Goal: Task Accomplishment & Management: Manage account settings

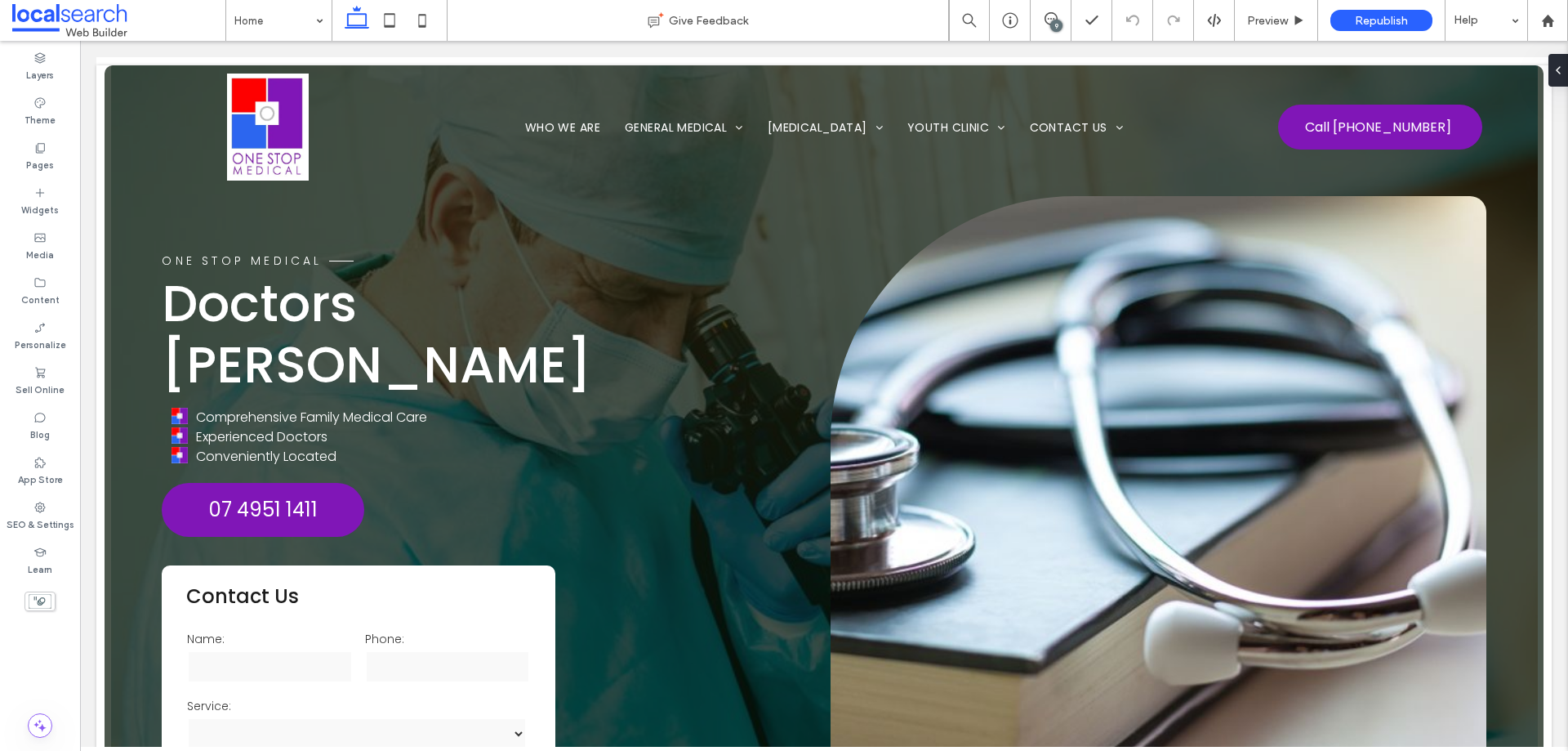
click at [1055, 24] on div "9" at bounding box center [1055, 25] width 12 height 12
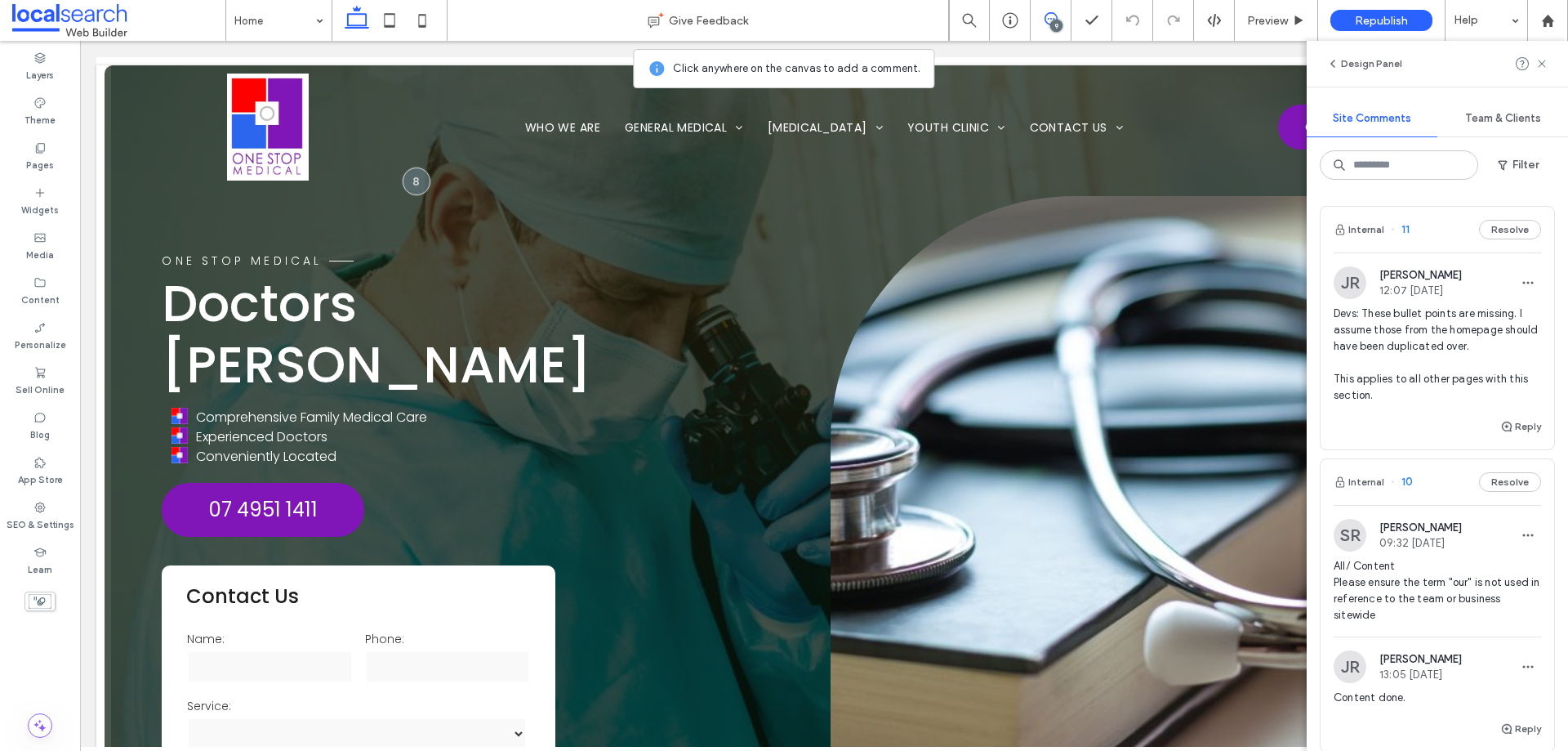
click at [1452, 343] on span "Devs: These bullet points are missing. I assume those from the homepage should …" at bounding box center [1437, 355] width 208 height 98
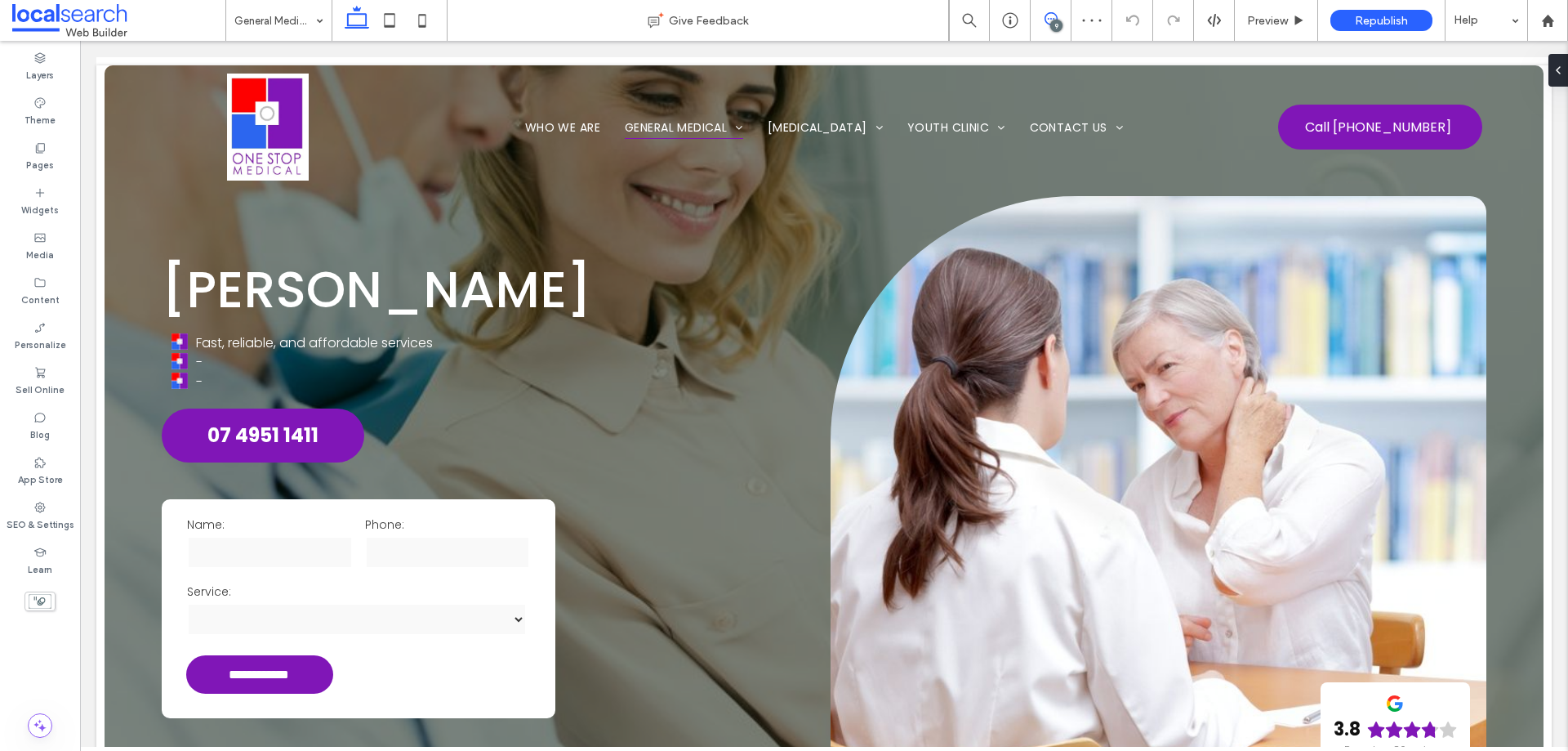
click at [1048, 18] on use at bounding box center [1051, 18] width 13 height 13
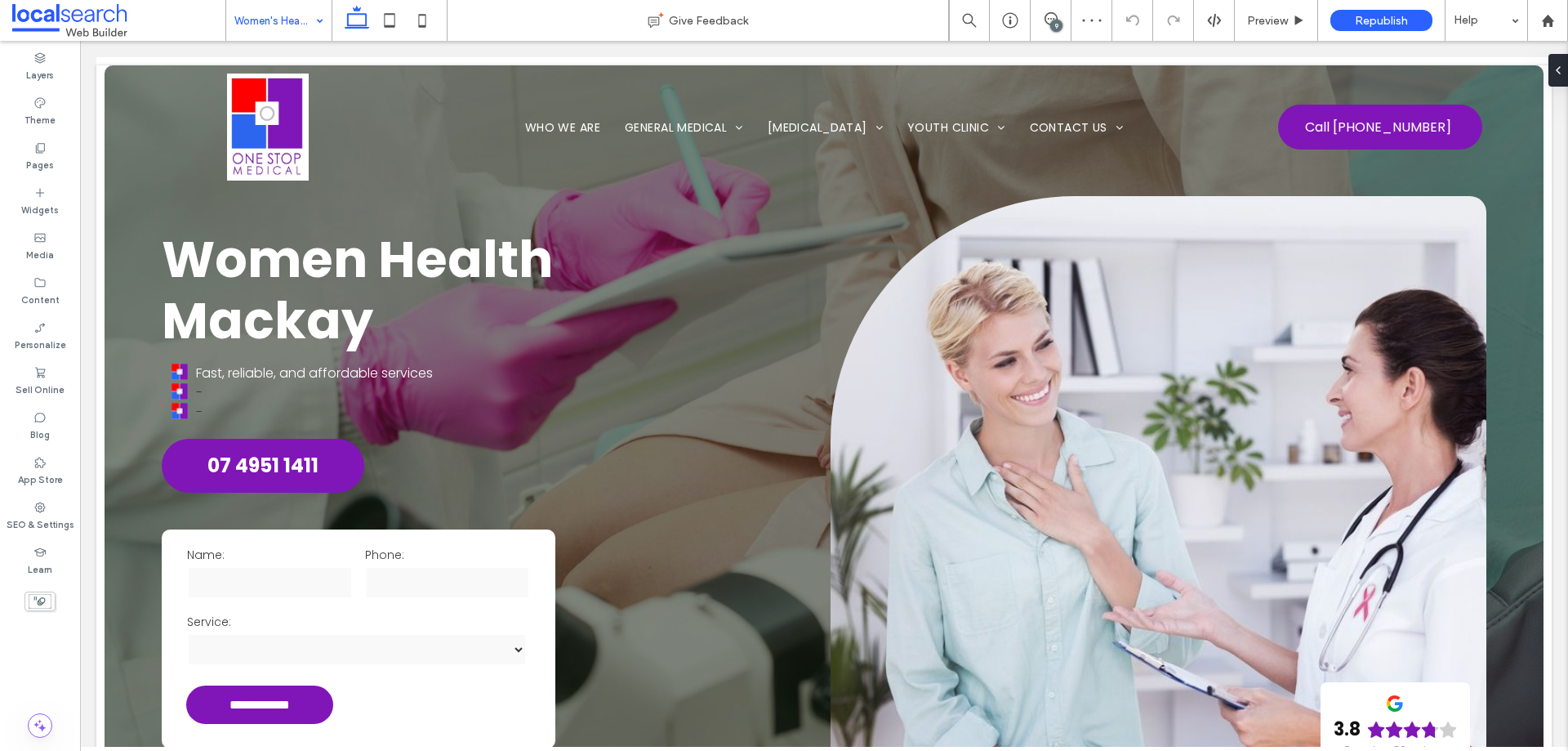
click at [310, 14] on div "Women's Health" at bounding box center [279, 20] width 105 height 41
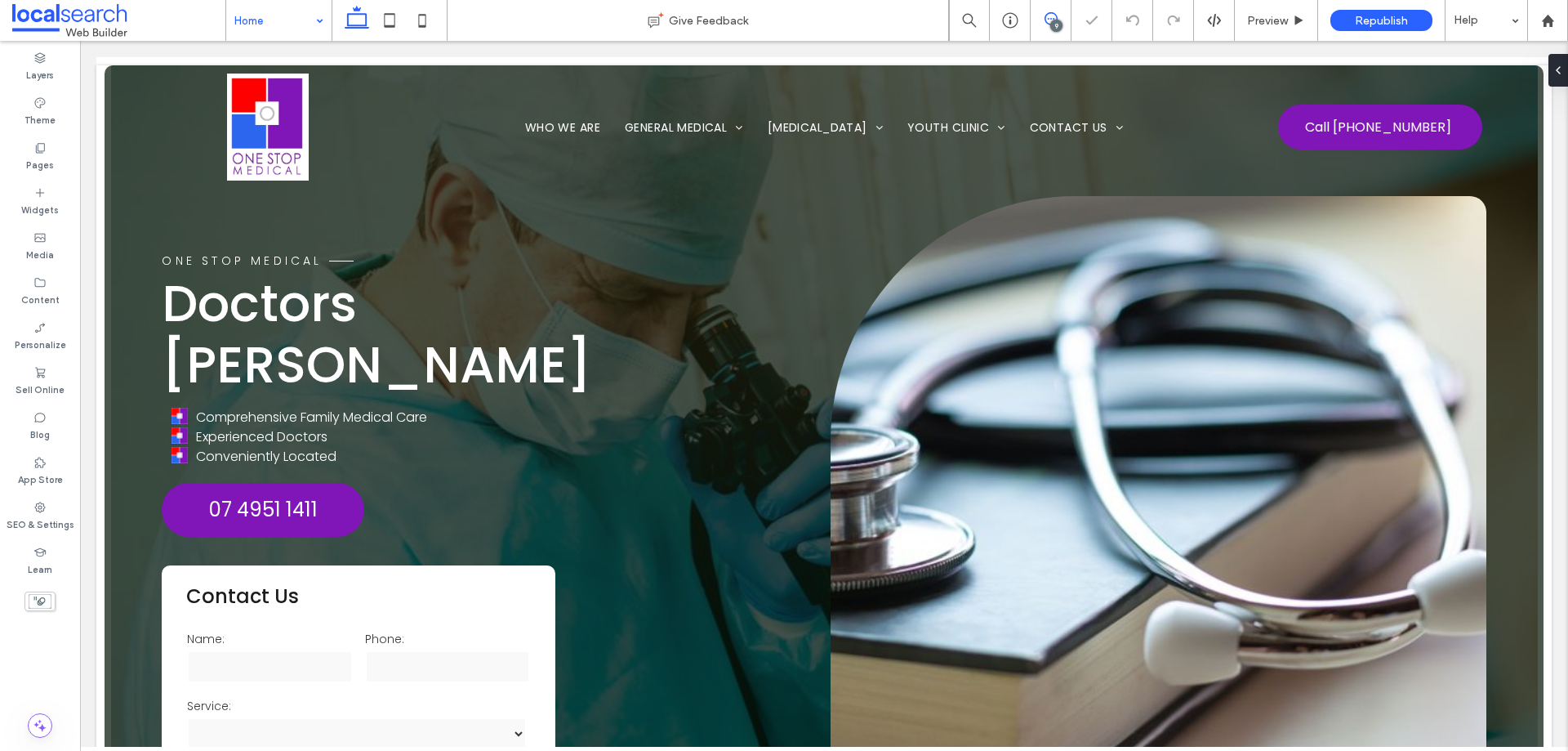
click at [1045, 19] on use at bounding box center [1051, 18] width 13 height 13
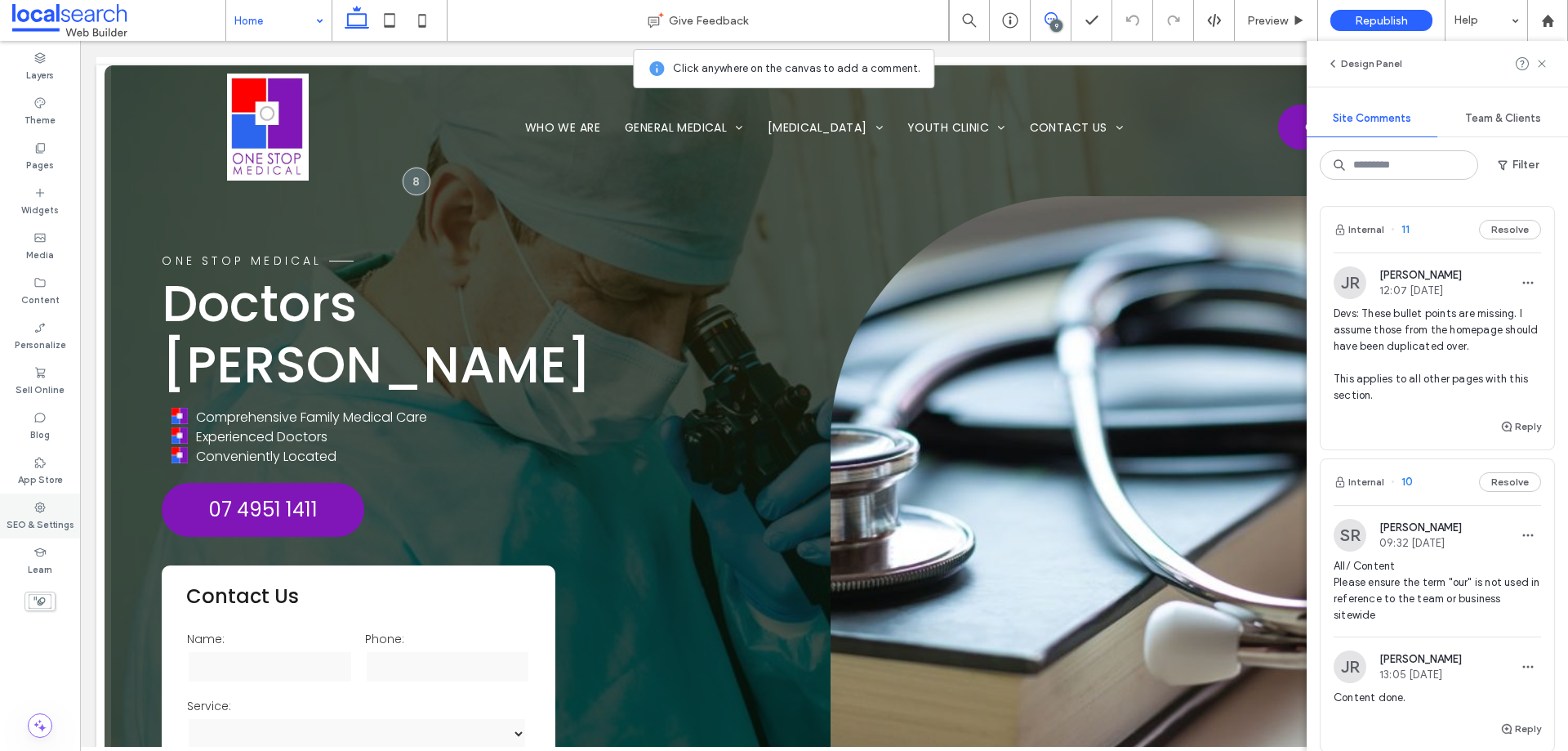
click at [31, 517] on label "SEO & Settings" at bounding box center [40, 522] width 67 height 18
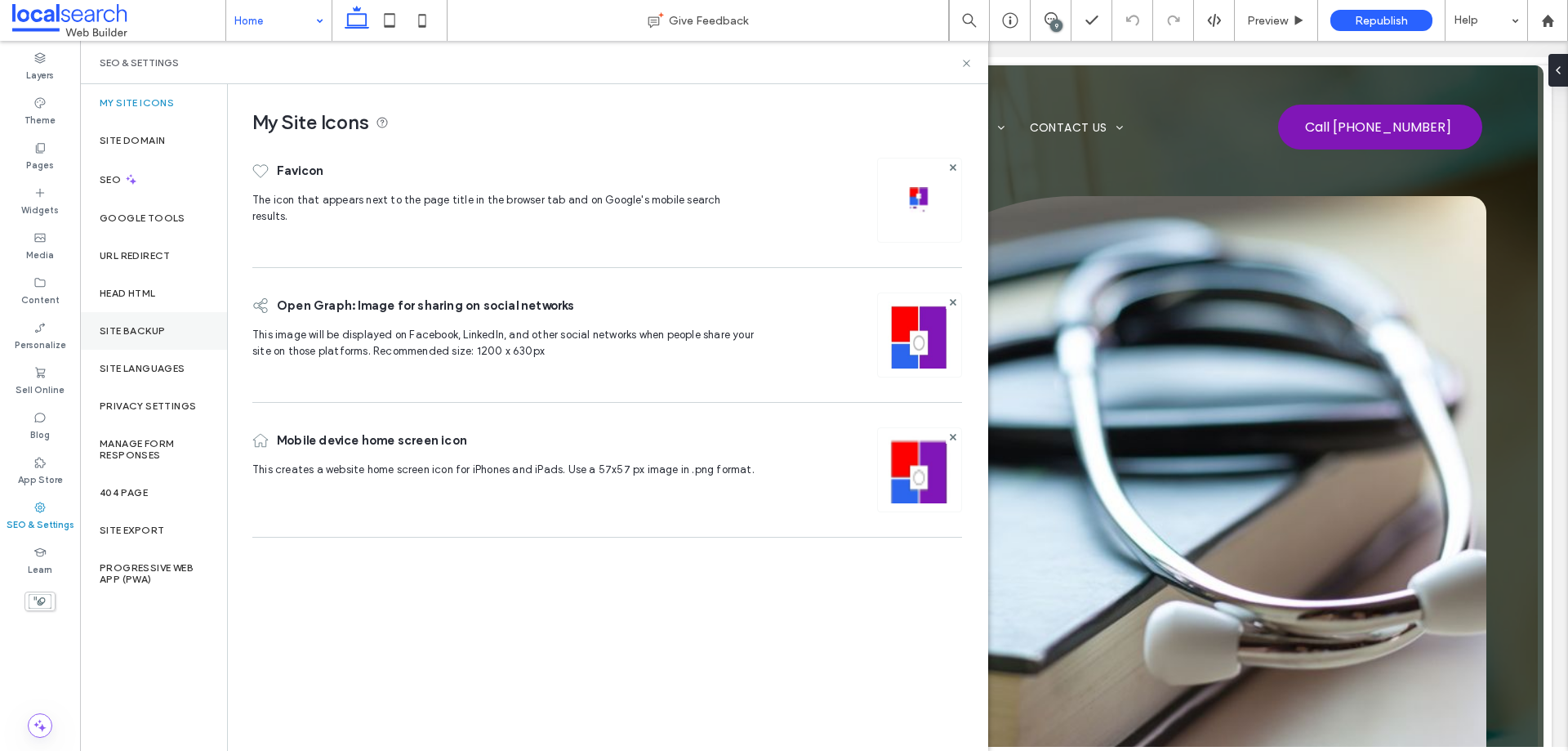
click at [151, 333] on label "Site Backup" at bounding box center [132, 331] width 66 height 11
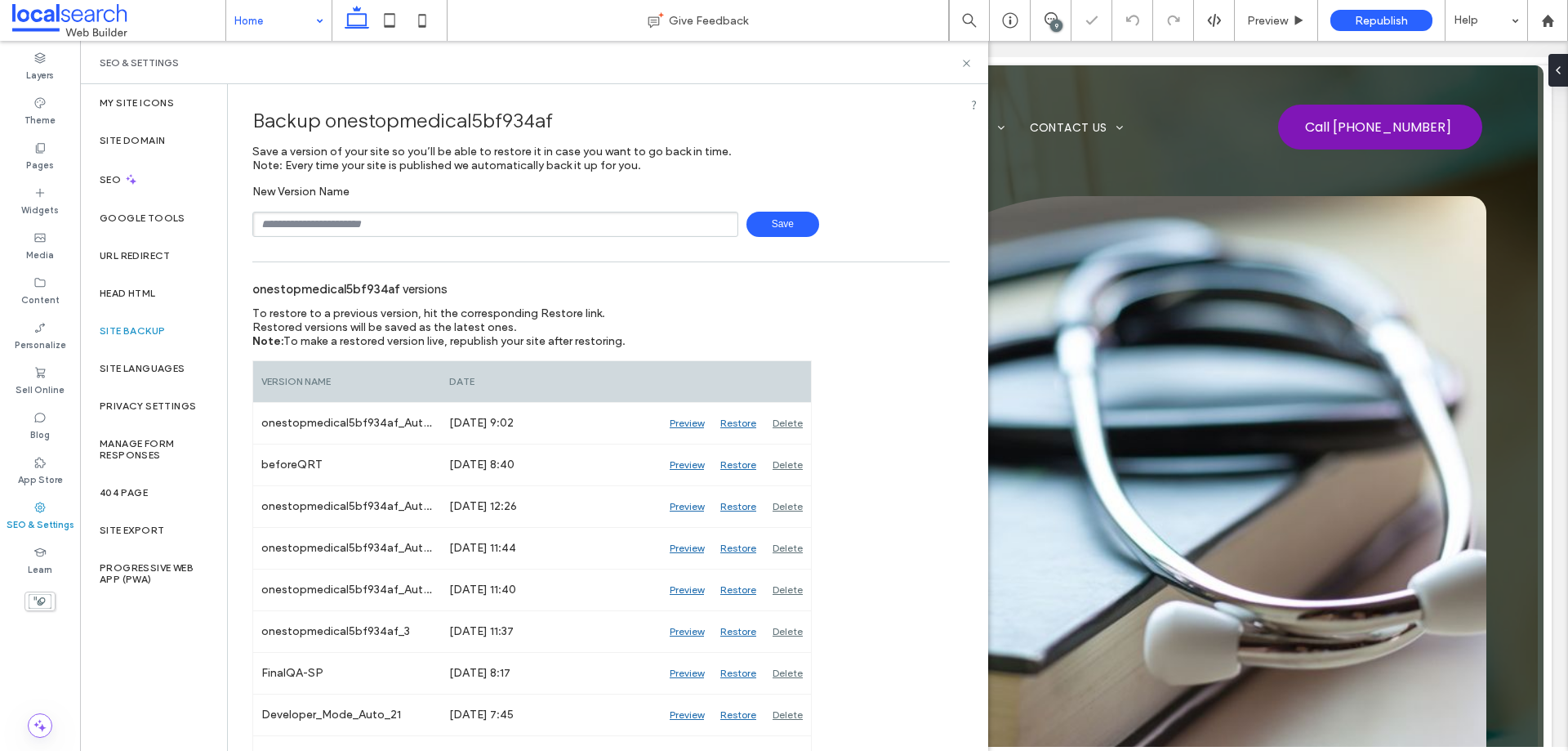
click at [392, 224] on input "text" at bounding box center [495, 224] width 486 height 25
type input "**********"
click at [788, 235] on span "Save" at bounding box center [782, 224] width 73 height 25
click at [965, 65] on use at bounding box center [965, 63] width 6 height 6
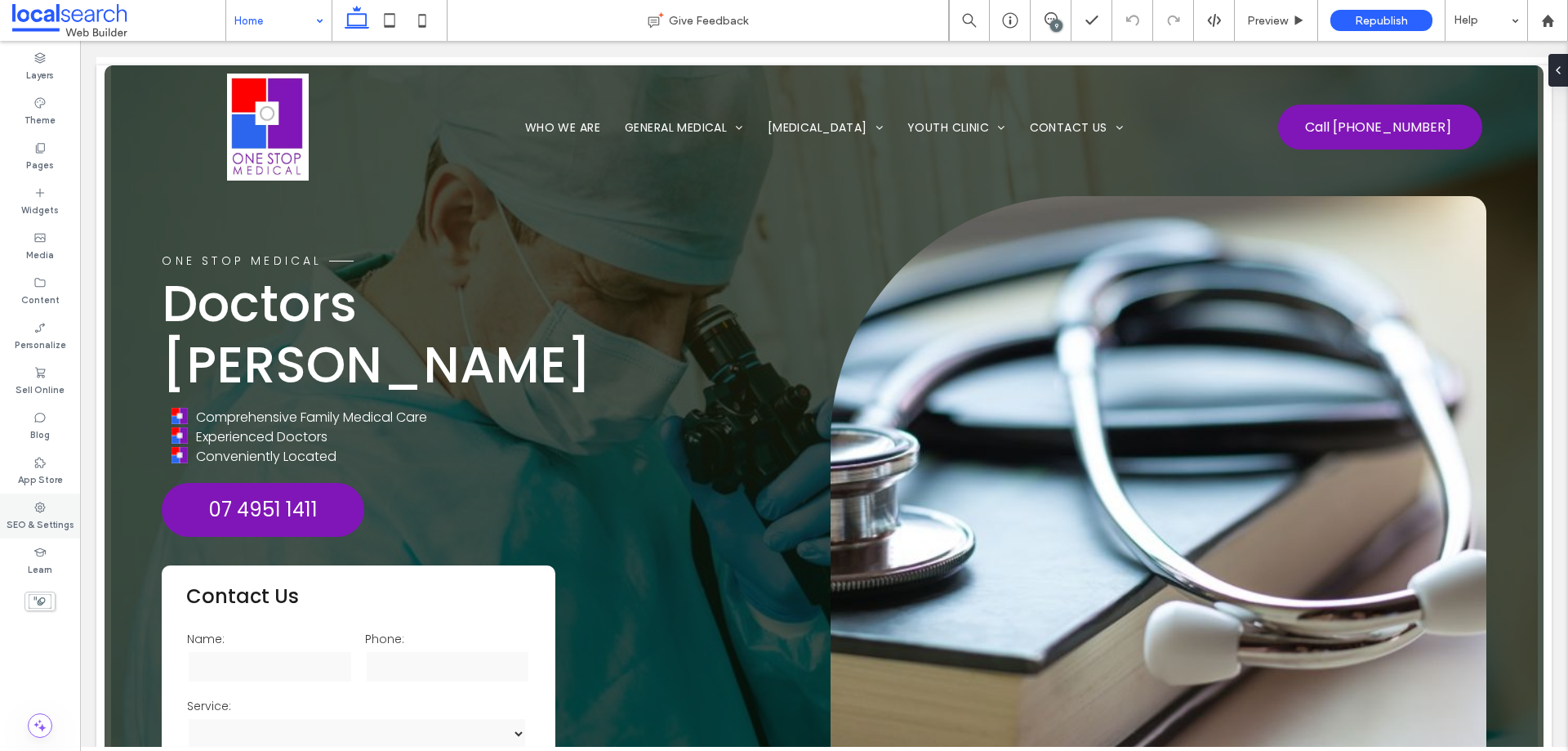
click at [42, 518] on label "SEO & Settings" at bounding box center [40, 522] width 67 height 18
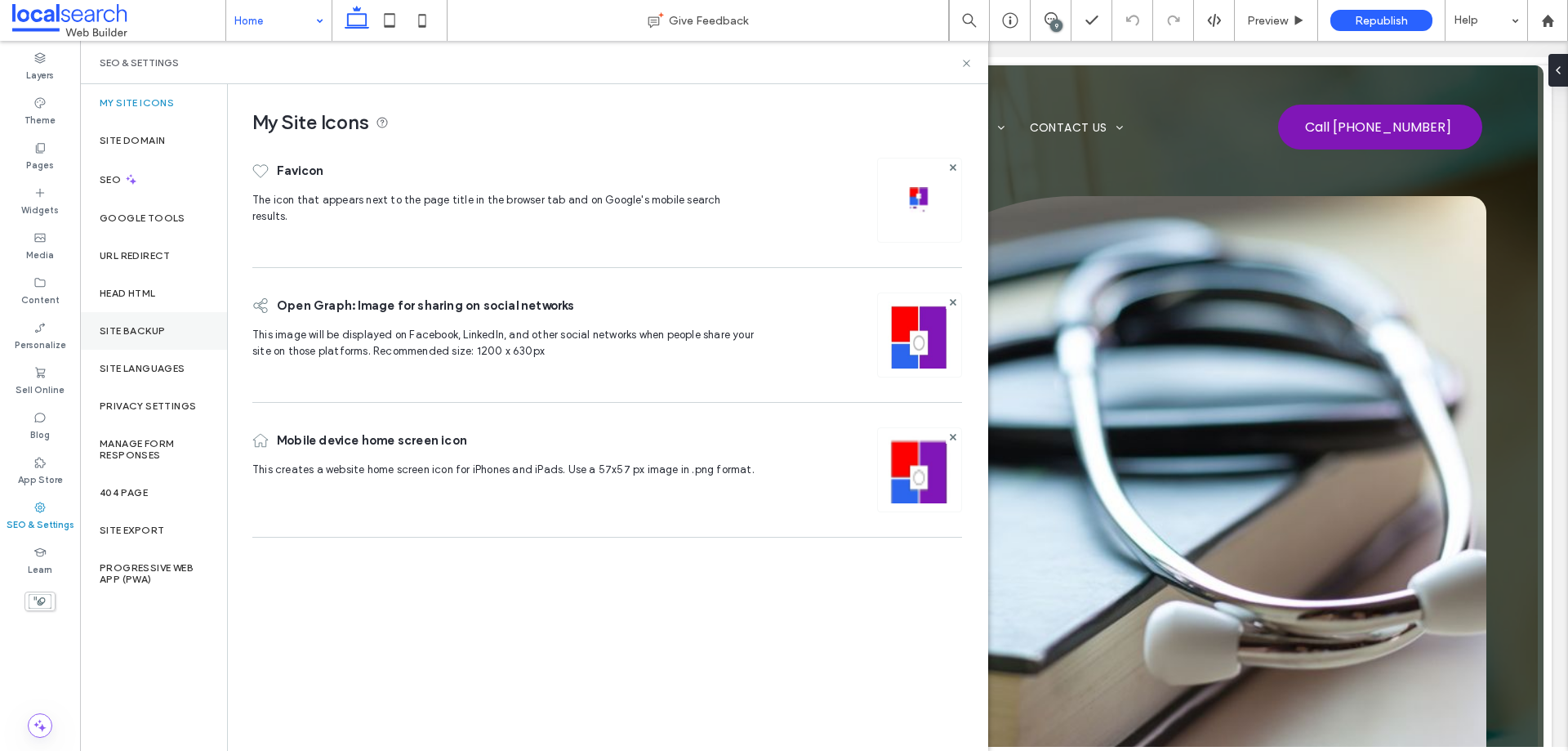
click at [145, 334] on label "Site Backup" at bounding box center [132, 331] width 66 height 11
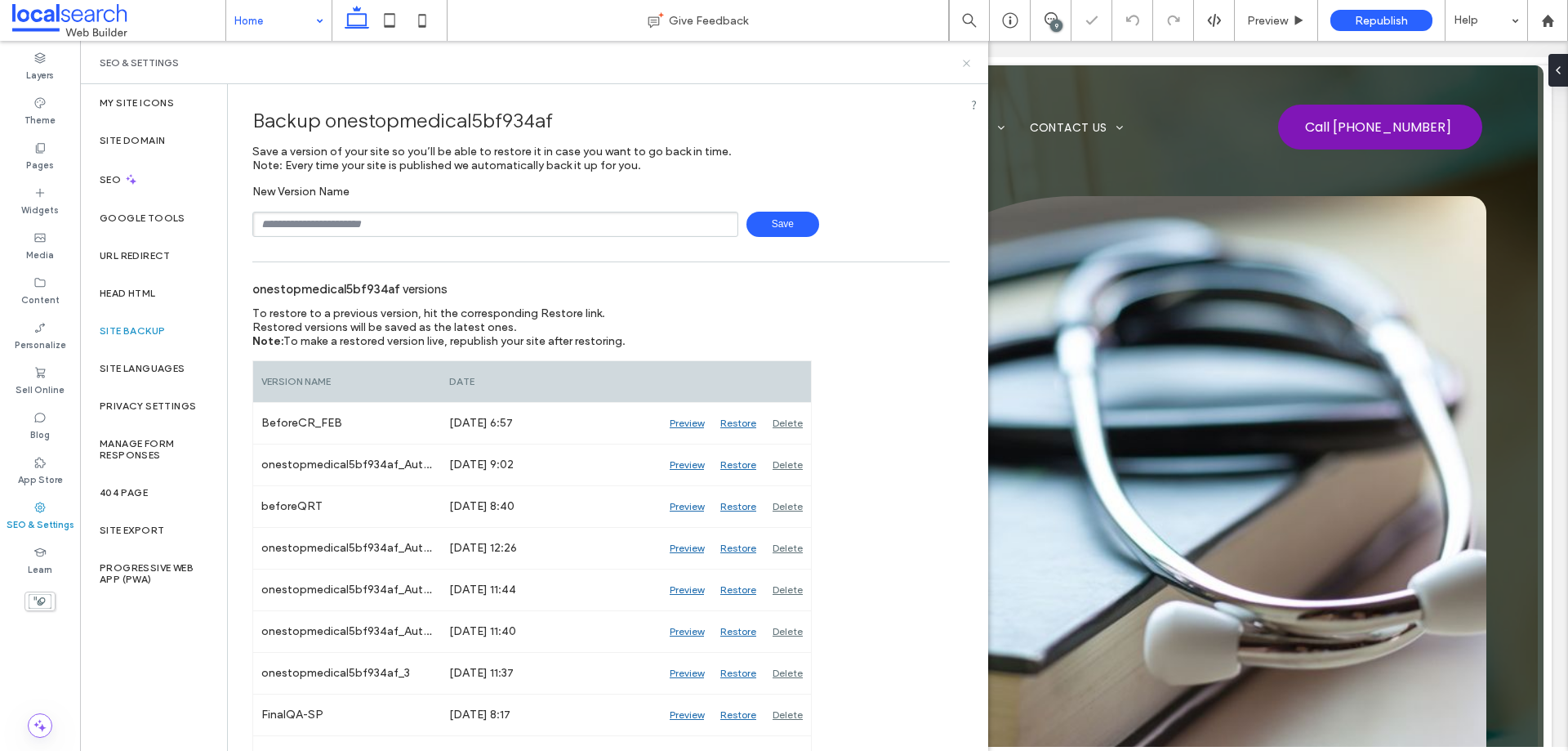
drag, startPoint x: 968, startPoint y: 60, endPoint x: 906, endPoint y: 7, distance: 81.6
click at [968, 60] on icon at bounding box center [966, 63] width 12 height 12
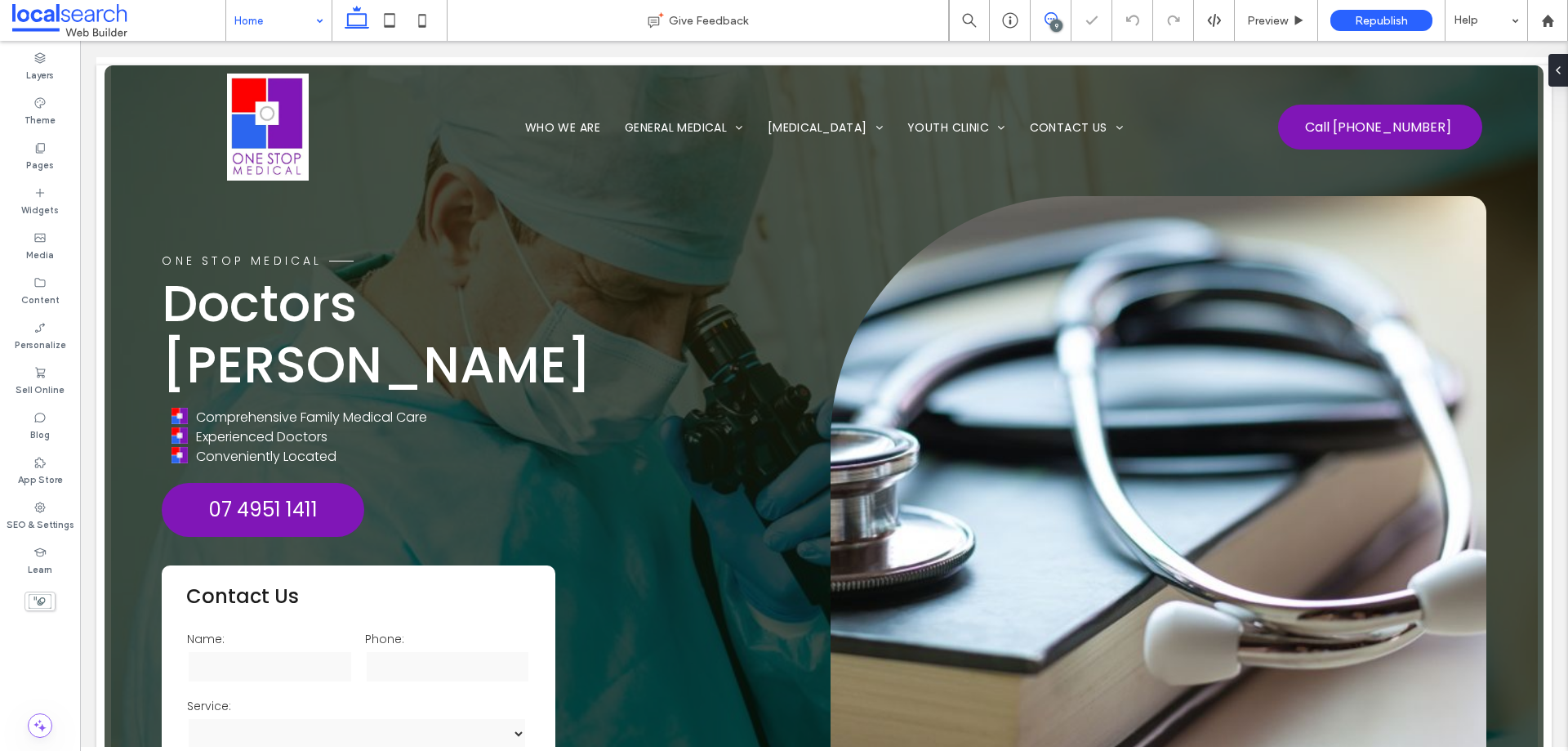
click at [1056, 18] on use at bounding box center [1051, 18] width 13 height 13
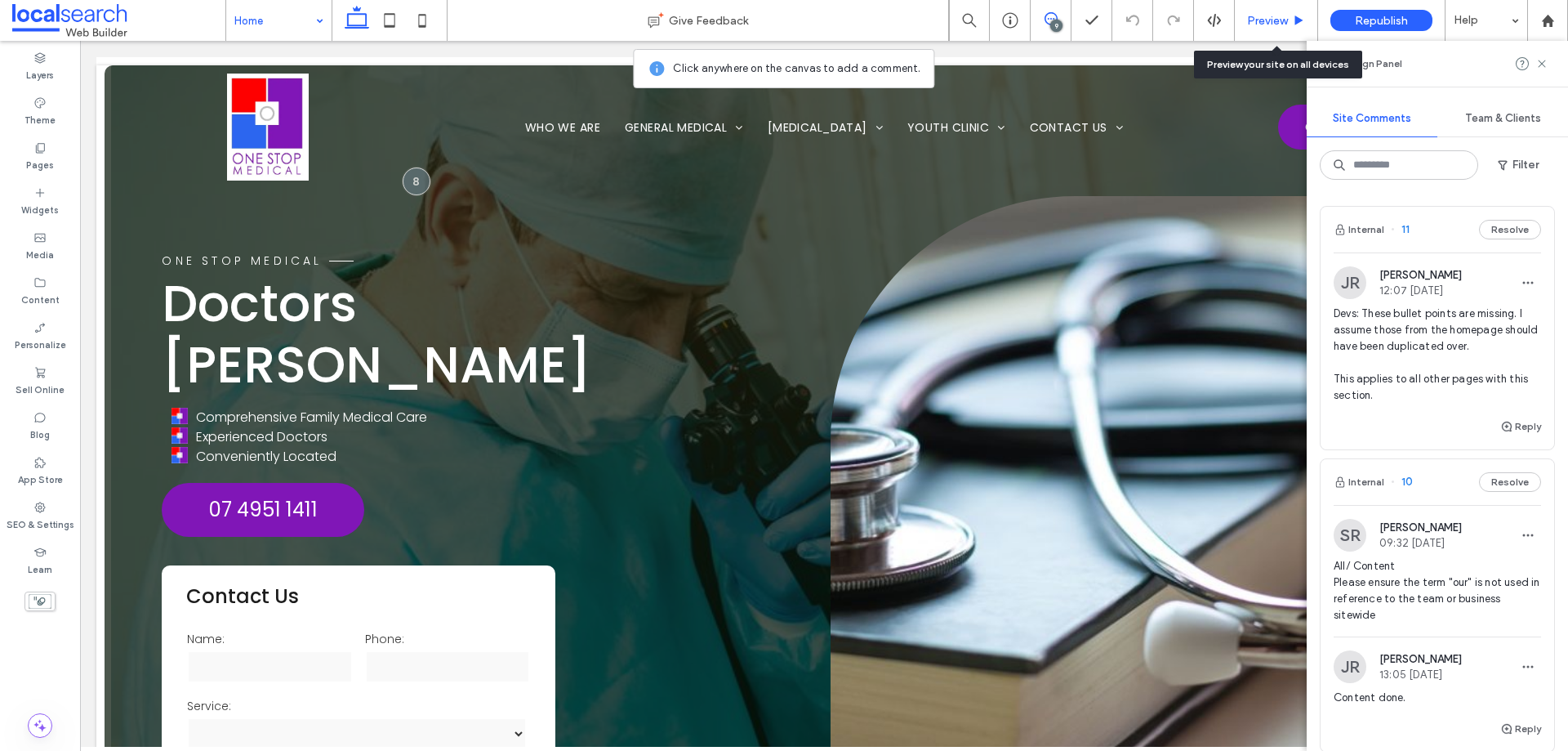
click at [1259, 21] on span "Preview" at bounding box center [1267, 20] width 41 height 14
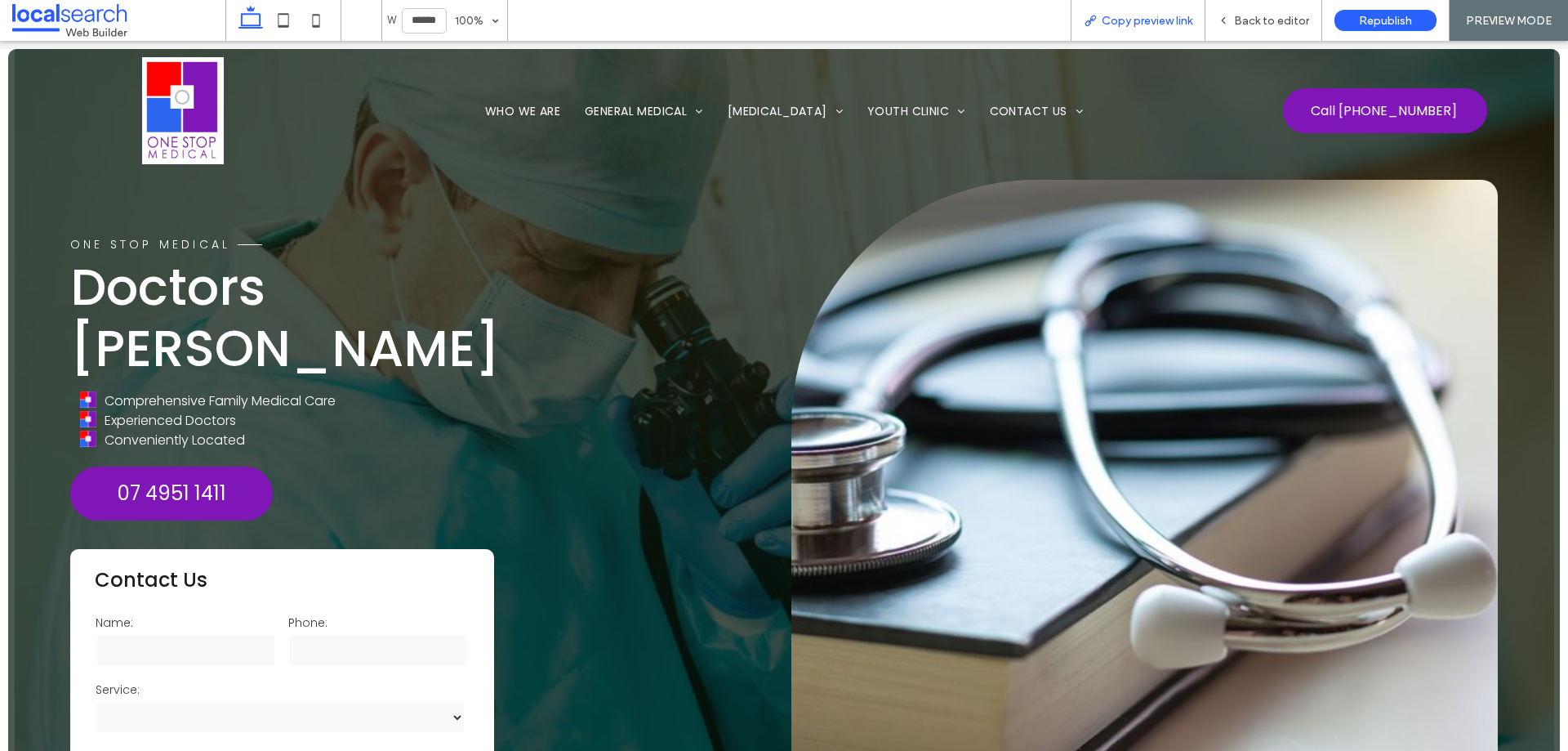
click at [1156, 26] on span "Copy preview link" at bounding box center [1147, 20] width 90 height 14
drag, startPoint x: 1270, startPoint y: 19, endPoint x: 1073, endPoint y: 14, distance: 197.1
click at [1270, 19] on span "Back to editor" at bounding box center [1271, 20] width 75 height 14
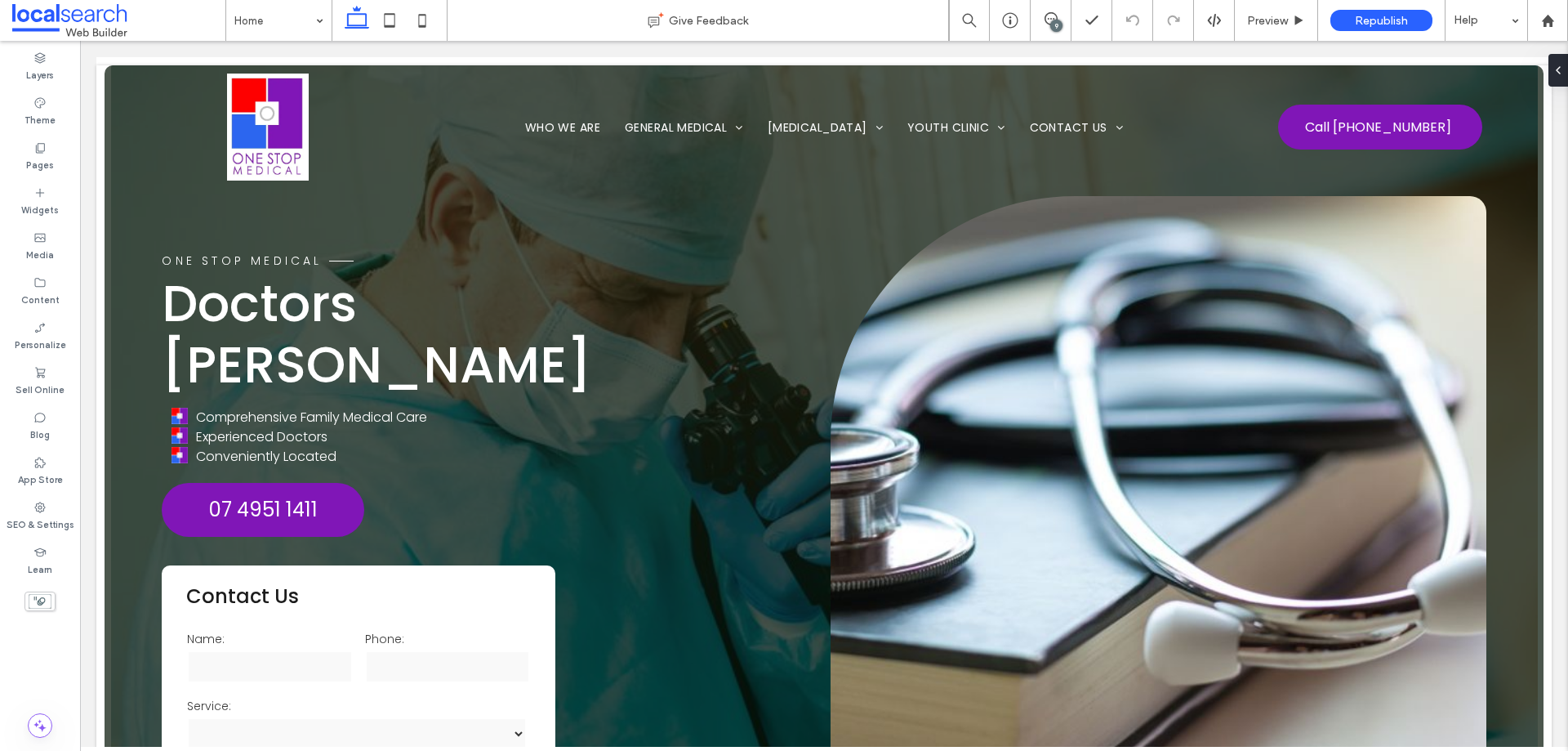
click at [1049, 23] on icon at bounding box center [1051, 18] width 13 height 13
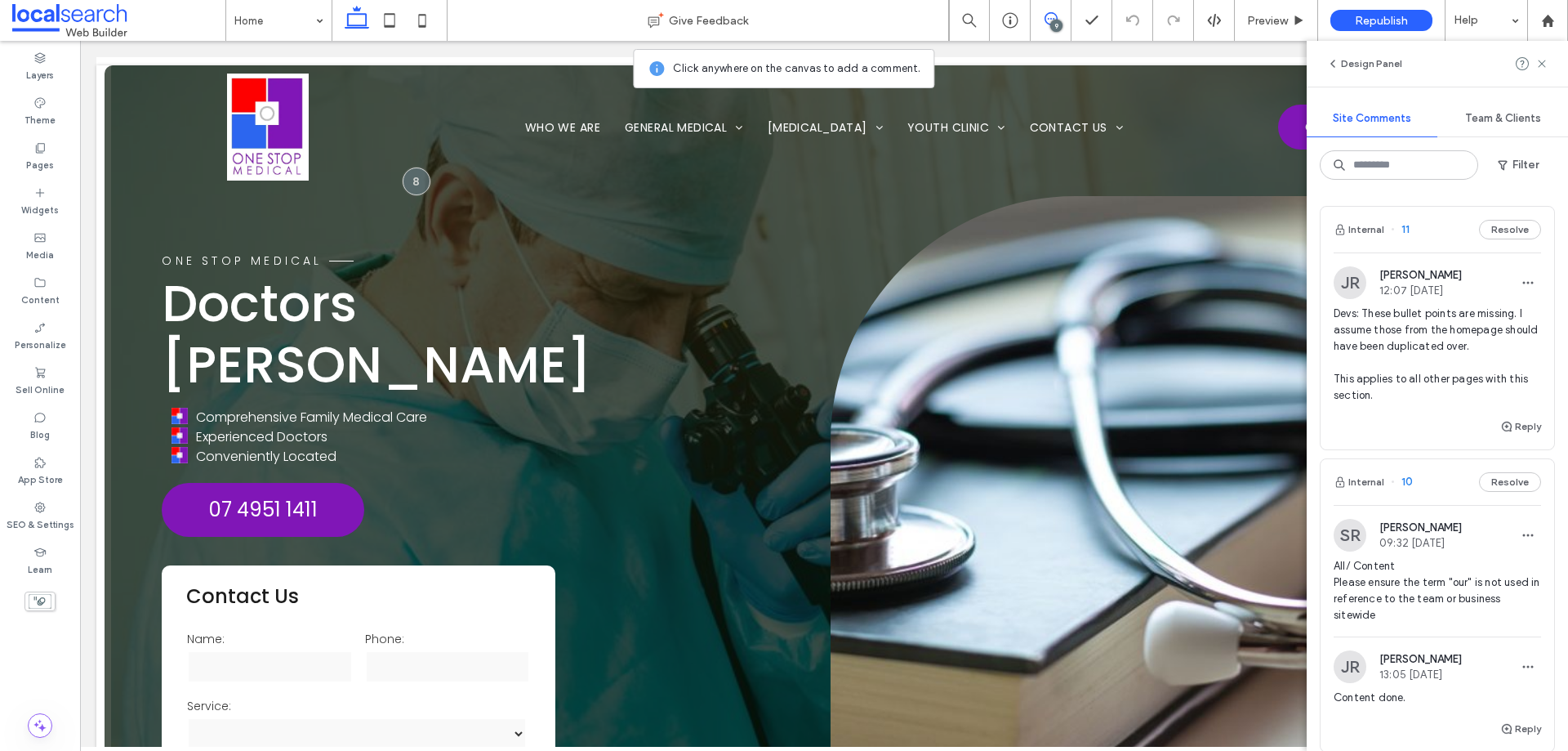
drag, startPoint x: 1538, startPoint y: 61, endPoint x: 1378, endPoint y: 129, distance: 173.9
click at [1538, 61] on icon at bounding box center [1541, 64] width 13 height 13
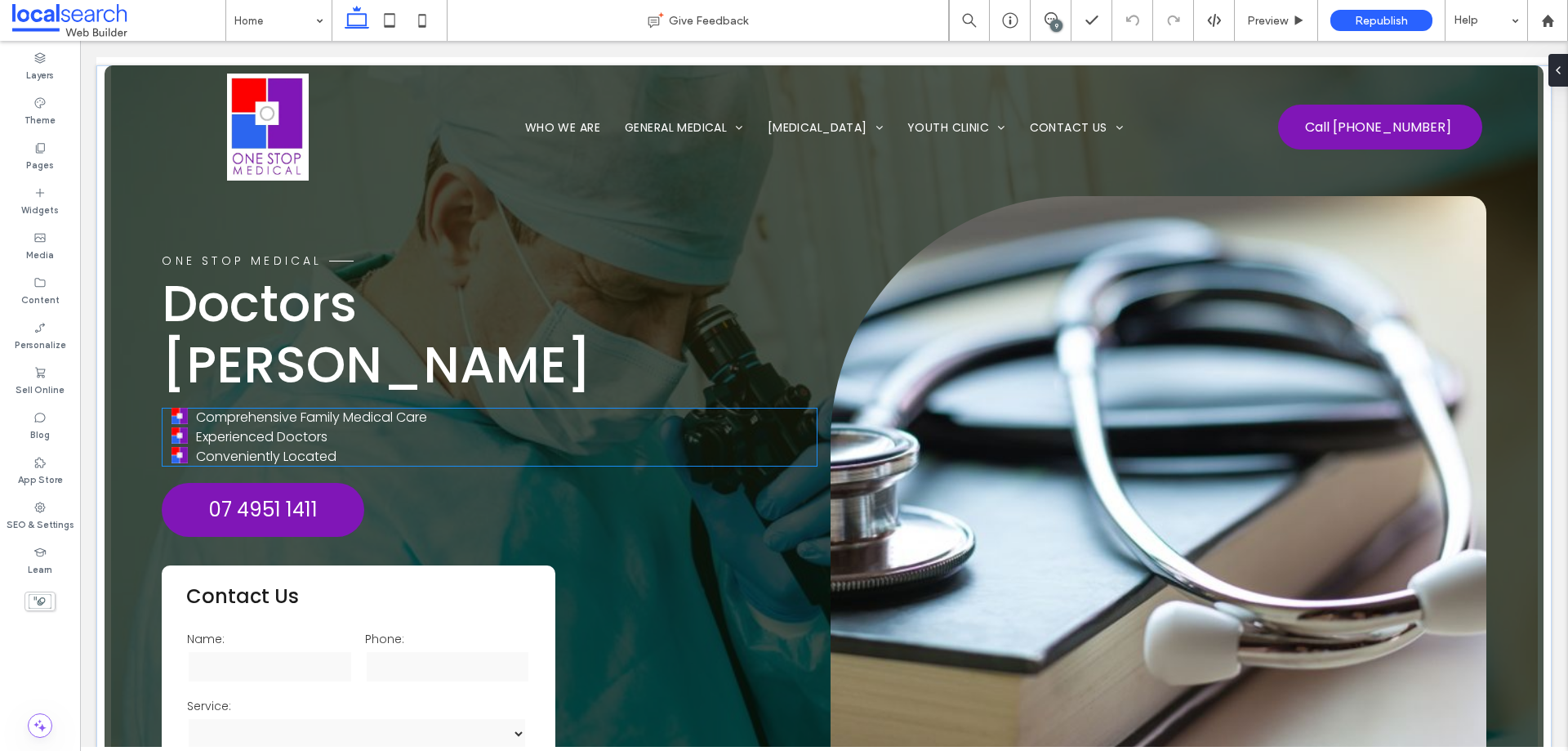
click at [316, 447] on span "Conveniently Located" at bounding box center [266, 456] width 140 height 18
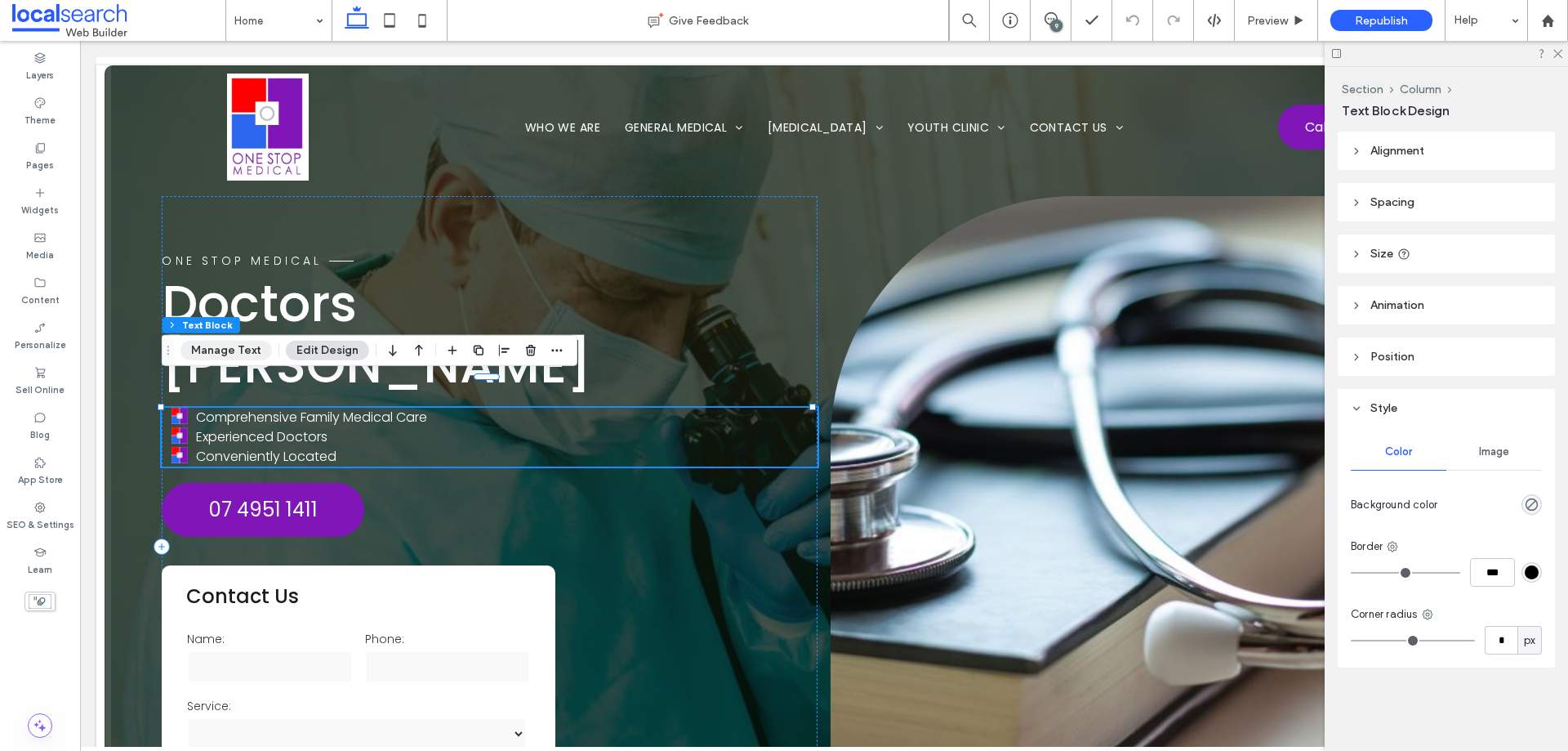
click at [235, 351] on button "Manage Text" at bounding box center [225, 350] width 91 height 19
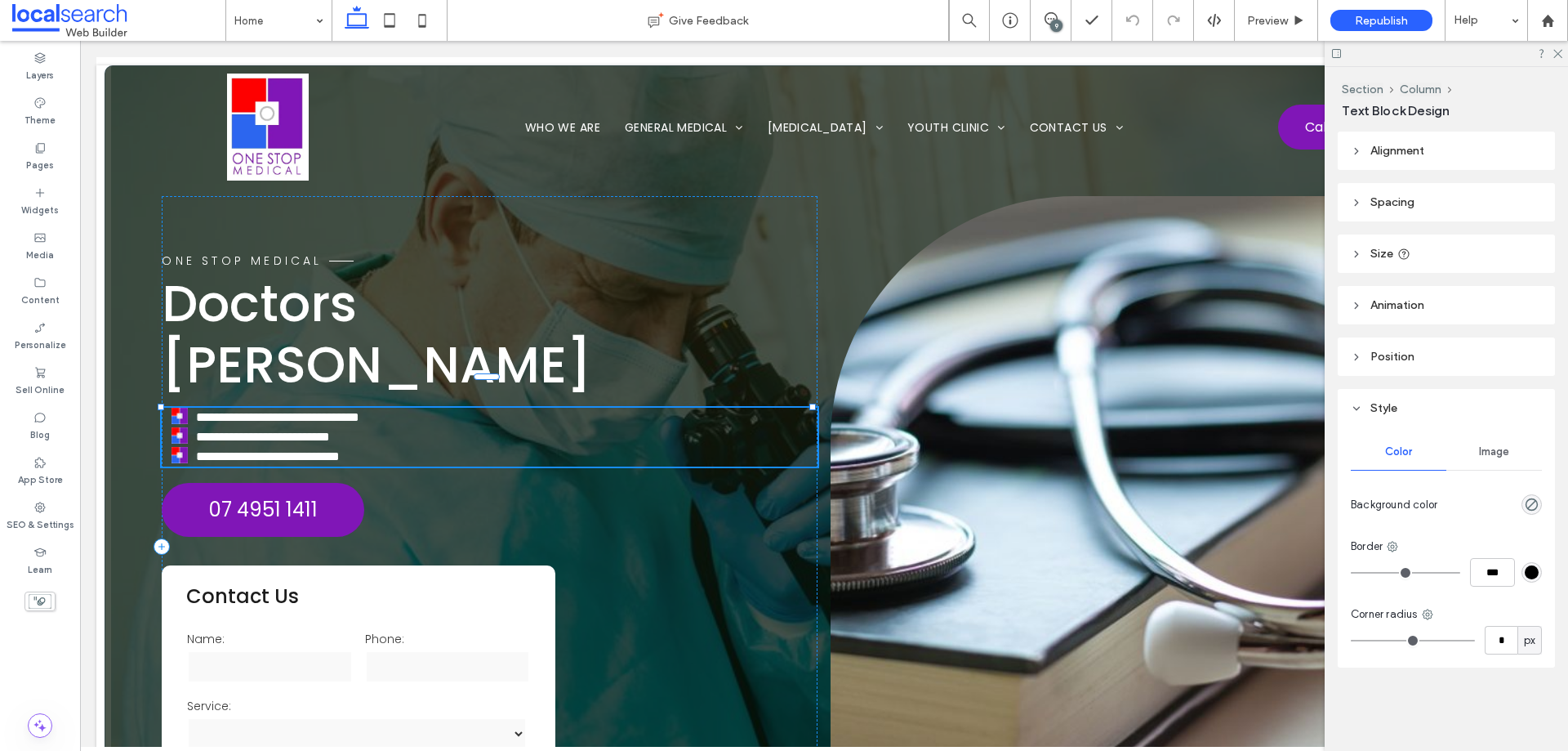
type input "*******"
type input "**"
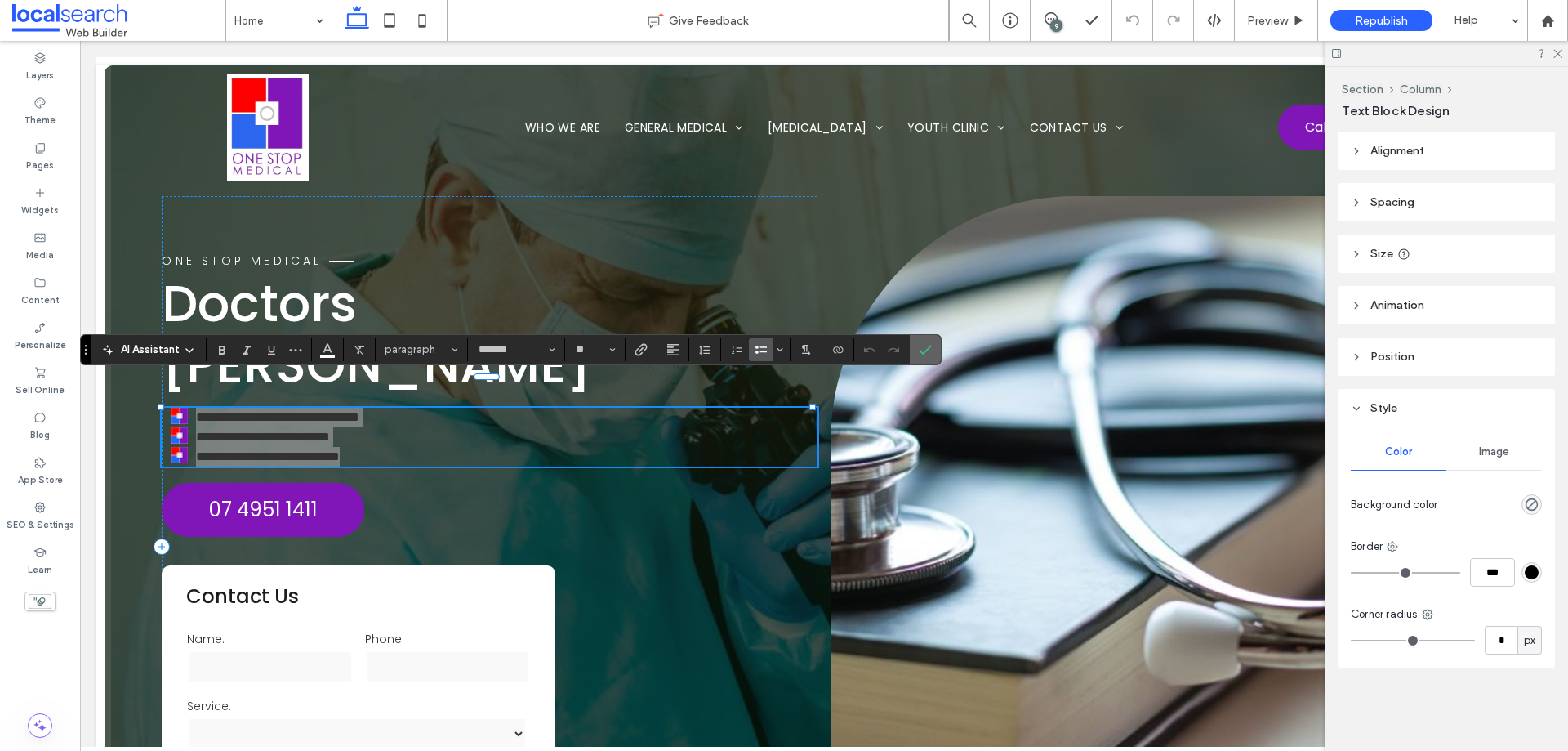
click at [933, 349] on label "Confirm" at bounding box center [925, 350] width 25 height 30
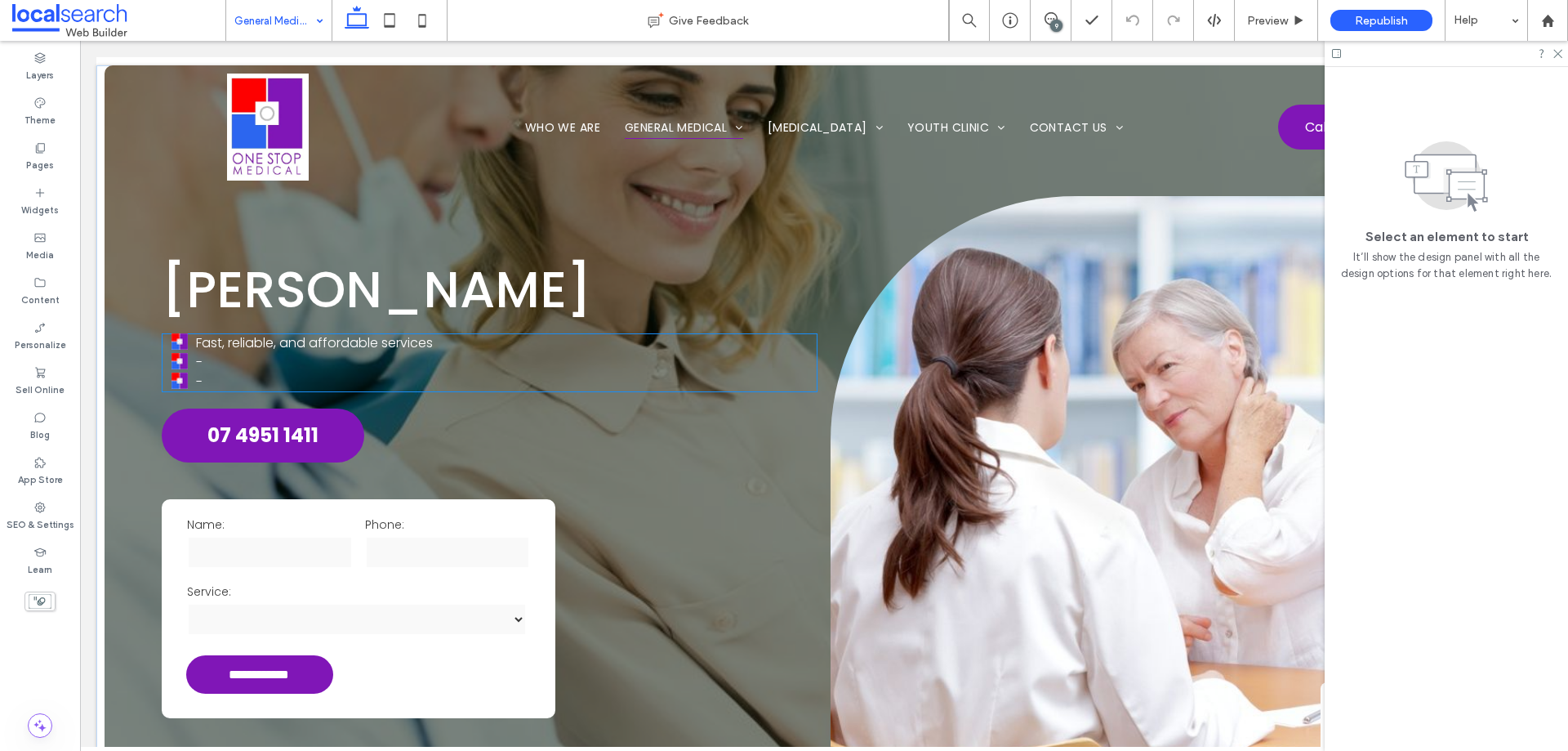
click at [256, 368] on li "-" at bounding box center [494, 362] width 645 height 19
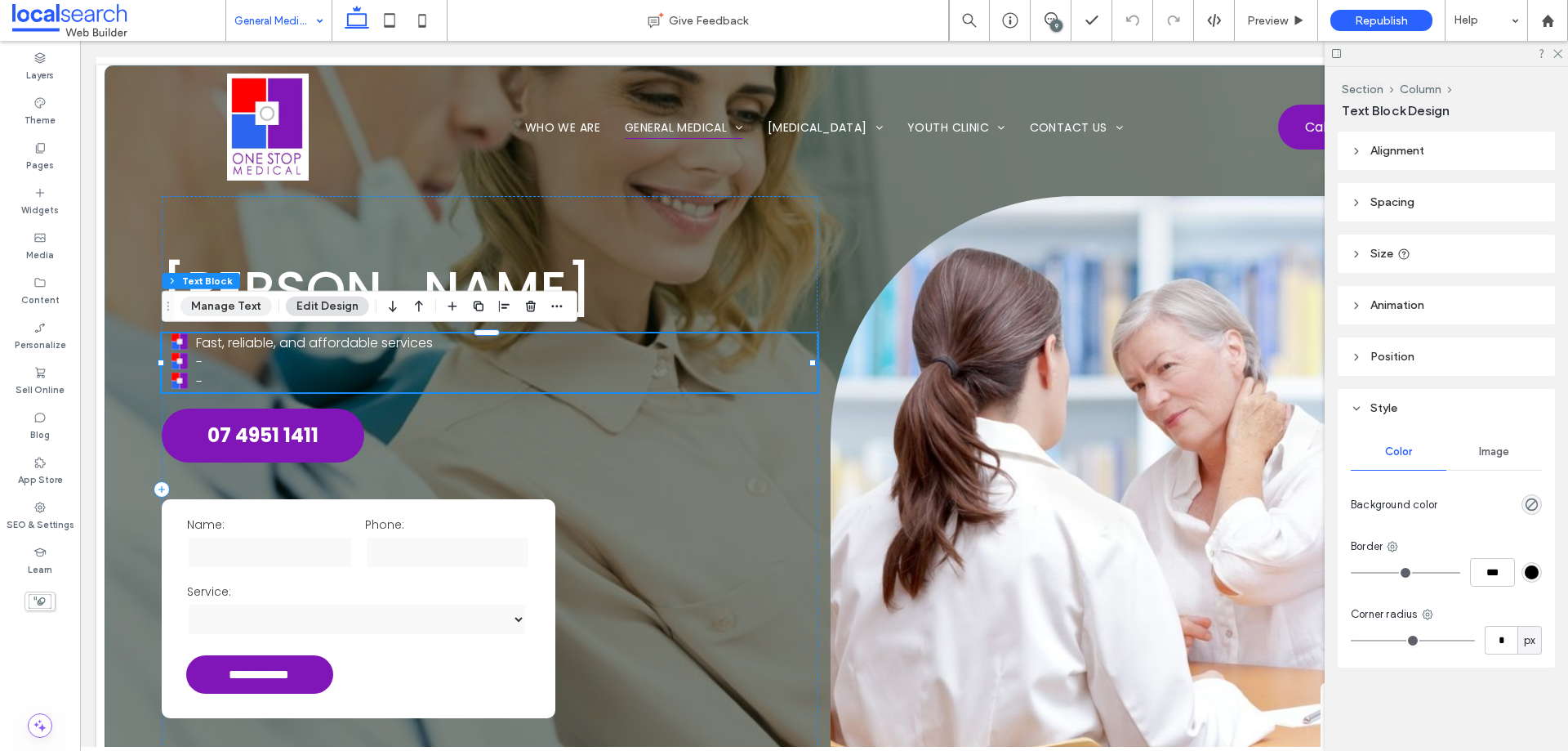
click at [236, 309] on button "Manage Text" at bounding box center [225, 306] width 91 height 19
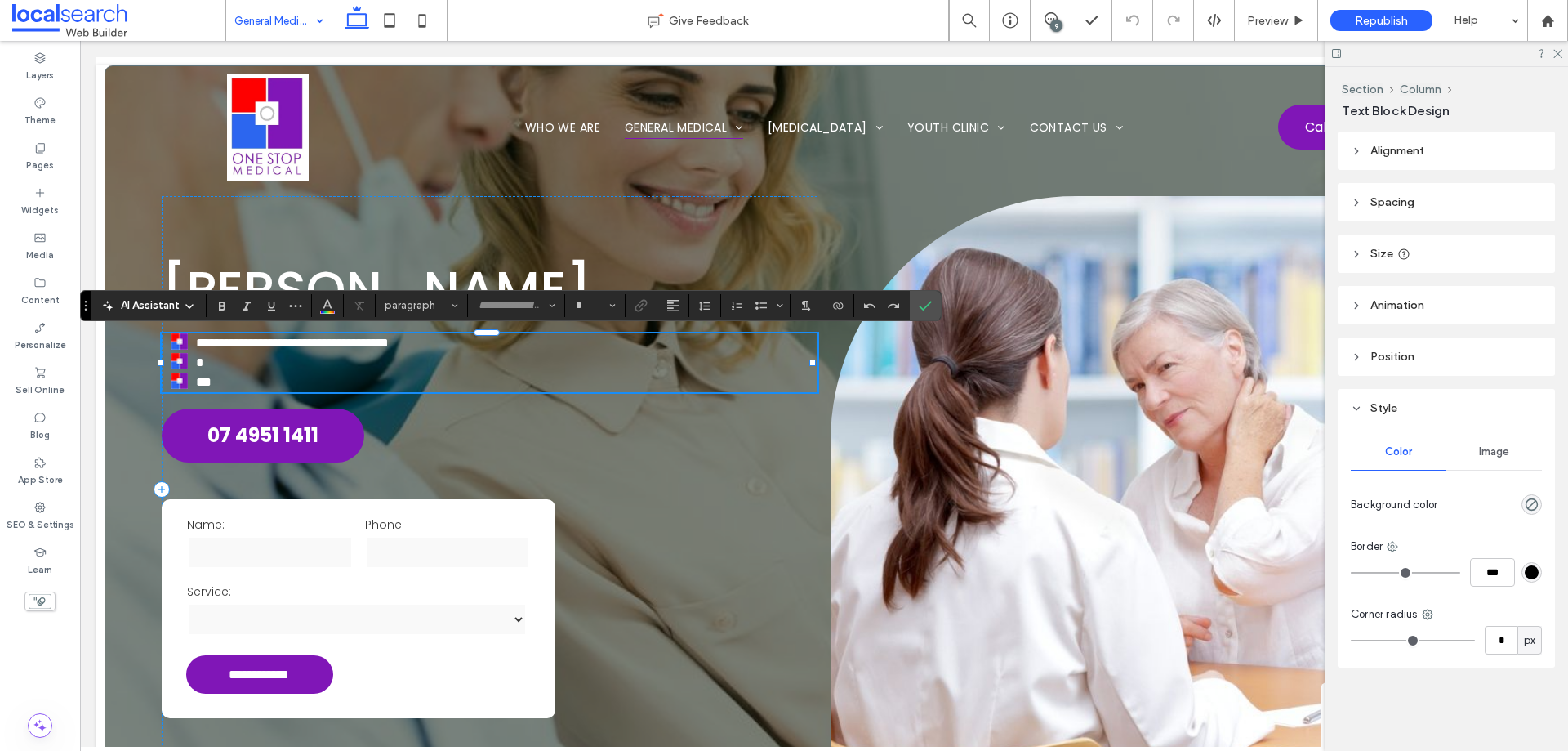
type input "*******"
type input "**"
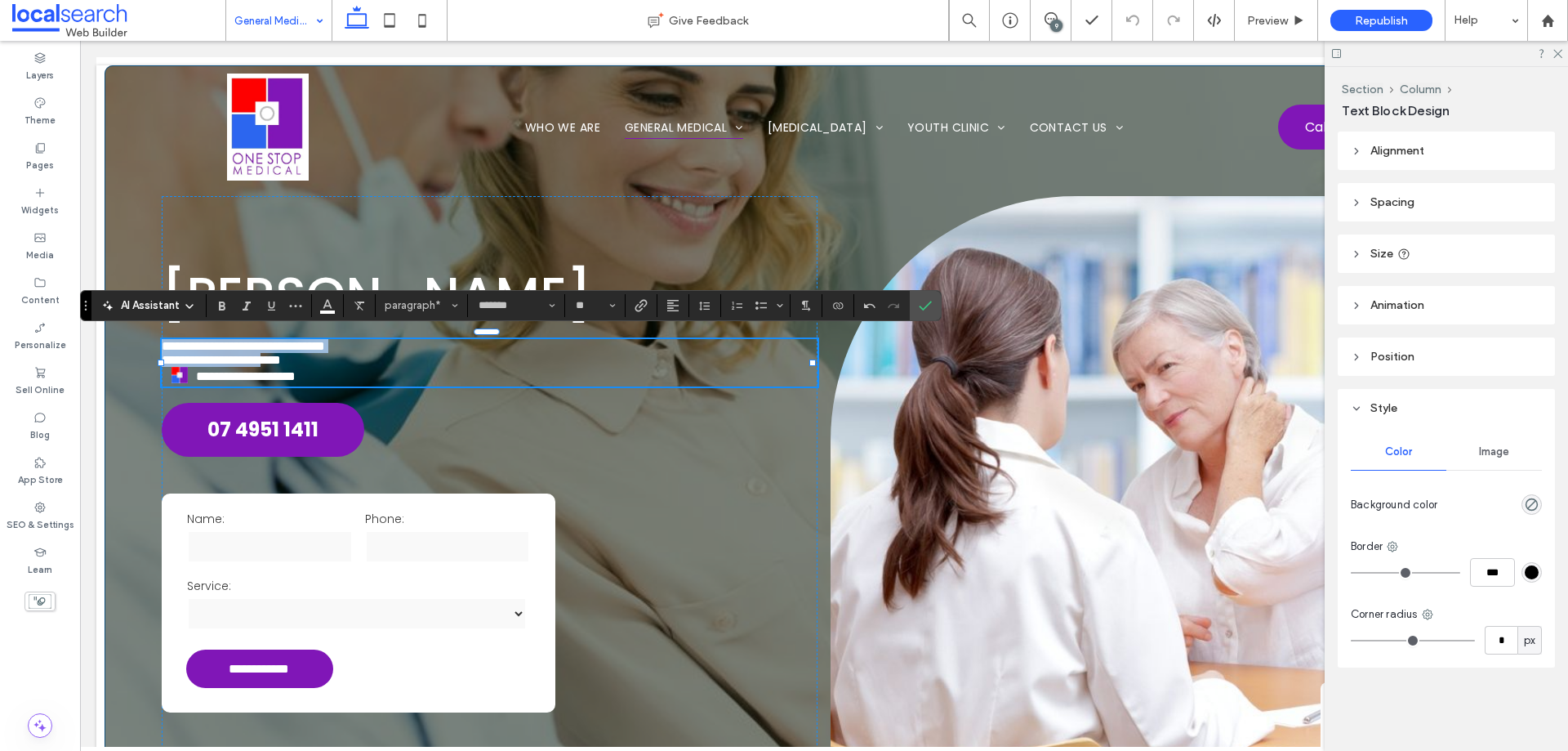
drag, startPoint x: 297, startPoint y: 366, endPoint x: 137, endPoint y: 339, distance: 162.3
click at [137, 339] on div "**********" at bounding box center [824, 456] width 1439 height 781
click at [708, 310] on icon "Line Height" at bounding box center [705, 306] width 13 height 13
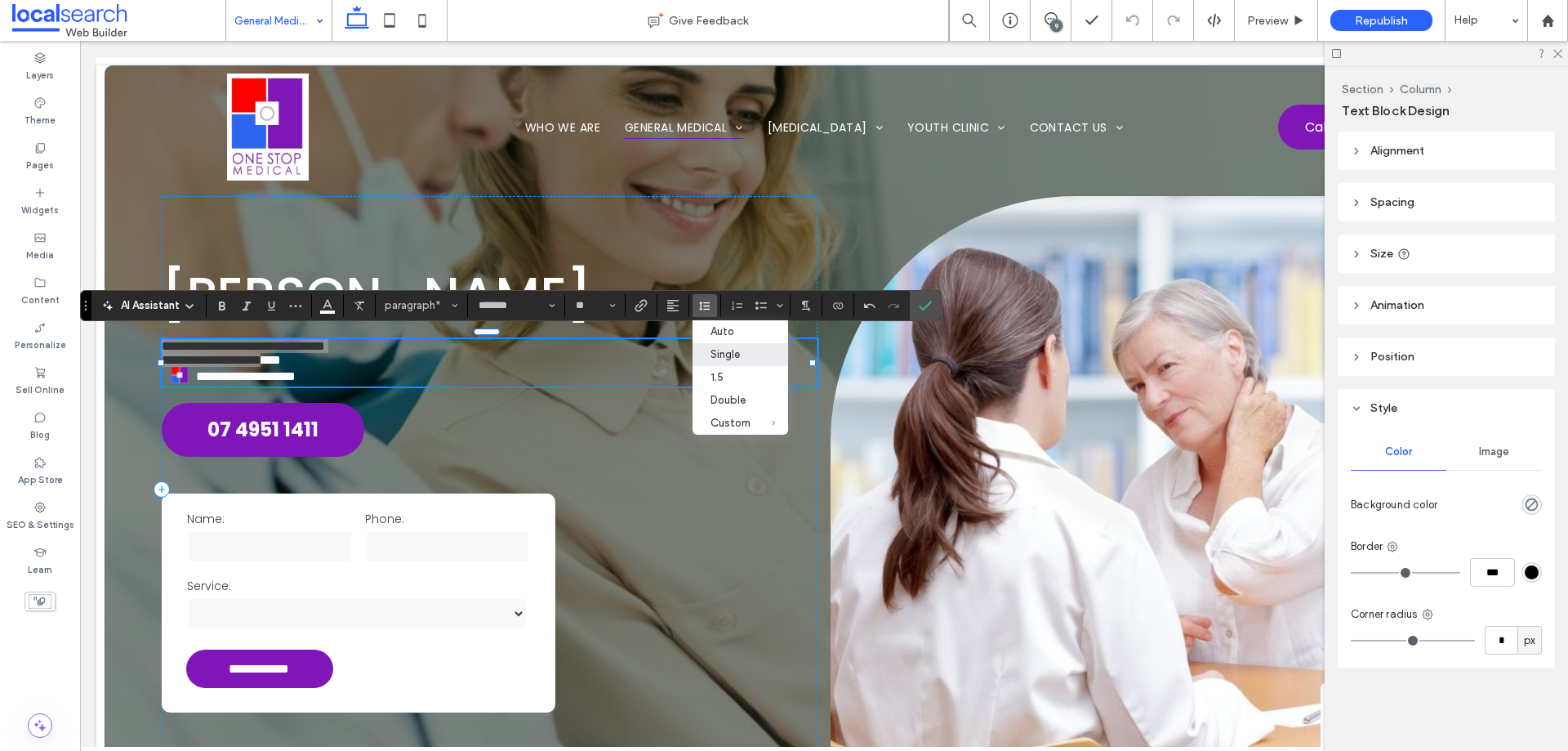
click at [707, 309] on icon "Line Height" at bounding box center [705, 306] width 13 height 13
click at [758, 310] on icon "Bulleted List" at bounding box center [761, 306] width 13 height 13
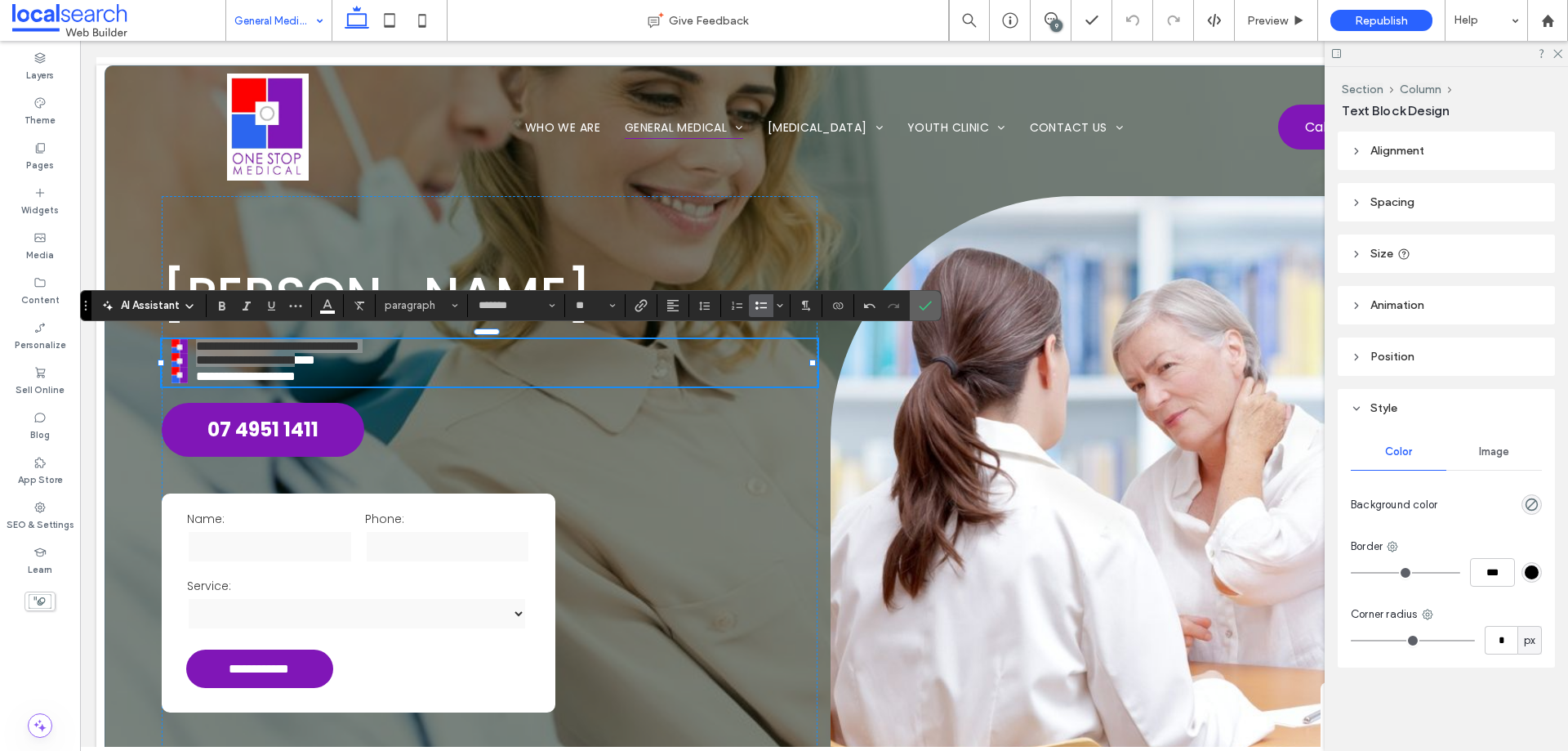
click at [928, 309] on icon "Confirm" at bounding box center [925, 306] width 13 height 13
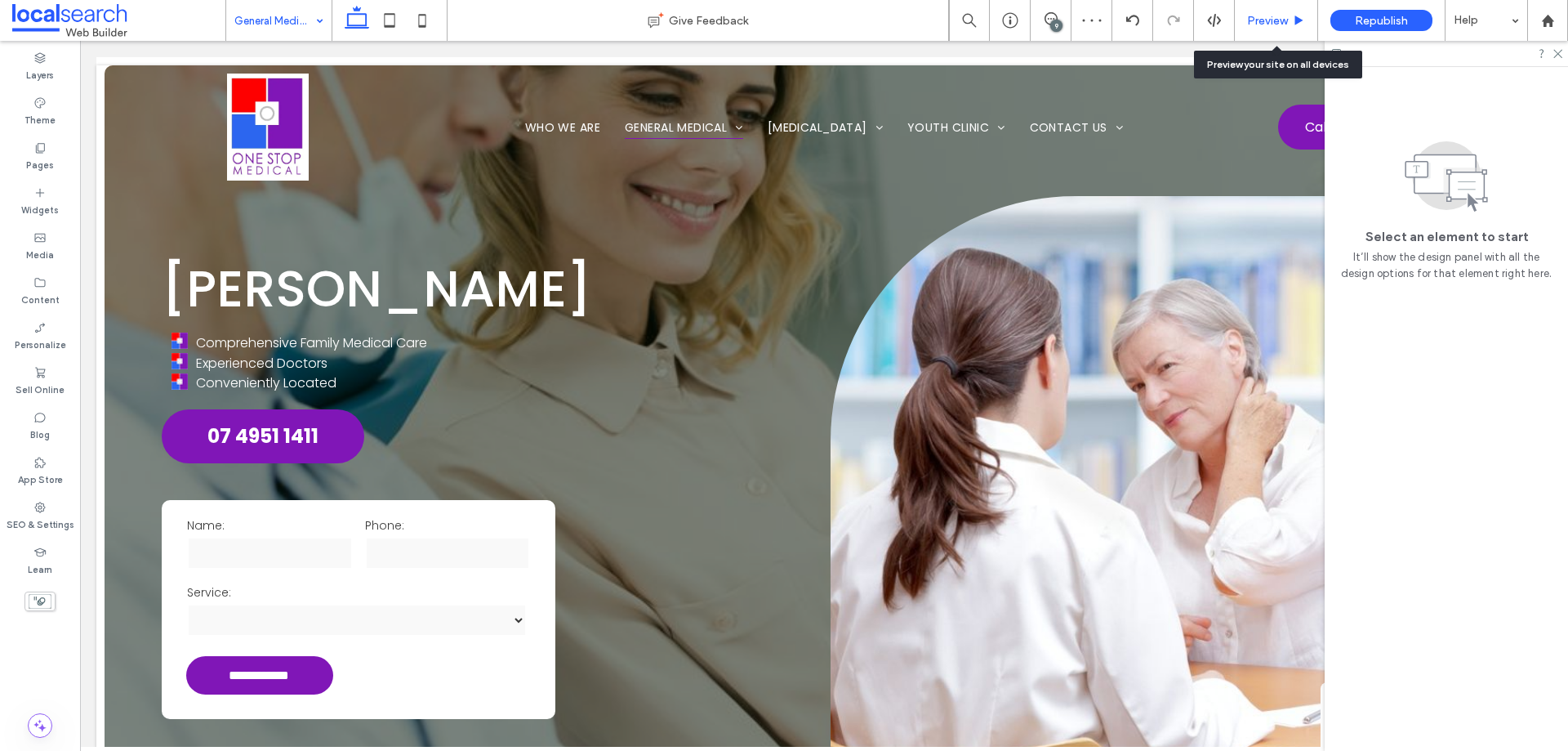
drag, startPoint x: 1248, startPoint y: 18, endPoint x: 194, endPoint y: 33, distance: 1054.1
click at [1248, 18] on span "Preview" at bounding box center [1267, 20] width 41 height 14
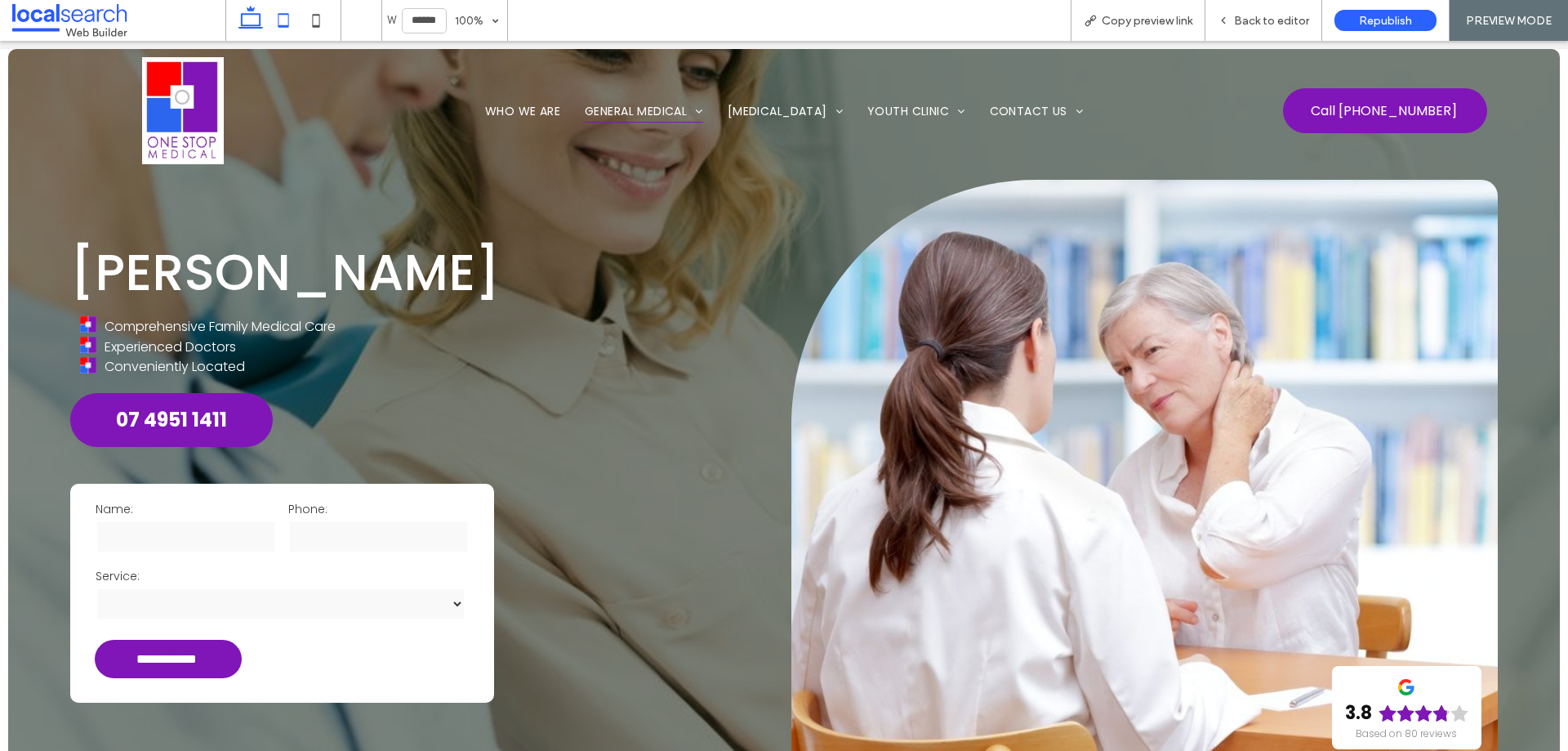
click at [289, 25] on use at bounding box center [283, 19] width 10 height 14
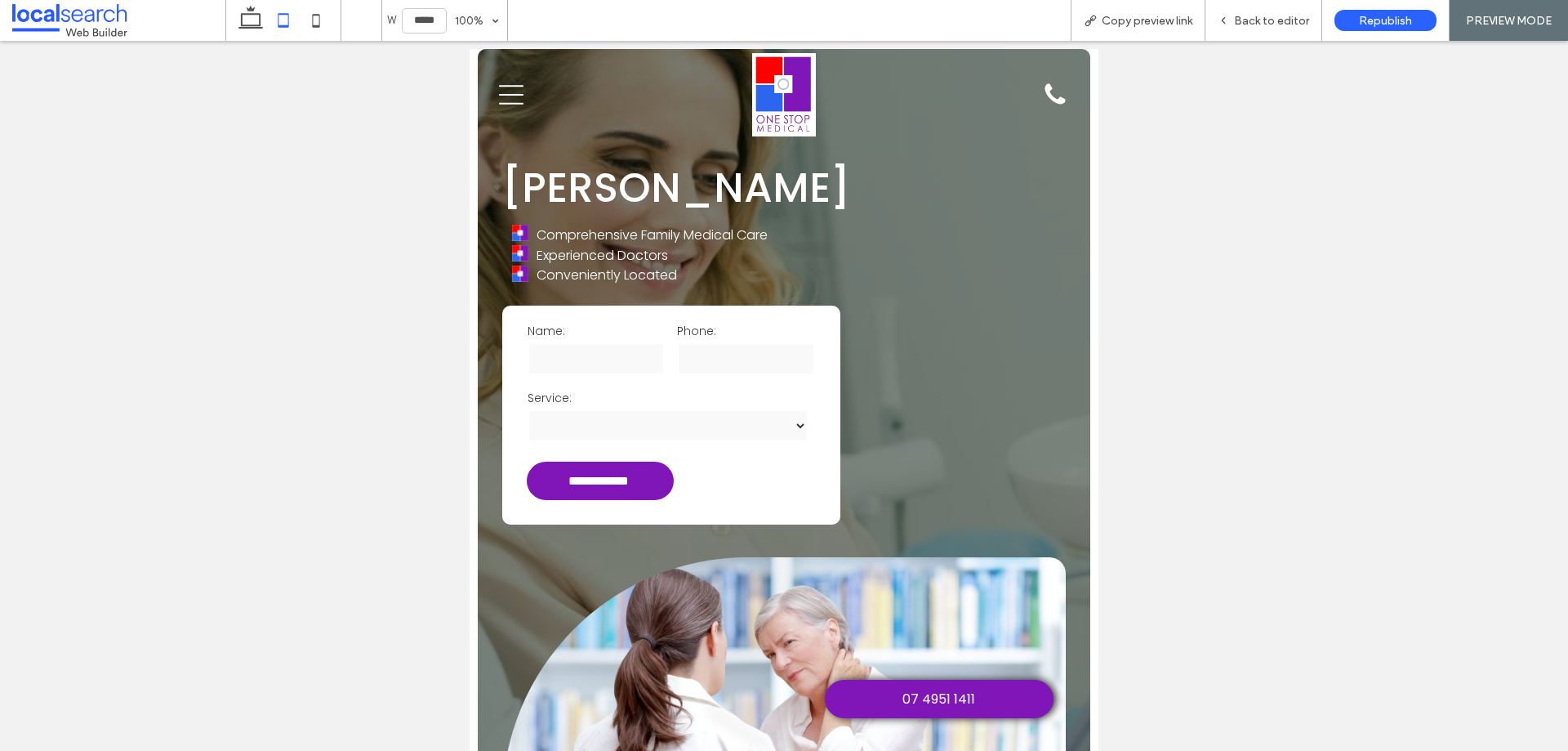
scroll to position [0, 8]
click at [317, 24] on icon at bounding box center [316, 19] width 32 height 32
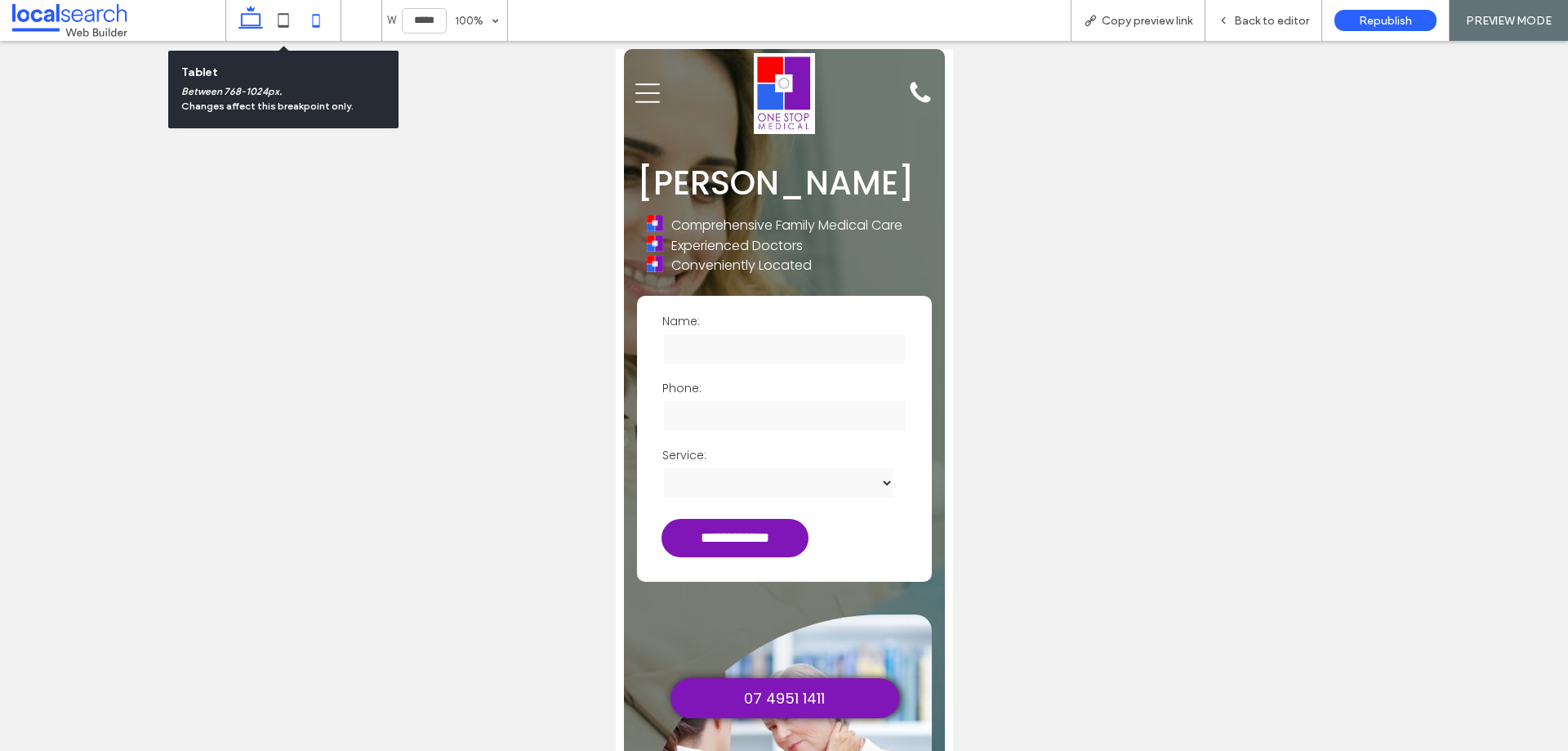
click at [256, 18] on icon at bounding box center [250, 19] width 32 height 32
type input "******"
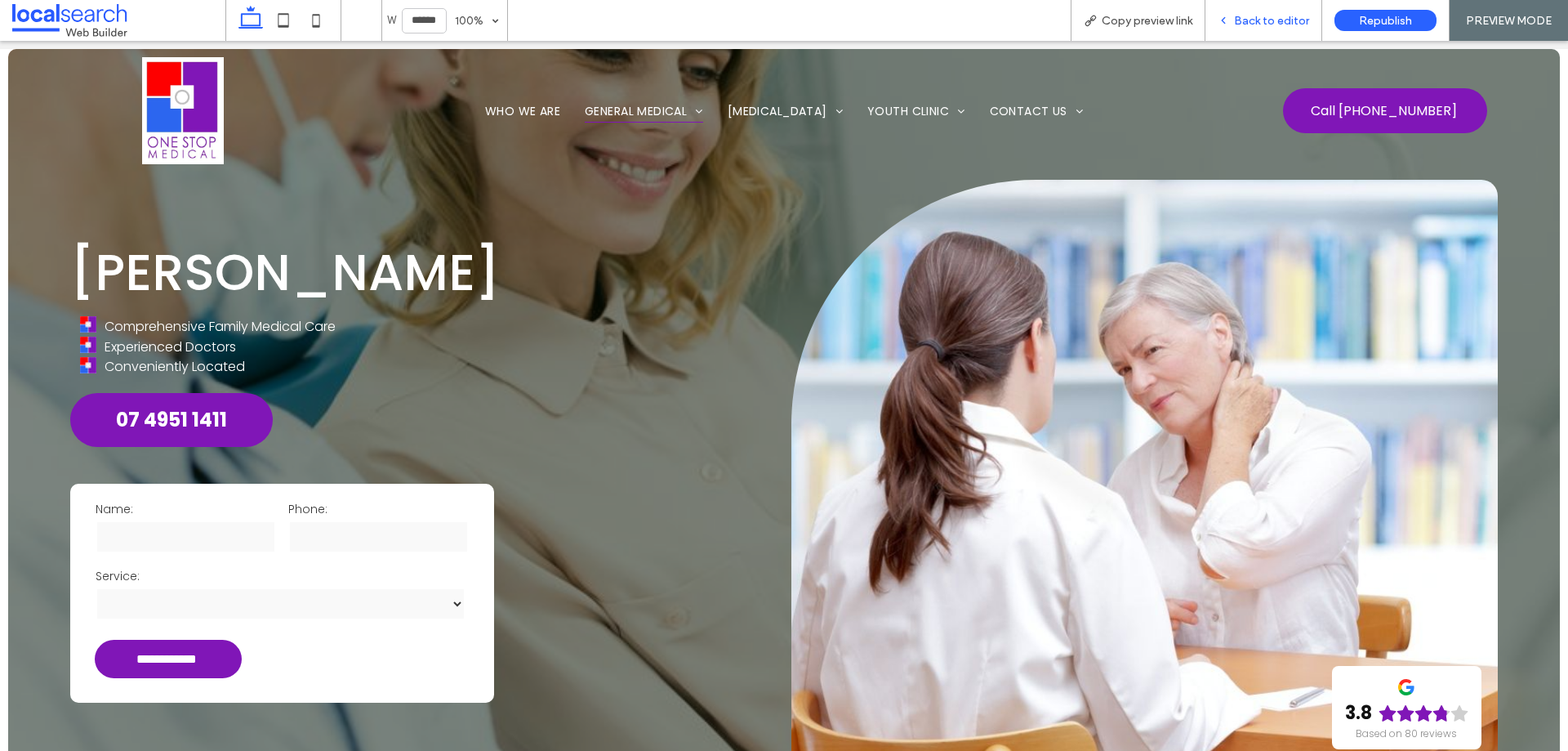
click at [1251, 22] on span "Back to editor" at bounding box center [1271, 20] width 75 height 14
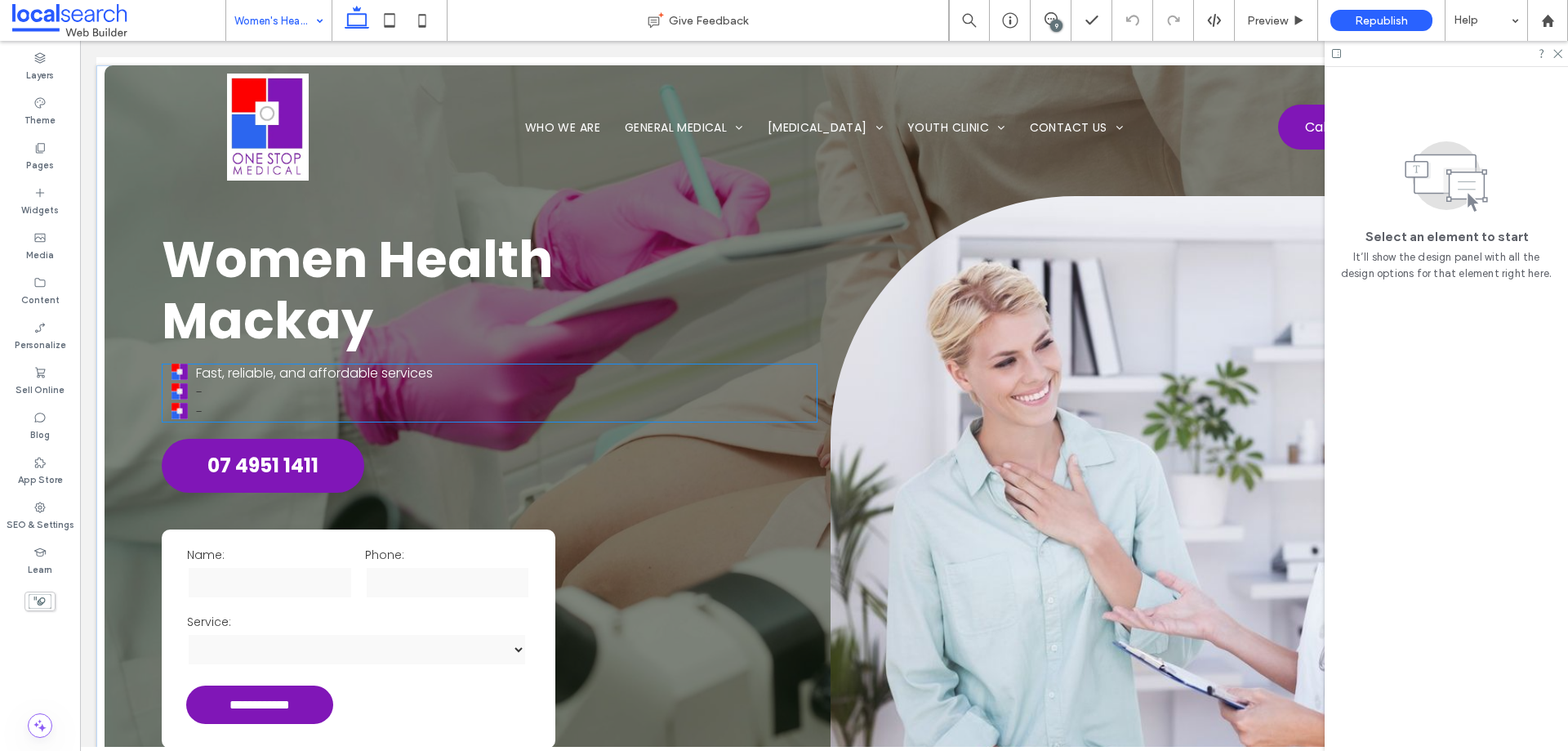
click at [261, 399] on li "-" at bounding box center [494, 393] width 645 height 19
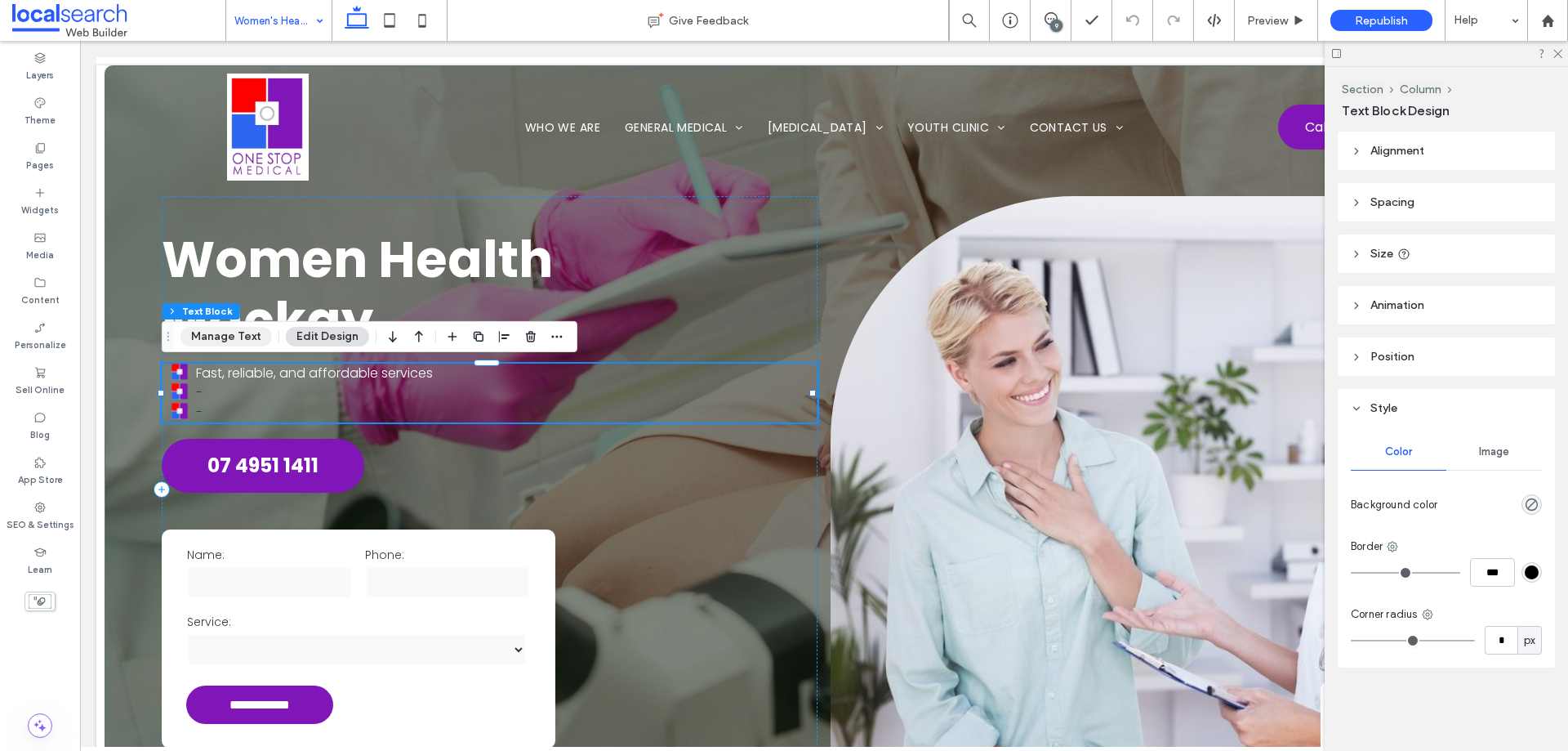
click at [235, 337] on button "Manage Text" at bounding box center [225, 336] width 91 height 19
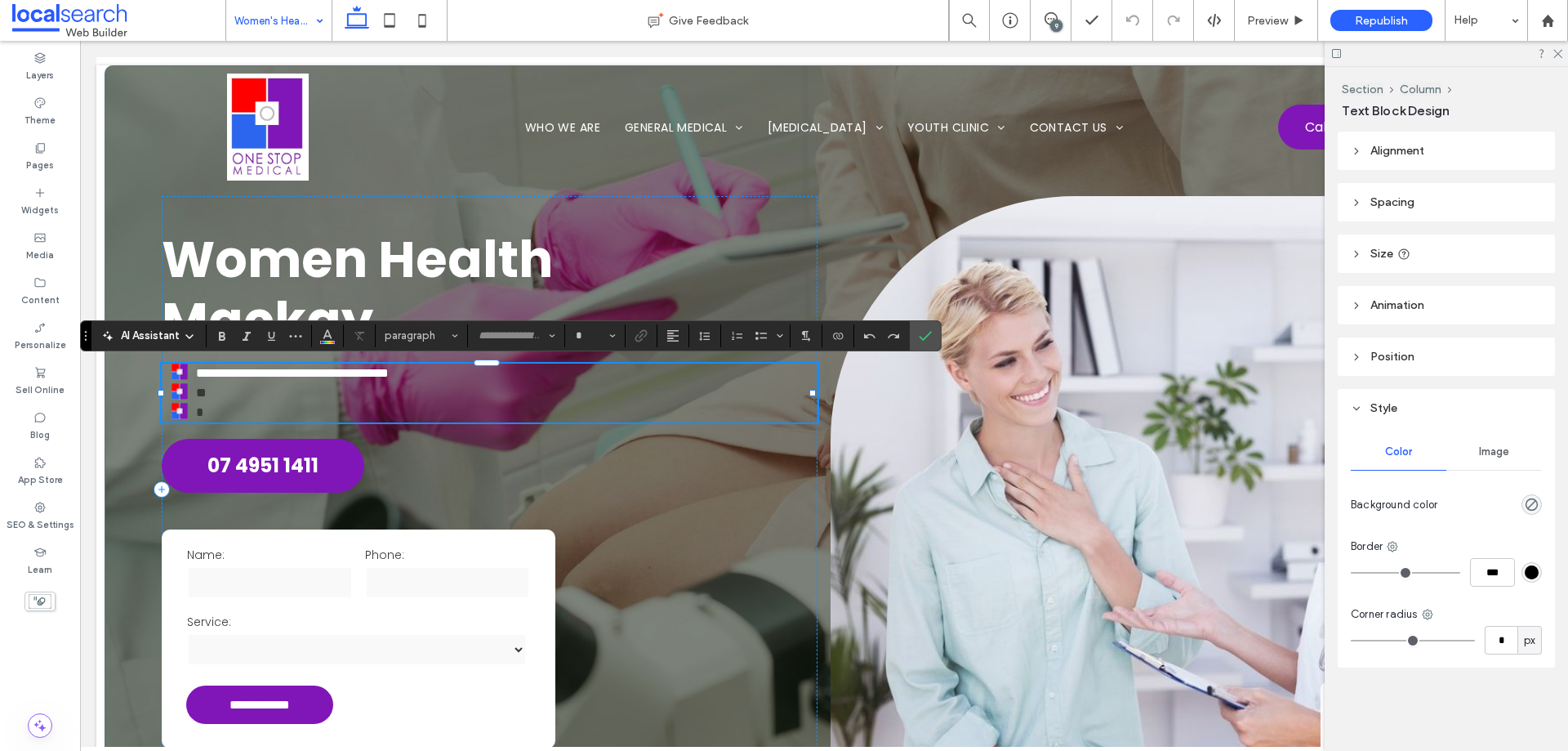
type input "*******"
type input "**"
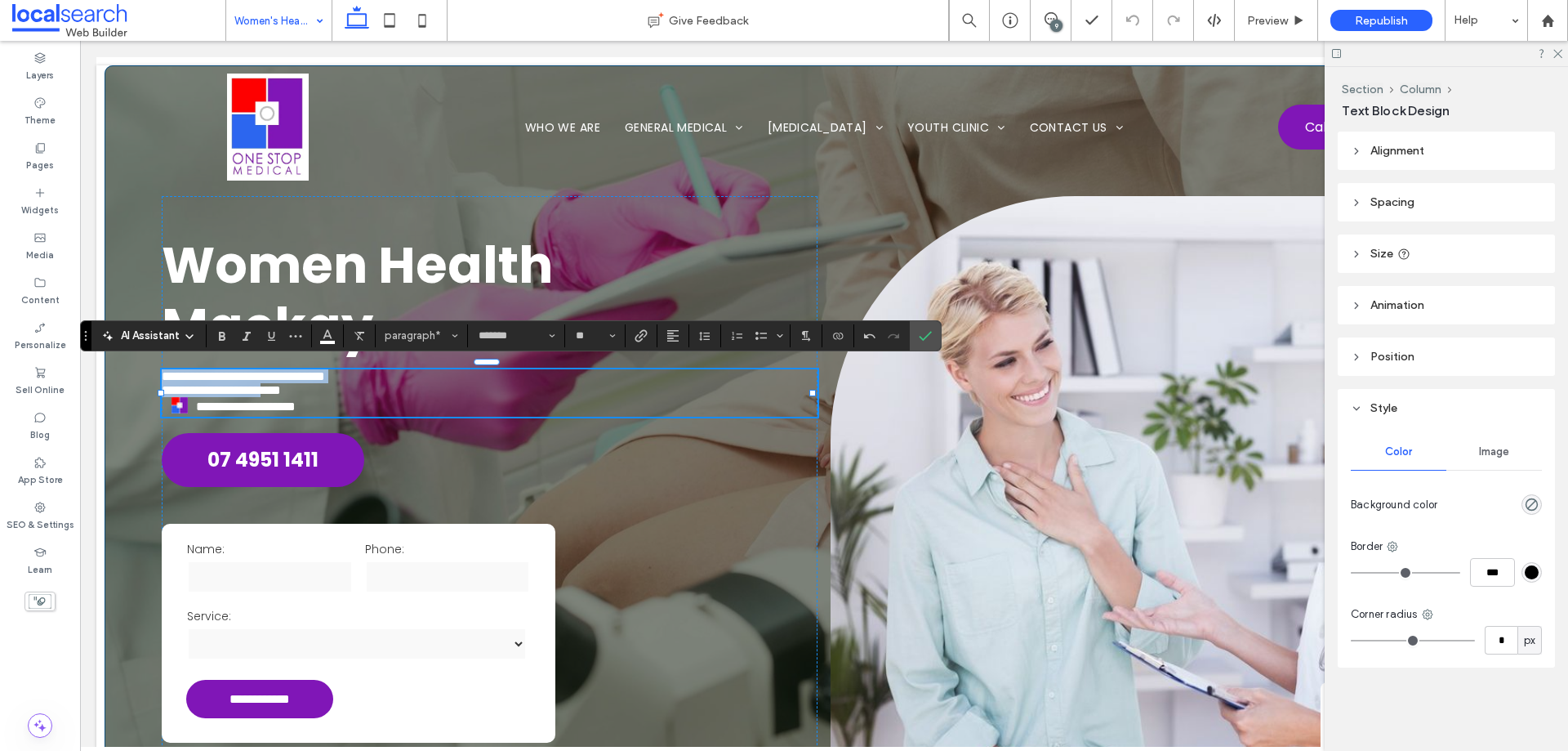
drag, startPoint x: 299, startPoint y: 395, endPoint x: 159, endPoint y: 368, distance: 142.6
click at [159, 368] on div "**********" at bounding box center [824, 456] width 1439 height 781
click at [763, 337] on use "Bulleted List" at bounding box center [761, 335] width 11 height 8
click at [930, 345] on span "Confirm" at bounding box center [925, 335] width 13 height 28
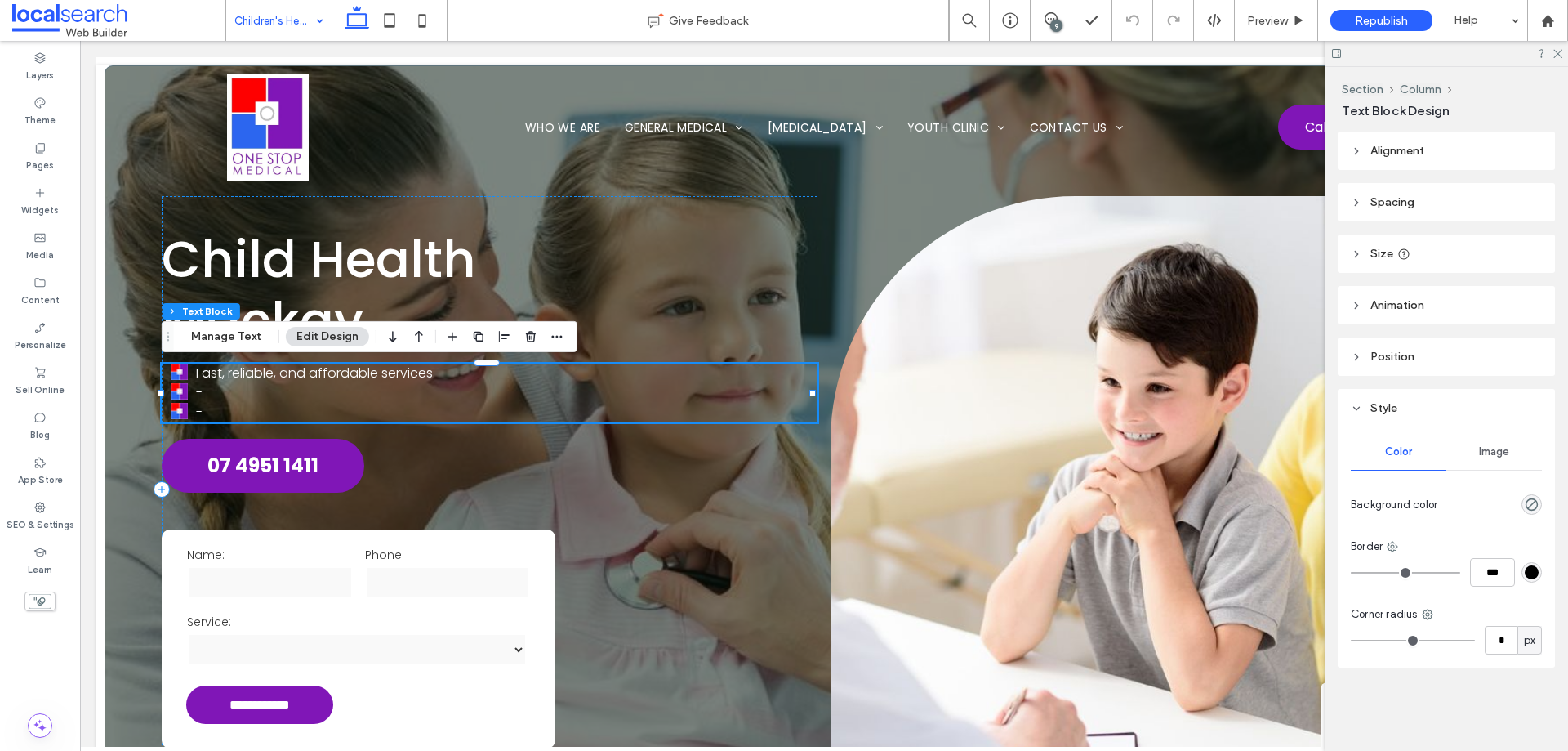
click at [285, 396] on li "-" at bounding box center [494, 393] width 645 height 19
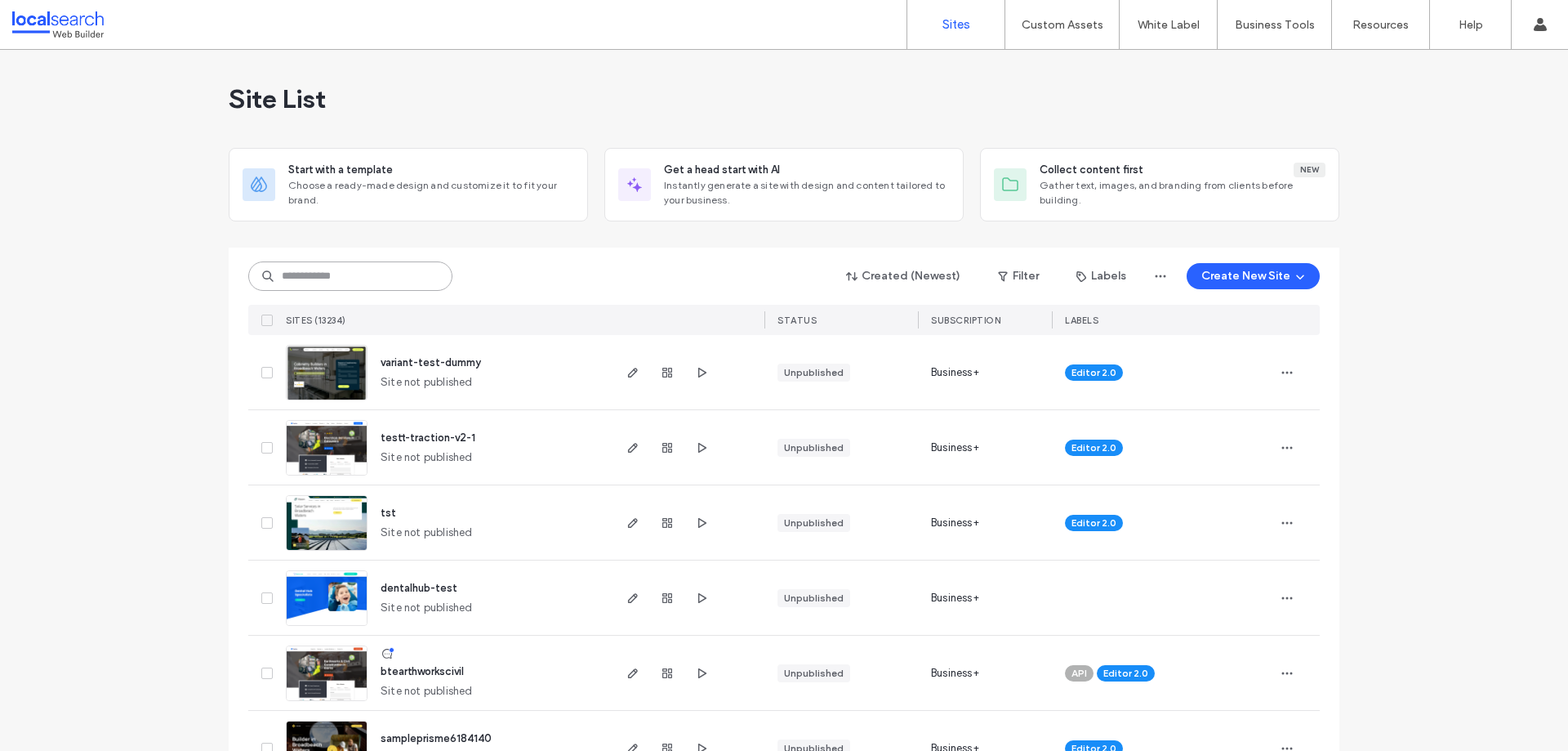
click at [371, 273] on input at bounding box center [350, 276] width 204 height 30
paste input "********"
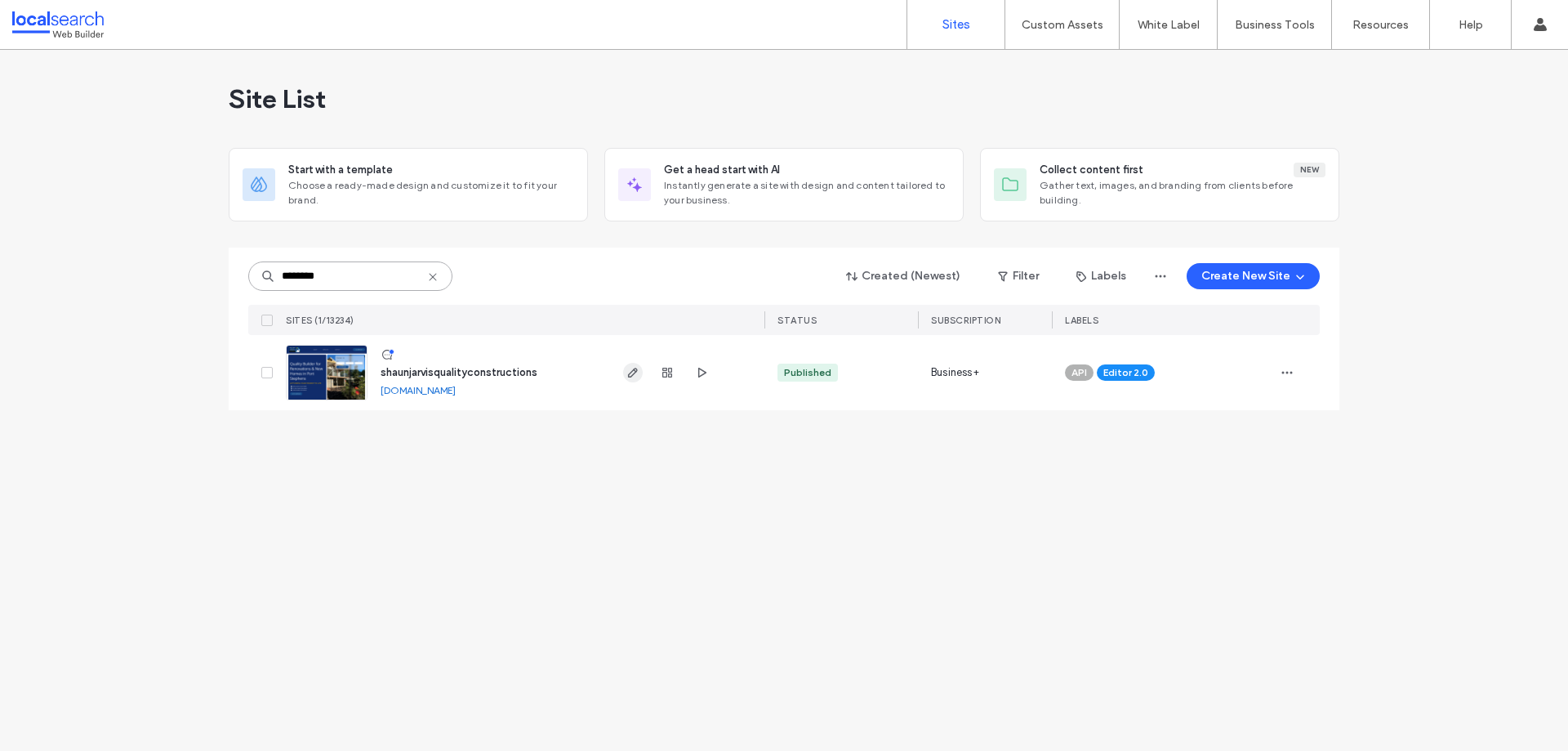
type input "********"
click at [627, 369] on icon "button" at bounding box center [633, 372] width 13 height 13
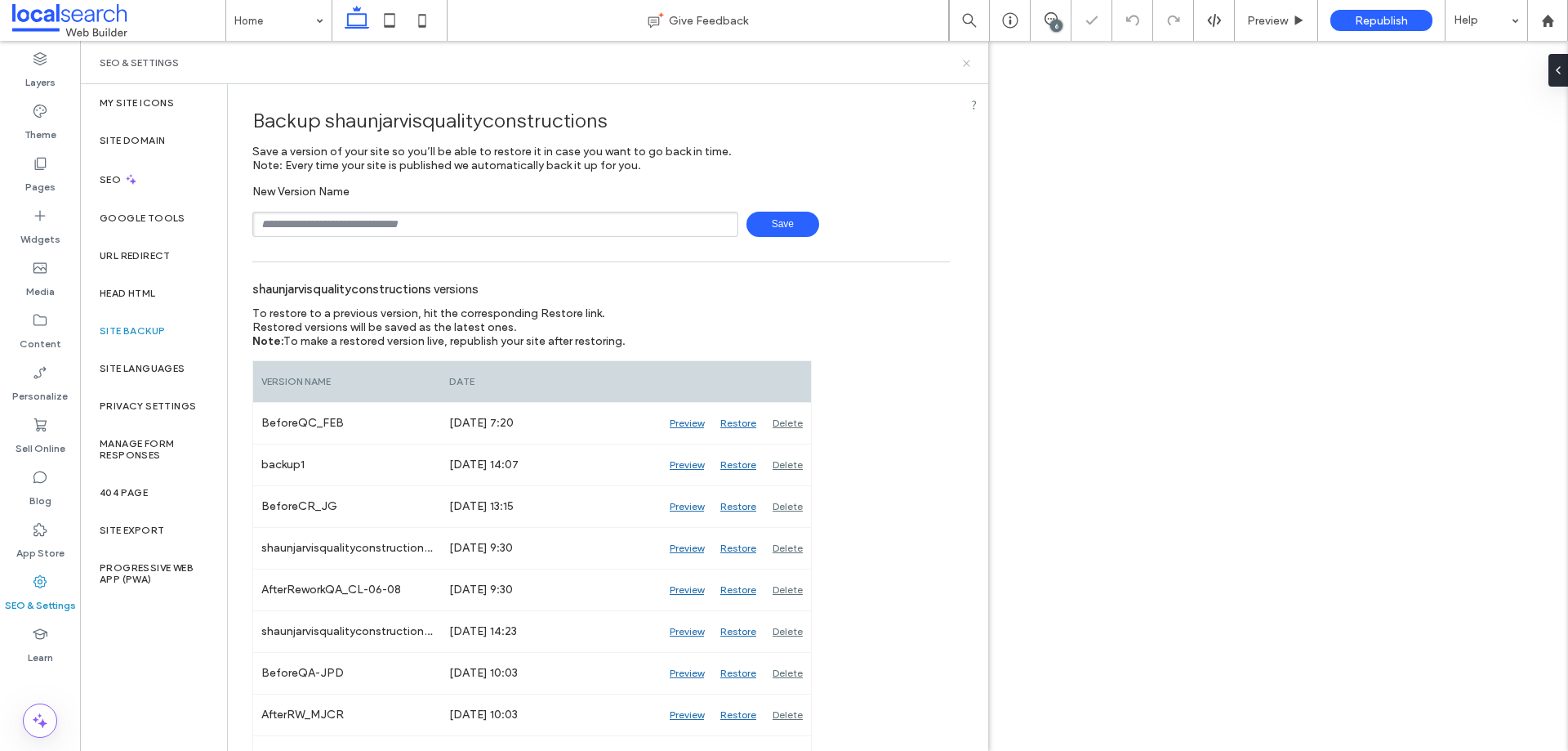
click at [970, 62] on icon at bounding box center [966, 63] width 12 height 12
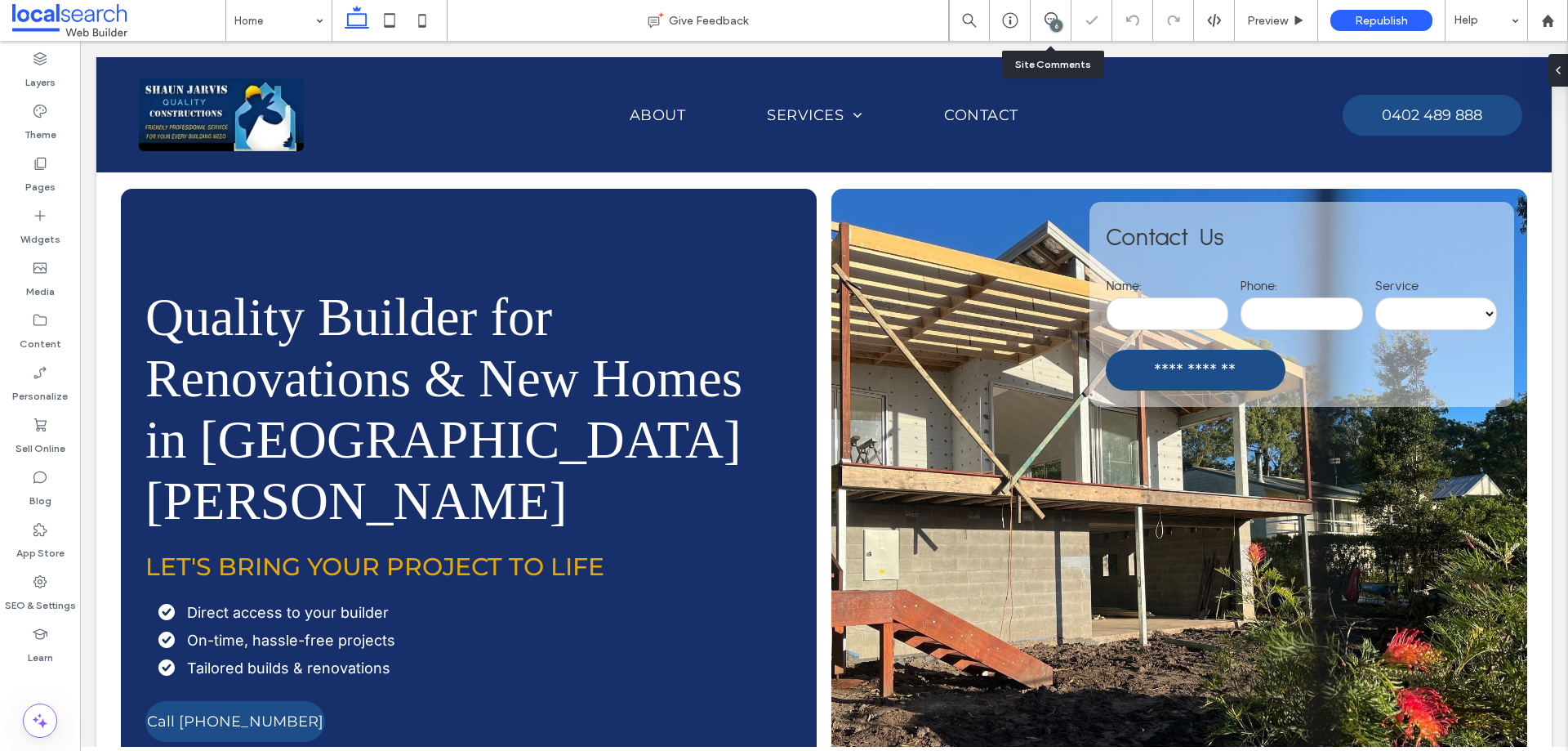
click at [1053, 23] on div "6" at bounding box center [1055, 25] width 12 height 12
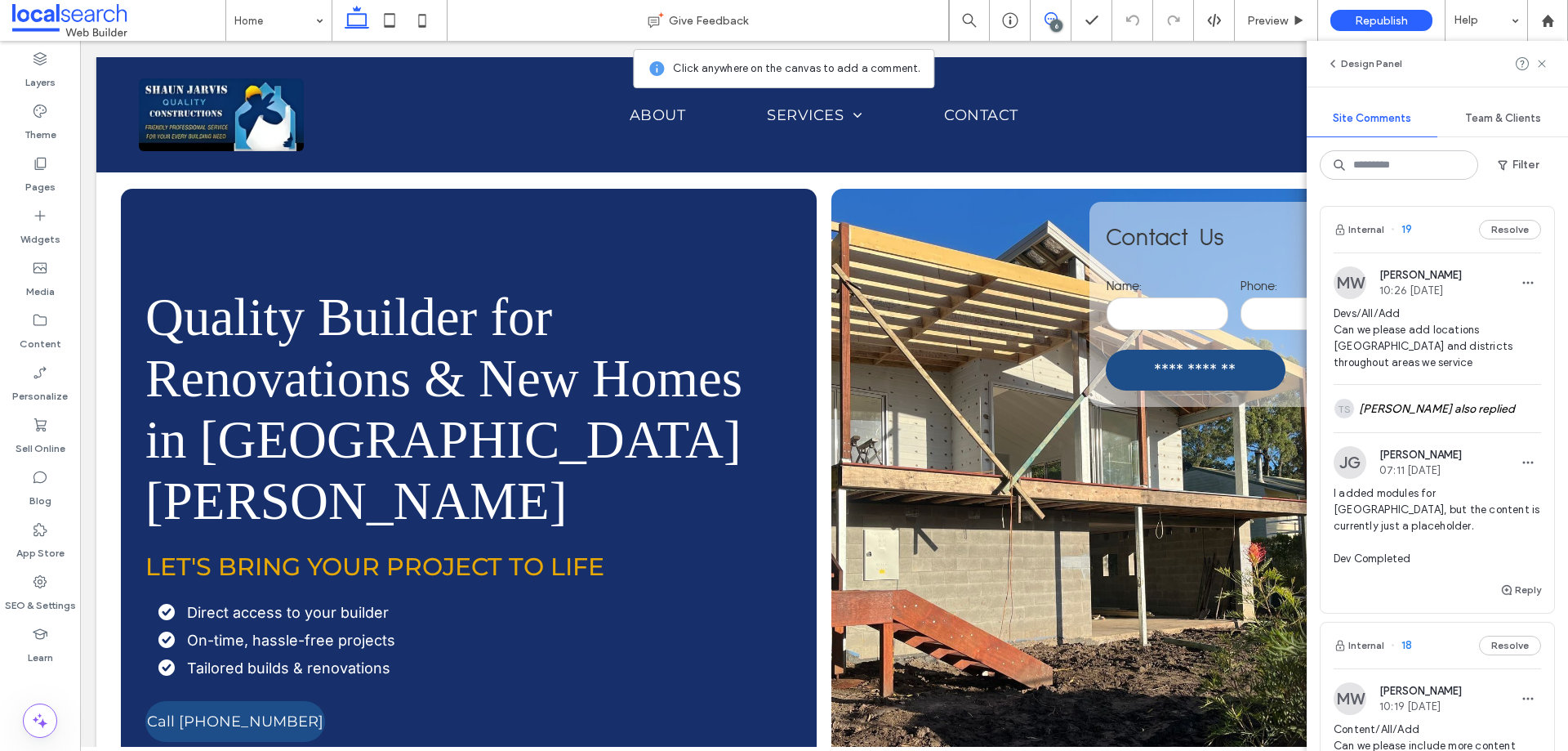
click at [1436, 345] on span "Devs/All/Add Can we please add locations hunter valley and districts throughout…" at bounding box center [1437, 338] width 208 height 66
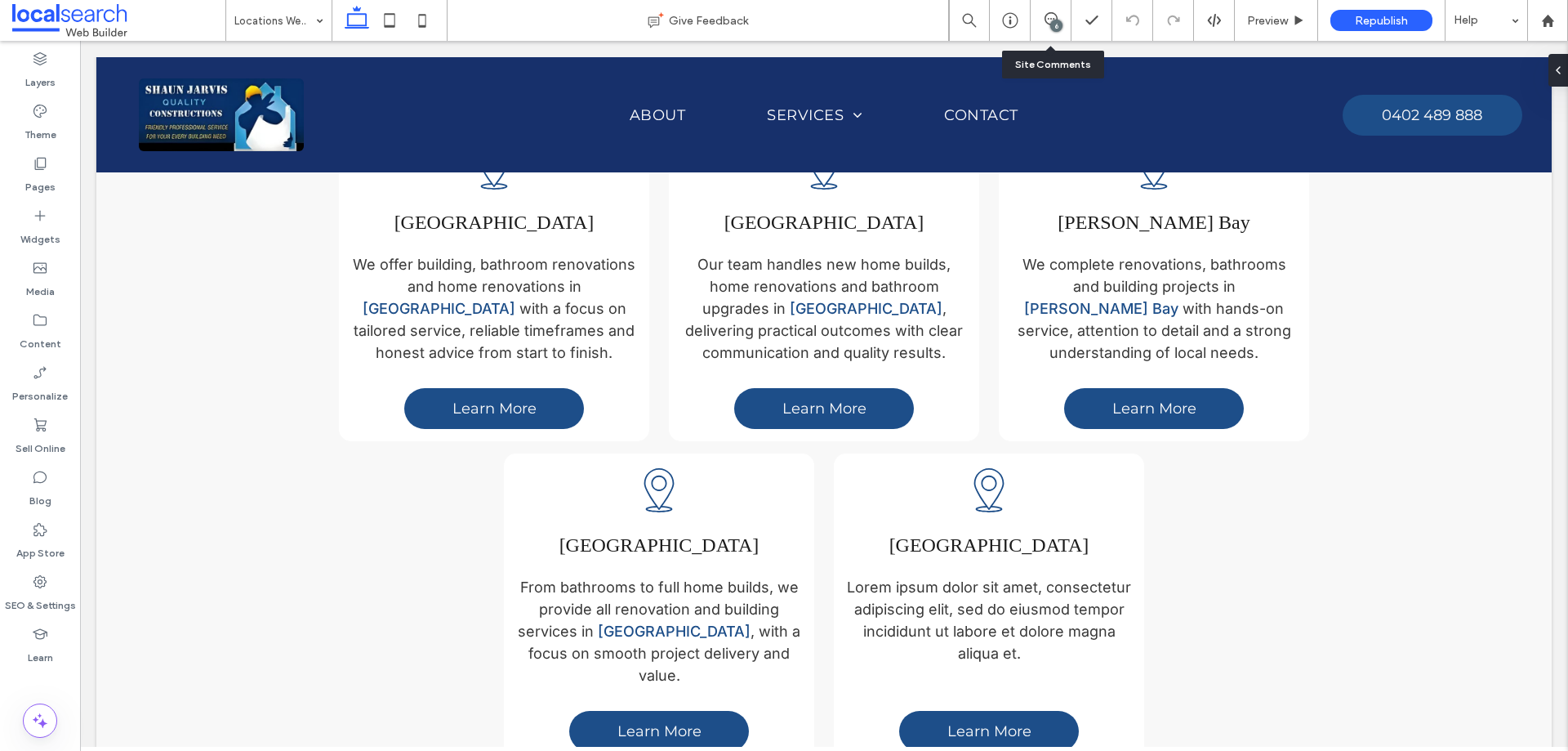
click at [1061, 25] on div "6" at bounding box center [1055, 25] width 12 height 12
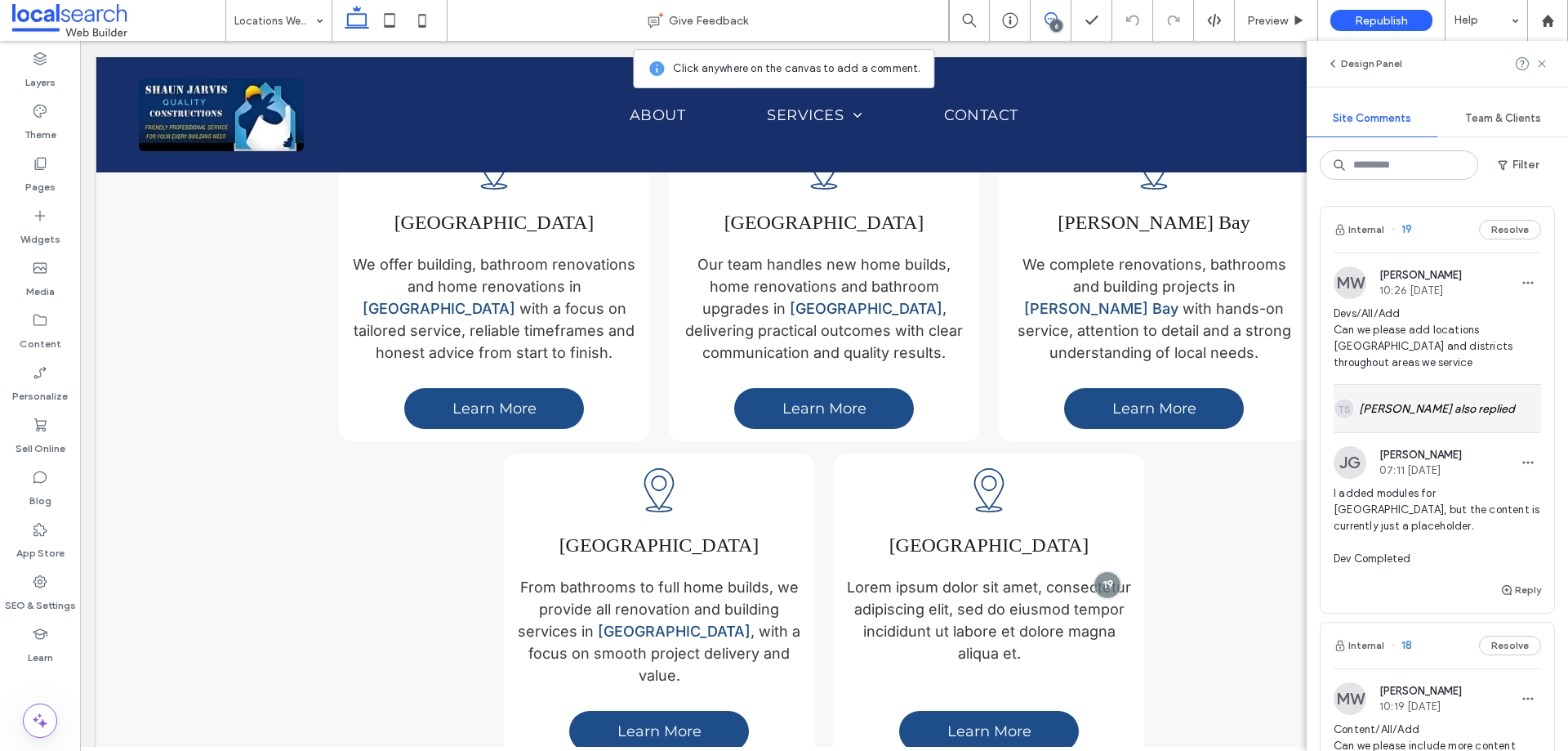
click at [1403, 406] on div "TS Timothy Scott also replied" at bounding box center [1437, 407] width 208 height 47
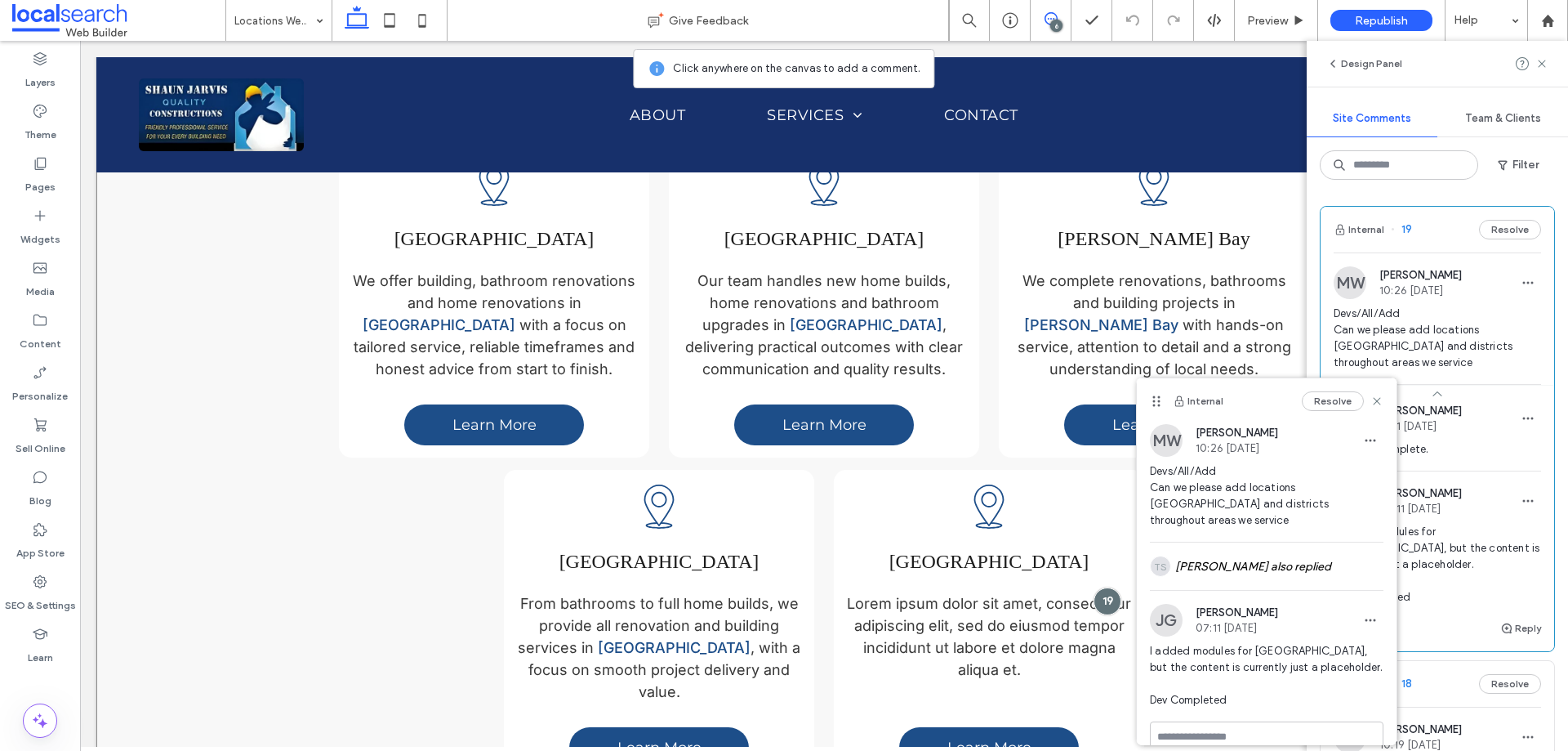
scroll to position [1250, 0]
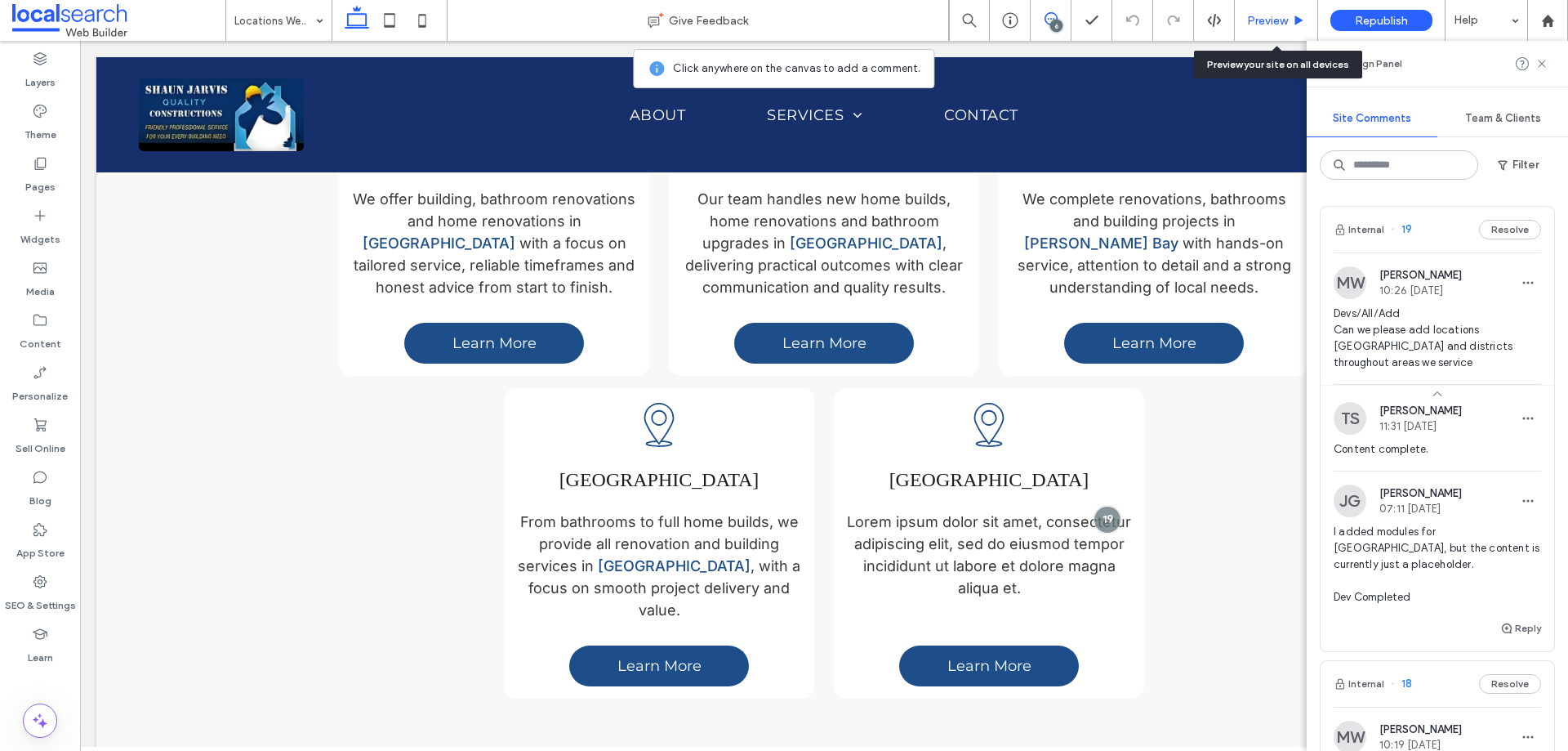
click at [1279, 18] on span "Preview" at bounding box center [1267, 20] width 41 height 14
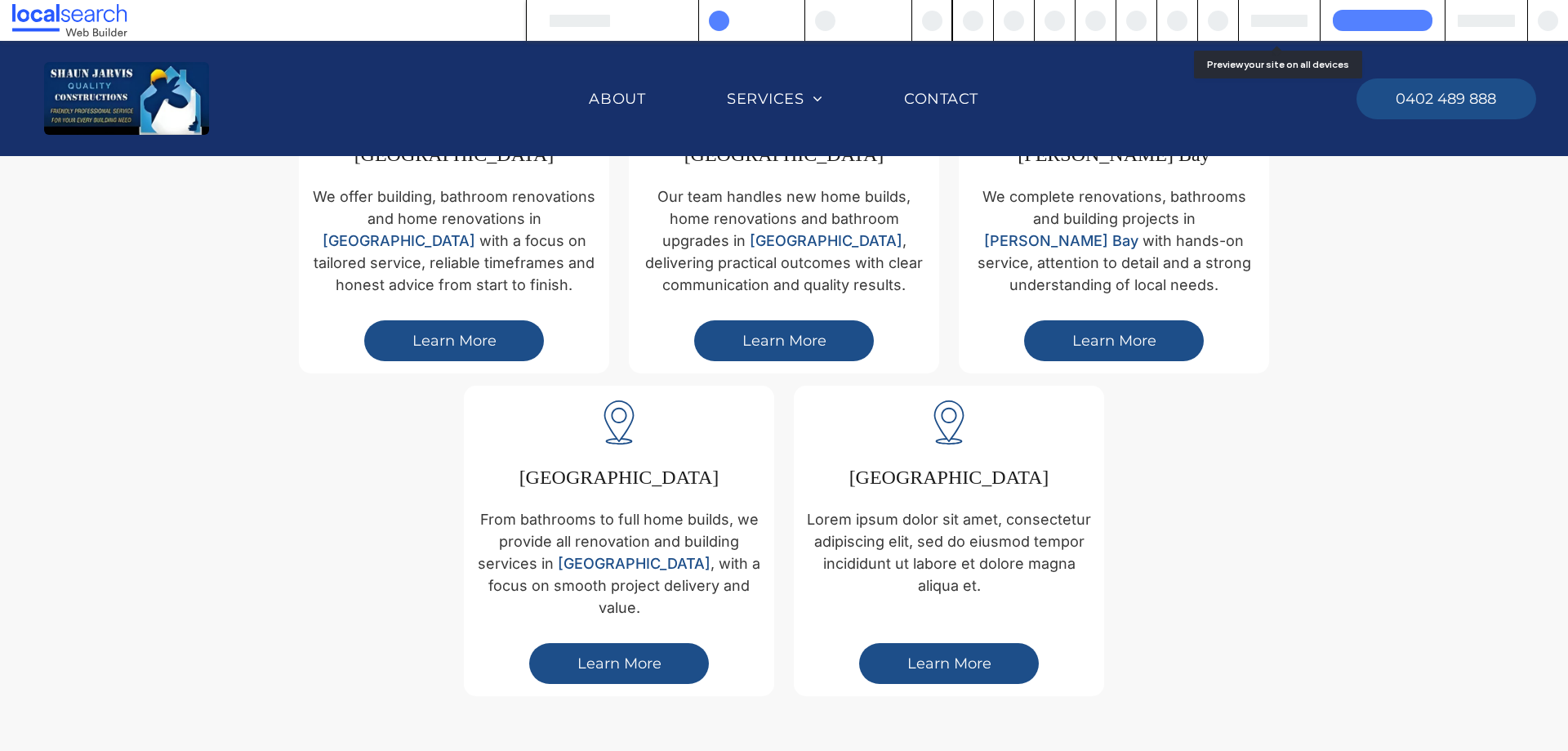
scroll to position [1259, 0]
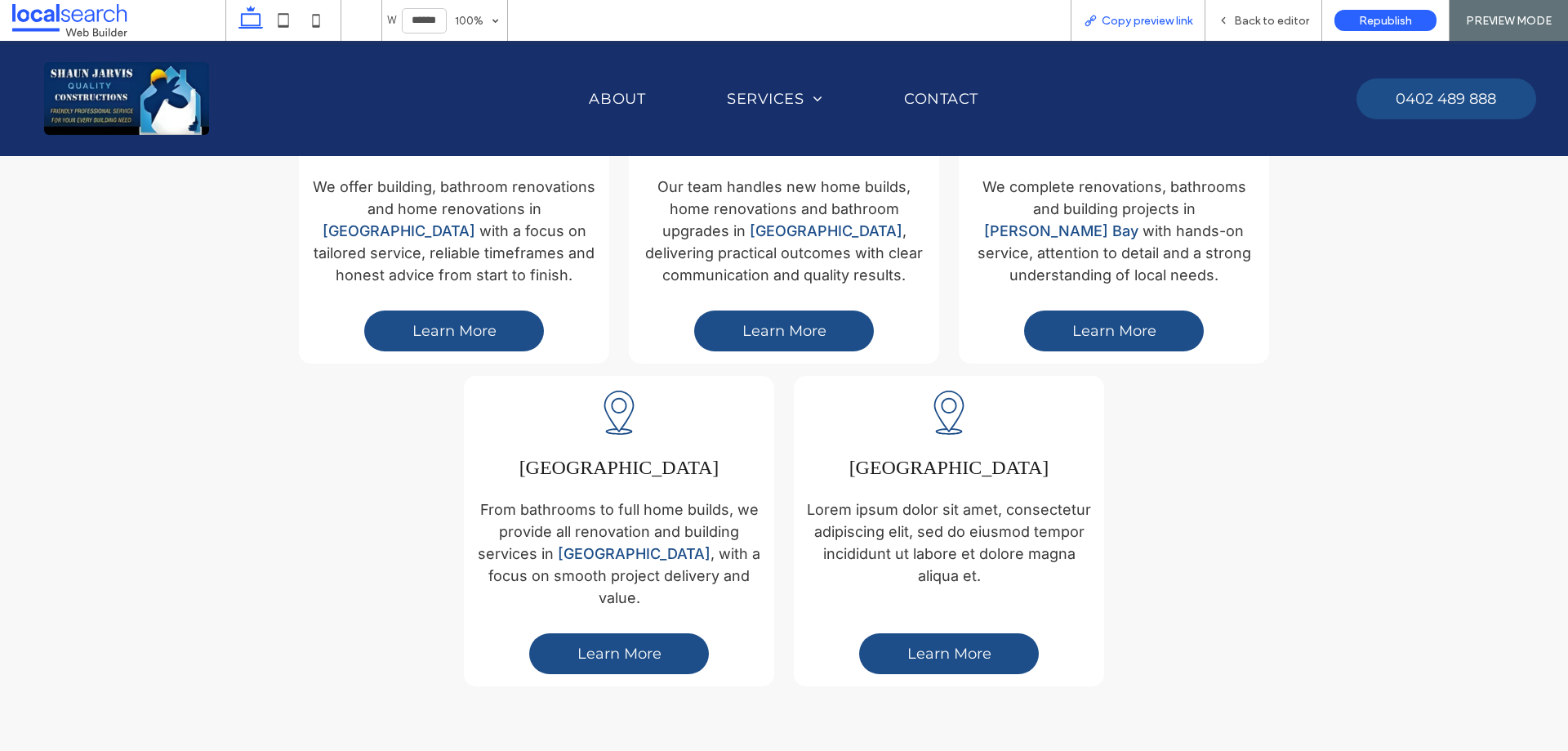
click at [1152, 22] on span "Copy preview link" at bounding box center [1147, 20] width 90 height 14
click at [1237, 26] on span "Back to editor" at bounding box center [1271, 20] width 75 height 14
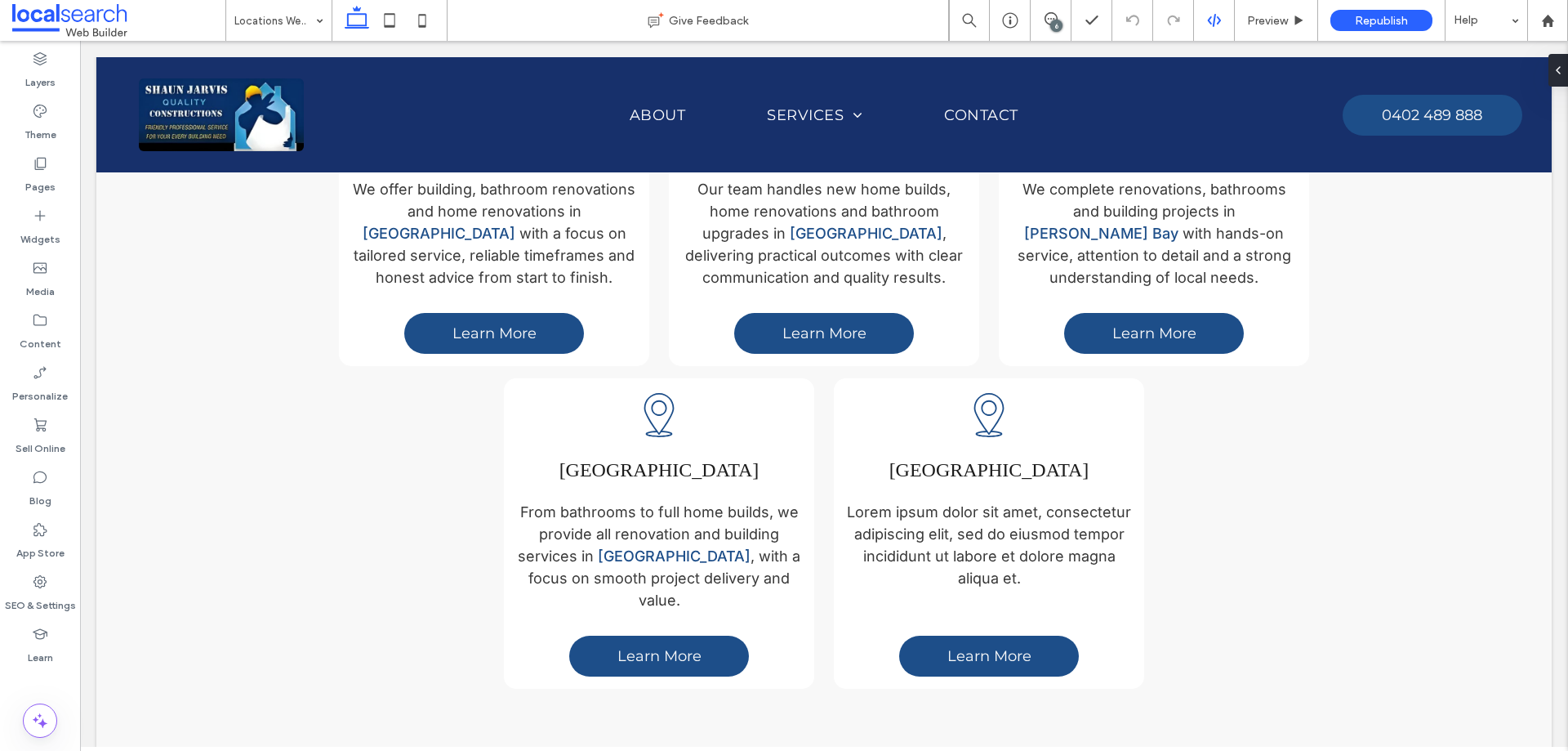
scroll to position [1250, 0]
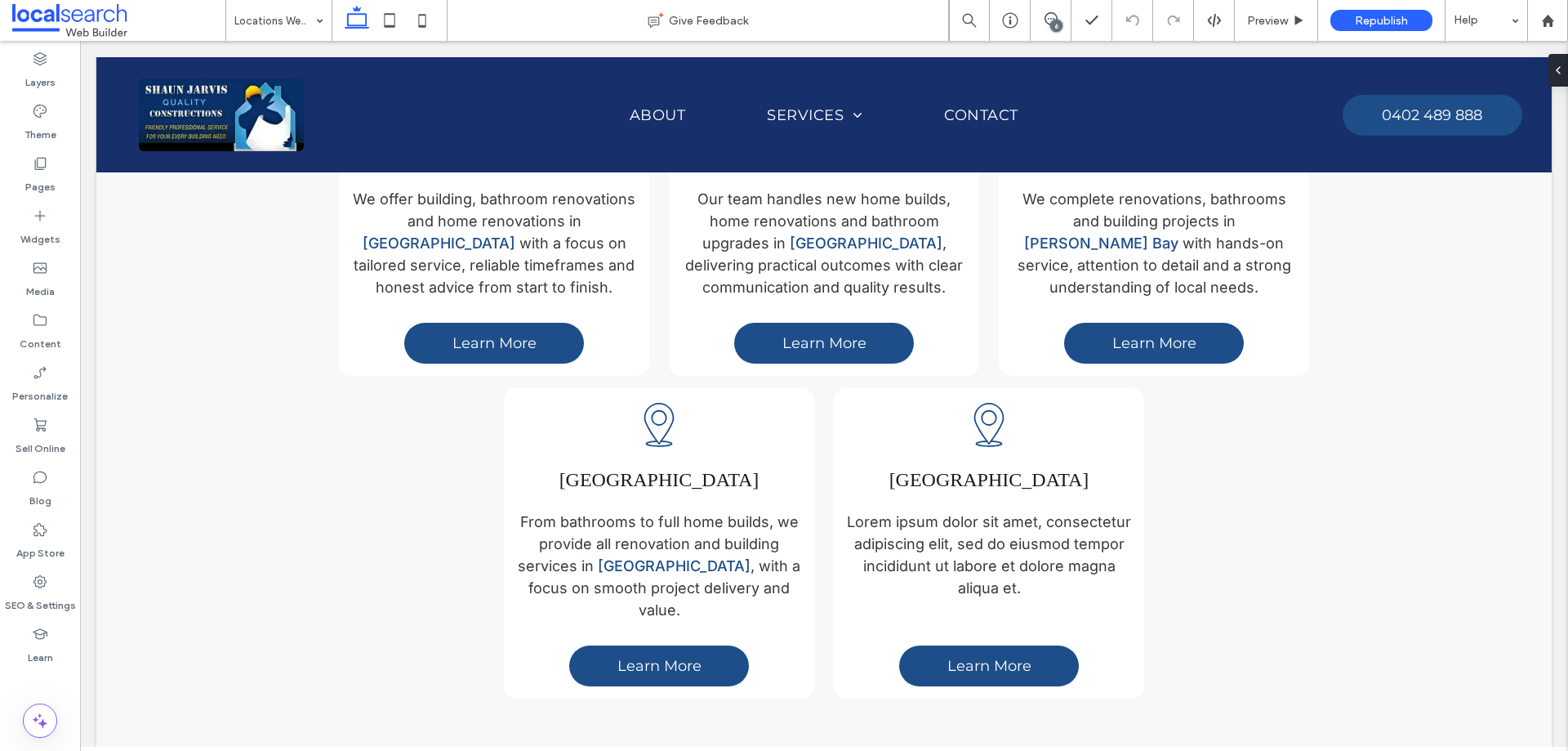
click at [1061, 25] on div "6" at bounding box center [1055, 25] width 12 height 12
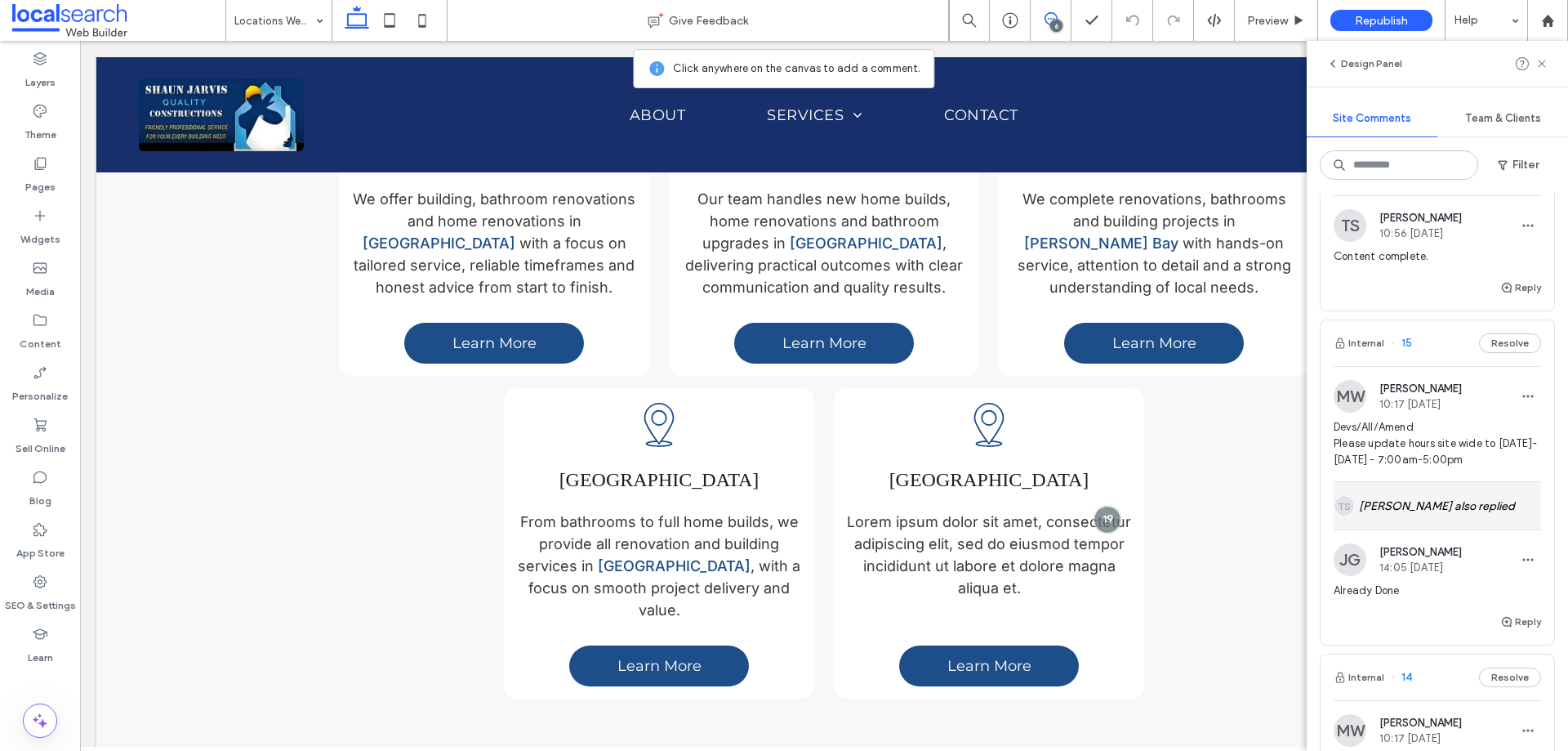
scroll to position [1552, 0]
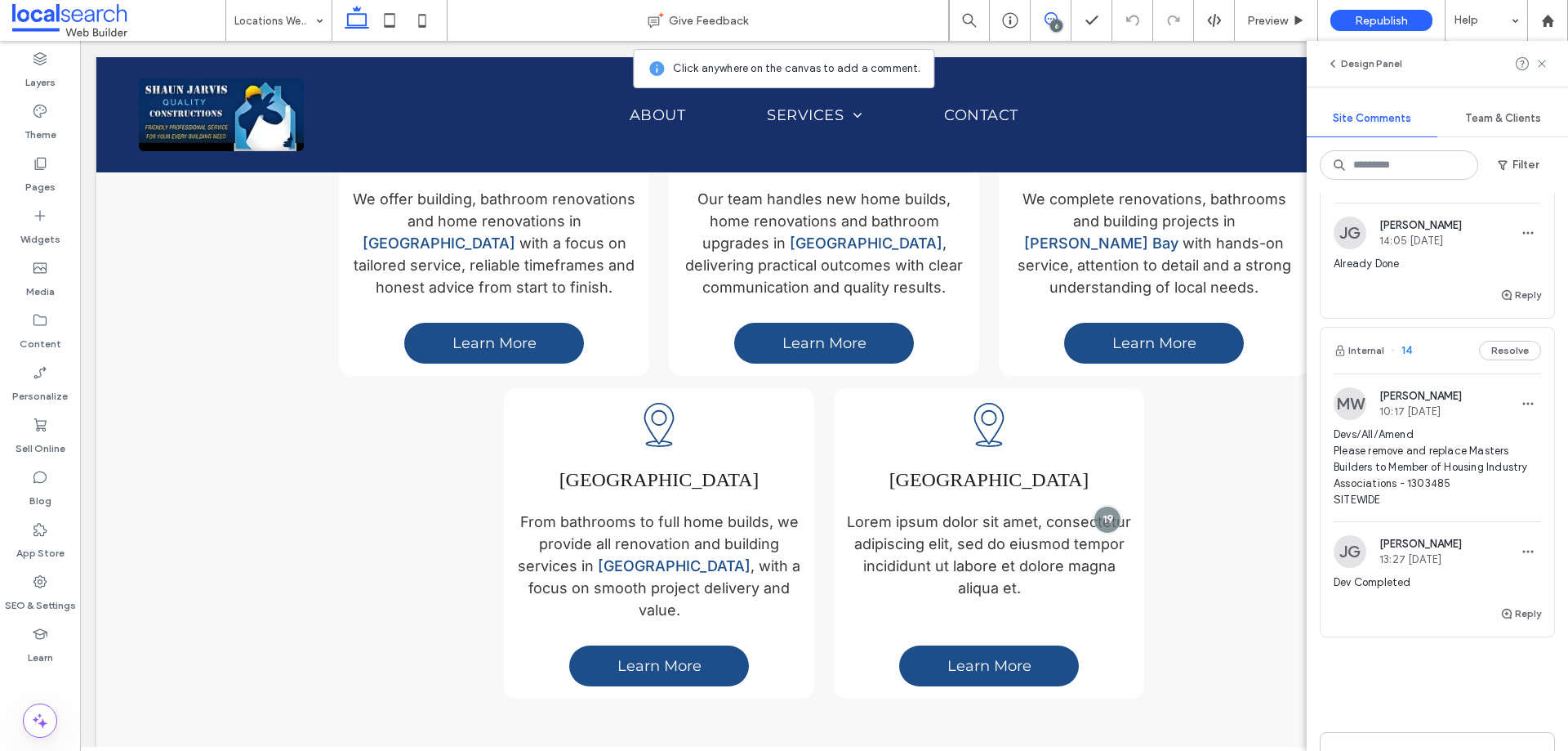
click at [1410, 466] on span "Devs/All/Amend Please remove and replace Masters Builders to Member of Housing …" at bounding box center [1437, 467] width 208 height 81
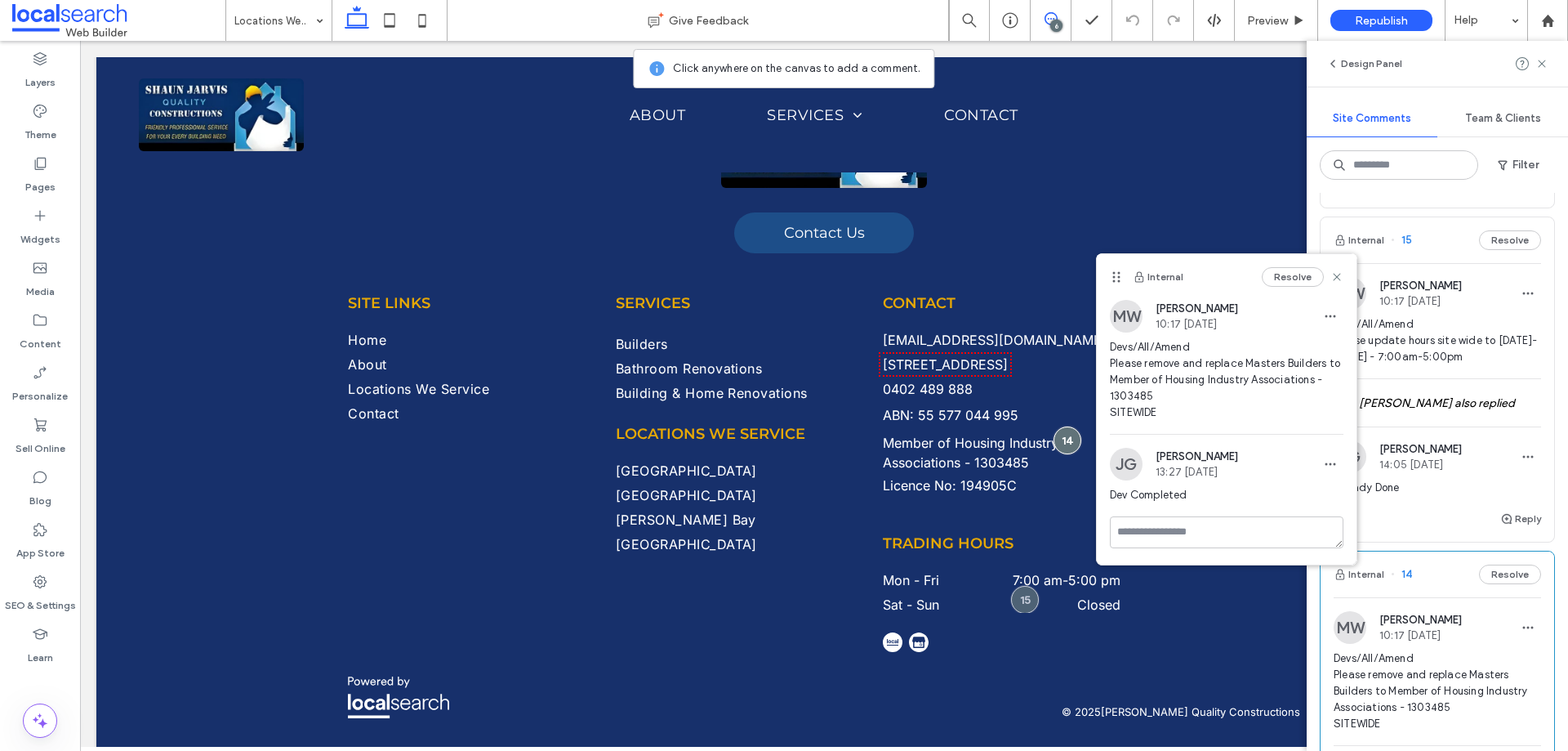
scroll to position [1307, 0]
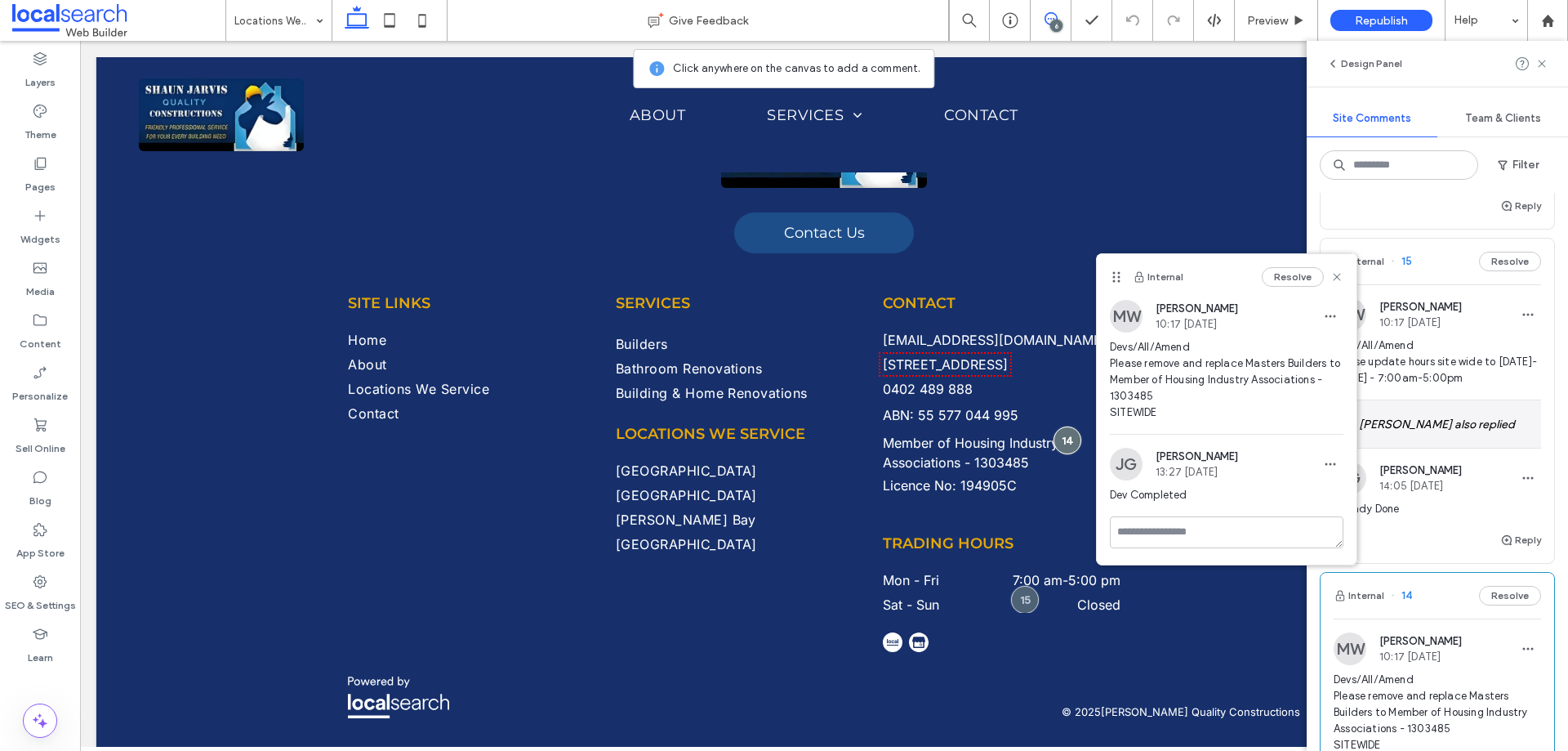
click at [1441, 437] on div "TS Timothy Scott also replied" at bounding box center [1437, 423] width 208 height 47
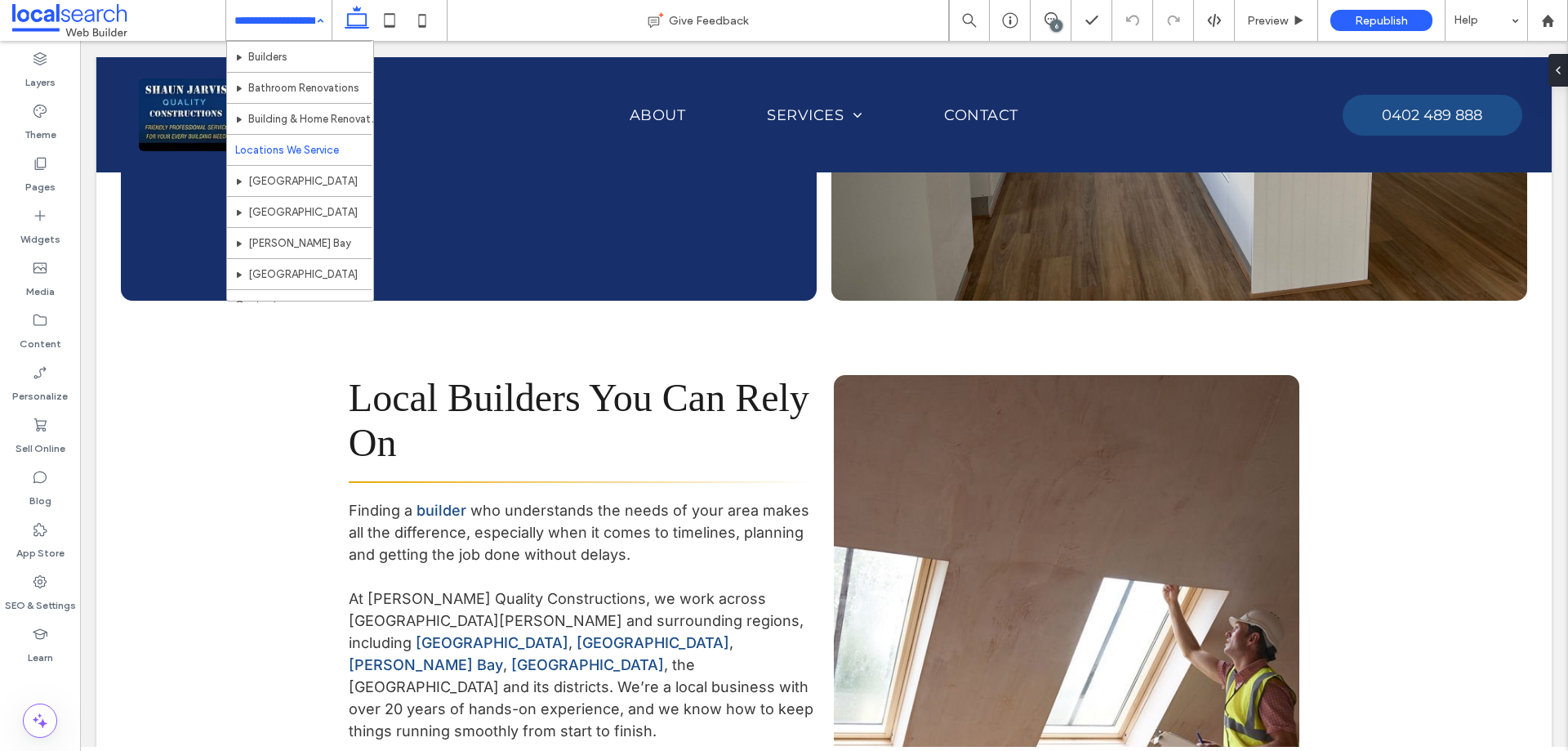
scroll to position [79, 0]
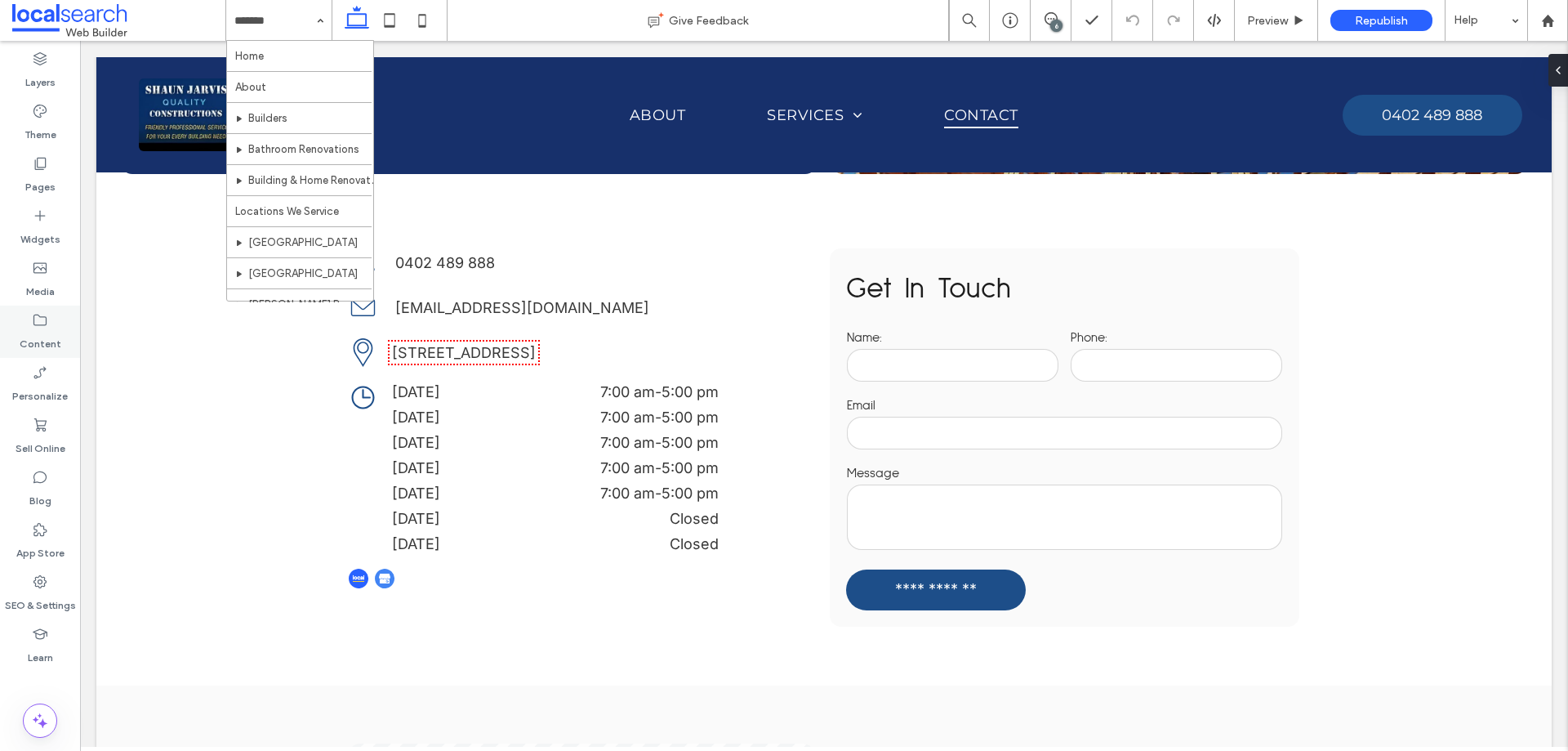
click at [41, 329] on label "Content" at bounding box center [40, 339] width 42 height 23
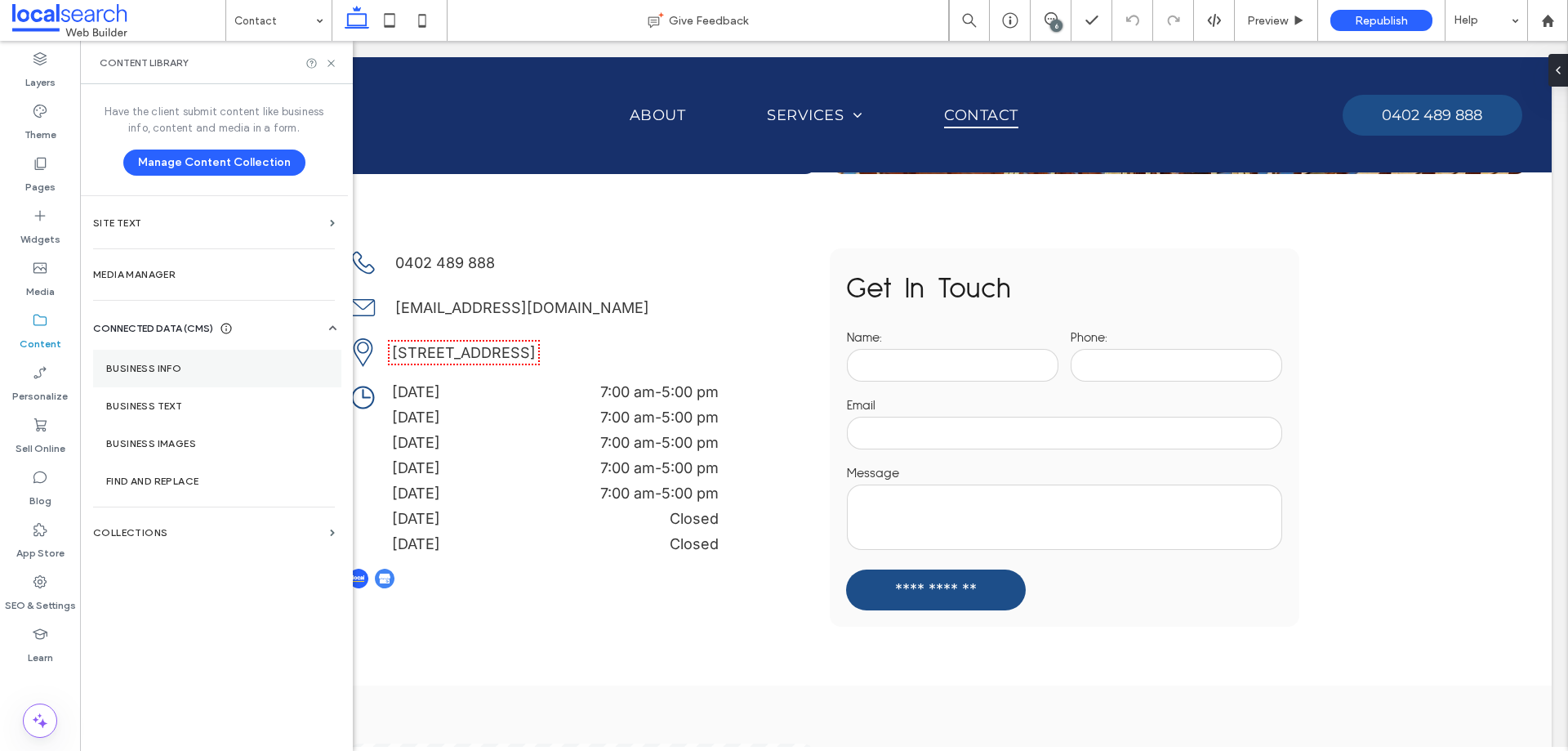
click at [162, 370] on label "Business Info" at bounding box center [217, 369] width 223 height 11
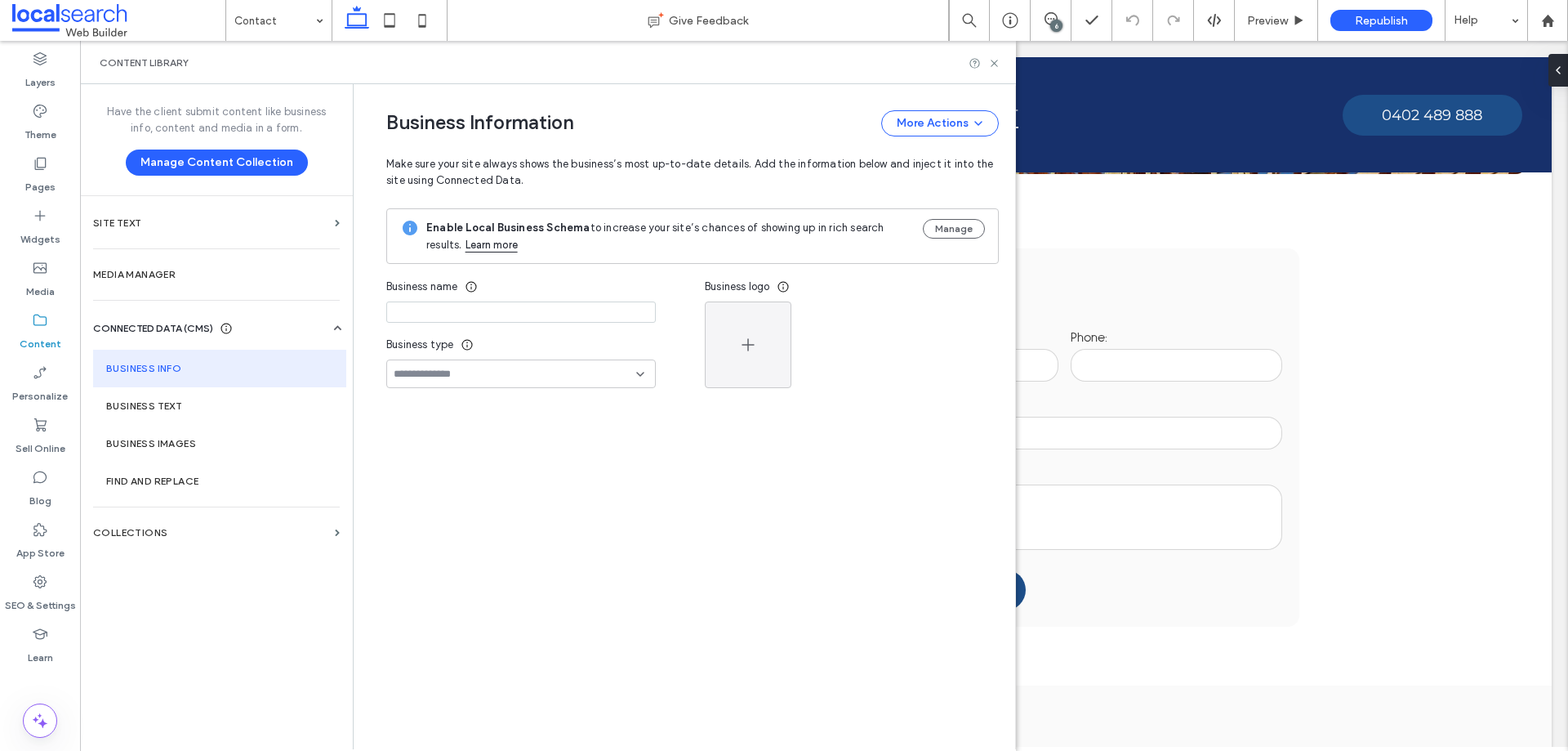
type input "**********"
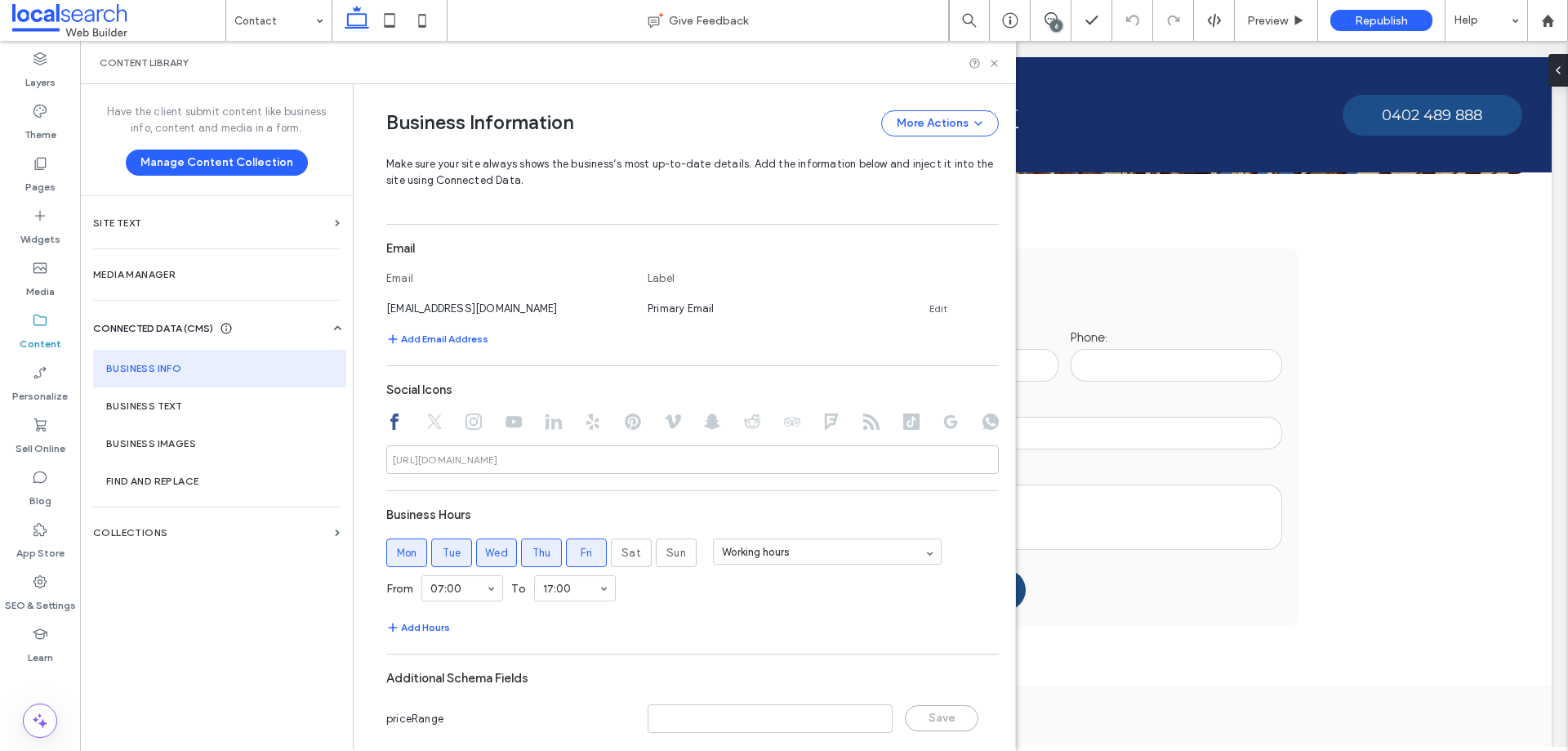
scroll to position [636, 0]
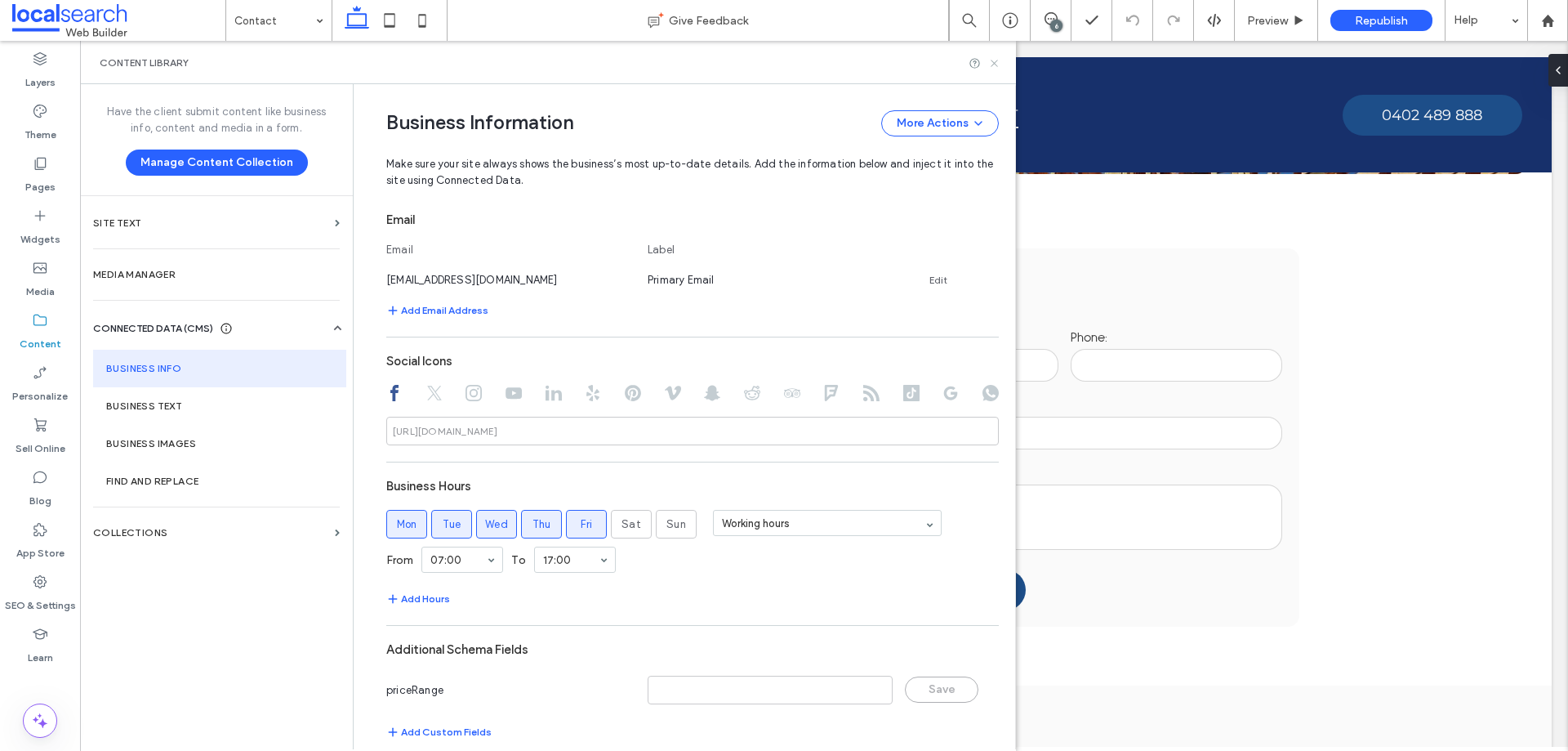
click at [994, 67] on icon at bounding box center [994, 63] width 12 height 12
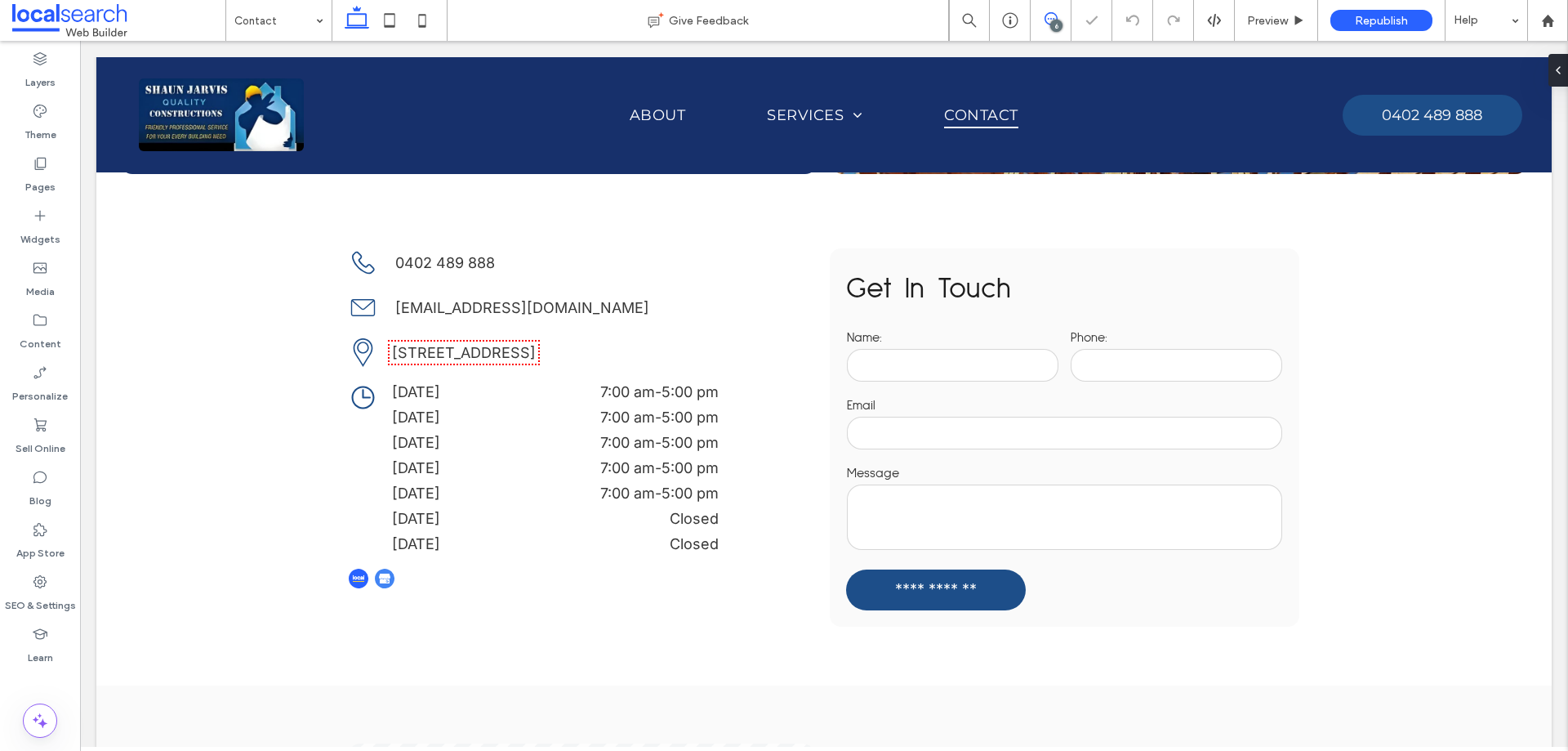
drag, startPoint x: 1043, startPoint y: 25, endPoint x: 983, endPoint y: 26, distance: 60.0
click at [1044, 25] on icon at bounding box center [1051, 18] width 13 height 13
click at [1055, 25] on div "6" at bounding box center [1055, 25] width 12 height 12
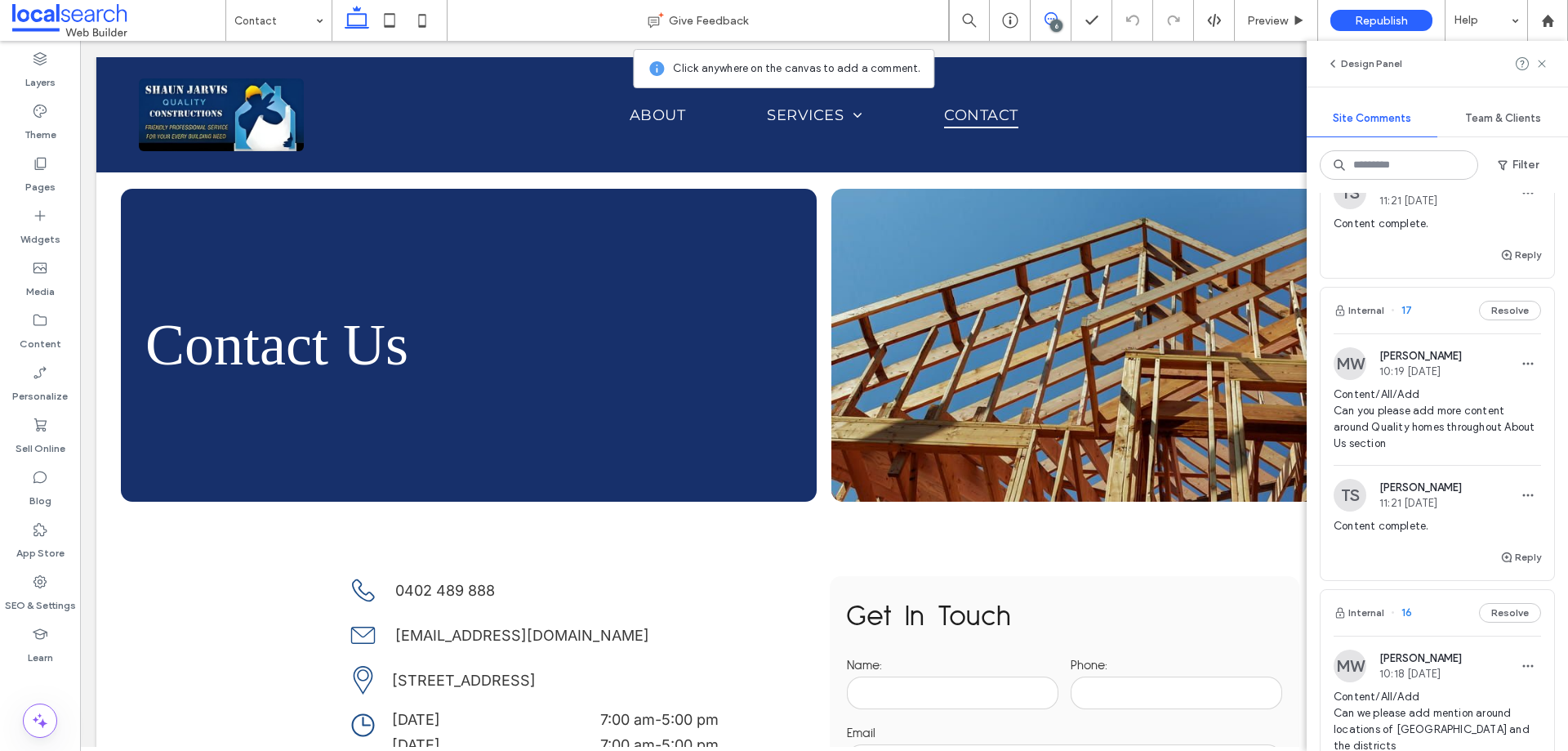
scroll to position [408, 0]
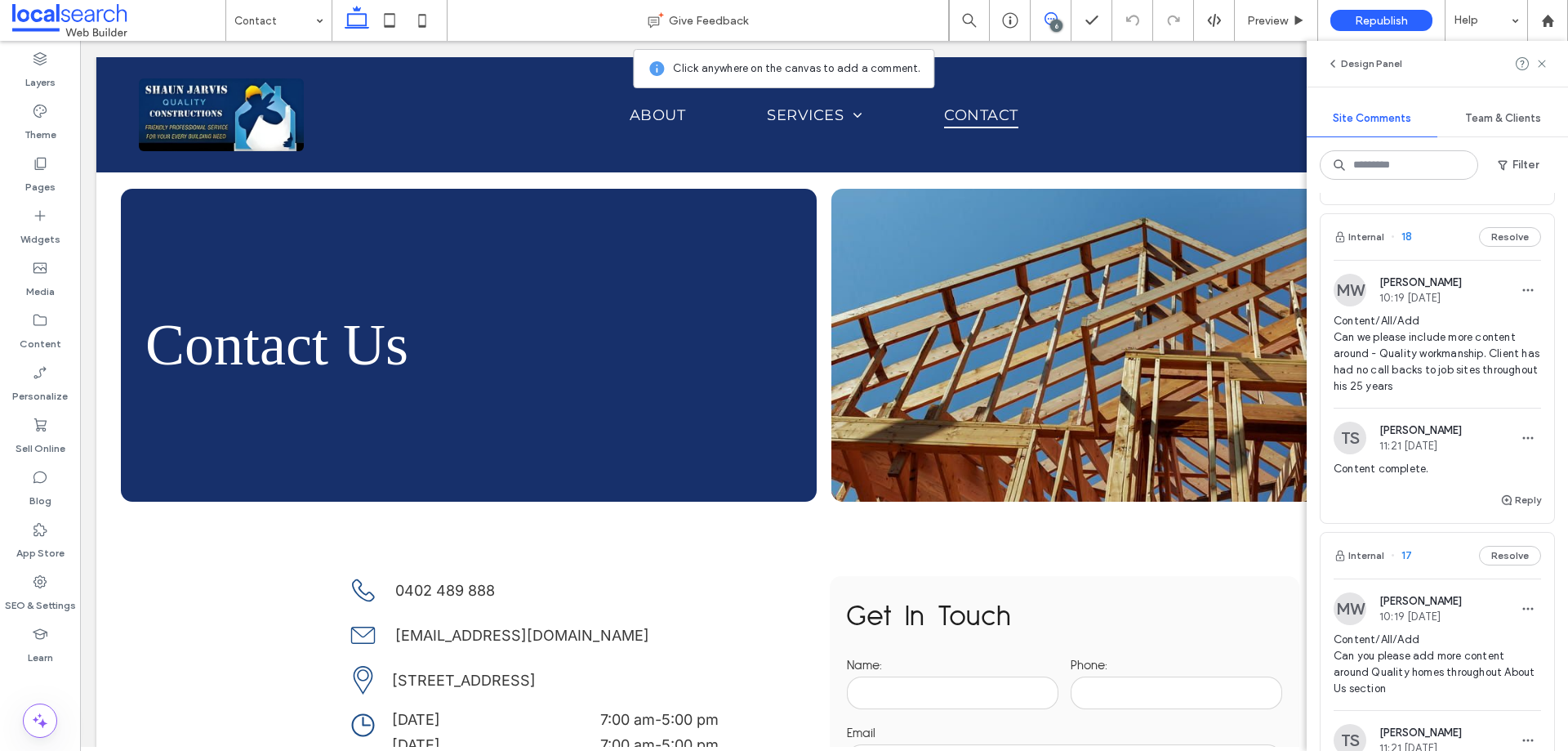
click at [1439, 357] on span "Content/All/Add Can we please include more content around - Quality workmanship…" at bounding box center [1437, 354] width 208 height 81
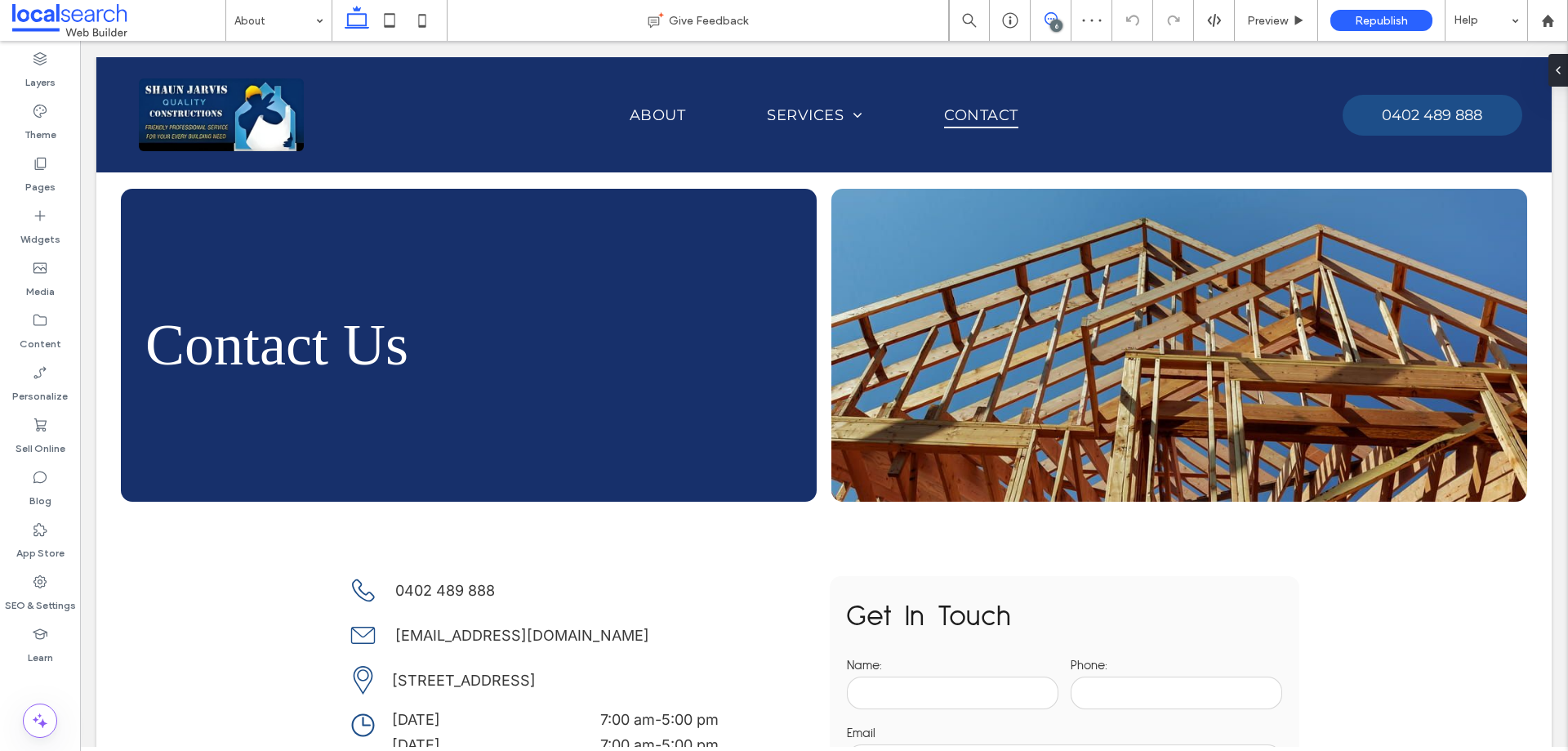
click at [1056, 18] on use at bounding box center [1051, 18] width 13 height 13
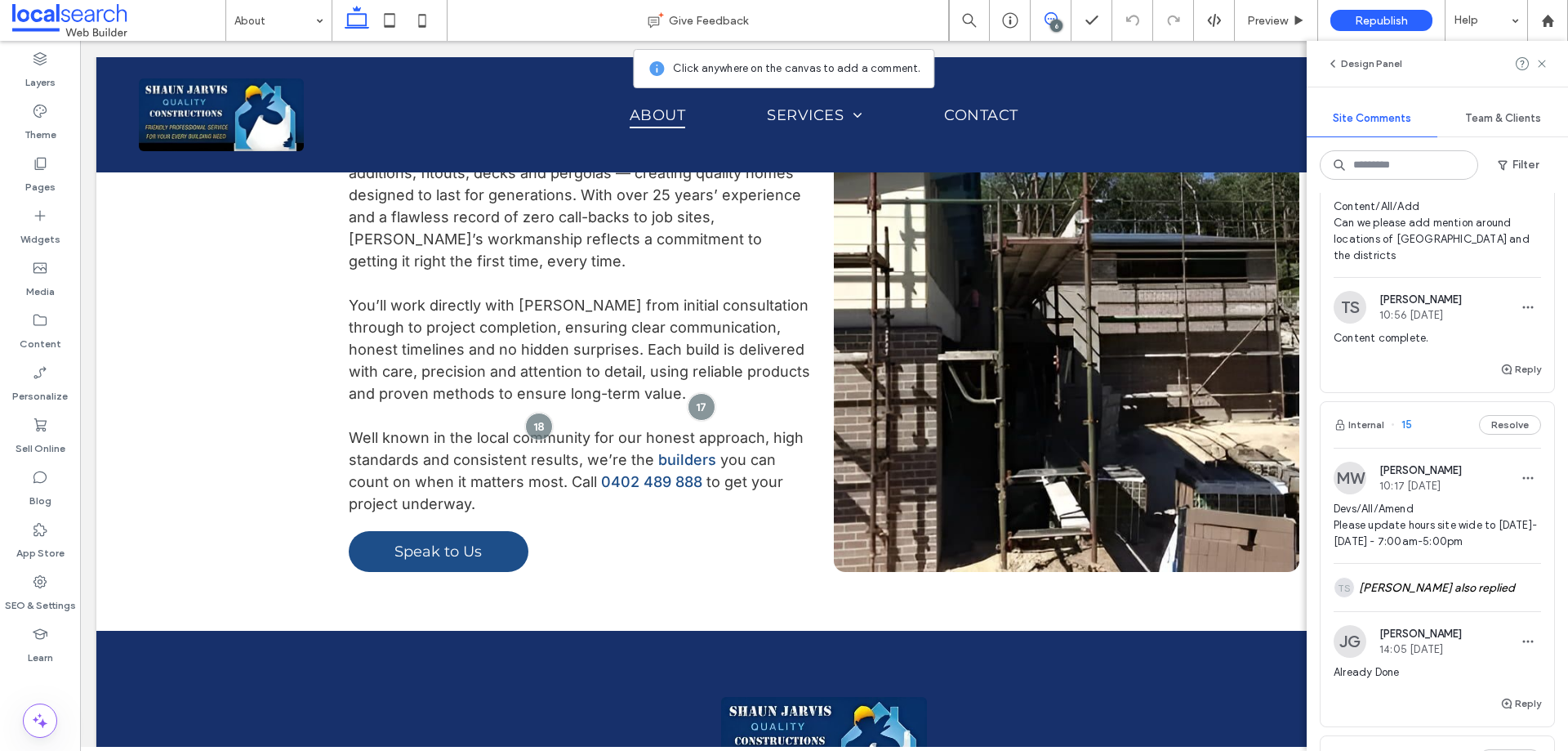
scroll to position [899, 0]
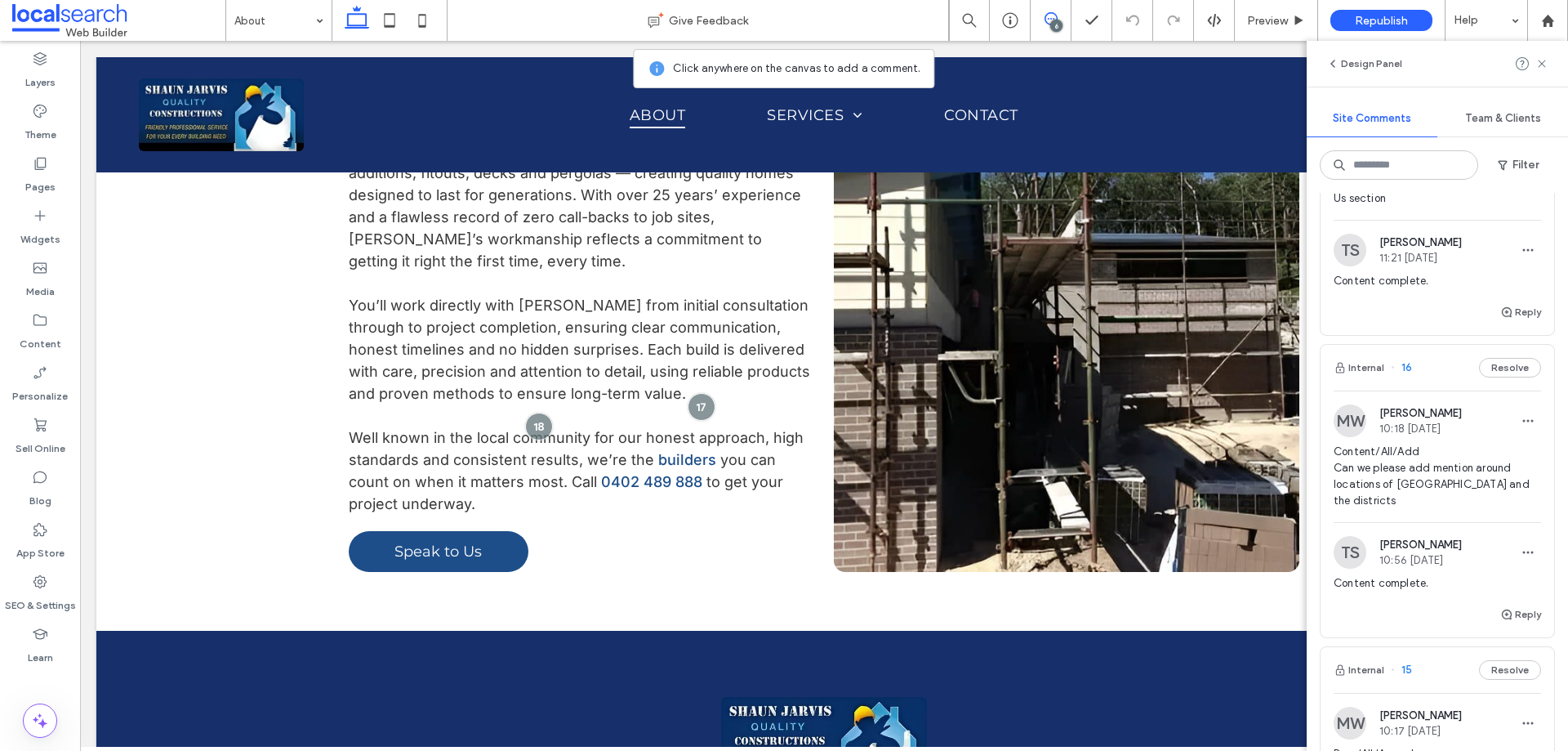
click at [1435, 478] on span "Content/All/Add Can we please add mention around locations of Hunter Valley and…" at bounding box center [1437, 476] width 208 height 66
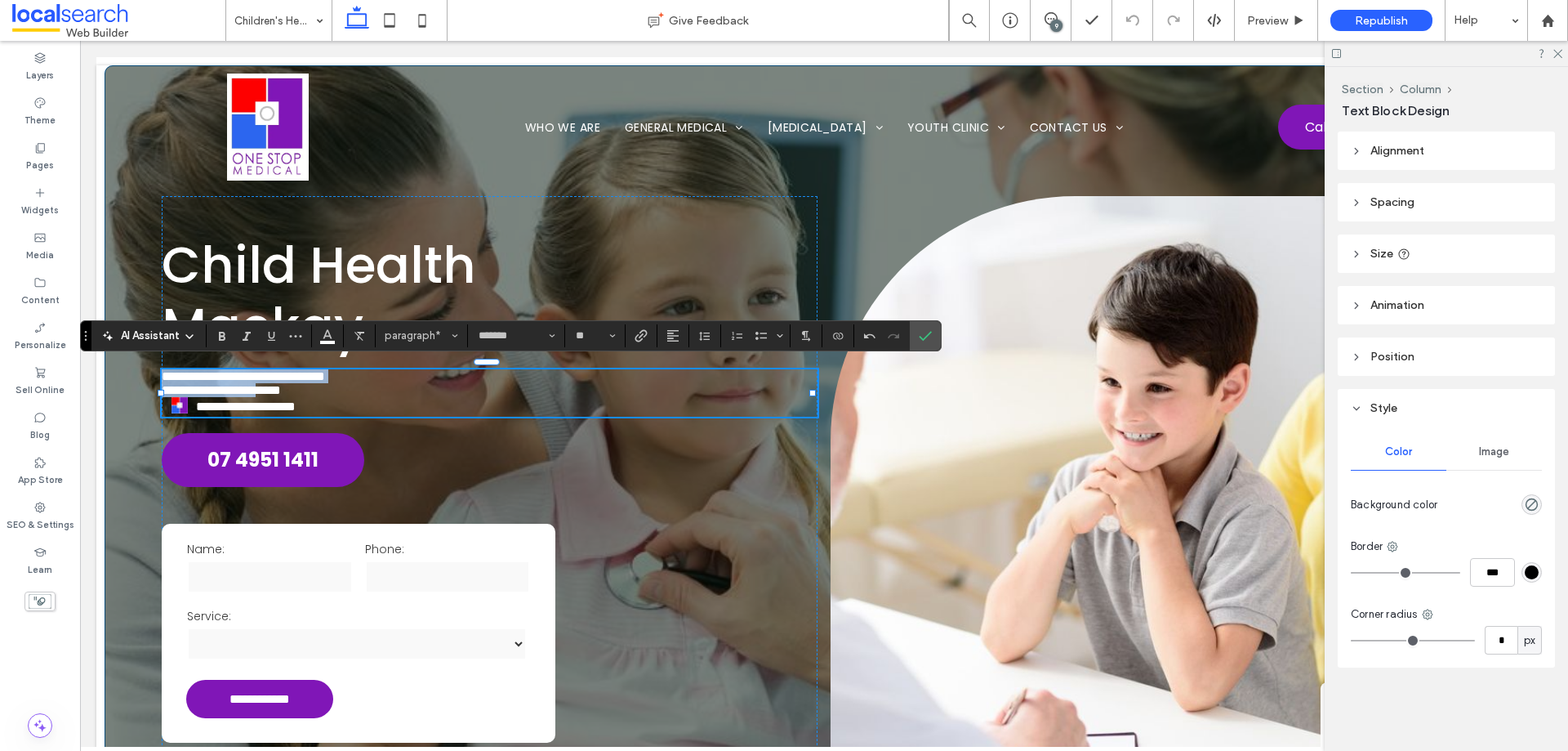
drag, startPoint x: 295, startPoint y: 392, endPoint x: 157, endPoint y: 371, distance: 139.6
click at [157, 371] on div "**********" at bounding box center [824, 456] width 1439 height 781
click at [759, 338] on icon "Bulleted List" at bounding box center [761, 335] width 13 height 13
drag, startPoint x: 926, startPoint y: 345, endPoint x: 830, endPoint y: 311, distance: 101.8
click at [926, 345] on span "Confirm" at bounding box center [925, 335] width 13 height 28
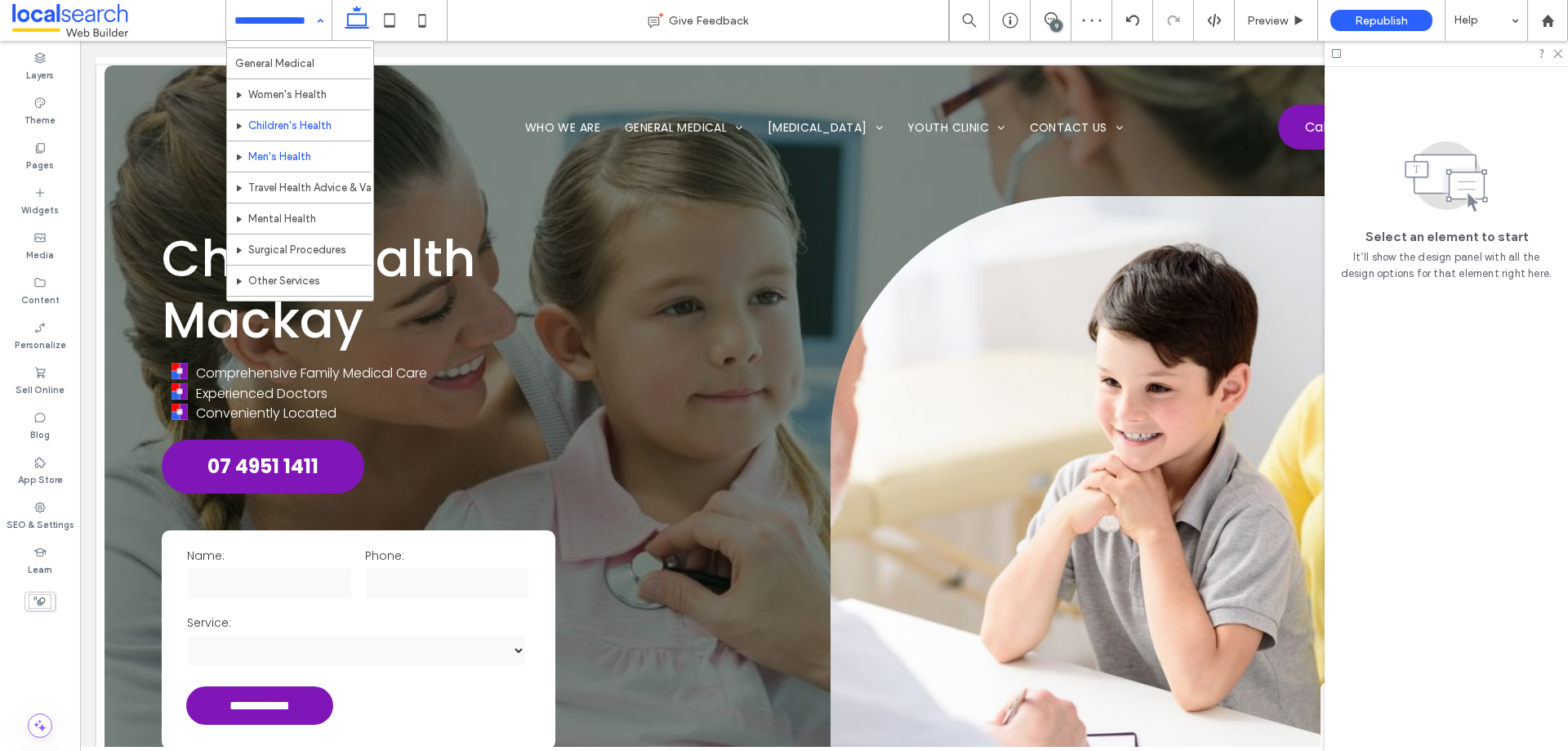
scroll to position [81, 0]
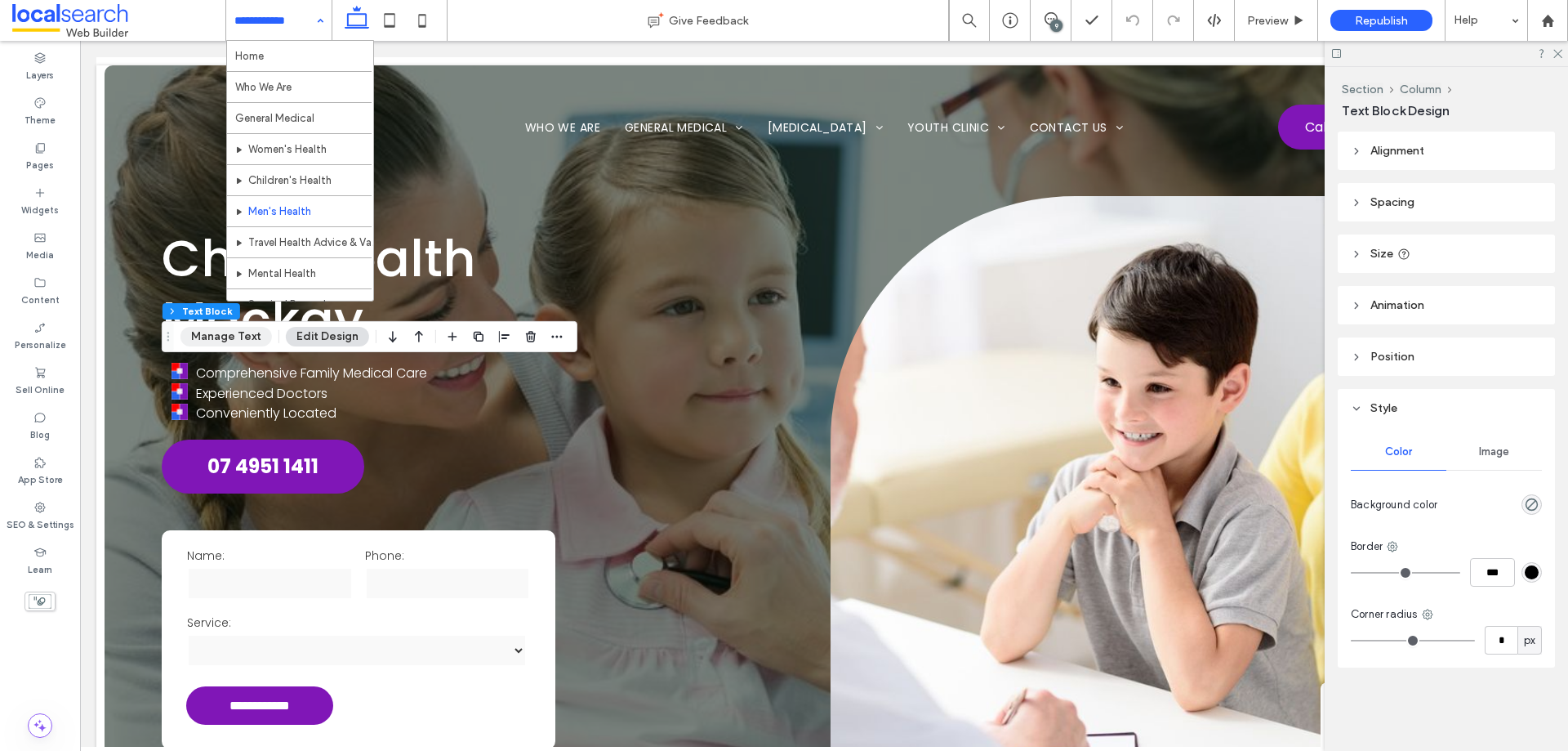
click at [235, 340] on button "Manage Text" at bounding box center [225, 336] width 91 height 19
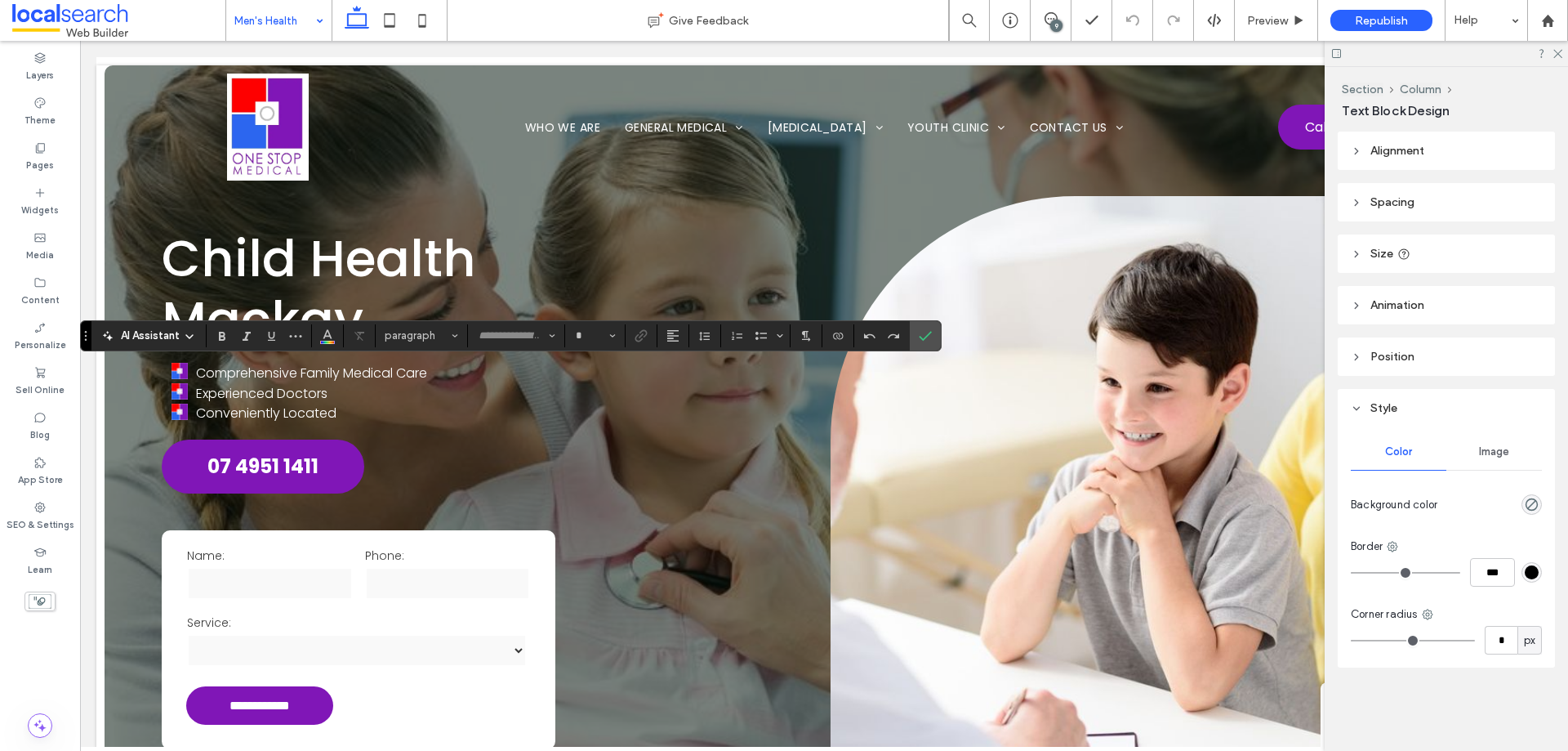
type input "*******"
type input "**"
click at [758, 341] on icon "Bulleted List" at bounding box center [761, 335] width 13 height 13
click at [930, 342] on span "Confirm" at bounding box center [925, 335] width 13 height 28
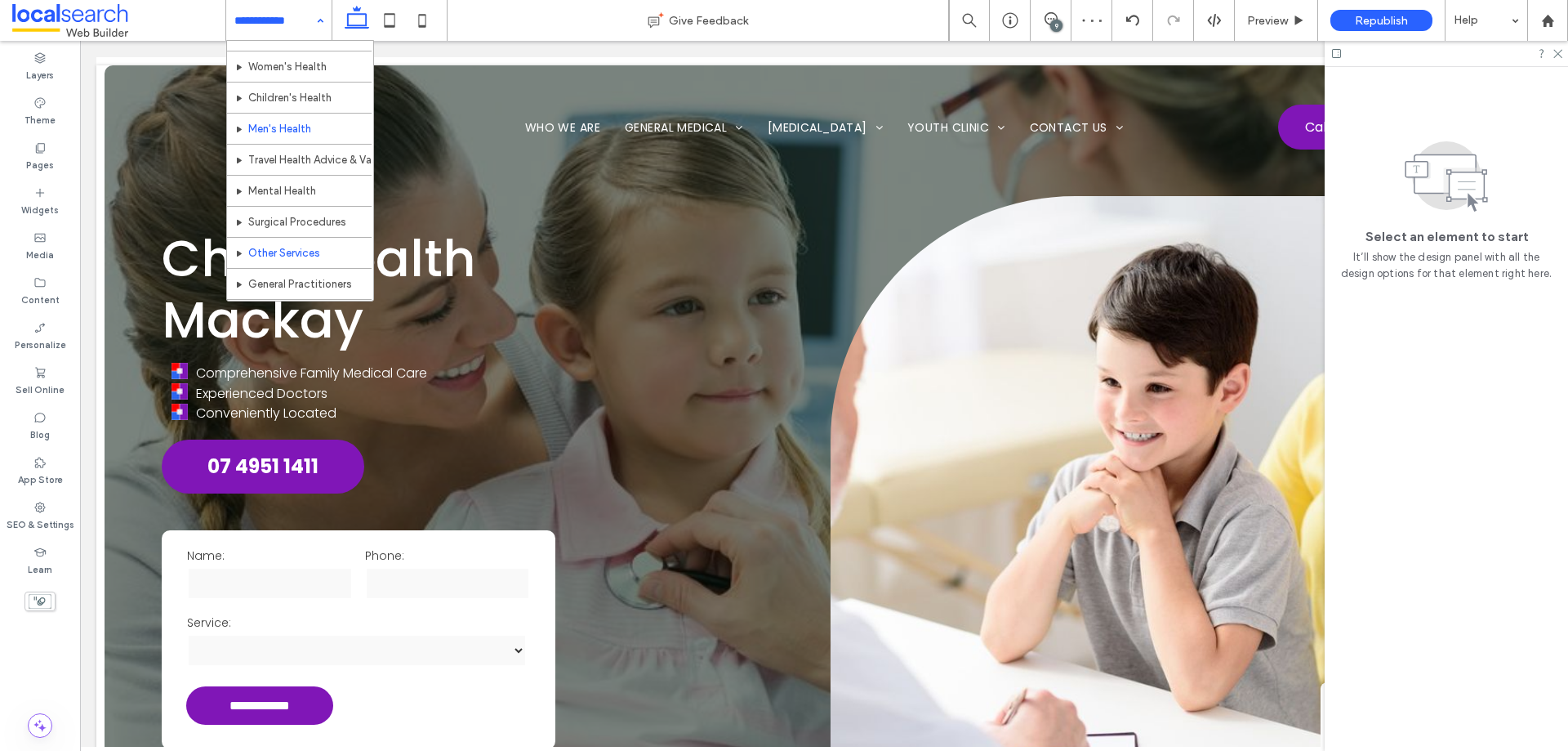
scroll to position [81, 0]
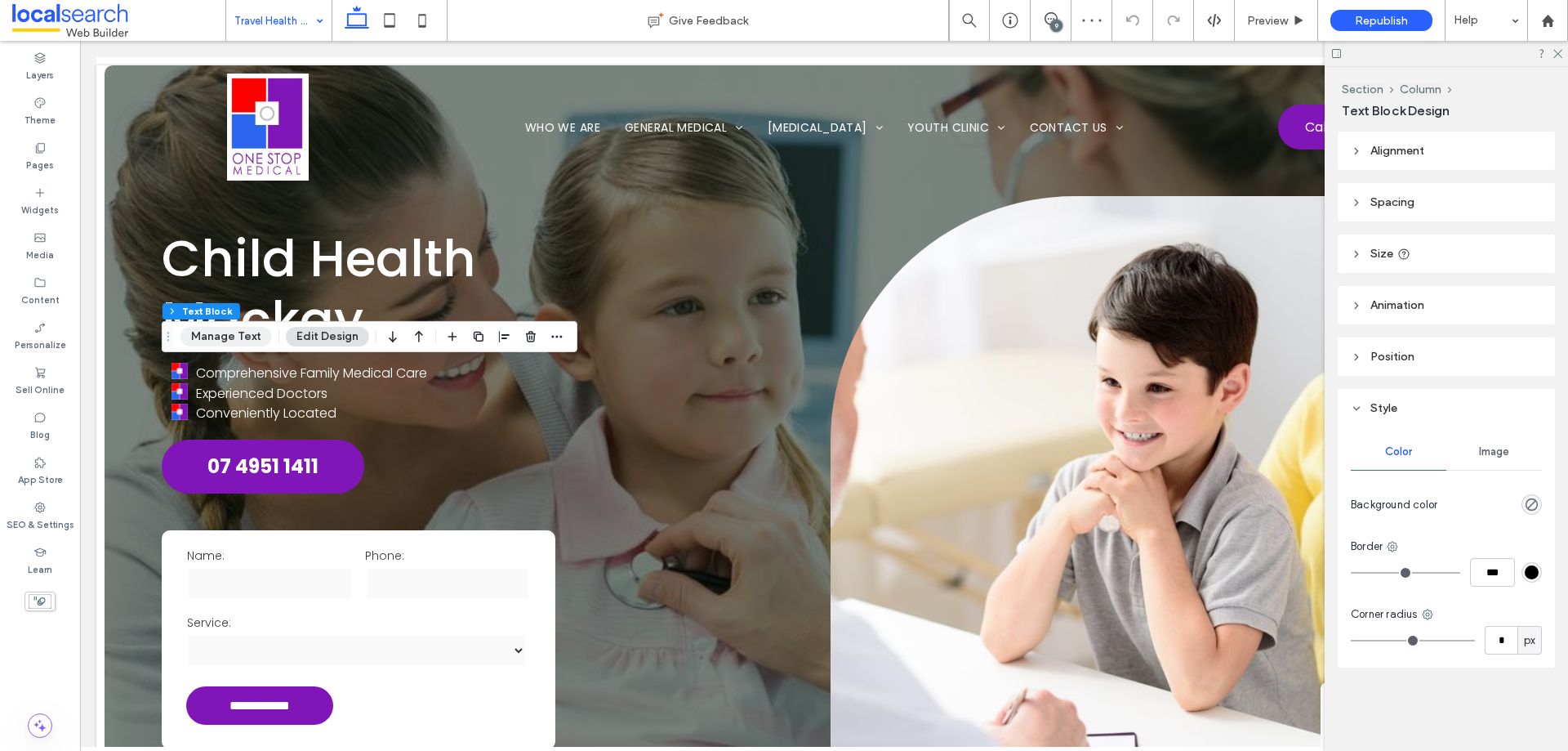
click at [211, 327] on button "Manage Text" at bounding box center [225, 336] width 91 height 19
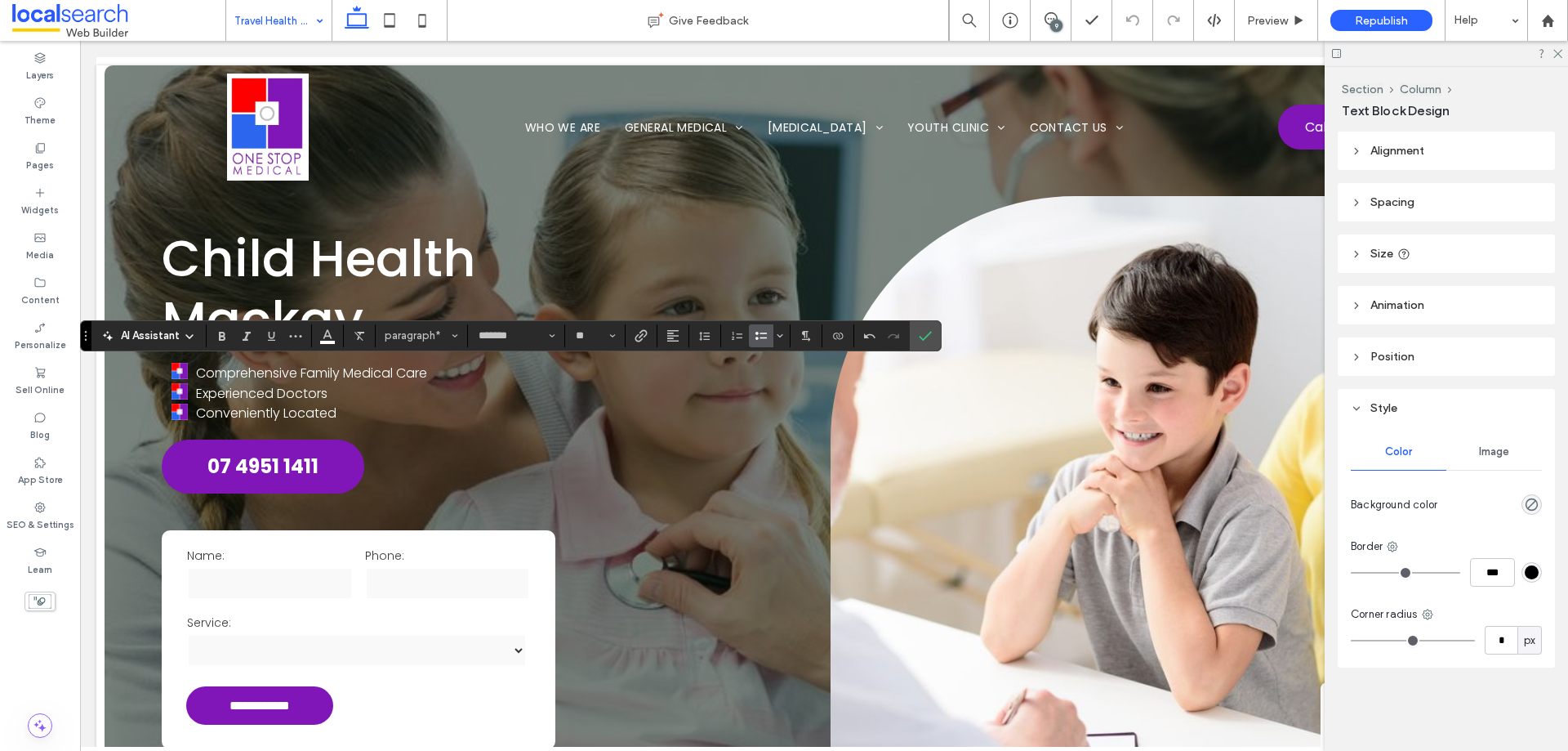
click at [754, 337] on icon "Bulleted List" at bounding box center [761, 335] width 13 height 13
click at [933, 343] on label "Confirm" at bounding box center [925, 335] width 25 height 30
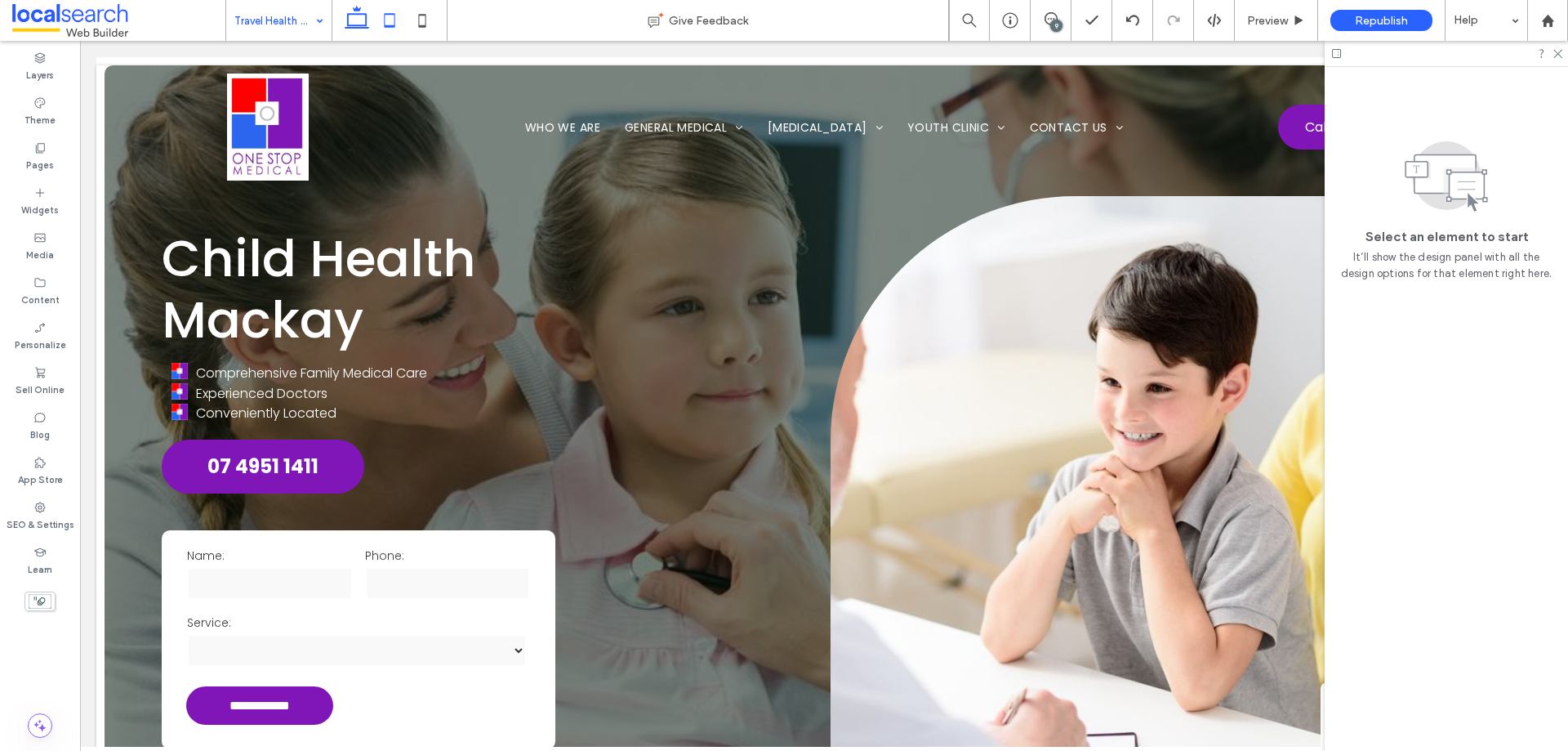
click at [397, 25] on icon at bounding box center [389, 19] width 32 height 32
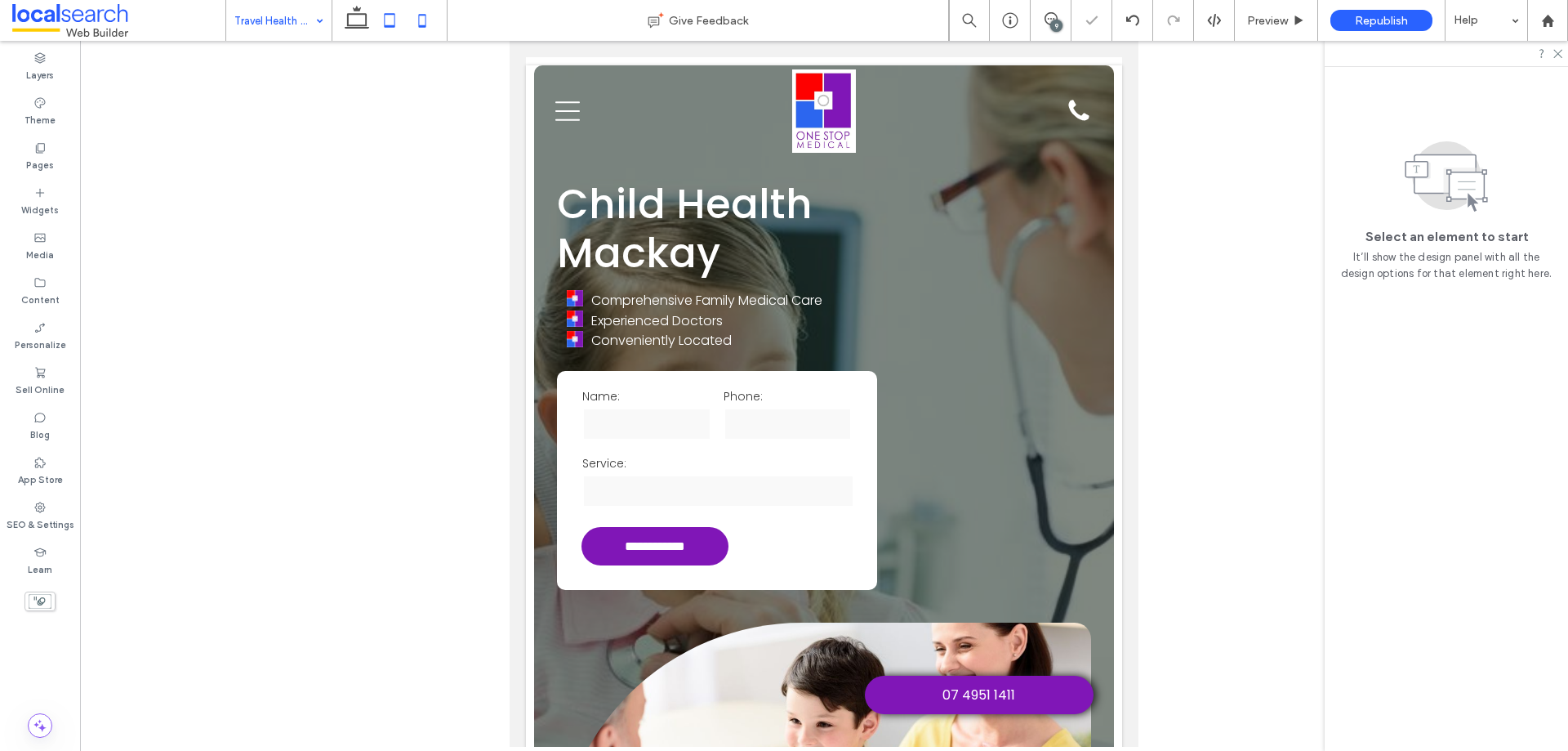
click at [425, 35] on icon at bounding box center [421, 19] width 32 height 32
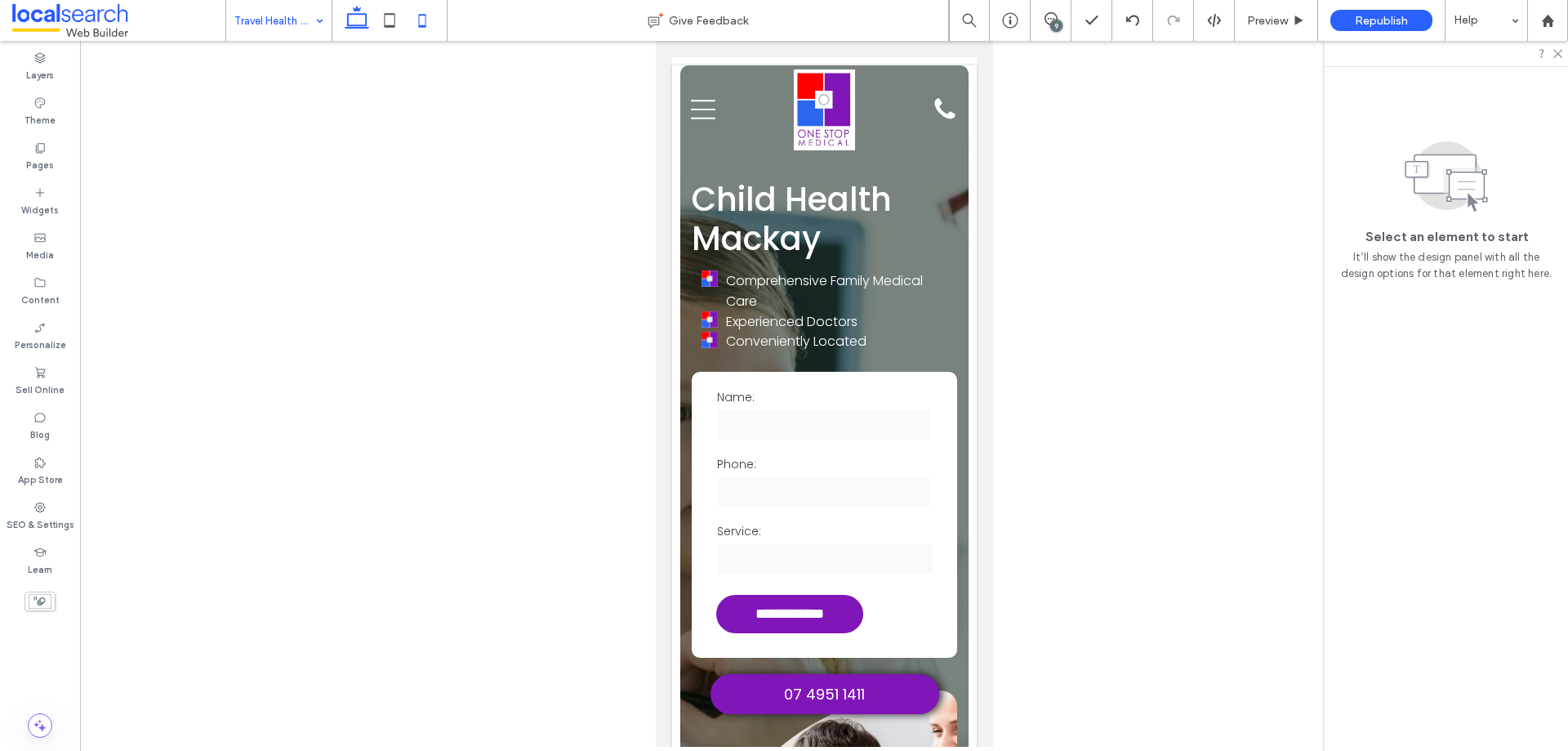
click at [356, 30] on icon at bounding box center [356, 19] width 32 height 32
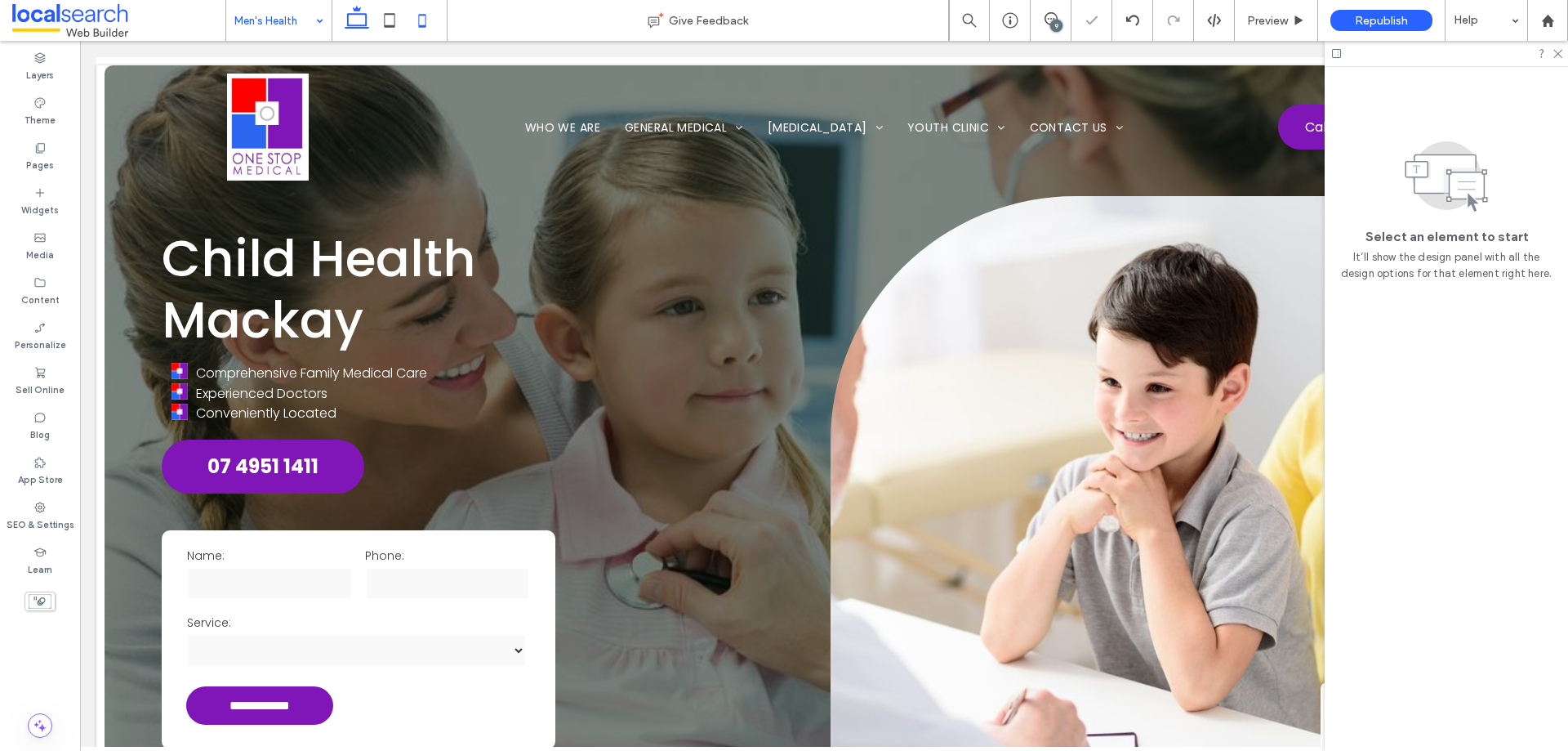
click at [427, 22] on use at bounding box center [423, 20] width 7 height 13
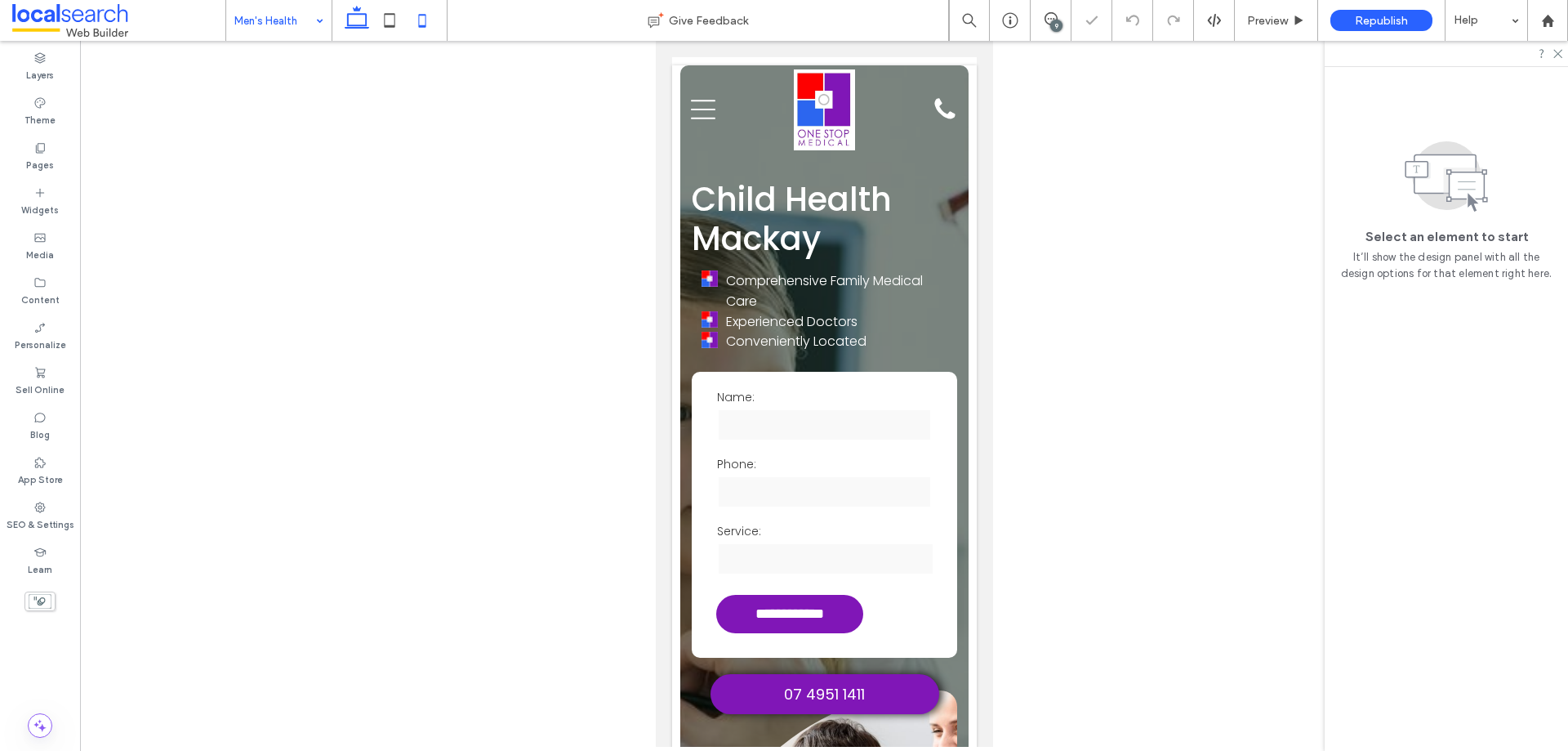
click at [371, 18] on icon at bounding box center [356, 19] width 32 height 32
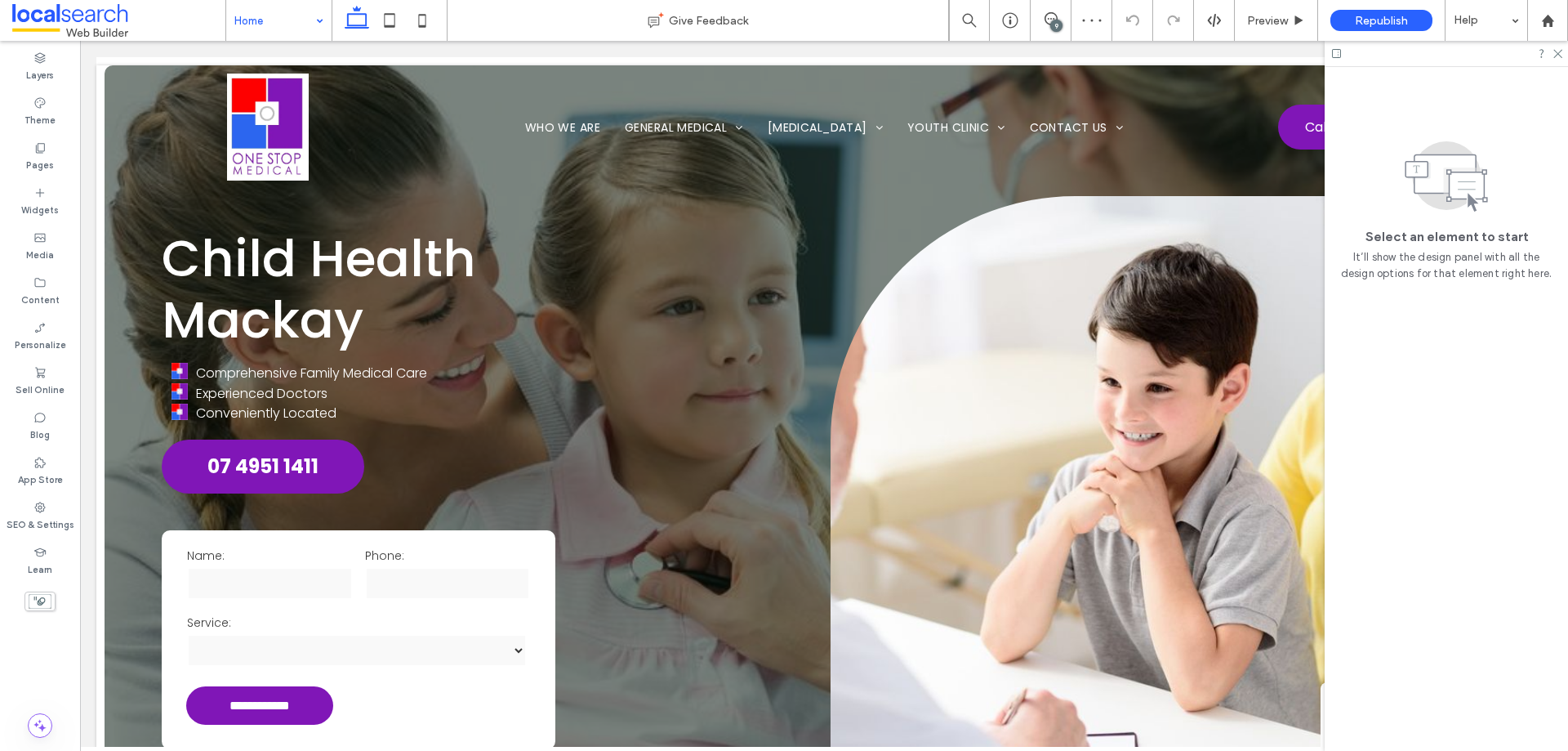
click at [425, 25] on icon at bounding box center [421, 19] width 32 height 32
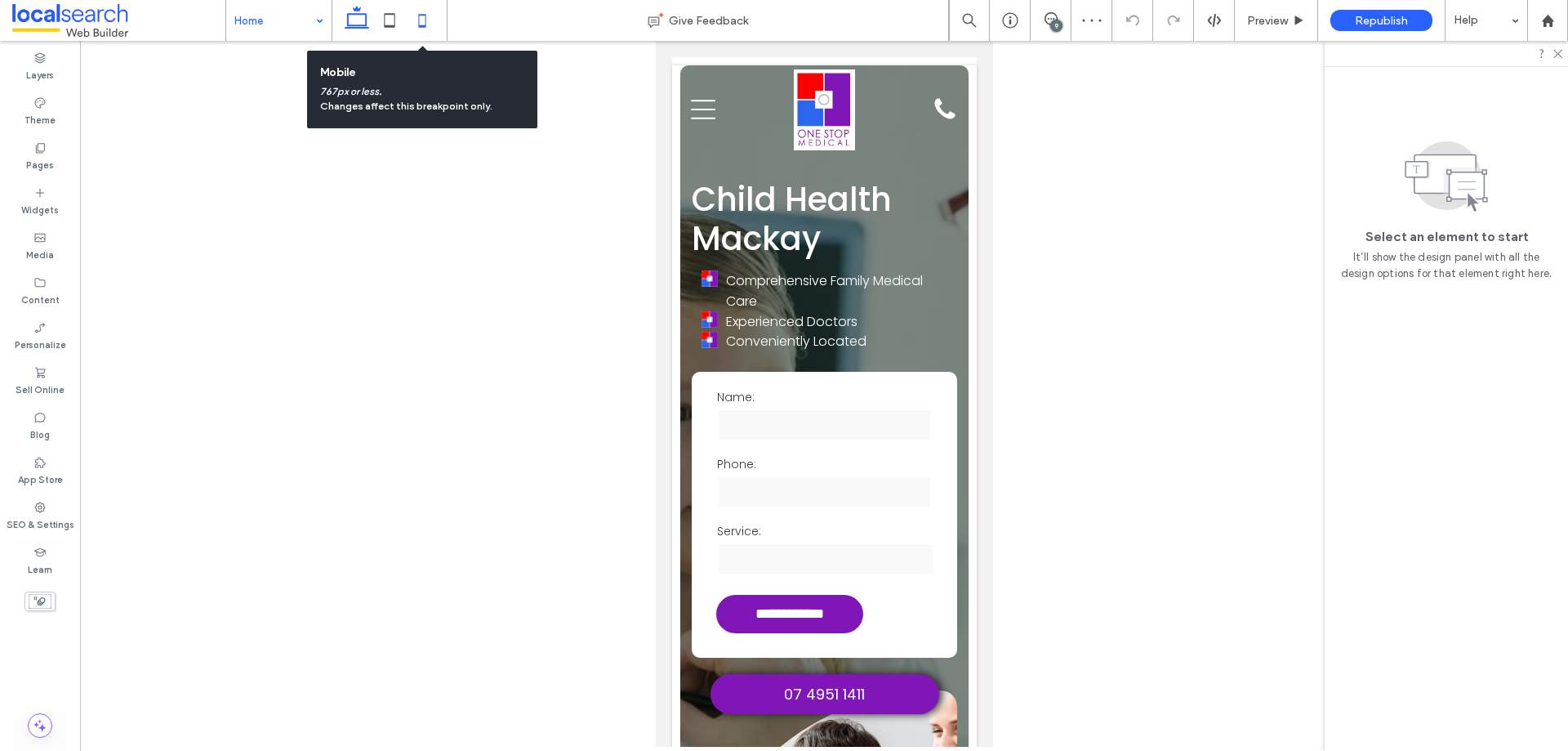
click at [371, 24] on icon at bounding box center [356, 19] width 32 height 32
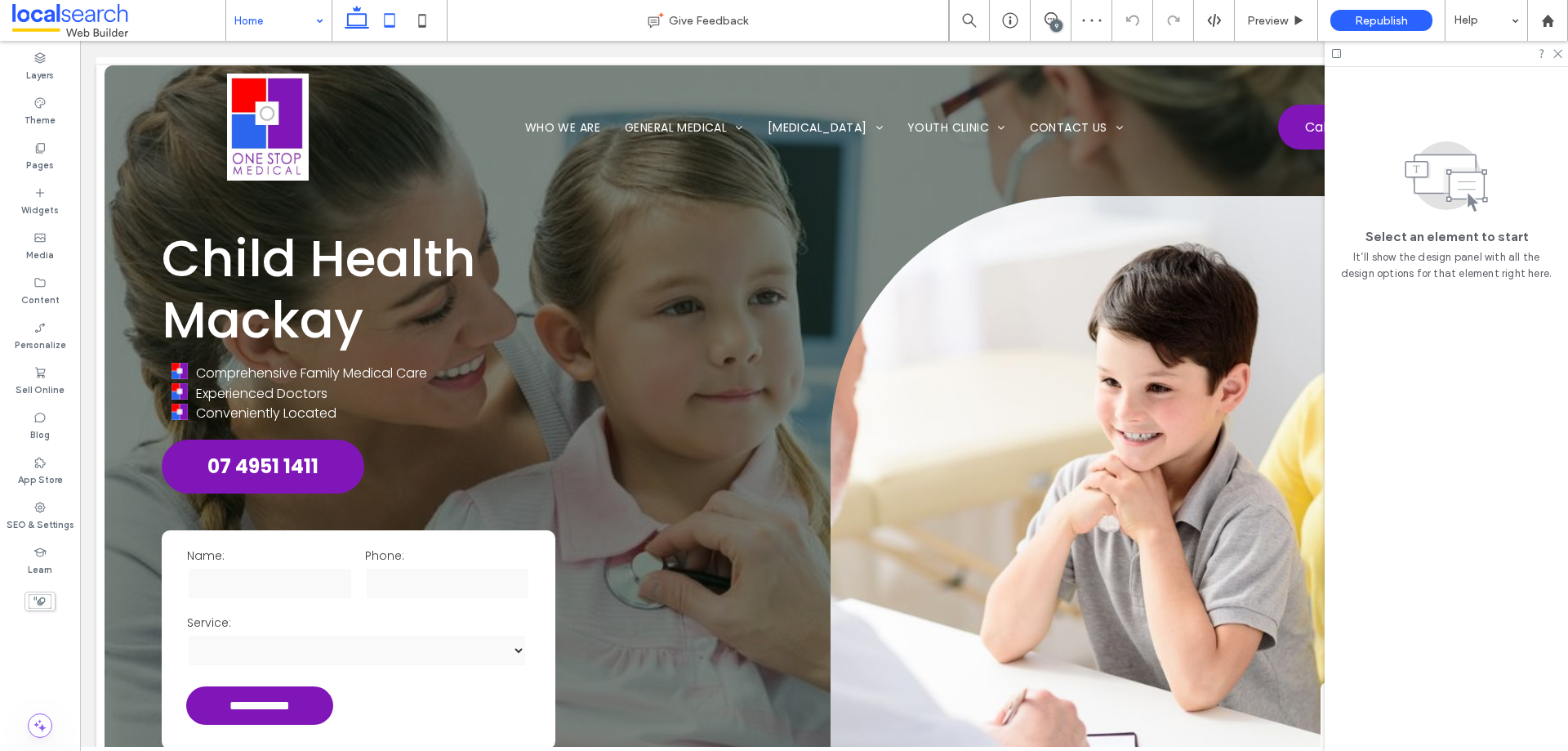
click at [390, 23] on icon at bounding box center [389, 19] width 32 height 32
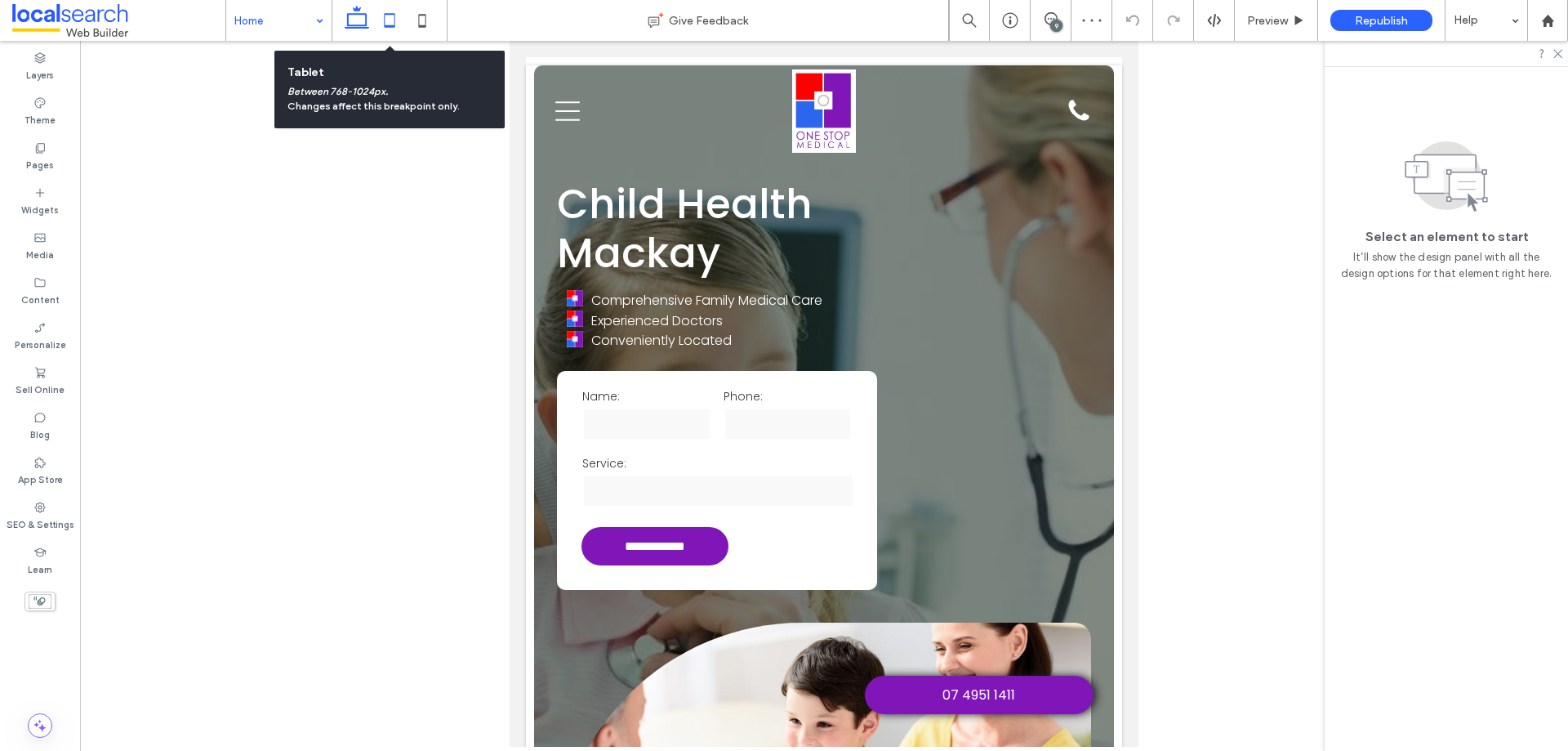
click at [356, 25] on use at bounding box center [356, 17] width 25 height 23
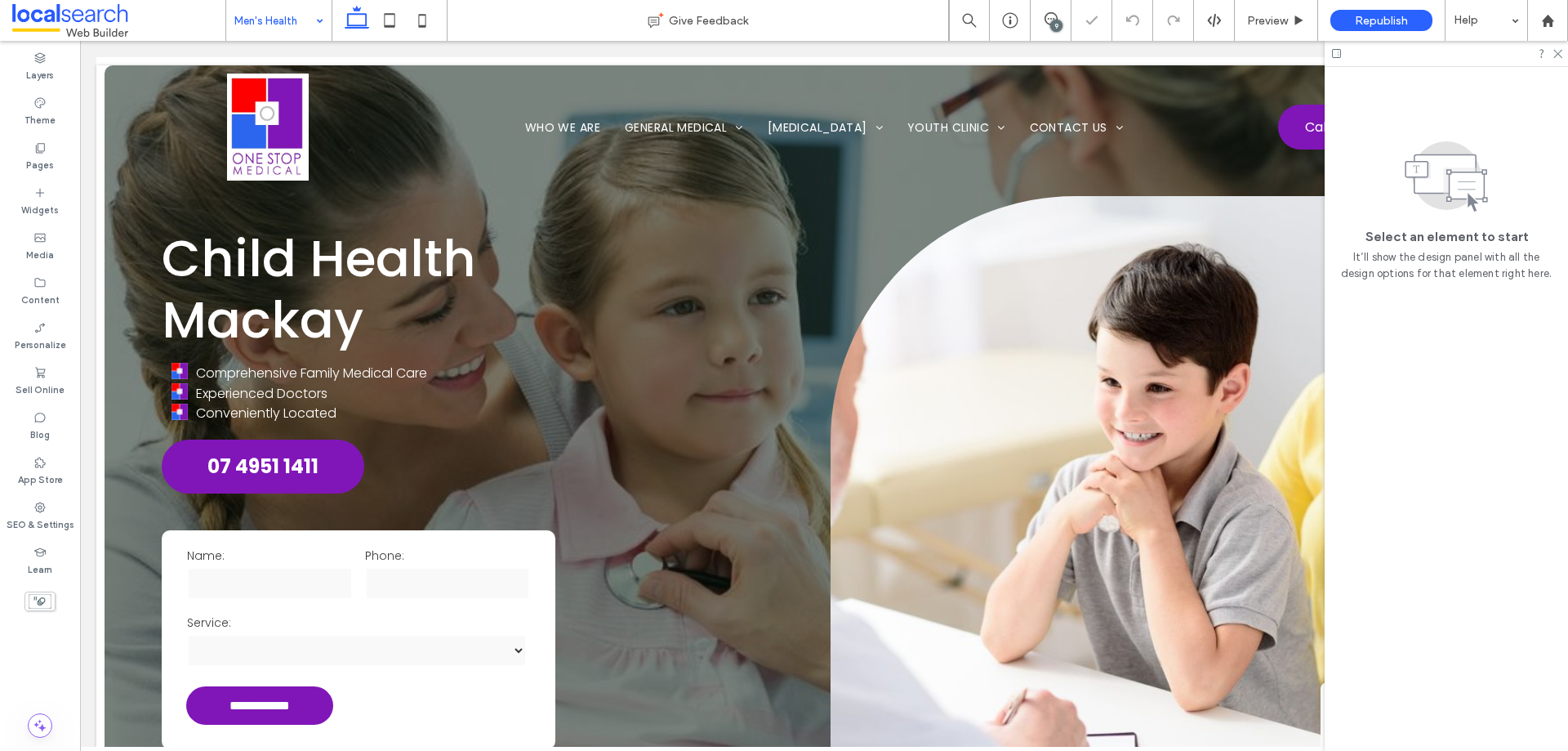
click at [305, 26] on input at bounding box center [275, 20] width 81 height 41
click at [296, 22] on input at bounding box center [275, 20] width 81 height 41
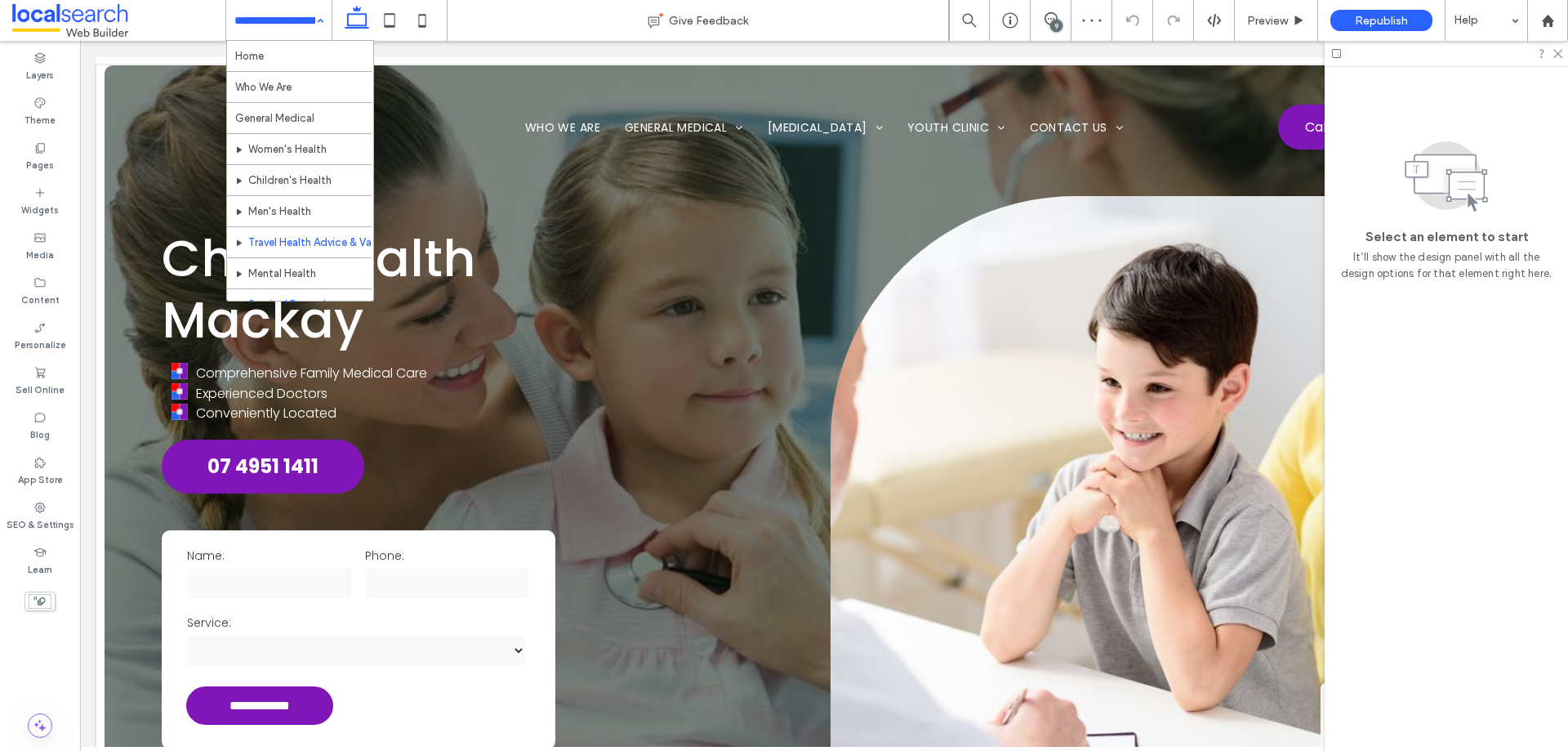
scroll to position [81, 0]
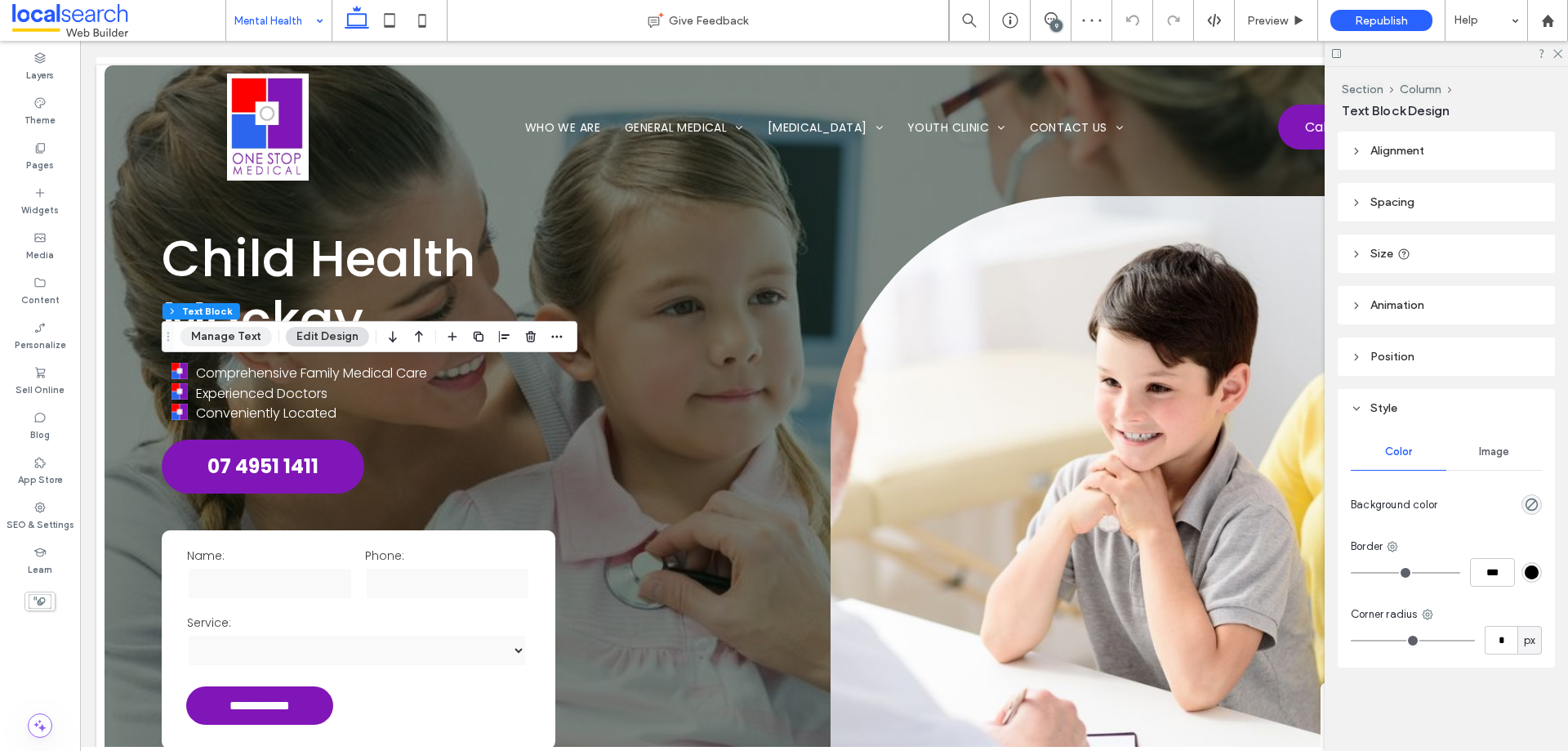
click at [235, 338] on button "Manage Text" at bounding box center [225, 336] width 91 height 19
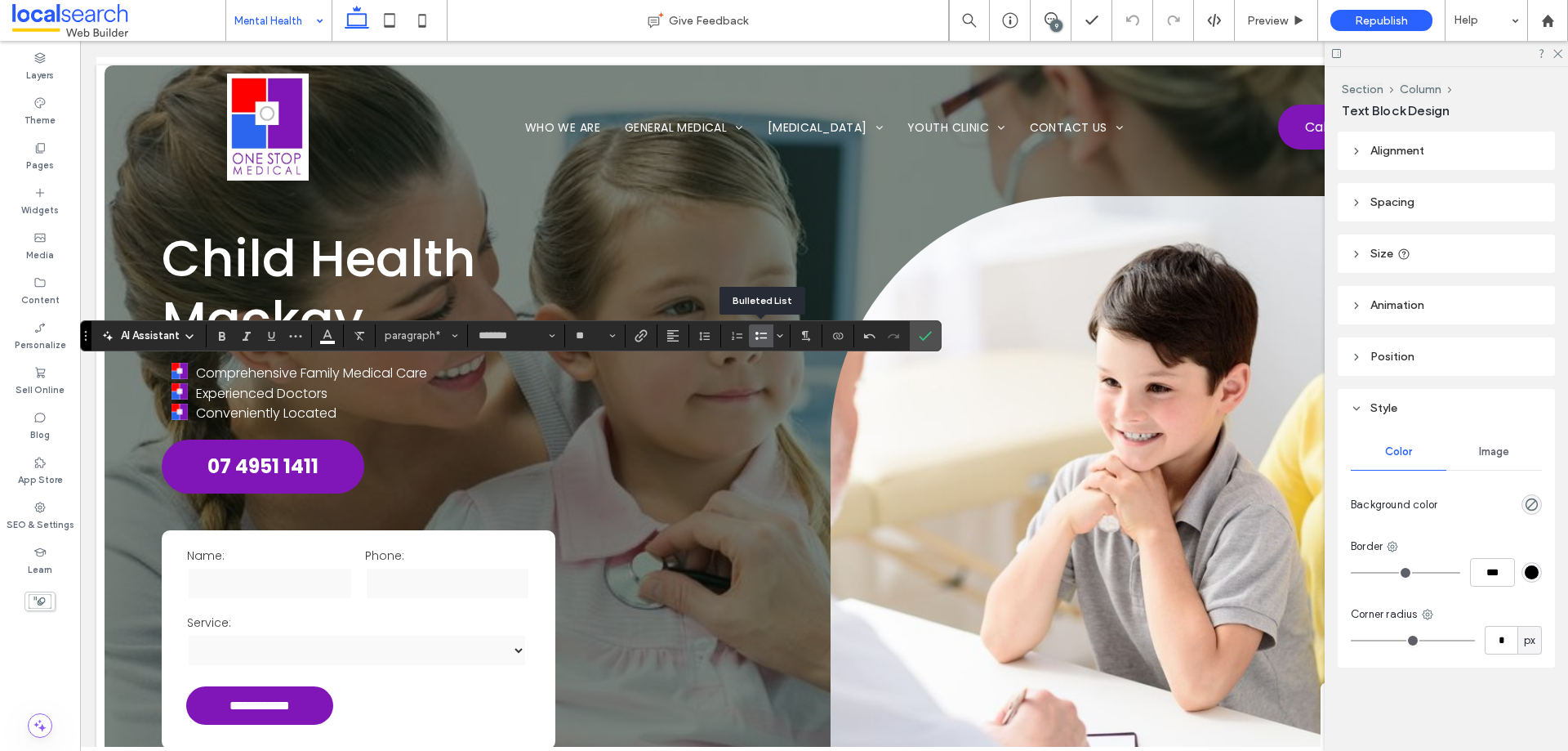
click at [758, 335] on icon "Bulleted List" at bounding box center [761, 335] width 13 height 13
click at [920, 342] on icon "Confirm" at bounding box center [925, 335] width 13 height 13
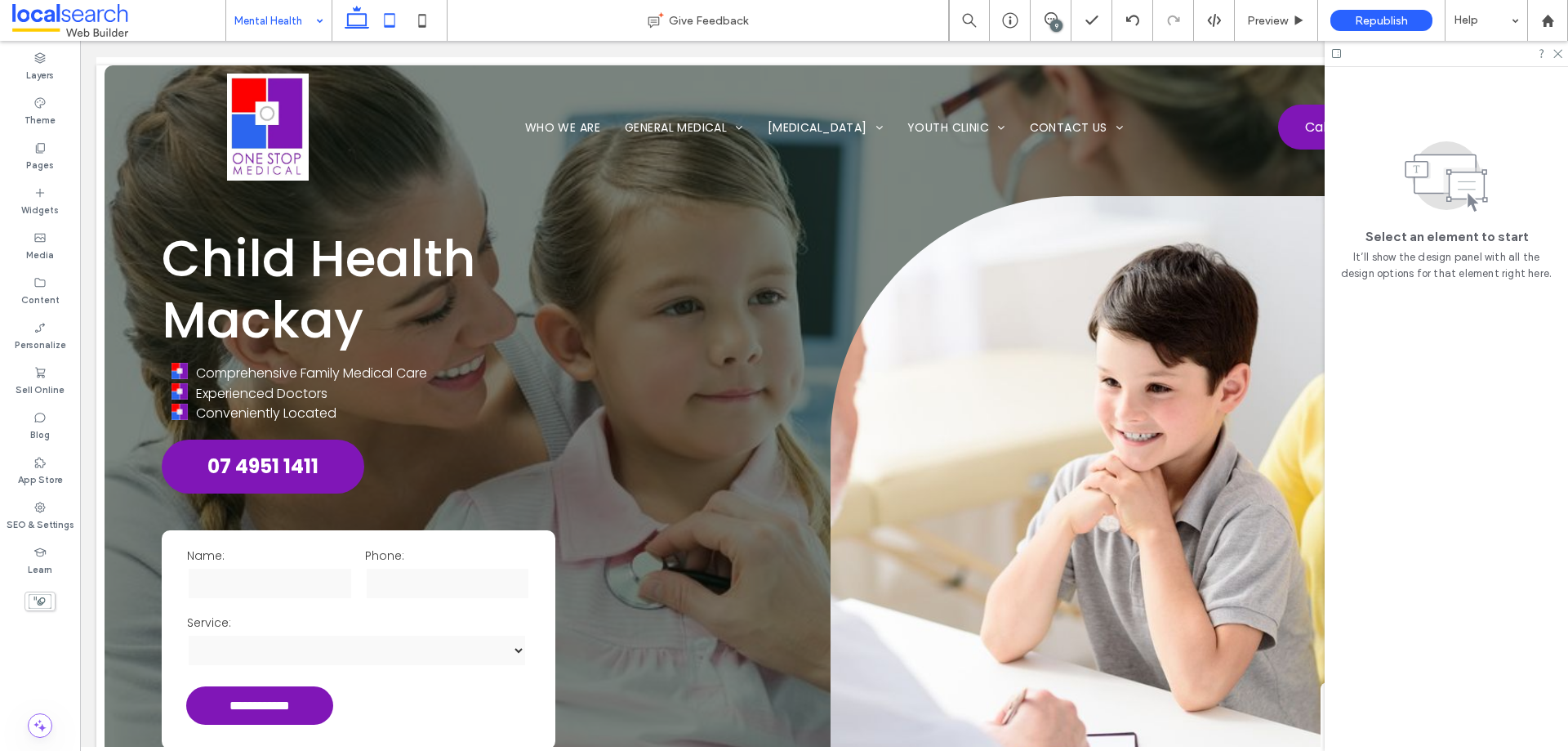
click at [393, 17] on icon at bounding box center [389, 19] width 32 height 32
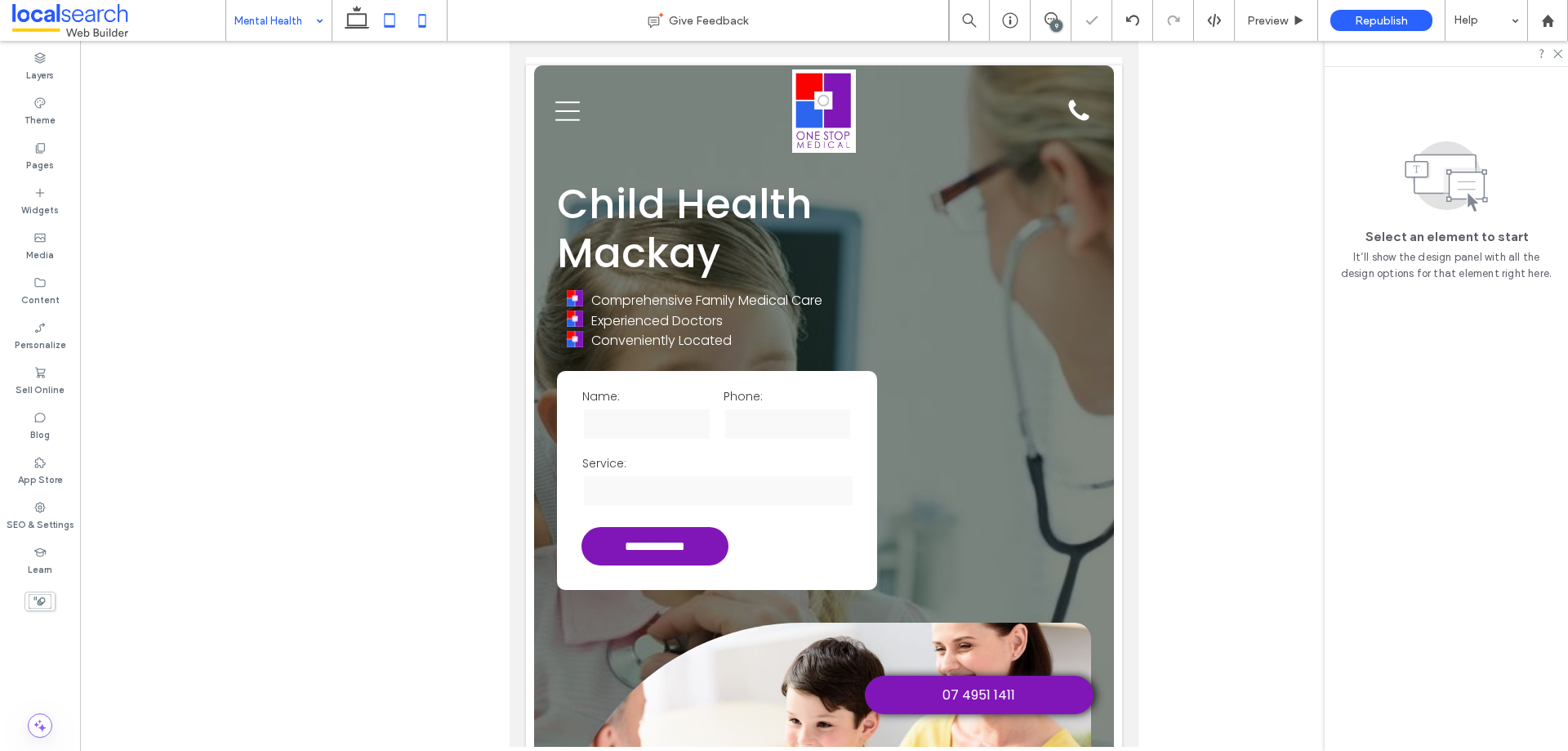
click at [428, 20] on icon at bounding box center [421, 19] width 32 height 32
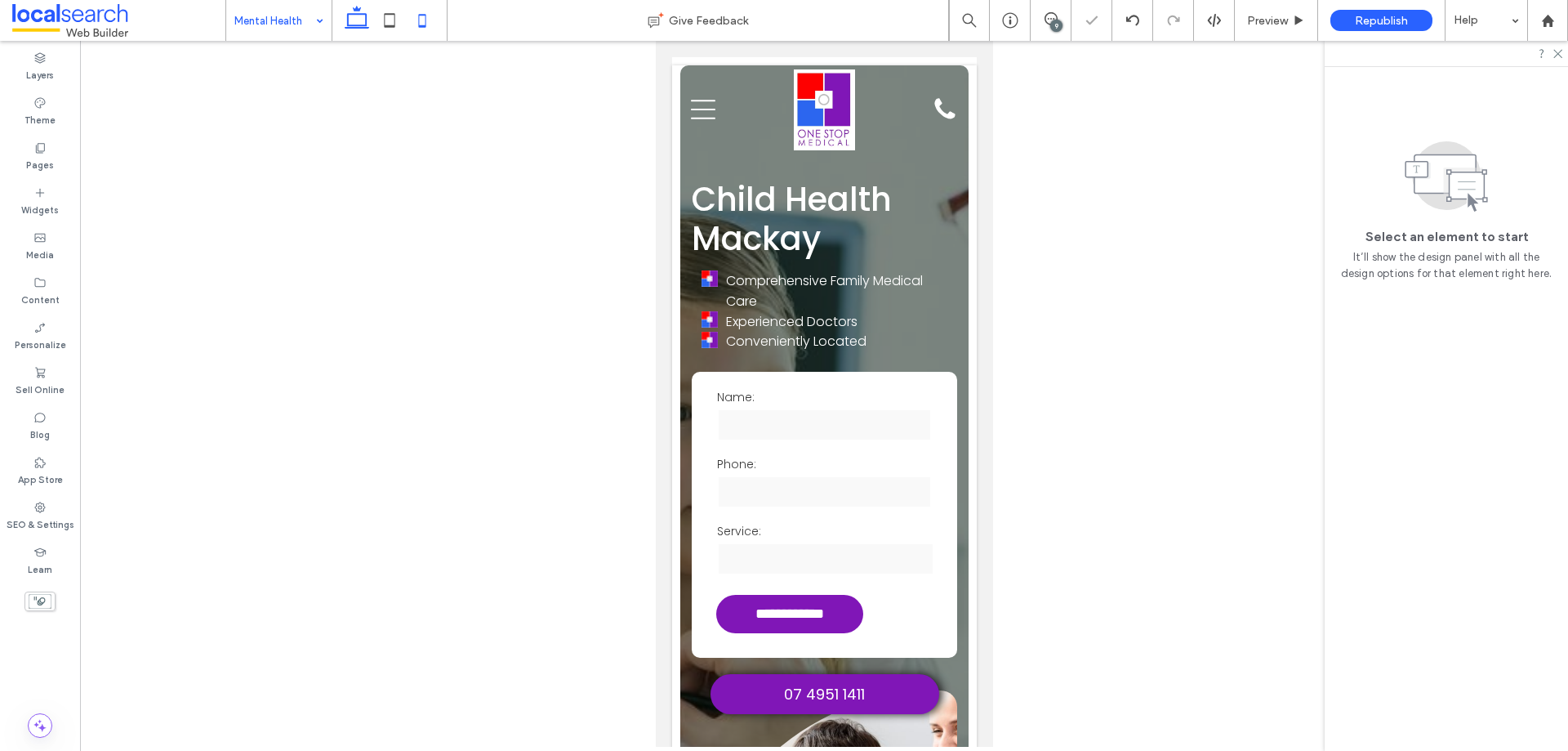
click at [363, 24] on icon at bounding box center [356, 19] width 32 height 32
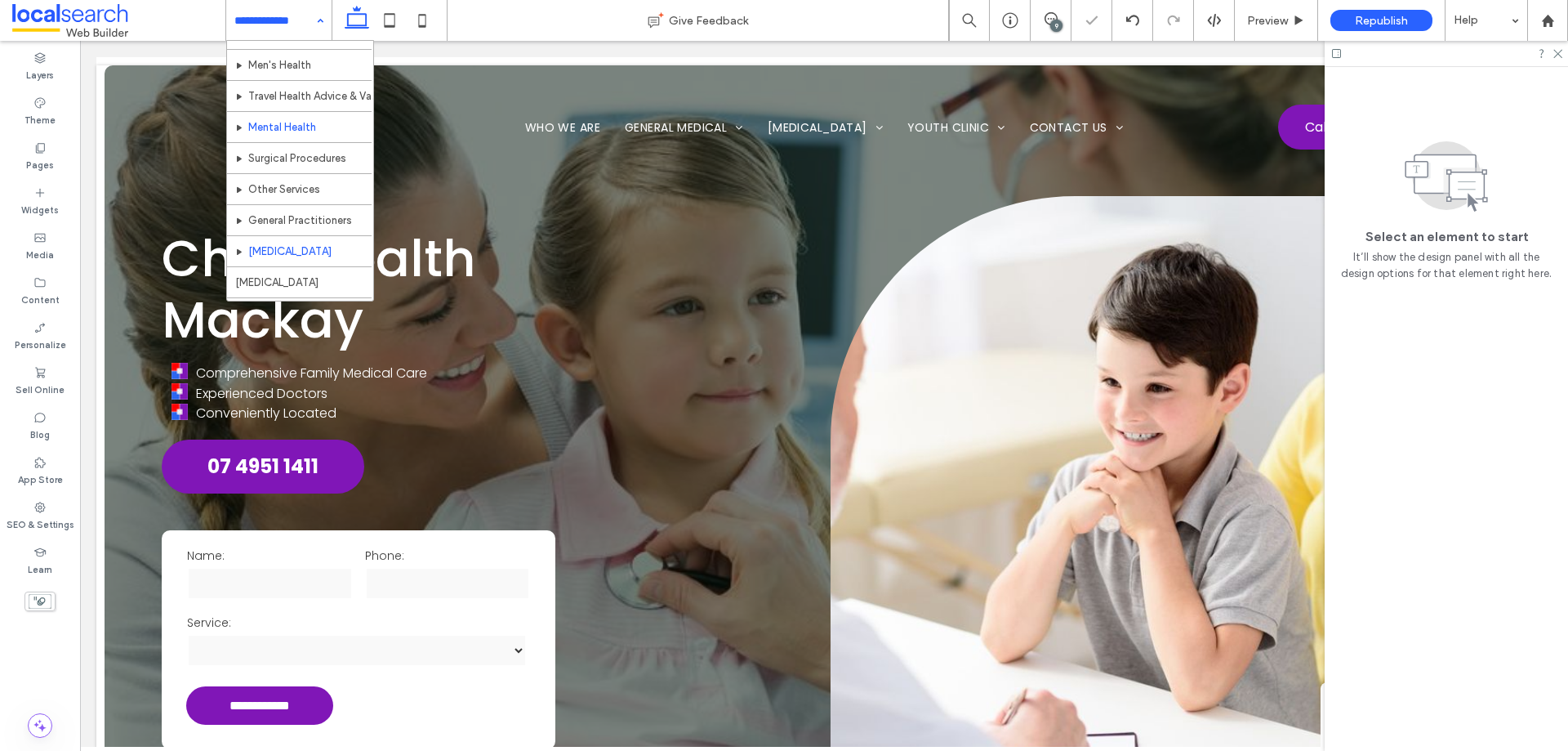
scroll to position [164, 0]
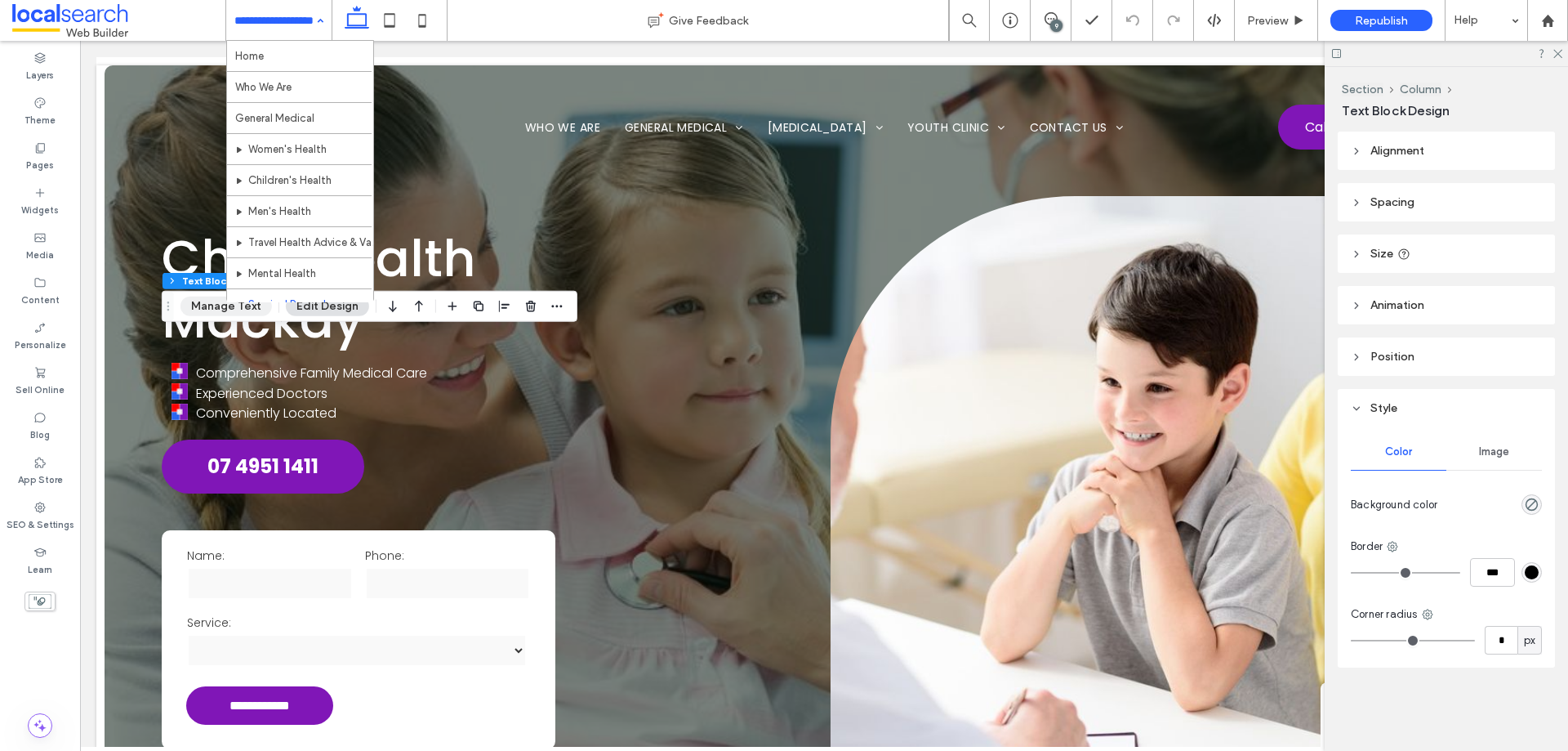
click at [232, 311] on button "Manage Text" at bounding box center [225, 306] width 91 height 19
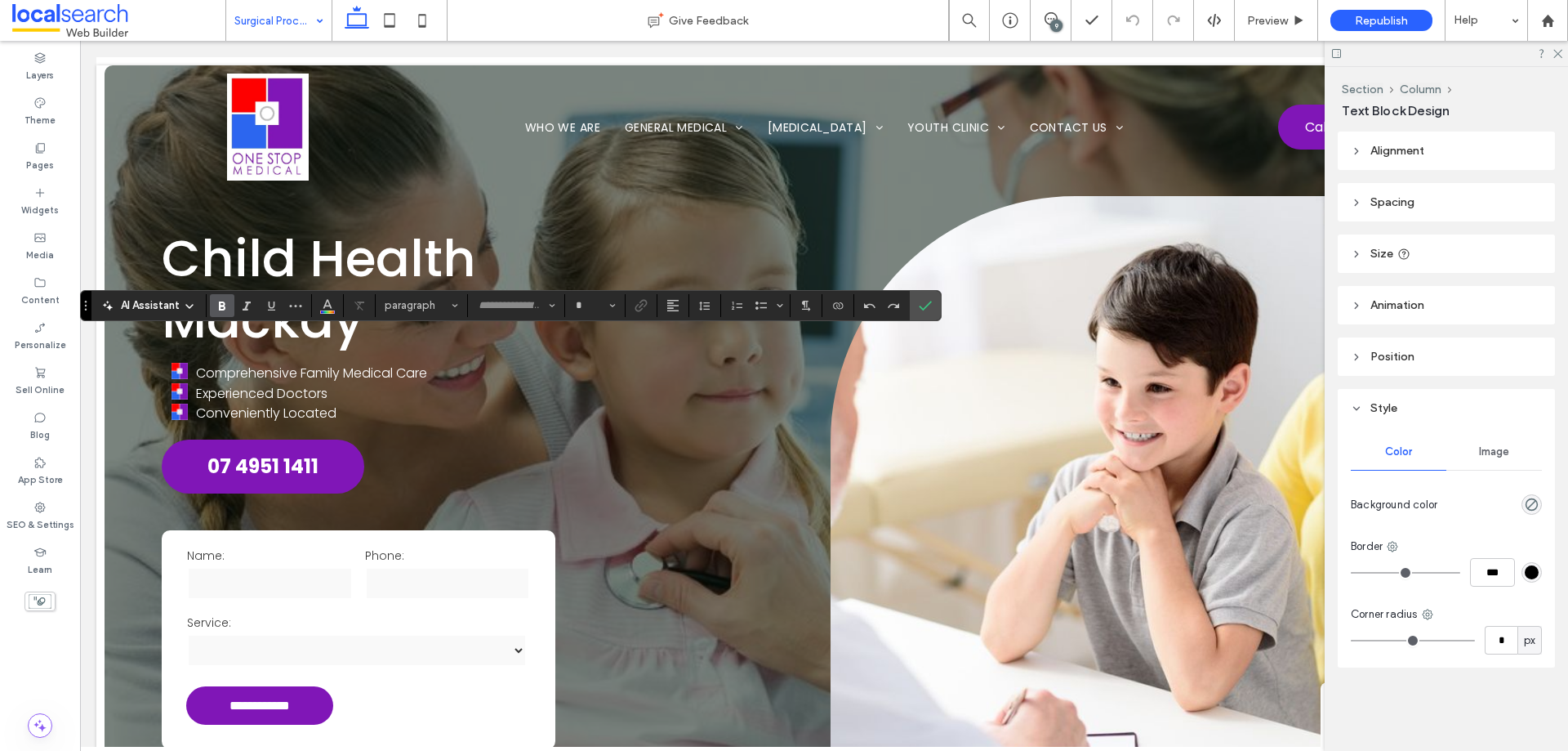
type input "*******"
type input "**"
click at [758, 309] on icon "Bulleted List" at bounding box center [761, 306] width 13 height 13
click at [923, 318] on span "Confirm" at bounding box center [923, 306] width 7 height 30
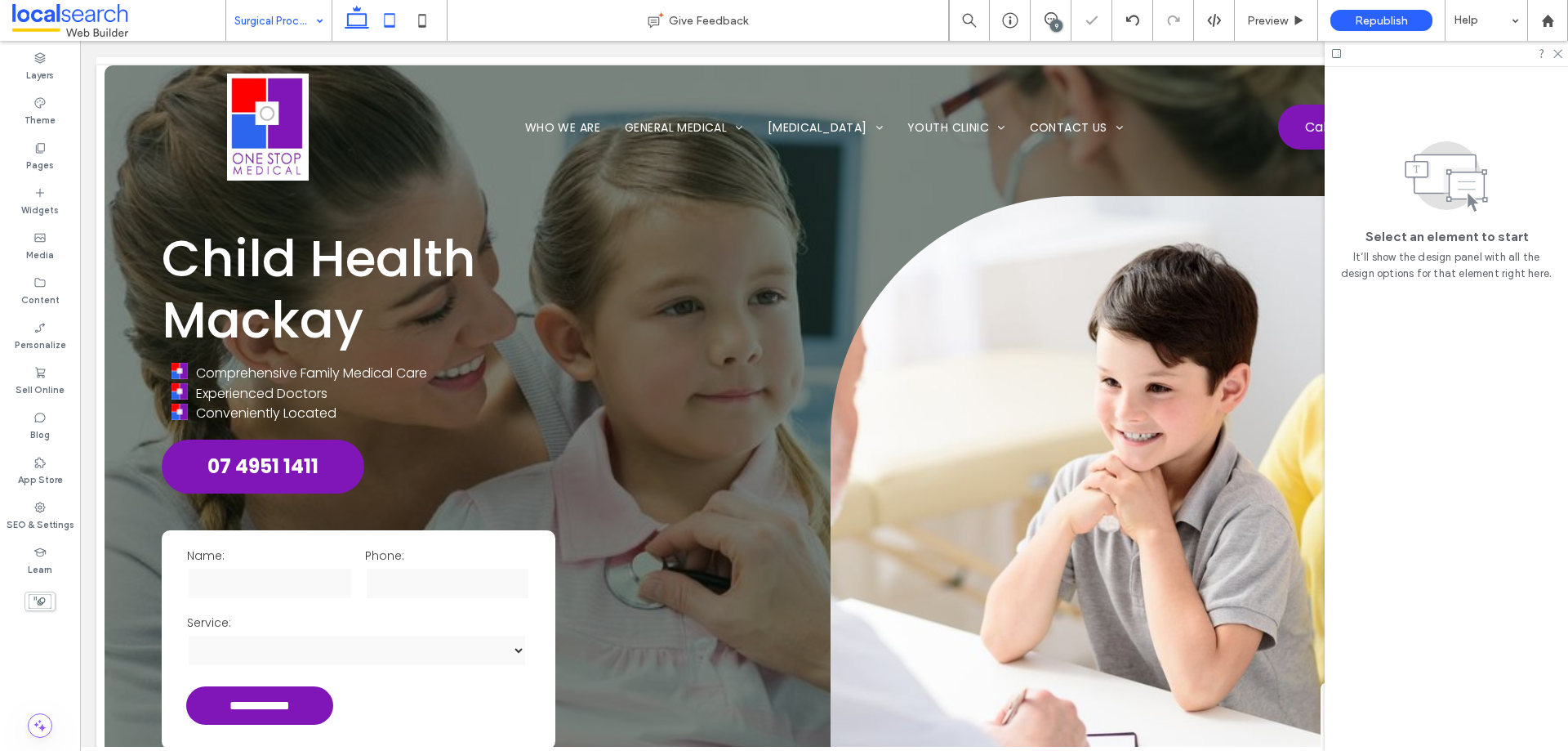
click at [377, 17] on icon at bounding box center [389, 19] width 32 height 32
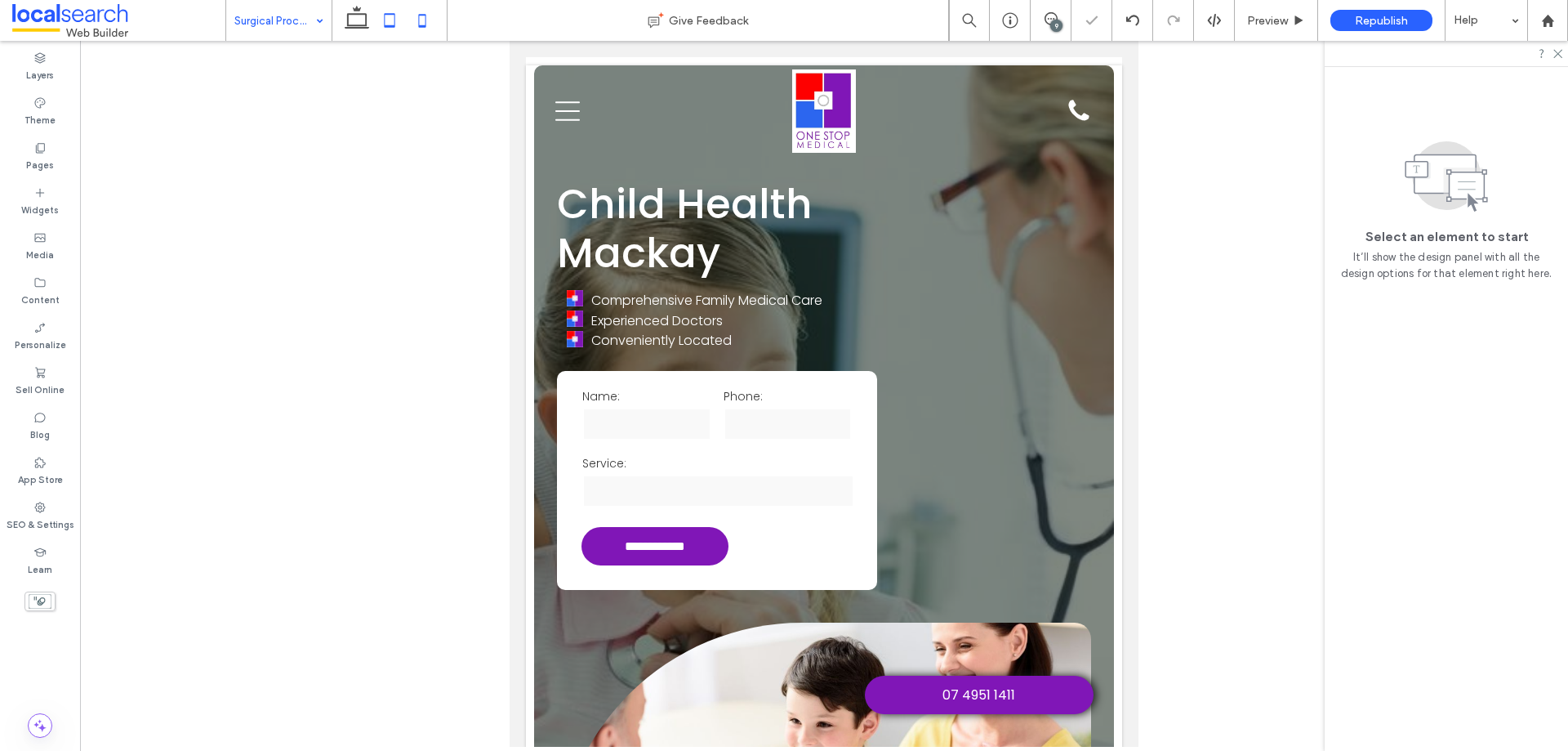
click at [424, 29] on icon at bounding box center [421, 19] width 32 height 32
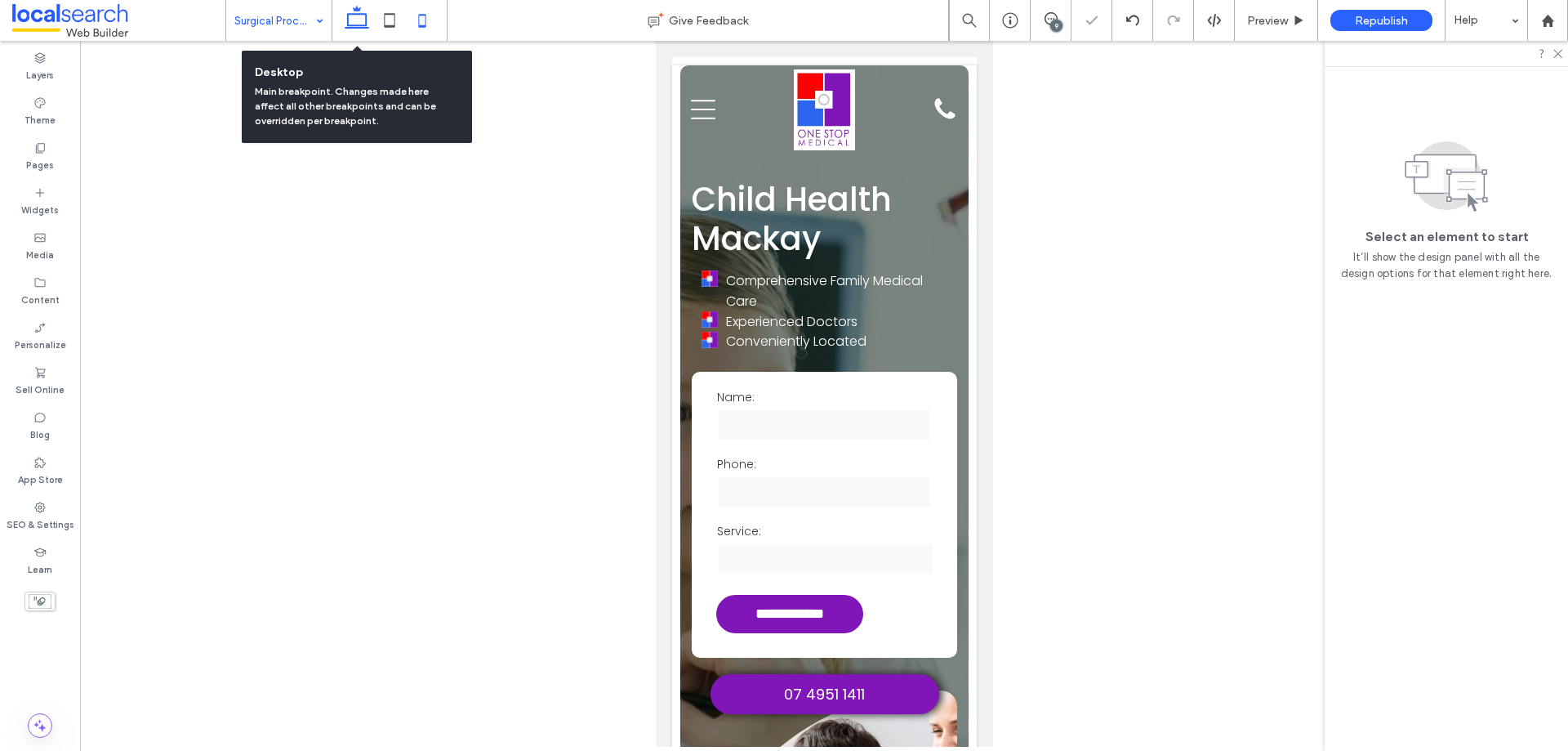
click at [362, 25] on icon at bounding box center [356, 19] width 32 height 32
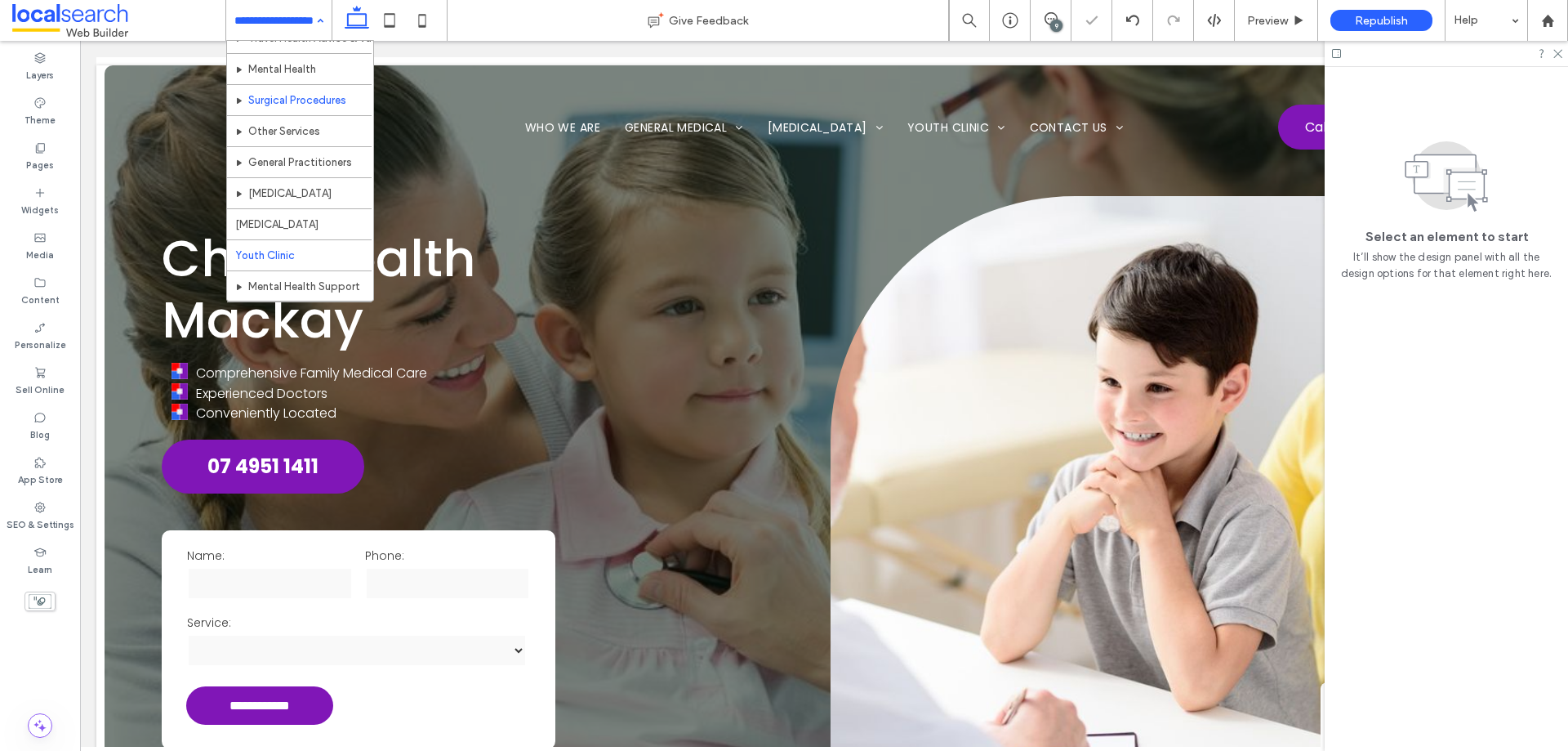
scroll to position [245, 0]
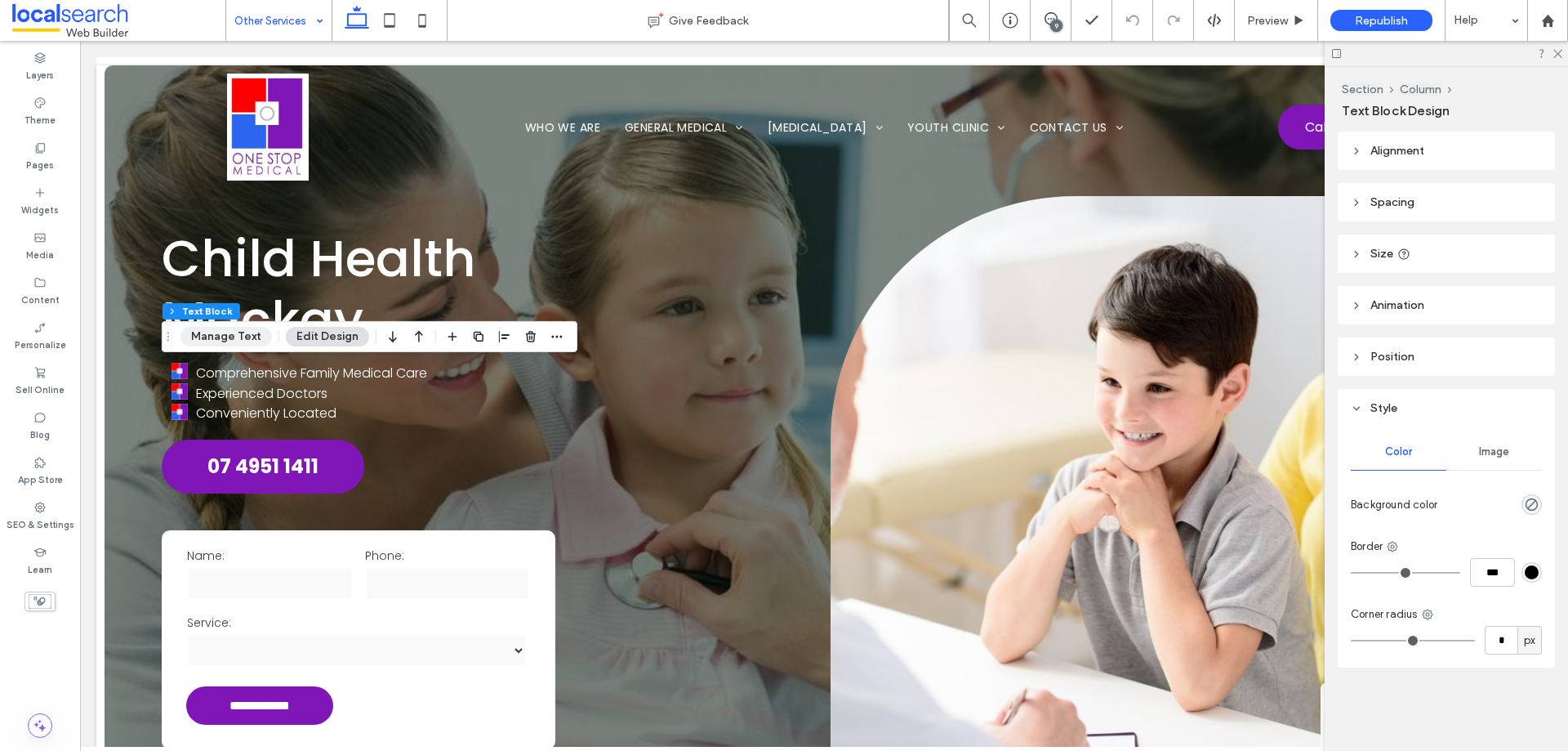
click at [243, 340] on button "Manage Text" at bounding box center [225, 336] width 91 height 19
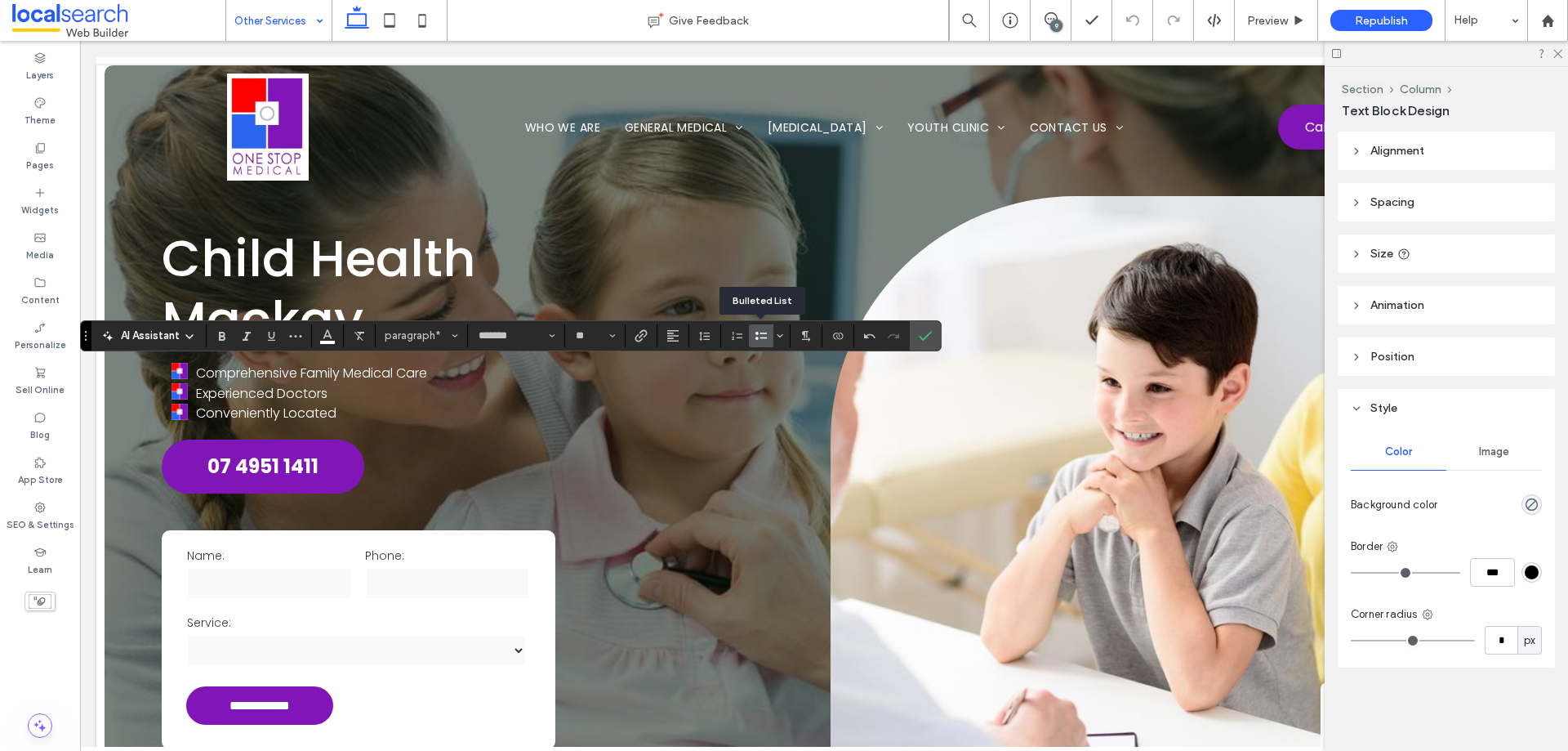
click at [754, 341] on icon "Bulleted List" at bounding box center [761, 335] width 13 height 13
click at [927, 345] on span "Confirm" at bounding box center [925, 335] width 13 height 28
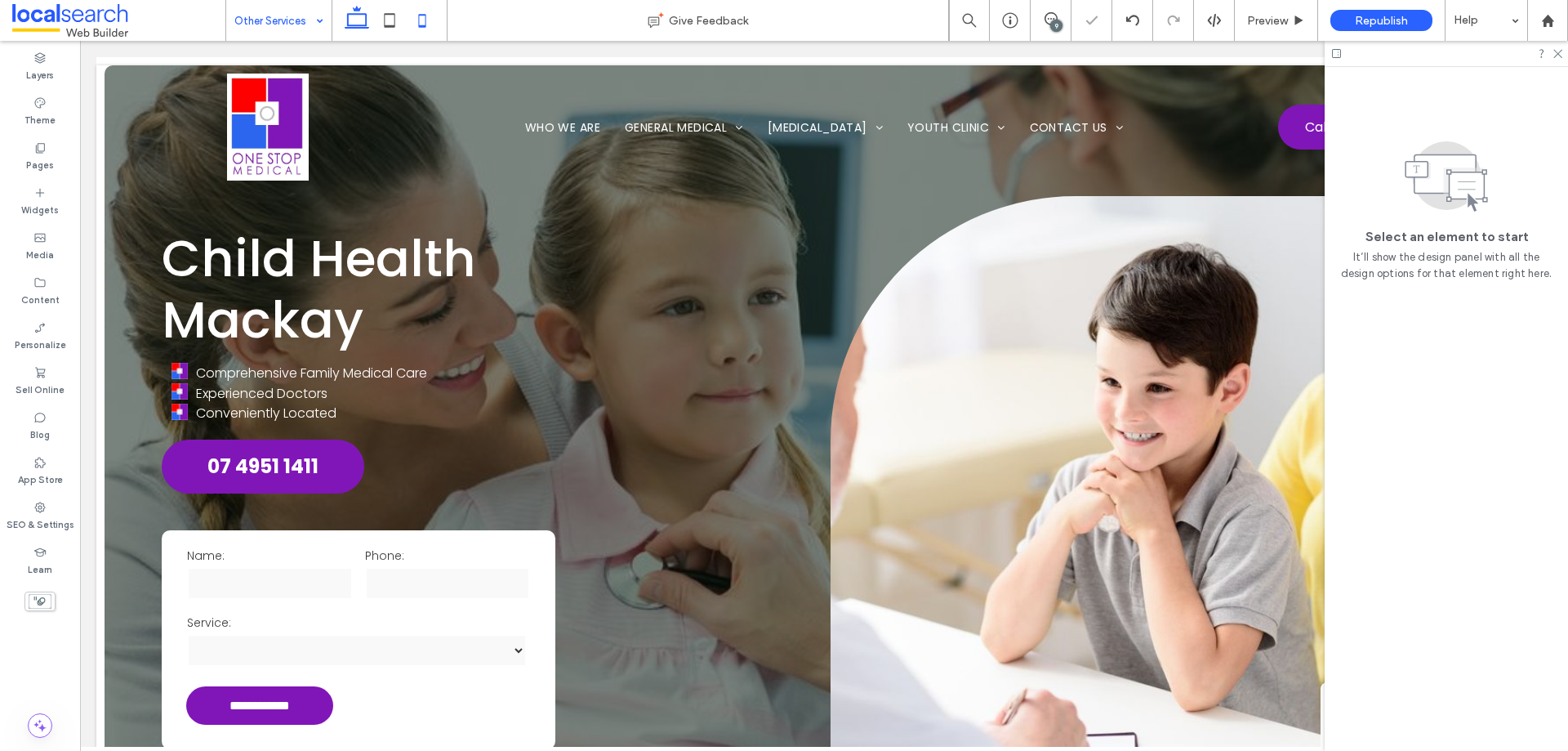
drag, startPoint x: 391, startPoint y: 32, endPoint x: 408, endPoint y: 31, distance: 17.0
click at [392, 32] on icon at bounding box center [389, 19] width 32 height 32
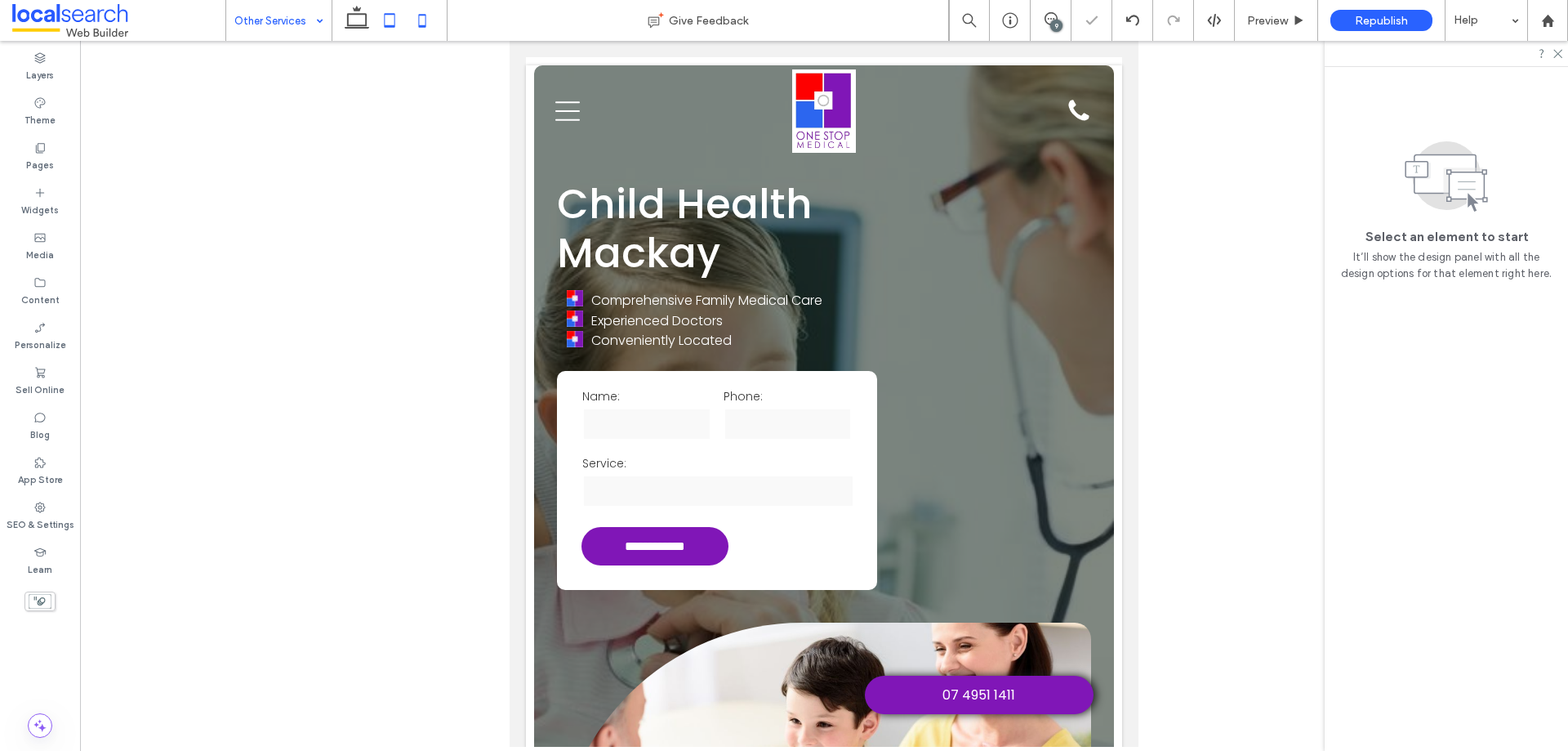
click at [427, 26] on icon at bounding box center [421, 19] width 32 height 32
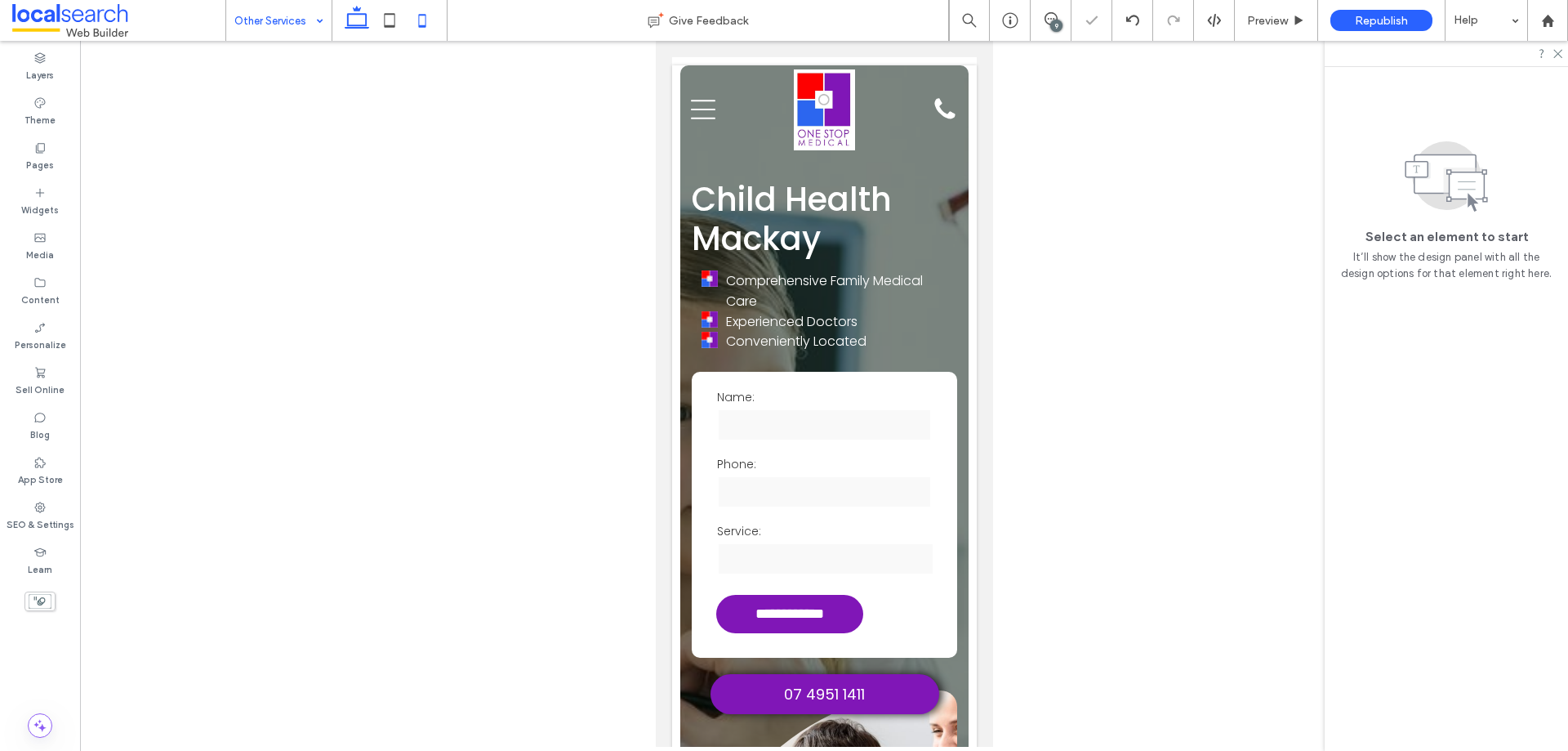
click at [358, 17] on icon at bounding box center [356, 19] width 32 height 32
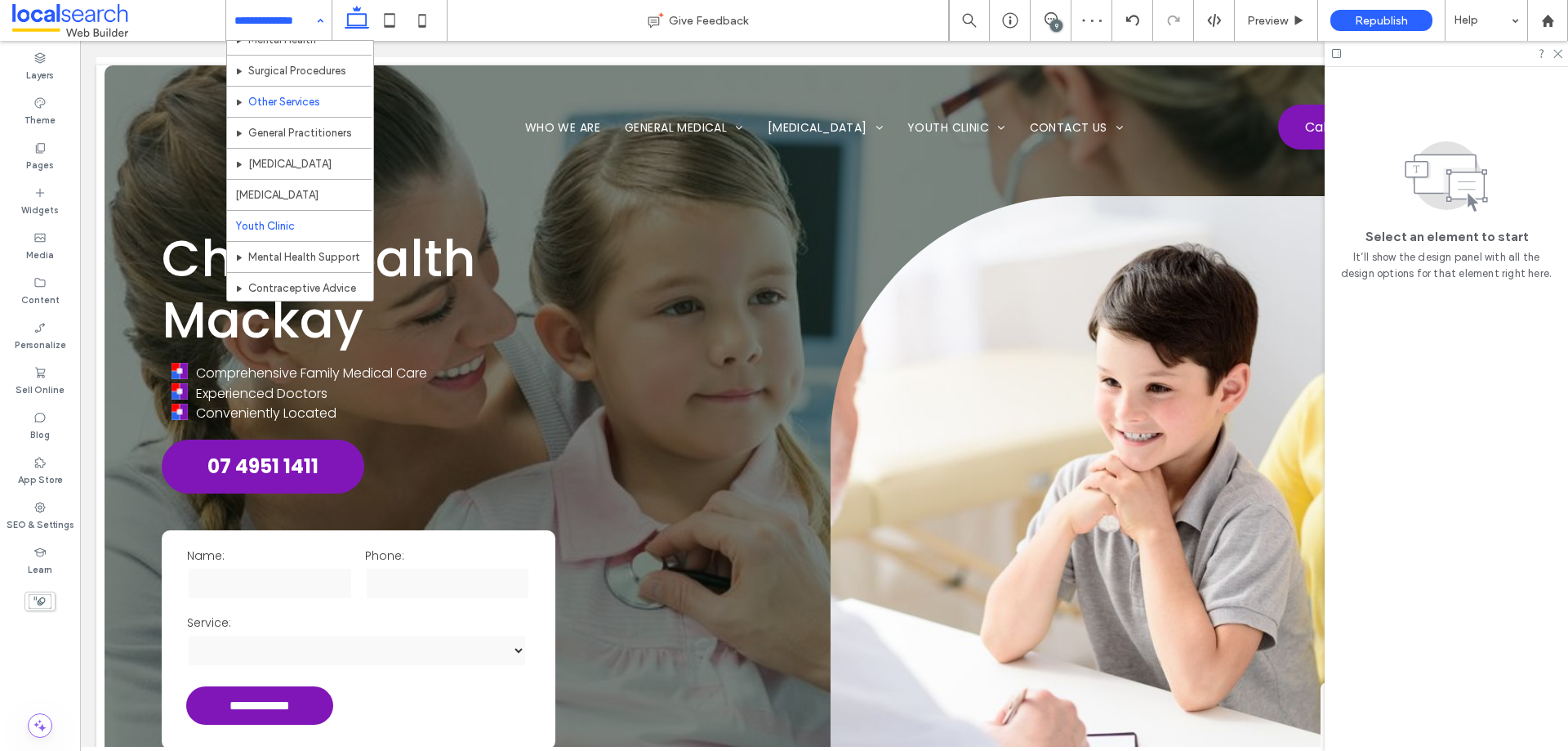
scroll to position [195, 0]
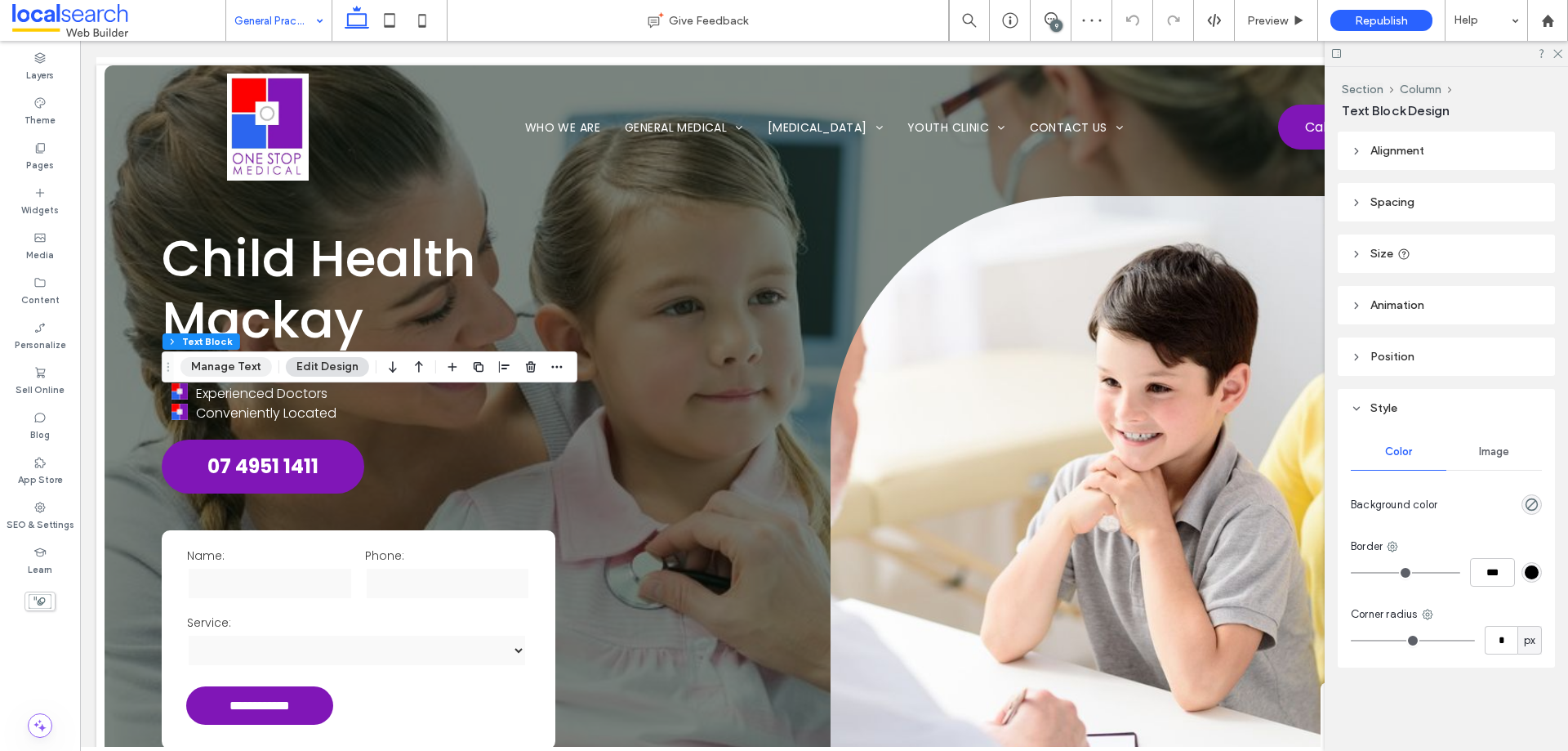
click at [232, 368] on button "Manage Text" at bounding box center [225, 366] width 91 height 19
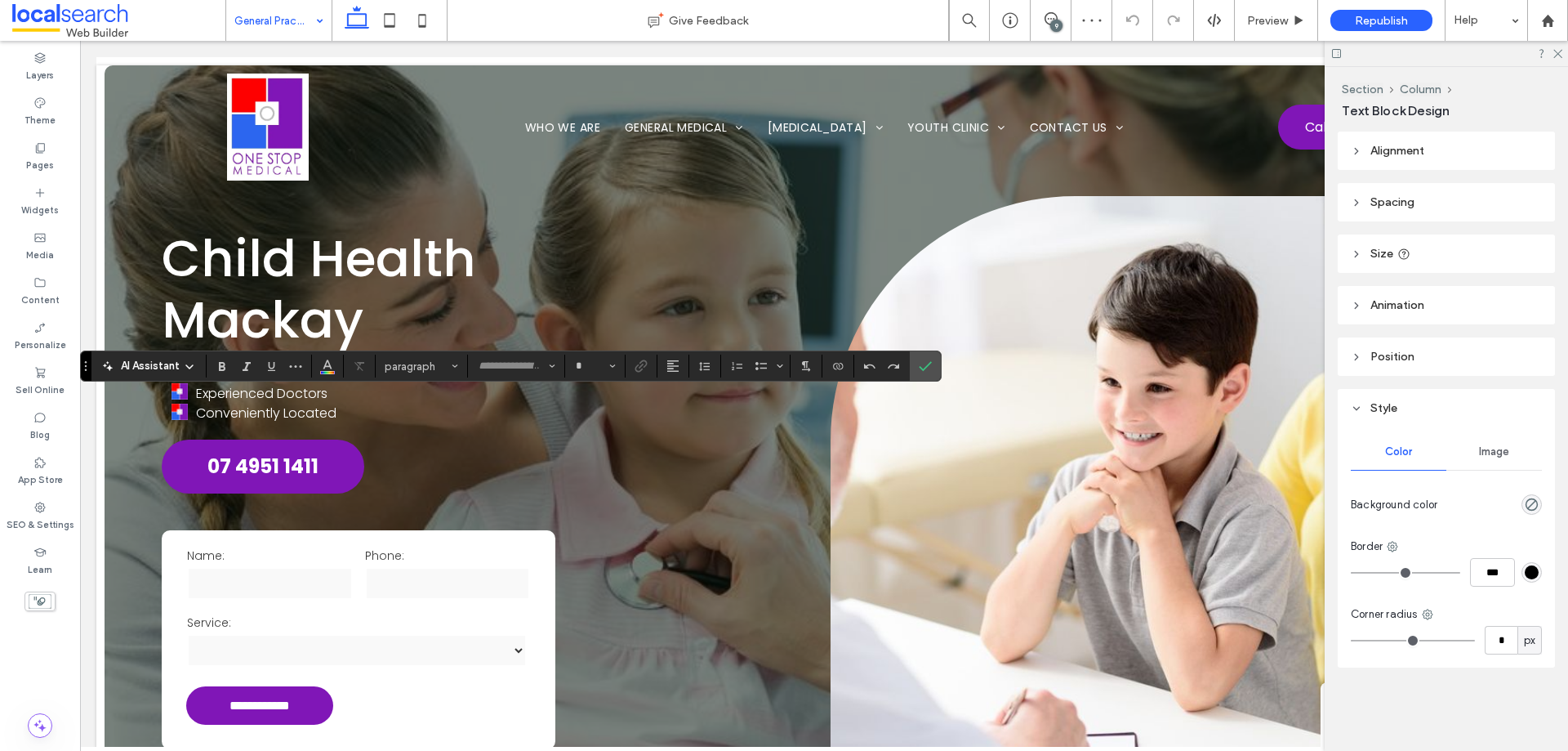
type input "*******"
type input "**"
click at [752, 369] on label "Bulleted List" at bounding box center [761, 366] width 25 height 23
click at [926, 370] on icon "Confirm" at bounding box center [925, 366] width 13 height 13
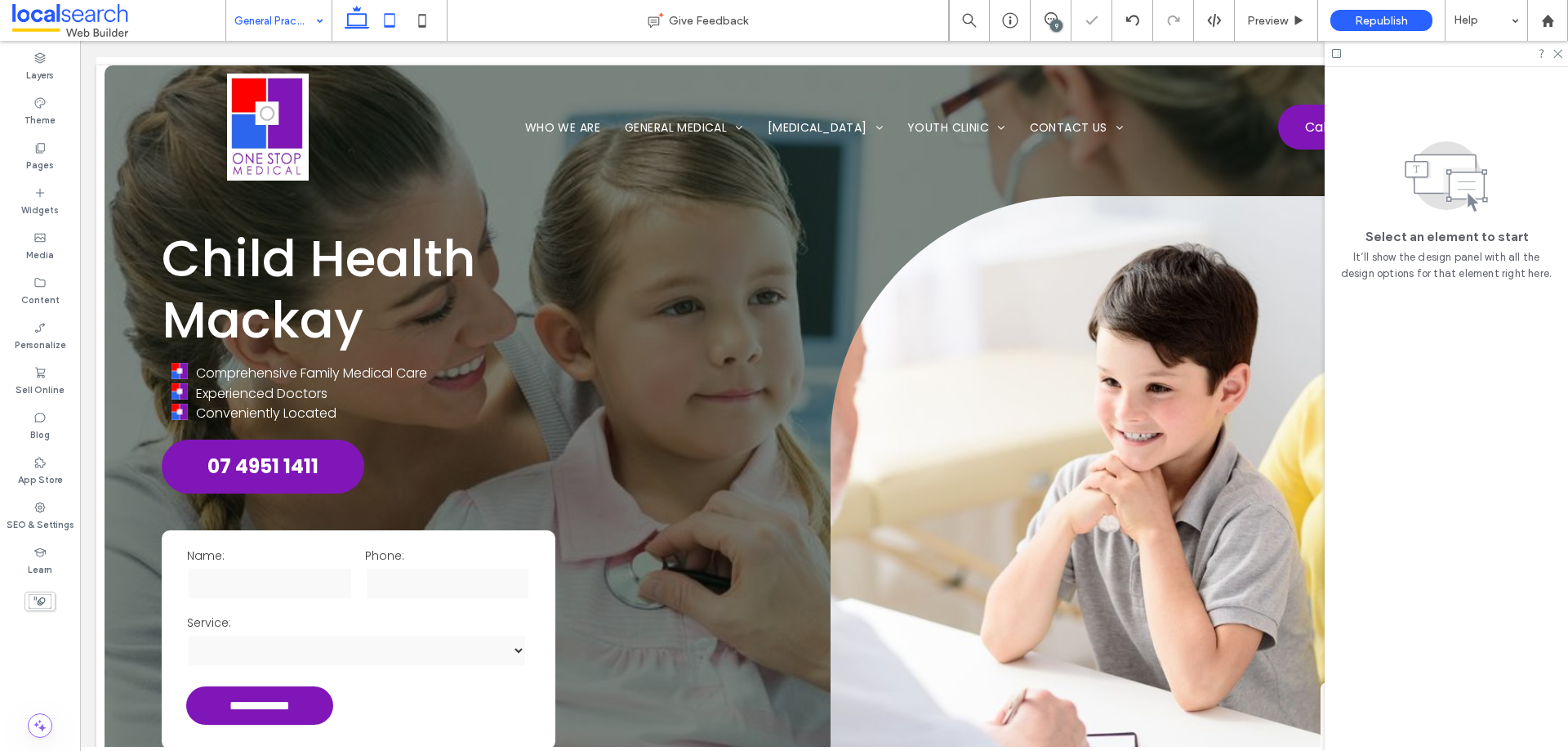
click at [394, 27] on use at bounding box center [389, 19] width 10 height 14
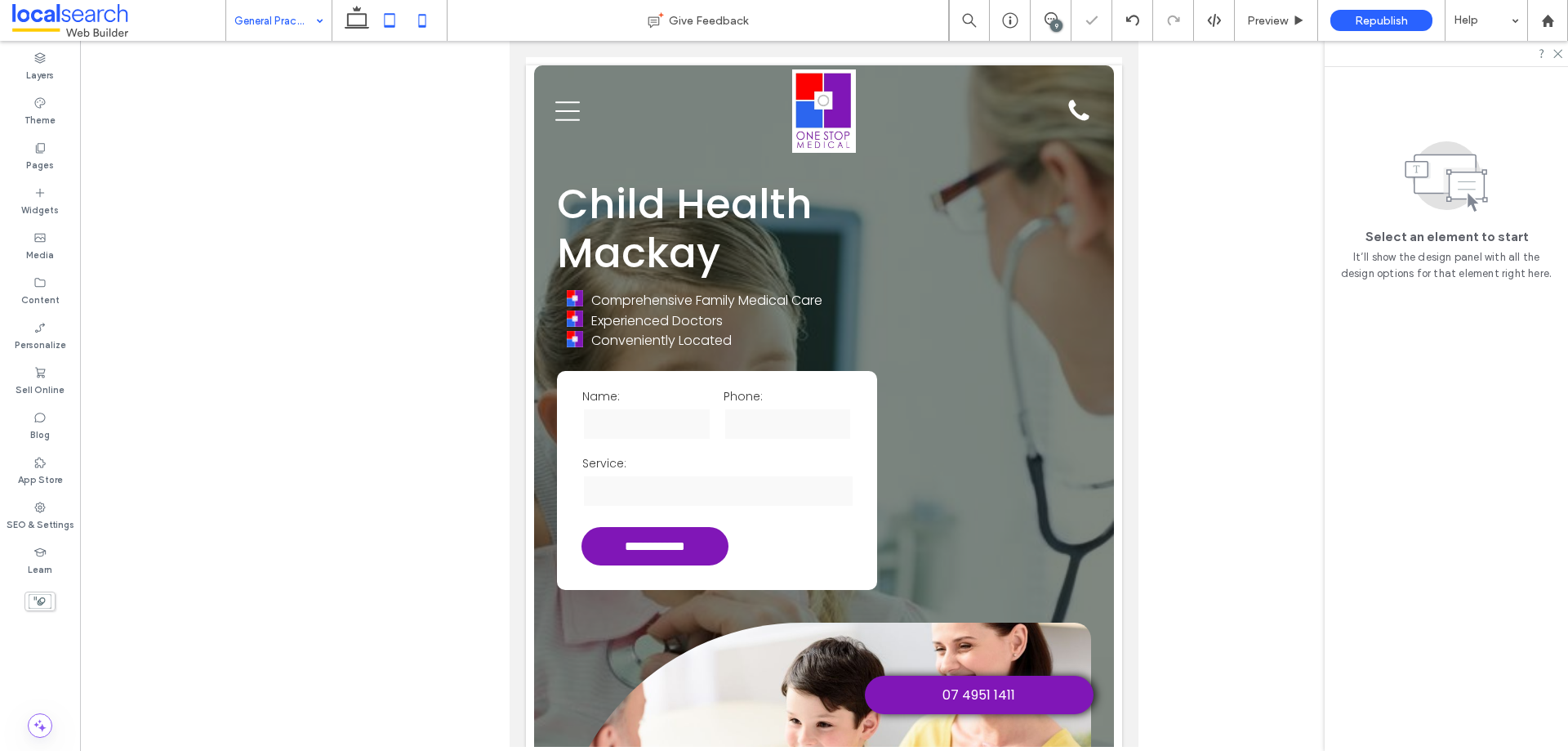
click at [420, 26] on use at bounding box center [423, 20] width 7 height 13
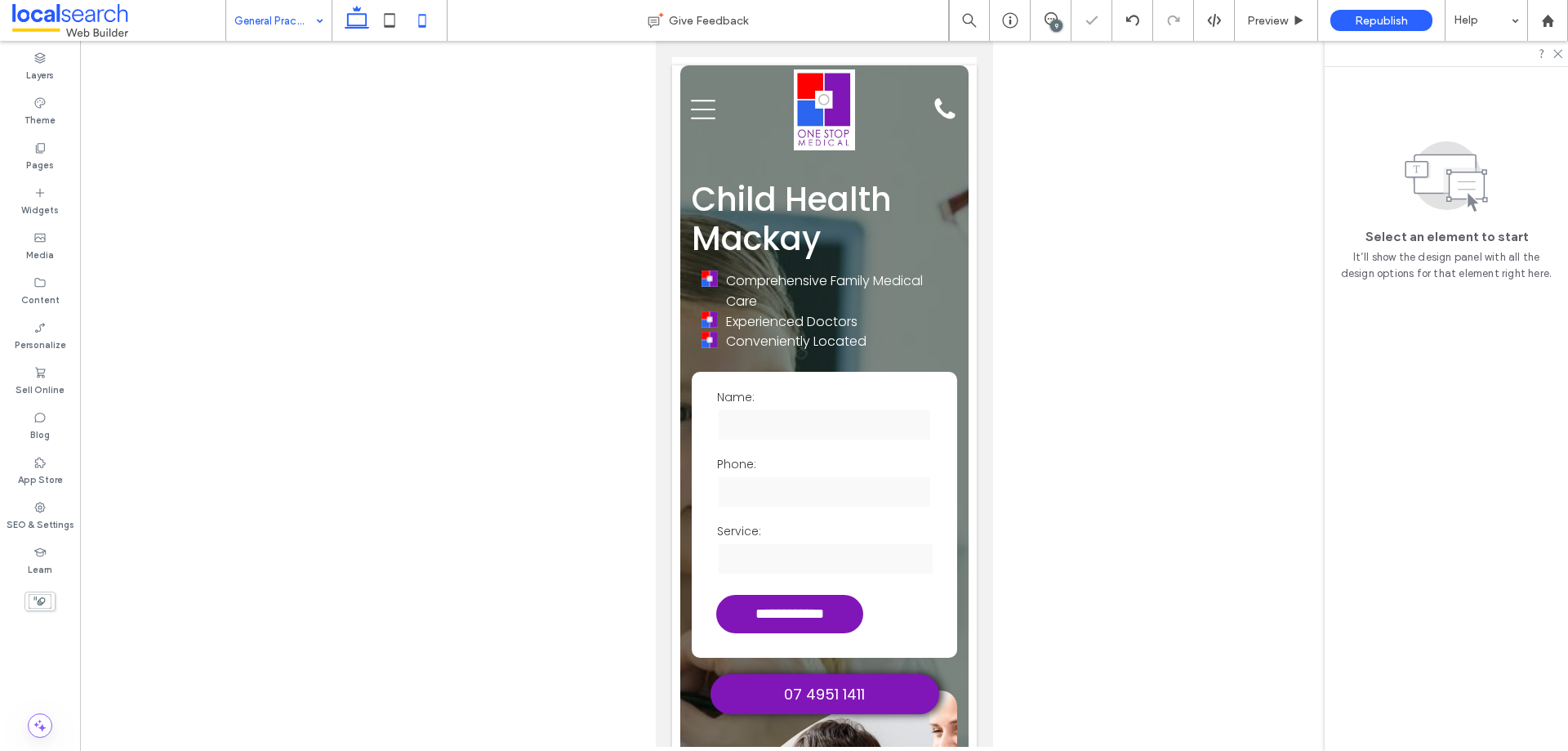
click at [354, 18] on icon at bounding box center [356, 19] width 32 height 32
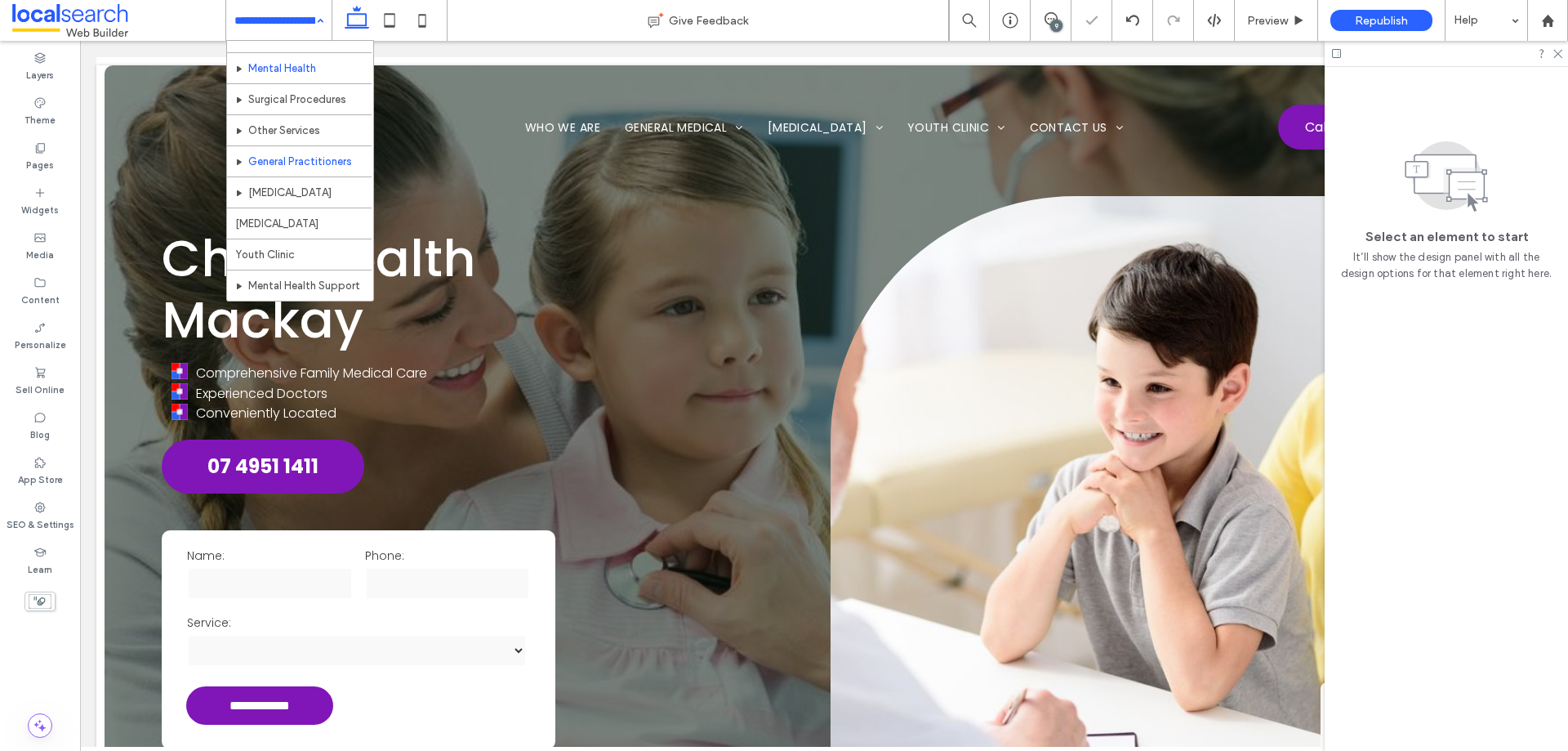
scroll to position [245, 0]
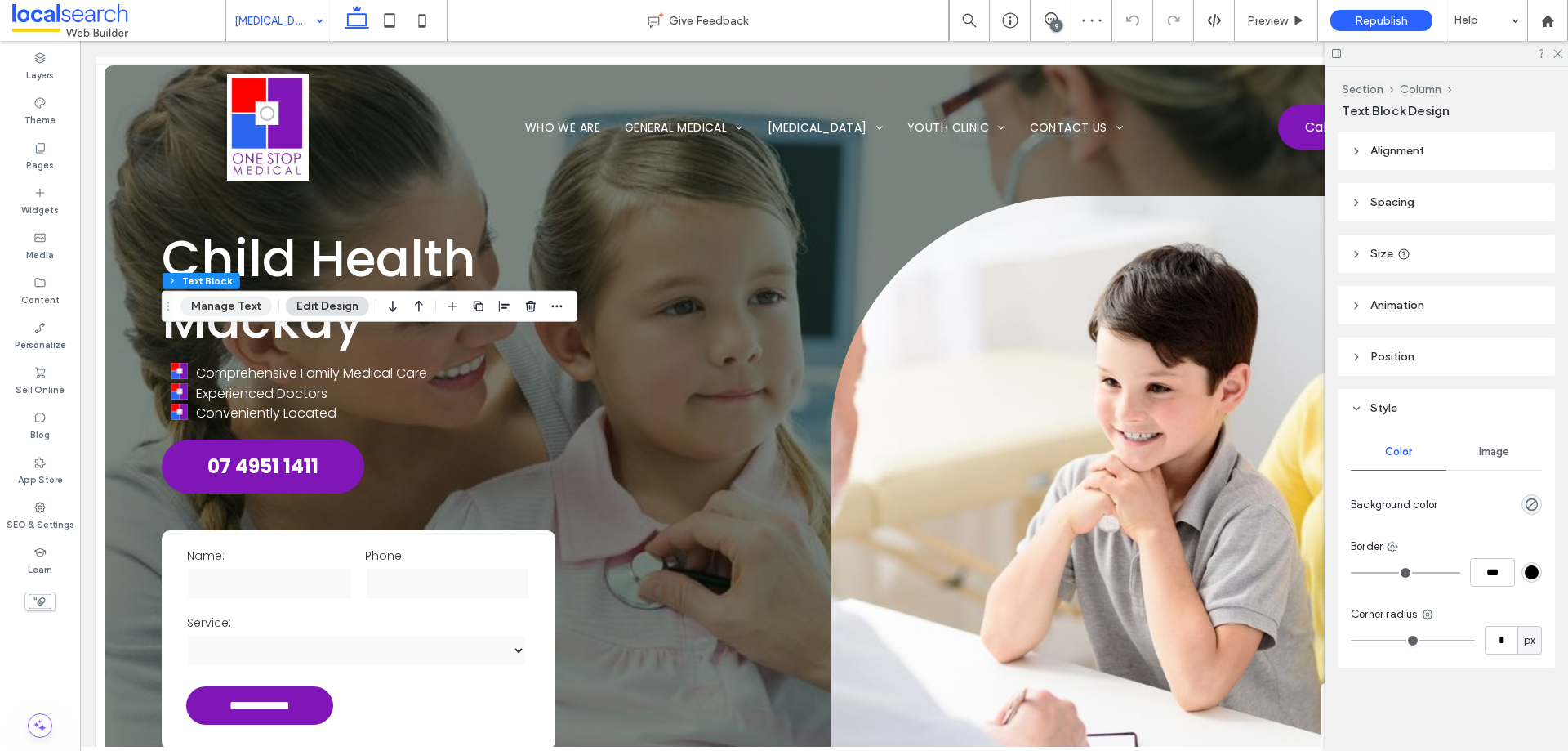
click at [229, 305] on button "Manage Text" at bounding box center [225, 306] width 91 height 19
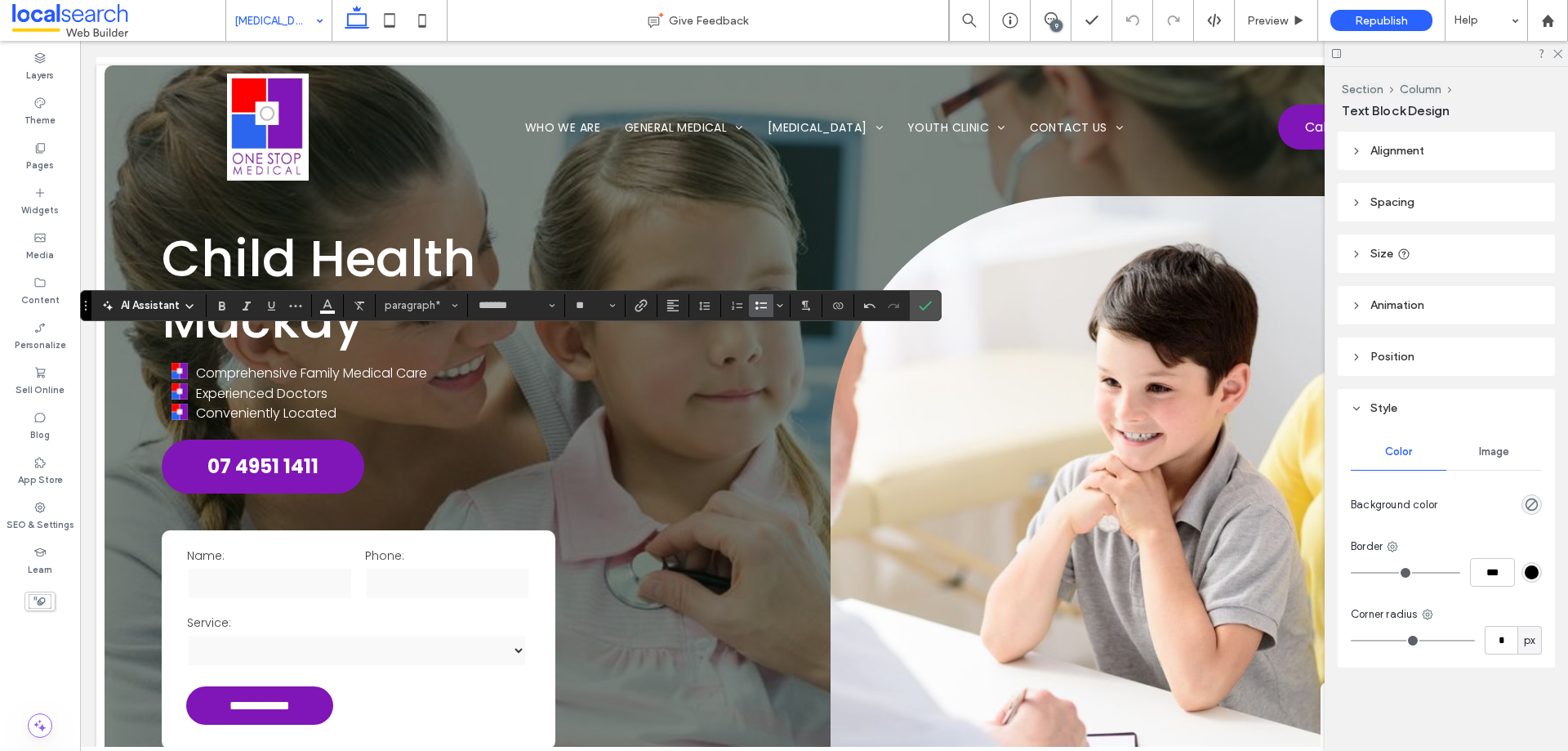
click at [757, 313] on span "Bulleted List" at bounding box center [758, 305] width 7 height 23
click at [930, 312] on span "Confirm" at bounding box center [925, 306] width 13 height 28
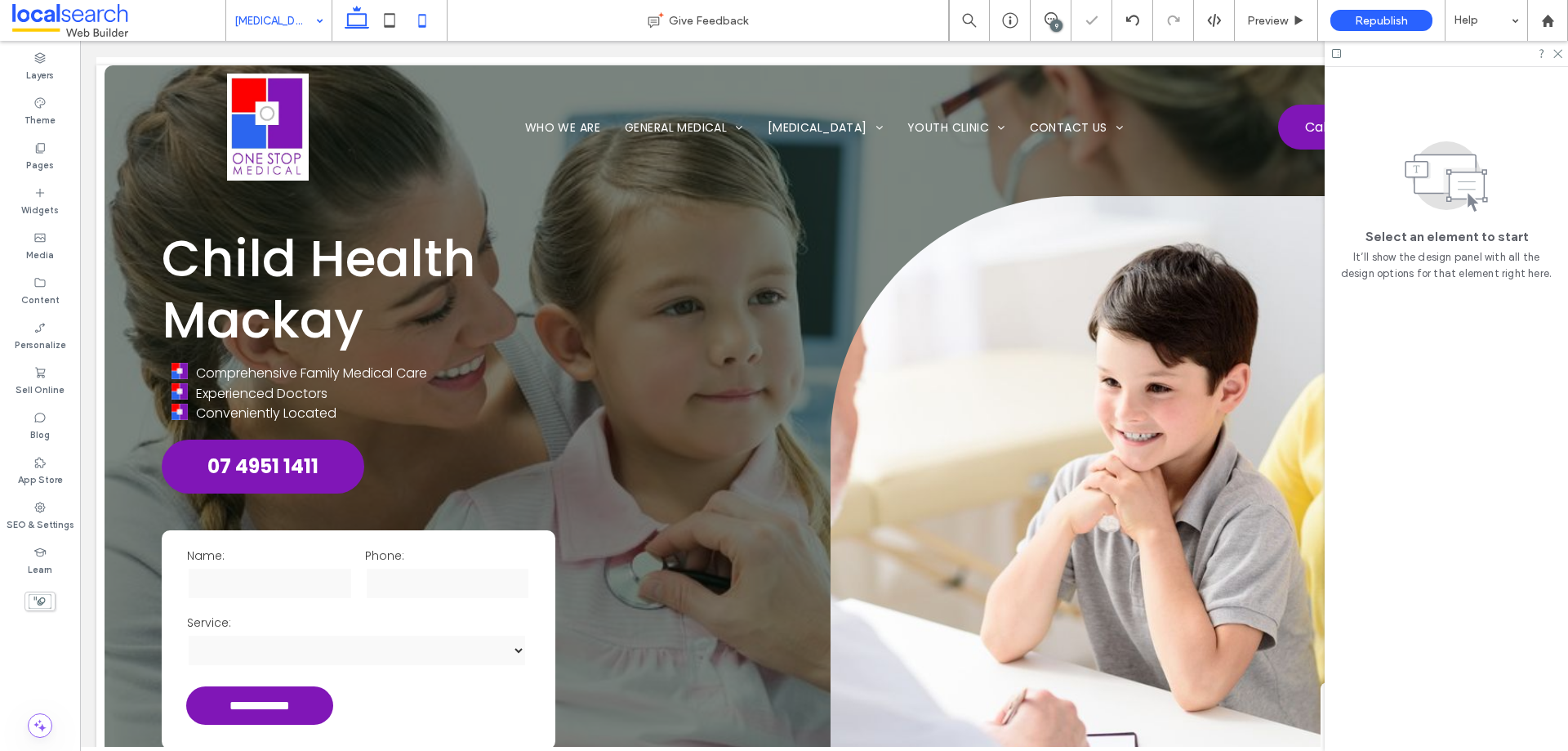
drag, startPoint x: 386, startPoint y: 20, endPoint x: 428, endPoint y: 21, distance: 42.0
click at [386, 19] on icon at bounding box center [389, 19] width 32 height 32
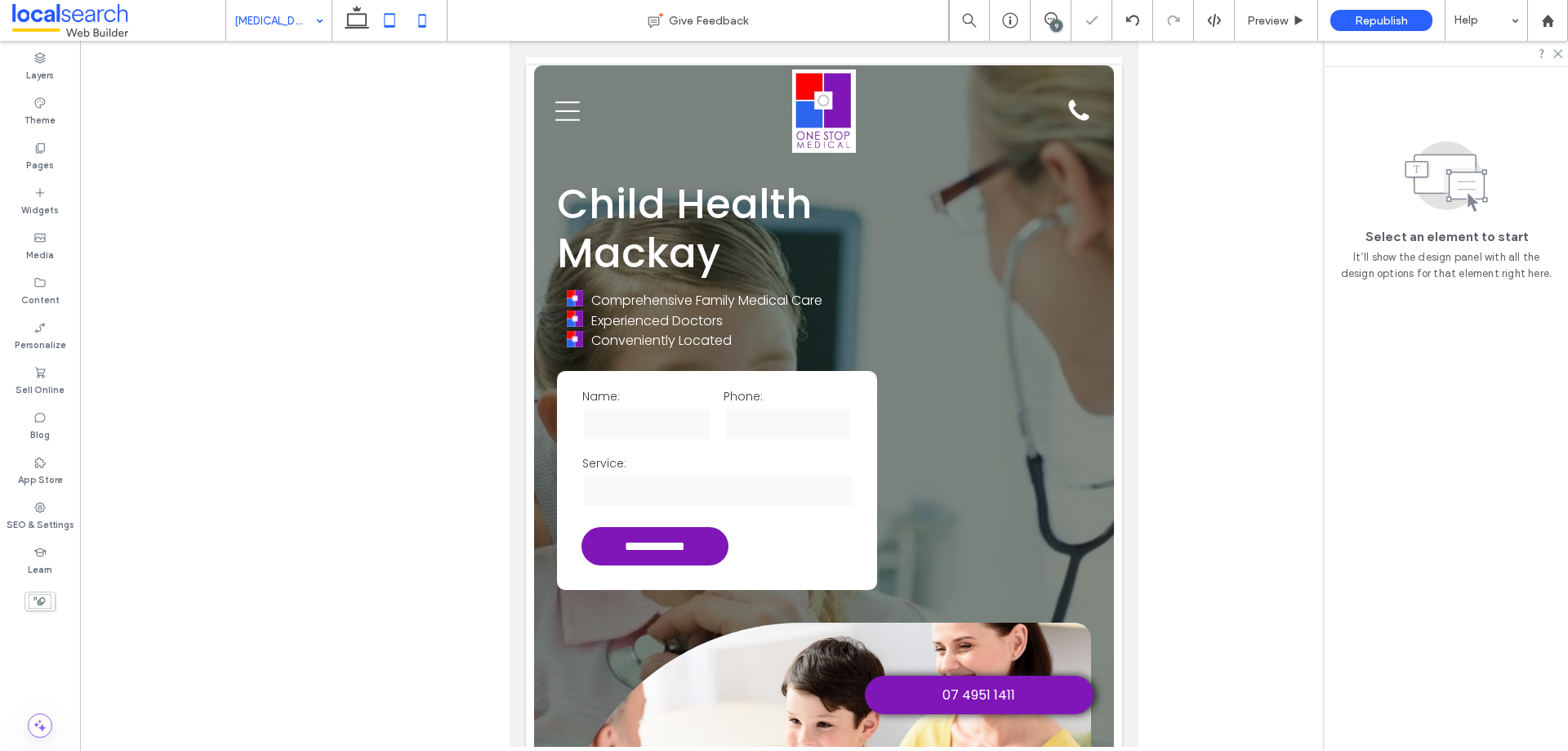
click at [428, 21] on icon at bounding box center [421, 19] width 32 height 32
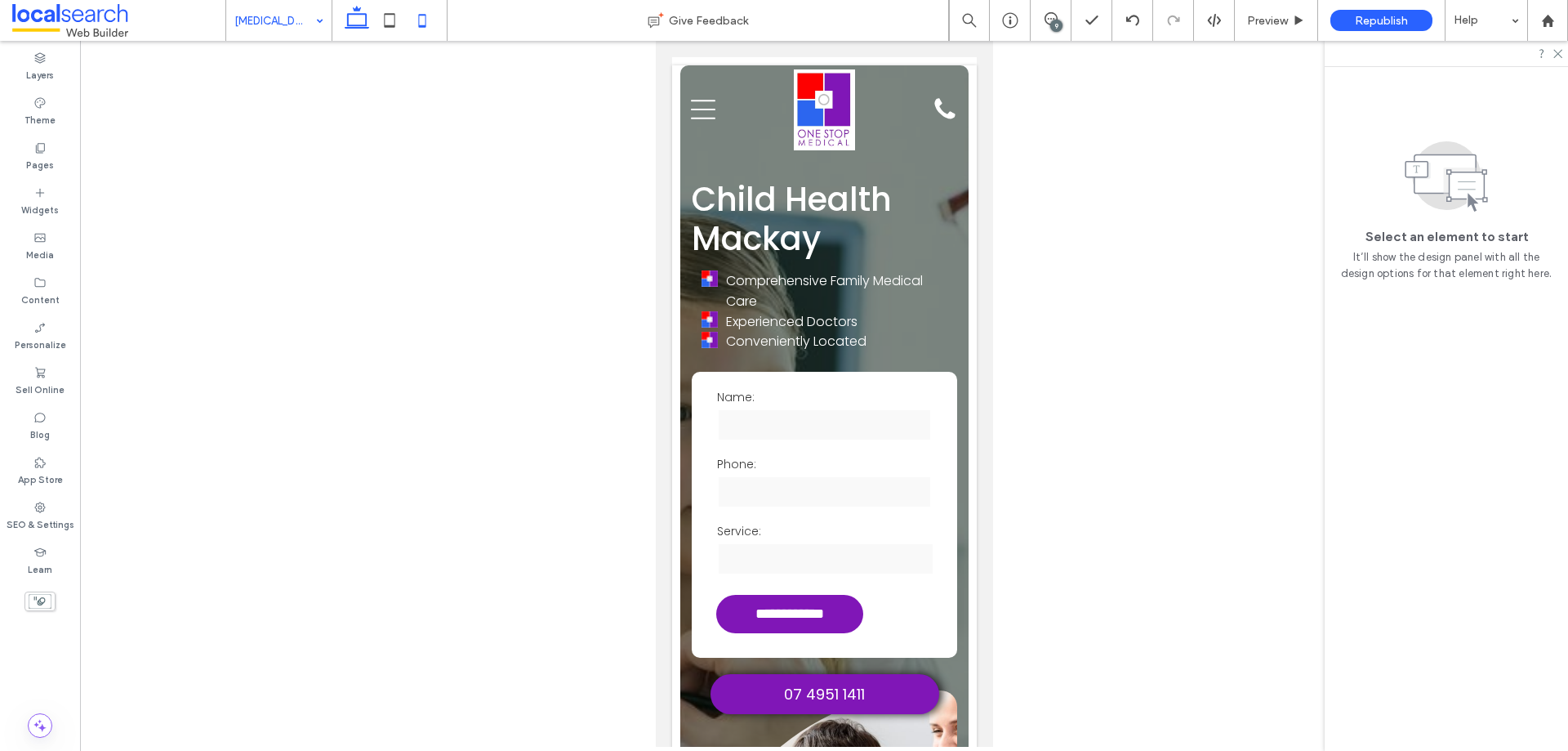
click at [358, 18] on icon at bounding box center [356, 19] width 32 height 32
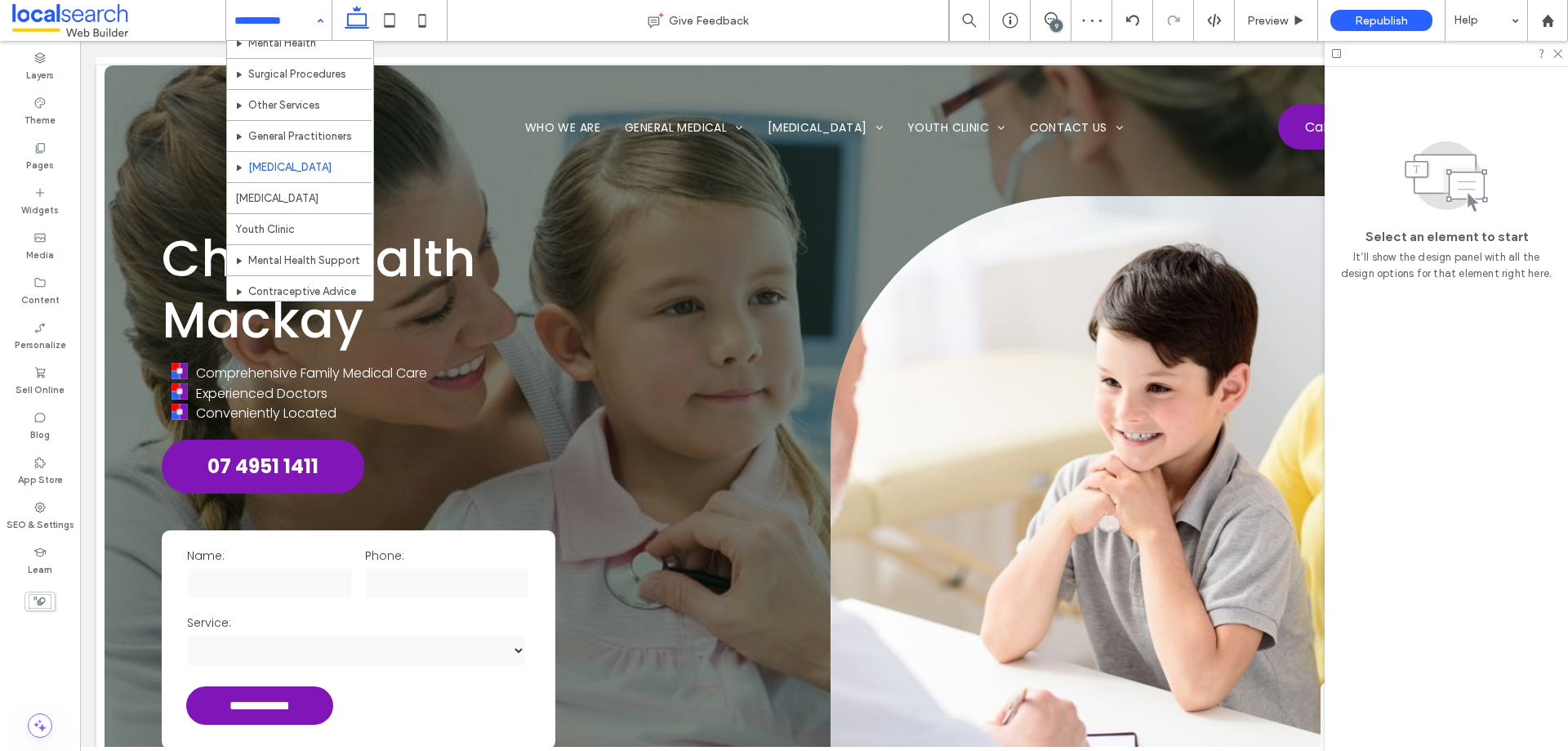
scroll to position [245, 0]
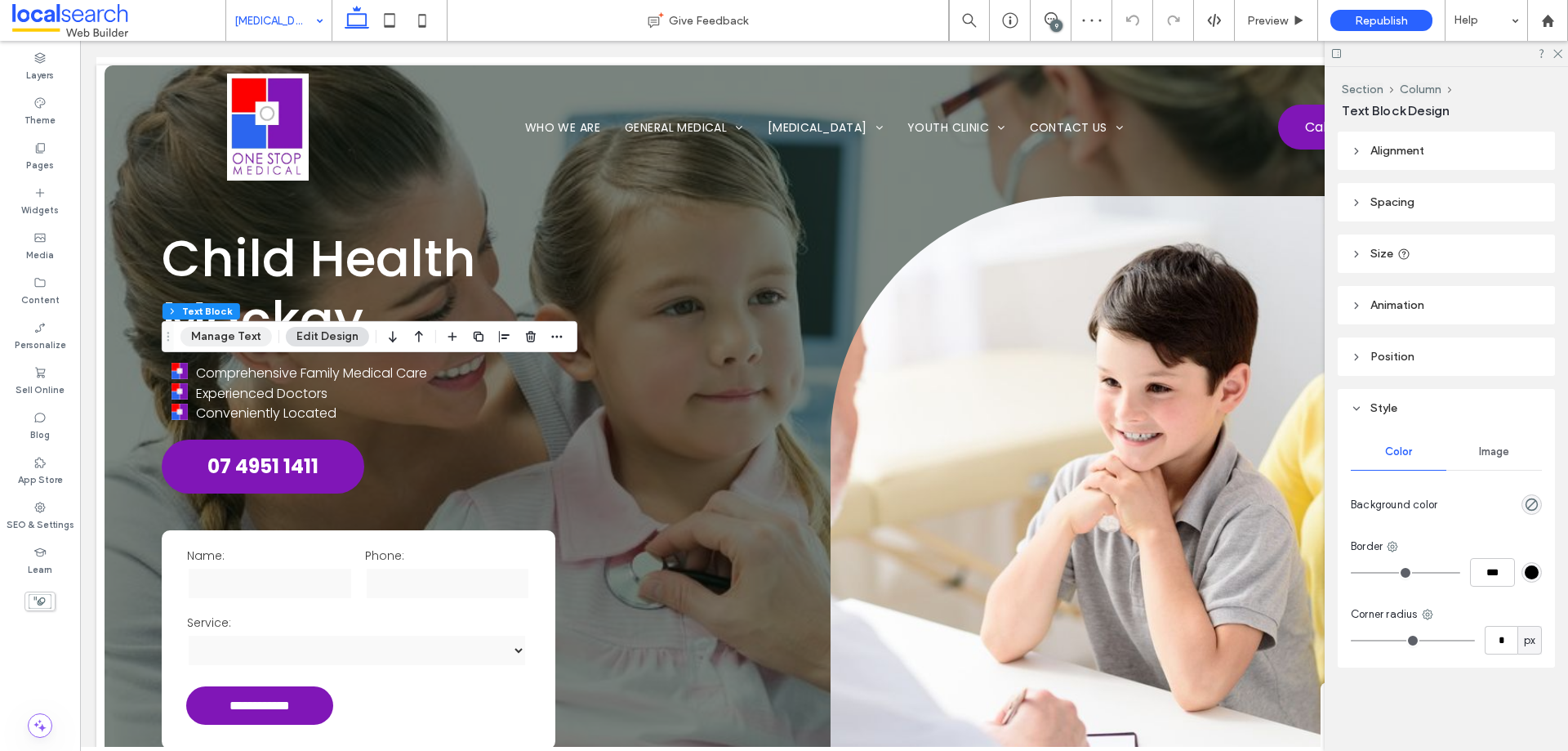
click at [245, 333] on button "Manage Text" at bounding box center [225, 336] width 91 height 19
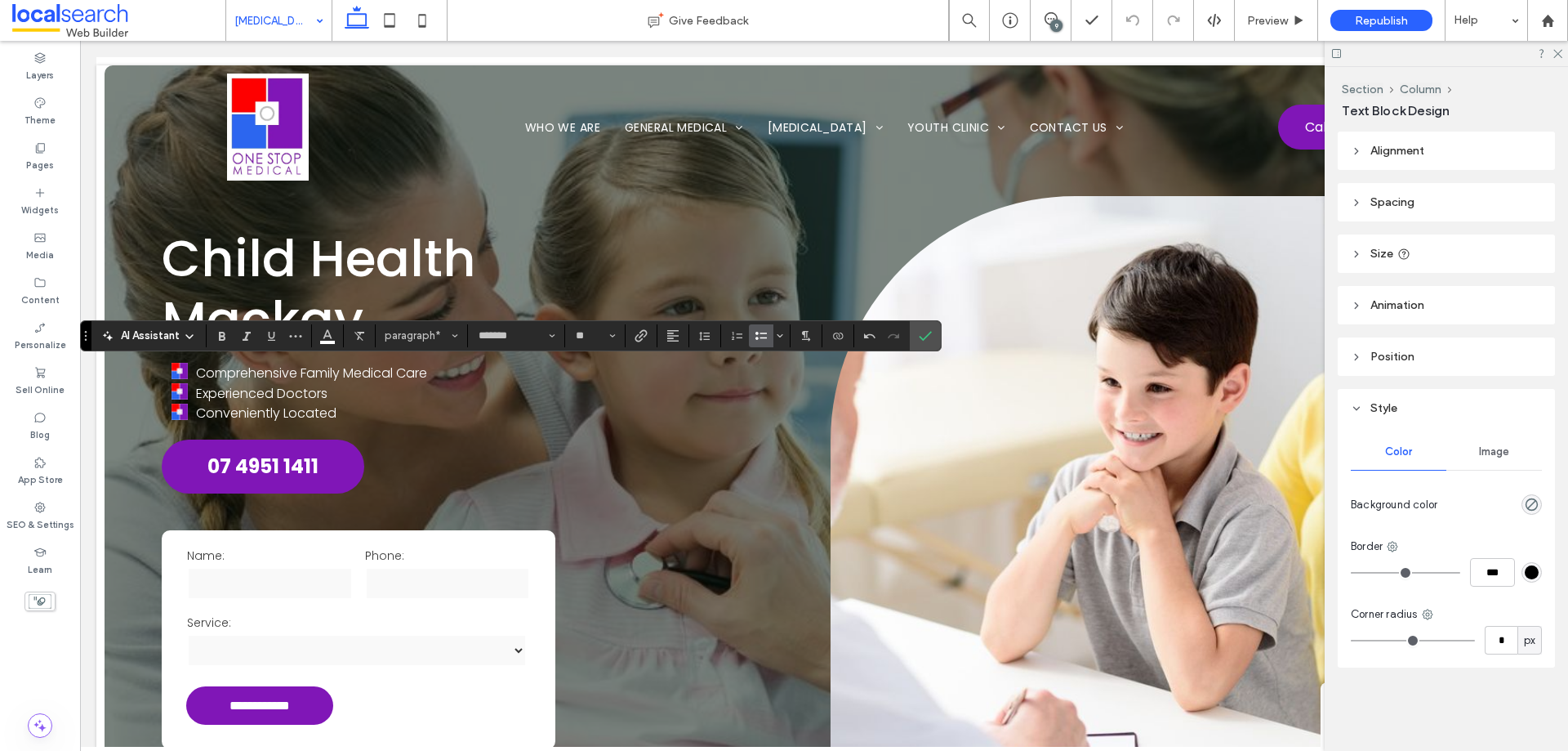
click at [758, 337] on use "Bulleted List" at bounding box center [761, 335] width 11 height 8
click at [932, 345] on label "Confirm" at bounding box center [925, 335] width 25 height 30
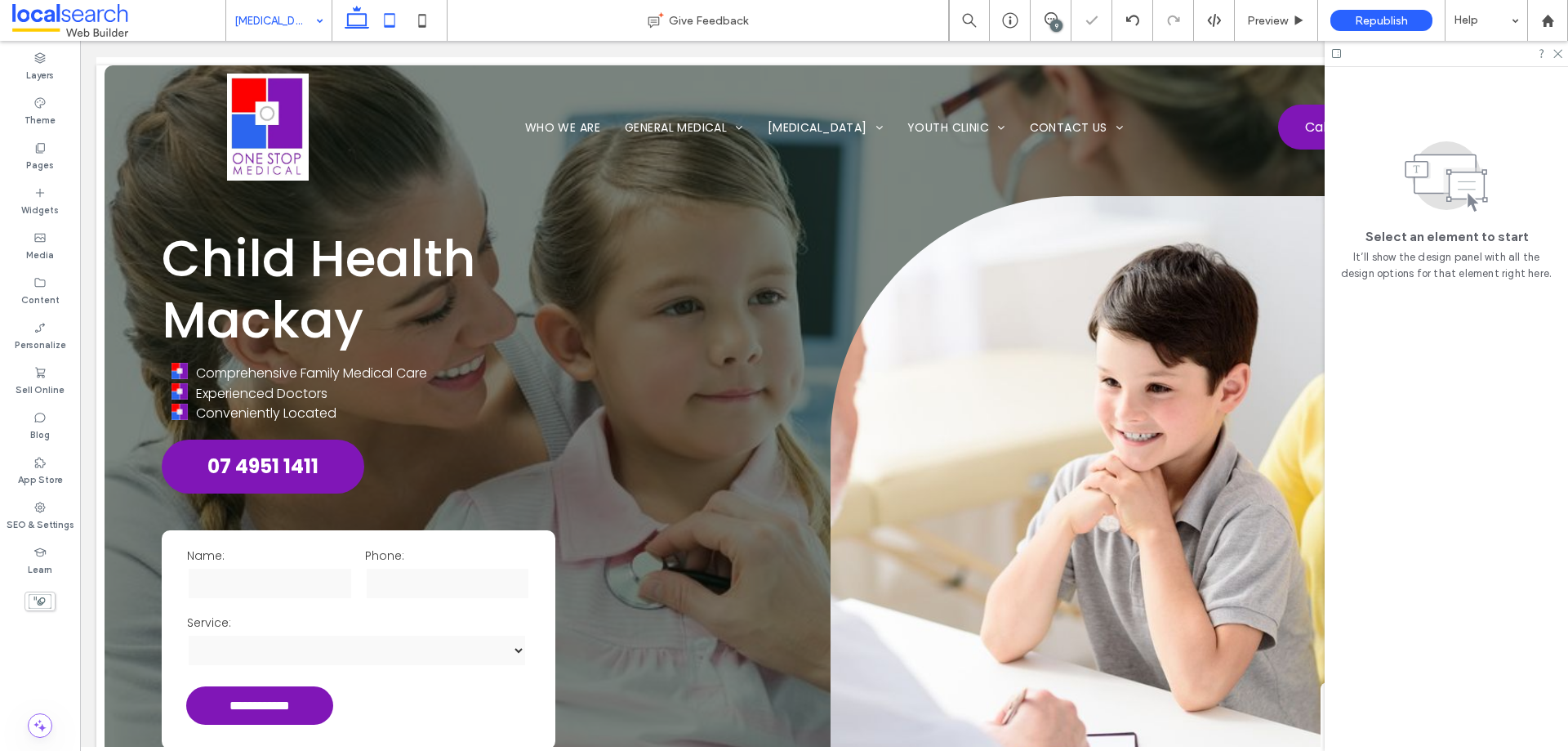
click at [384, 20] on icon at bounding box center [389, 19] width 32 height 32
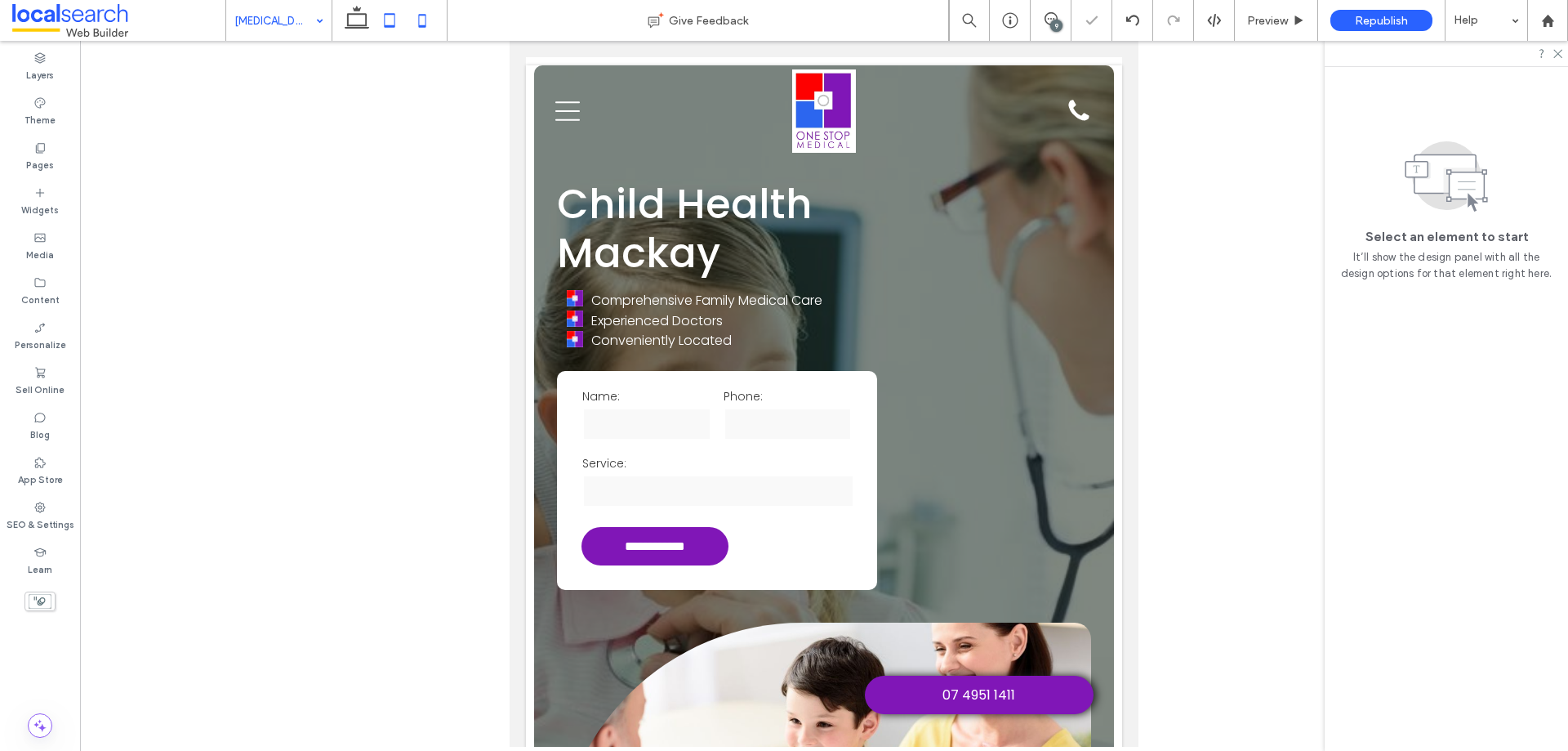
click at [427, 21] on use at bounding box center [423, 20] width 7 height 13
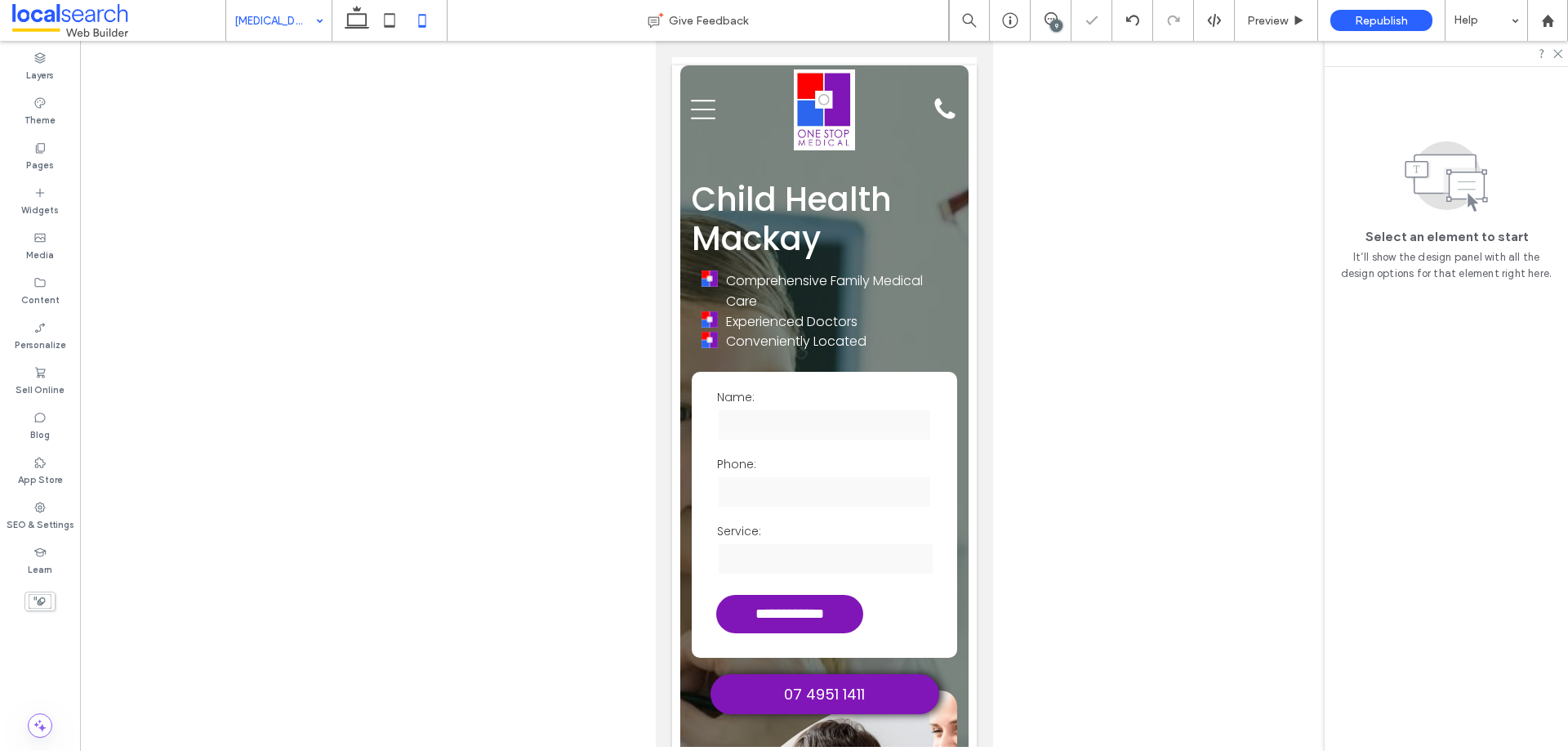
click at [353, 21] on icon at bounding box center [356, 19] width 32 height 32
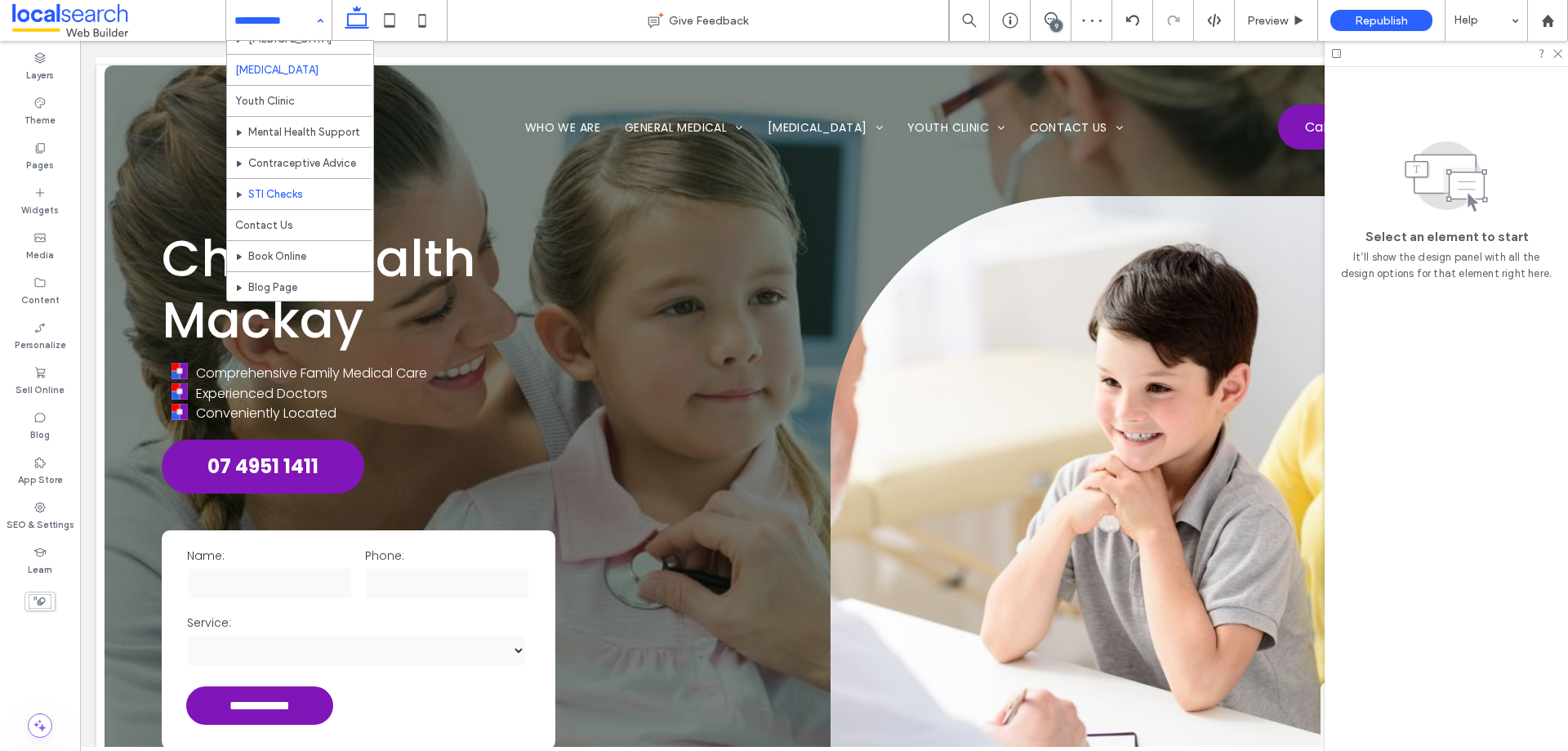
scroll to position [277, 0]
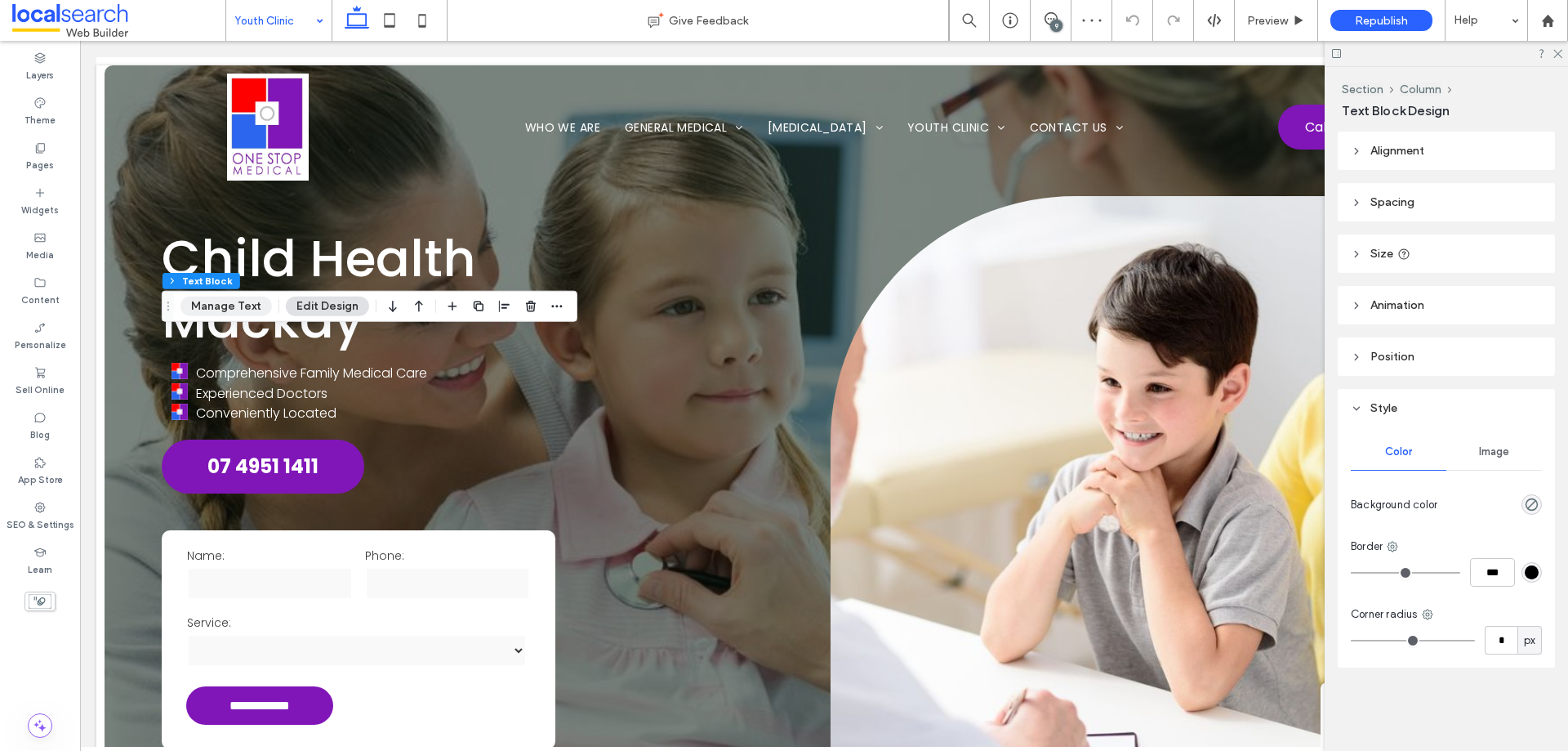
click at [225, 314] on button "Manage Text" at bounding box center [225, 306] width 91 height 19
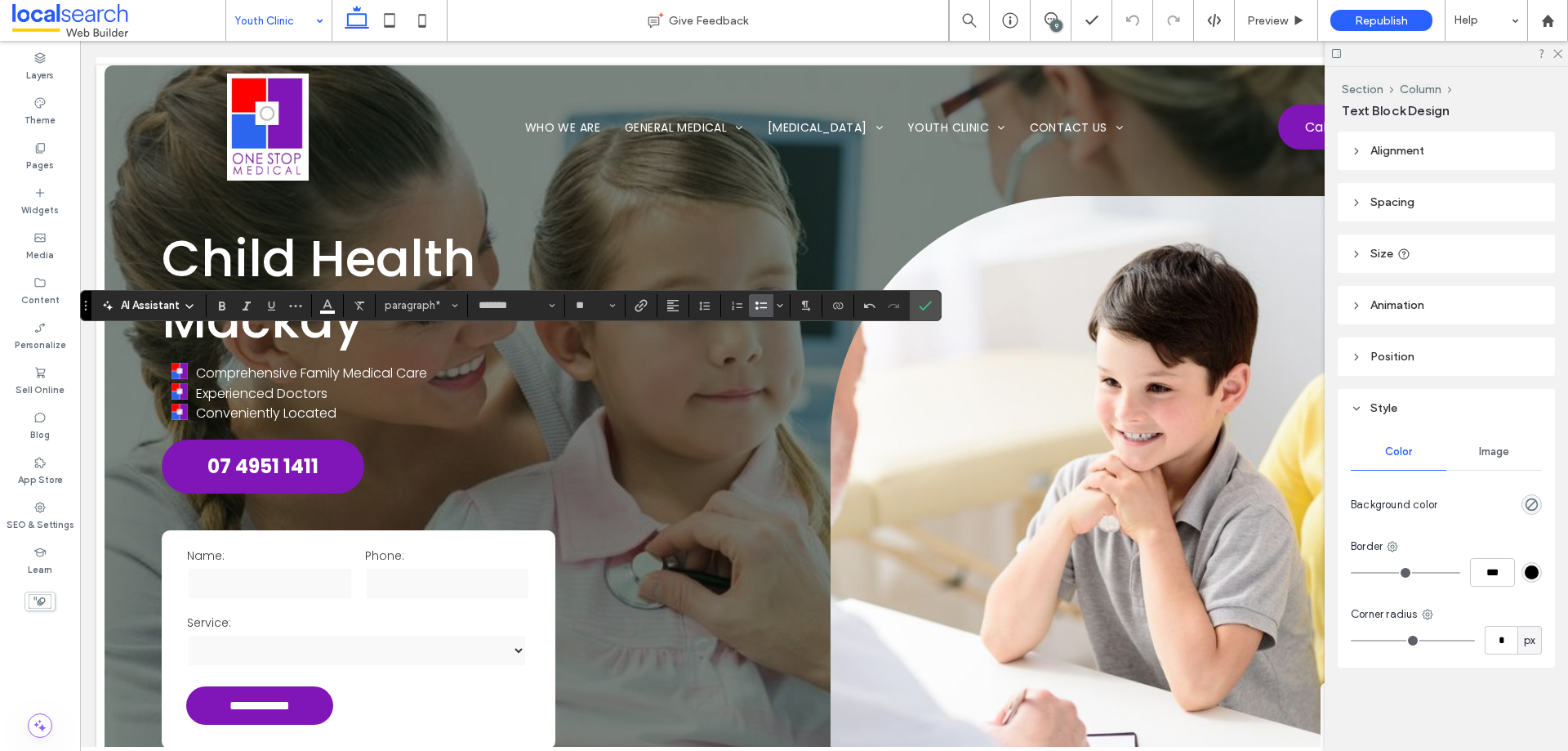
click at [758, 302] on use "Bulleted List" at bounding box center [761, 305] width 11 height 8
click at [929, 320] on label "Confirm" at bounding box center [925, 306] width 25 height 30
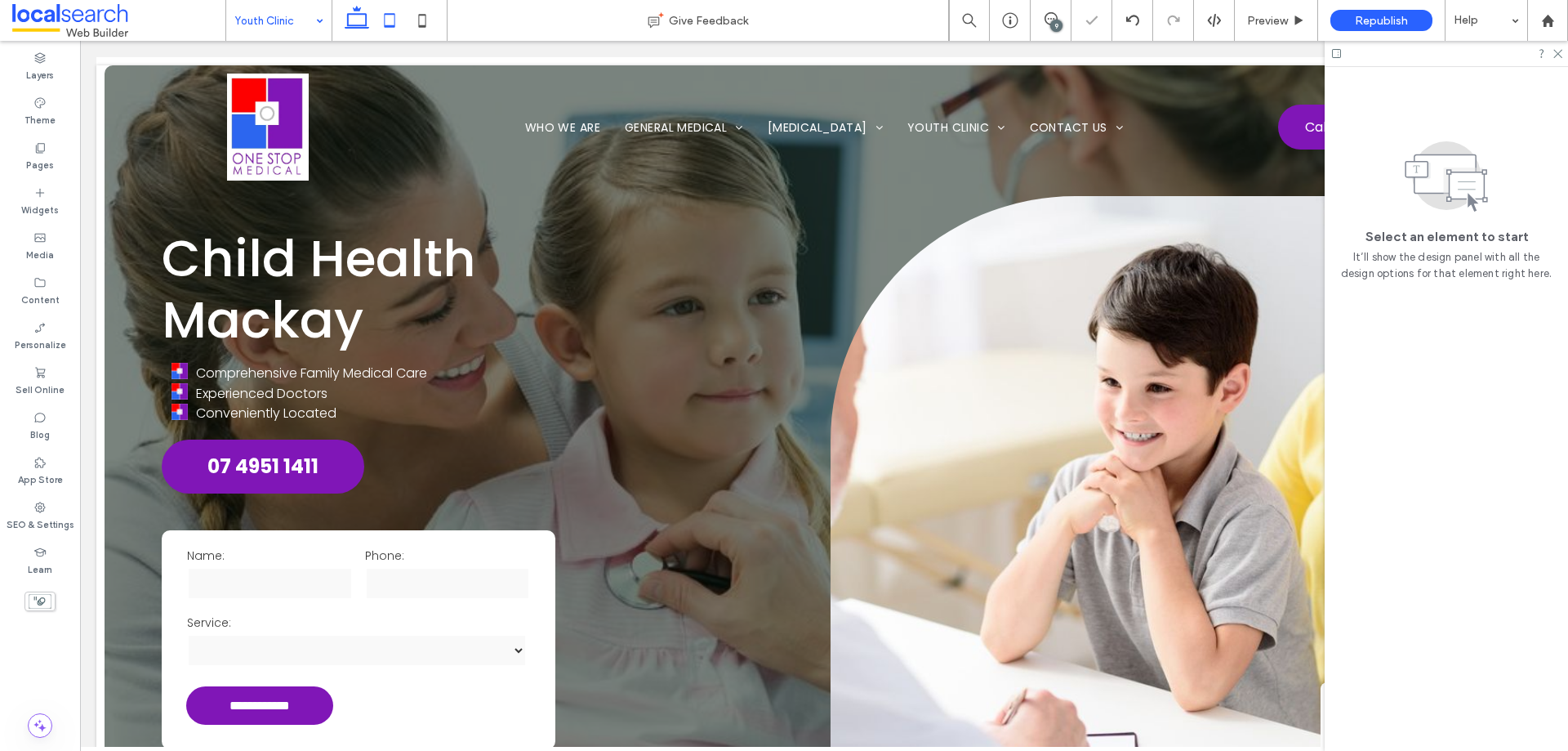
click at [384, 17] on use at bounding box center [389, 19] width 10 height 14
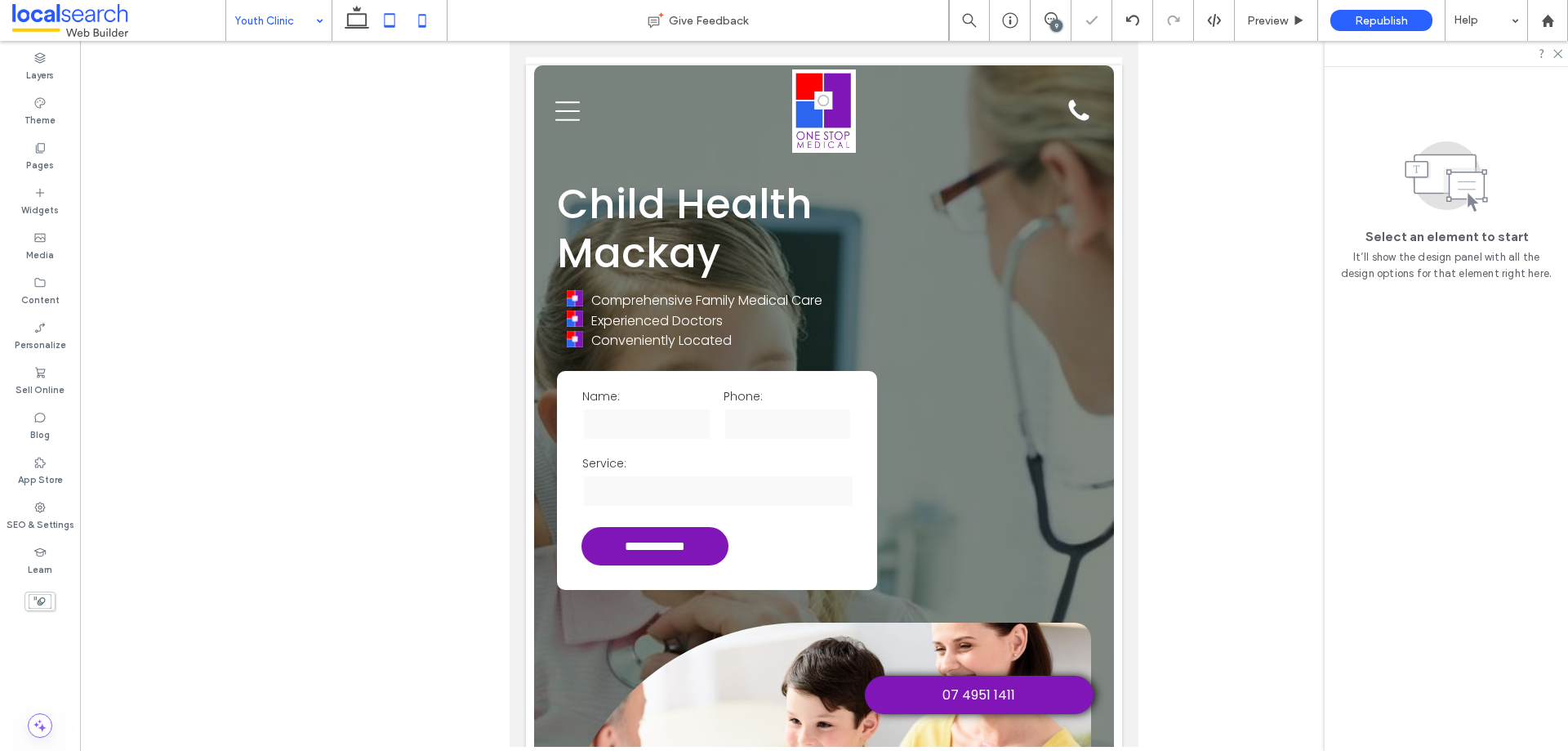
click at [416, 20] on icon at bounding box center [421, 19] width 32 height 32
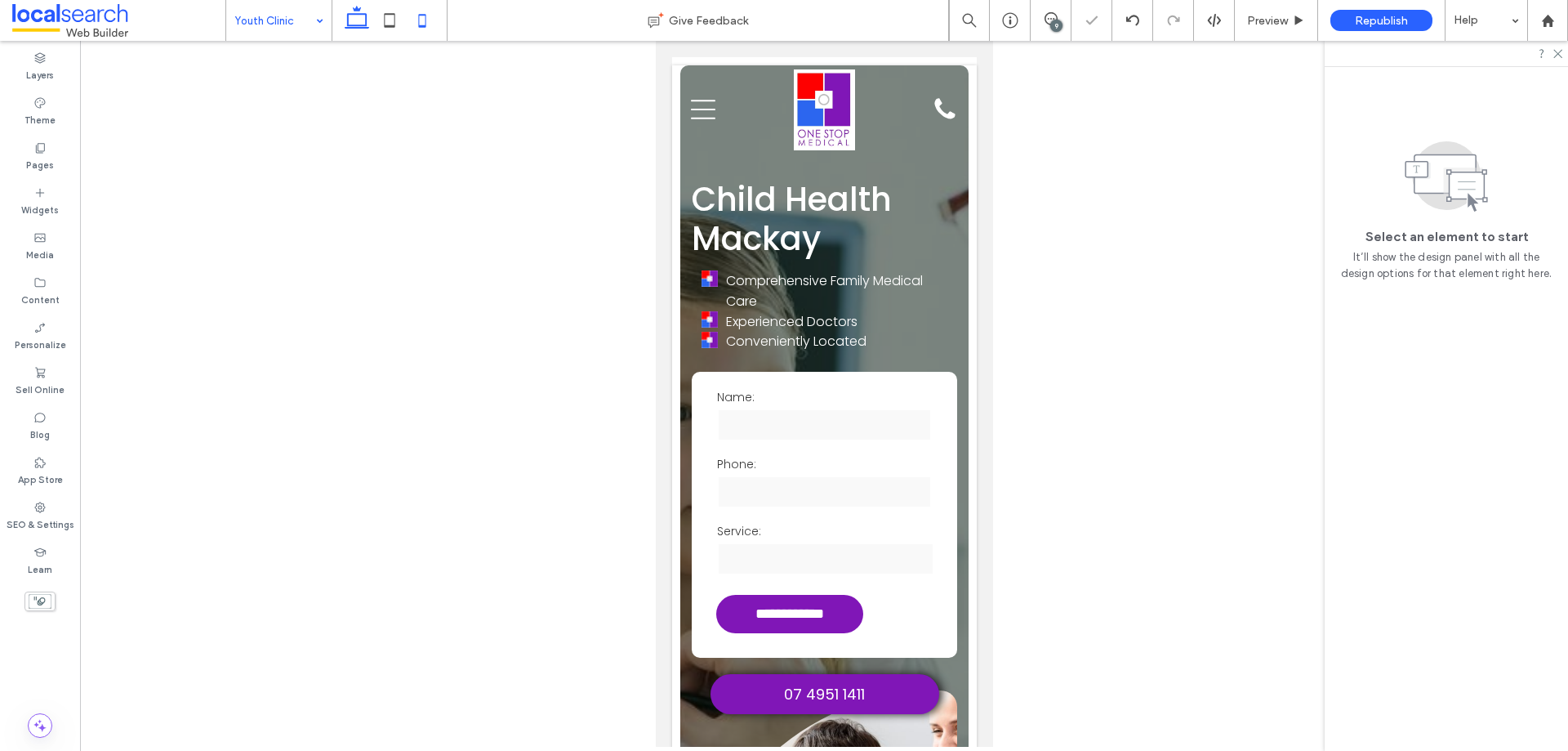
click at [351, 24] on icon at bounding box center [356, 19] width 32 height 32
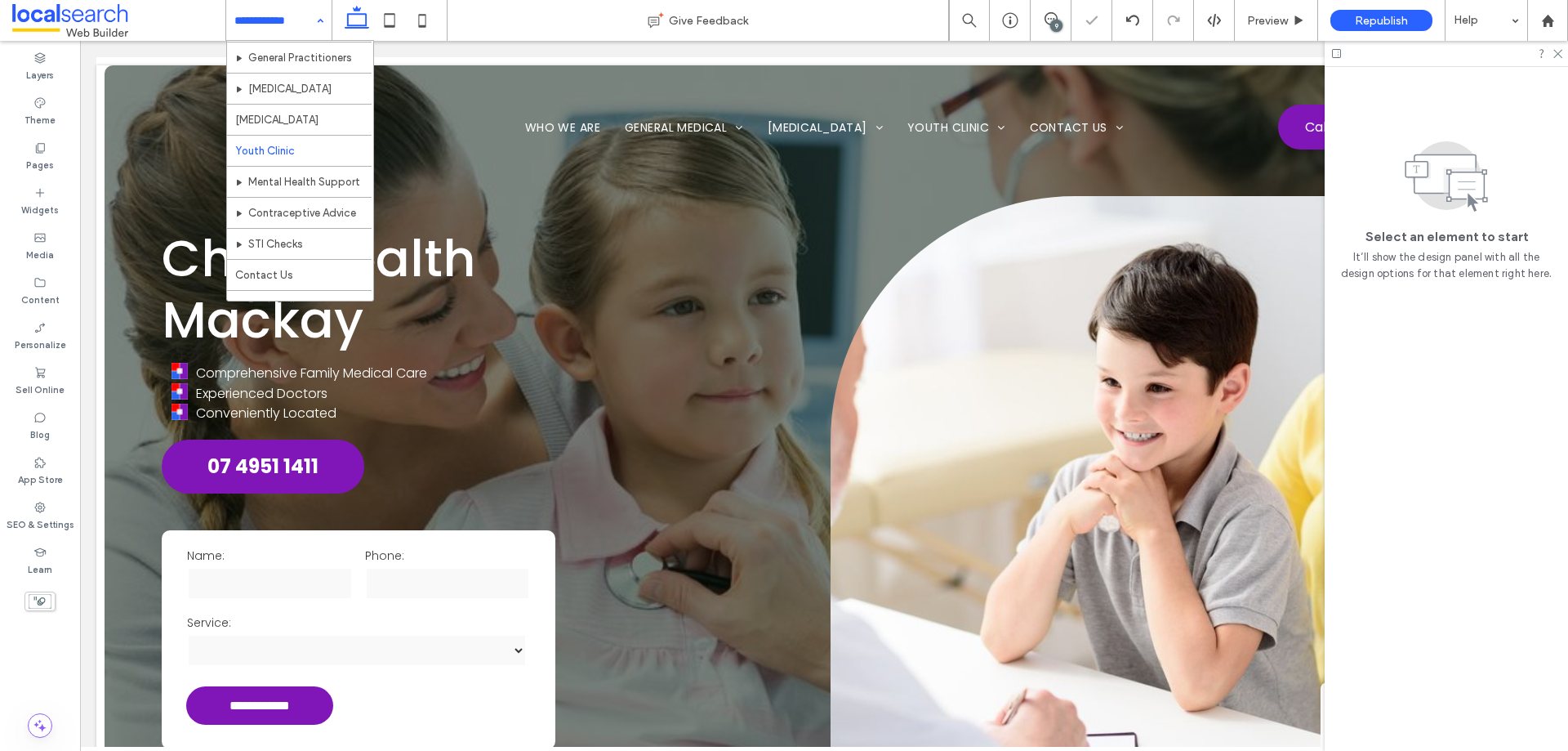
scroll to position [358, 0]
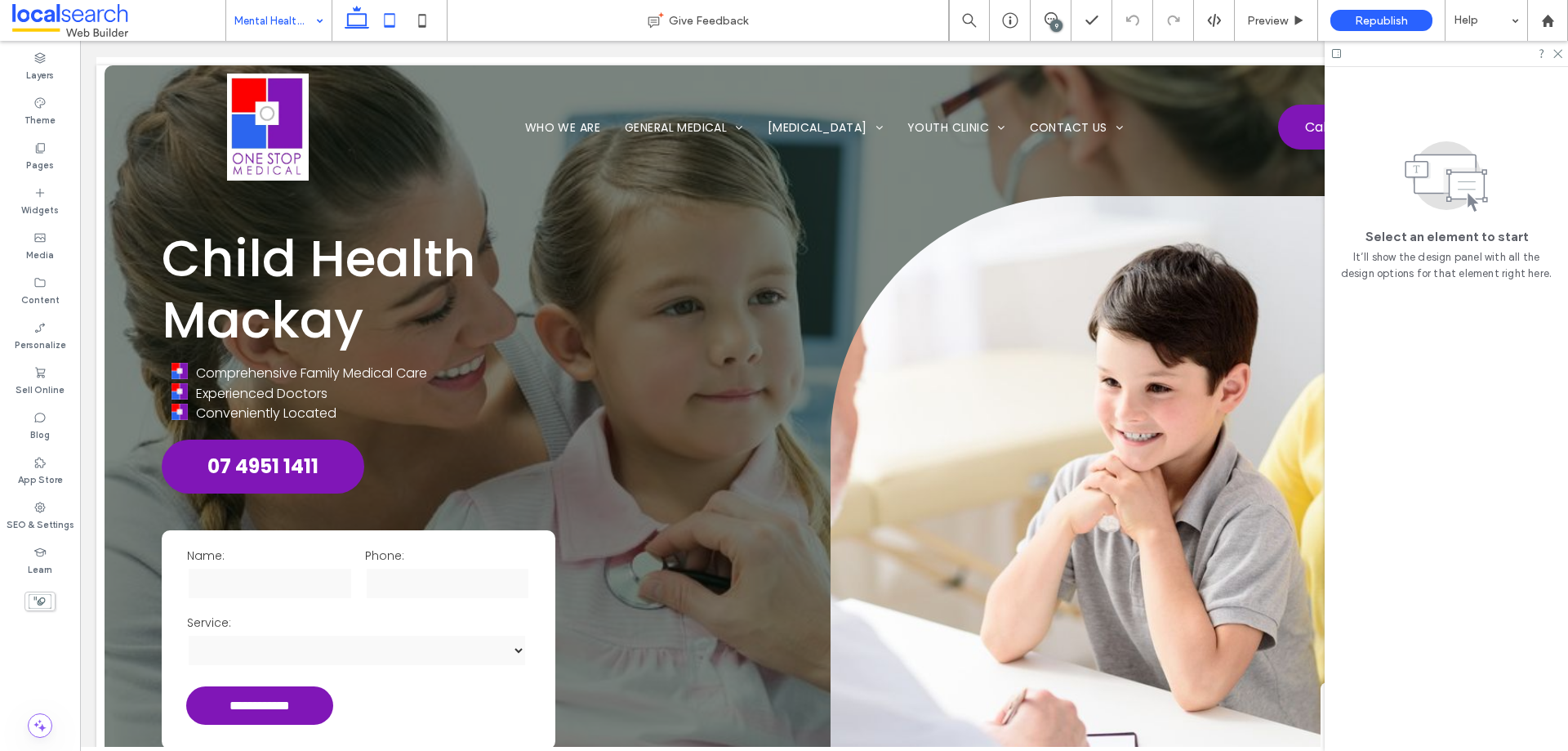
click at [397, 18] on icon at bounding box center [389, 19] width 32 height 32
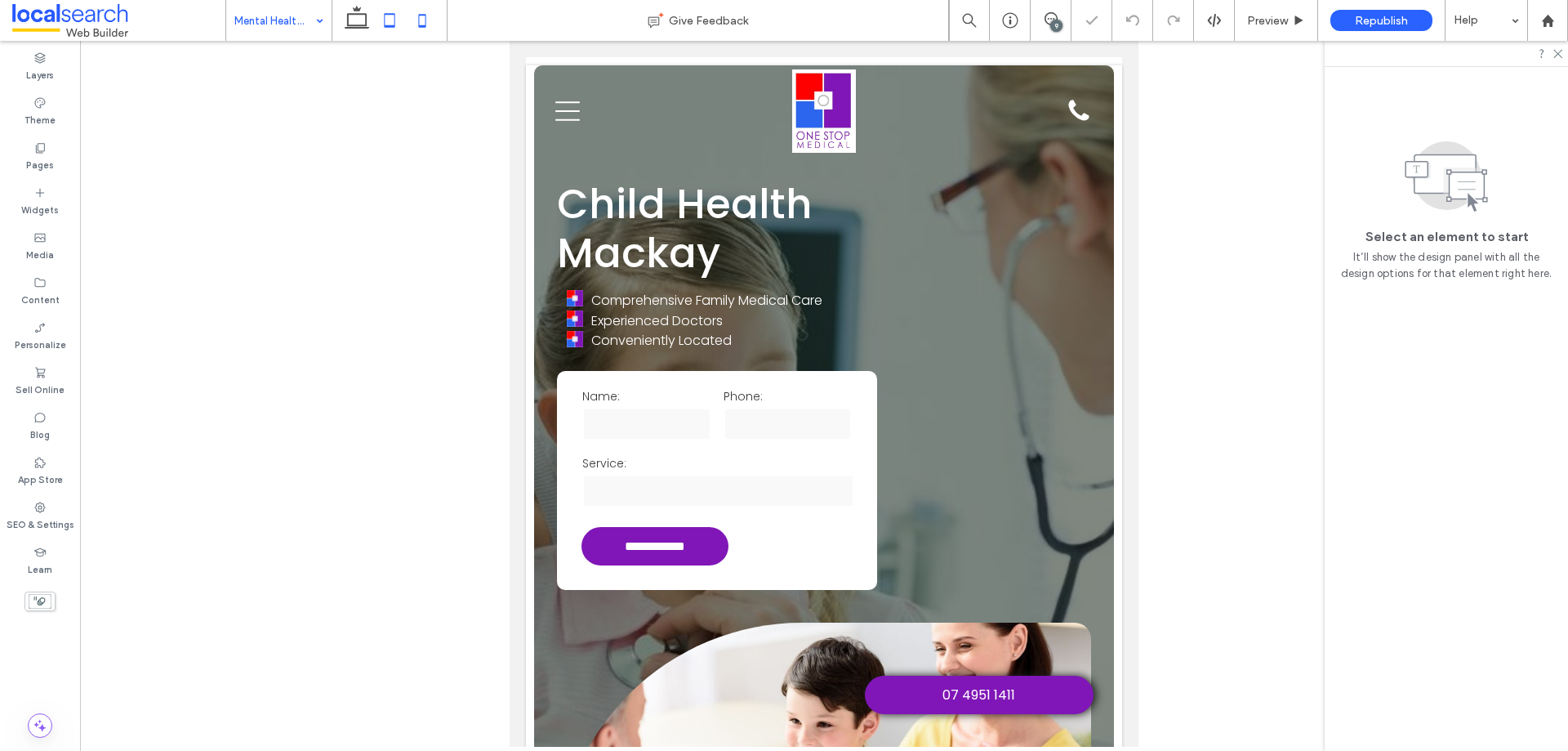
click at [425, 18] on icon at bounding box center [421, 19] width 32 height 32
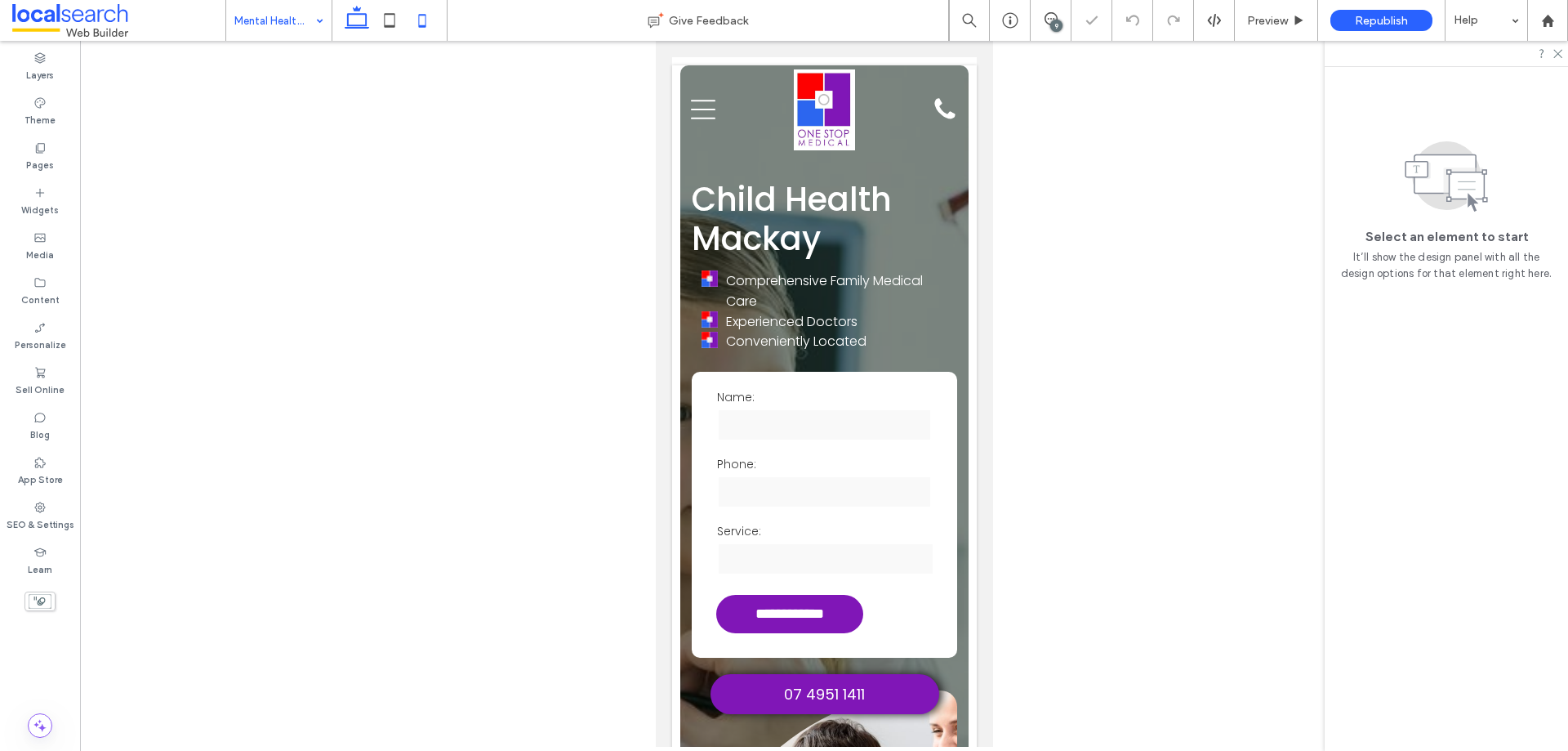
click at [362, 19] on icon at bounding box center [356, 19] width 32 height 32
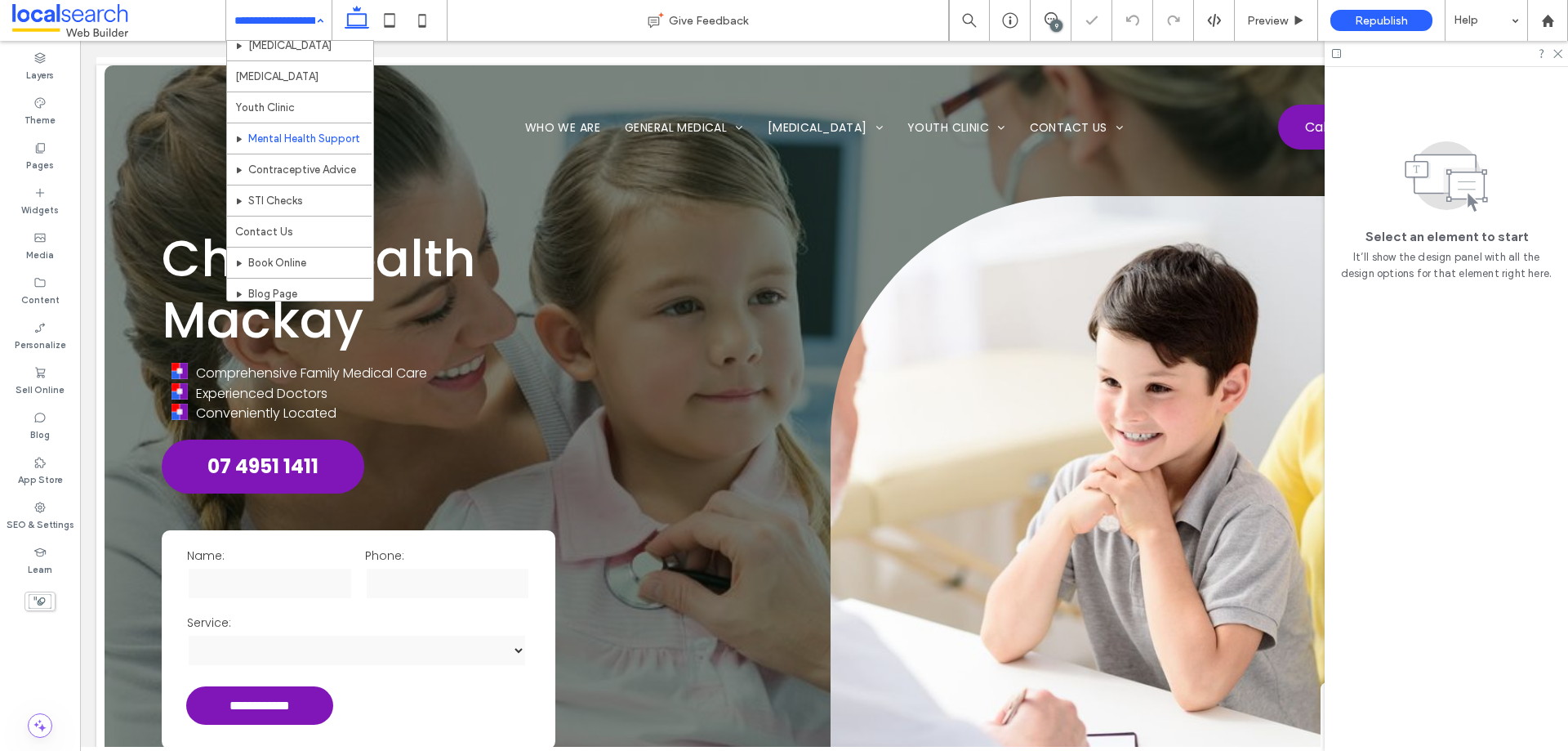
scroll to position [358, 0]
click at [271, 17] on input at bounding box center [275, 20] width 81 height 41
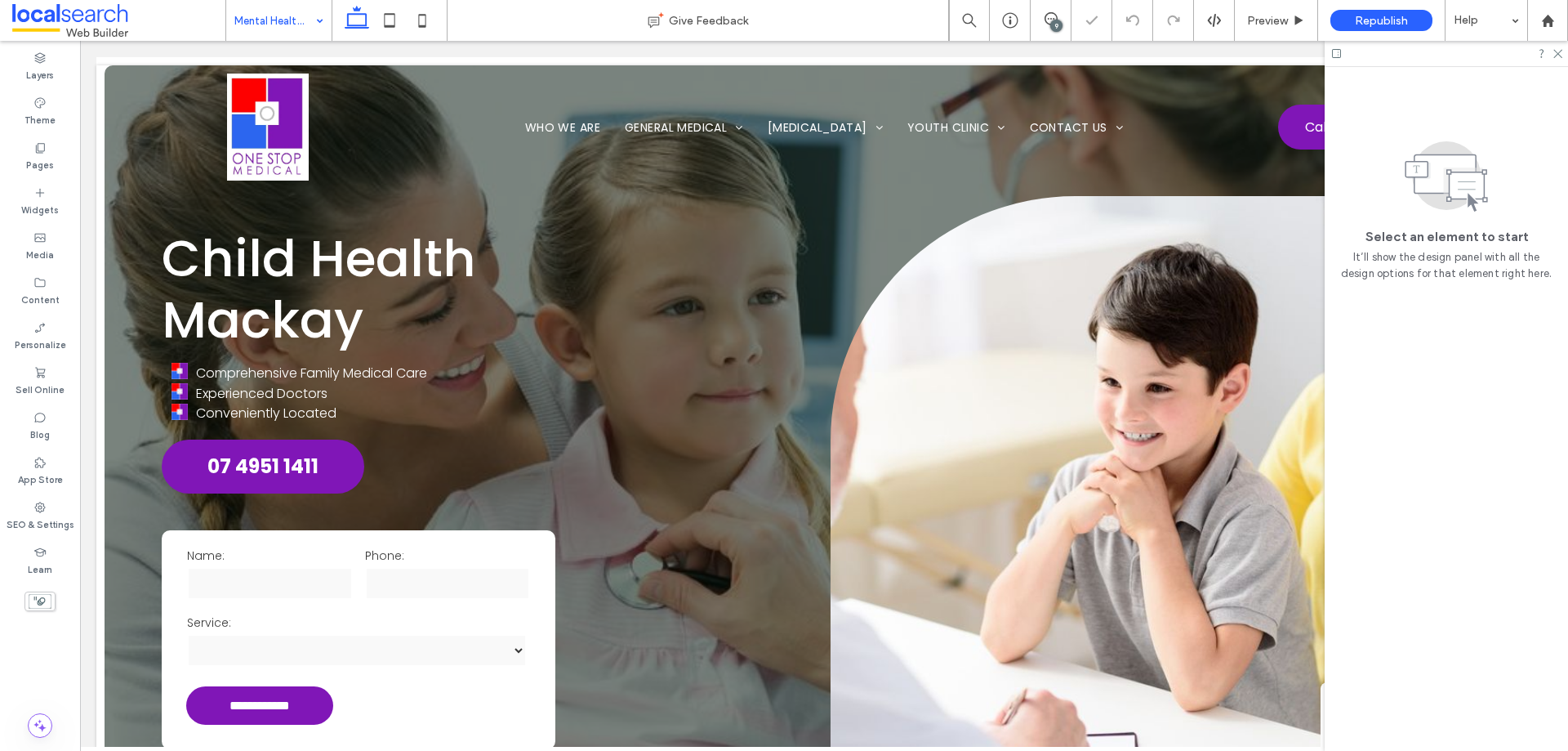
click at [294, 24] on input at bounding box center [275, 20] width 81 height 41
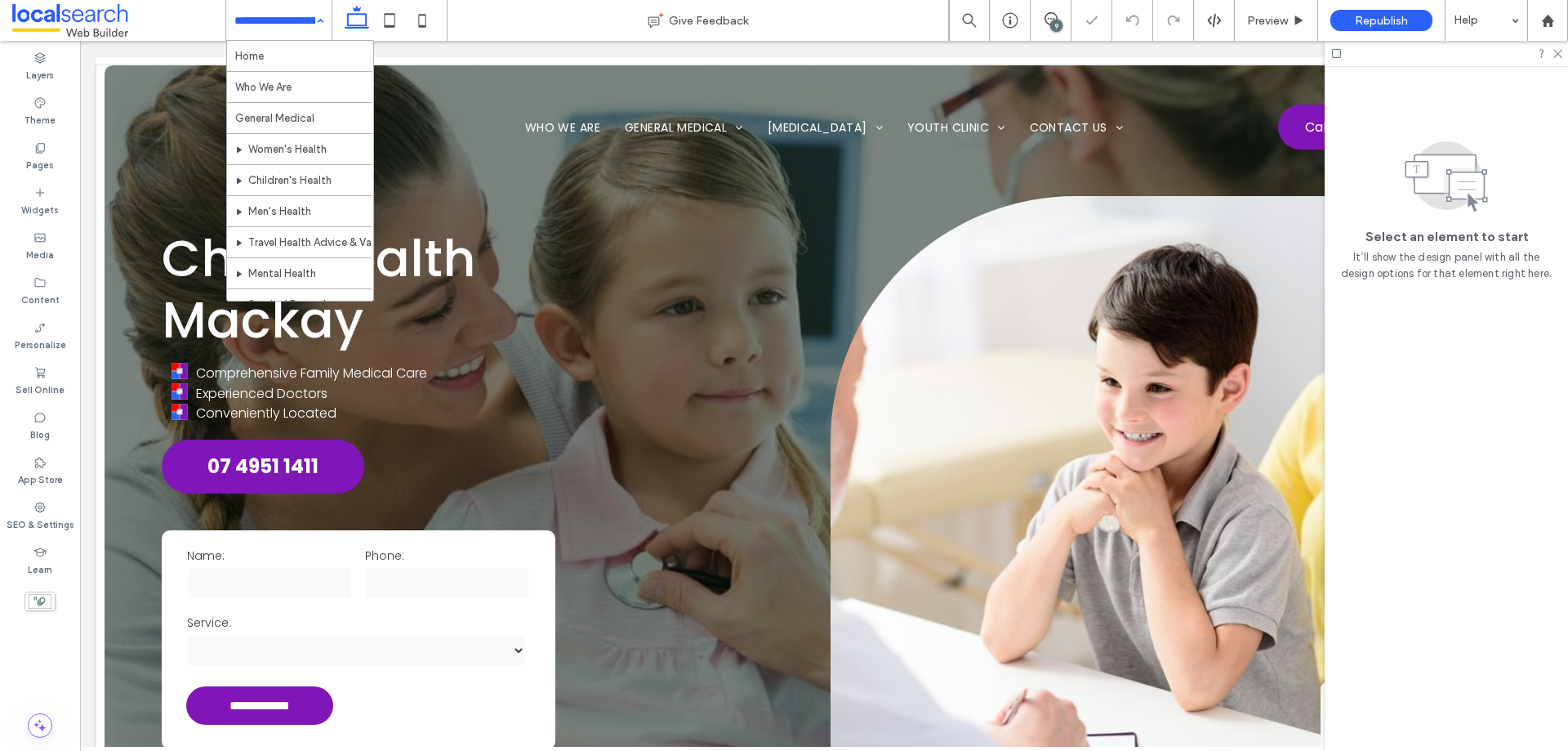
scroll to position [358, 0]
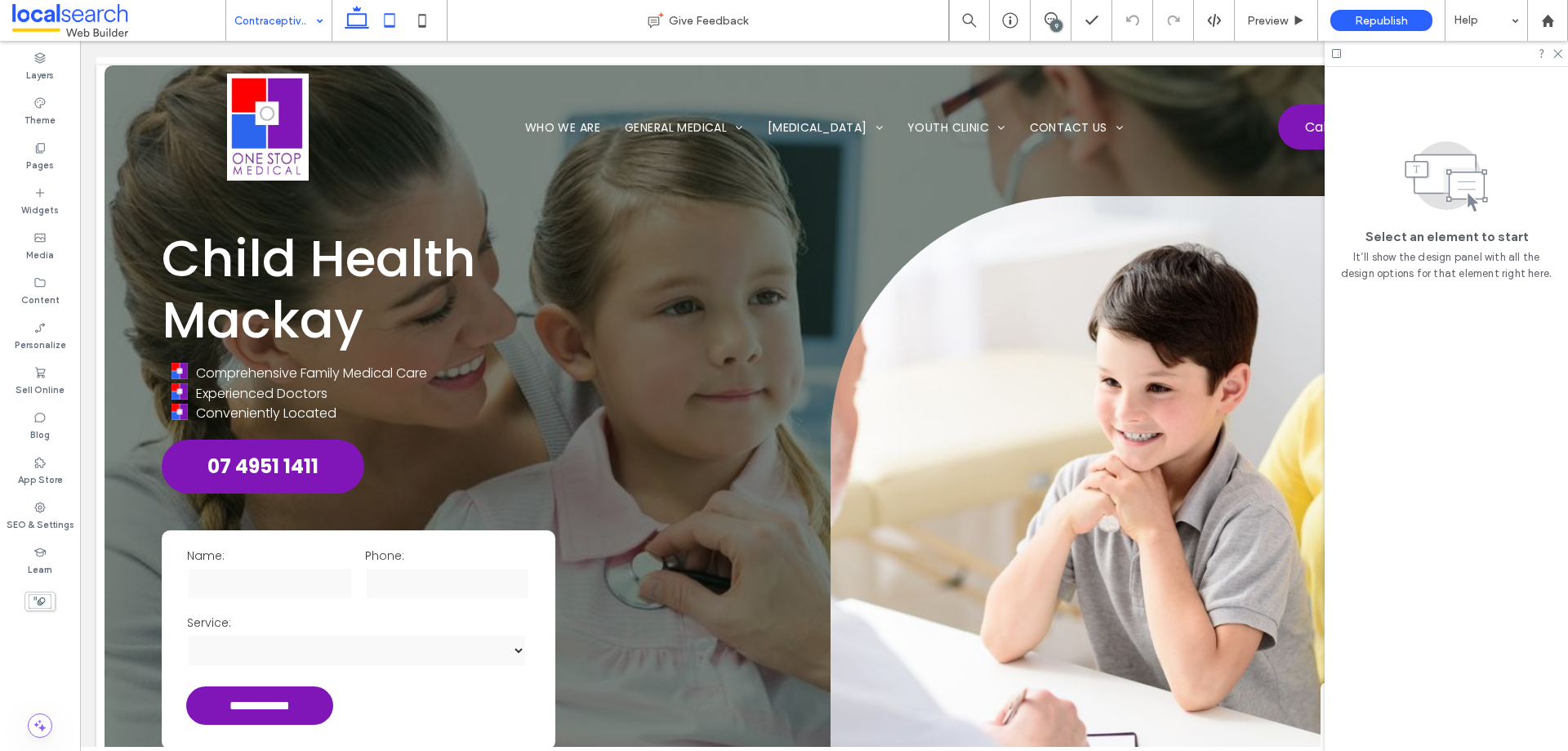
click at [386, 30] on icon at bounding box center [389, 19] width 32 height 32
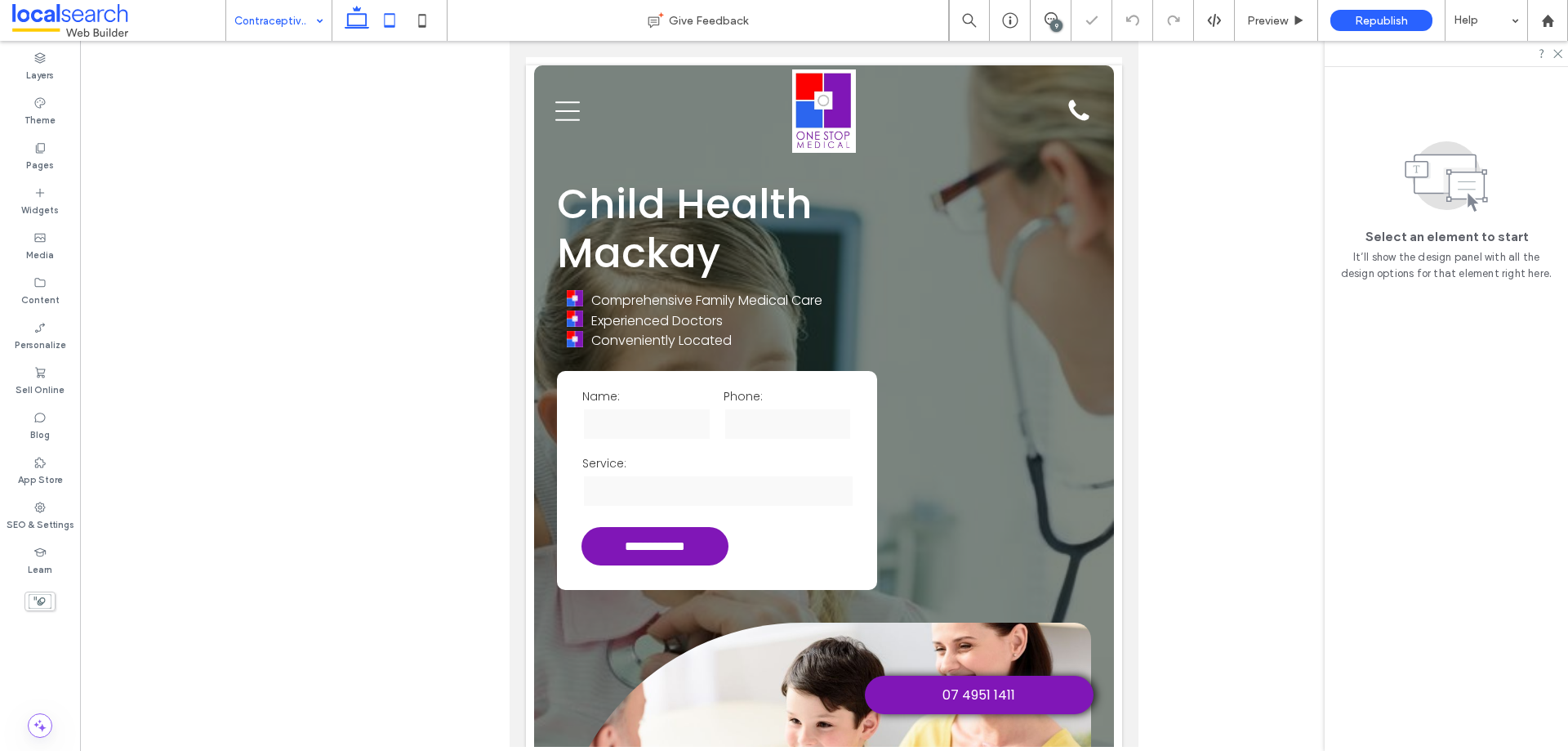
click at [342, 22] on icon at bounding box center [356, 19] width 32 height 32
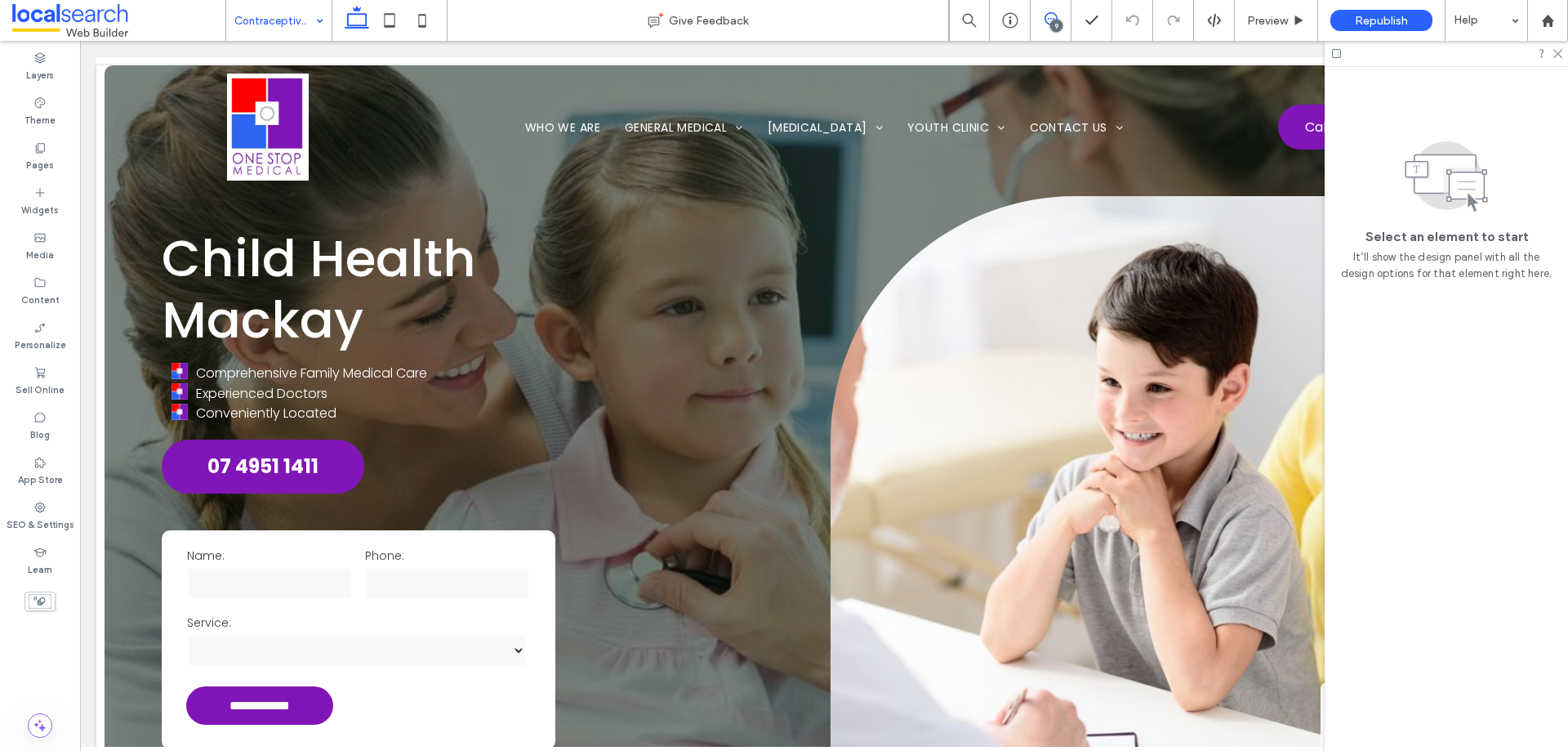
click at [1052, 19] on icon at bounding box center [1051, 18] width 13 height 13
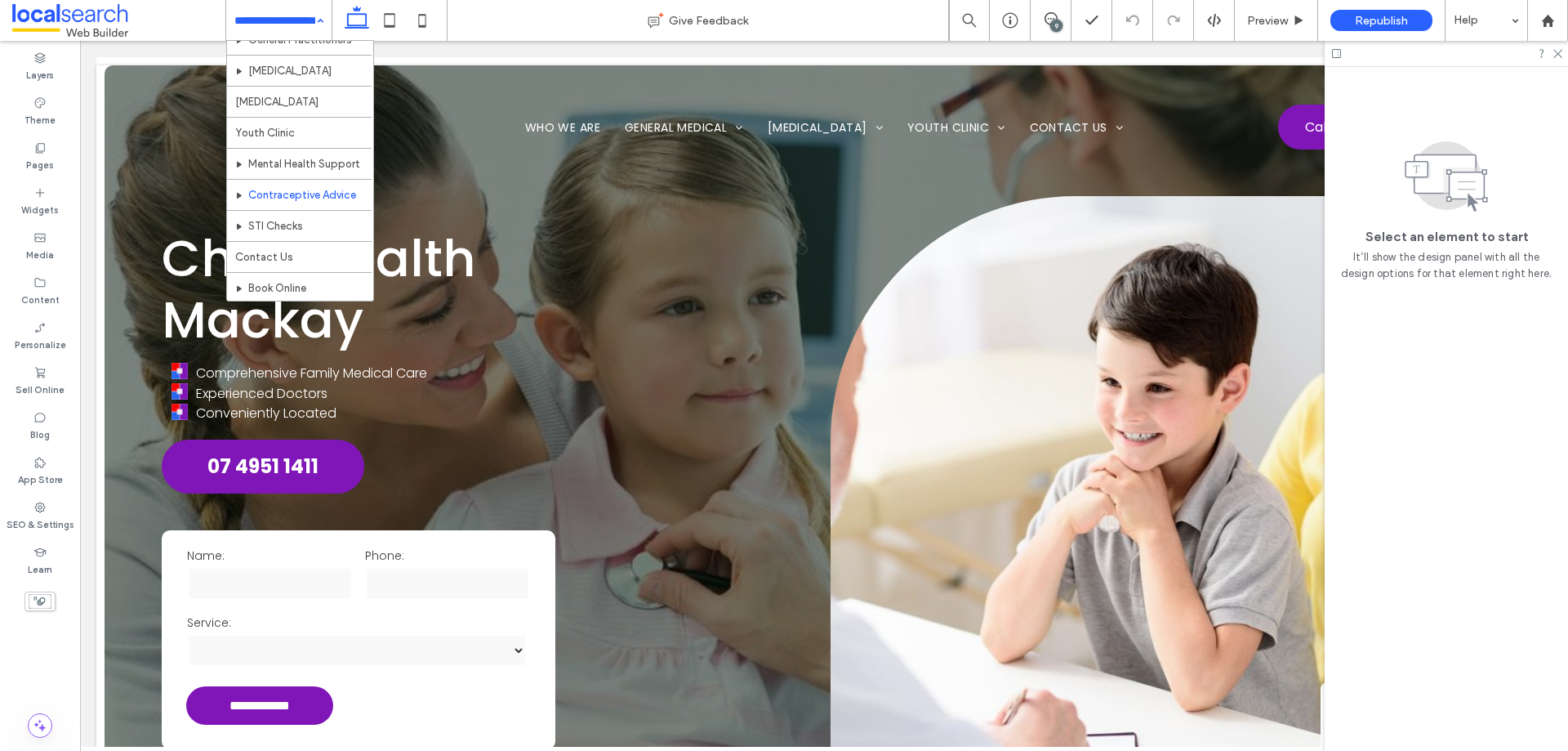
scroll to position [358, 0]
click at [308, 22] on div "Home Who We Are General Medical Women's Health Children's Health Men's Health T…" at bounding box center [279, 20] width 105 height 41
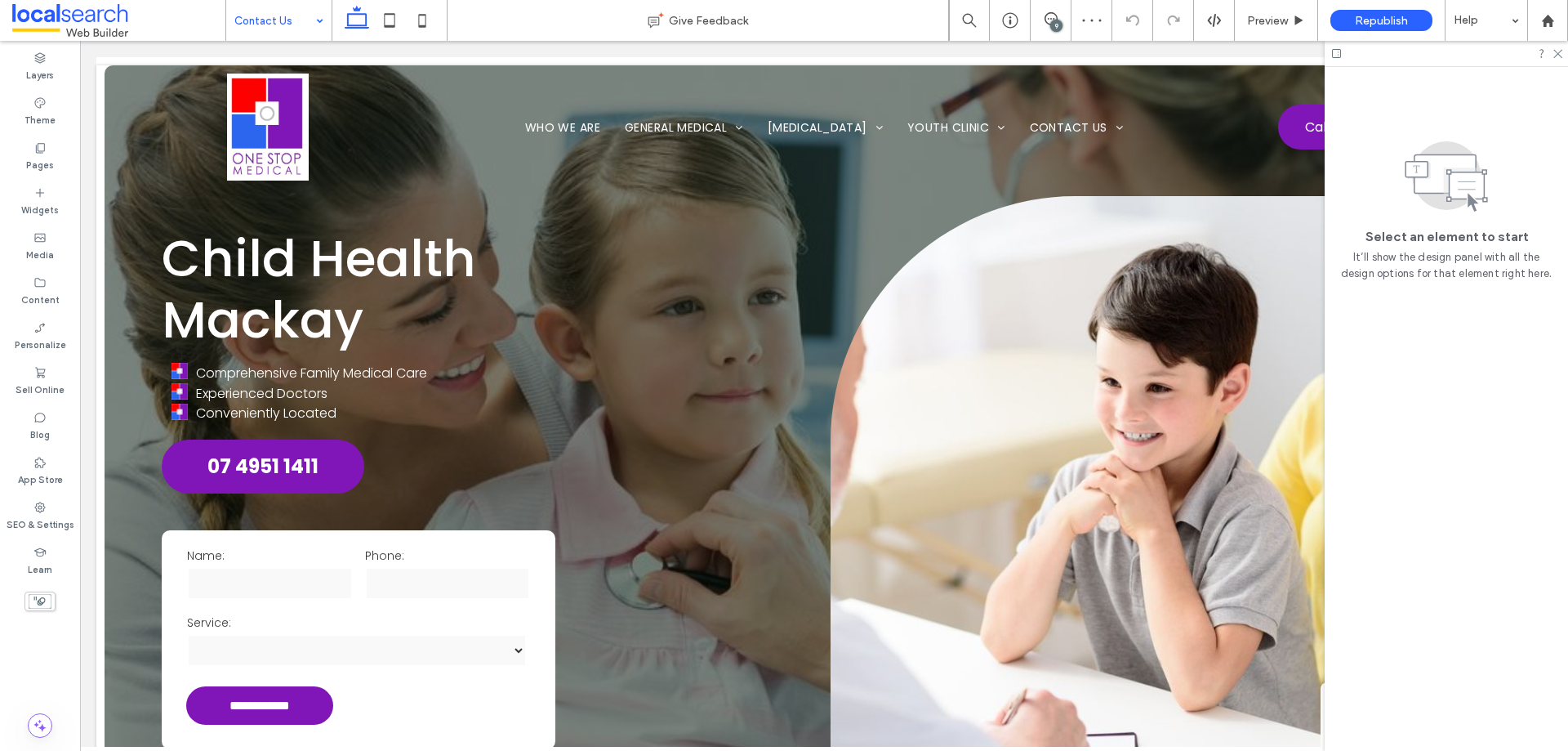
click at [301, 21] on input at bounding box center [275, 20] width 81 height 41
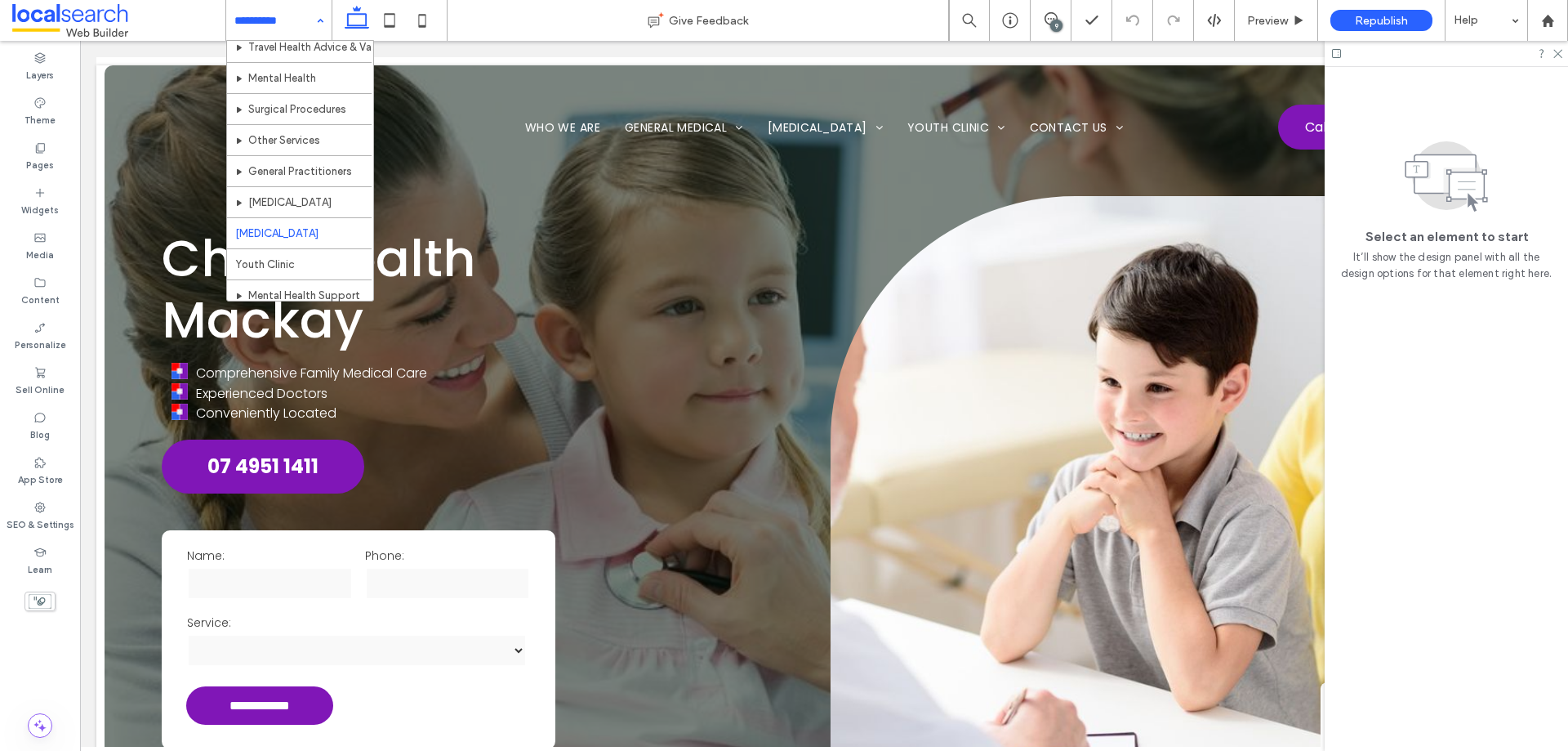
scroll to position [358, 0]
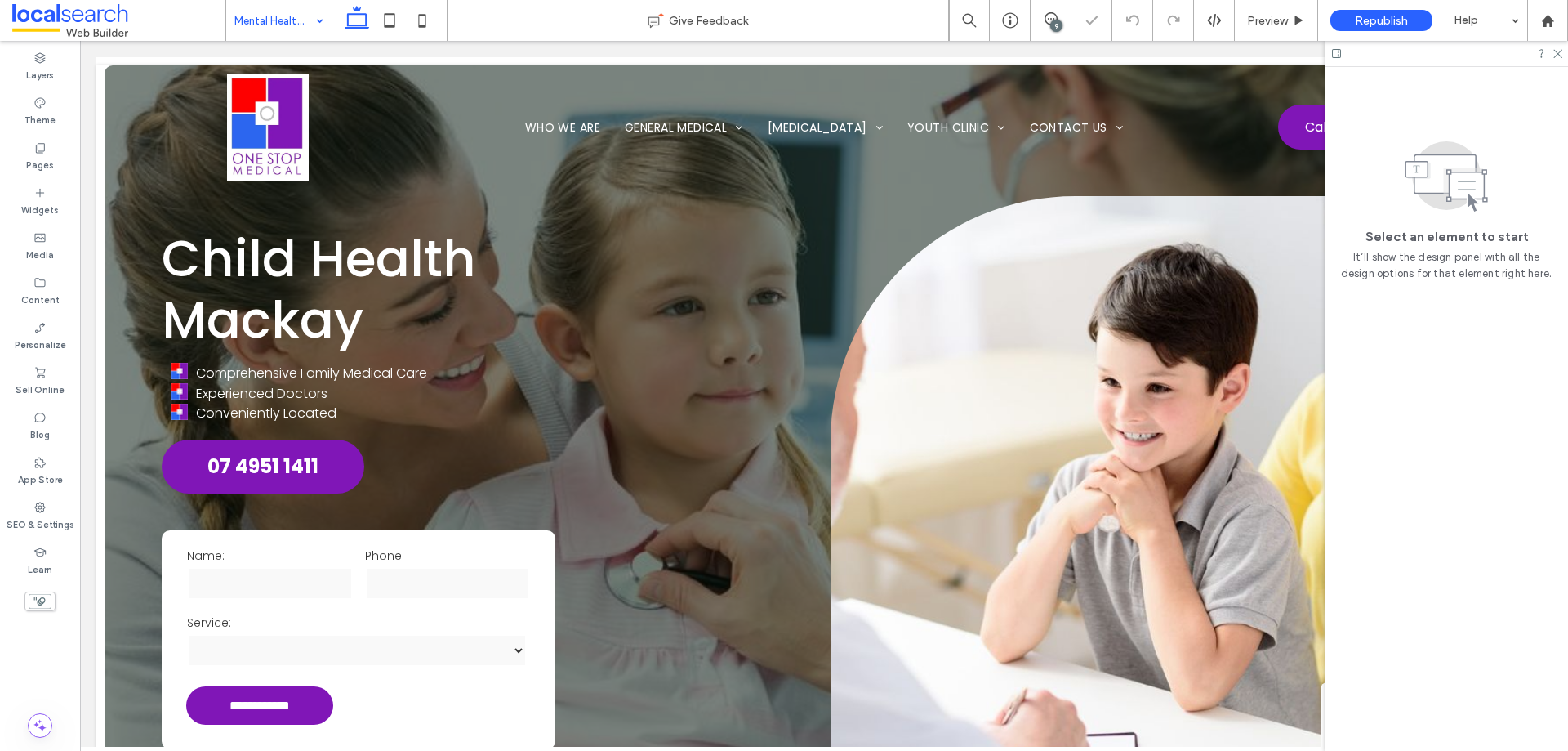
click at [309, 18] on div "Mental Health Support" at bounding box center [279, 20] width 105 height 41
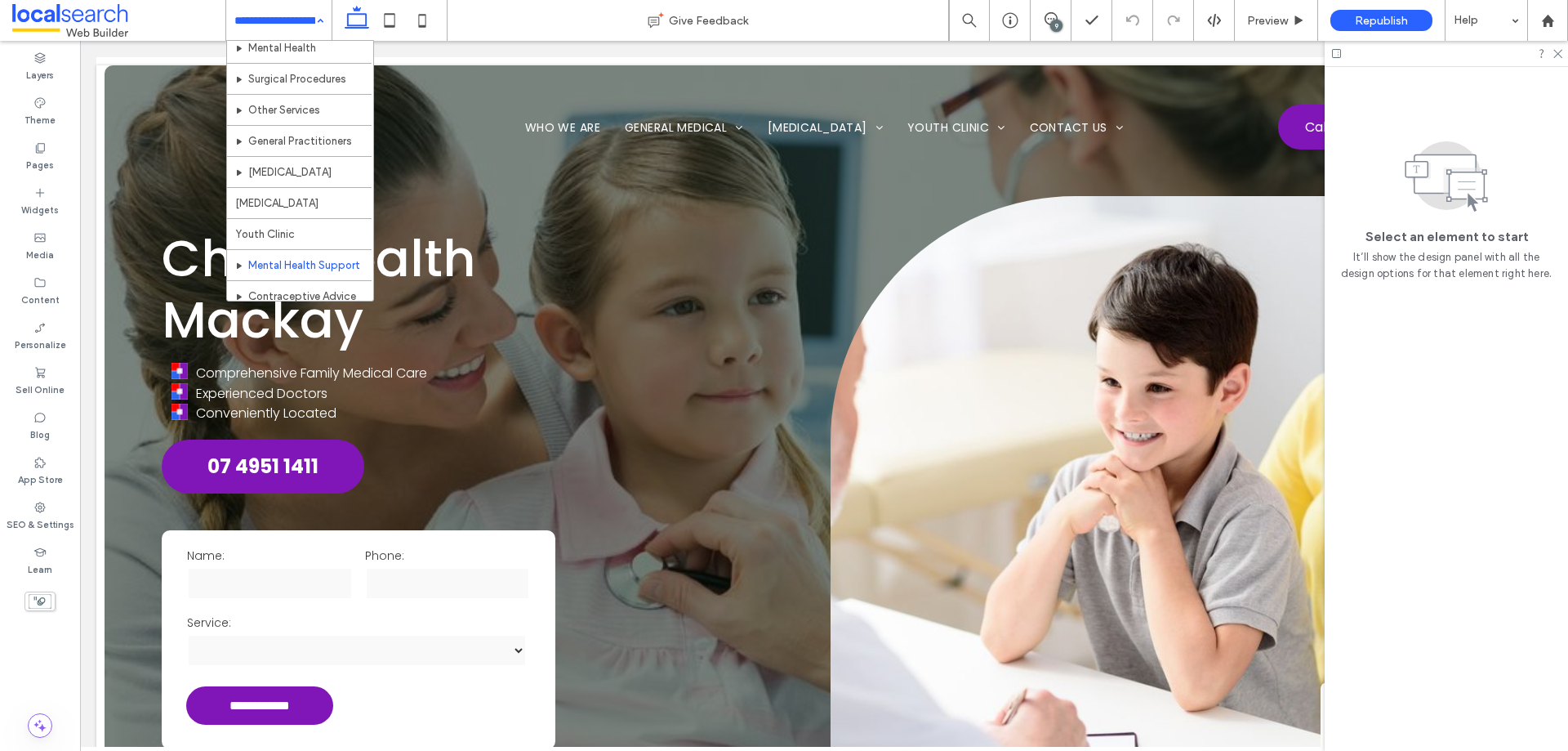
scroll to position [358, 0]
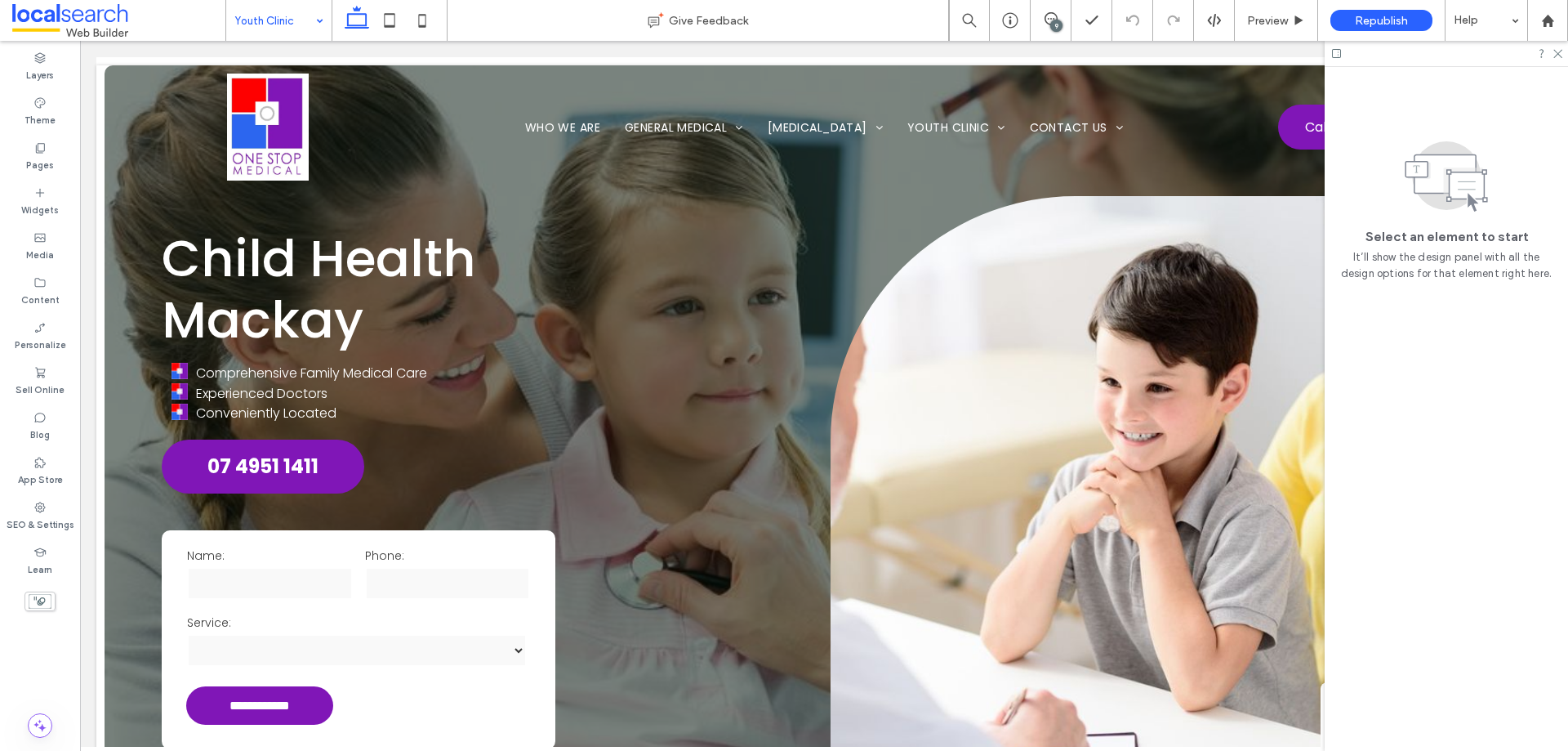
click at [308, 18] on div "Youth Clinic" at bounding box center [279, 20] width 105 height 41
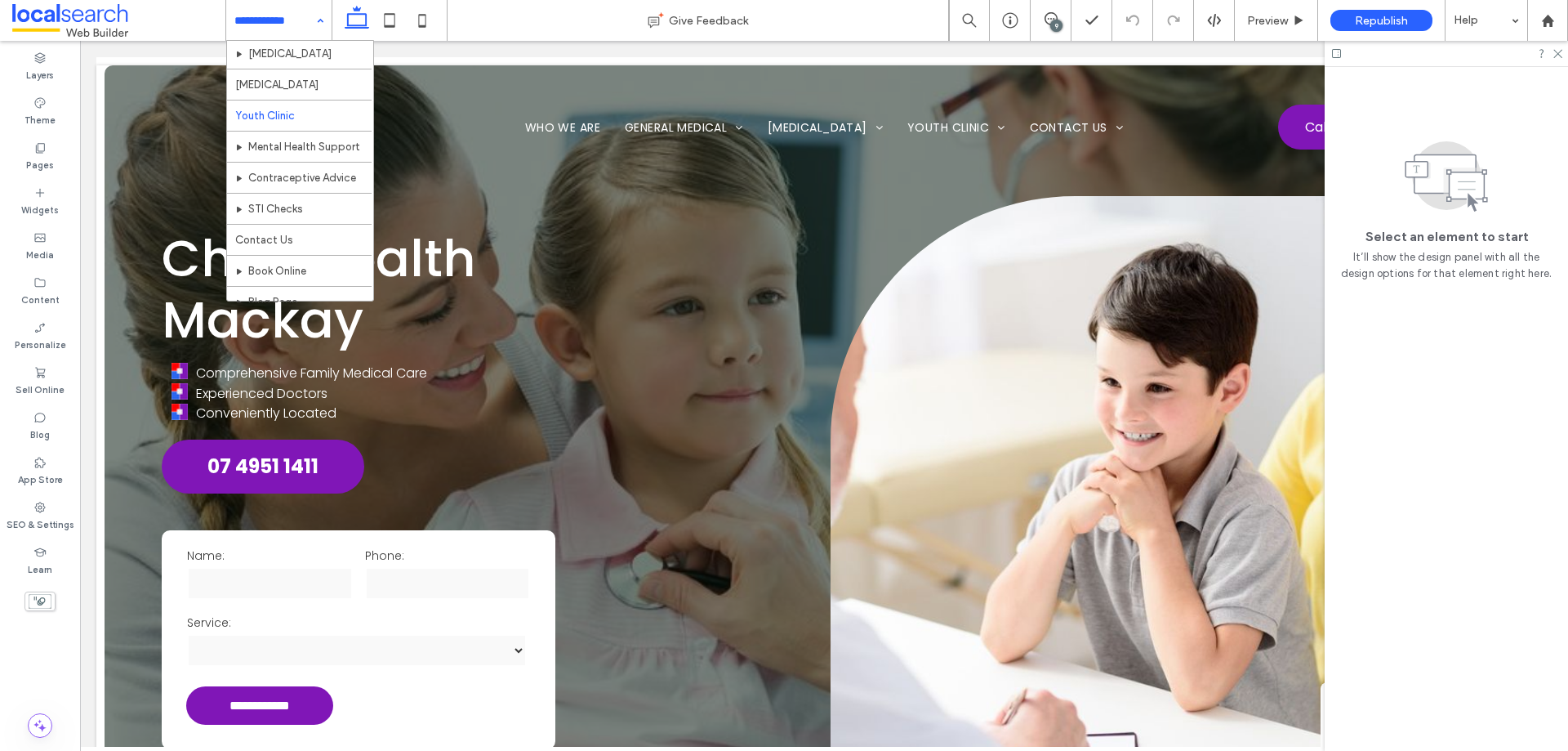
scroll to position [358, 0]
click at [1048, 18] on use at bounding box center [1051, 18] width 13 height 13
click at [1051, 19] on icon at bounding box center [1051, 18] width 13 height 13
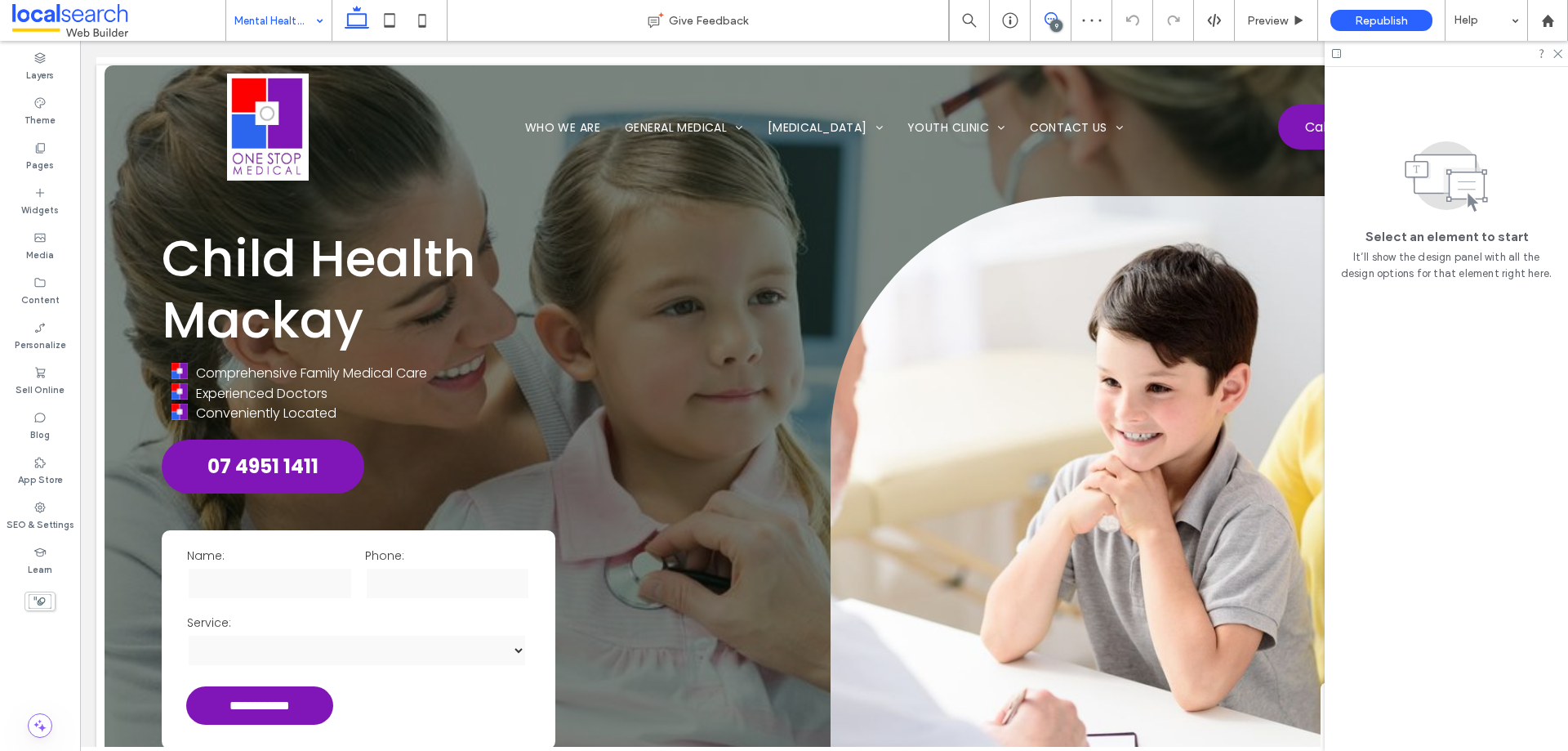
click at [1047, 20] on icon at bounding box center [1051, 18] width 13 height 13
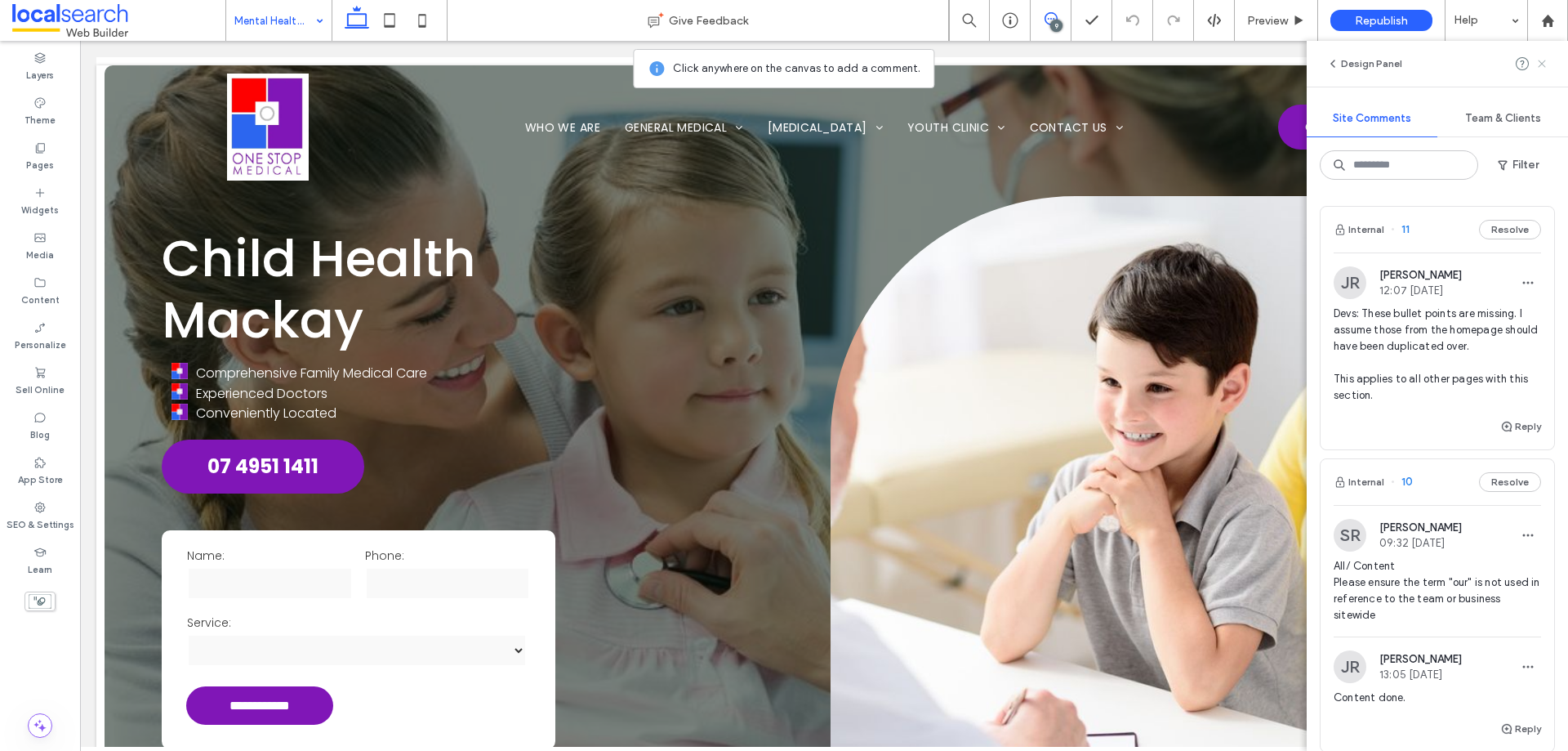
click at [1546, 65] on icon at bounding box center [1541, 64] width 13 height 13
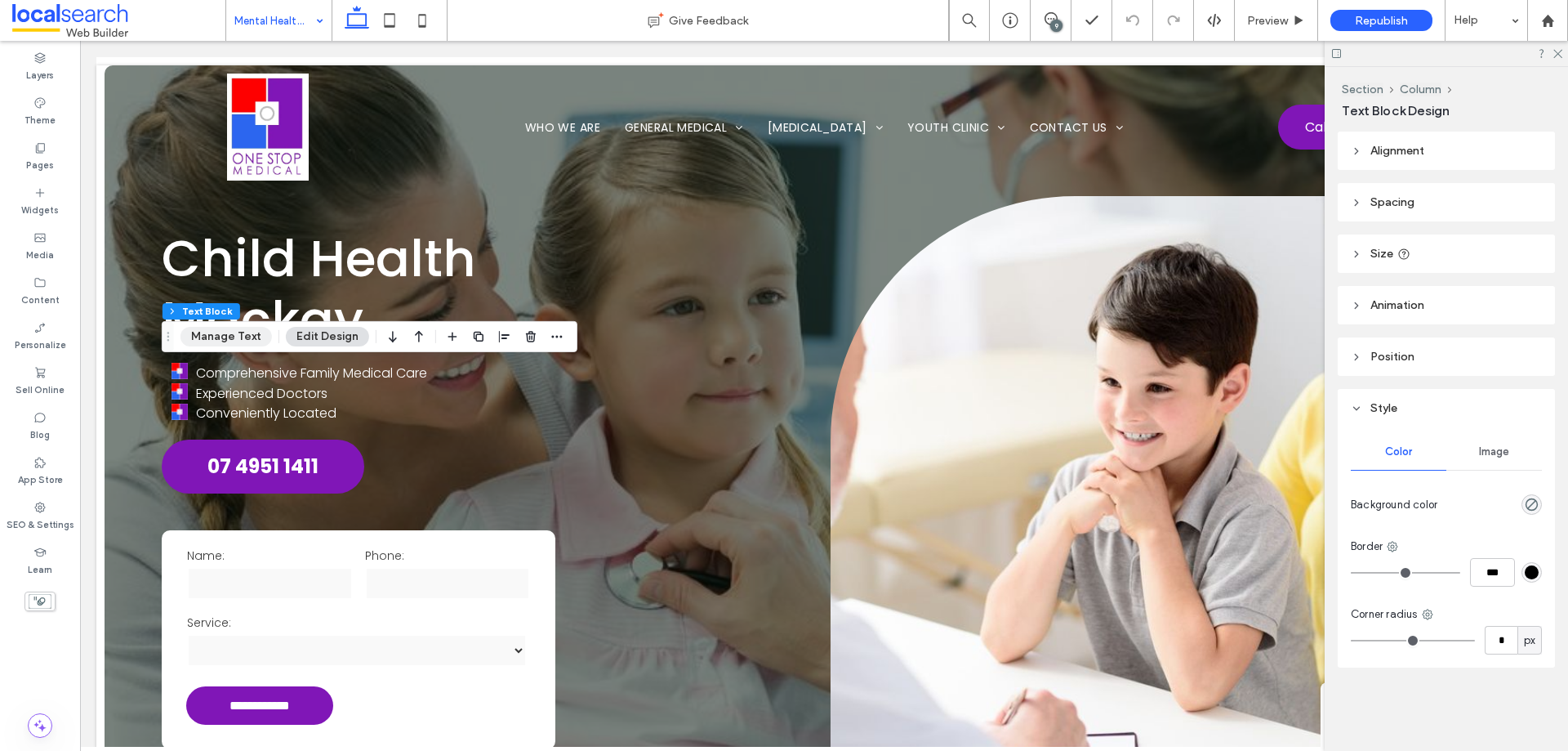
click at [233, 342] on button "Manage Text" at bounding box center [225, 336] width 91 height 19
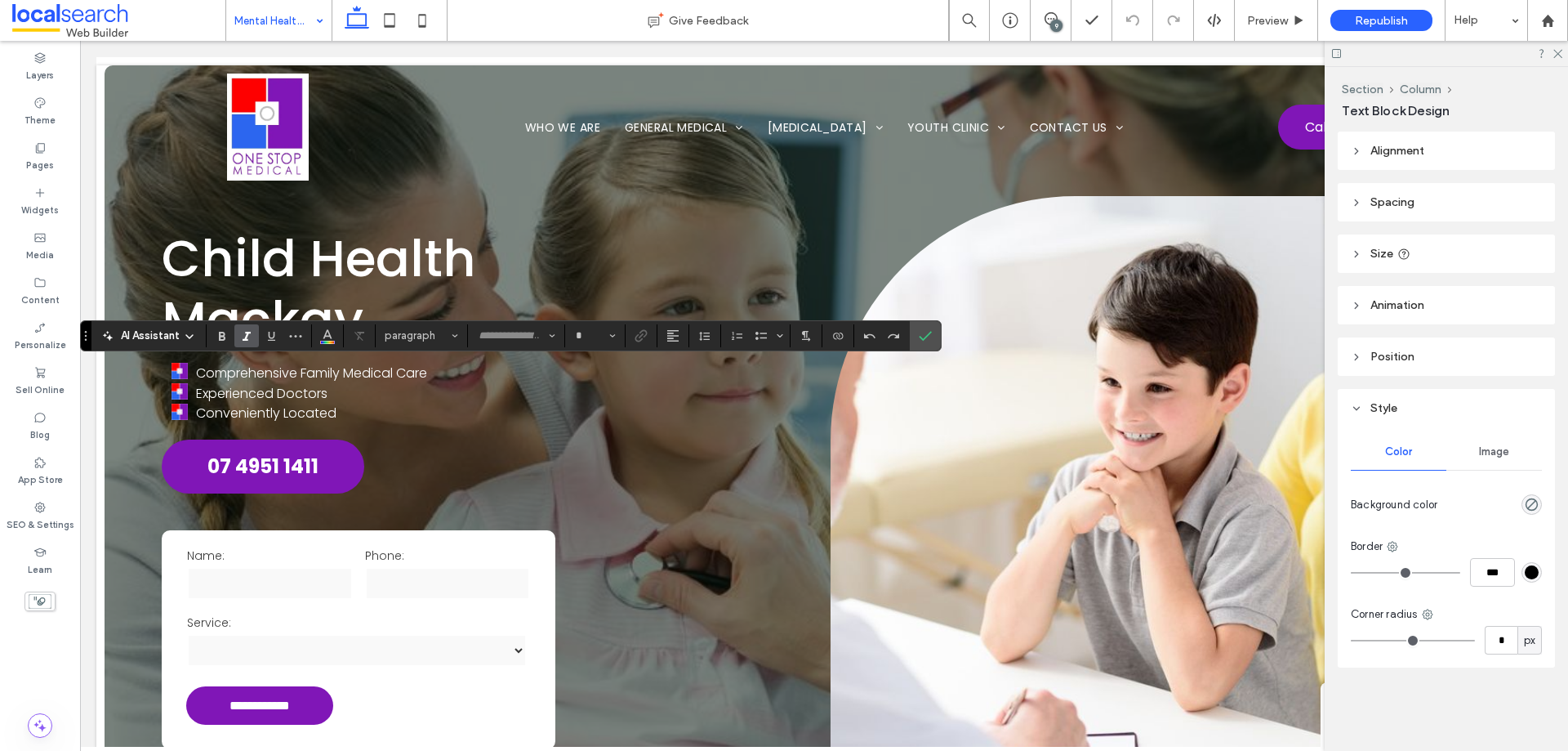
type input "*******"
type input "**"
click at [935, 336] on label "Confirm" at bounding box center [925, 335] width 25 height 30
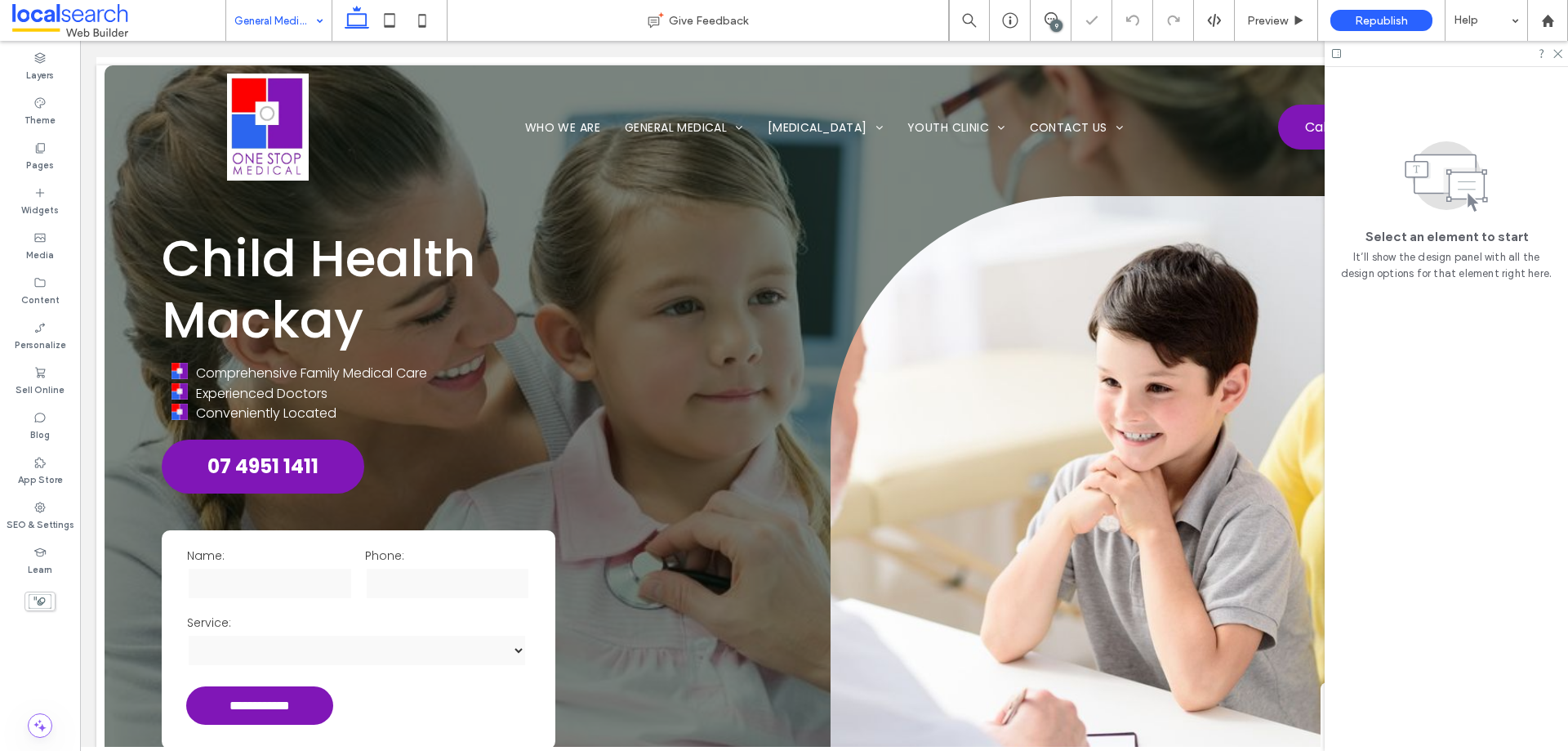
click at [308, 16] on input at bounding box center [275, 20] width 81 height 41
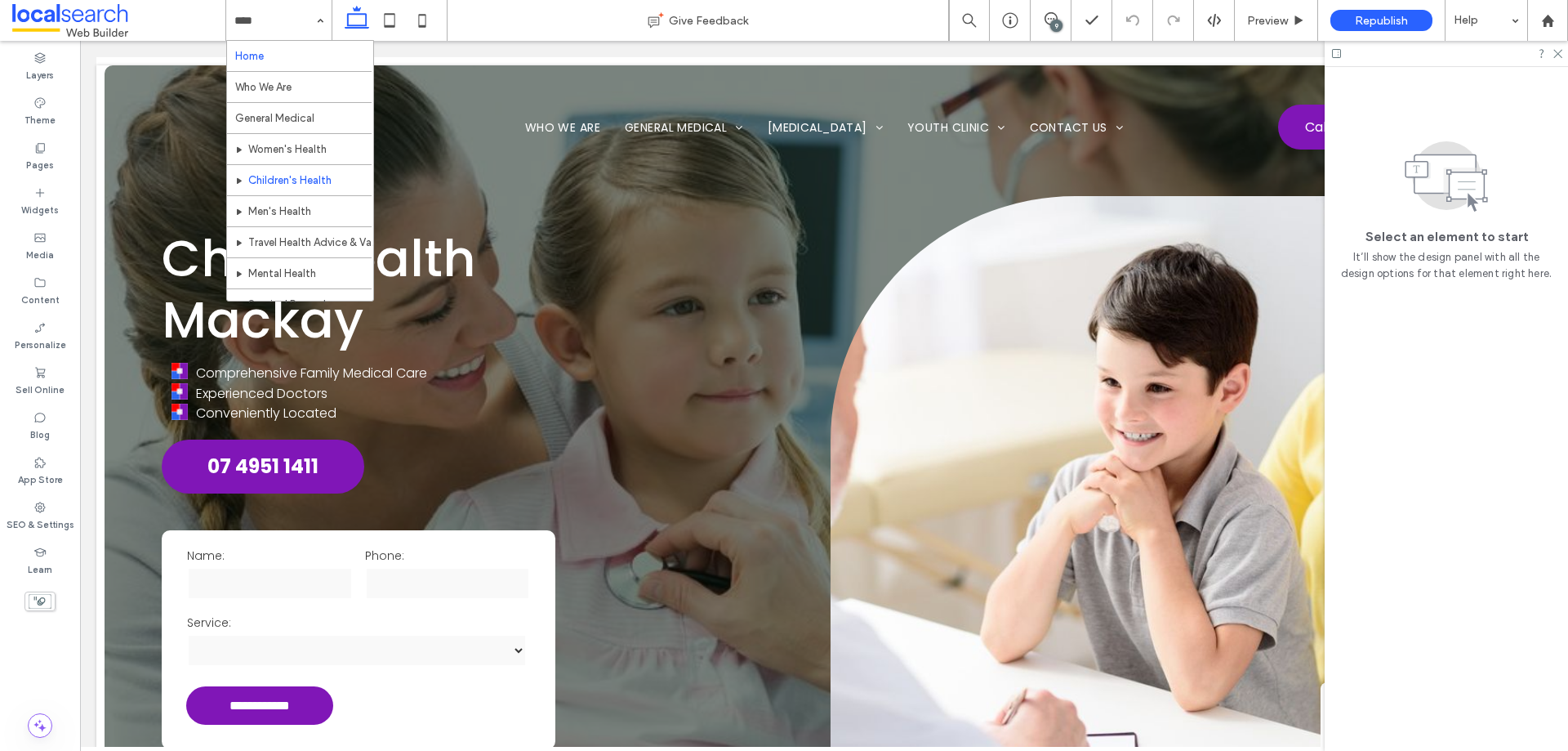
scroll to position [358, 0]
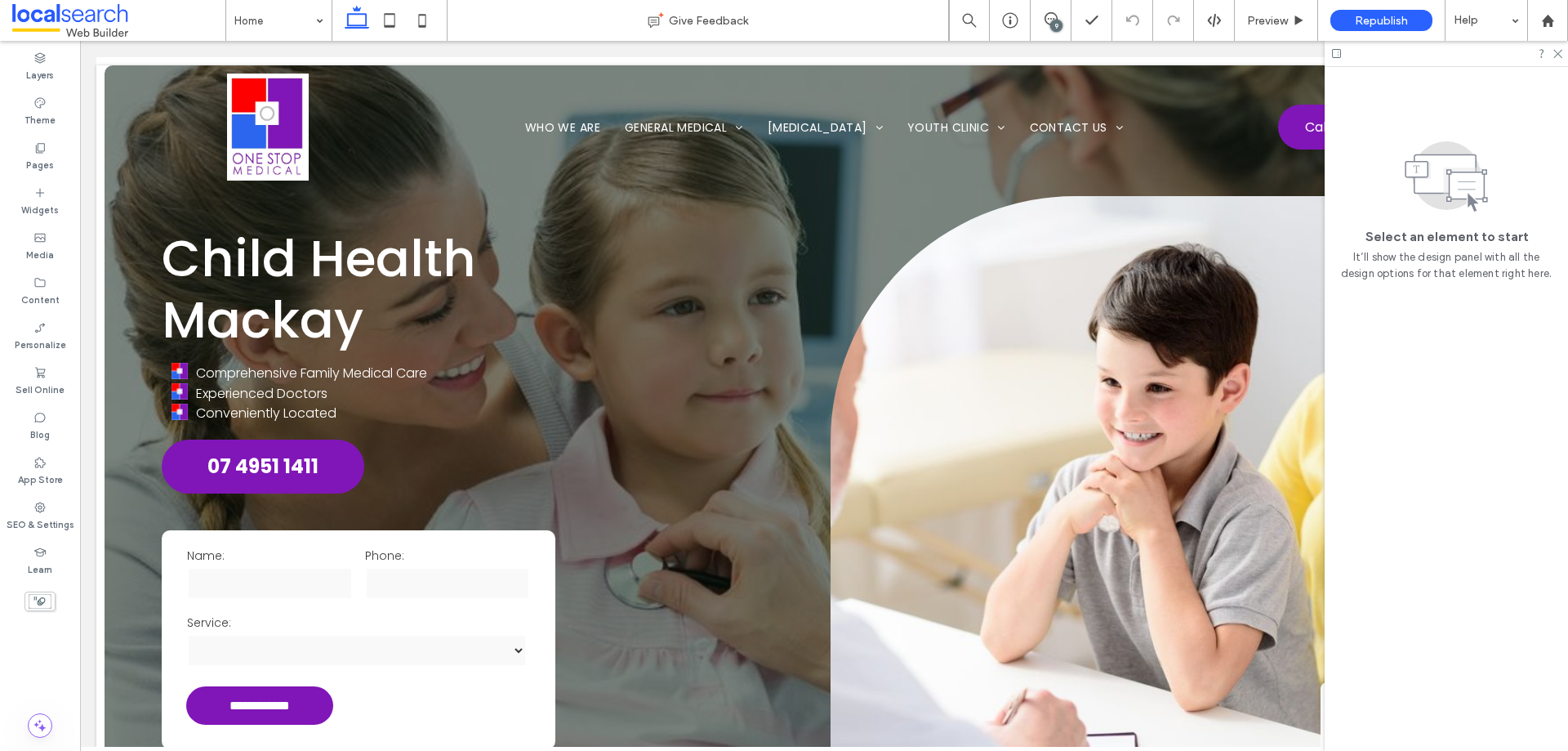
drag, startPoint x: 277, startPoint y: 20, endPoint x: 329, endPoint y: 28, distance: 52.6
click at [277, 20] on input at bounding box center [275, 20] width 81 height 41
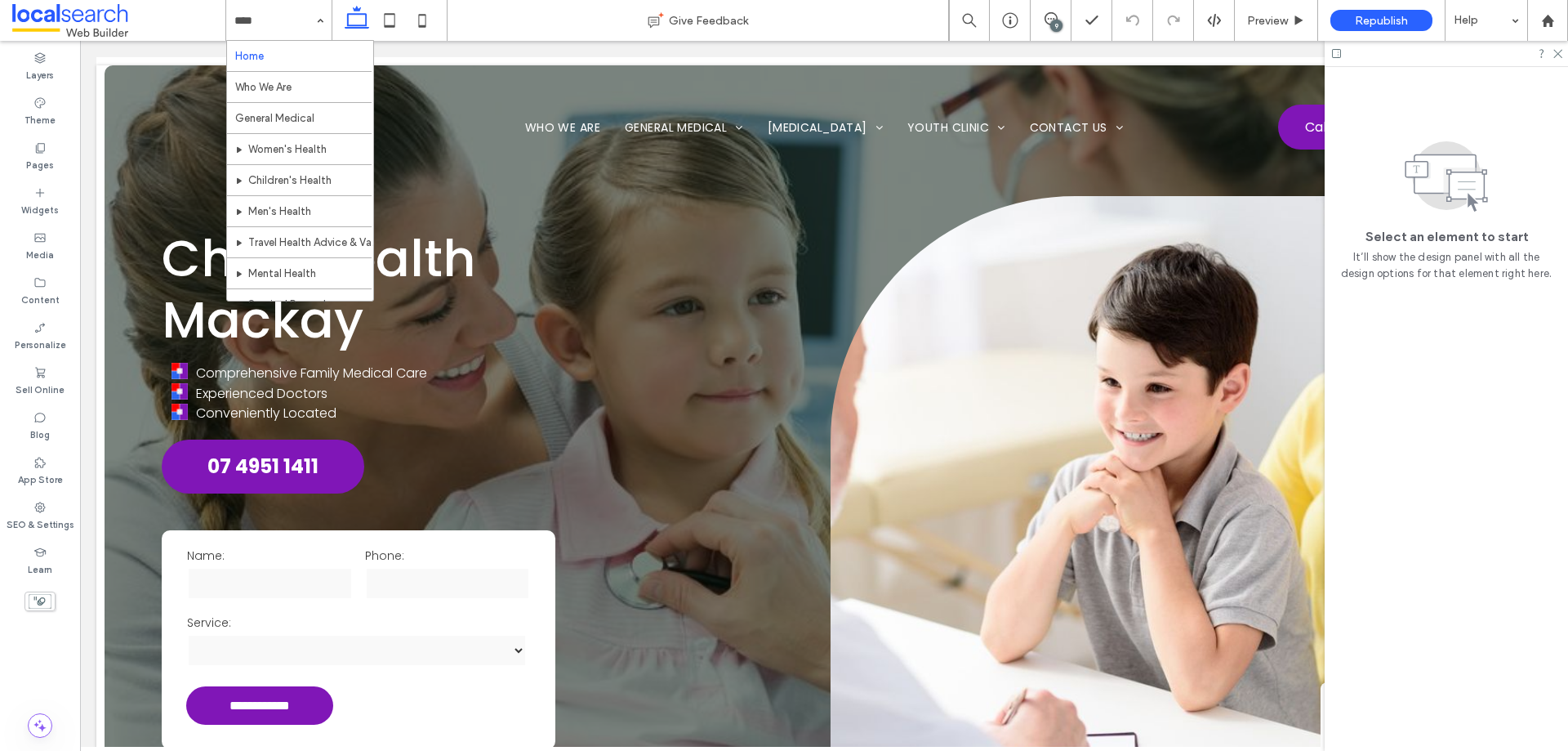
click at [272, 29] on input at bounding box center [275, 20] width 81 height 41
click at [290, 21] on input at bounding box center [275, 20] width 81 height 41
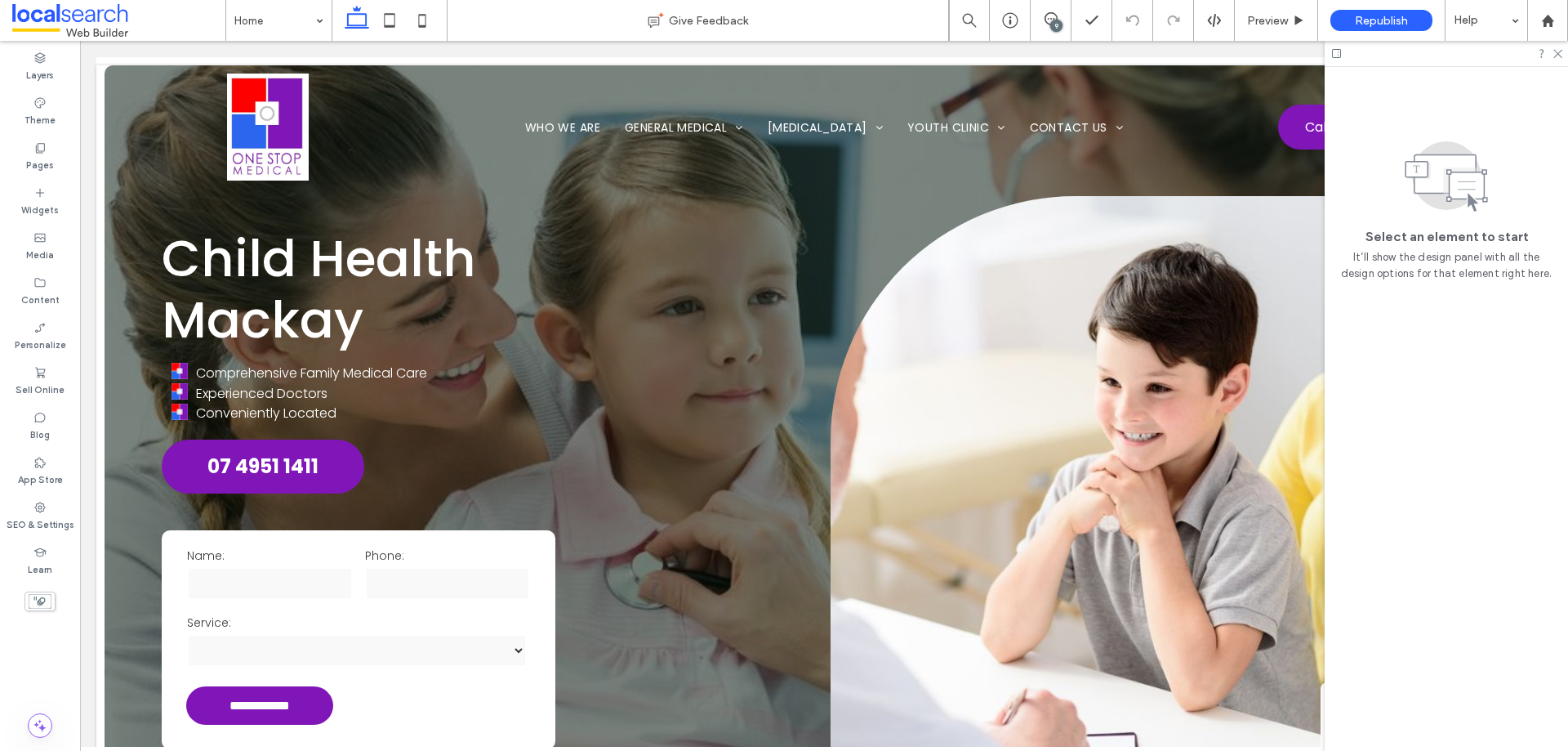
click at [272, 22] on input at bounding box center [275, 20] width 81 height 41
click at [288, 32] on input at bounding box center [275, 20] width 81 height 41
click at [332, 13] on div "Home Give Feedback 9 Preview Republish Help" at bounding box center [897, 20] width 1343 height 41
click at [1048, 16] on icon at bounding box center [1051, 18] width 13 height 13
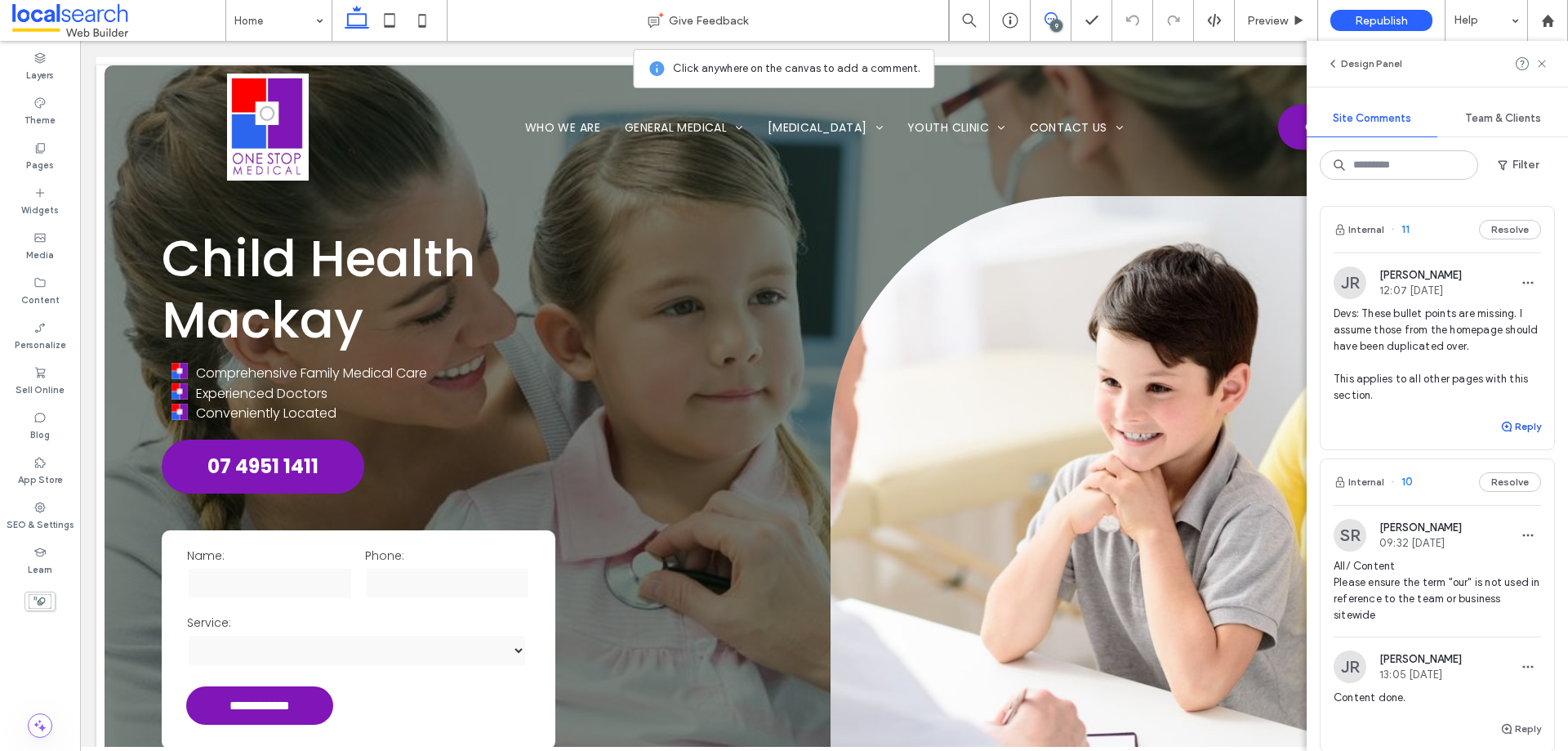
click at [1519, 427] on button "Reply" at bounding box center [1520, 426] width 41 height 19
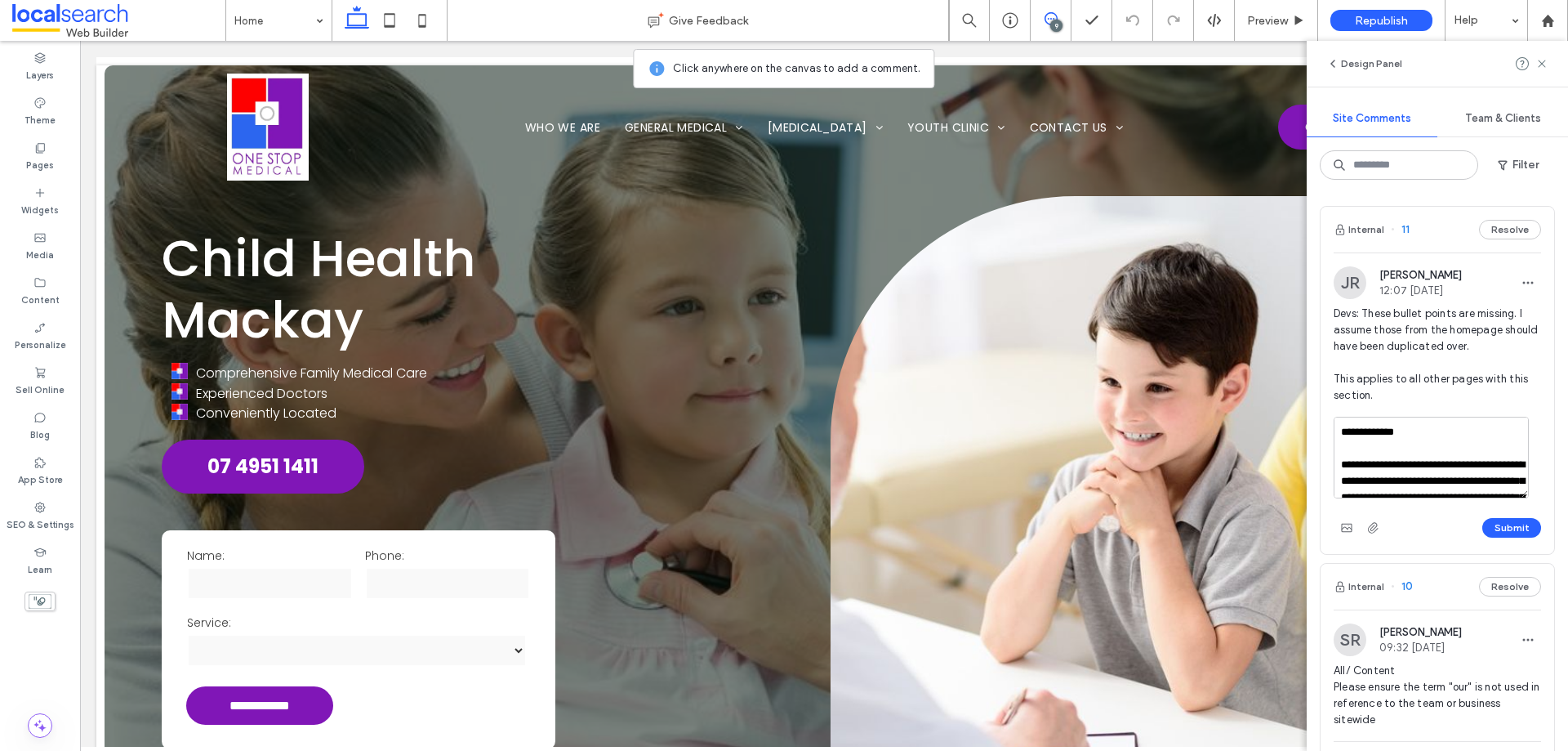
scroll to position [103, 0]
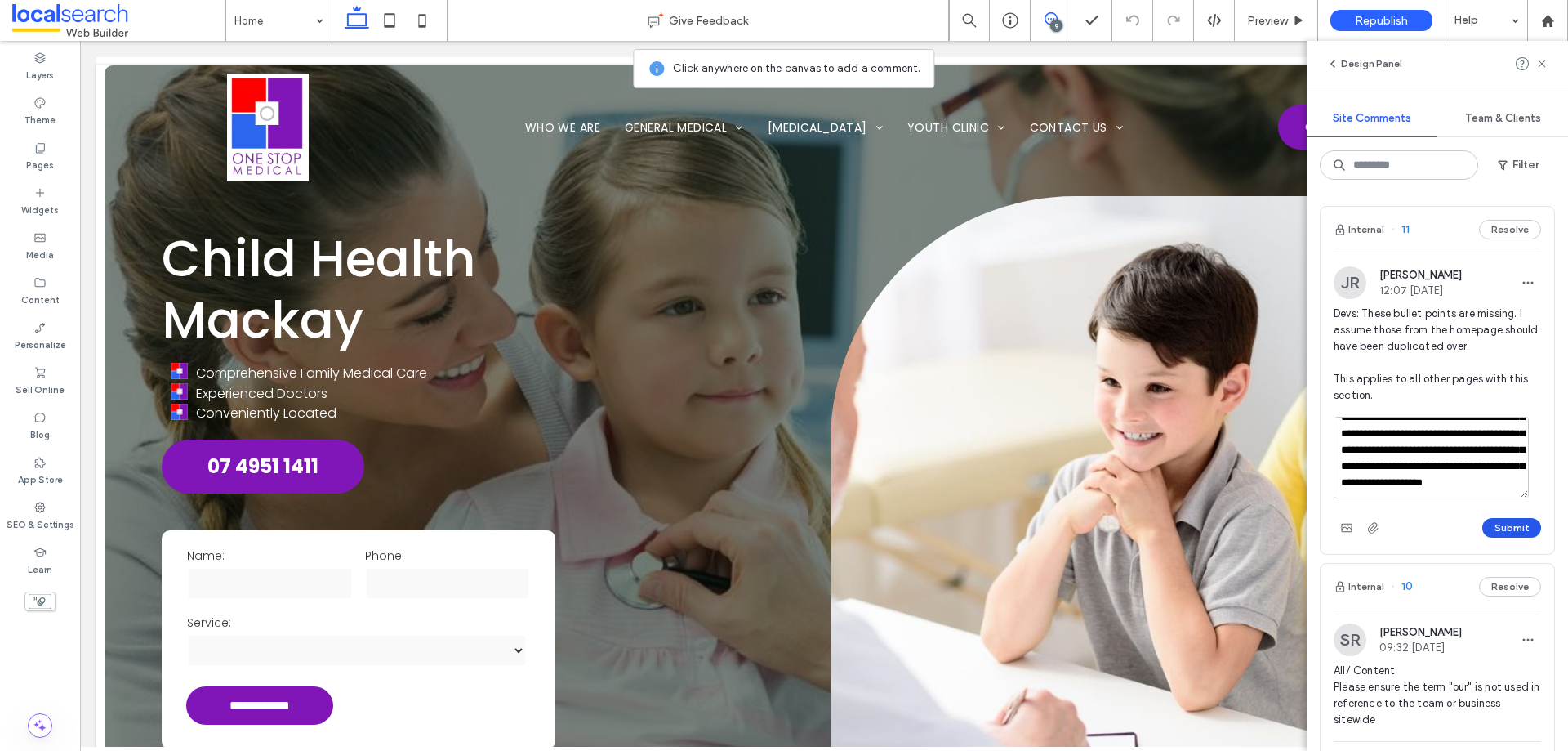
type textarea "**********"
click at [1485, 526] on button "Submit" at bounding box center [1512, 527] width 59 height 19
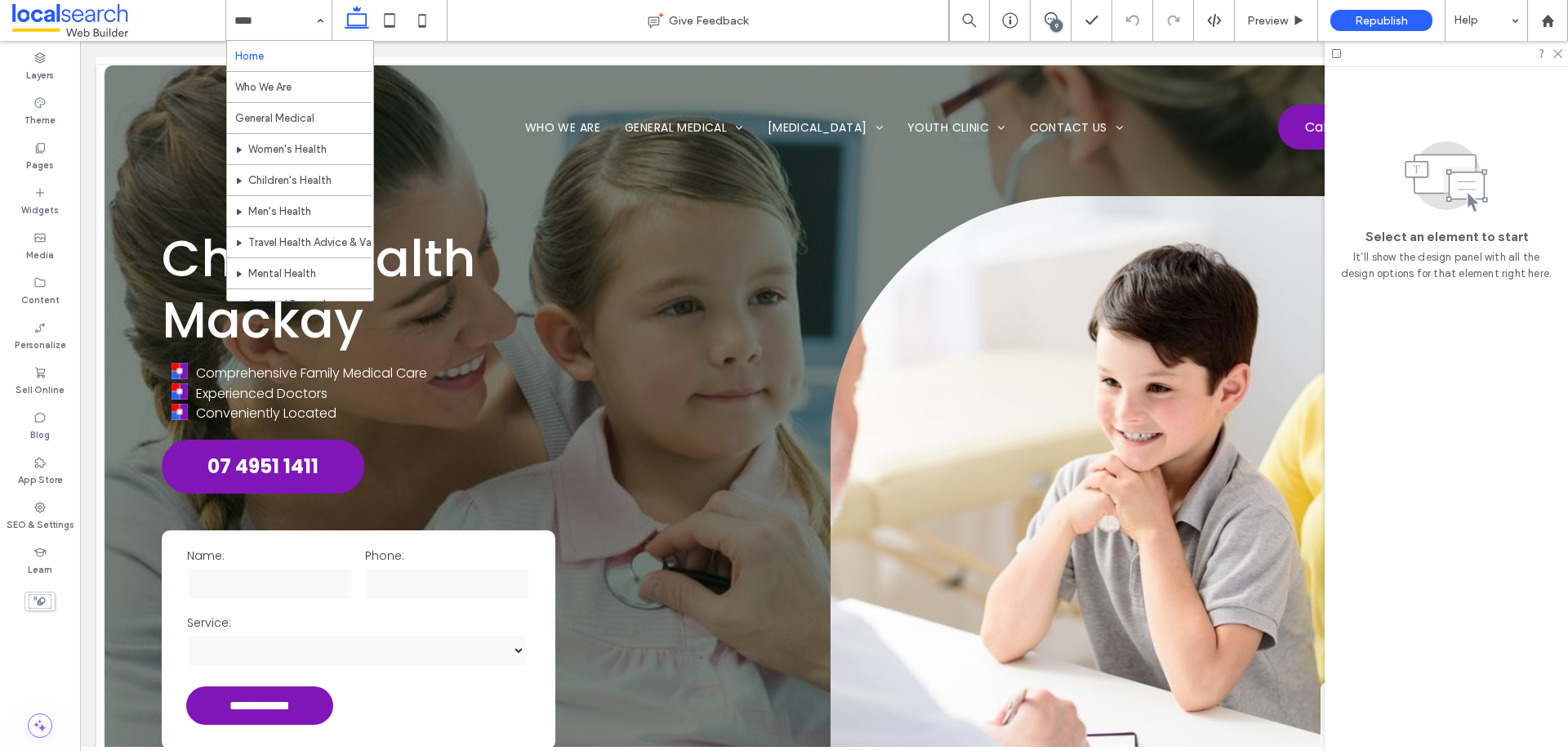
scroll to position [358, 0]
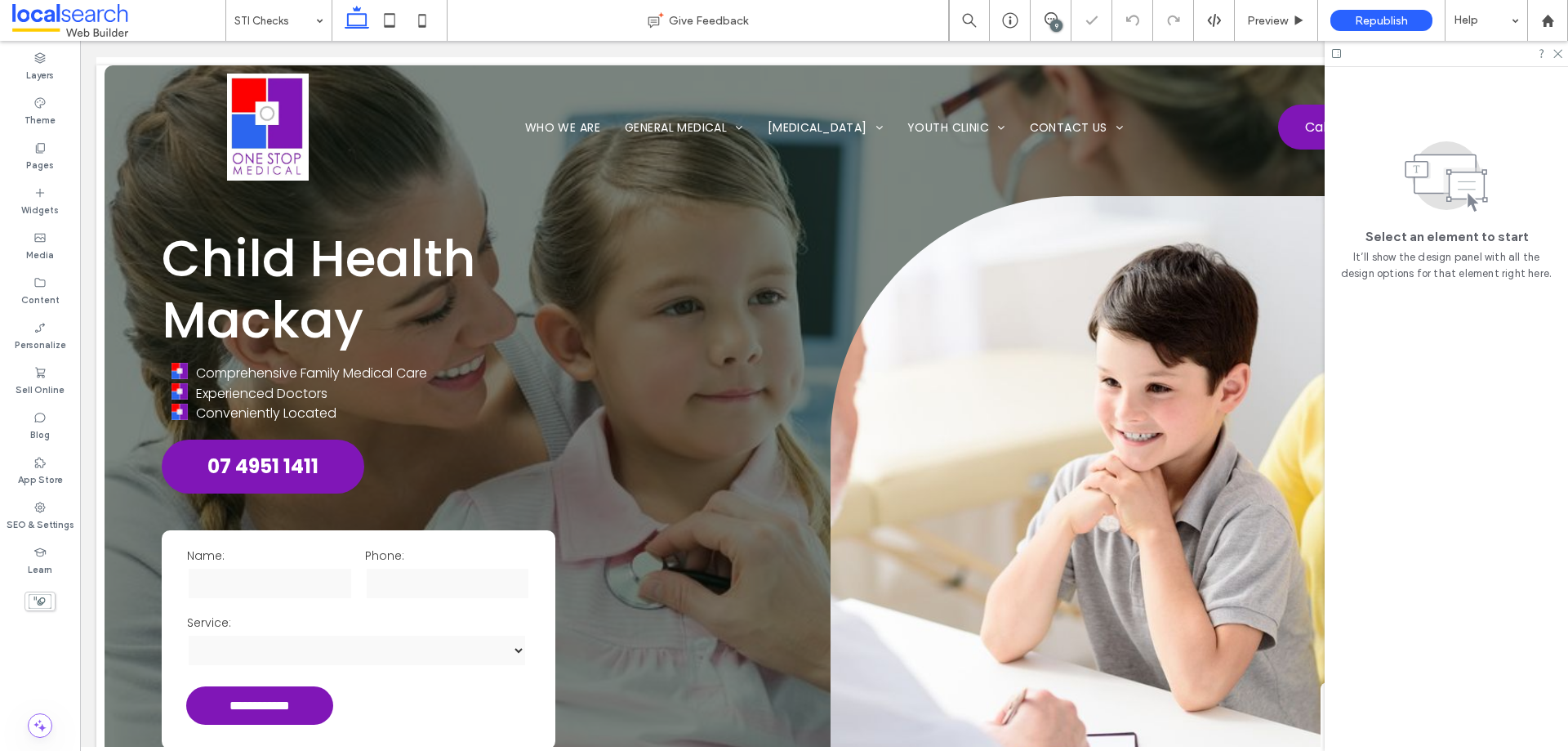
click at [304, 19] on input at bounding box center [275, 20] width 81 height 41
click at [1056, 26] on div "9" at bounding box center [1055, 25] width 12 height 12
click at [1049, 18] on icon at bounding box center [1051, 18] width 13 height 13
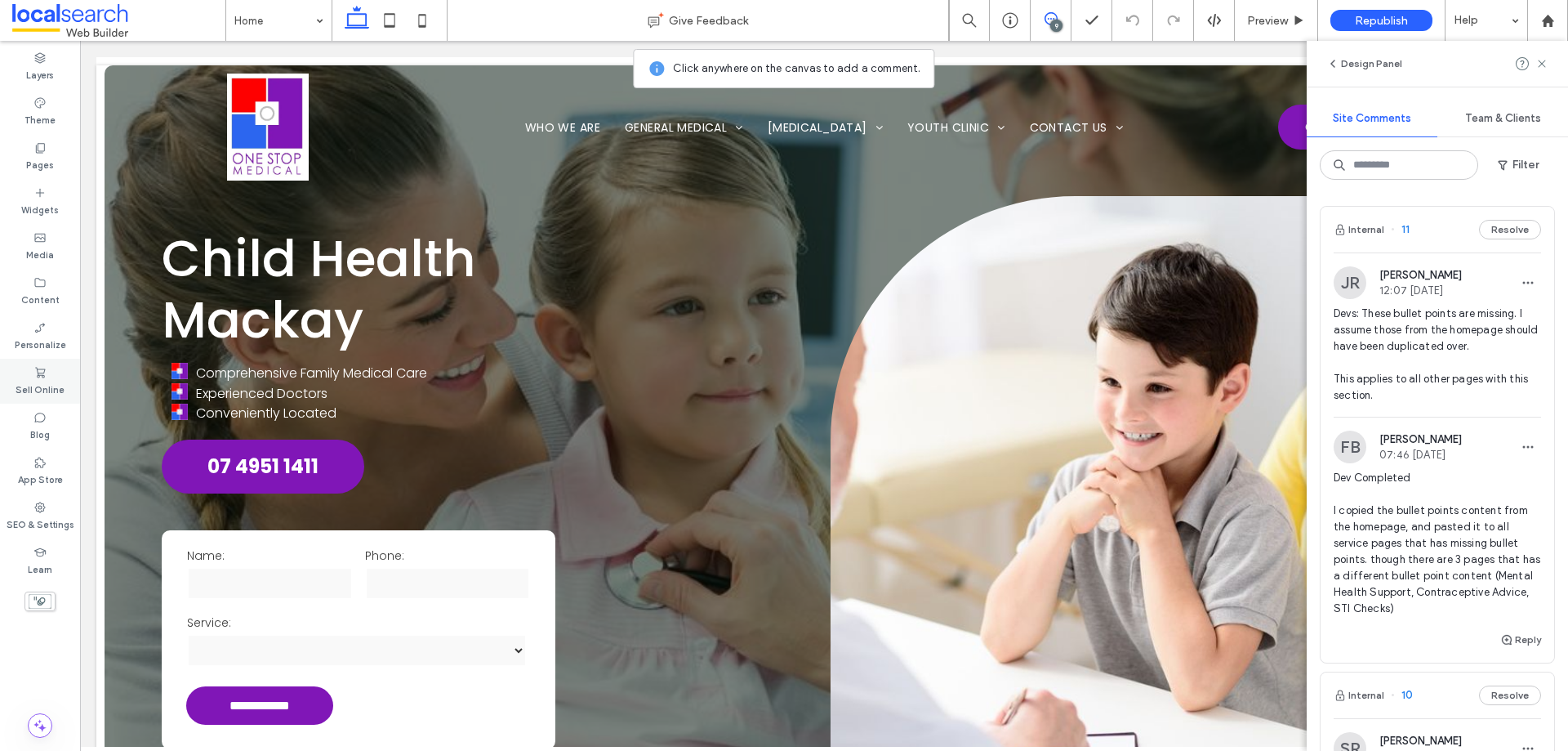
drag, startPoint x: 42, startPoint y: 516, endPoint x: 76, endPoint y: 372, distance: 148.0
click at [42, 515] on label "SEO & Settings" at bounding box center [40, 522] width 67 height 18
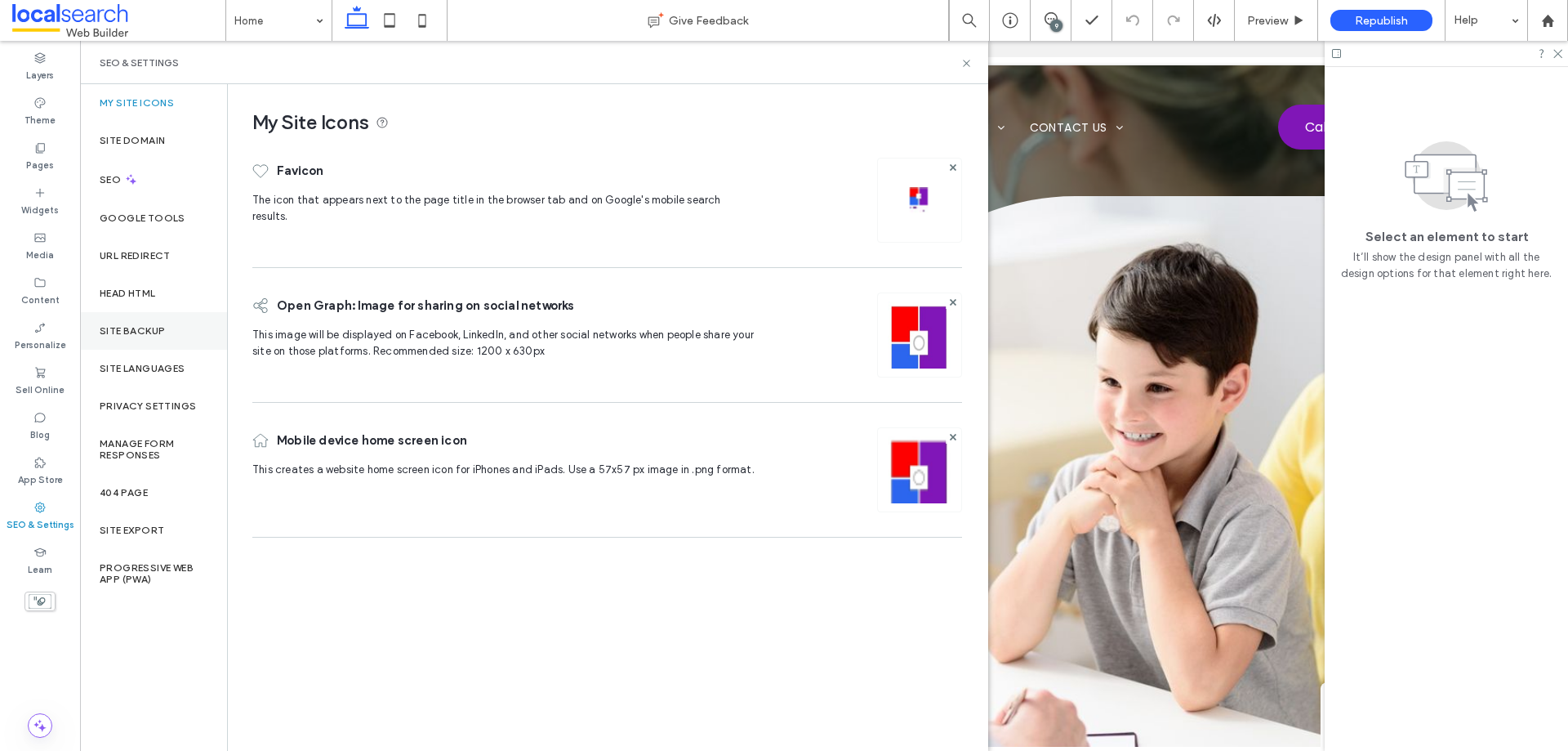
click at [150, 326] on label "Site Backup" at bounding box center [132, 331] width 66 height 11
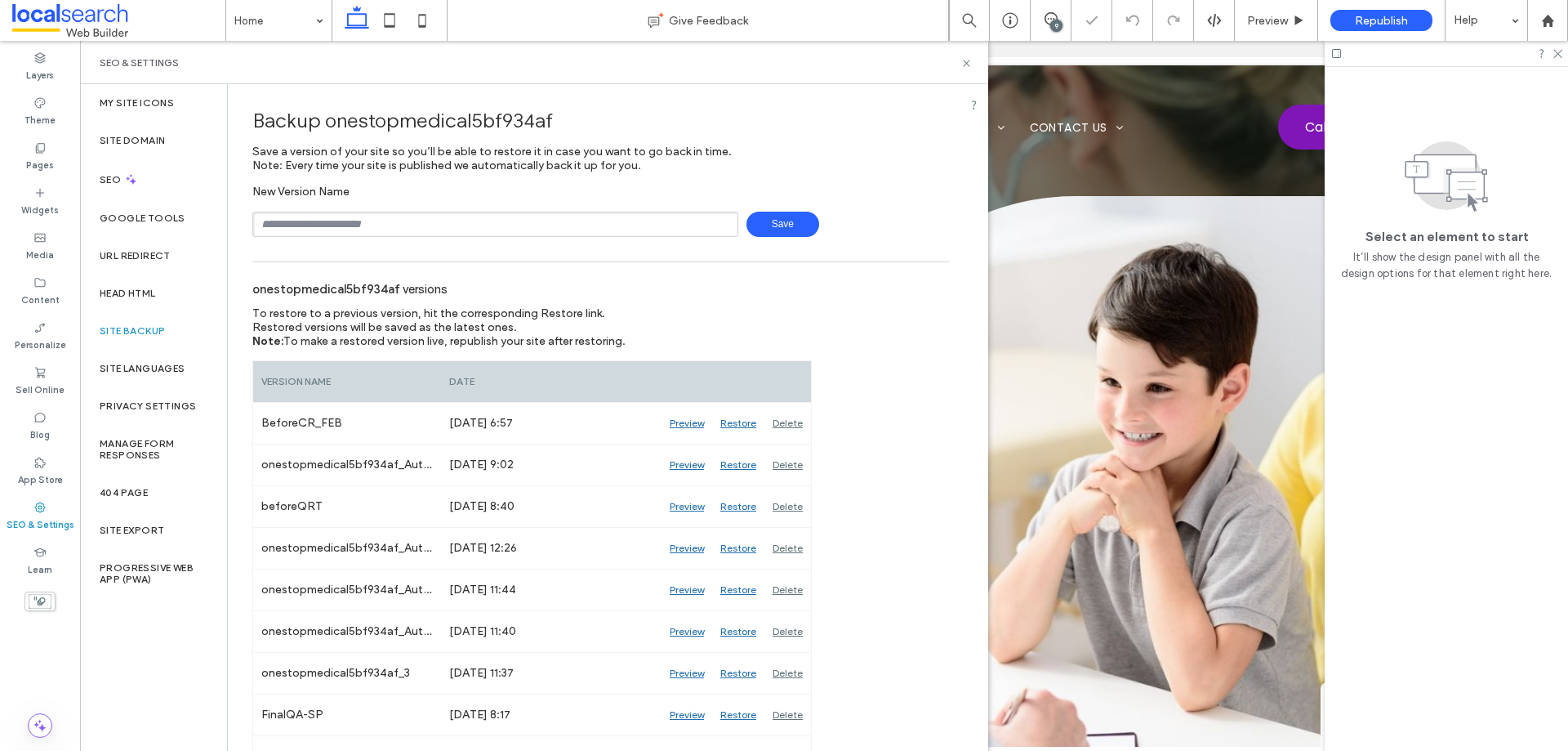
click at [370, 213] on input "text" at bounding box center [495, 224] width 486 height 25
type input "**********"
click at [786, 221] on span "Save" at bounding box center [782, 224] width 73 height 25
click at [1060, 22] on div "9" at bounding box center [1055, 25] width 12 height 12
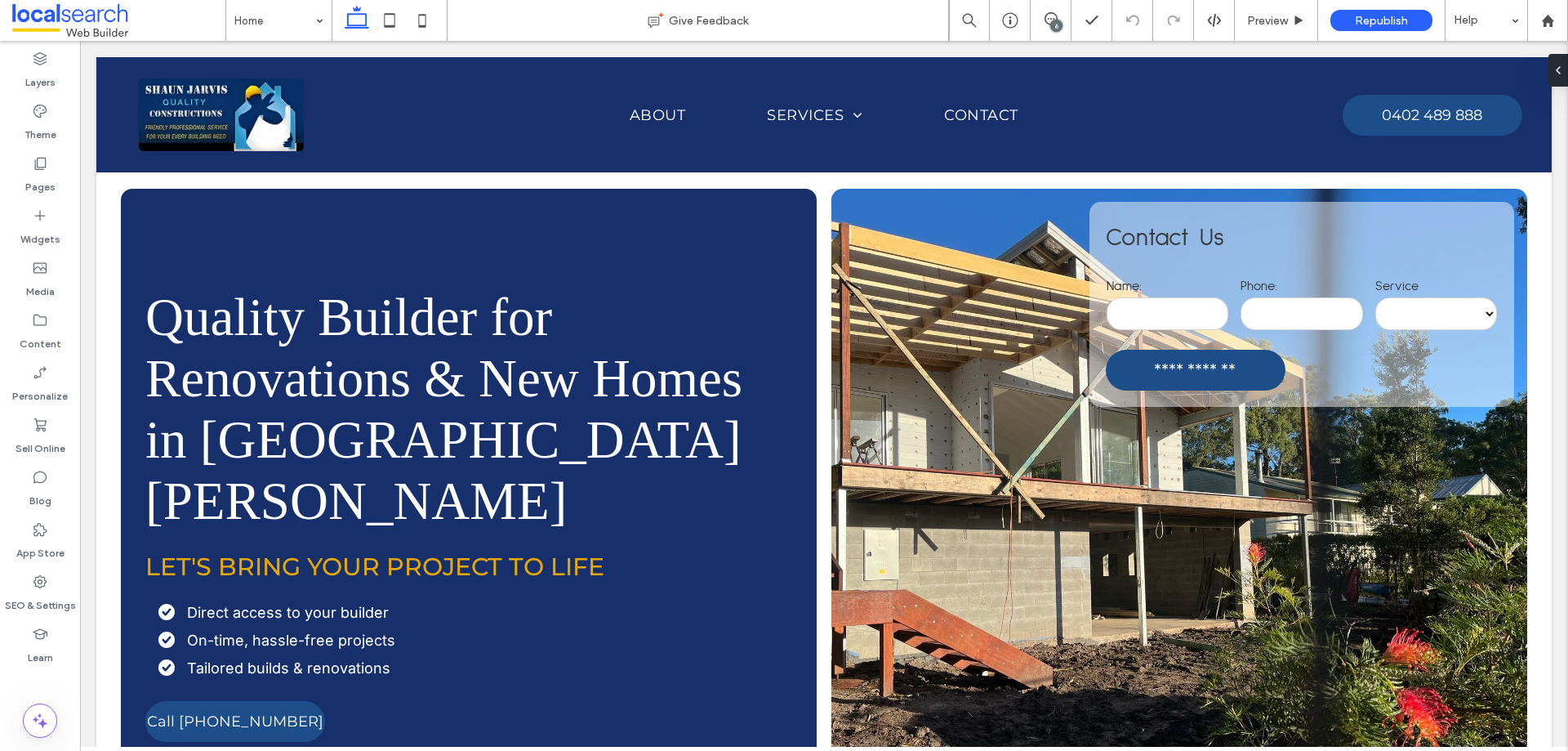
click at [33, 593] on label "SEO & Settings" at bounding box center [40, 600] width 71 height 23
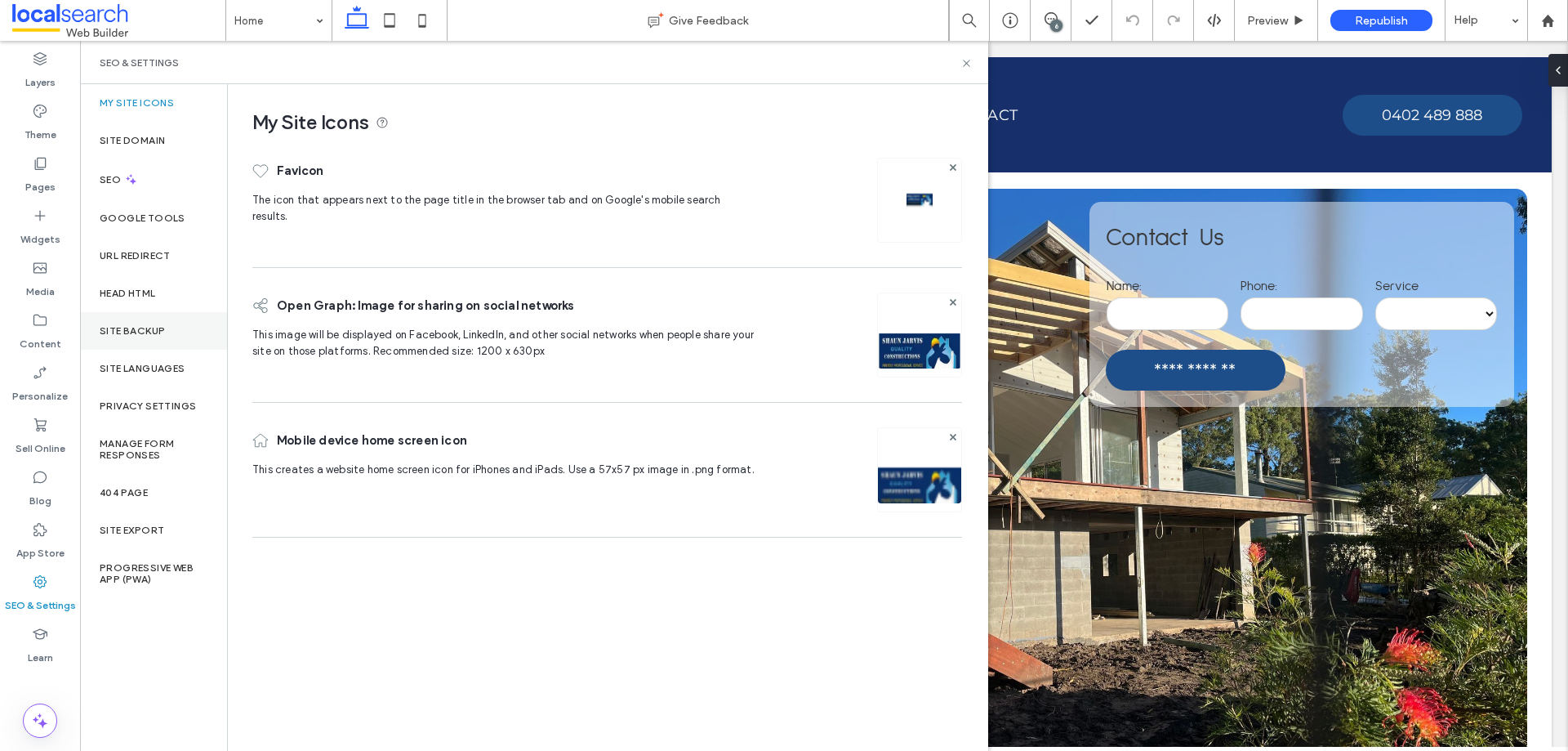
click at [156, 332] on label "Site Backup" at bounding box center [132, 331] width 66 height 11
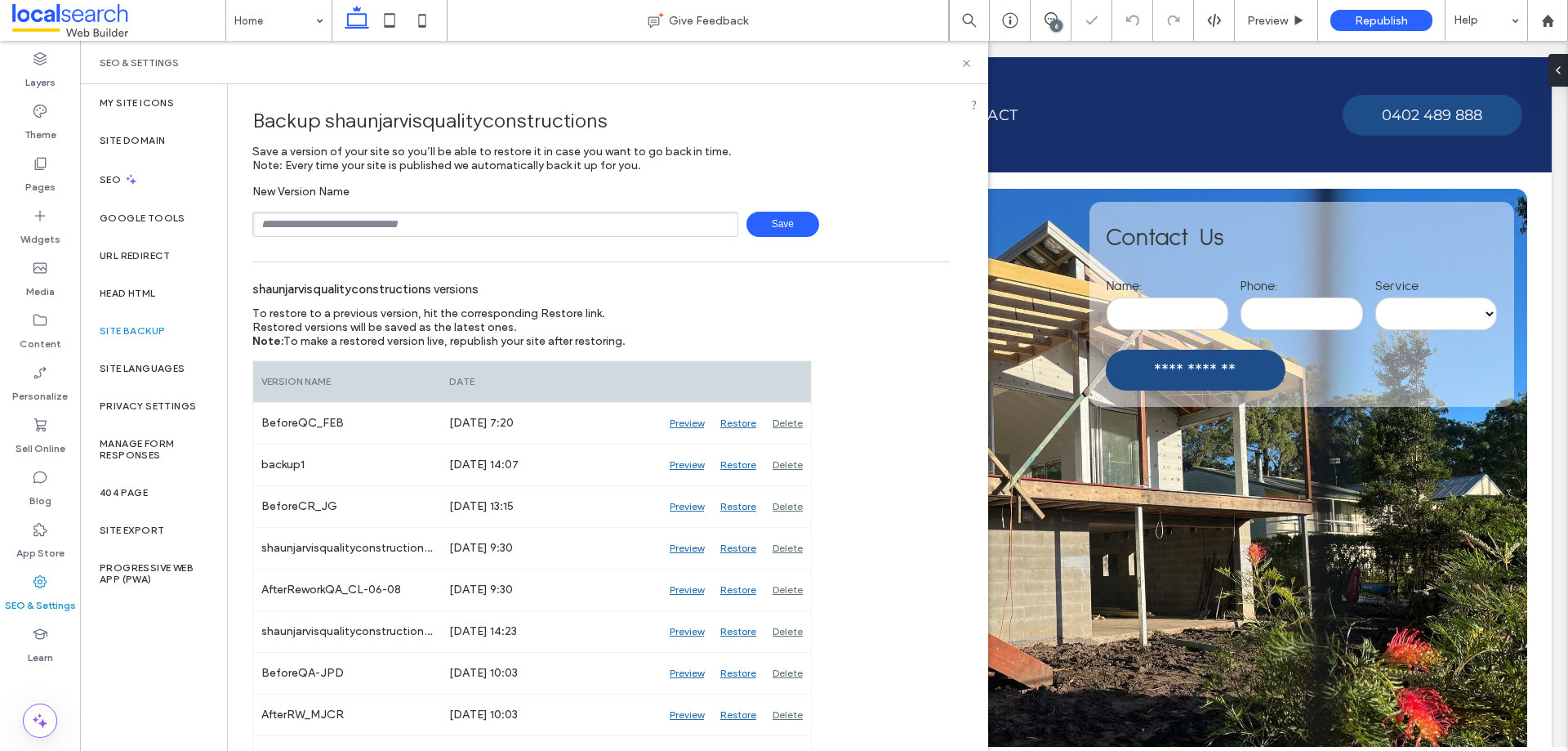
click at [417, 227] on input "text" at bounding box center [495, 224] width 486 height 25
type input "**********"
click at [777, 229] on span "Save" at bounding box center [782, 224] width 73 height 25
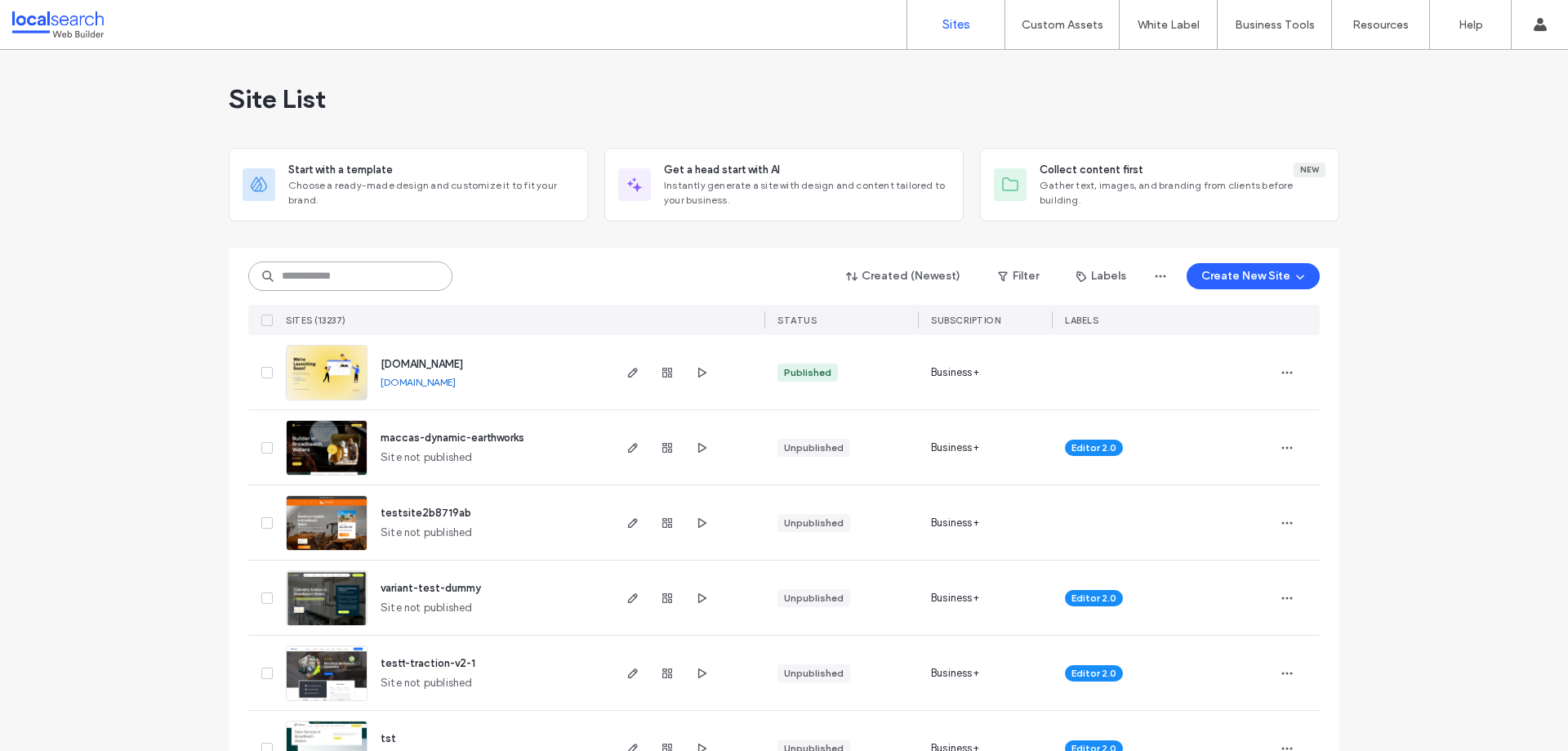
click at [363, 280] on input at bounding box center [350, 276] width 204 height 30
paste input "********"
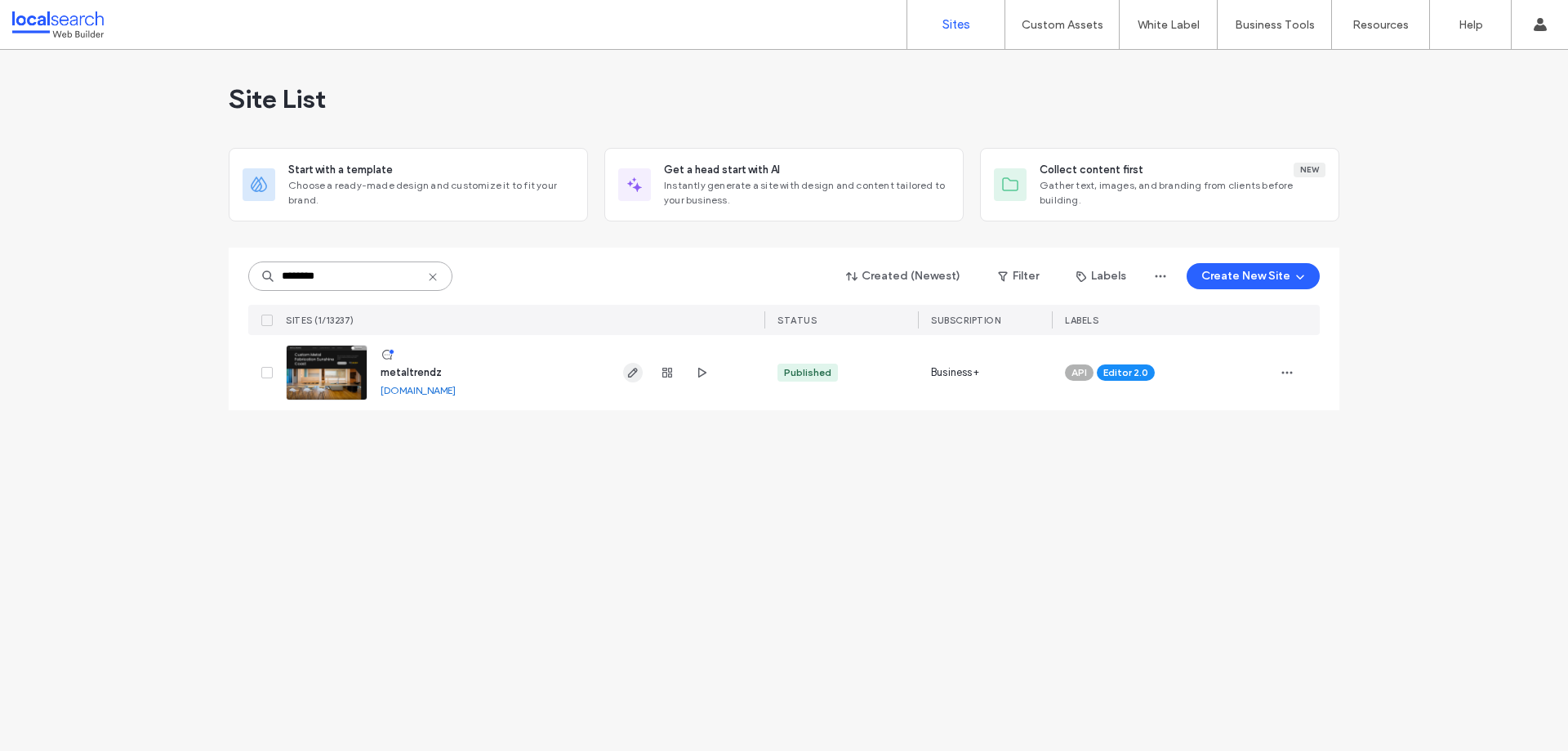
type input "********"
click at [638, 371] on icon "button" at bounding box center [633, 372] width 13 height 13
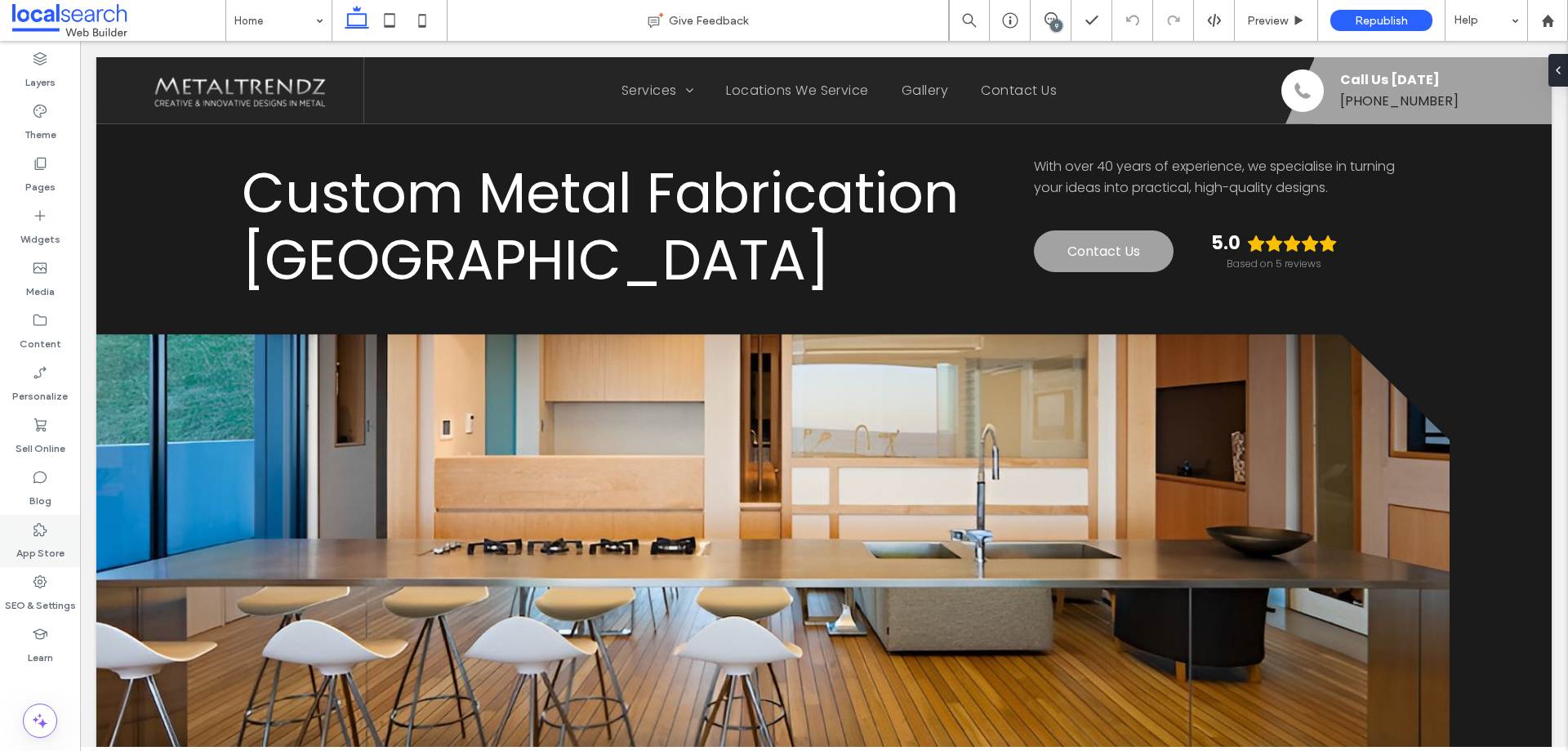
click at [45, 597] on label "SEO & Settings" at bounding box center [40, 600] width 71 height 23
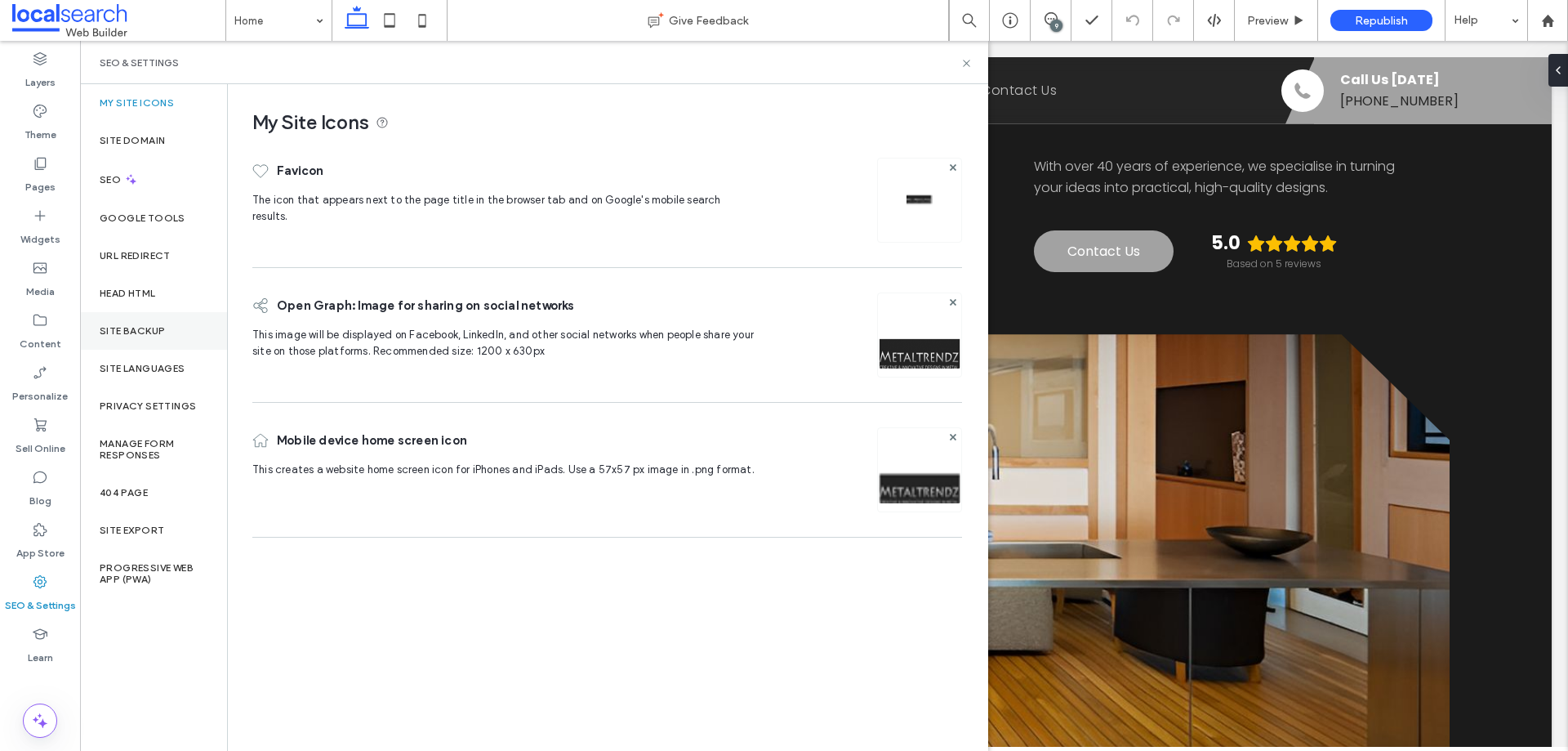
click at [150, 340] on div "Site Backup" at bounding box center [153, 331] width 147 height 38
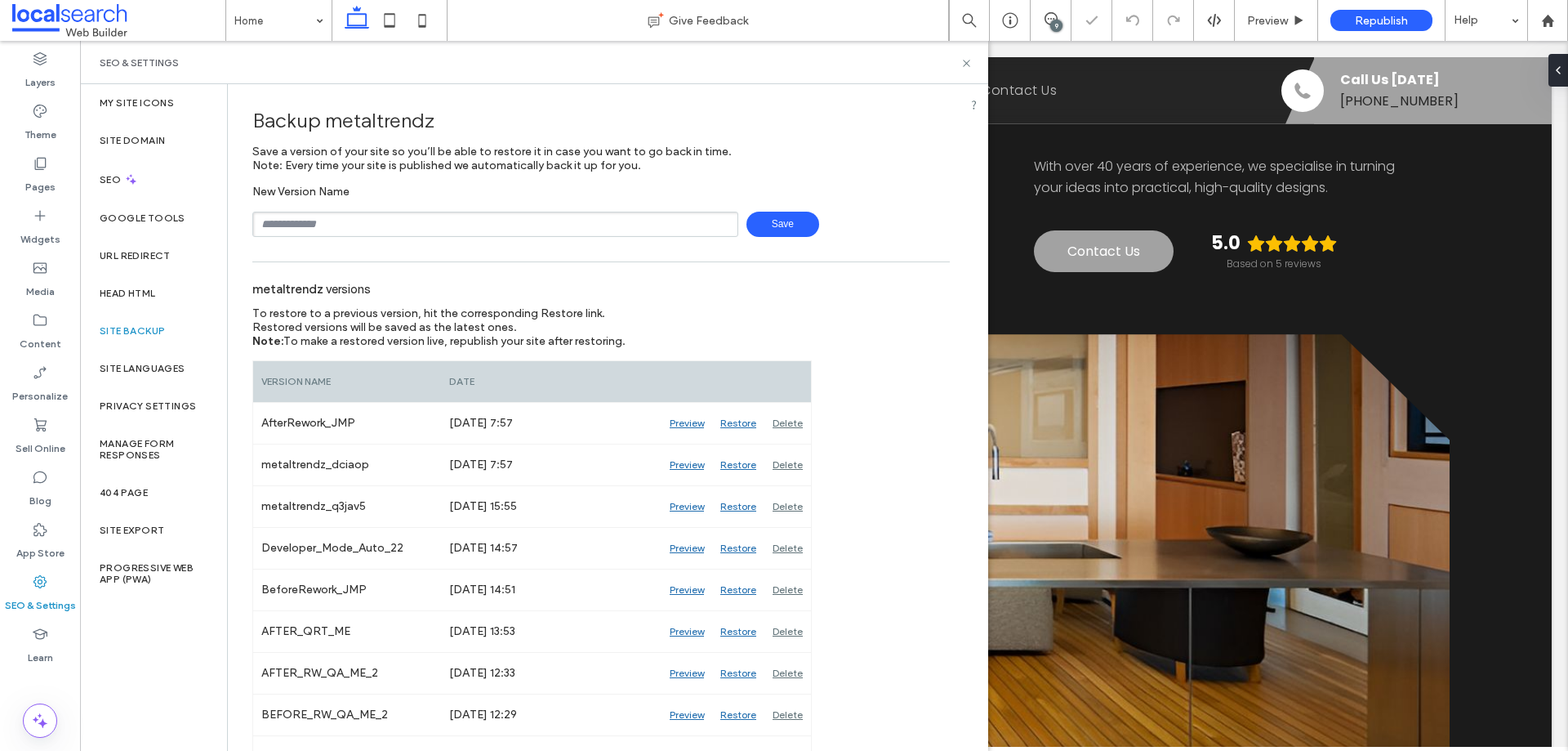
click at [409, 228] on input "text" at bounding box center [495, 224] width 486 height 25
type input "**********"
click at [767, 219] on span "Save" at bounding box center [782, 224] width 73 height 25
drag, startPoint x: 966, startPoint y: 61, endPoint x: 911, endPoint y: 6, distance: 77.8
click at [966, 61] on icon at bounding box center [966, 63] width 12 height 12
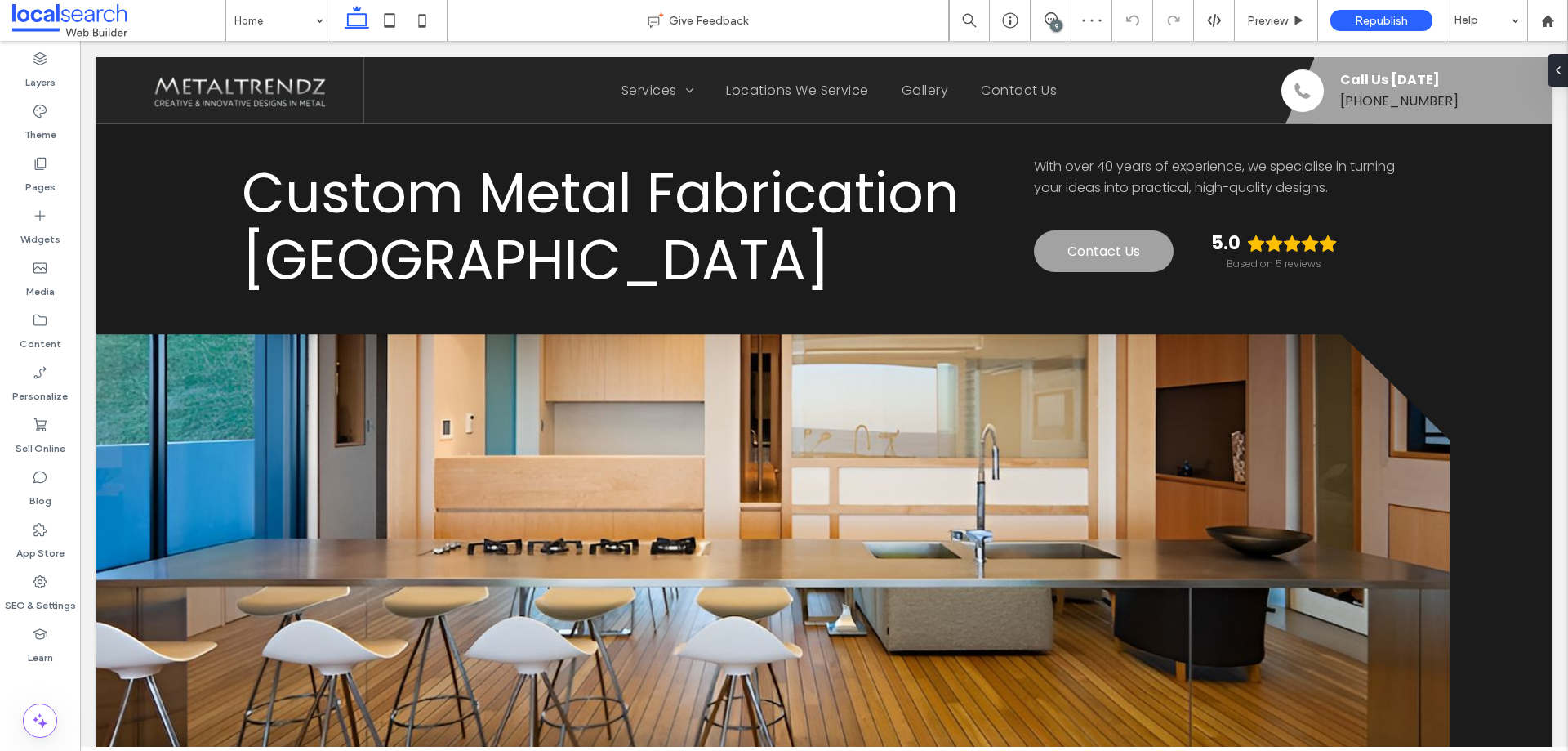
click at [1047, 15] on icon at bounding box center [1051, 18] width 13 height 13
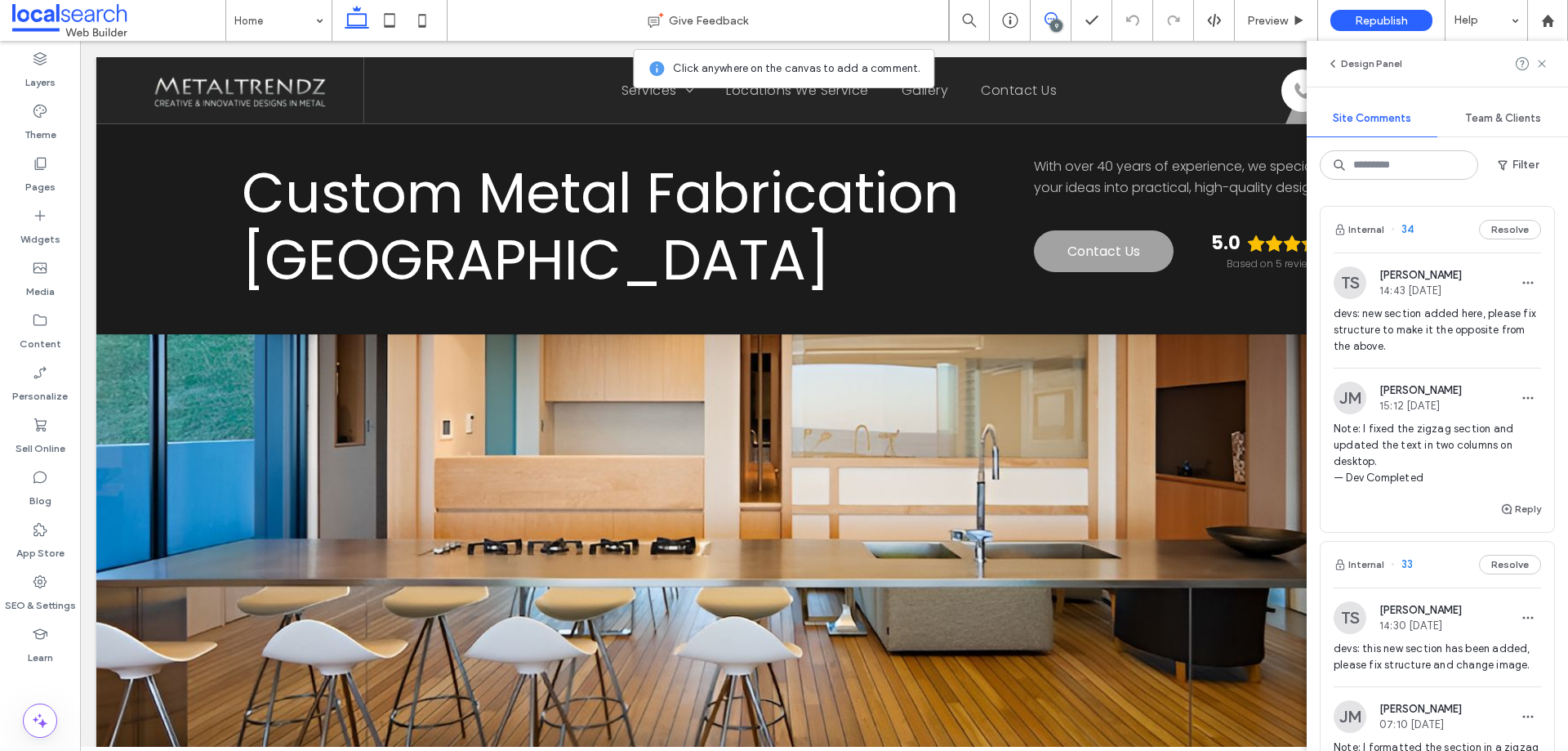
click at [1437, 332] on span "devs: new section added here, please fix structure to make it the opposite from…" at bounding box center [1437, 330] width 208 height 49
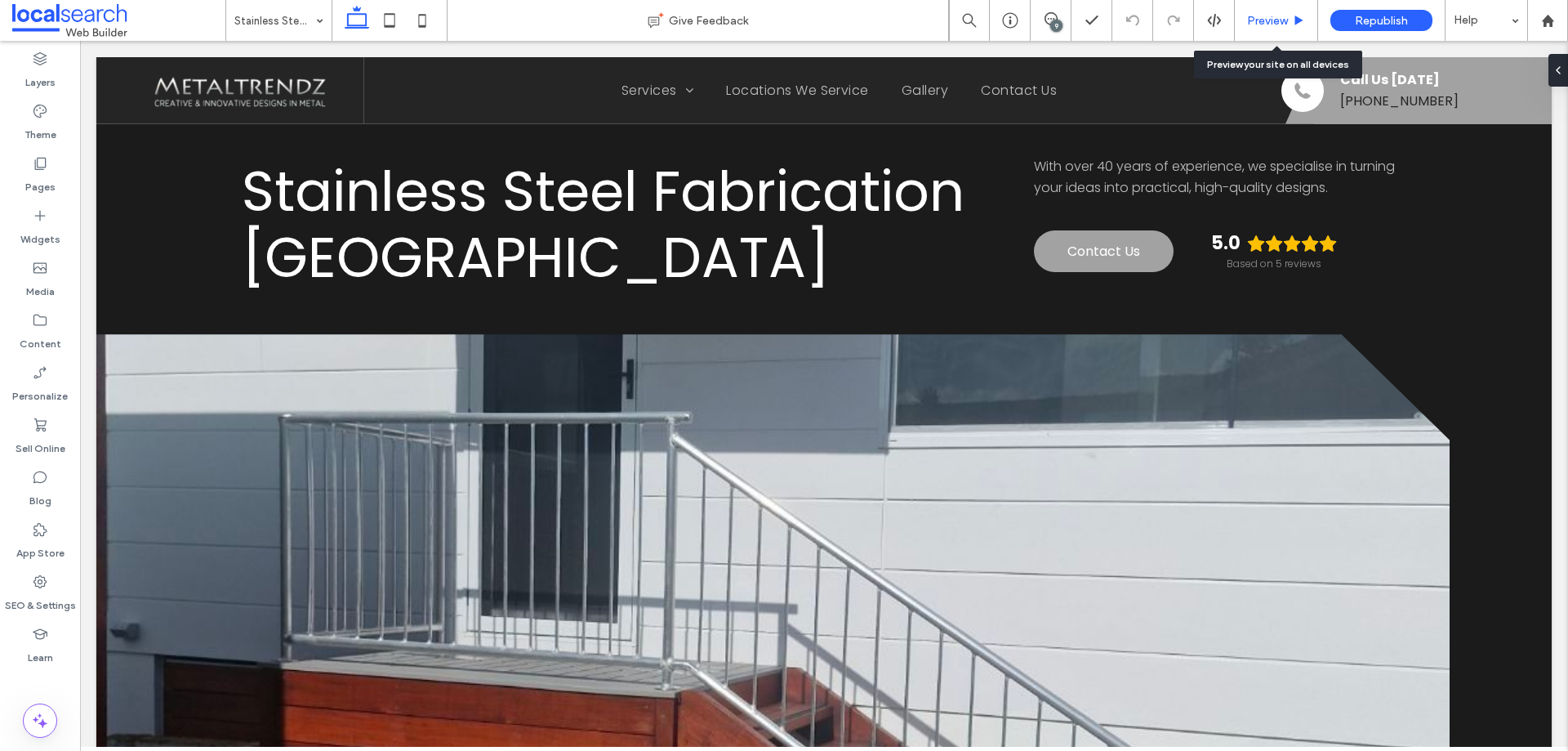
click at [1263, 20] on span "Preview" at bounding box center [1267, 20] width 41 height 14
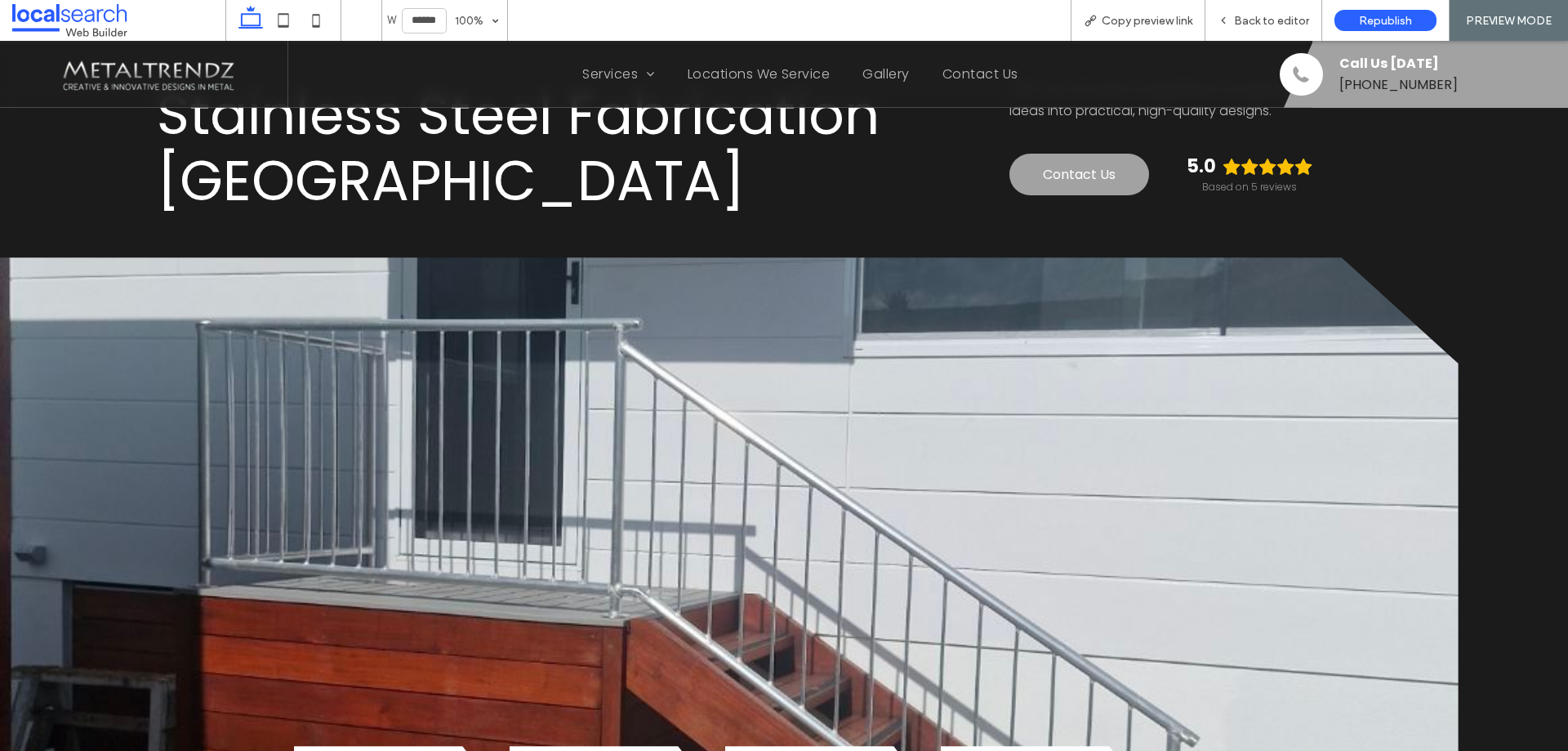
scroll to position [164, 0]
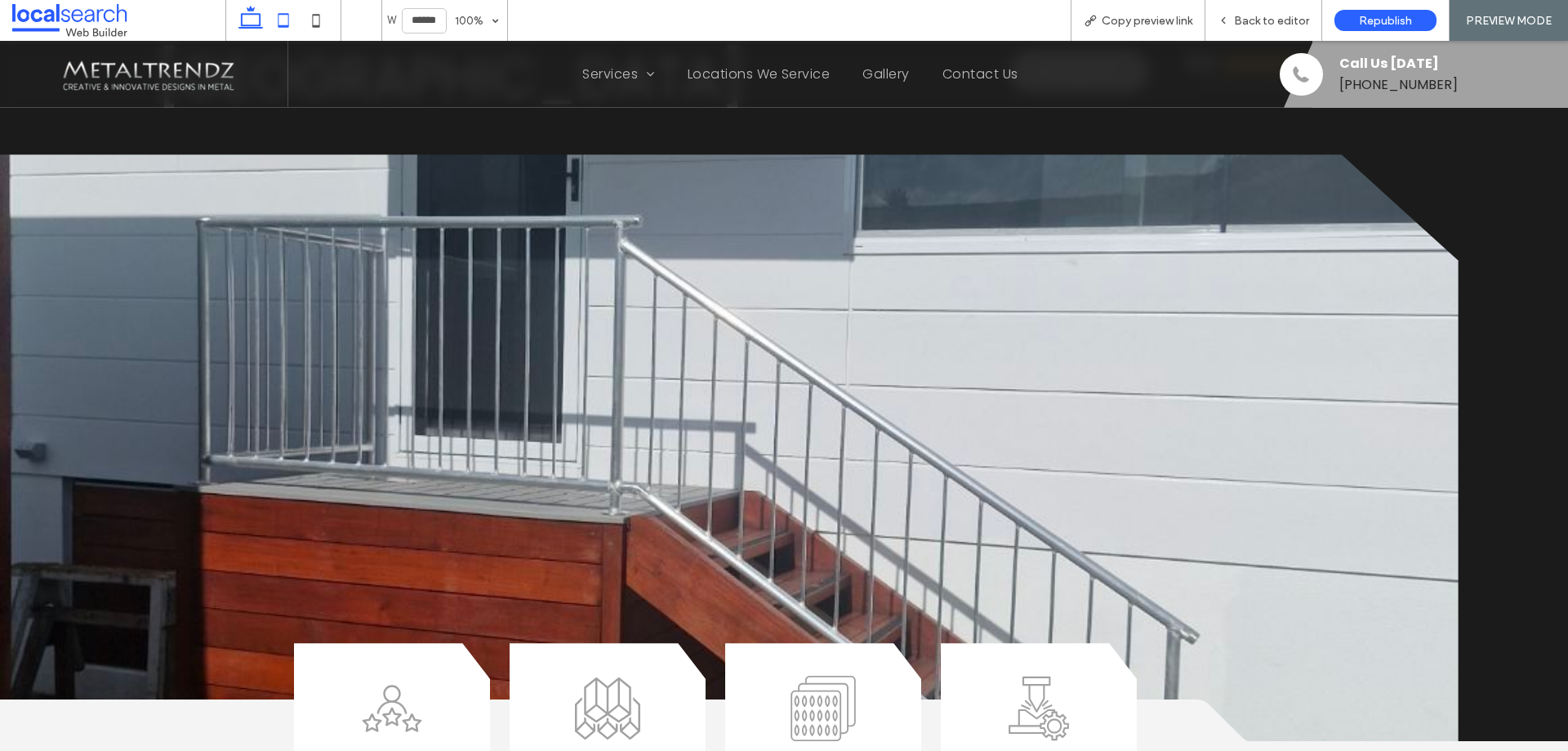
drag, startPoint x: 280, startPoint y: 15, endPoint x: 69, endPoint y: 157, distance: 254.3
click at [280, 15] on use at bounding box center [283, 19] width 10 height 14
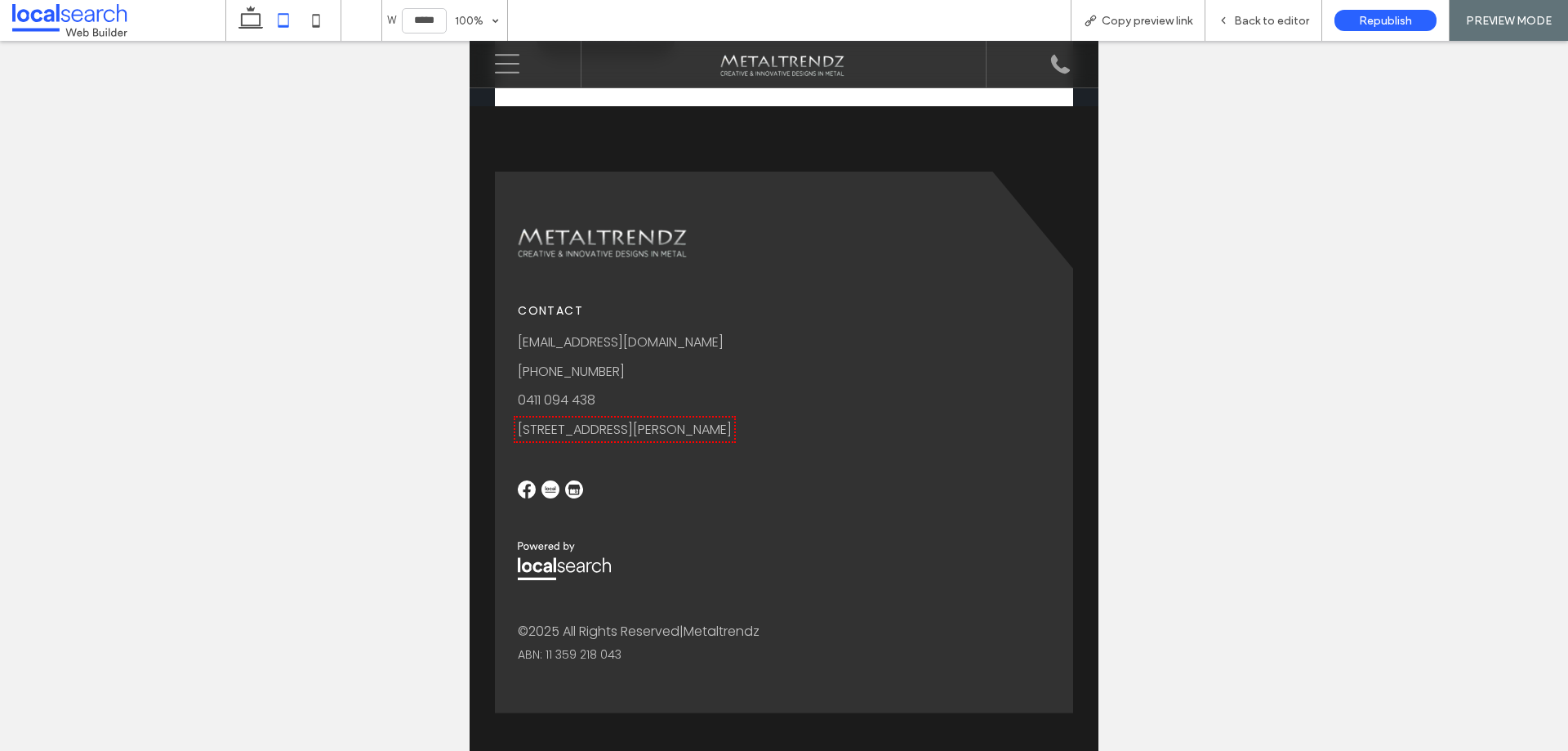
scroll to position [4920, 0]
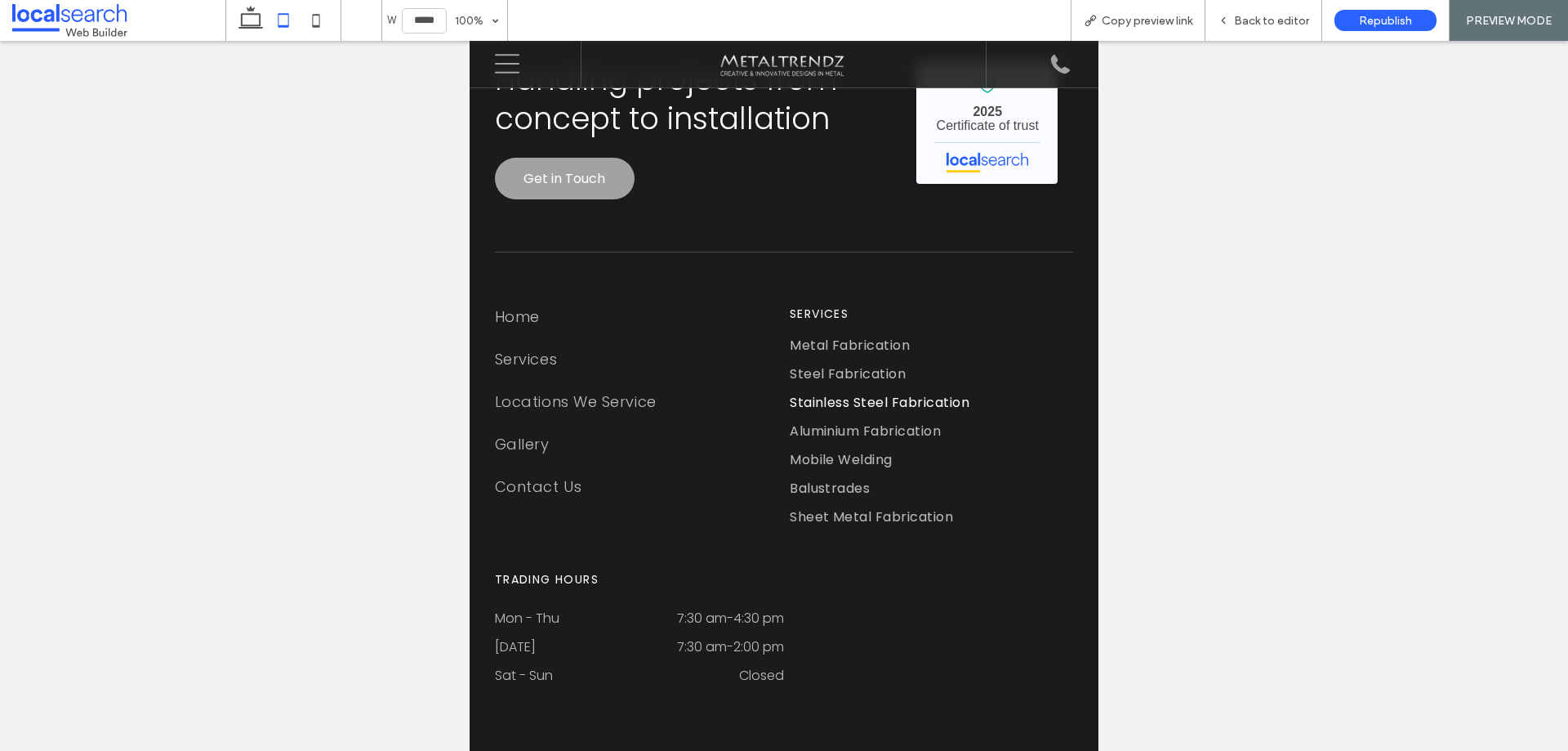
click at [333, 18] on div at bounding box center [283, 20] width 116 height 41
click at [306, 18] on icon at bounding box center [316, 19] width 32 height 32
type input "*****"
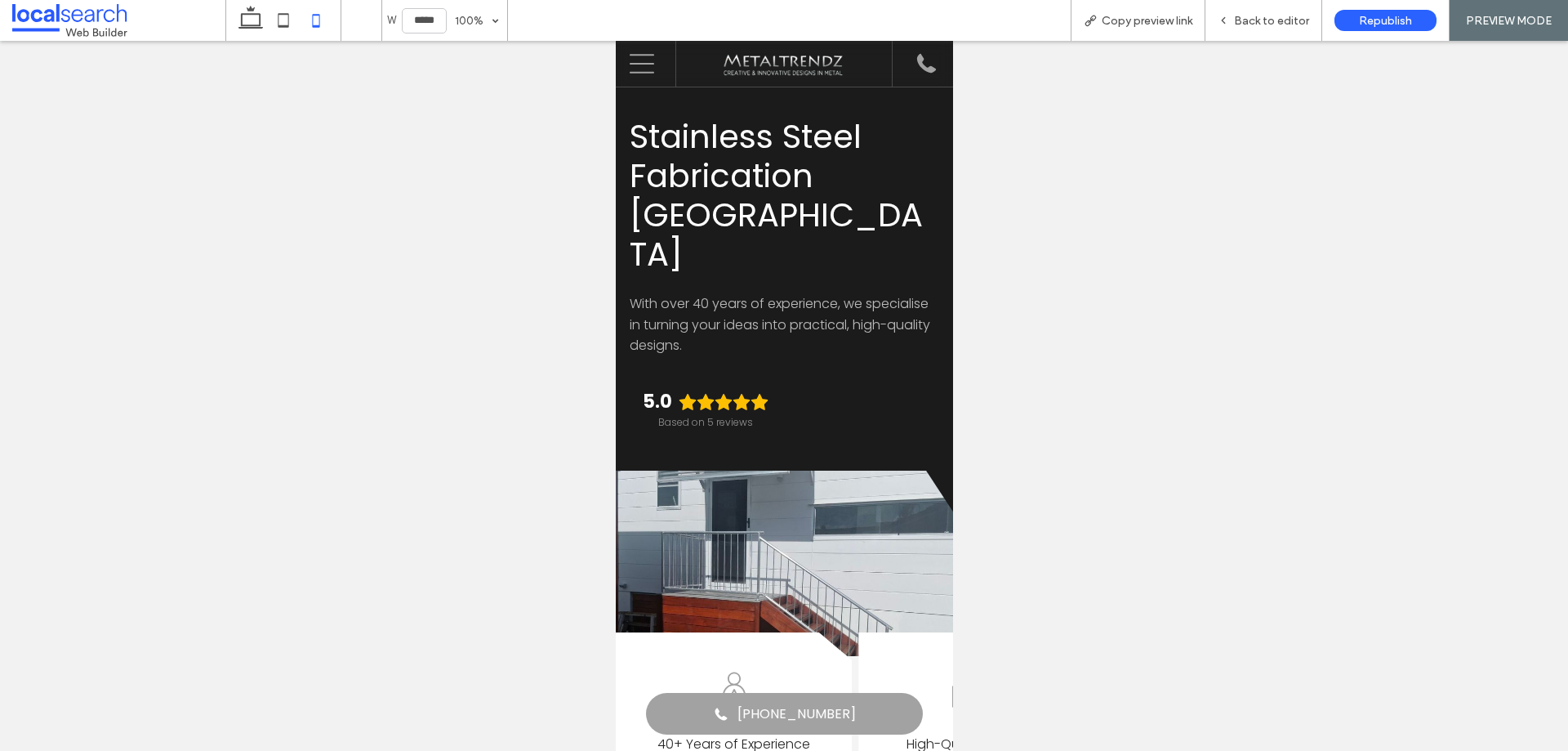
scroll to position [0, 0]
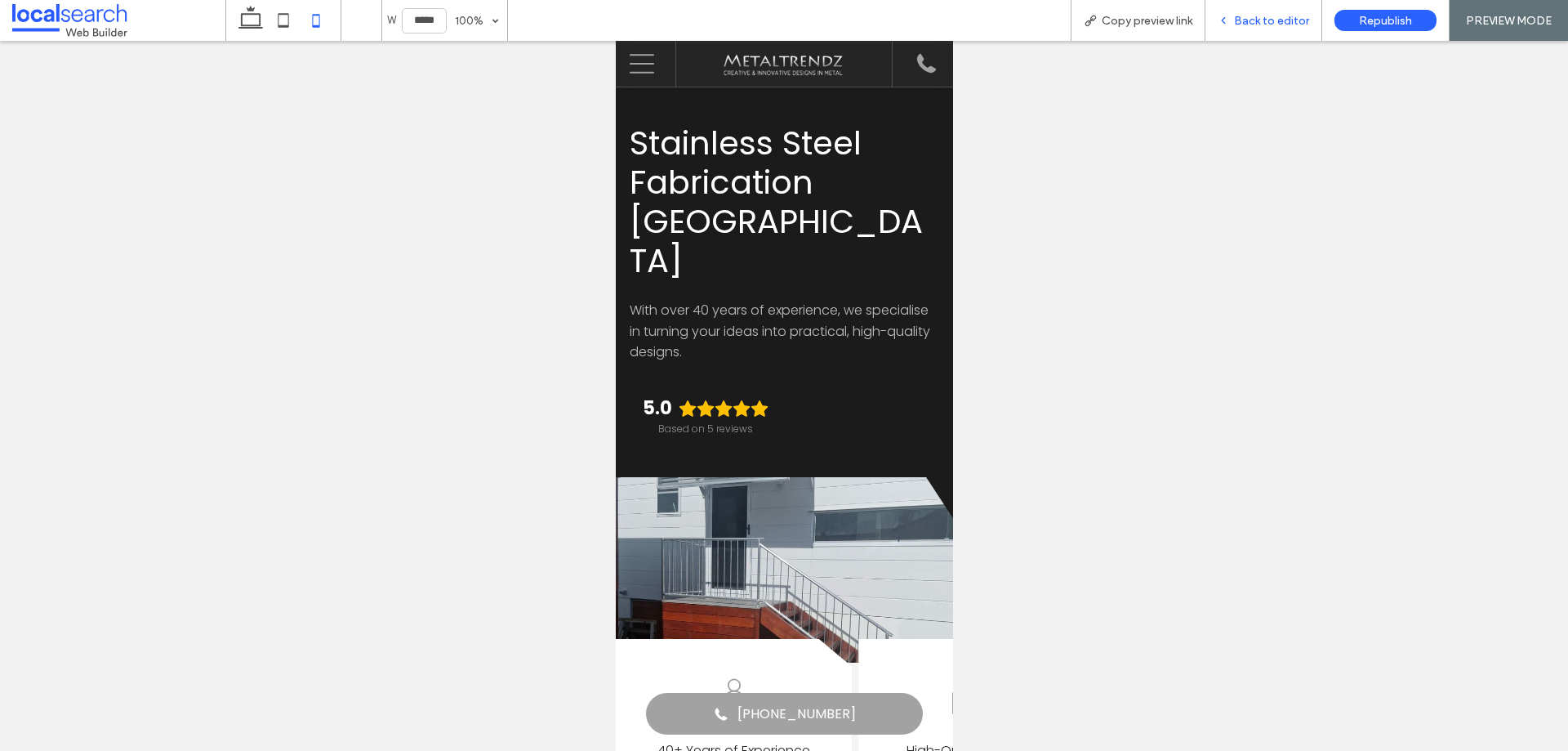
click at [1275, 25] on span "Back to editor" at bounding box center [1271, 20] width 75 height 14
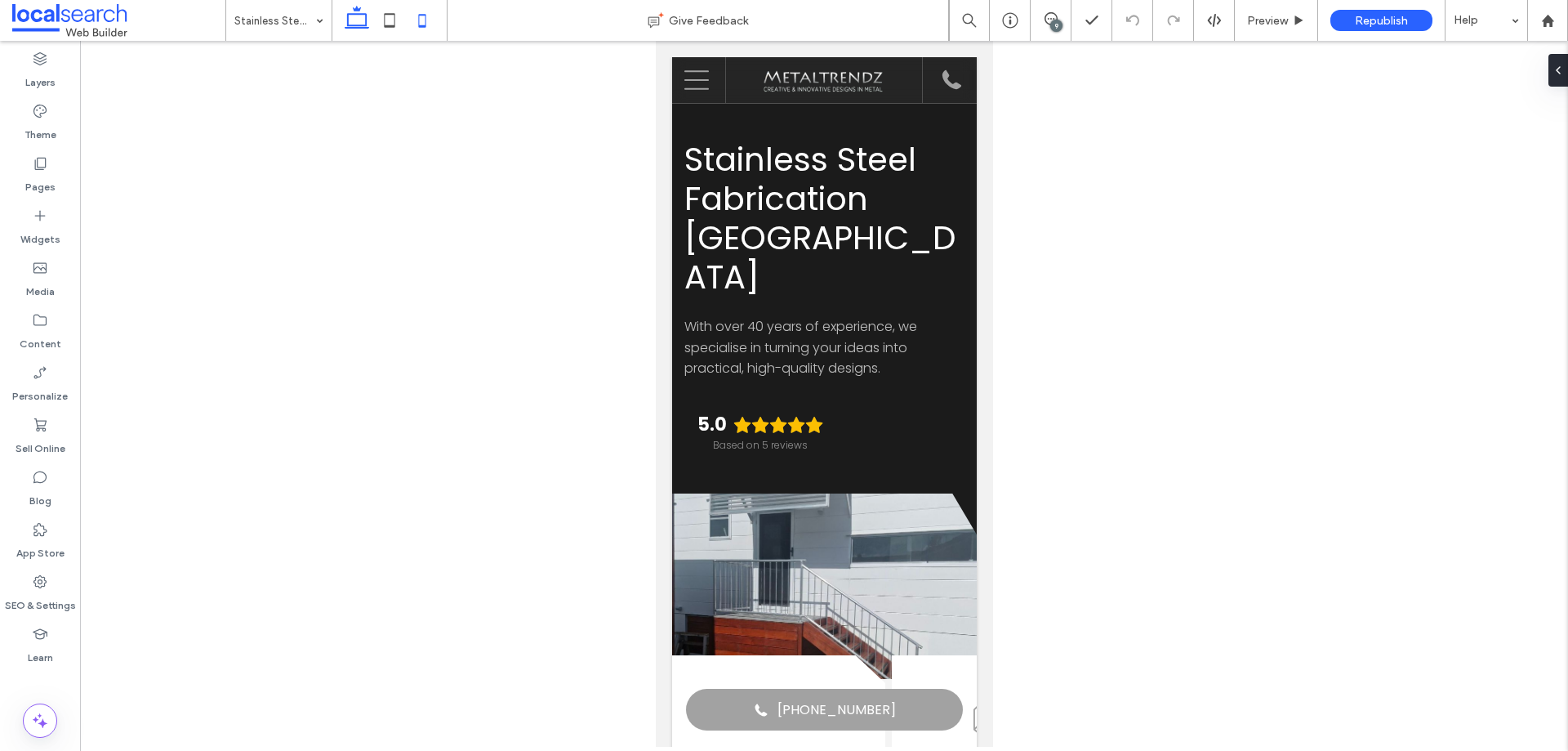
click at [350, 20] on icon at bounding box center [356, 19] width 32 height 32
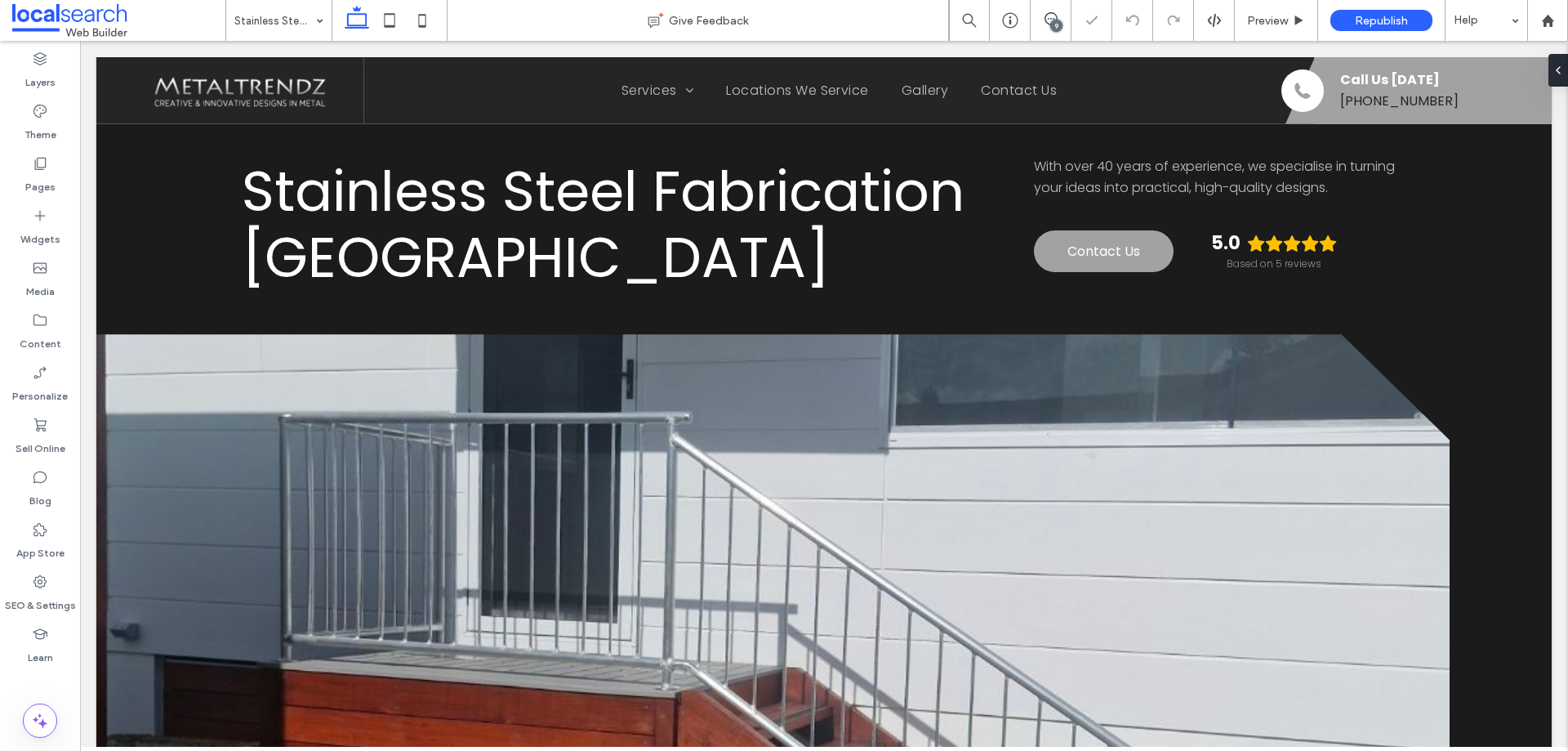
click at [1055, 24] on div "9" at bounding box center [1055, 25] width 12 height 12
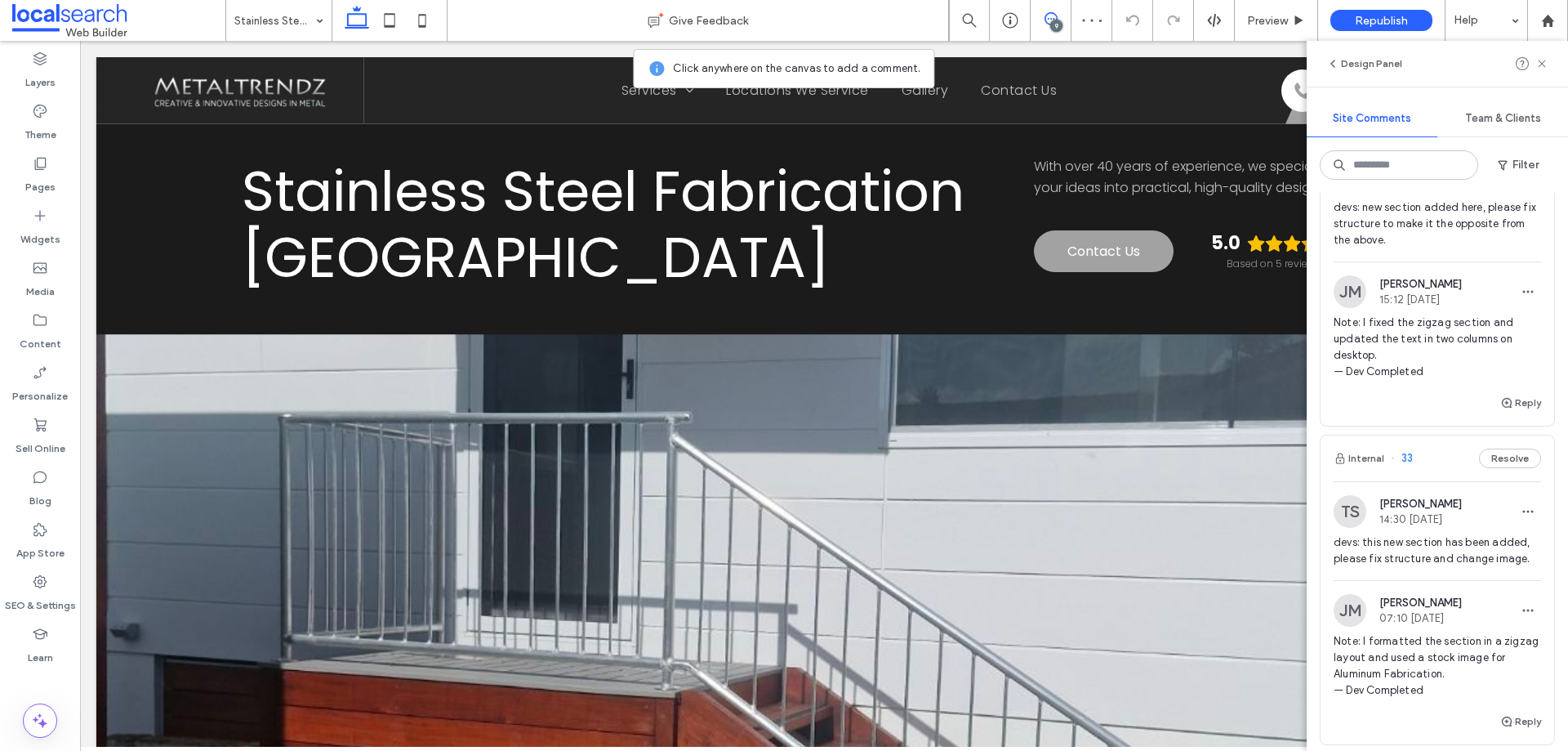
scroll to position [245, 0]
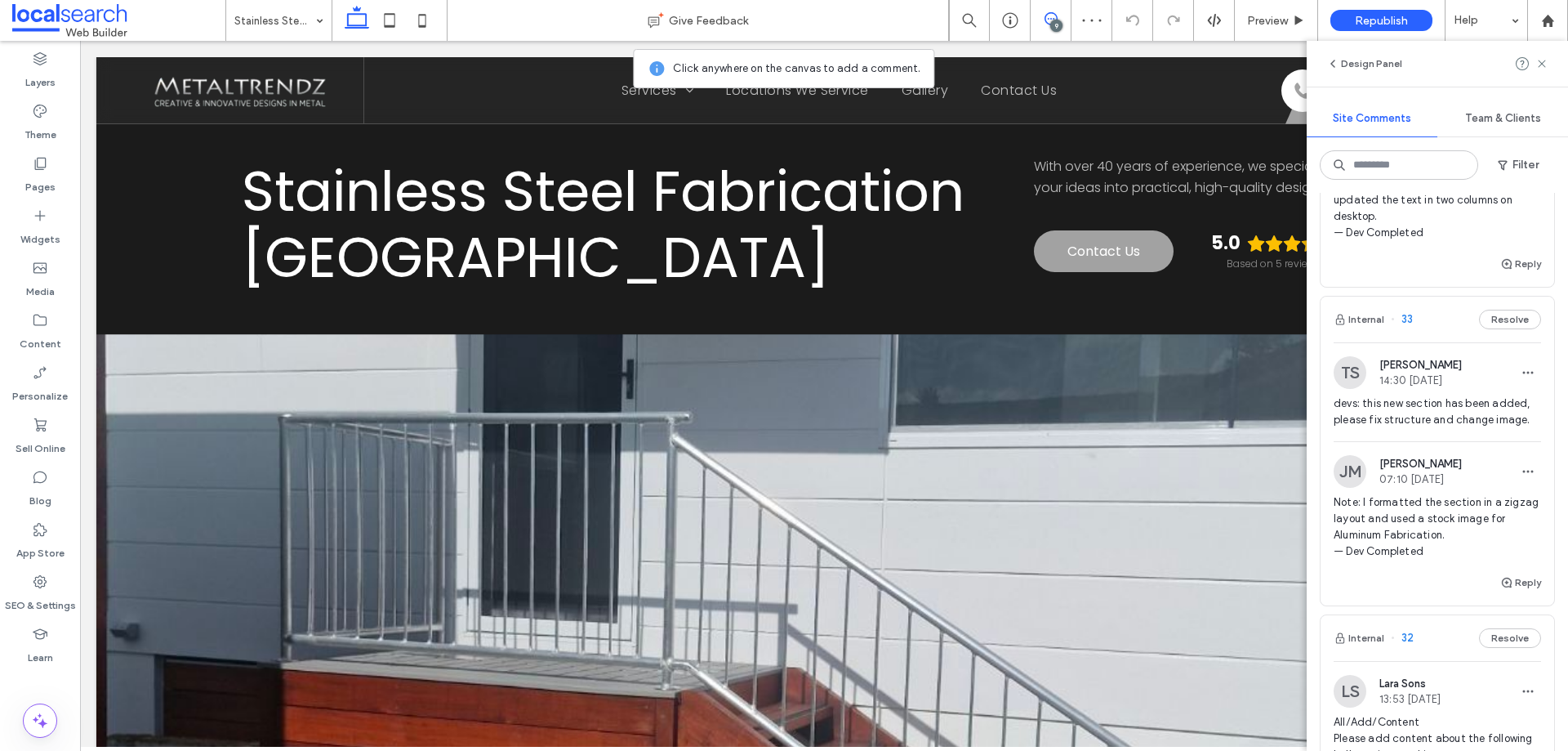
click at [1429, 418] on span "devs: this new section has been added, please fix structure and change image." at bounding box center [1437, 411] width 208 height 32
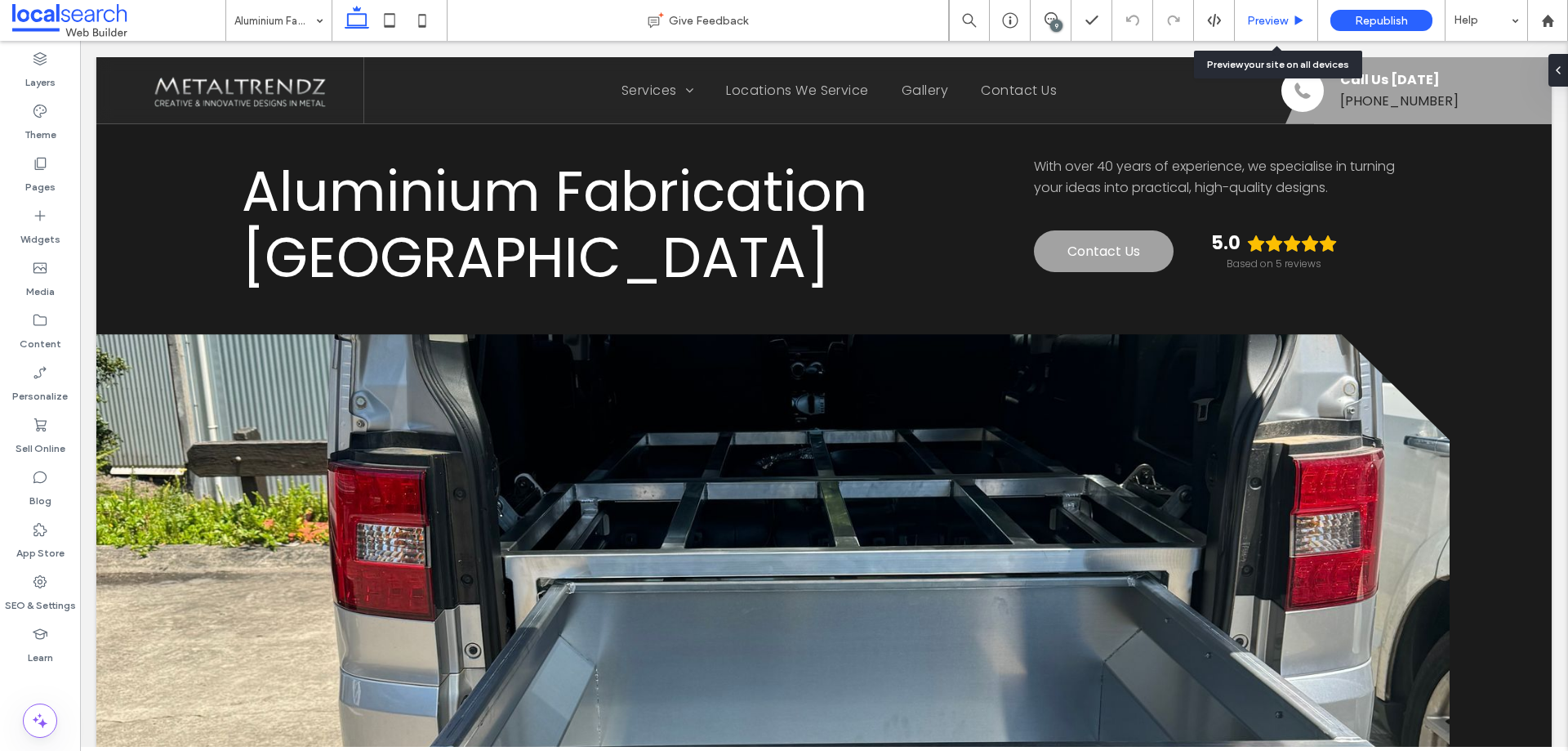
click at [1277, 24] on span "Preview" at bounding box center [1267, 20] width 41 height 14
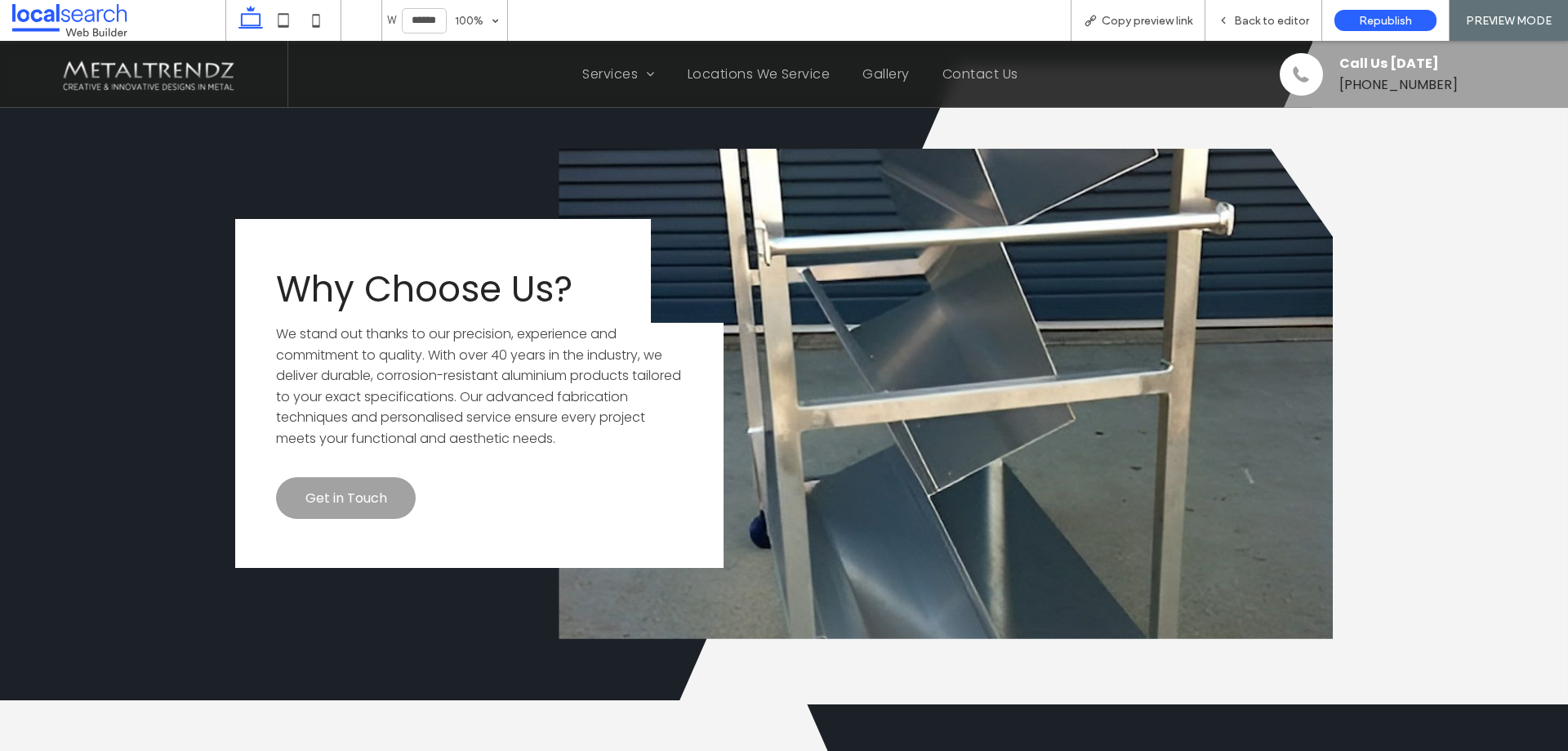
scroll to position [2271, 0]
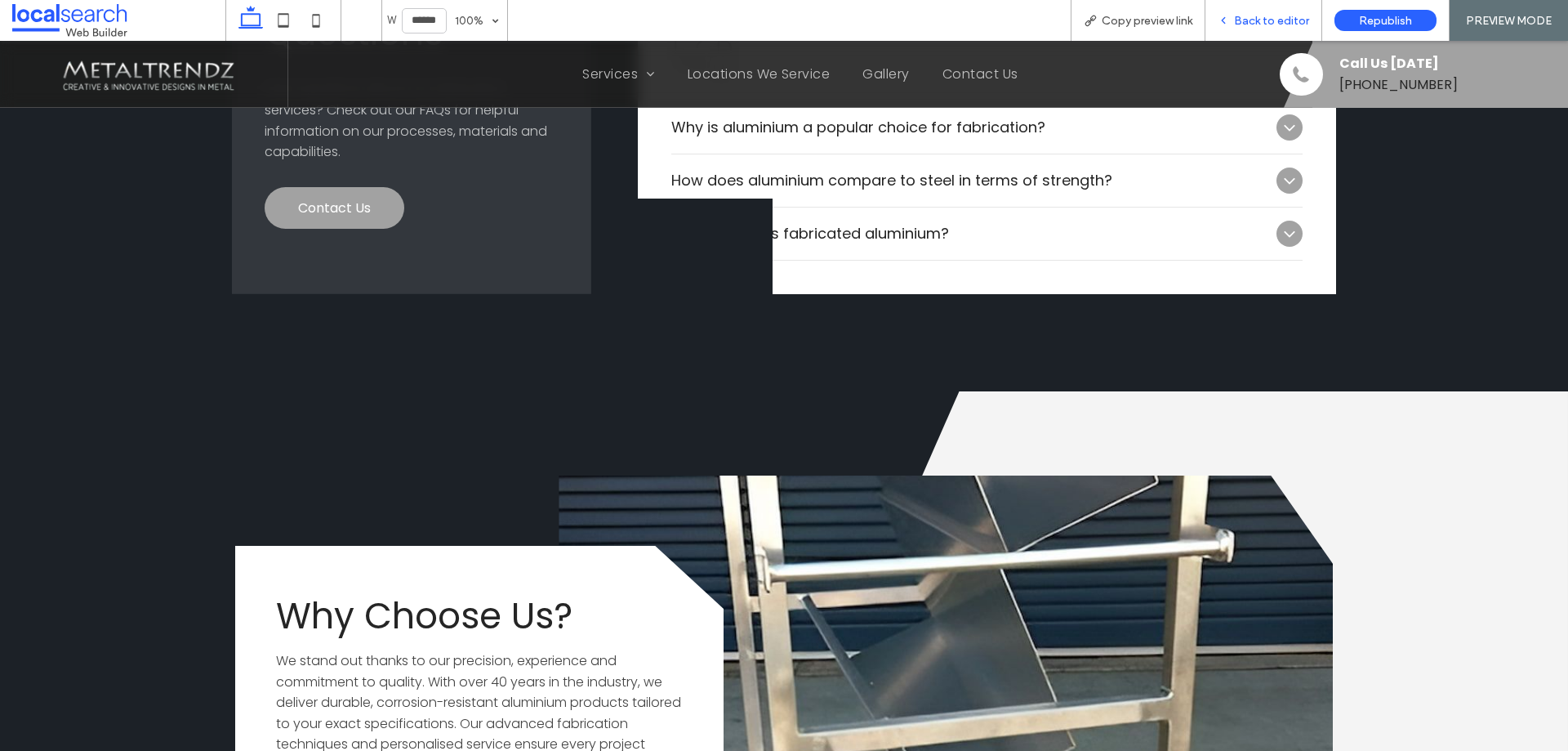
click at [1263, 19] on span "Back to editor" at bounding box center [1271, 20] width 75 height 14
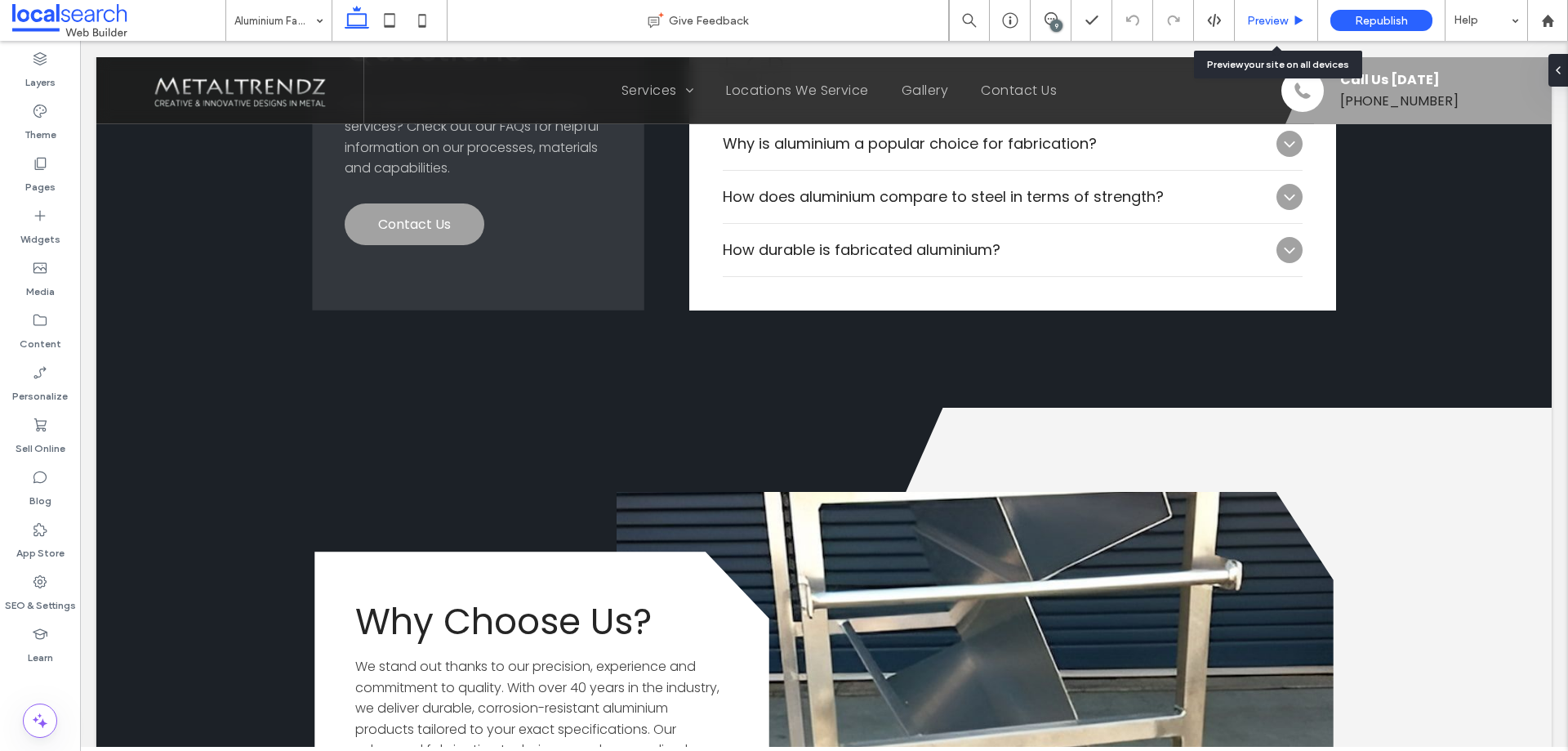
click at [1253, 19] on span "Preview" at bounding box center [1267, 20] width 41 height 14
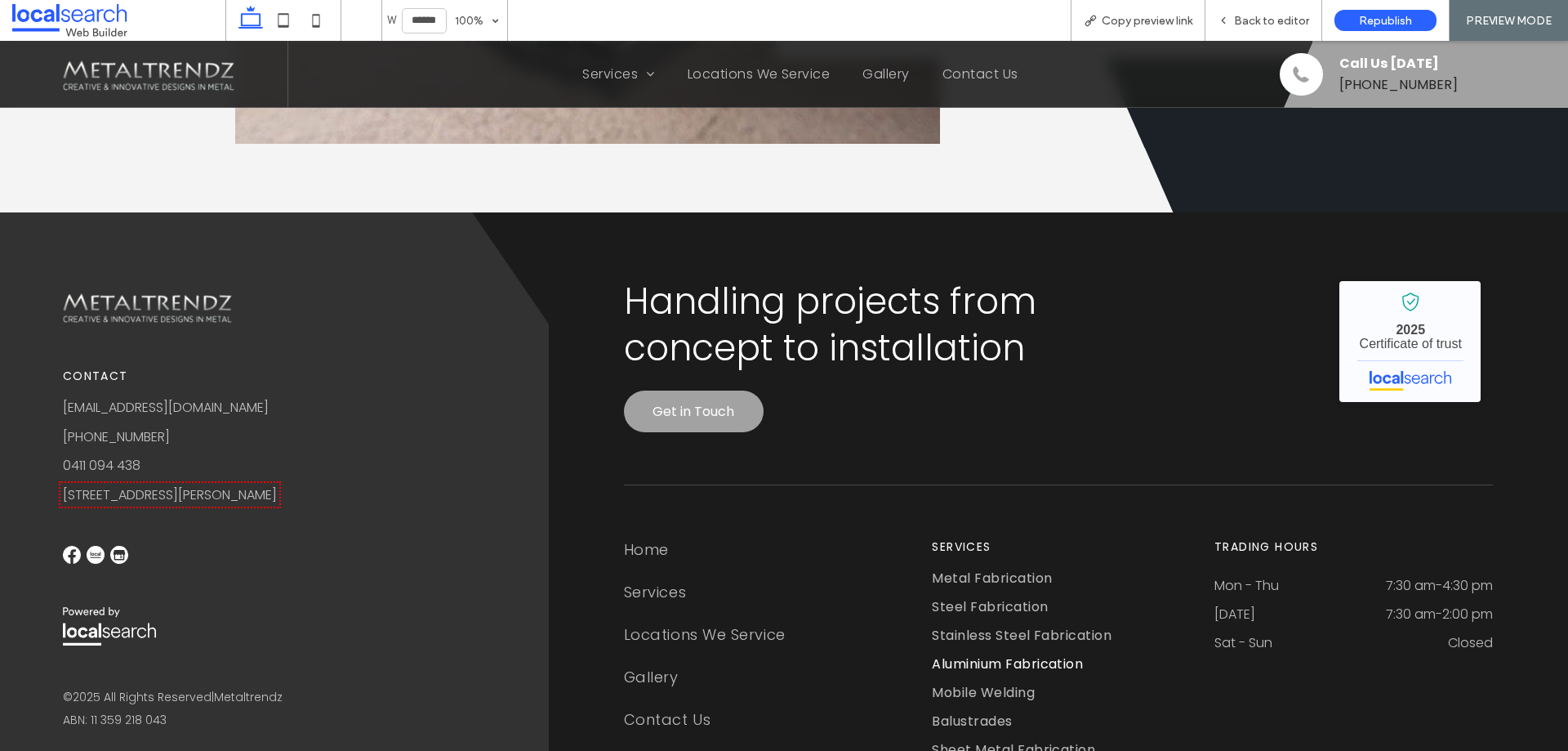
scroll to position [3986, 0]
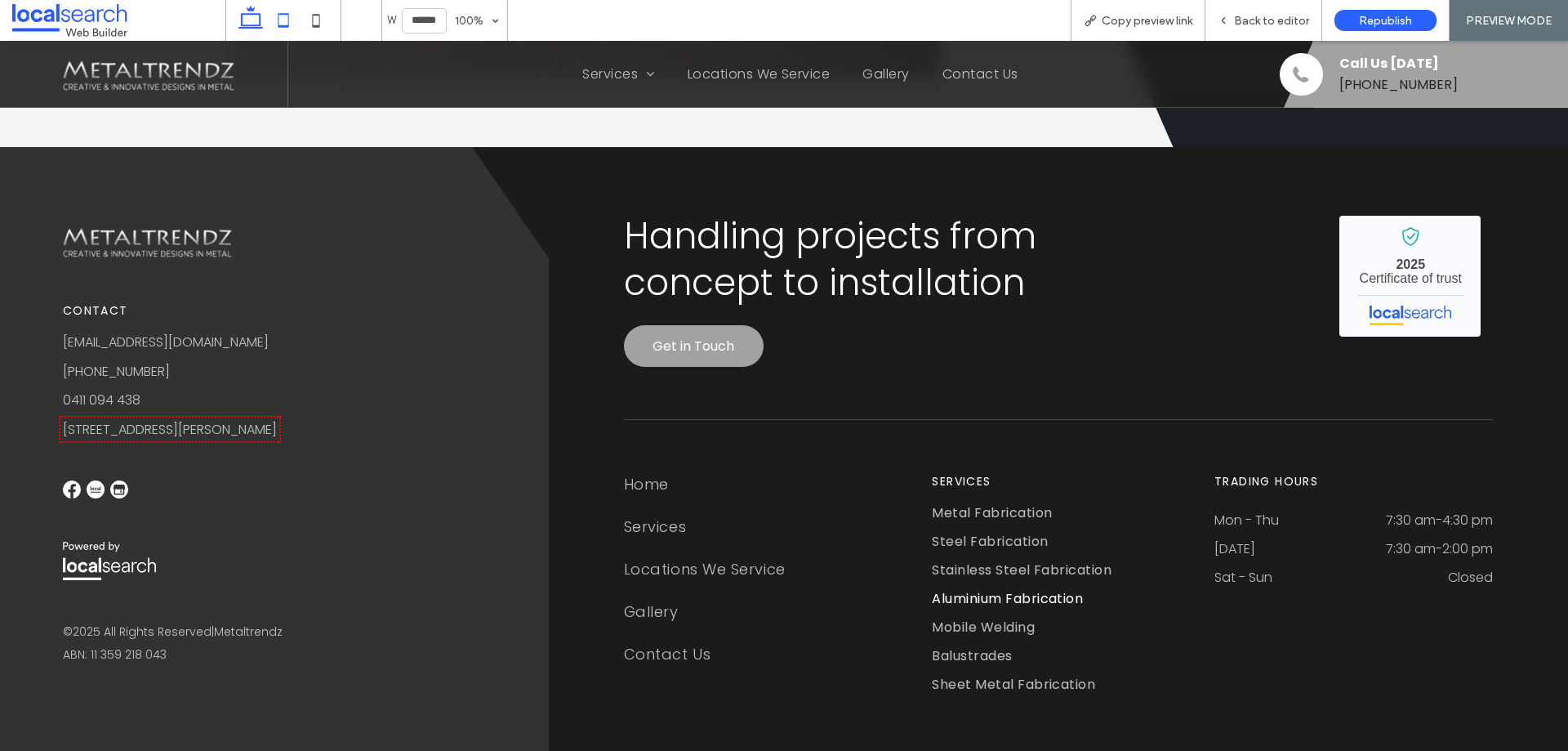
click at [284, 14] on use at bounding box center [283, 19] width 10 height 14
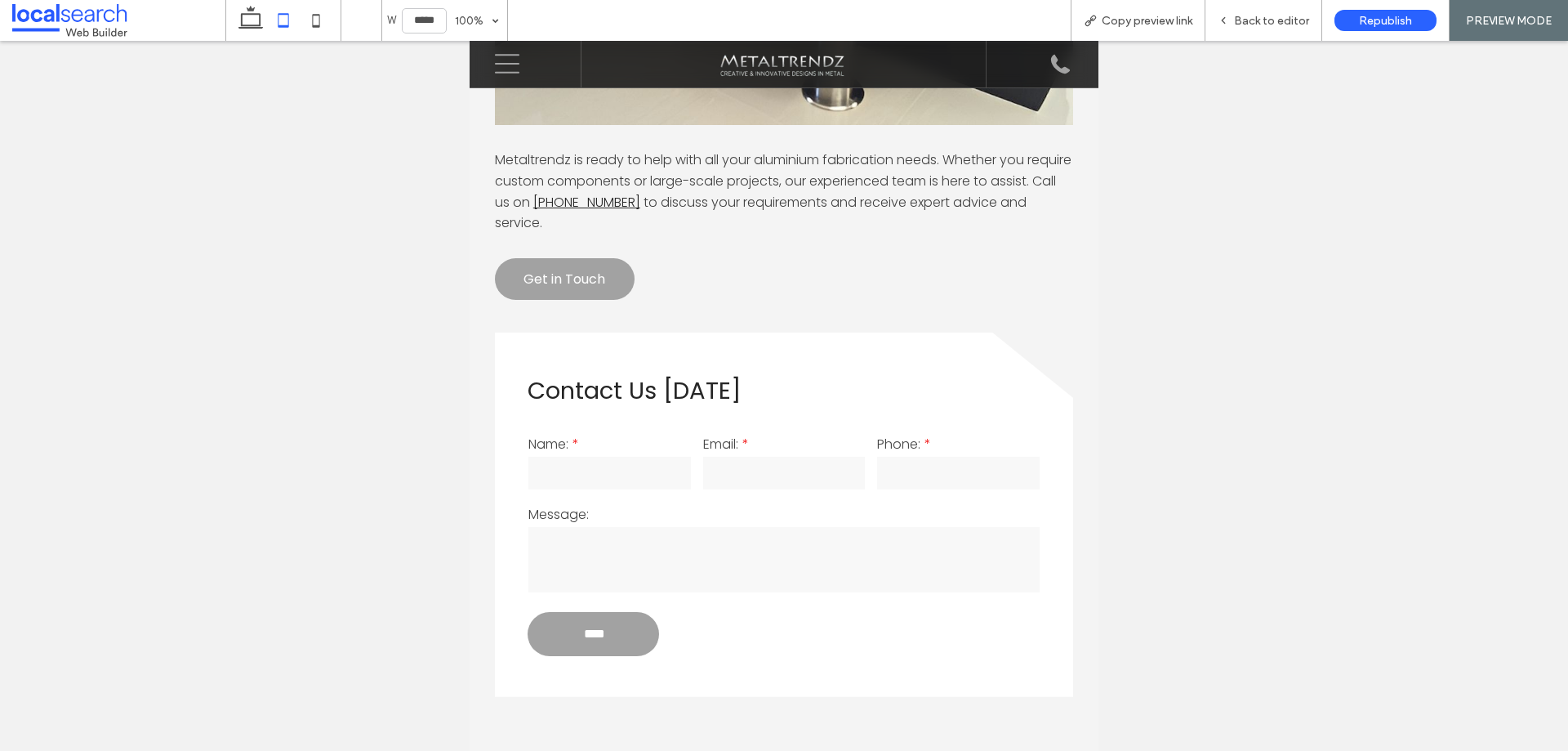
scroll to position [1552, 0]
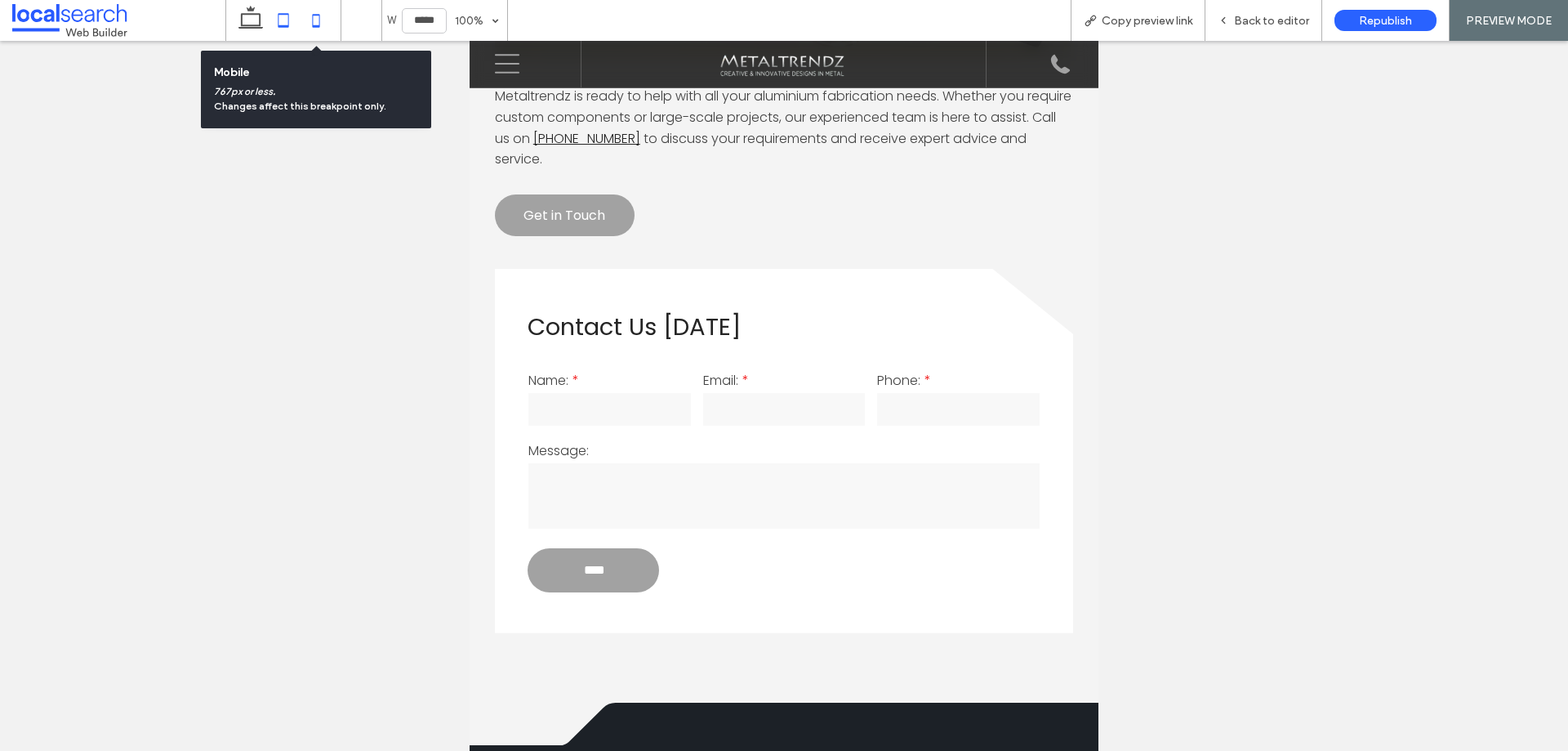
click at [324, 21] on icon at bounding box center [316, 19] width 32 height 32
type input "*****"
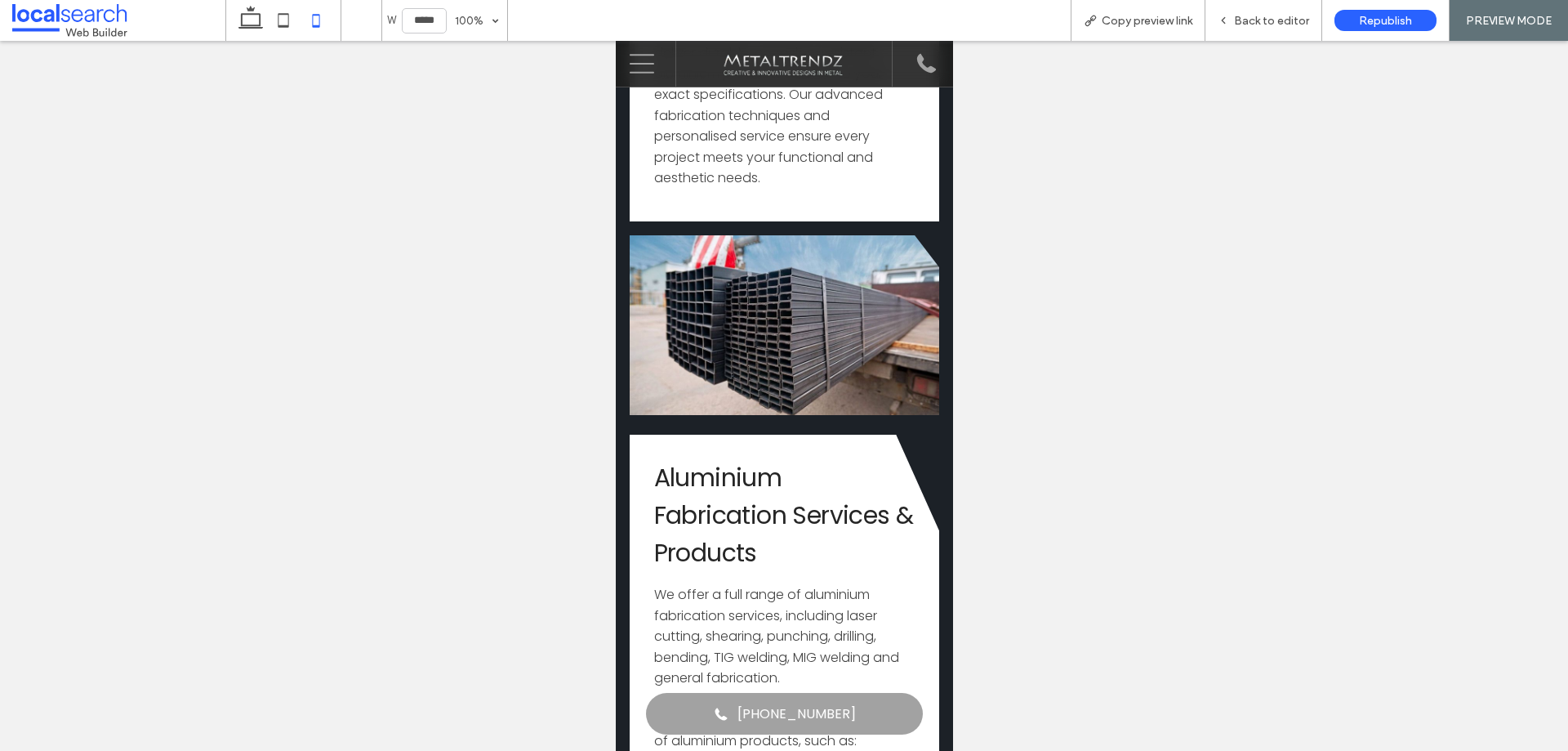
scroll to position [3349, 0]
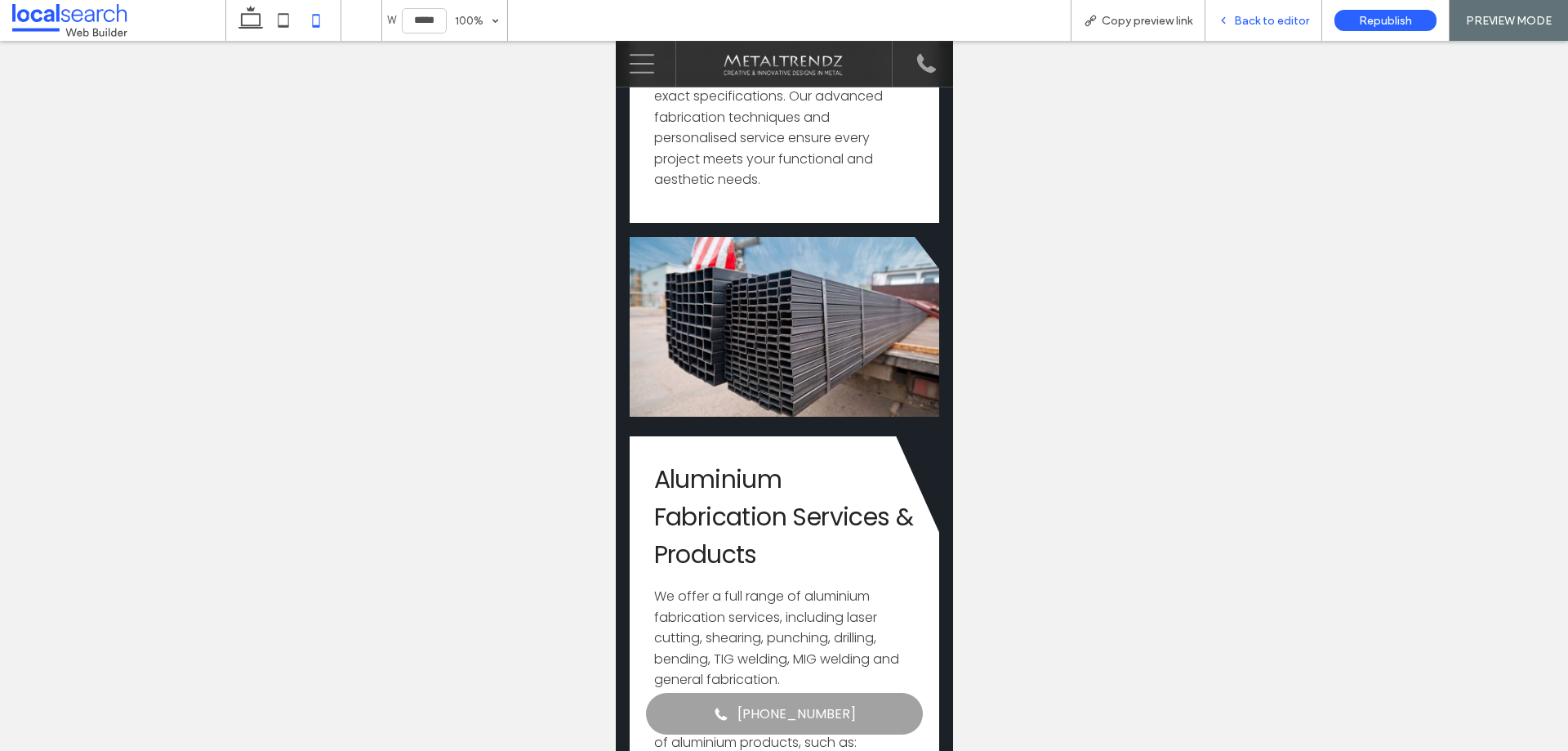
click at [1251, 25] on span "Back to editor" at bounding box center [1271, 20] width 75 height 14
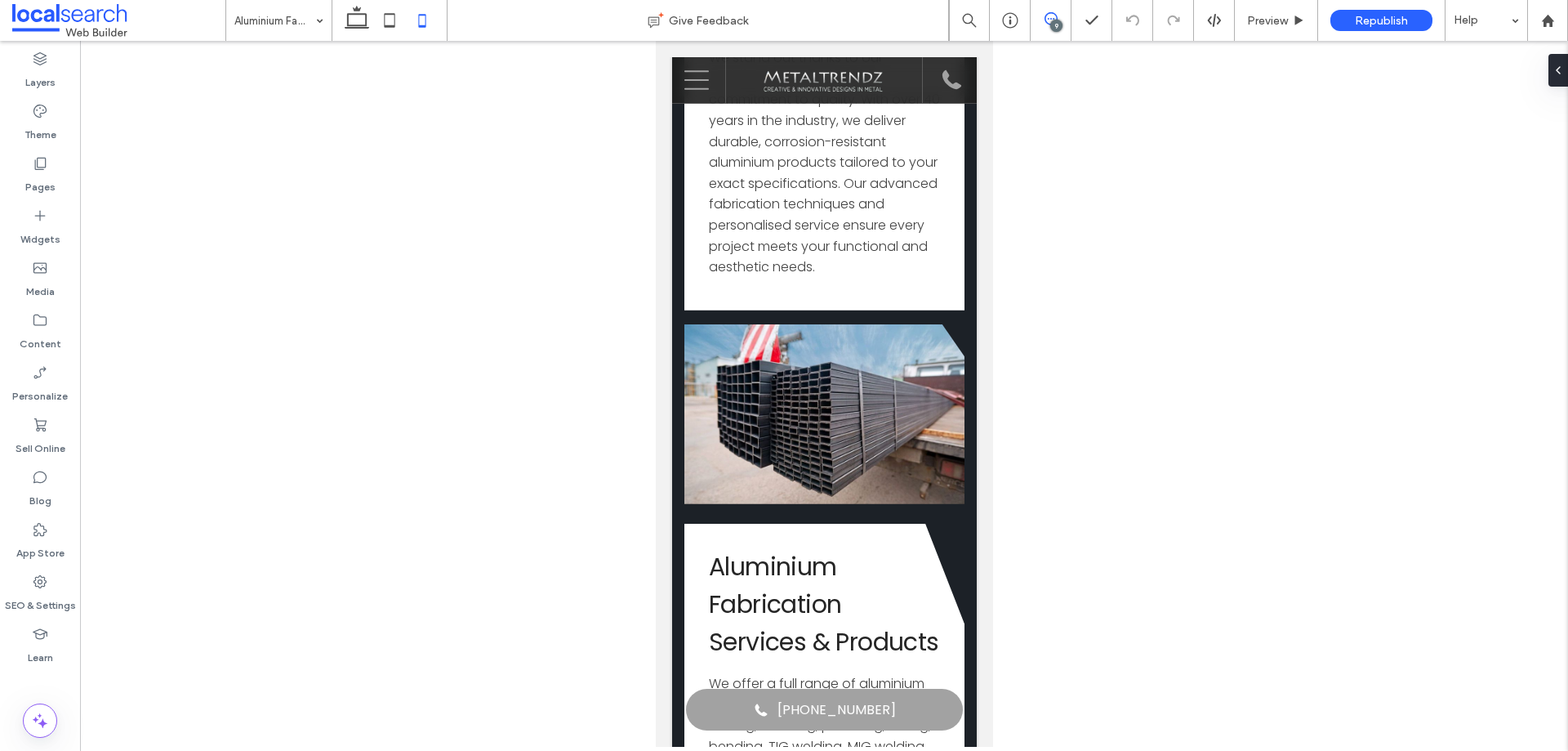
click at [1053, 18] on icon at bounding box center [1051, 18] width 13 height 13
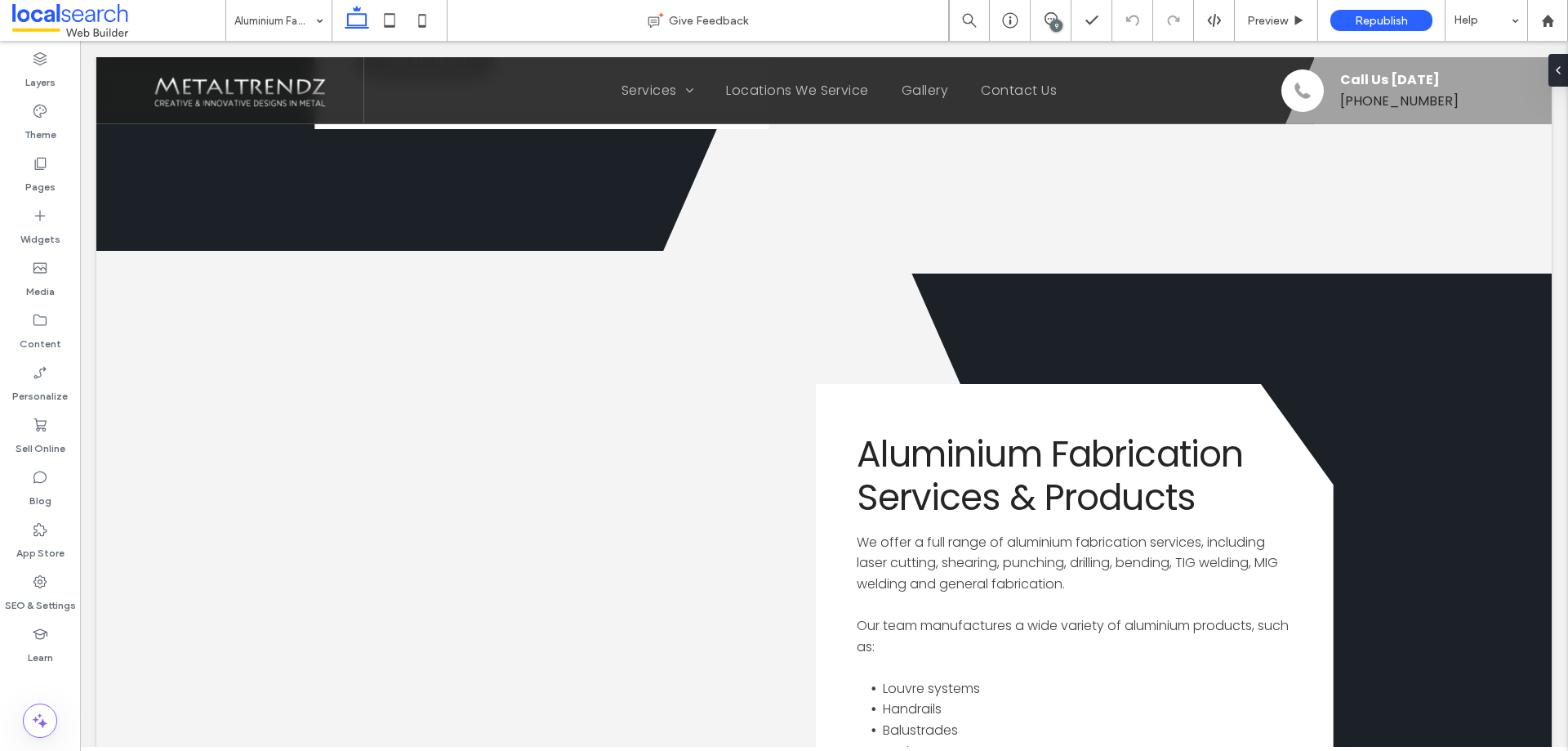
scroll to position [3593, 0]
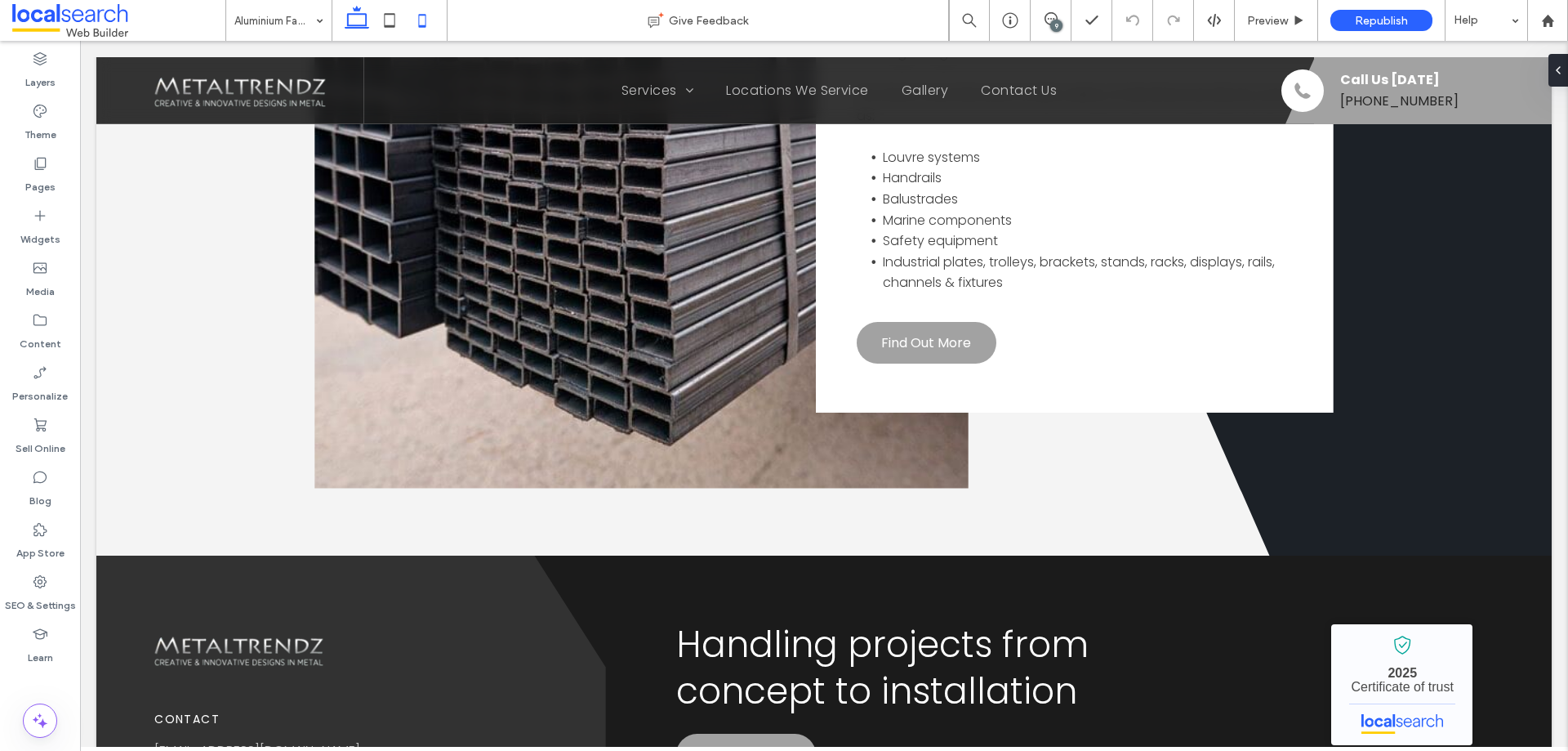
drag, startPoint x: 419, startPoint y: 25, endPoint x: 18, endPoint y: 18, distance: 401.1
click at [419, 25] on use at bounding box center [423, 20] width 7 height 13
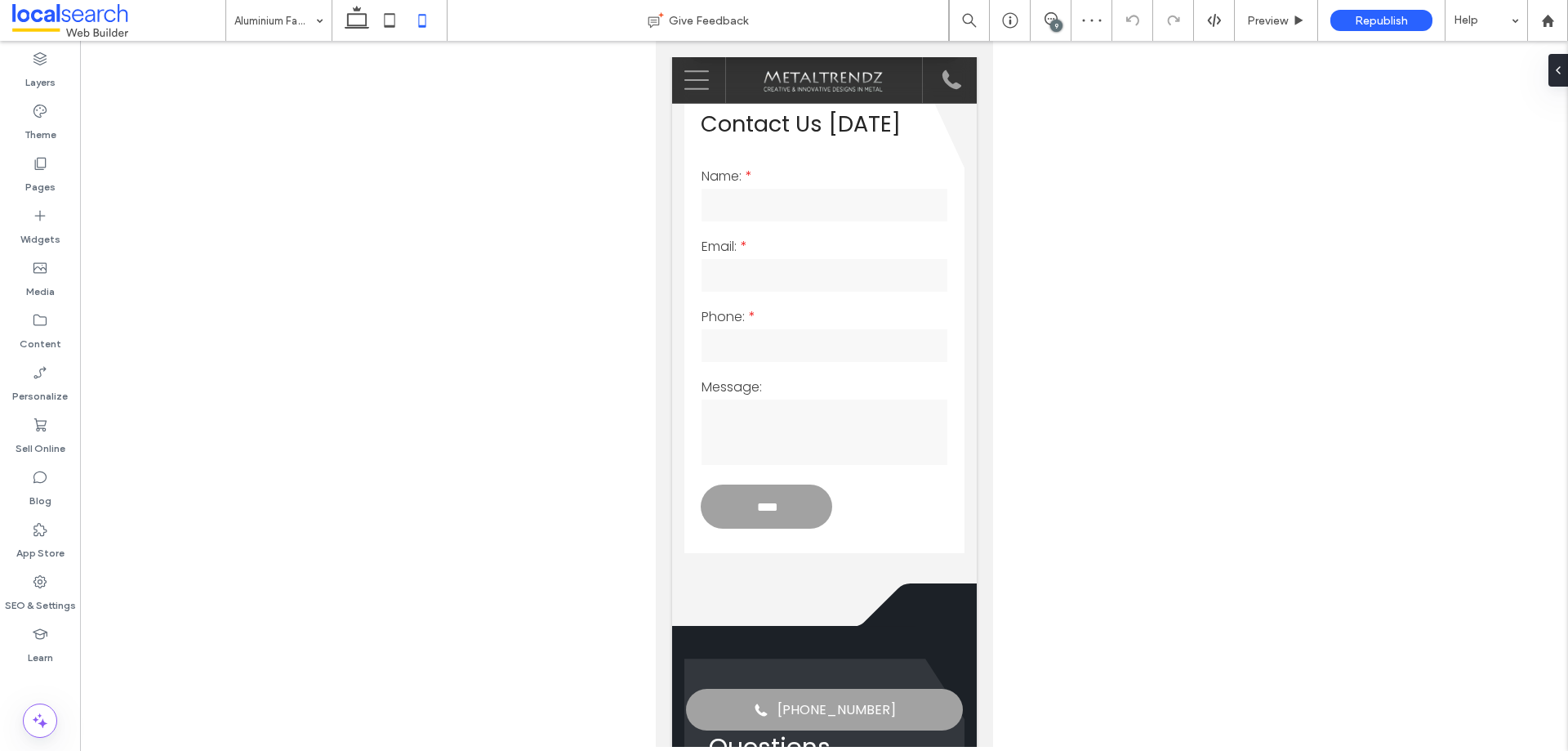
scroll to position [1281, 0]
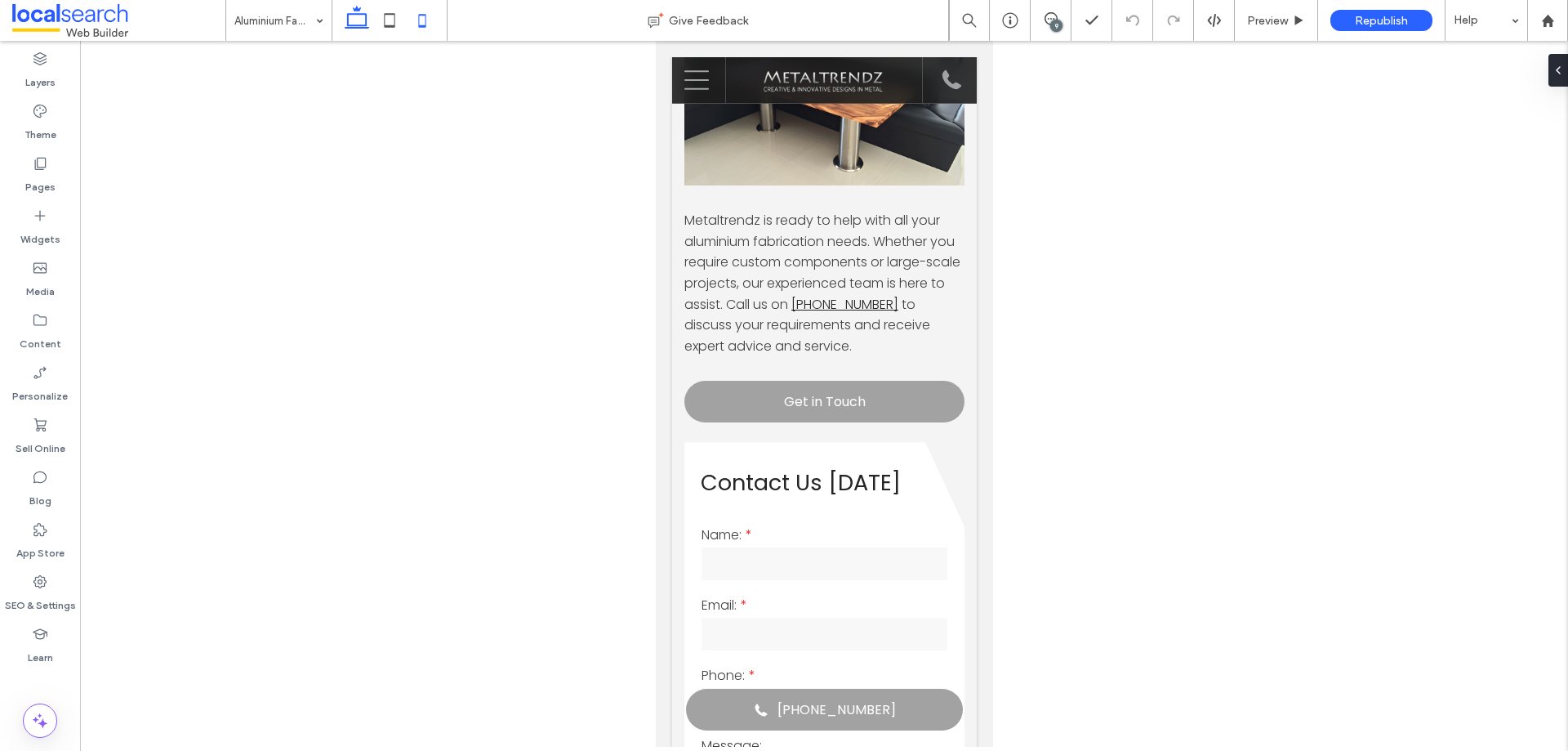
click at [355, 18] on icon at bounding box center [356, 19] width 32 height 32
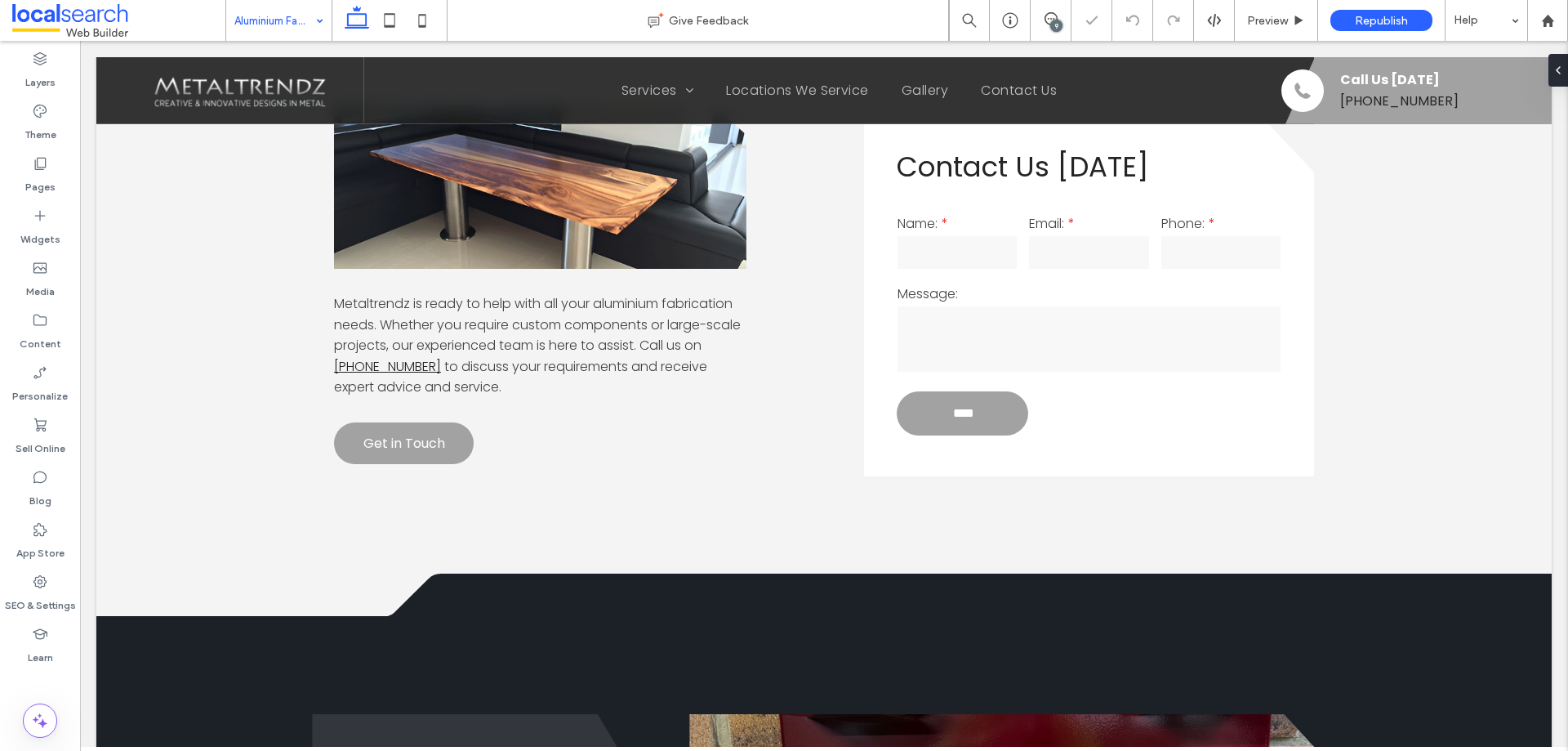
scroll to position [1181, 0]
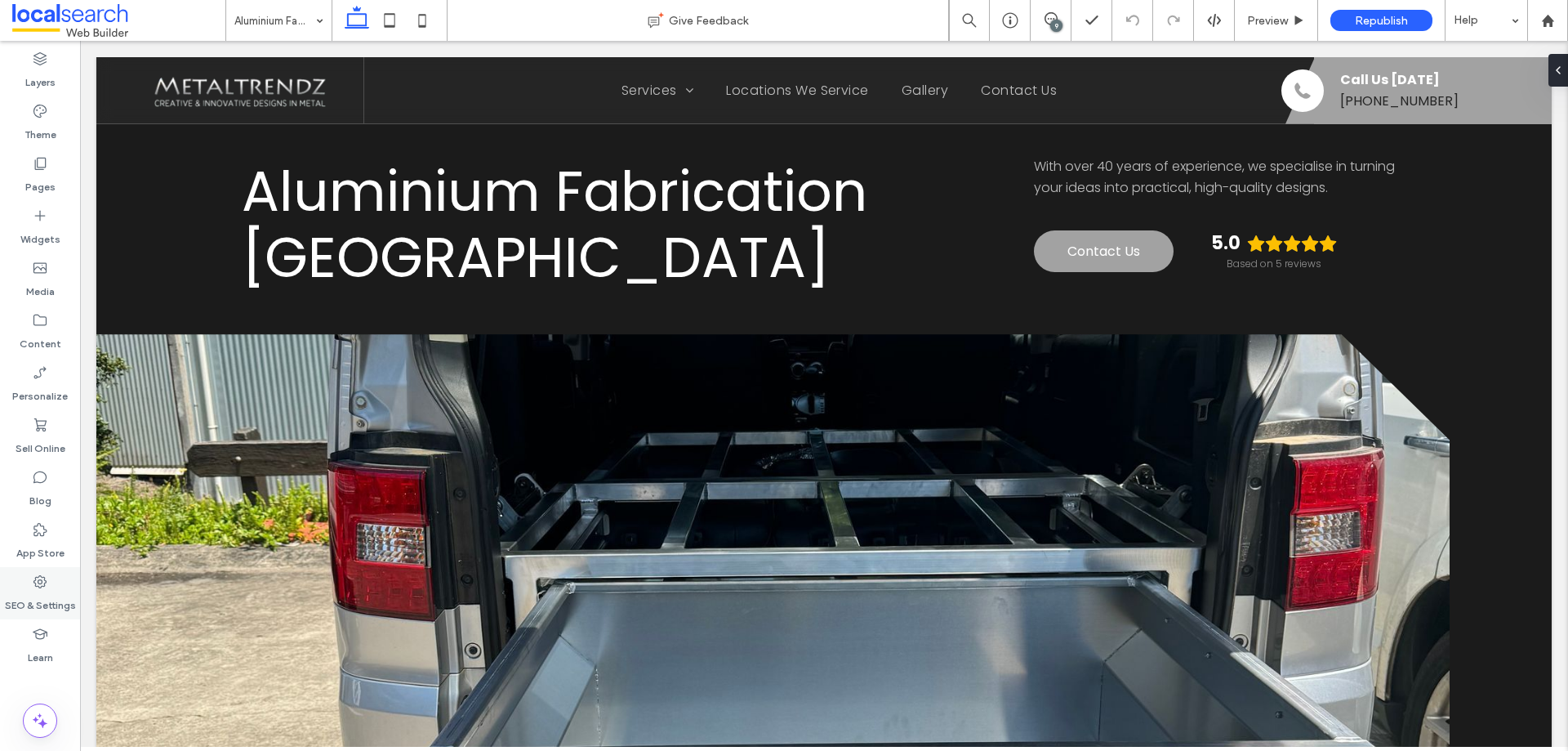
click at [38, 589] on label "SEO & Settings" at bounding box center [40, 600] width 71 height 23
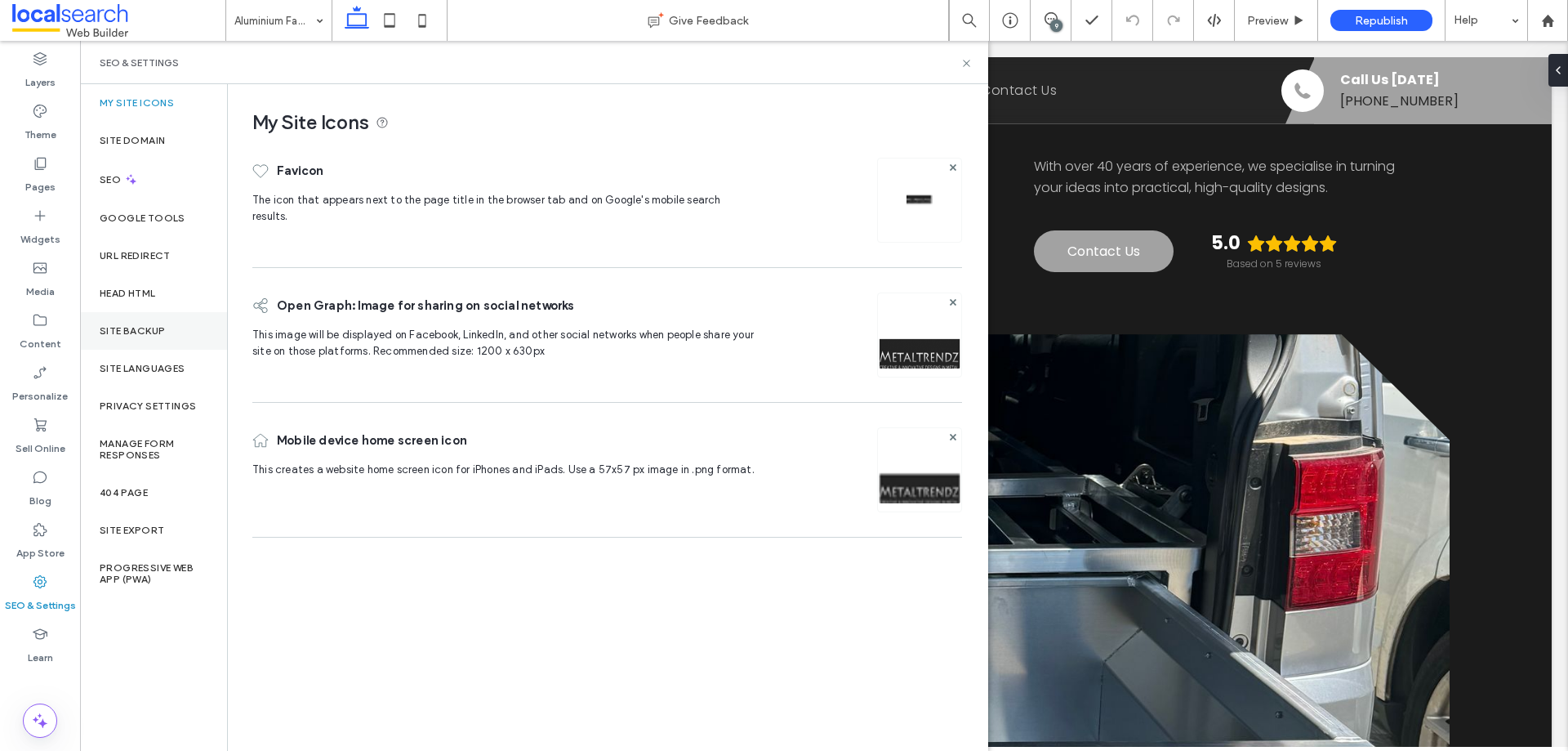
click at [151, 333] on label "Site Backup" at bounding box center [132, 331] width 66 height 11
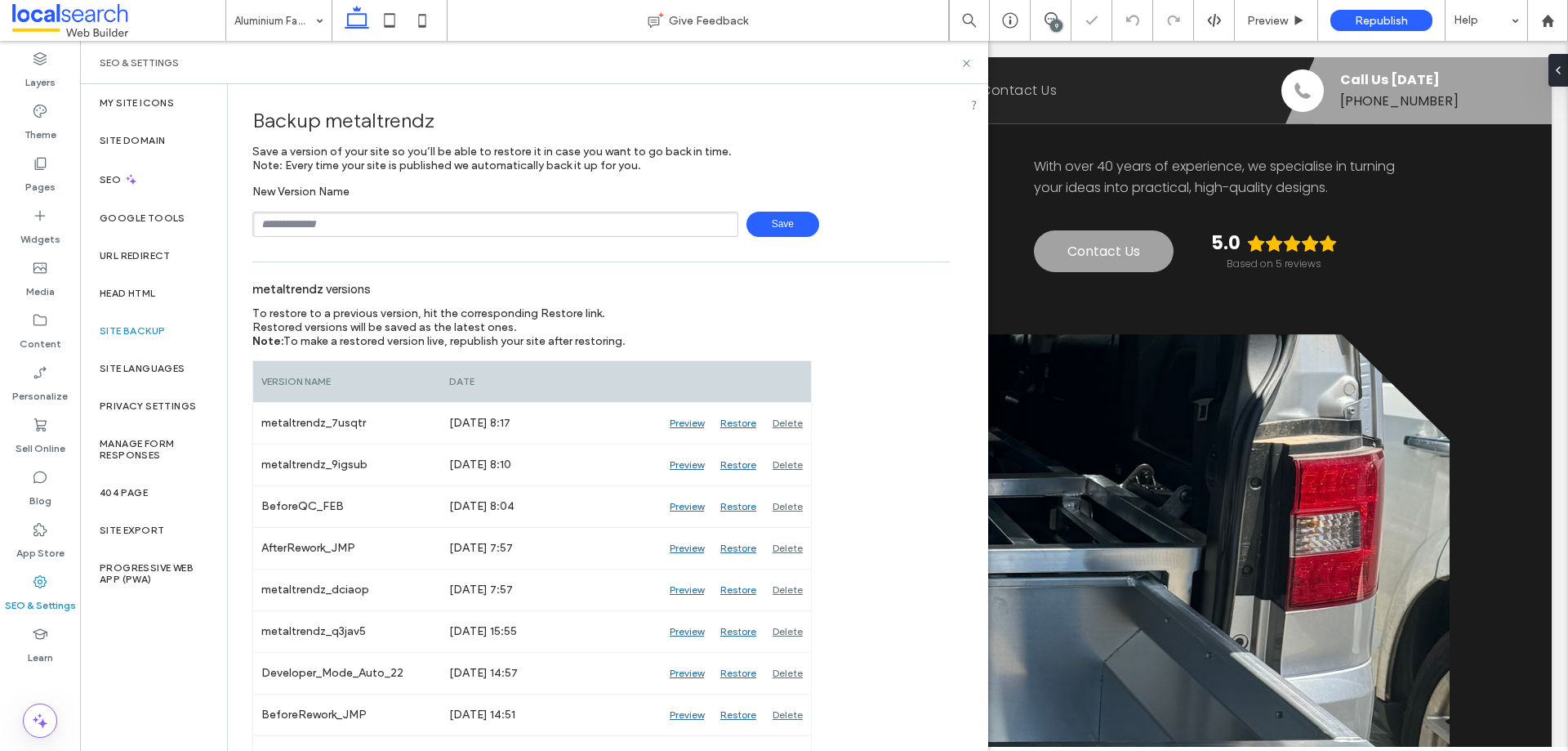
click at [491, 226] on input "text" at bounding box center [495, 224] width 486 height 25
type input "**********"
click at [783, 221] on span "Save" at bounding box center [782, 224] width 73 height 25
drag, startPoint x: 962, startPoint y: 59, endPoint x: 882, endPoint y: 7, distance: 95.4
click at [962, 59] on icon at bounding box center [966, 63] width 12 height 12
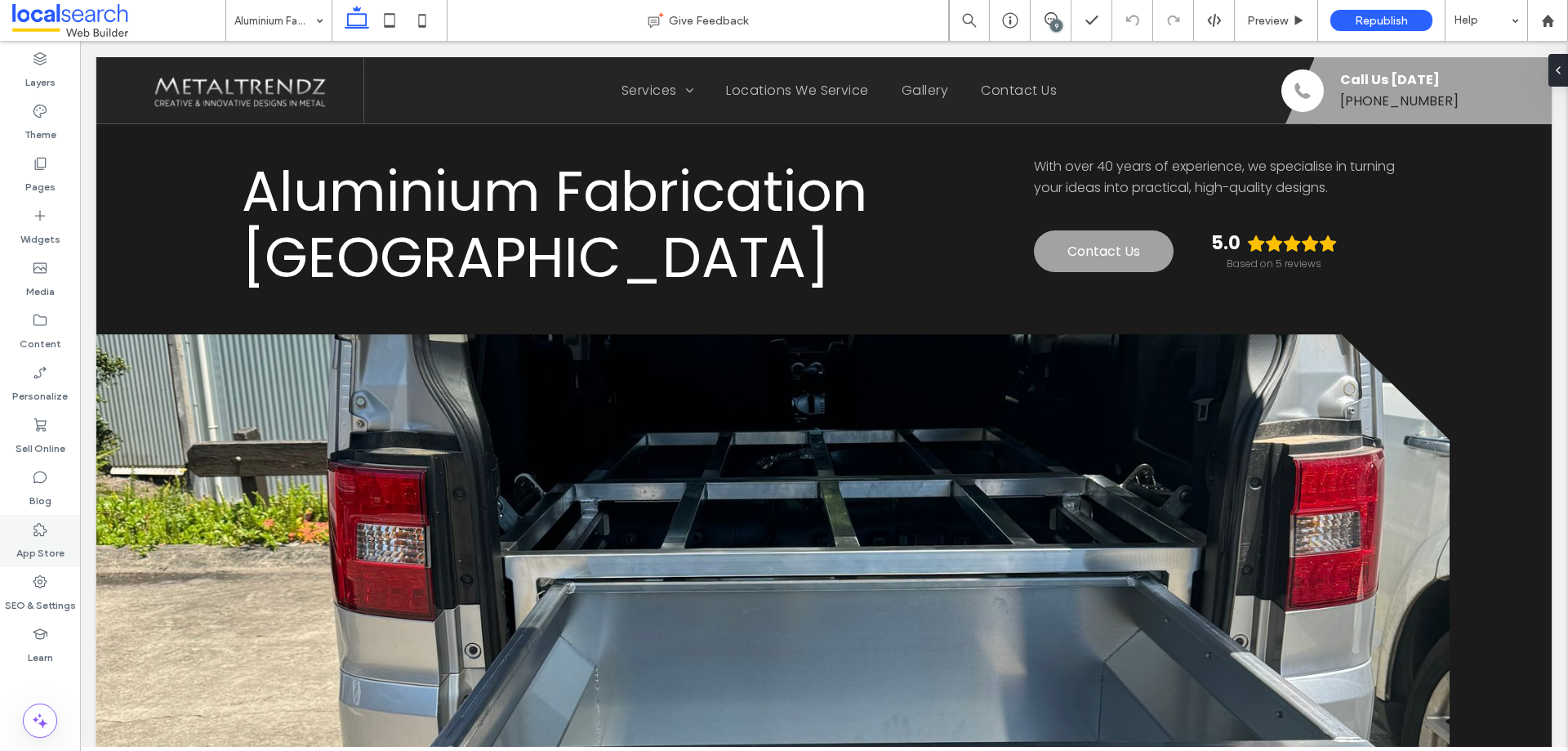
click at [58, 584] on div "SEO & Settings" at bounding box center [40, 593] width 80 height 53
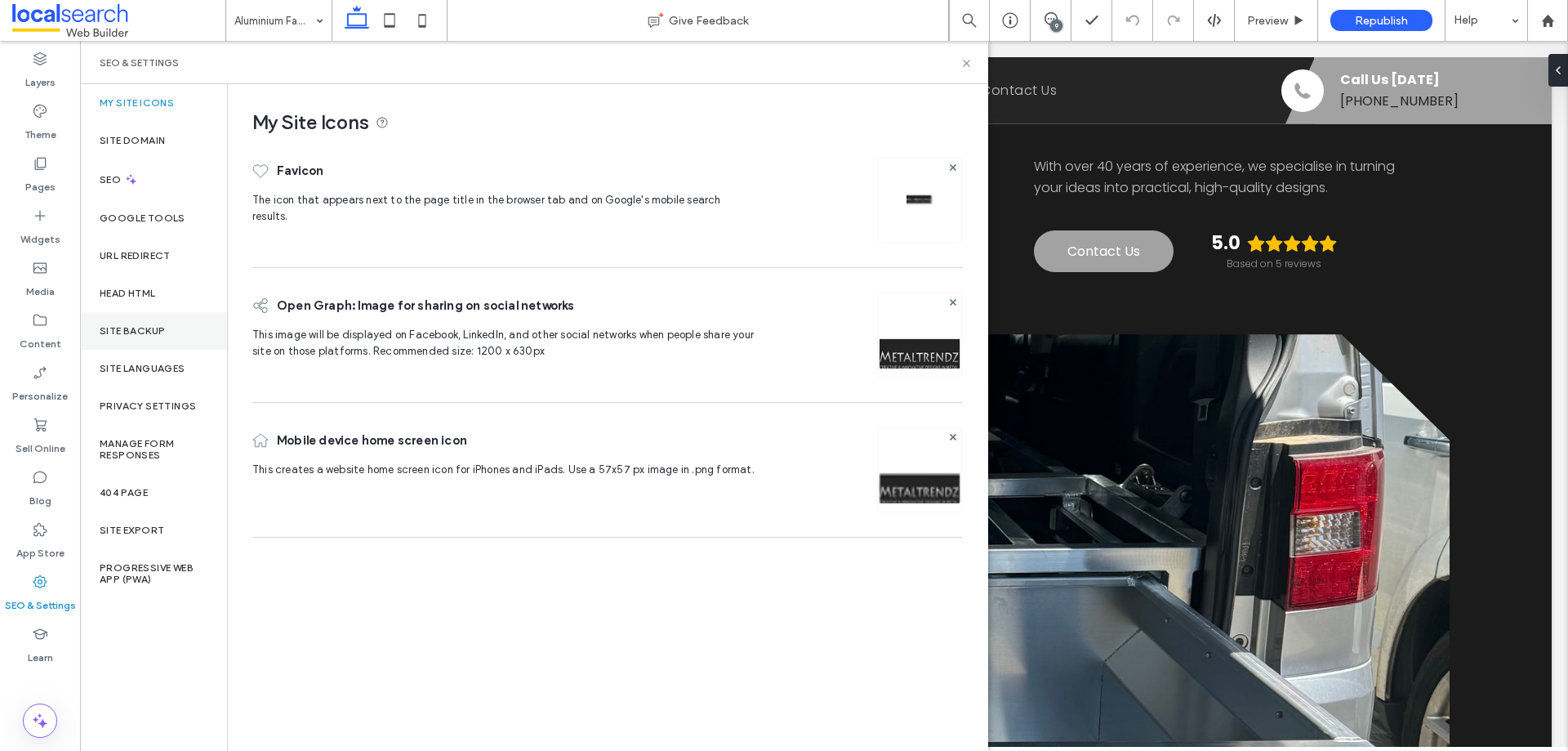
click at [163, 325] on label "Site Backup" at bounding box center [132, 331] width 66 height 11
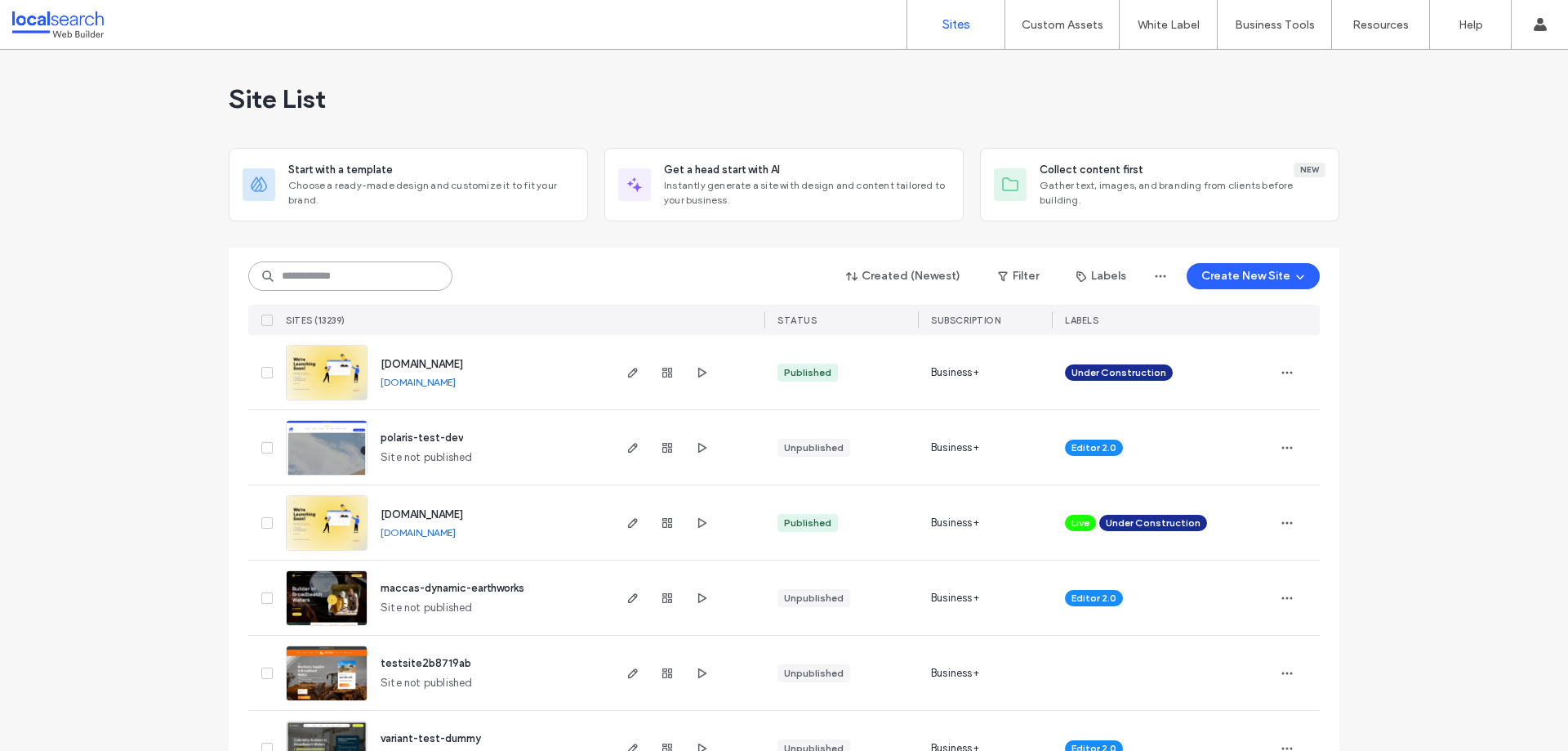
click at [401, 270] on input at bounding box center [350, 276] width 204 height 30
paste input "********"
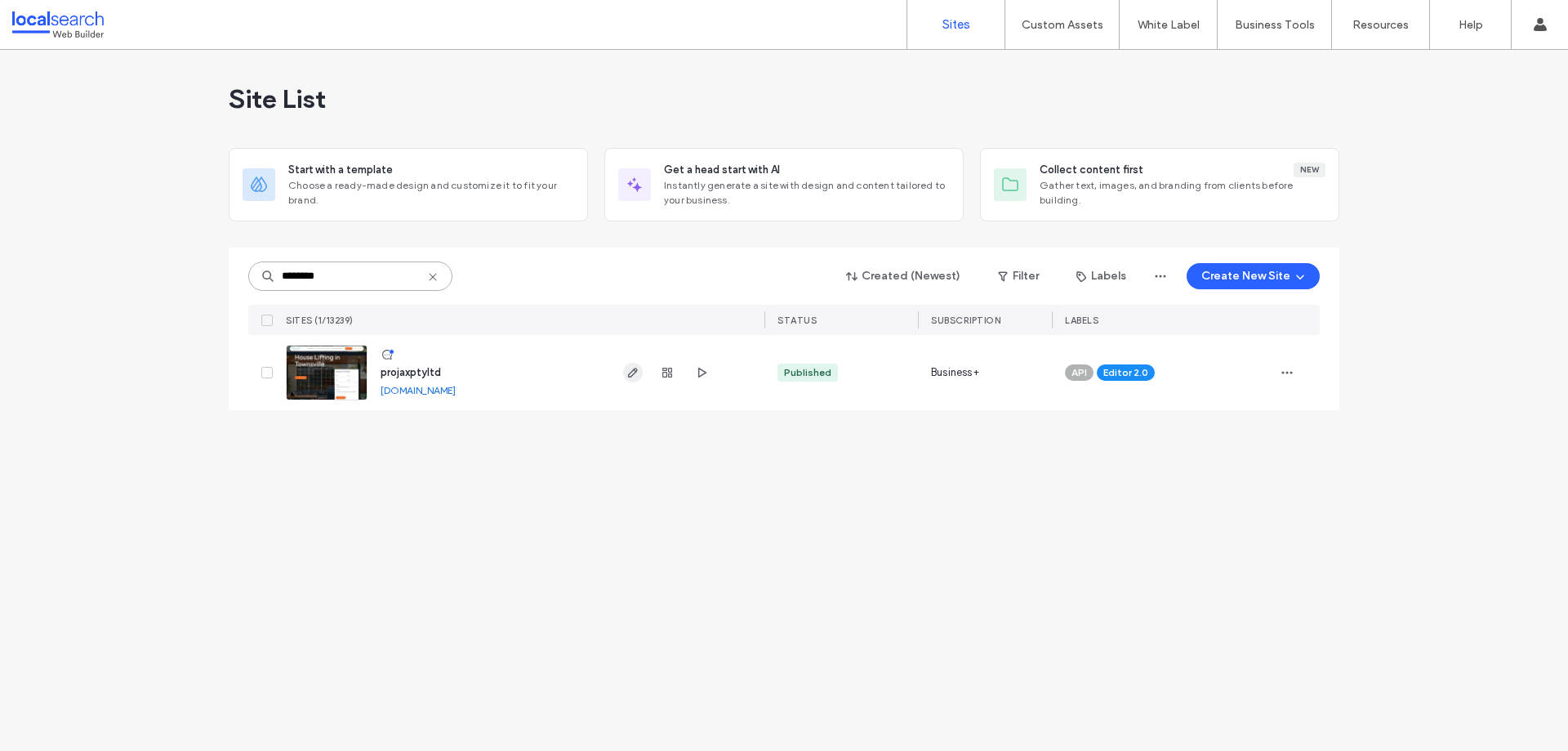
type input "********"
click at [626, 373] on icon "button" at bounding box center [633, 372] width 13 height 13
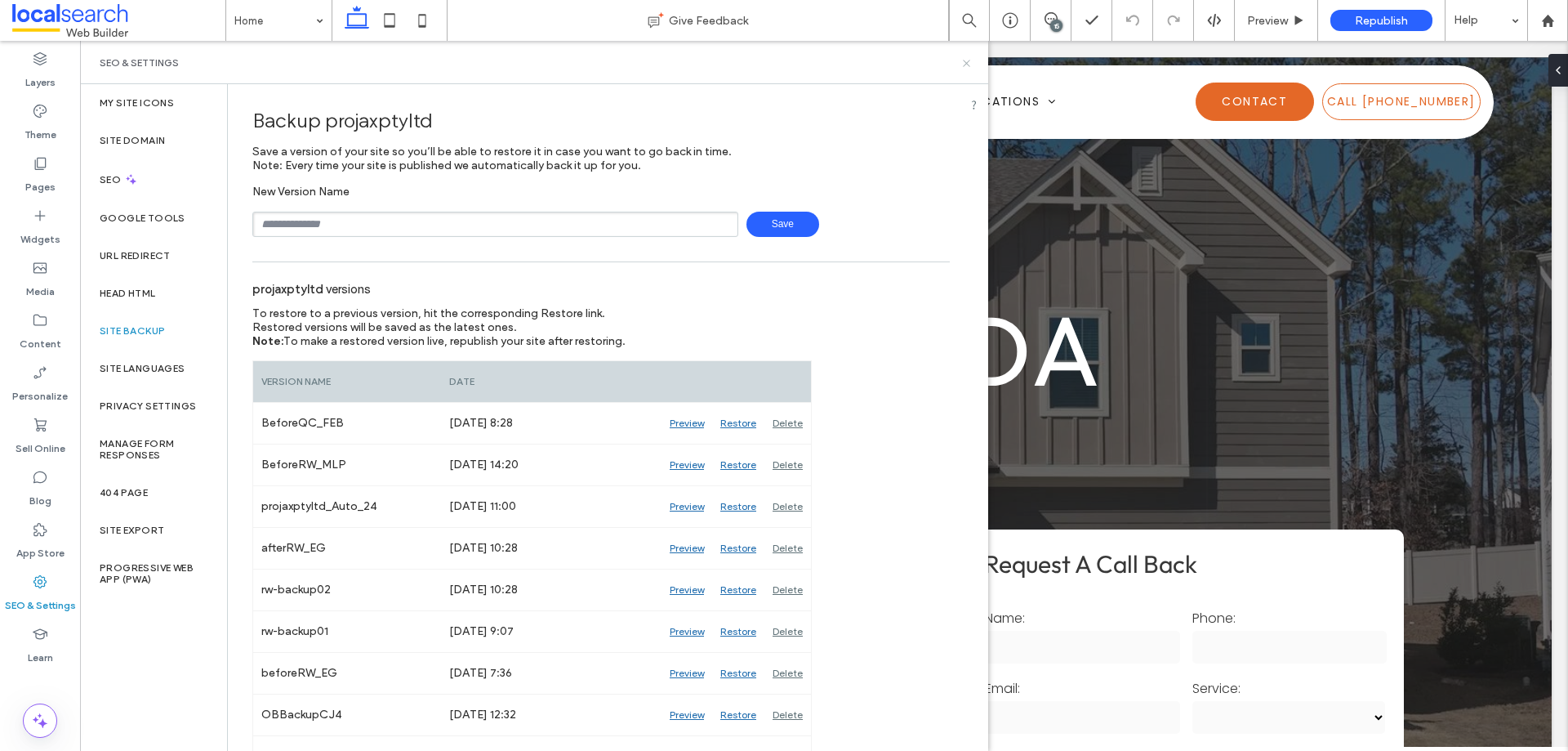
click at [967, 61] on icon at bounding box center [966, 63] width 12 height 12
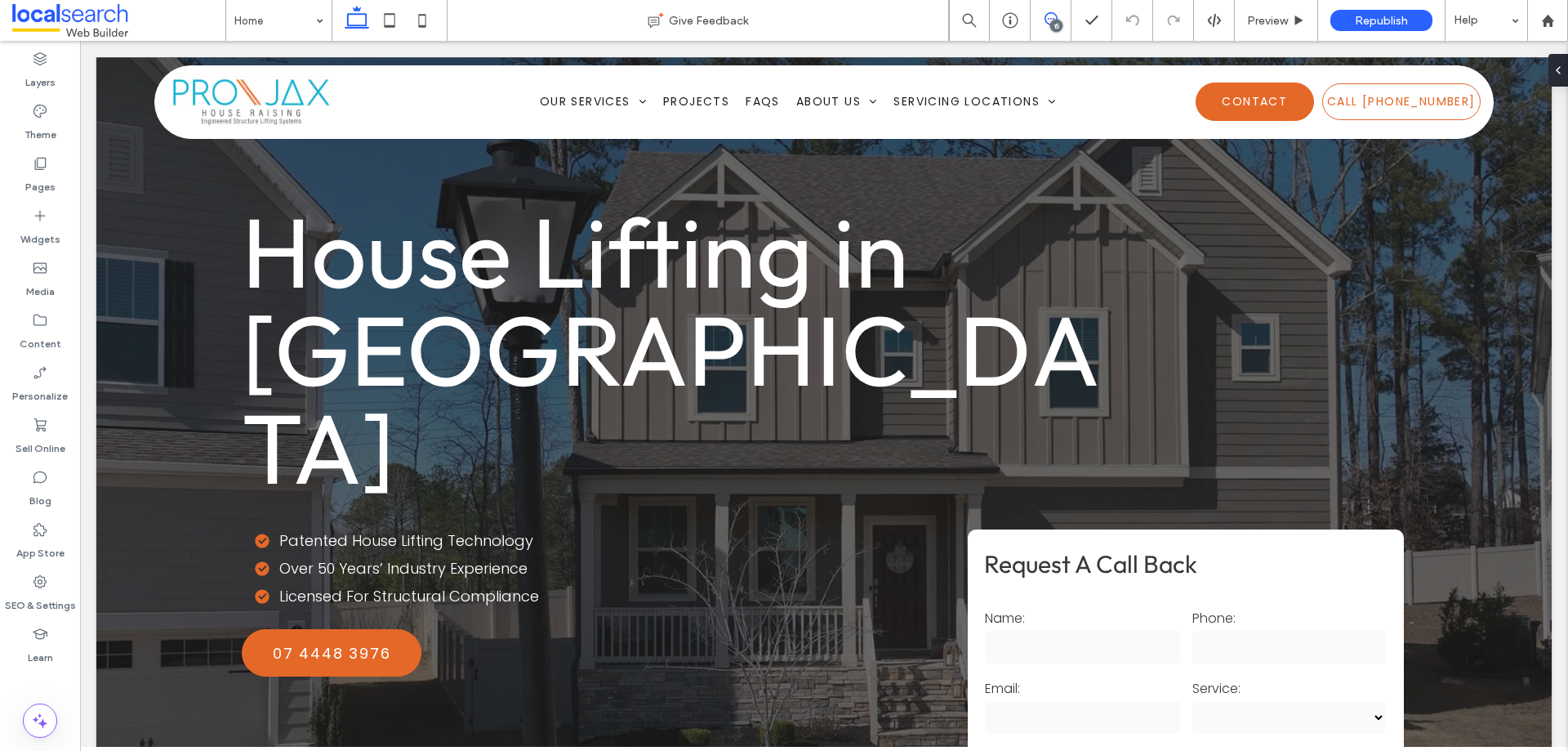
click at [1066, 17] on span at bounding box center [1050, 18] width 40 height 13
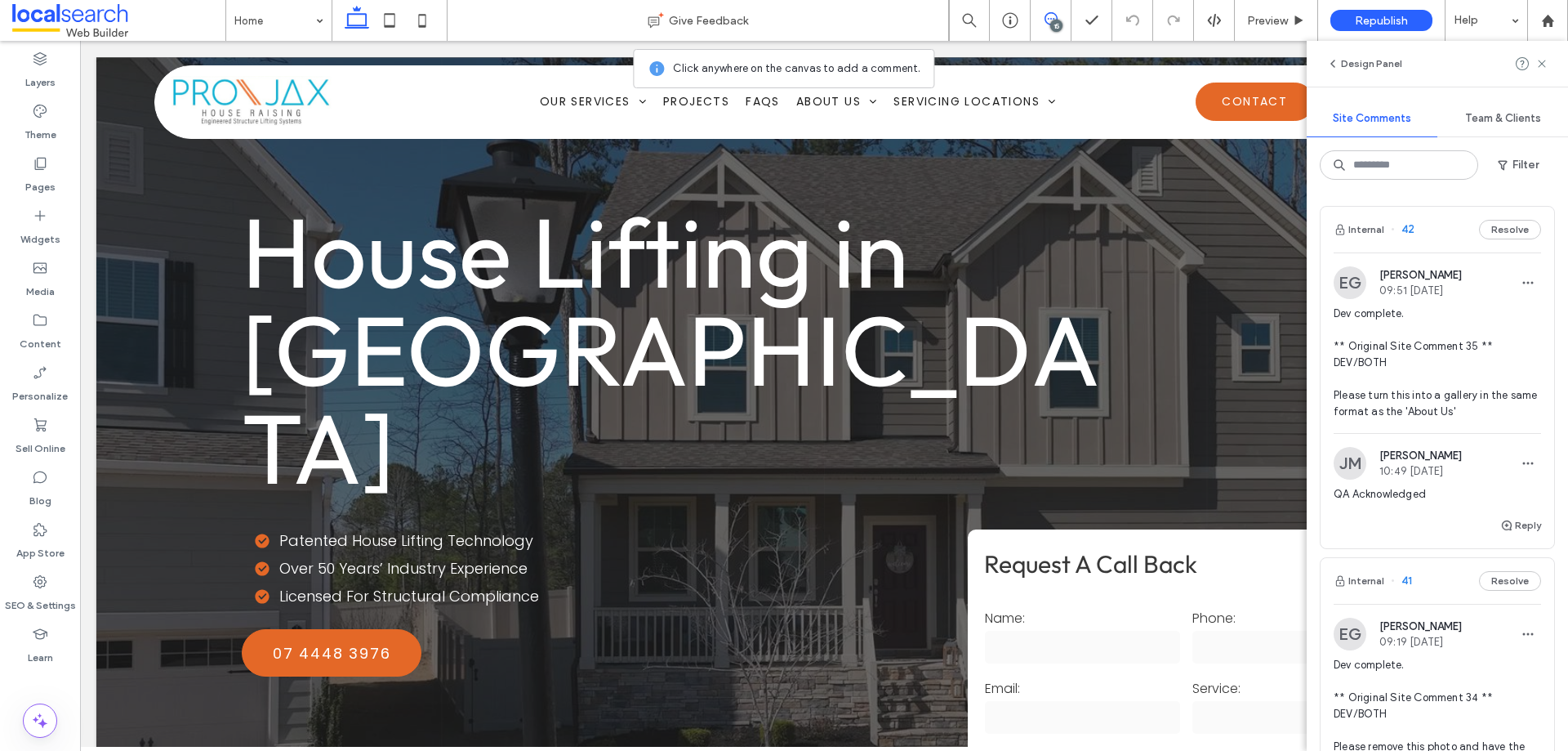
click at [1443, 397] on span "Dev complete. ** Original Site Comment 35 ** DEV/BOTH Please turn this into a g…" at bounding box center [1437, 363] width 208 height 115
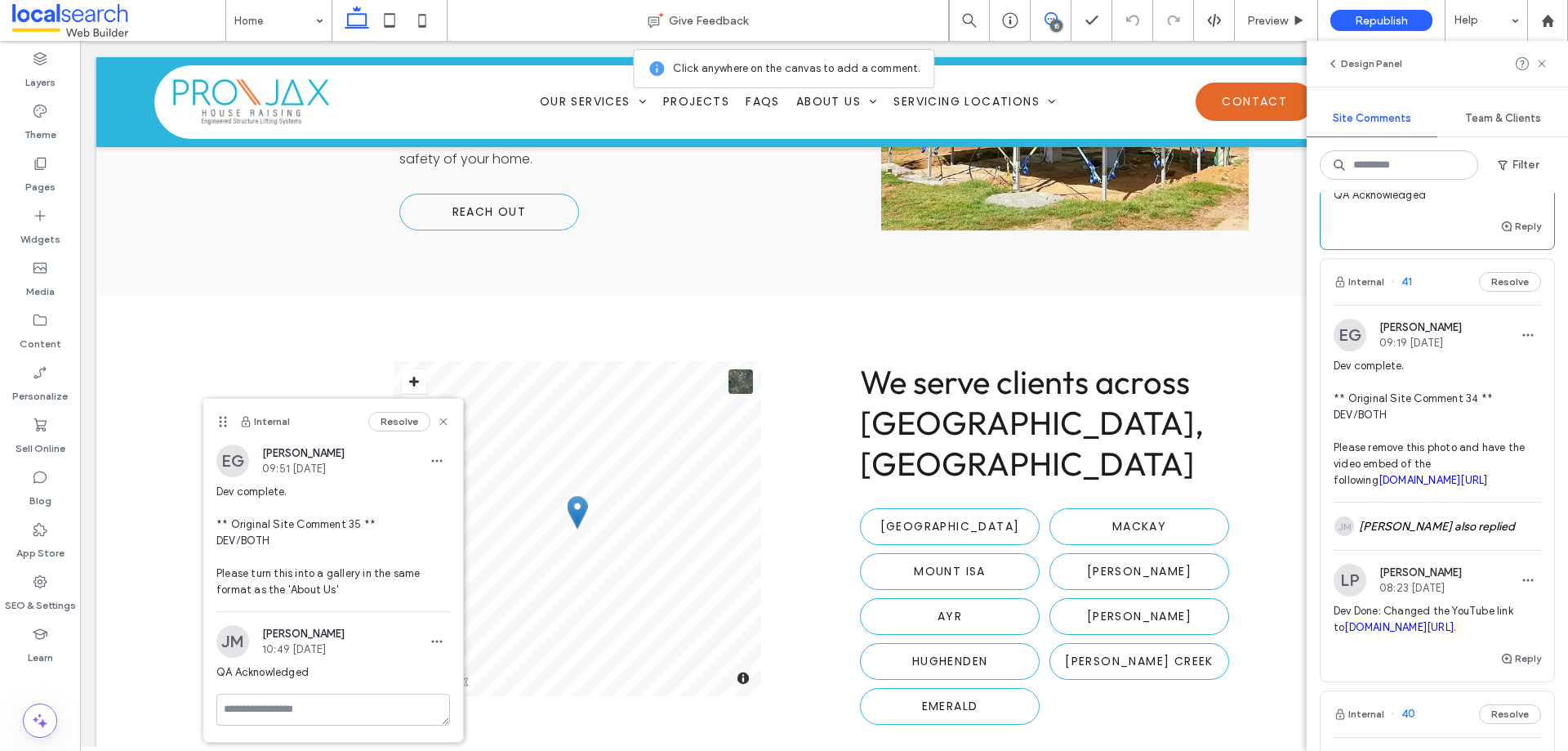
scroll to position [327, 0]
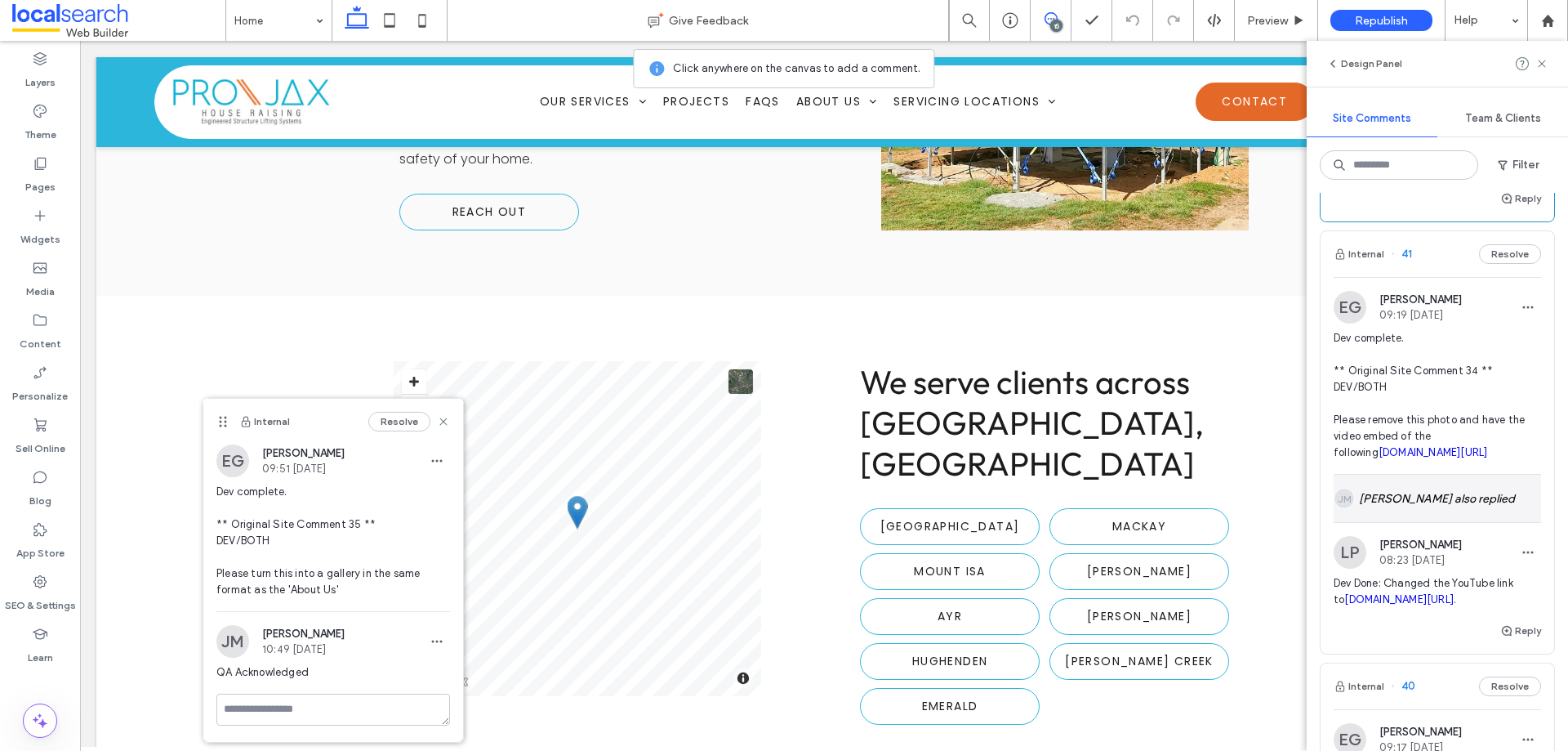
click at [1408, 515] on div "JM Jane Mcneill also replied" at bounding box center [1437, 498] width 208 height 47
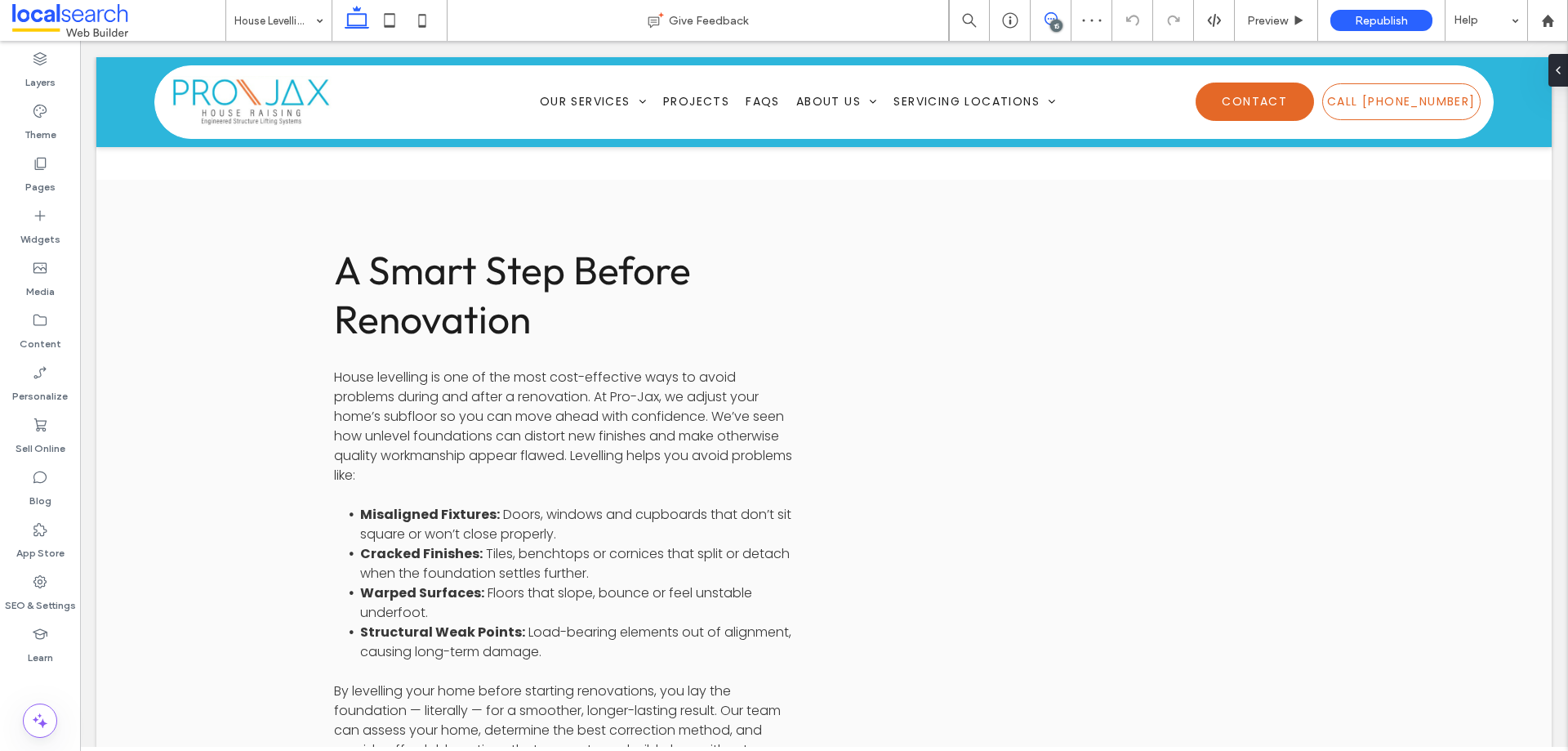
click at [1055, 18] on icon at bounding box center [1051, 18] width 13 height 13
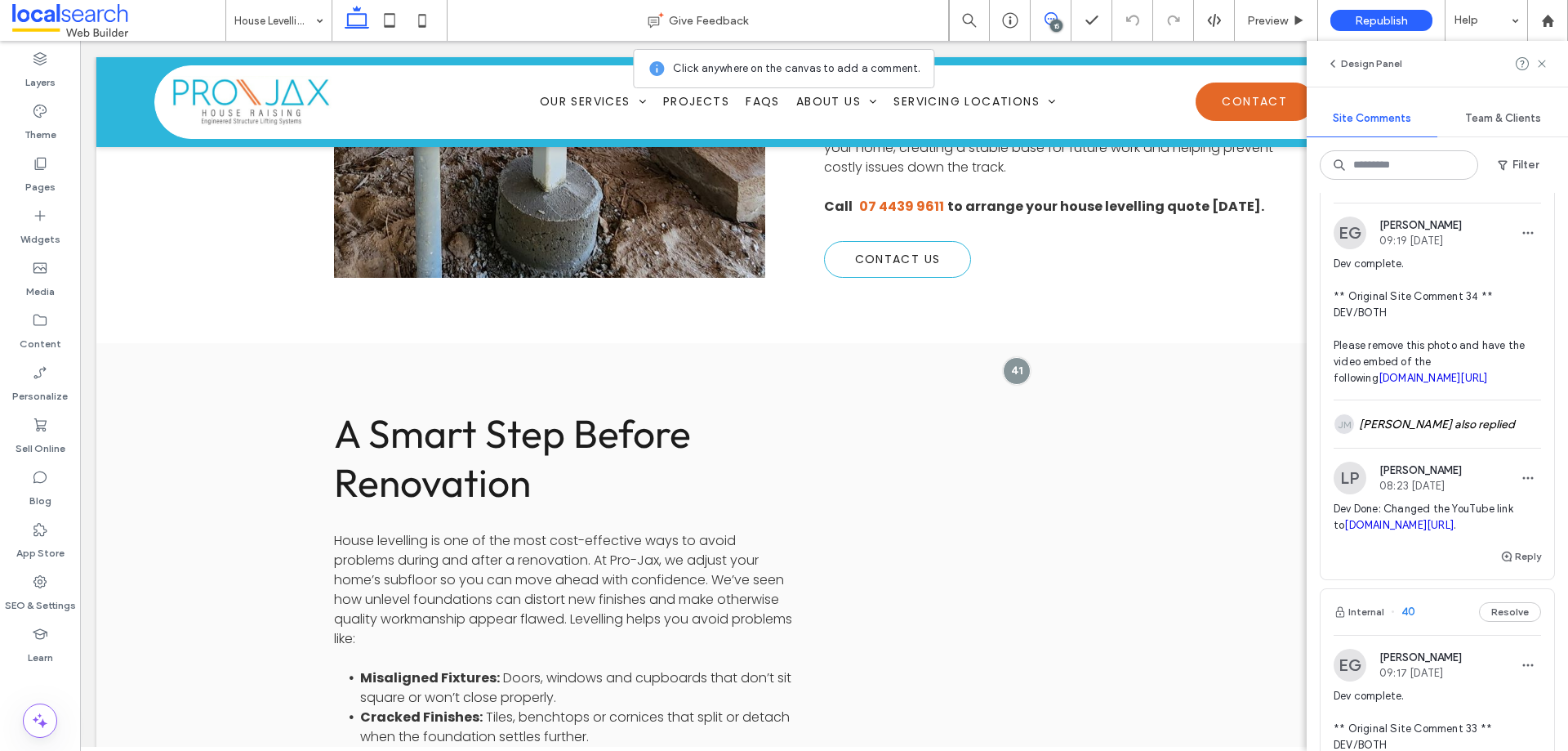
scroll to position [408, 0]
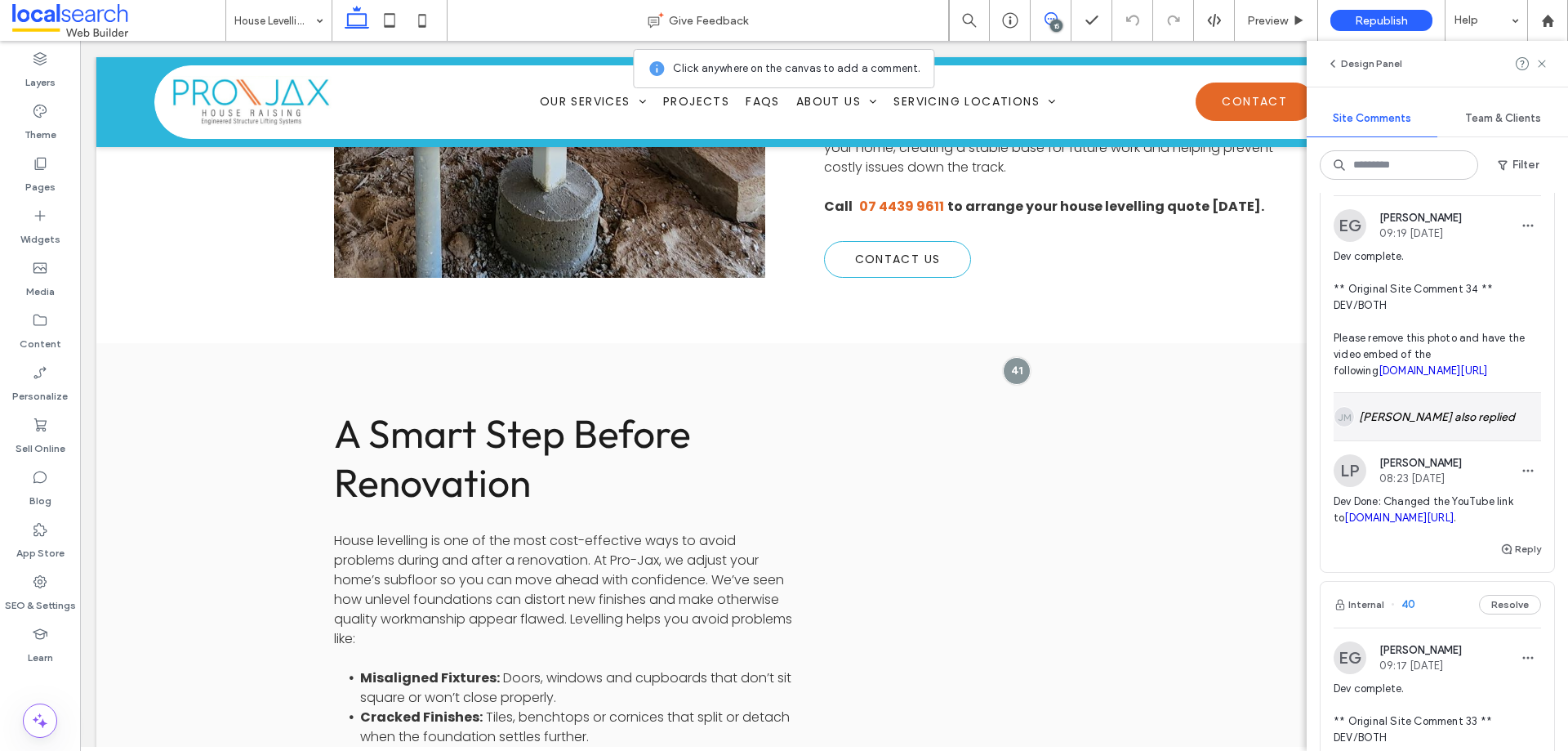
click at [1417, 439] on div "JM Jane Mcneill also replied" at bounding box center [1437, 416] width 208 height 47
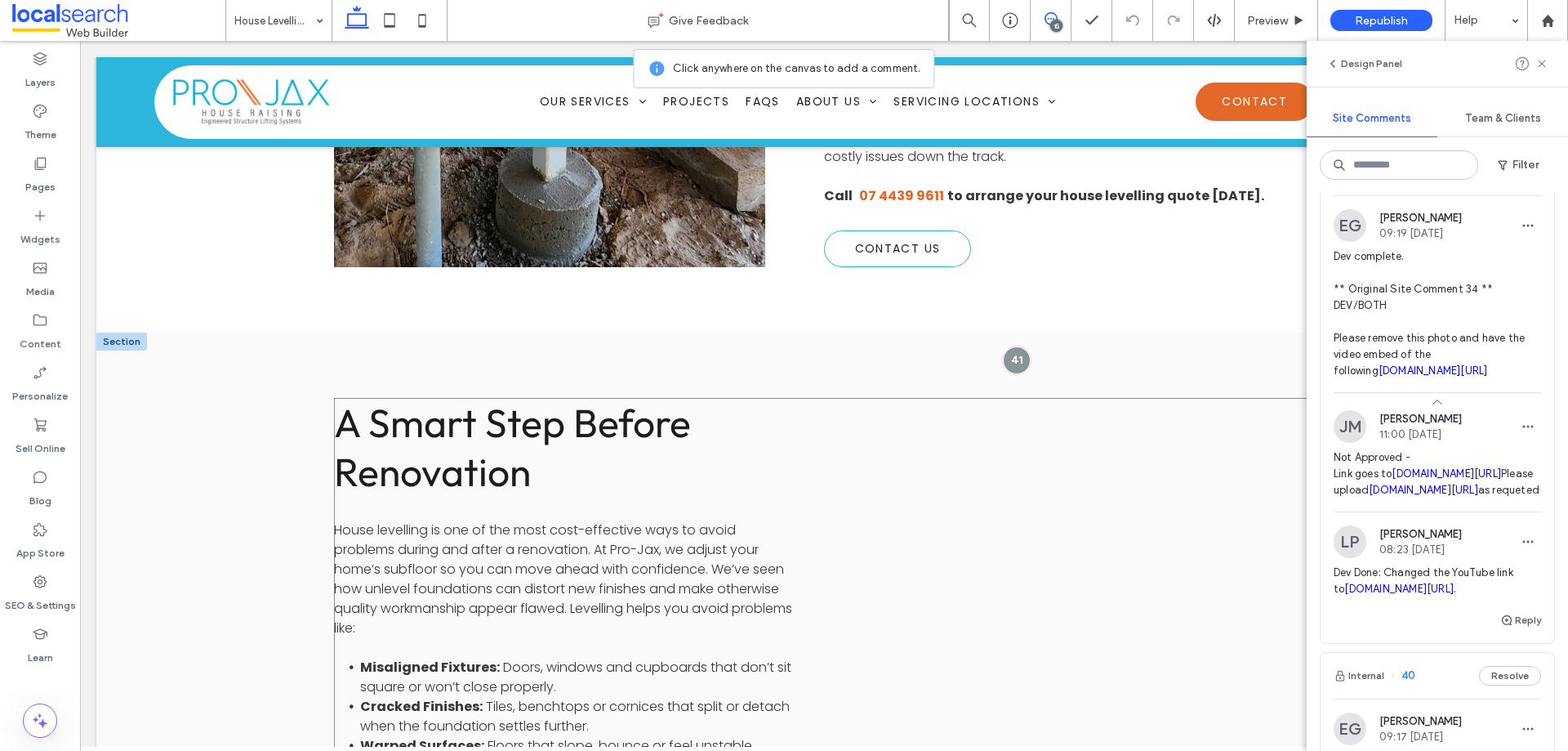
scroll to position [1381, 0]
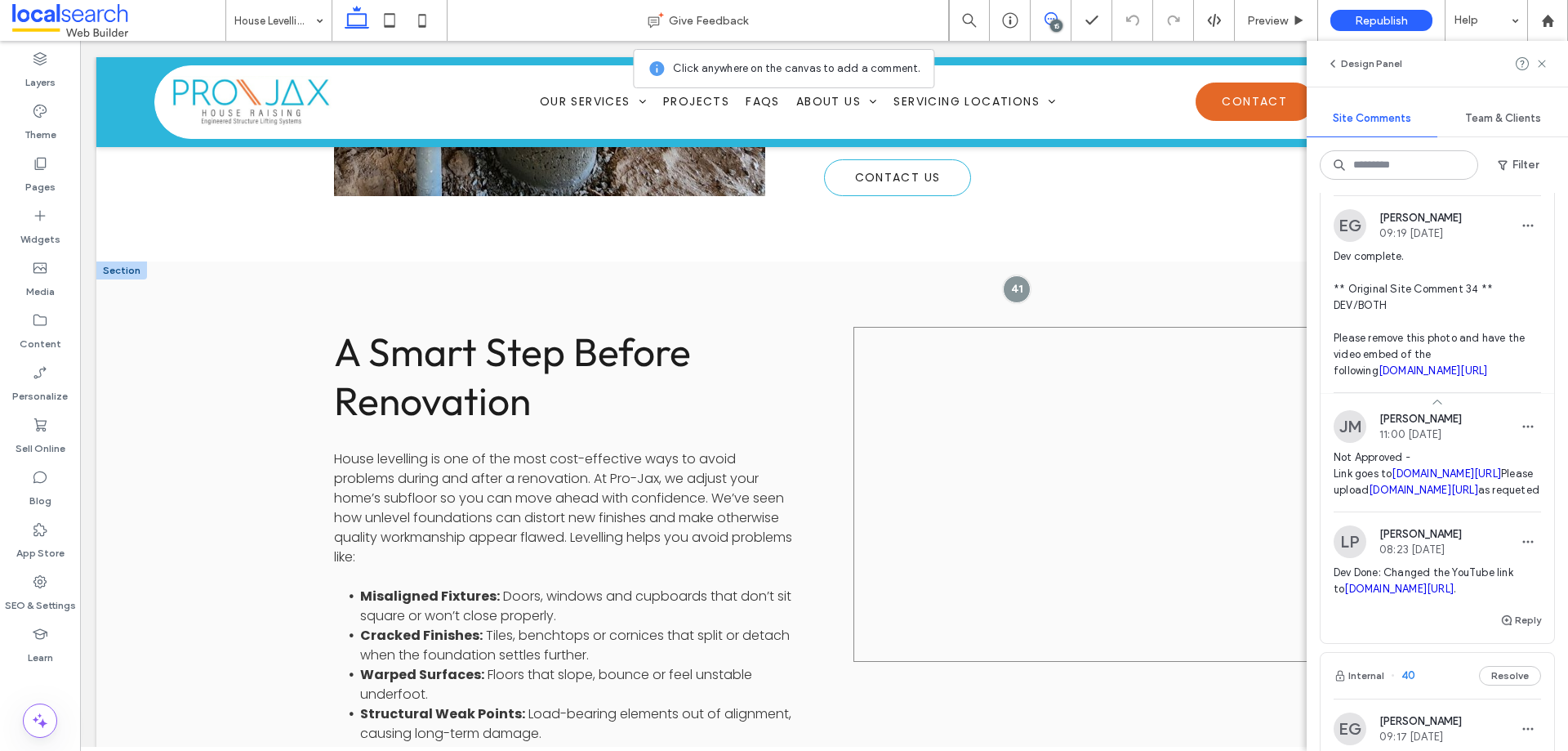
click at [1085, 415] on div at bounding box center [1083, 494] width 461 height 335
click at [1540, 63] on use at bounding box center [1541, 64] width 7 height 7
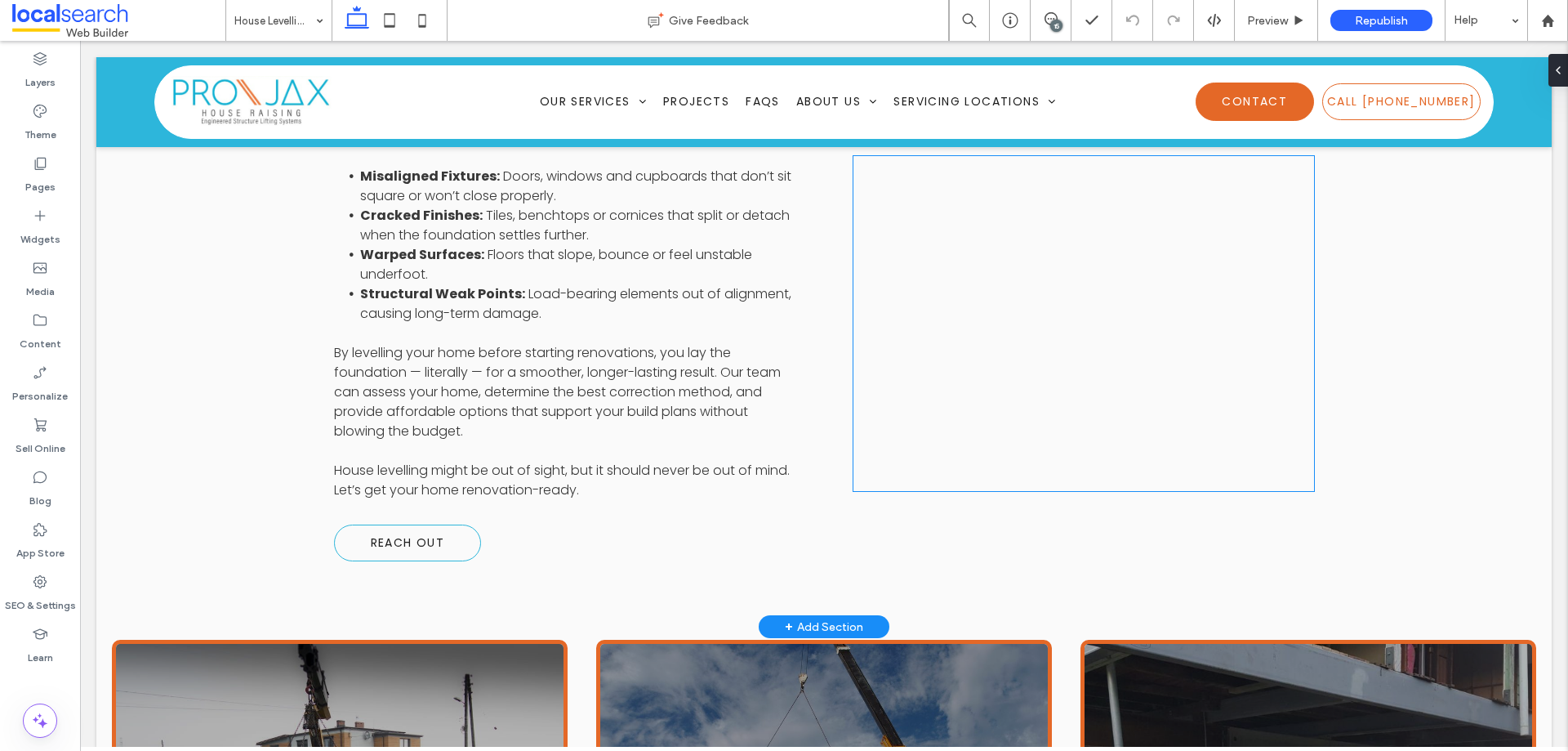
scroll to position [1708, 0]
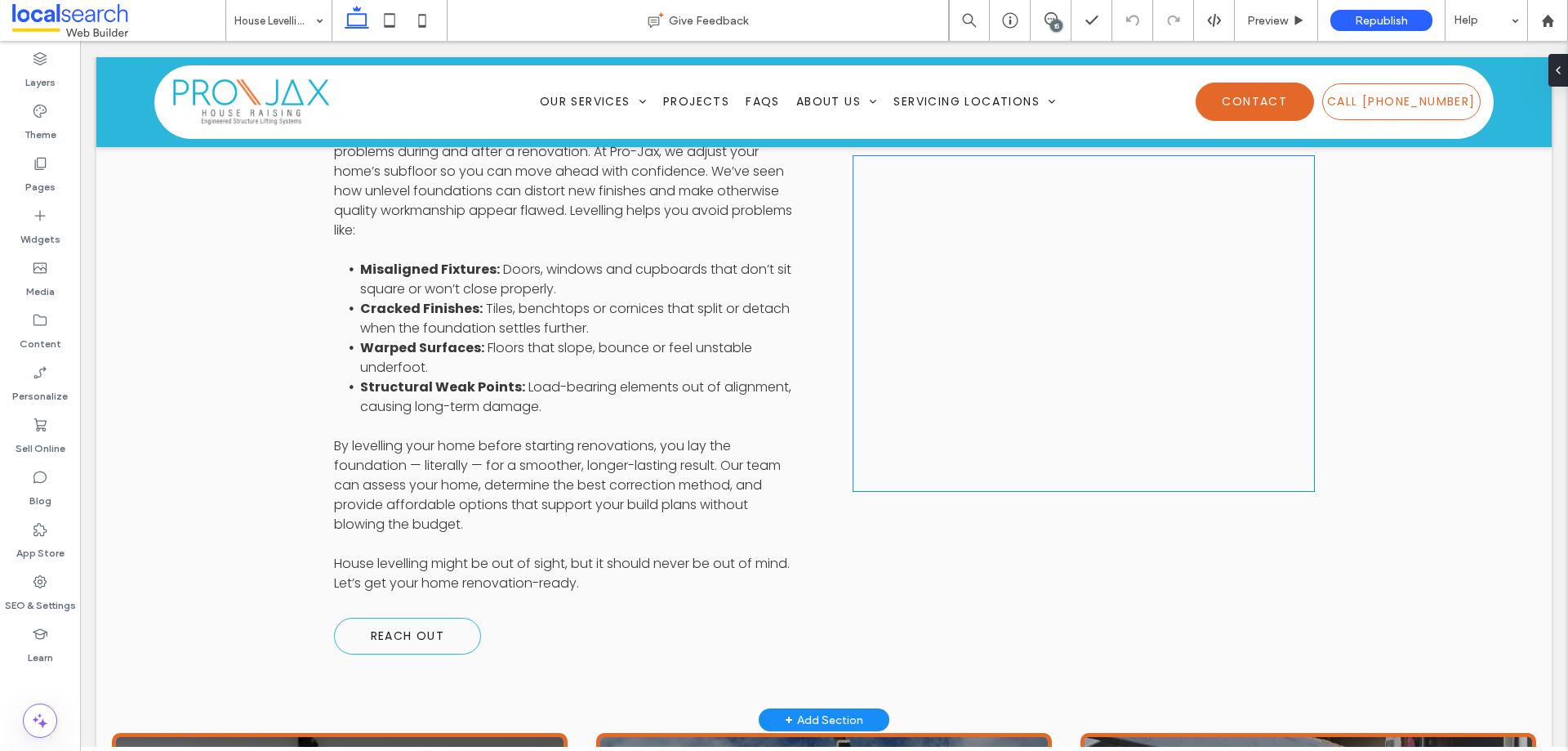
click at [1079, 338] on div at bounding box center [1083, 323] width 461 height 335
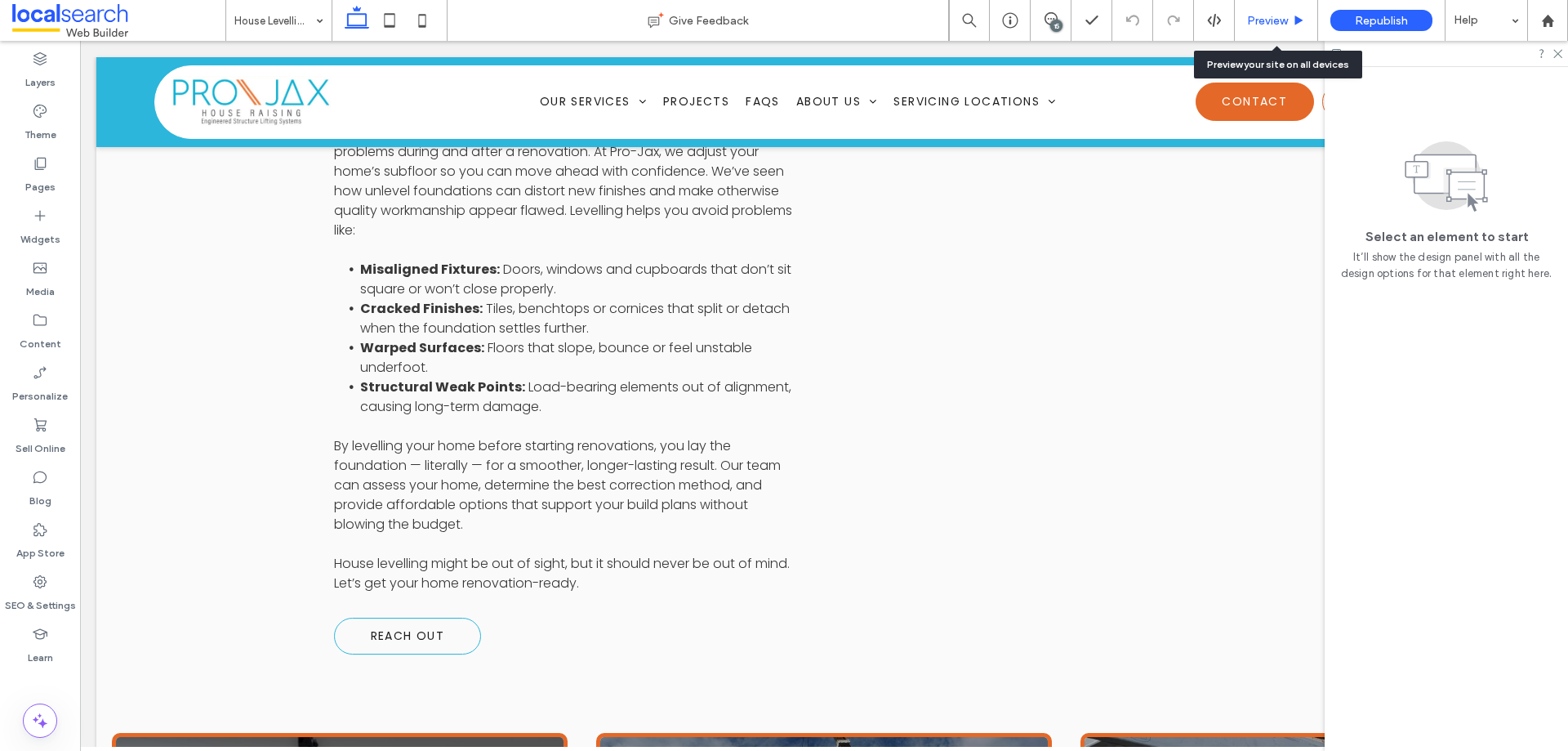
drag, startPoint x: 1273, startPoint y: 19, endPoint x: 1111, endPoint y: 133, distance: 198.1
click at [1273, 19] on span "Preview" at bounding box center [1267, 20] width 41 height 14
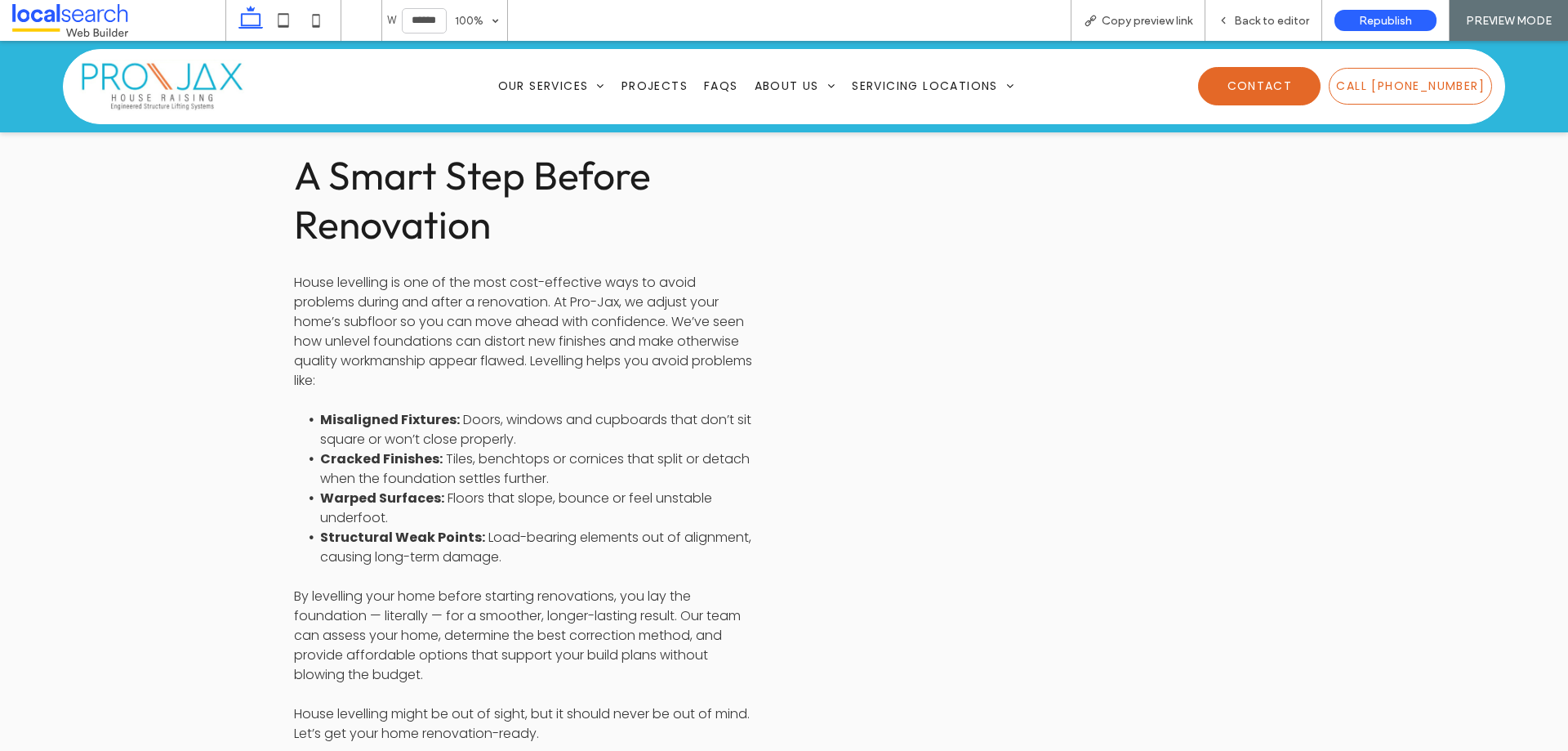
scroll to position [1300, 0]
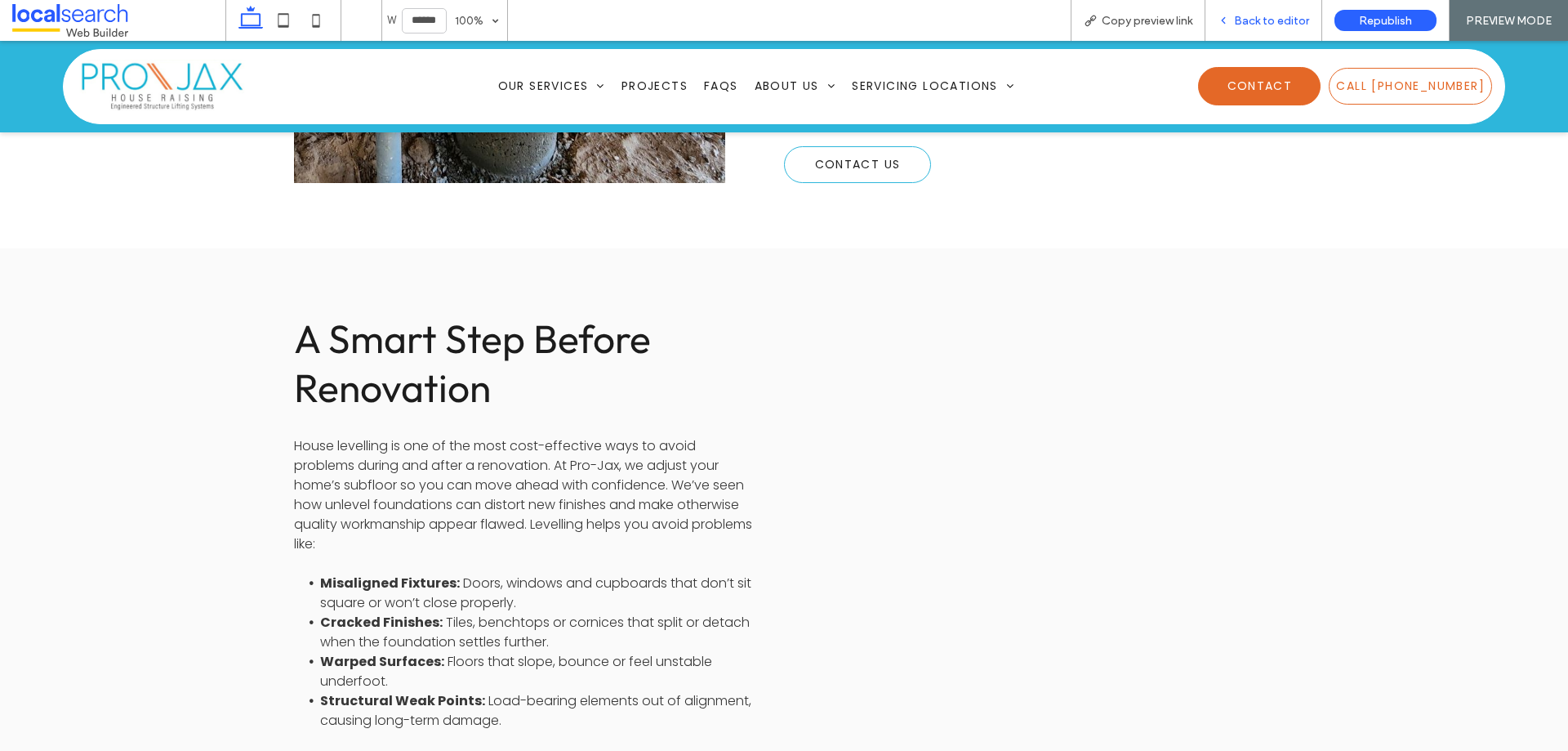
click at [1258, 21] on span "Back to editor" at bounding box center [1271, 20] width 75 height 14
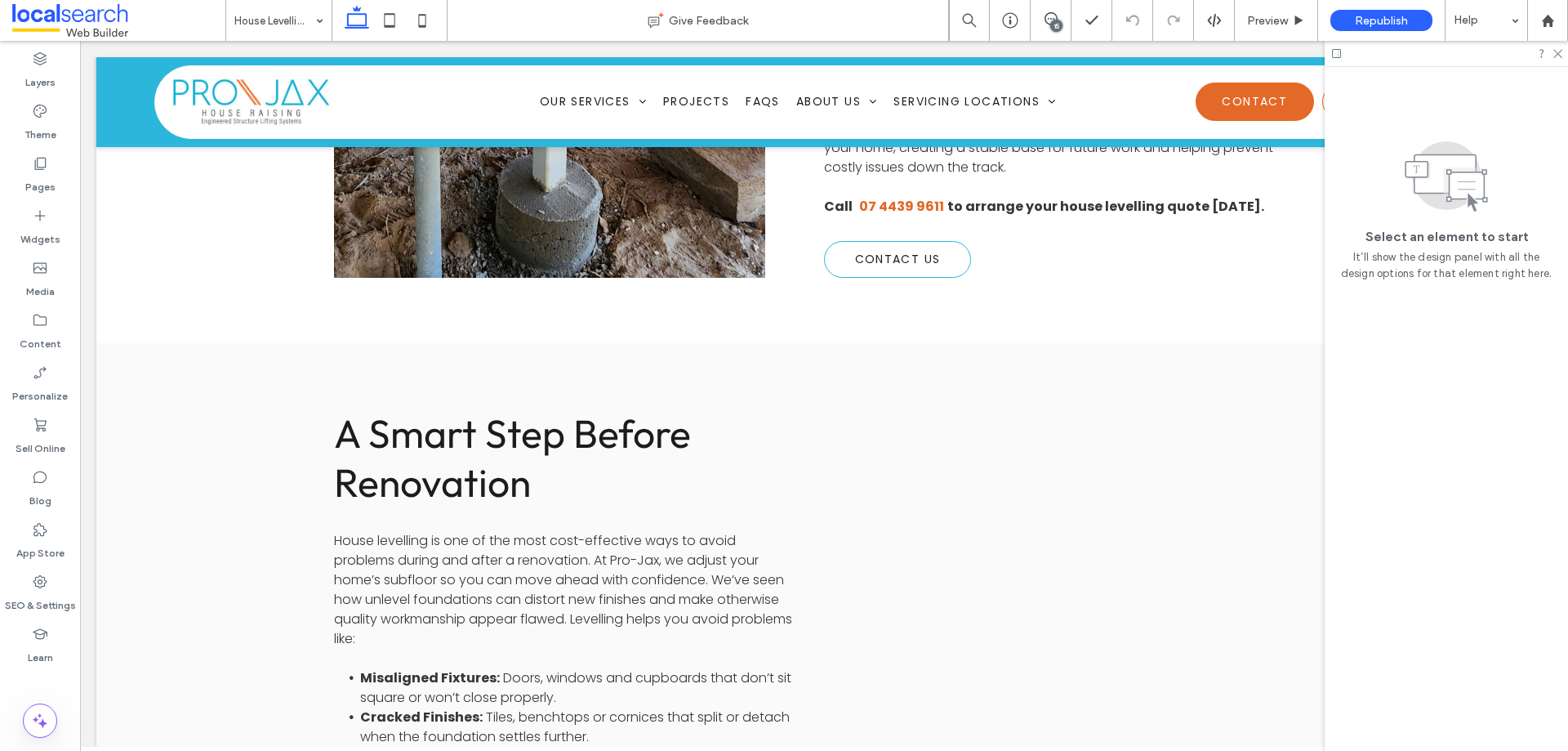
click at [1061, 23] on div "15" at bounding box center [1055, 25] width 12 height 12
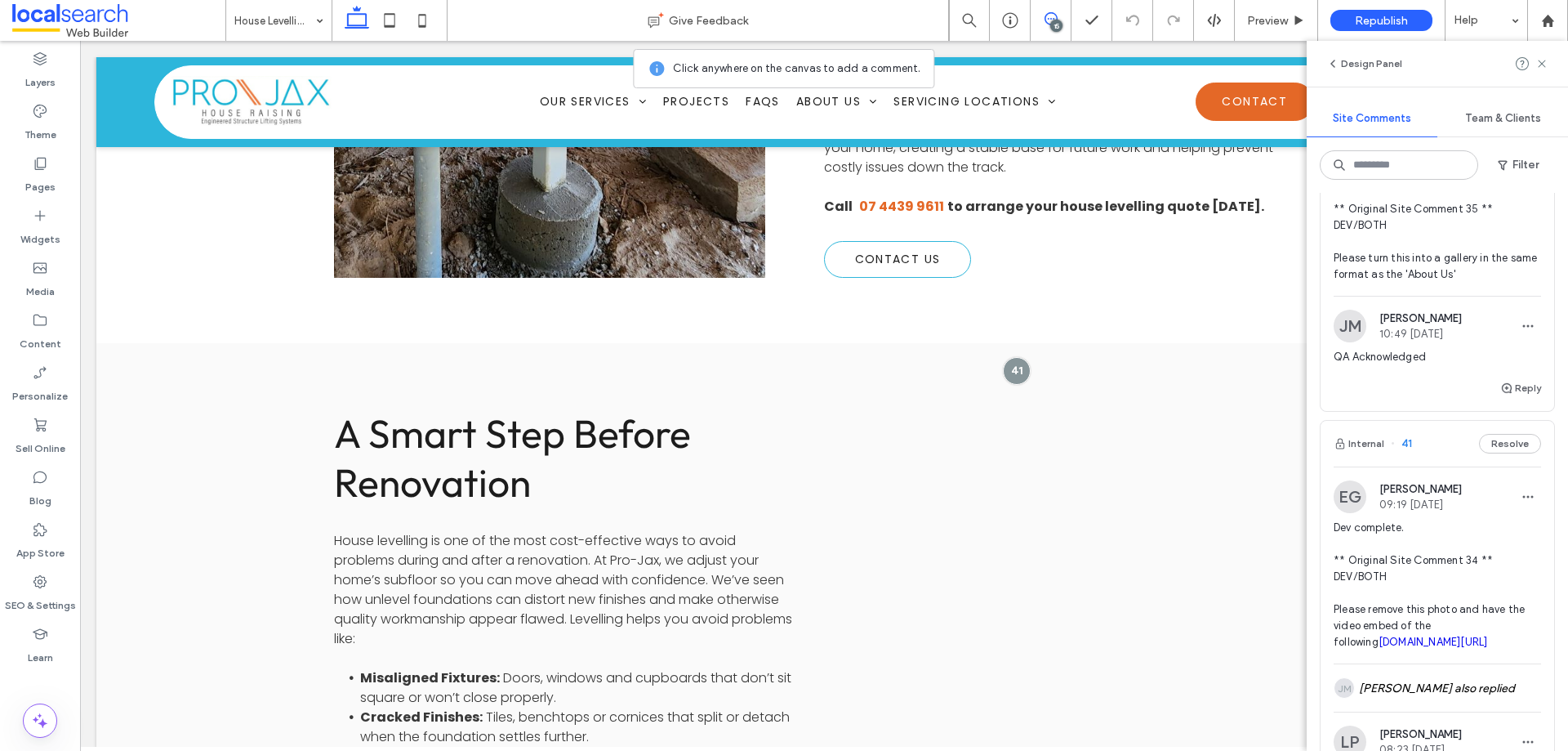
scroll to position [245, 0]
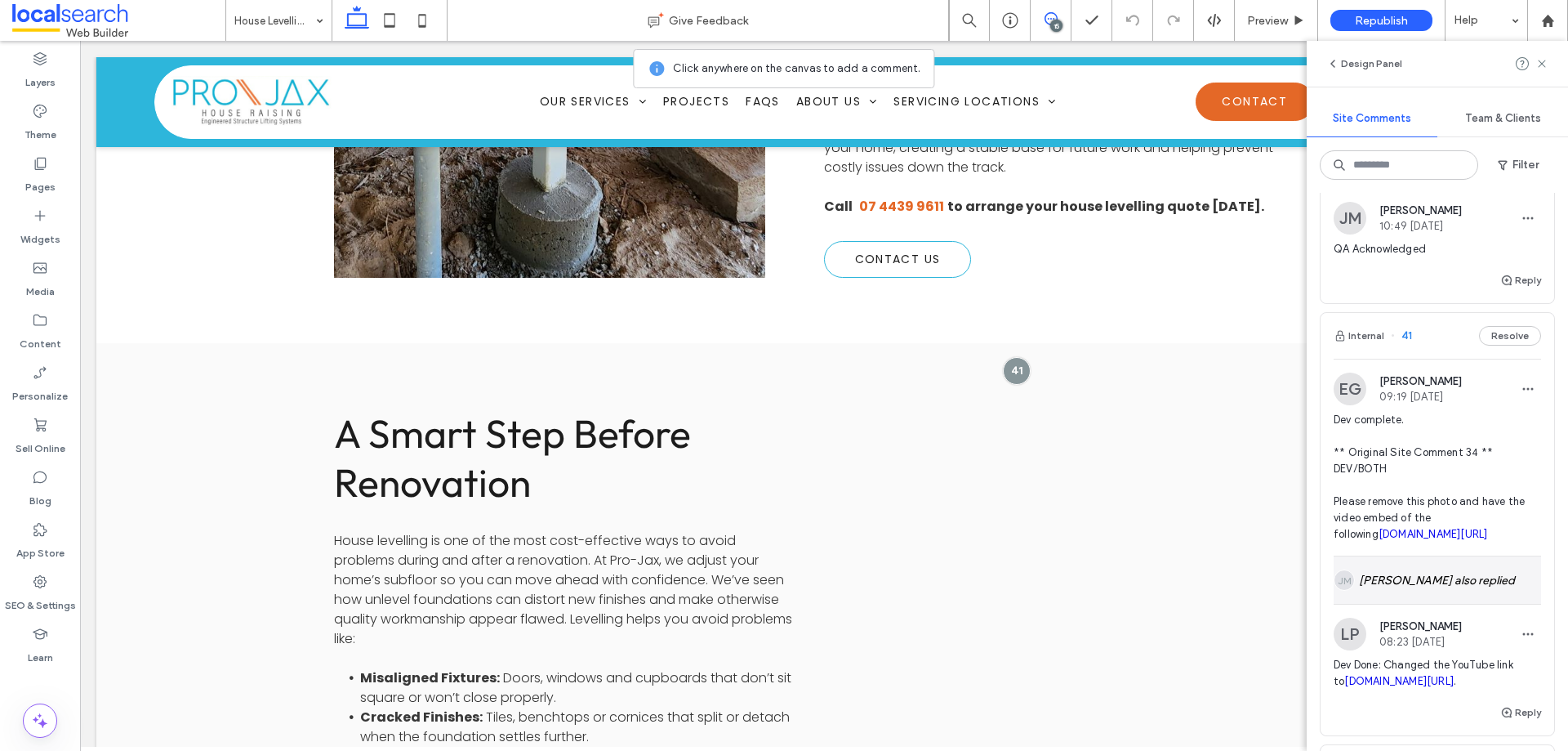
click at [1439, 587] on div "JM Jane Mcneill also replied" at bounding box center [1437, 579] width 208 height 47
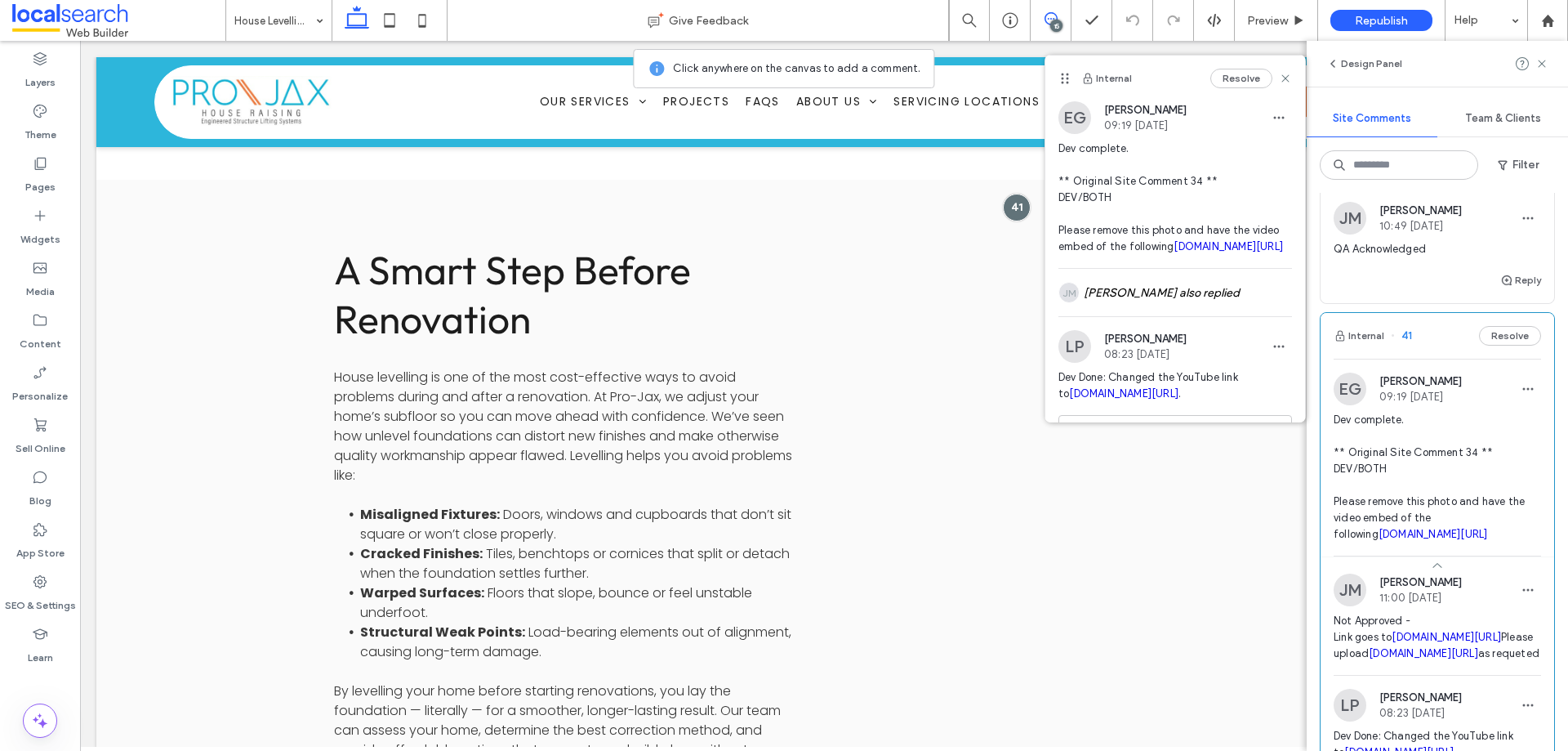
scroll to position [491, 0]
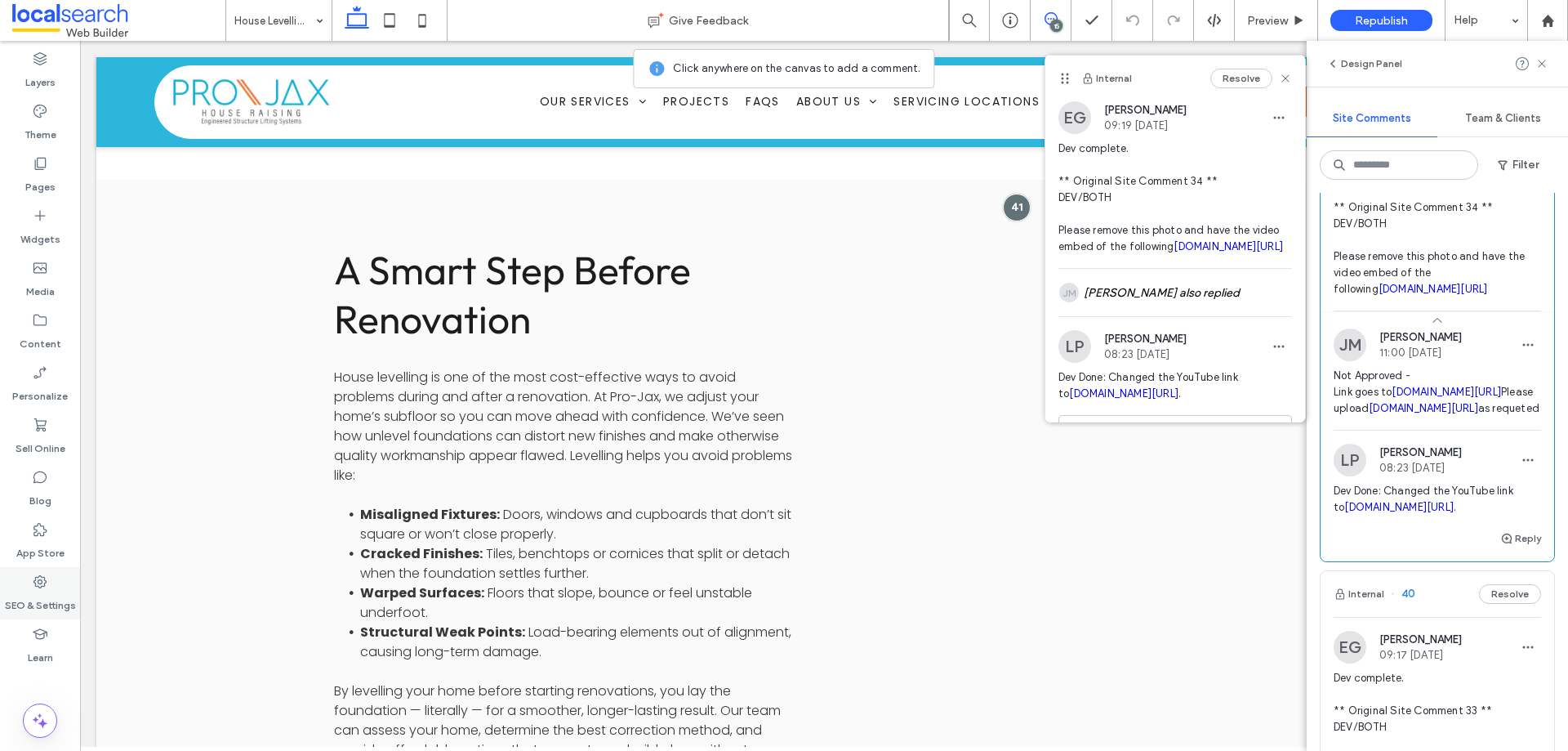
click at [25, 601] on label "SEO & Settings" at bounding box center [40, 600] width 71 height 23
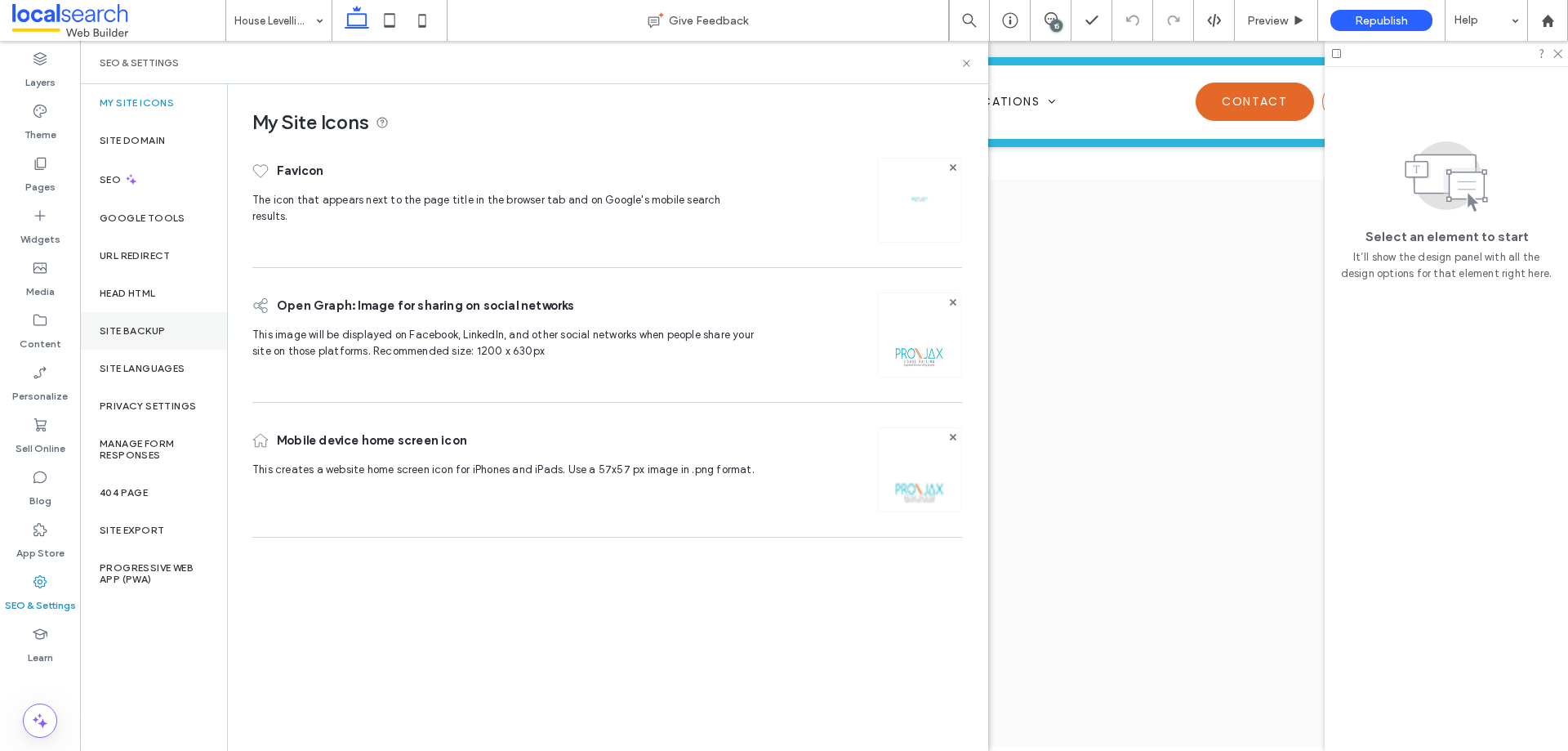
click at [142, 330] on label "Site Backup" at bounding box center [132, 331] width 66 height 11
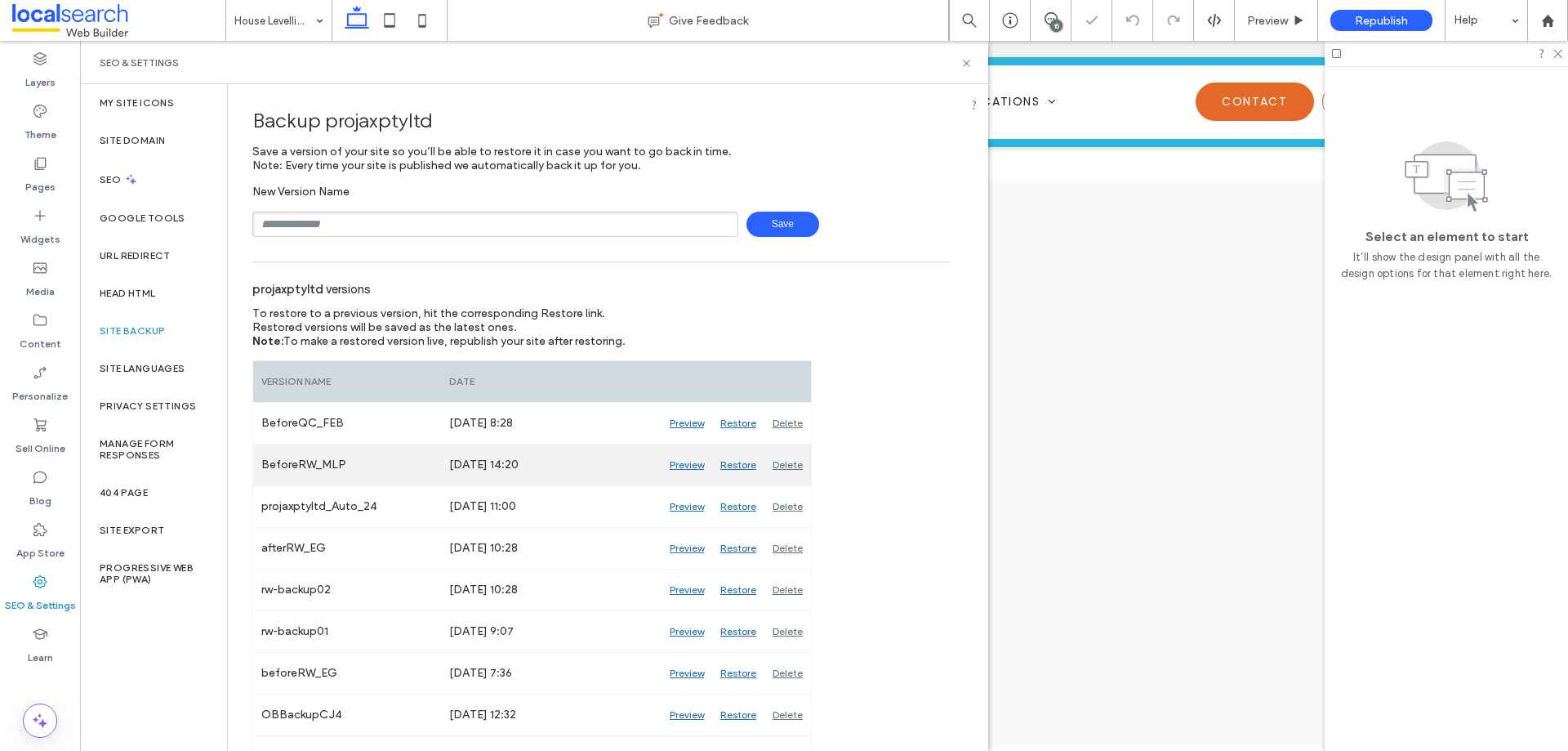
click at [689, 467] on div "Preview" at bounding box center [686, 465] width 51 height 41
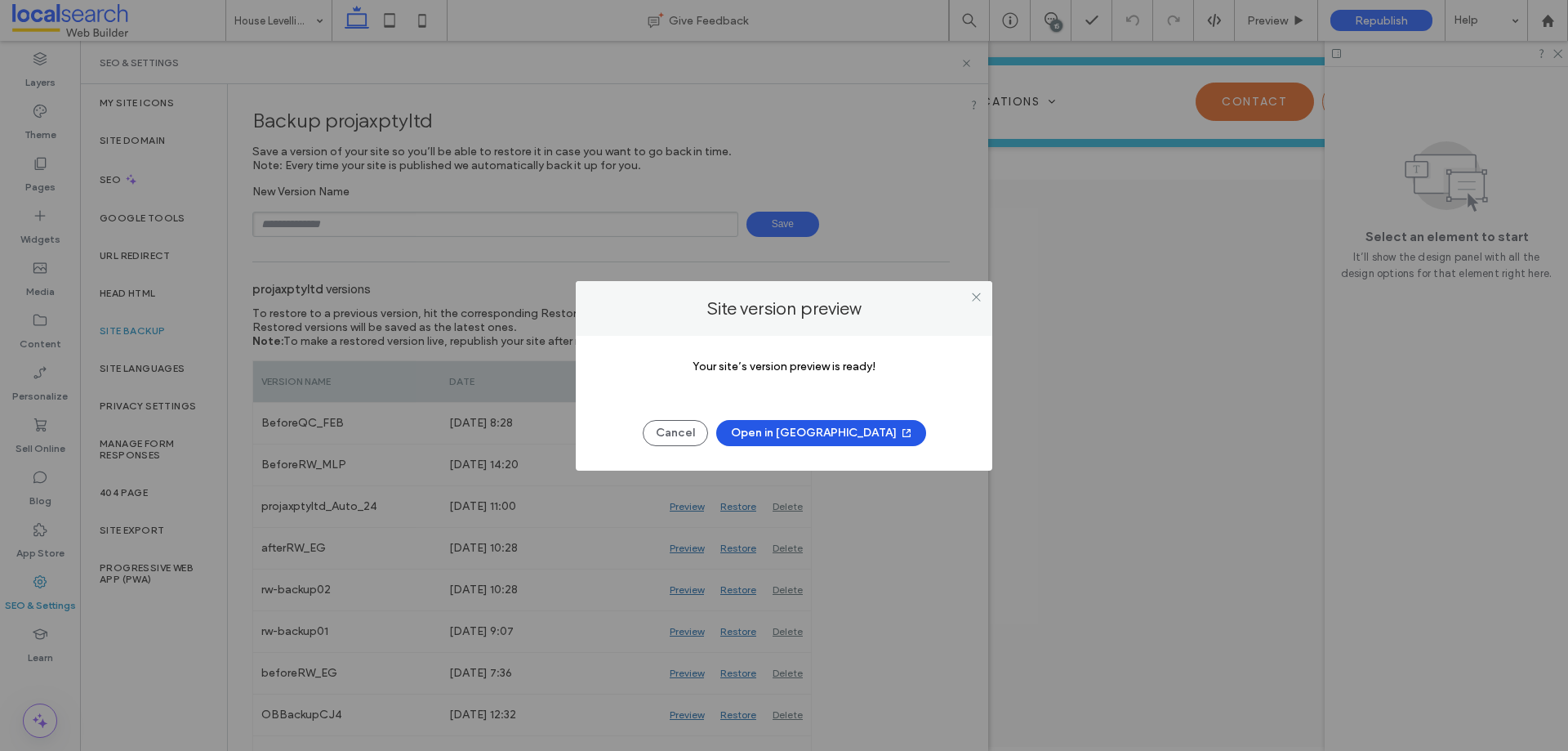
click at [843, 434] on button "Open in New Tab" at bounding box center [820, 432] width 210 height 26
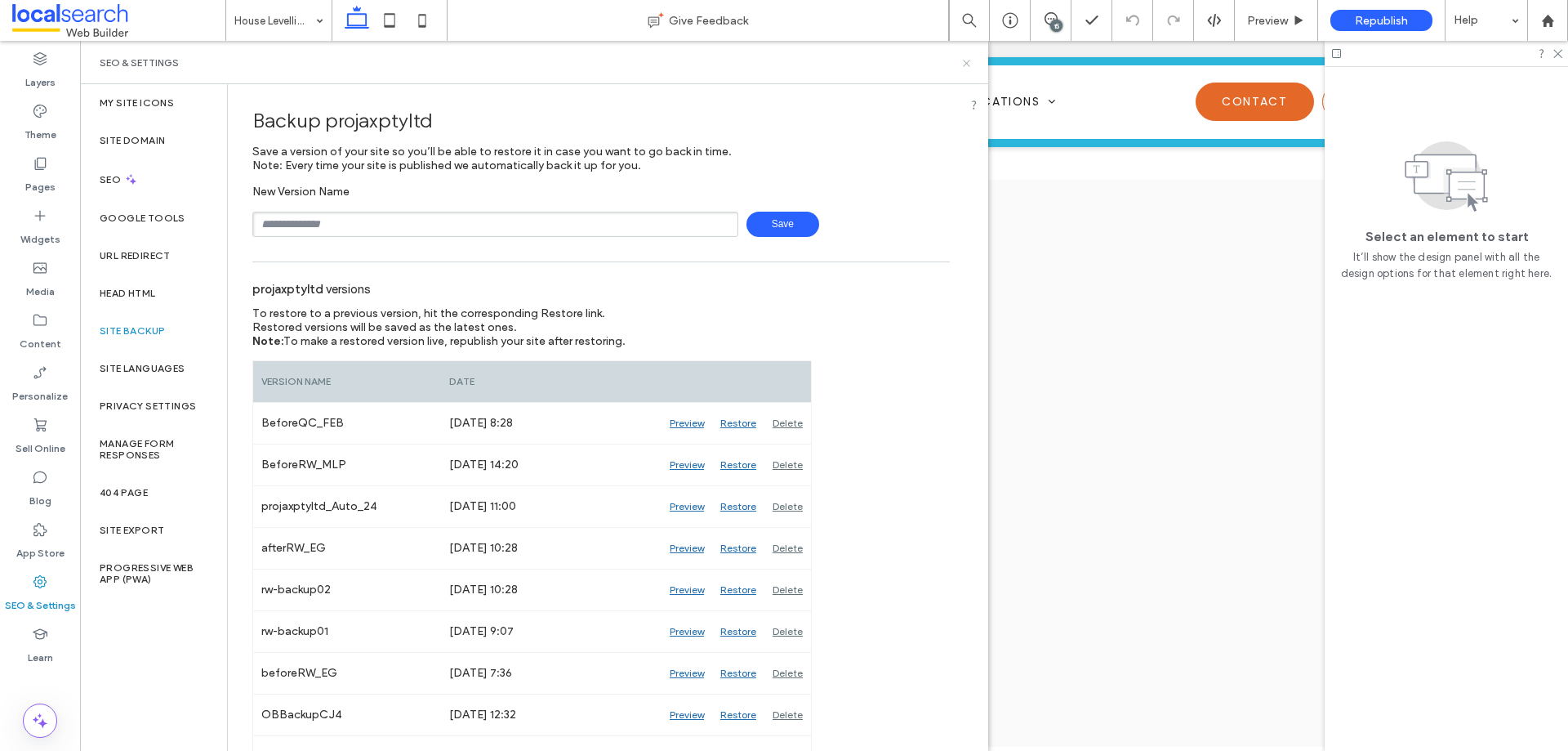
click at [971, 61] on icon at bounding box center [966, 63] width 12 height 12
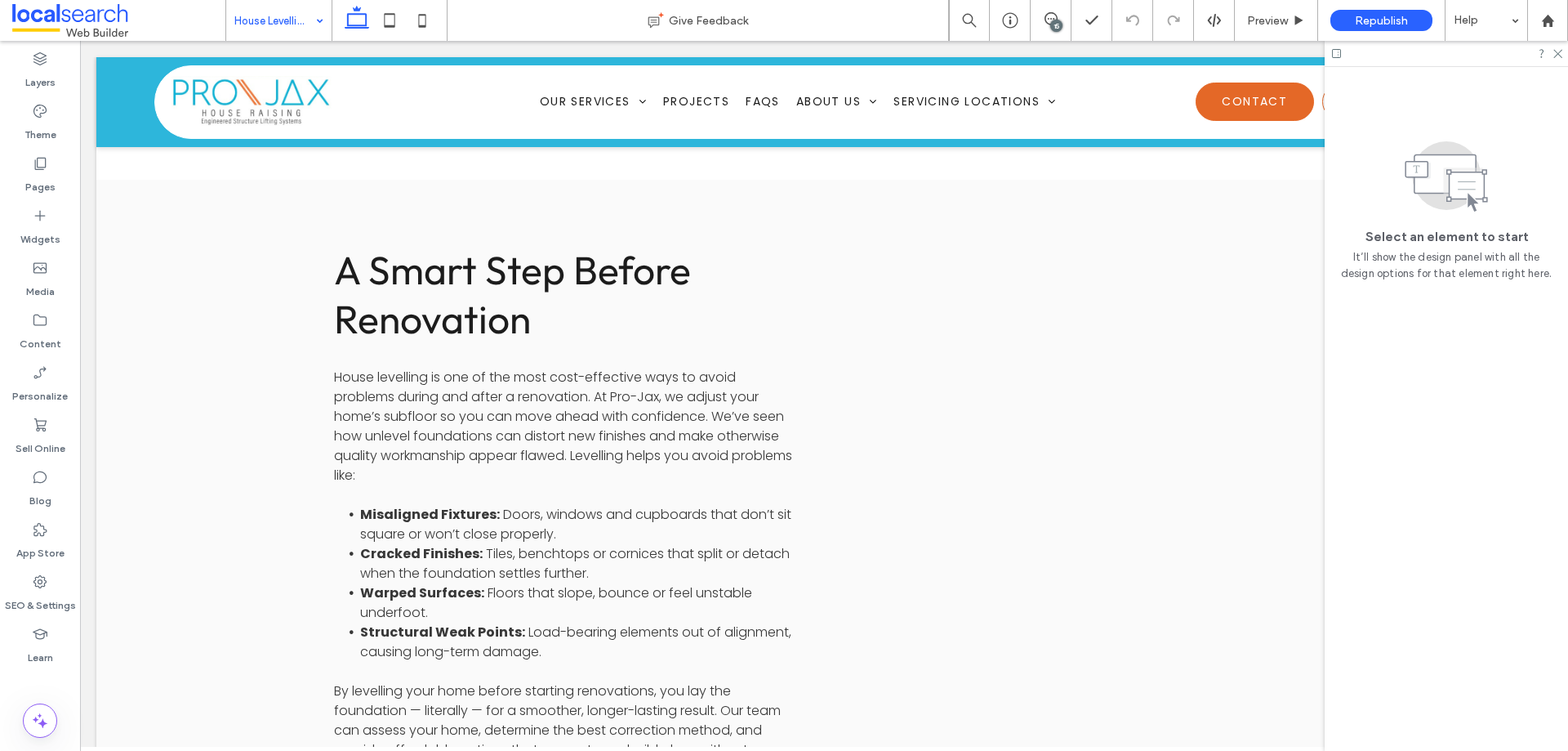
click at [314, 21] on div "House Levelling" at bounding box center [279, 20] width 105 height 41
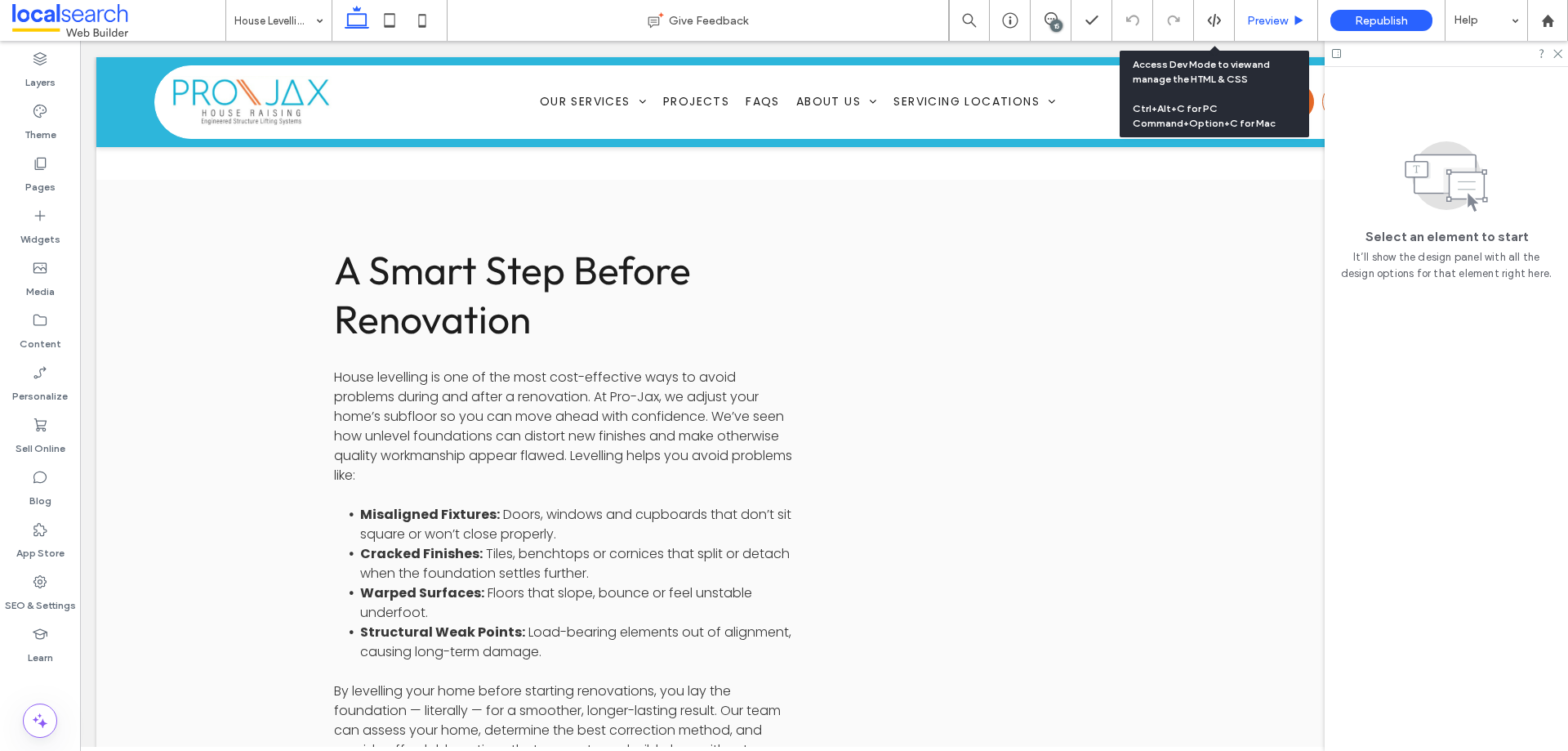
click at [1252, 6] on div "Preview" at bounding box center [1276, 20] width 83 height 41
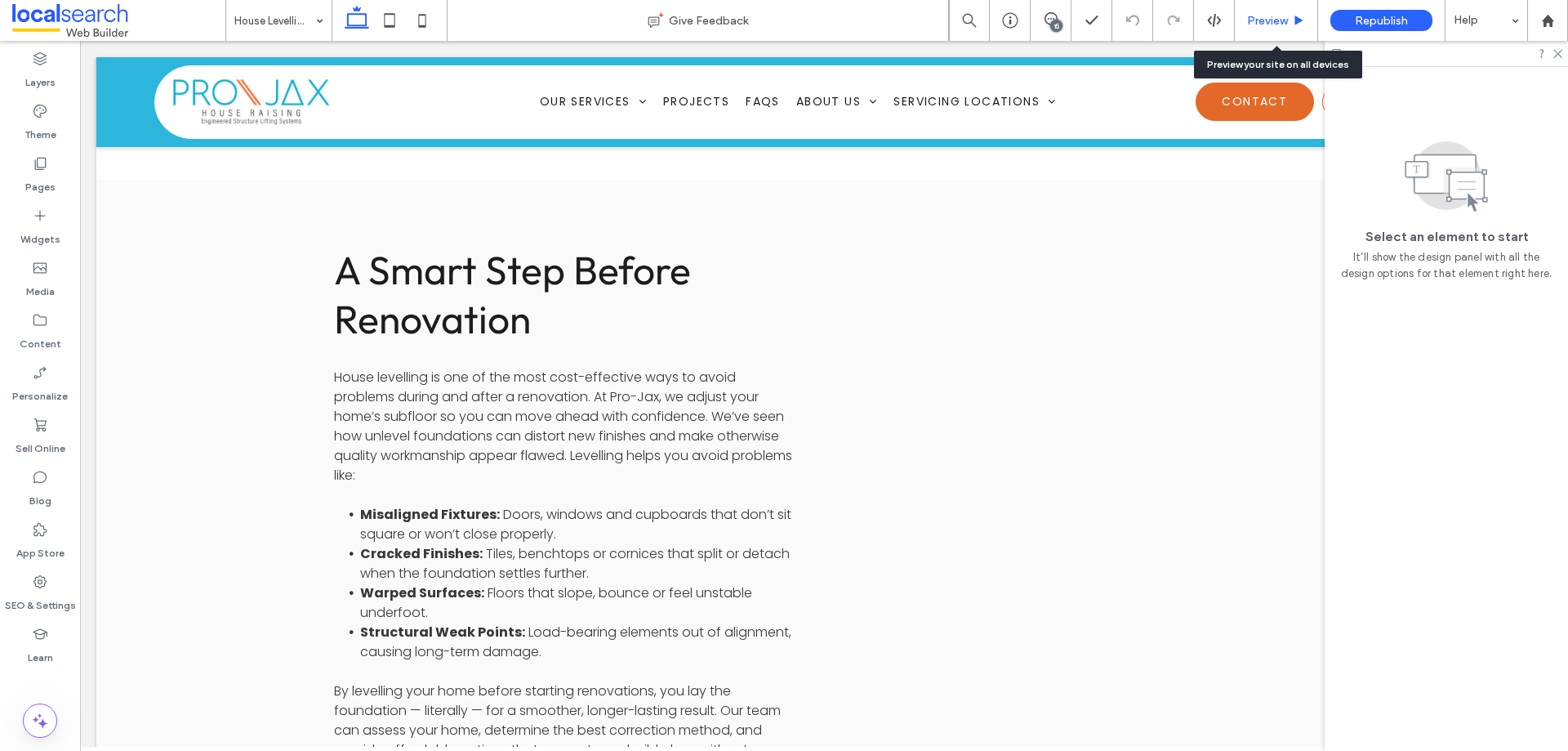
click at [1272, 18] on span "Preview" at bounding box center [1267, 20] width 41 height 14
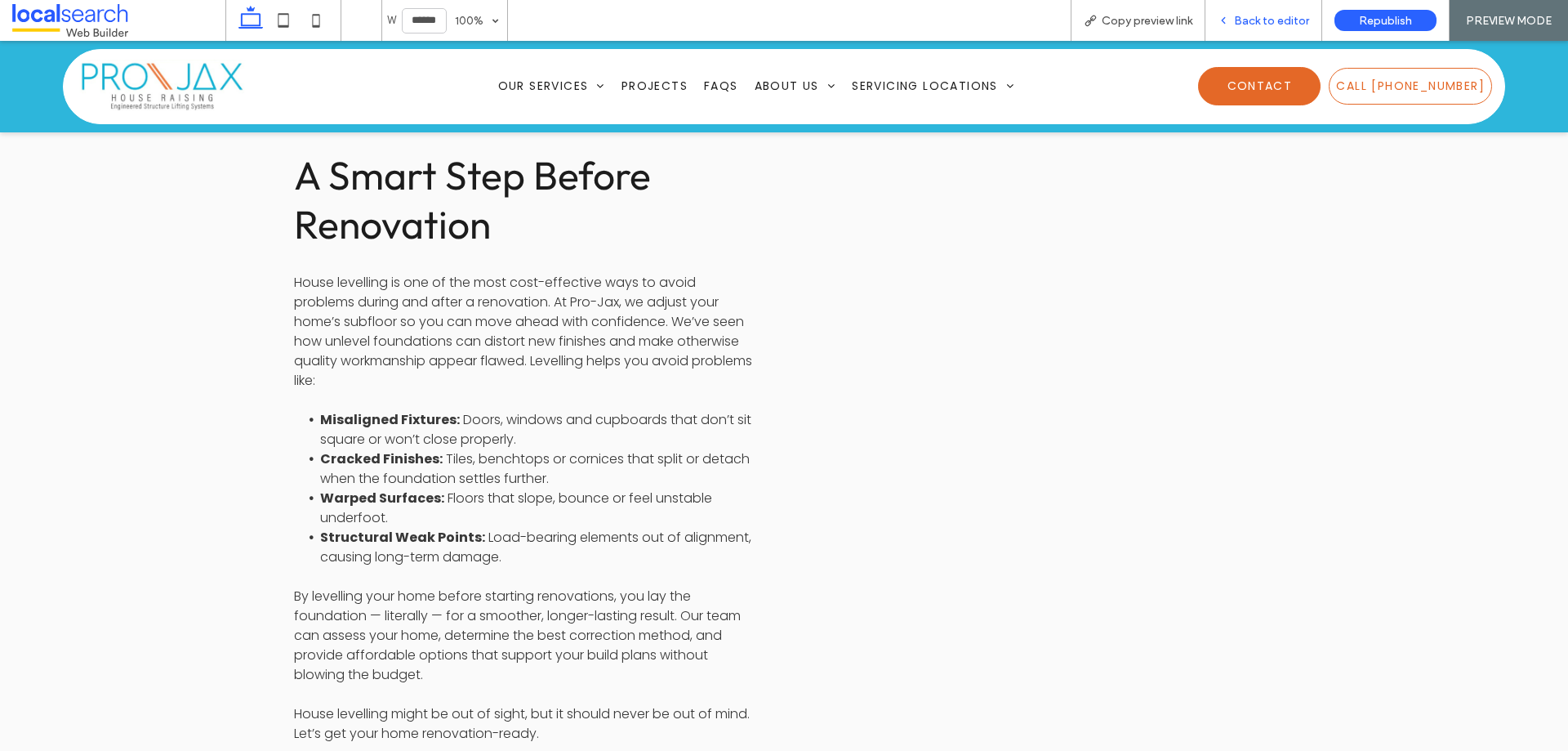
click at [1240, 17] on span "Back to editor" at bounding box center [1271, 20] width 75 height 14
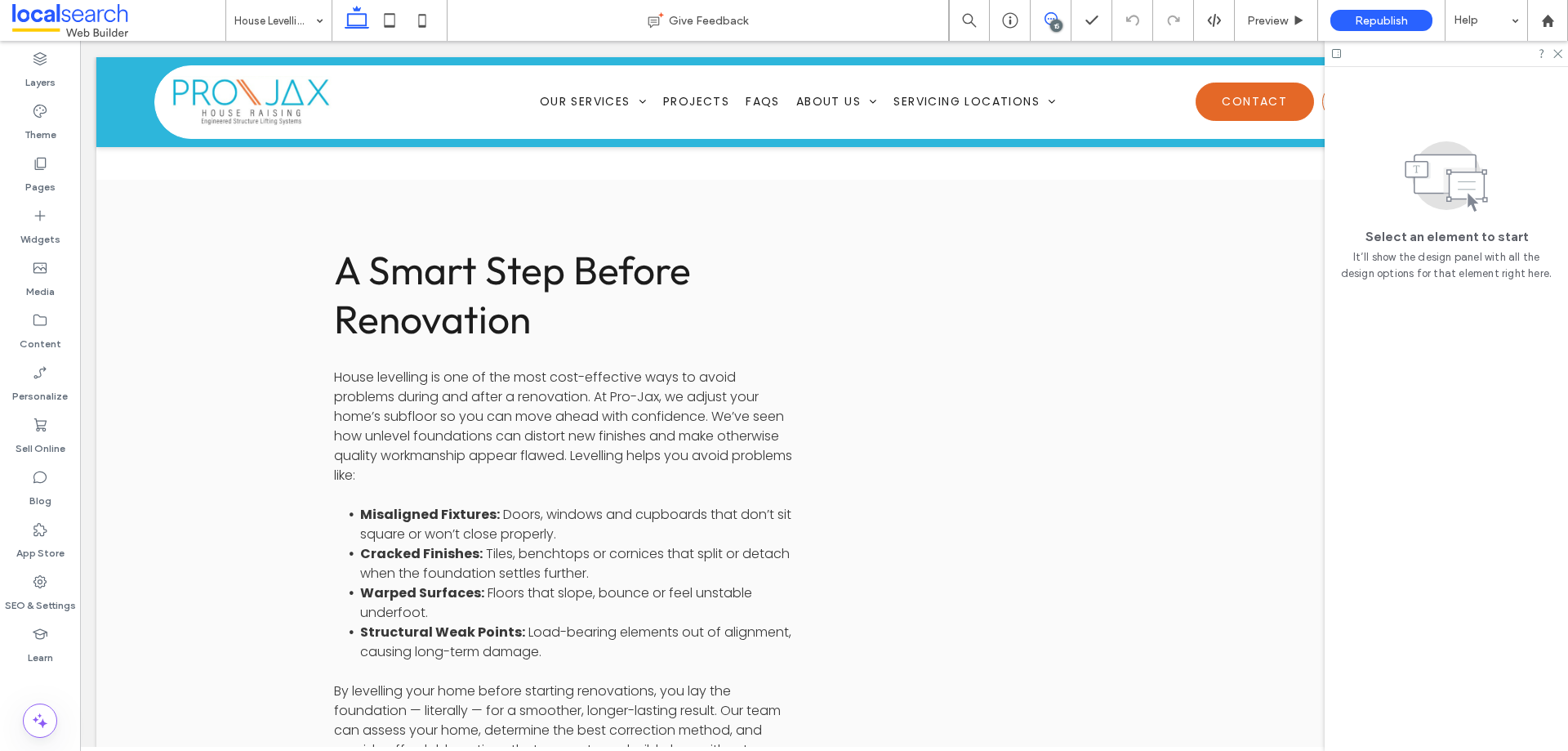
click at [1049, 18] on icon at bounding box center [1051, 18] width 13 height 13
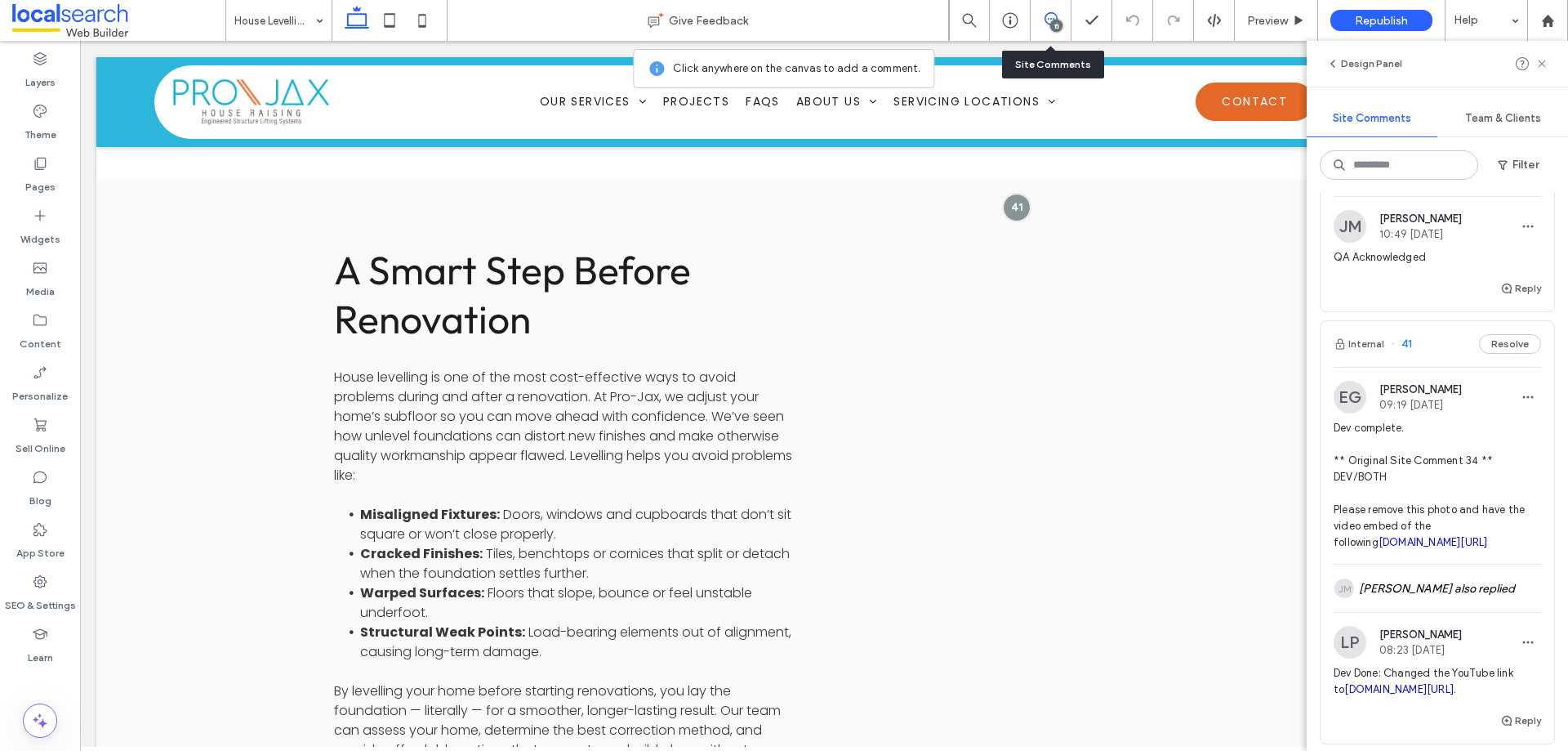
scroll to position [491, 0]
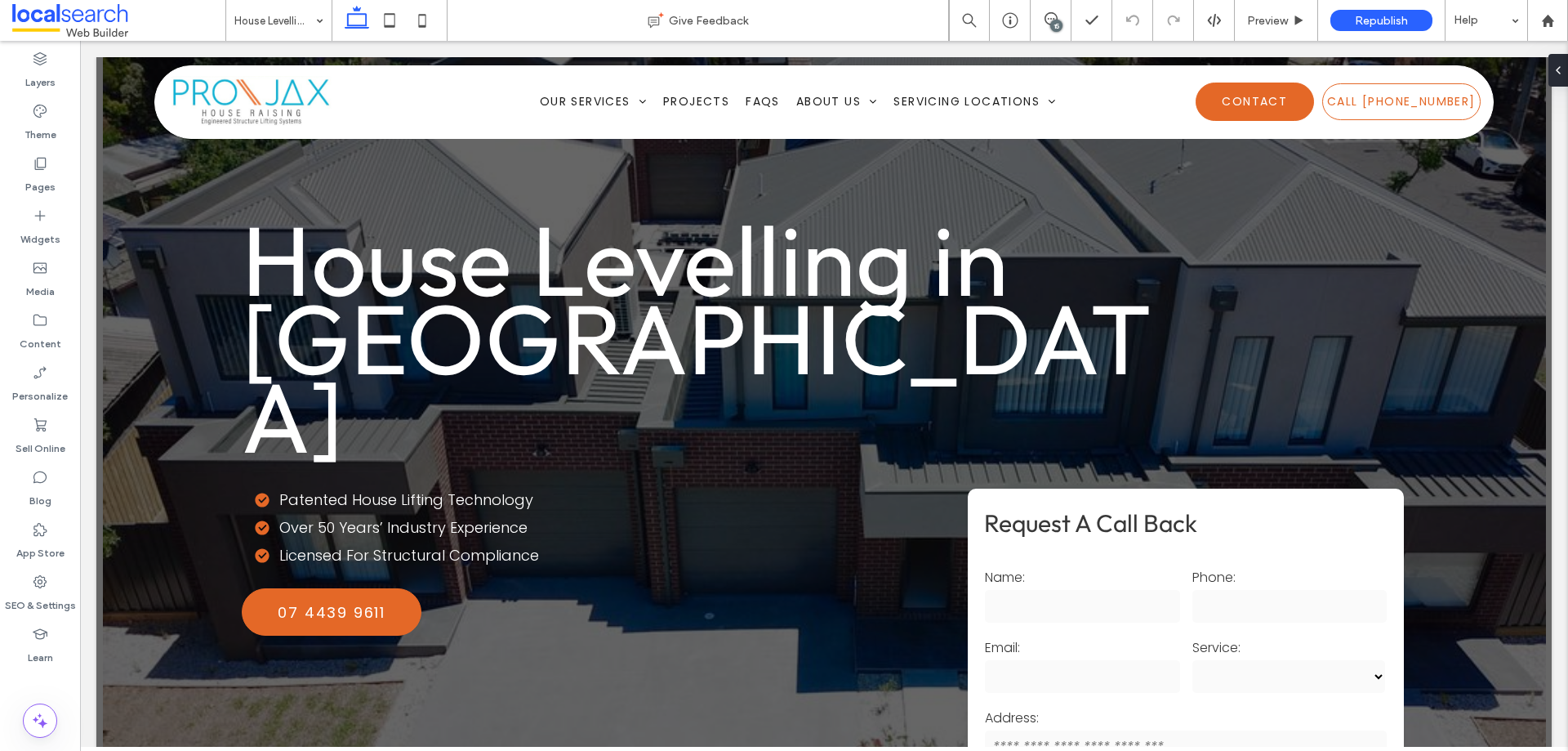
click at [1059, 25] on div "15" at bounding box center [1055, 25] width 12 height 12
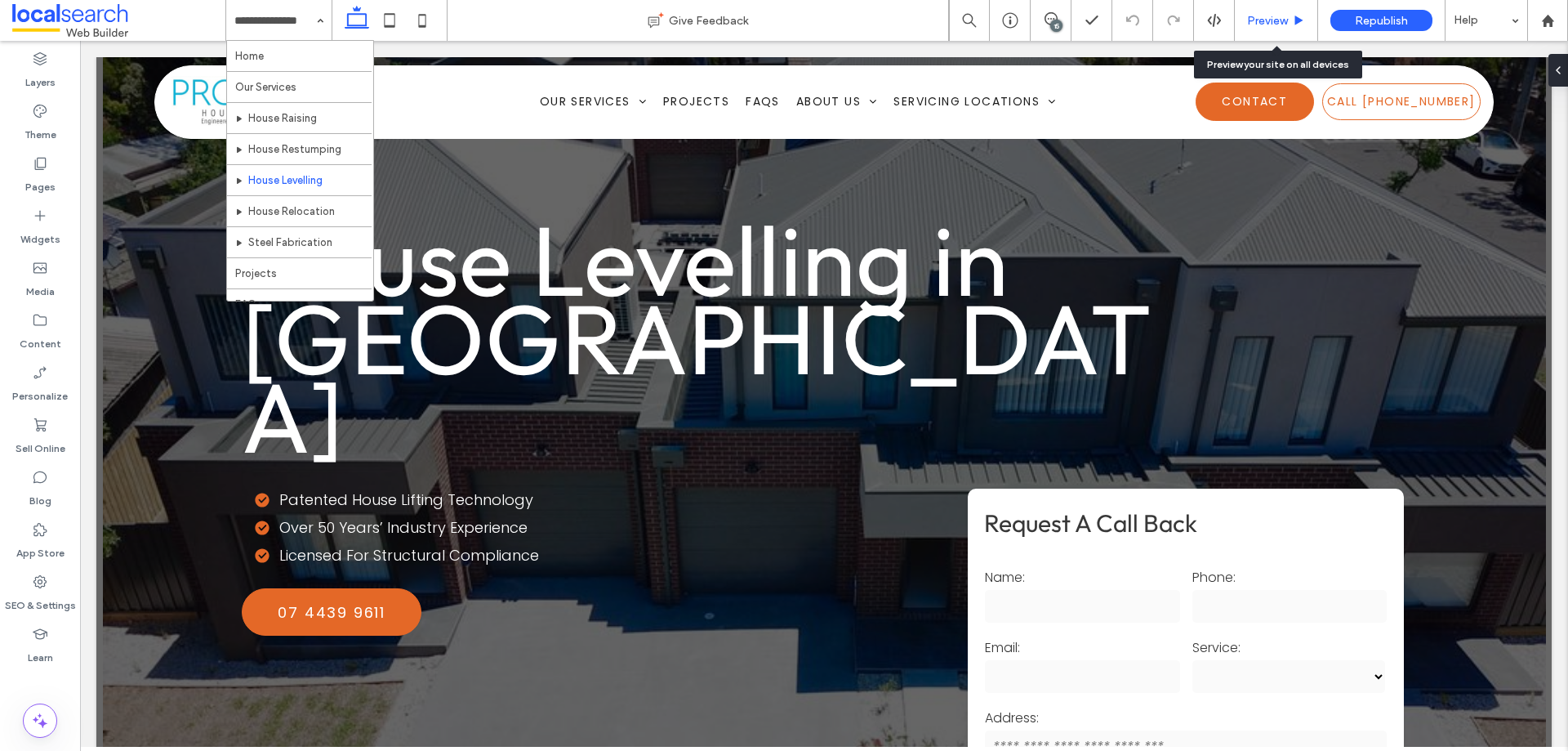
click at [1267, 28] on div "Preview" at bounding box center [1276, 20] width 83 height 41
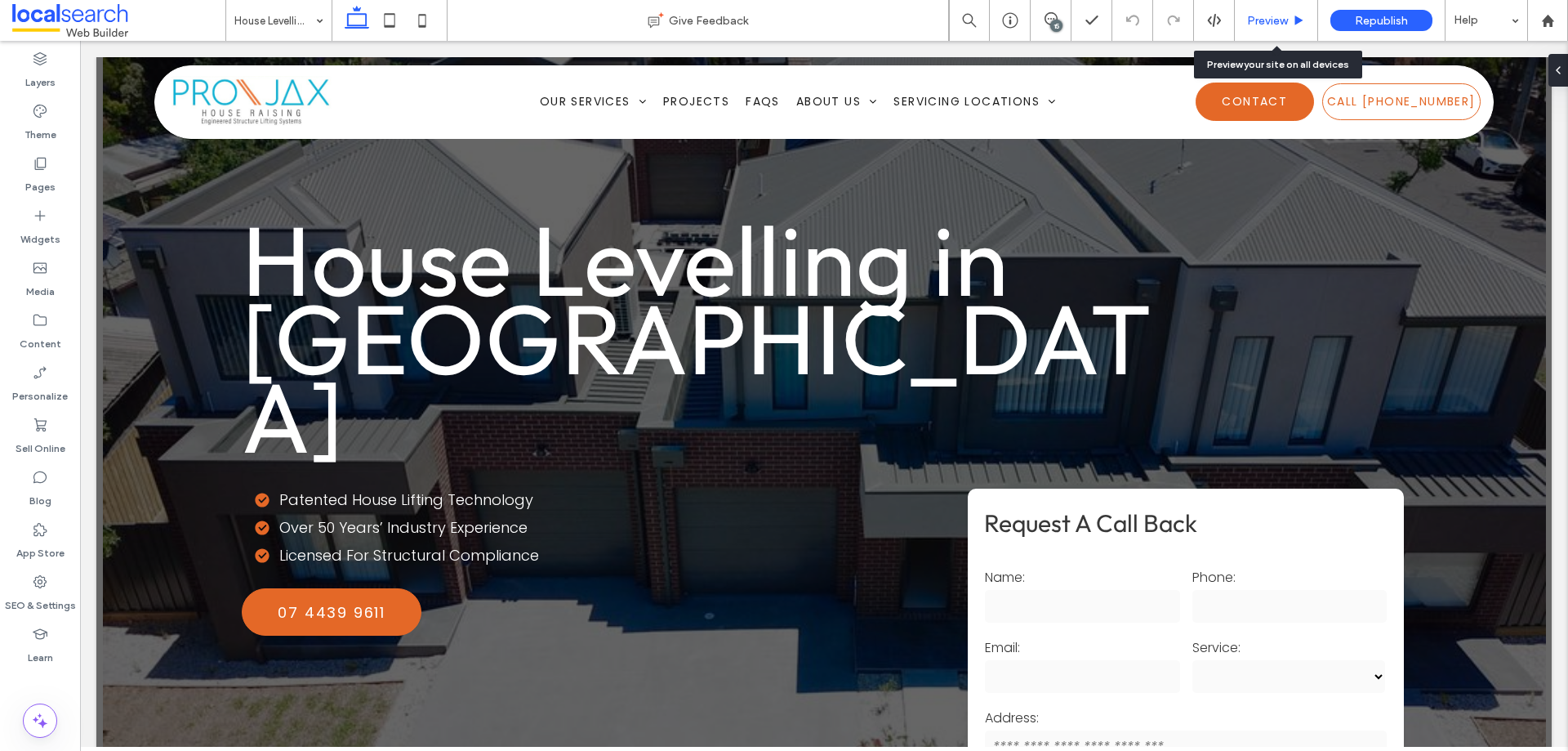
drag, startPoint x: 1272, startPoint y: 24, endPoint x: 1104, endPoint y: 6, distance: 169.0
click at [1272, 24] on span "Preview" at bounding box center [1267, 20] width 41 height 14
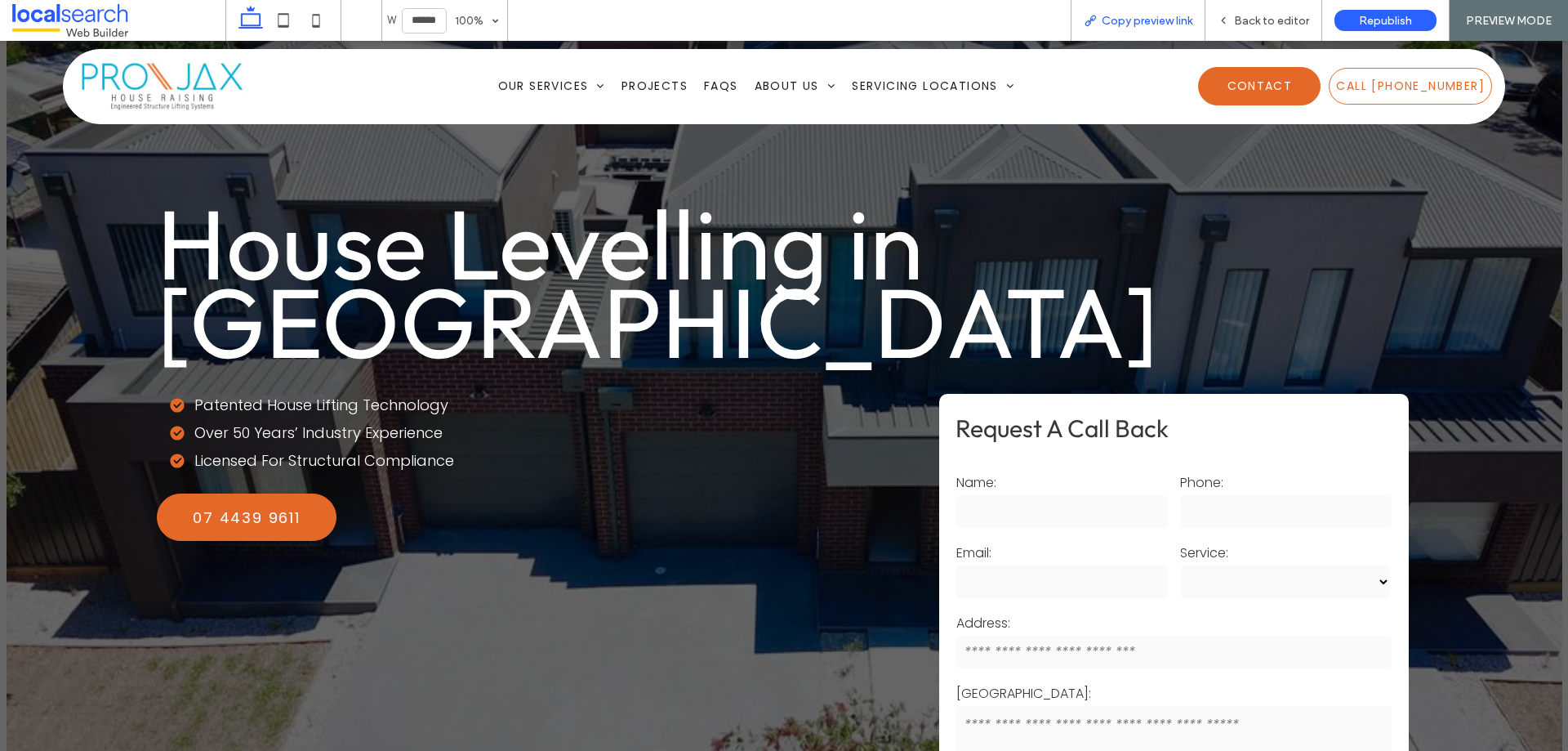
drag, startPoint x: 1179, startPoint y: 24, endPoint x: 1202, endPoint y: 1, distance: 32.5
click at [1179, 23] on span "Copy preview link" at bounding box center [1147, 20] width 90 height 14
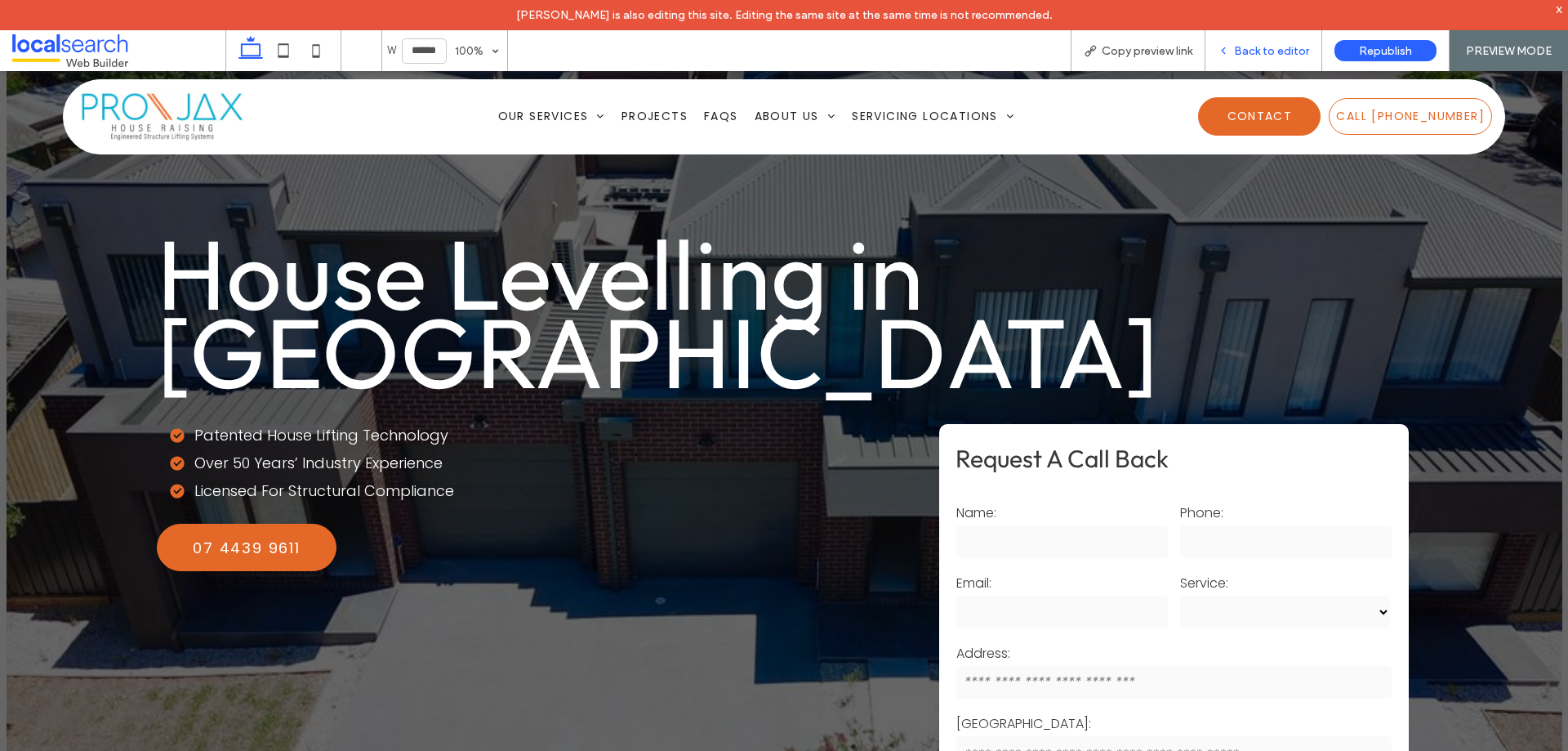
click at [1261, 53] on span "Back to editor" at bounding box center [1271, 51] width 75 height 14
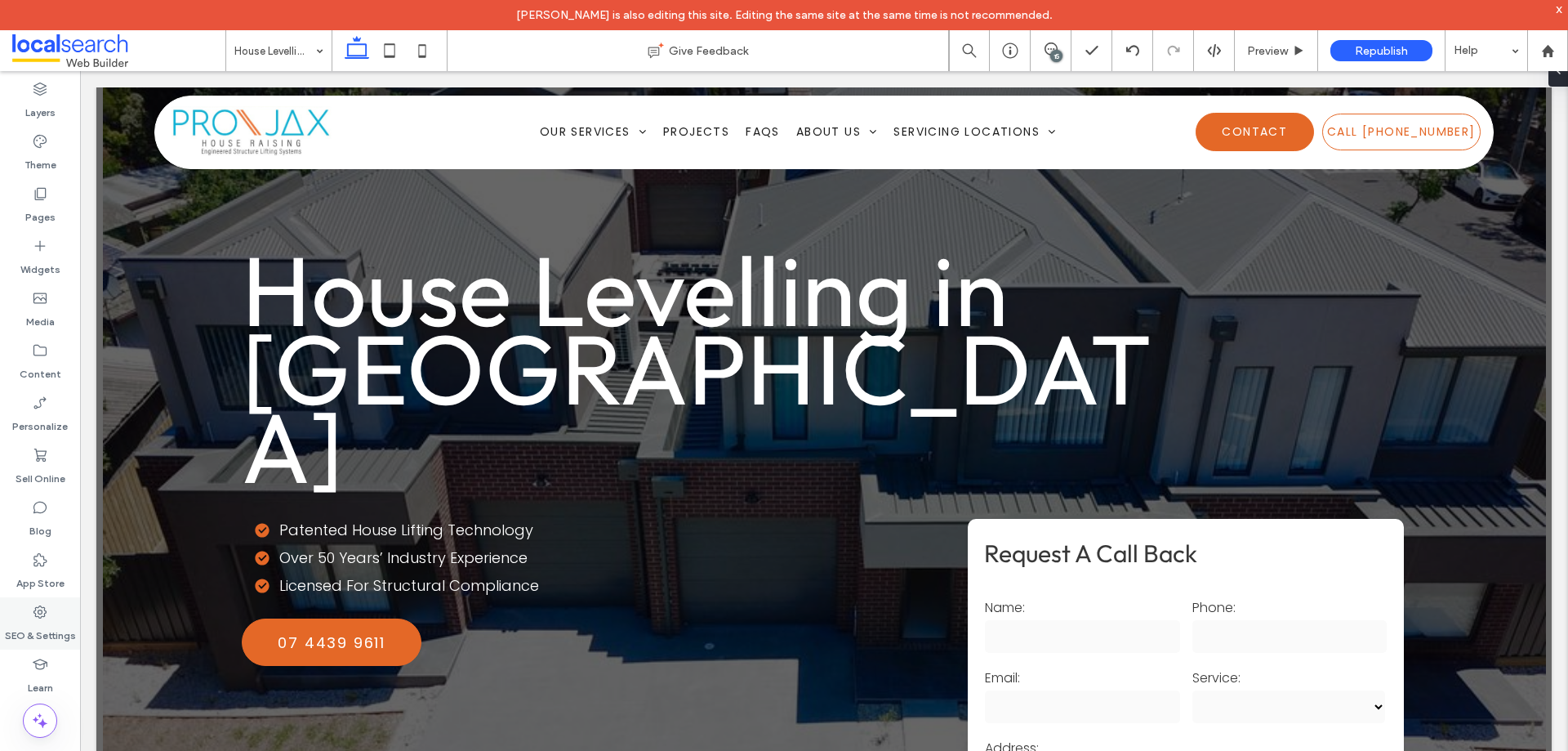
click at [34, 612] on use at bounding box center [40, 612] width 13 height 13
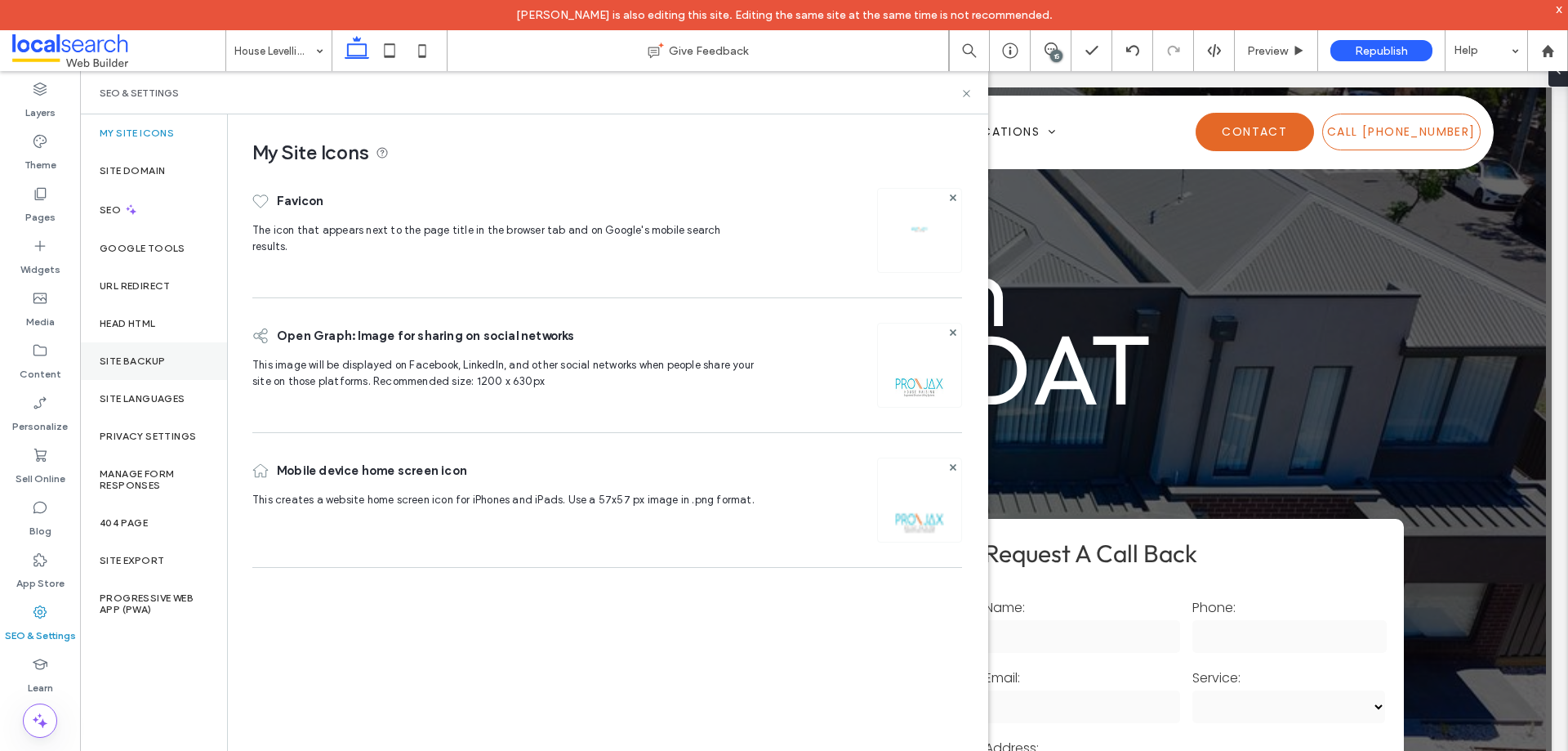
click at [163, 374] on div "Site Backup" at bounding box center [153, 360] width 147 height 38
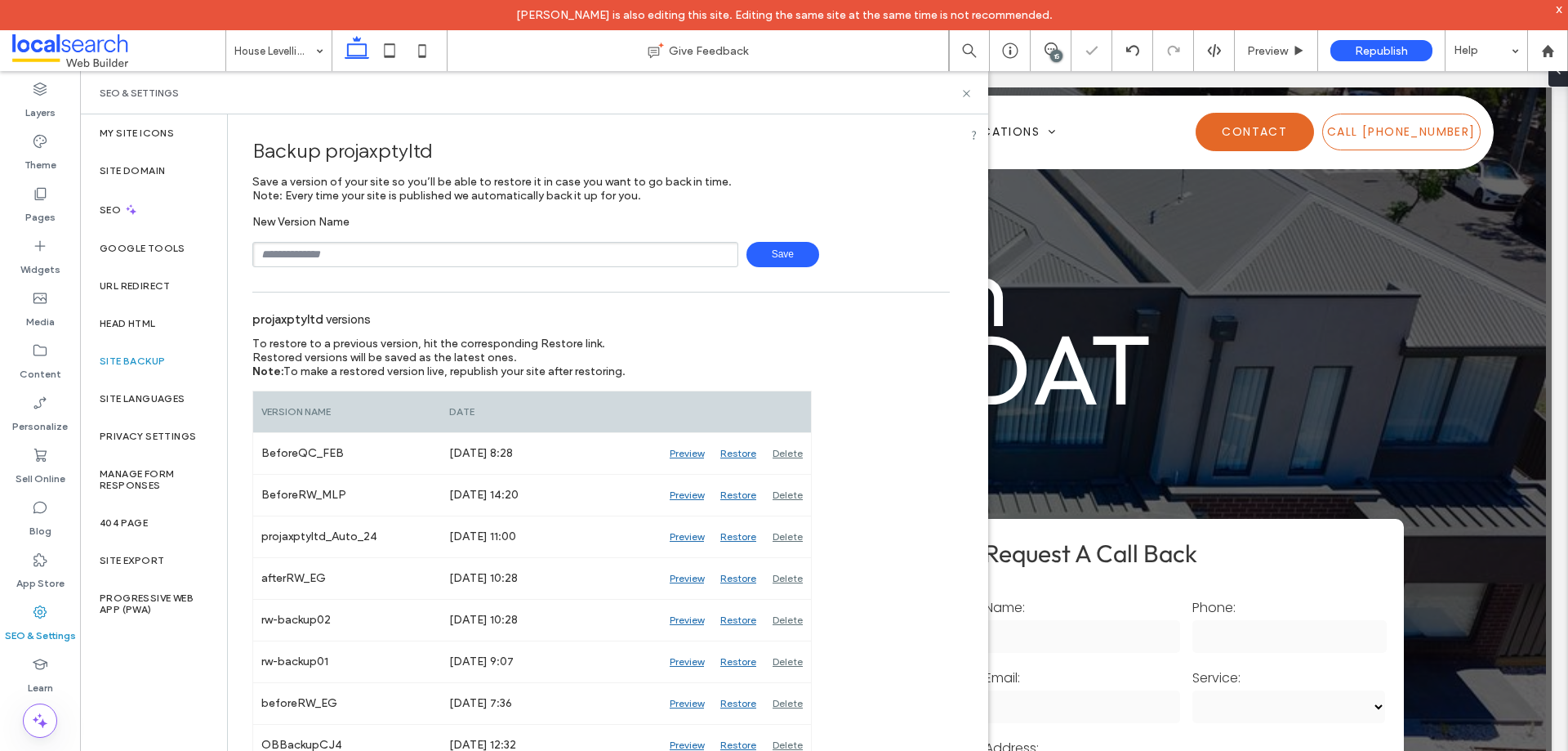
drag, startPoint x: 363, startPoint y: 250, endPoint x: 356, endPoint y: 266, distance: 17.5
click at [363, 250] on input "text" at bounding box center [495, 254] width 486 height 25
type input "**********"
click at [768, 251] on span "Save" at bounding box center [782, 254] width 73 height 25
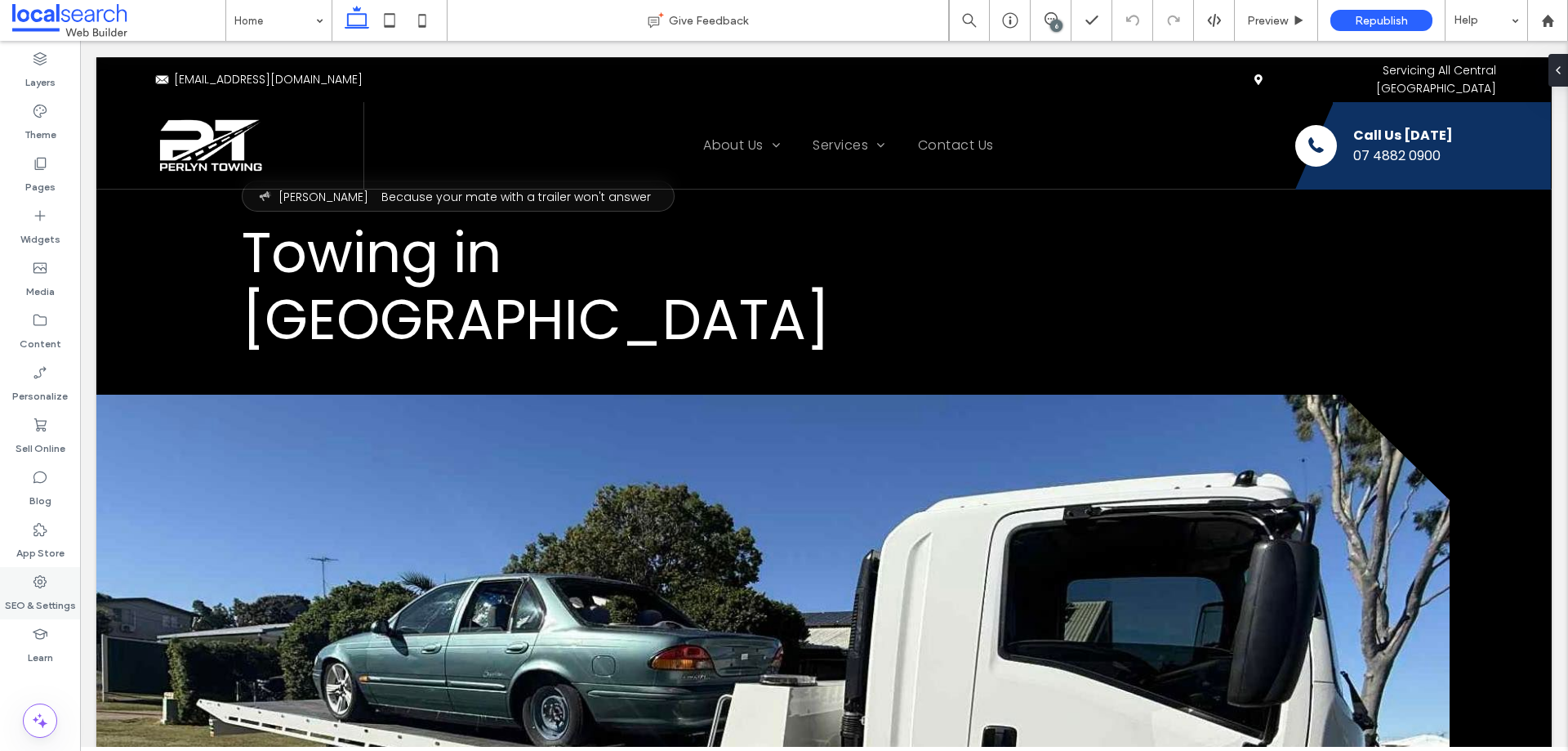
click at [41, 588] on icon at bounding box center [40, 582] width 17 height 17
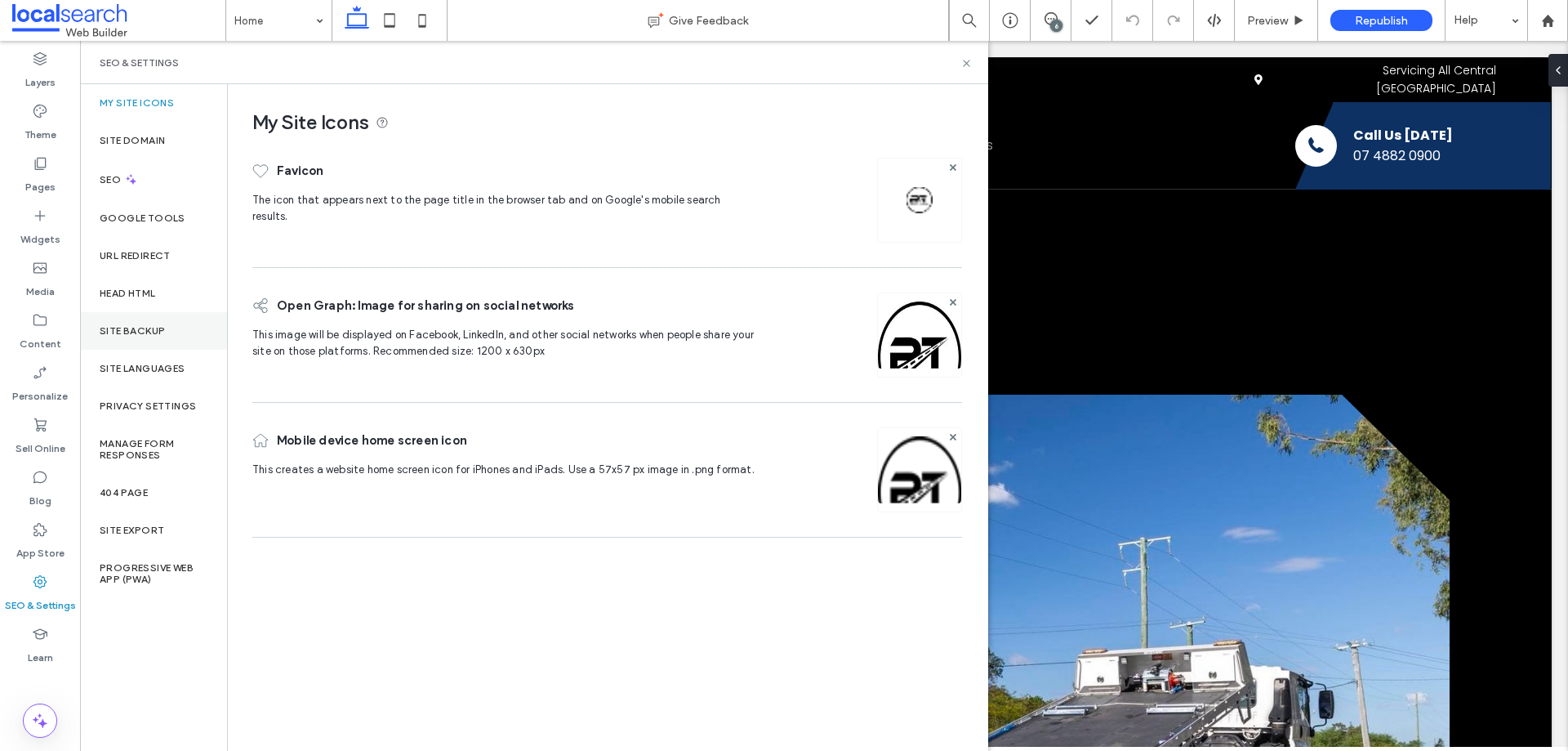
click at [158, 339] on div "Site Backup" at bounding box center [153, 331] width 147 height 38
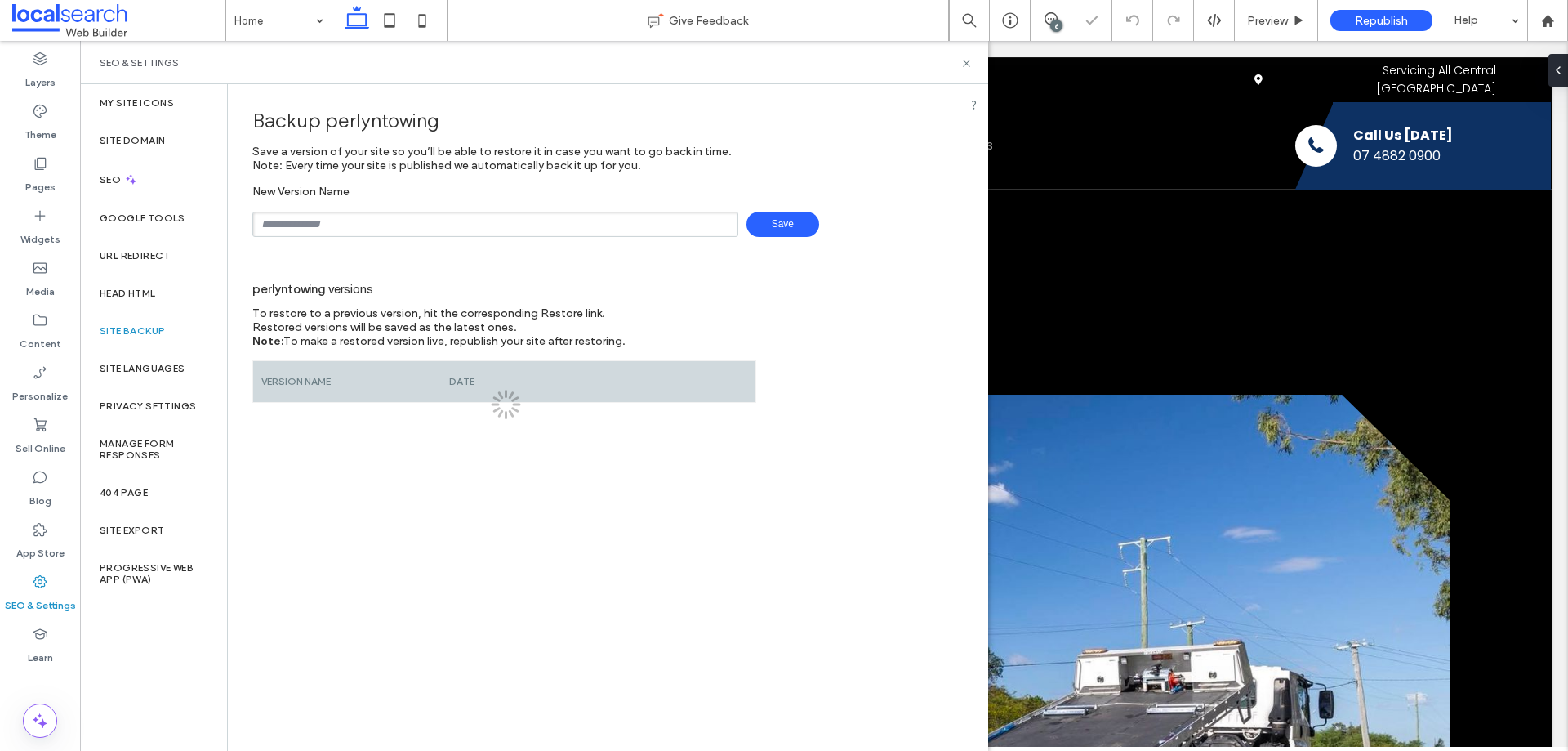
click at [387, 229] on input "text" at bounding box center [495, 224] width 486 height 25
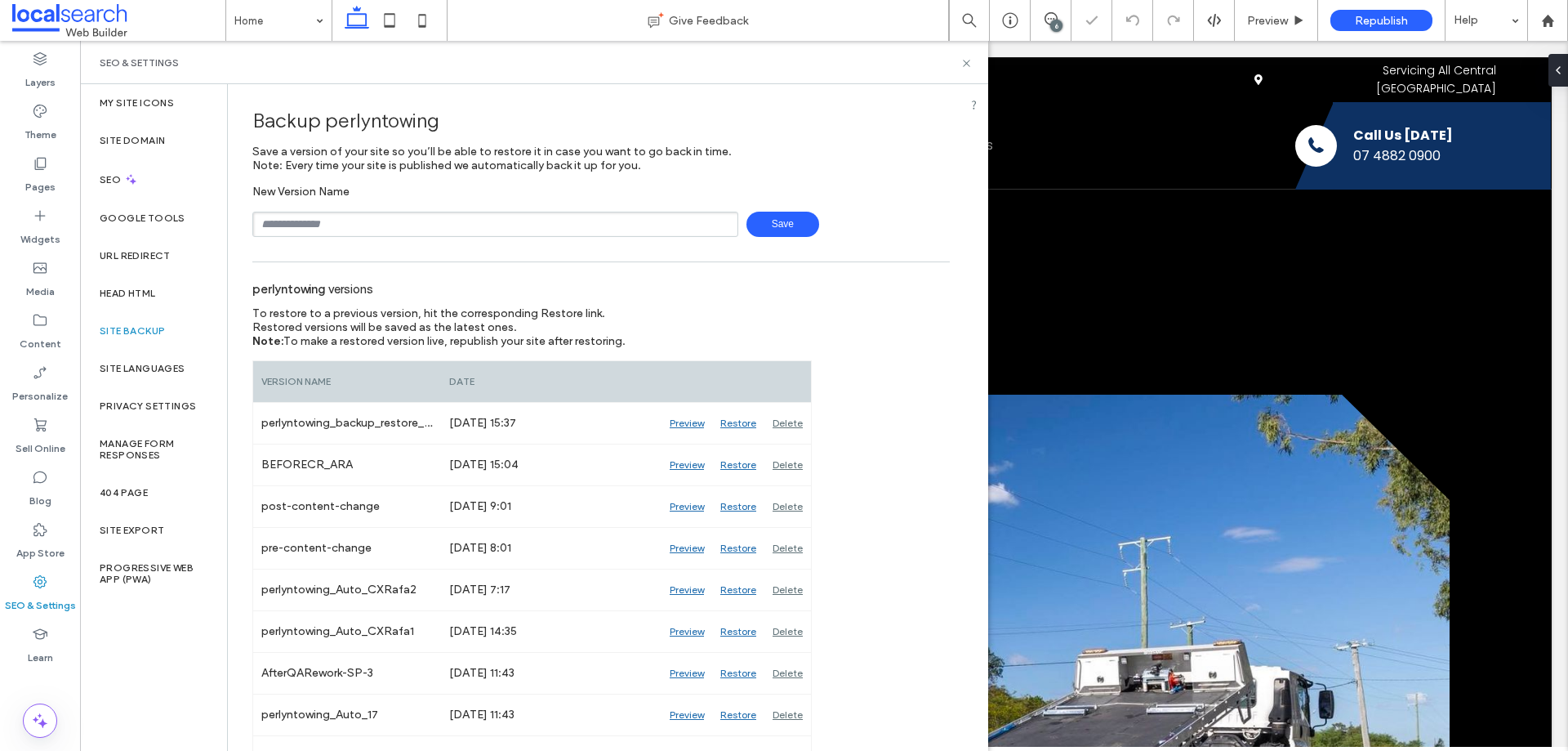
type input "**********"
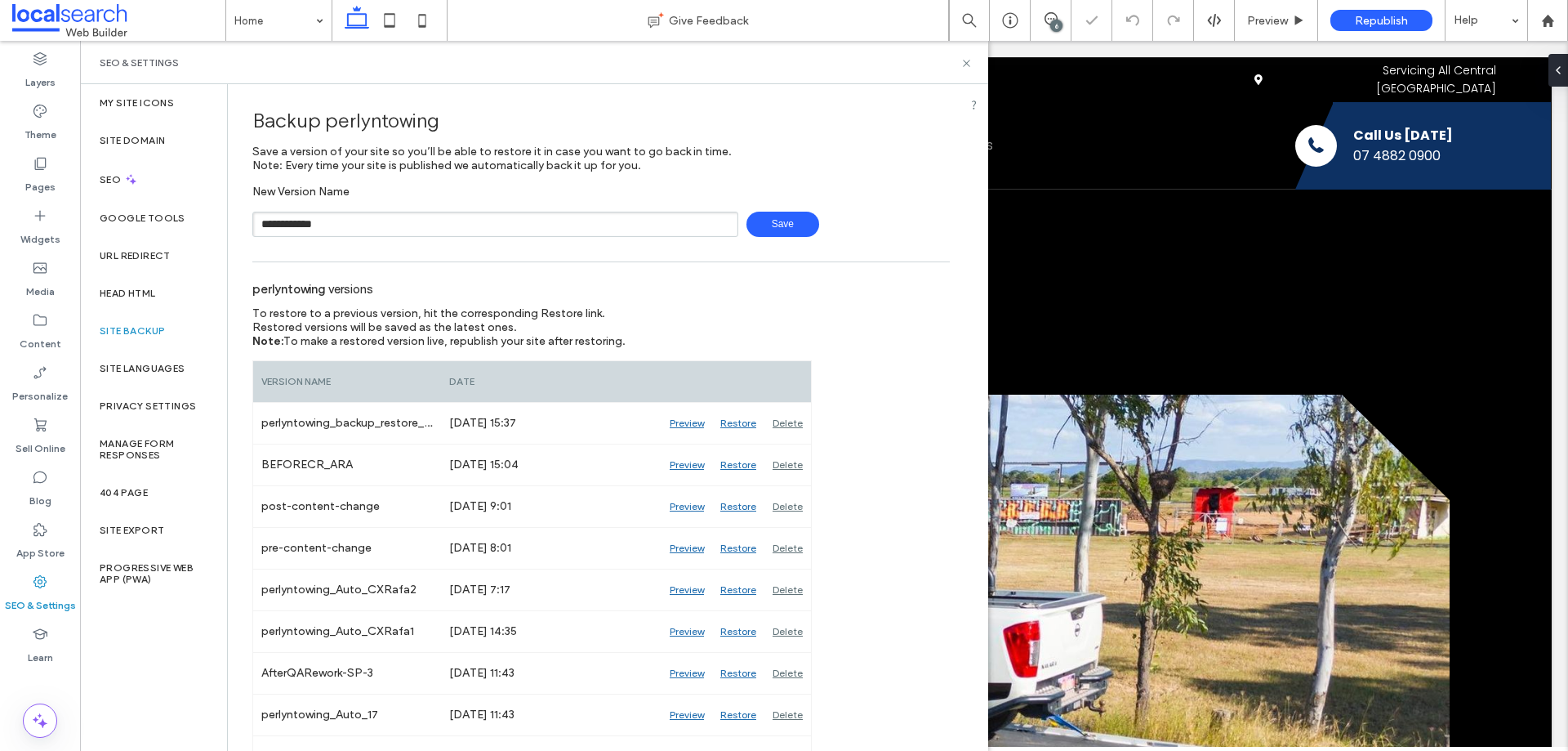
click at [762, 210] on div "**********" at bounding box center [600, 211] width 697 height 53
click at [762, 214] on span "Save" at bounding box center [782, 224] width 73 height 25
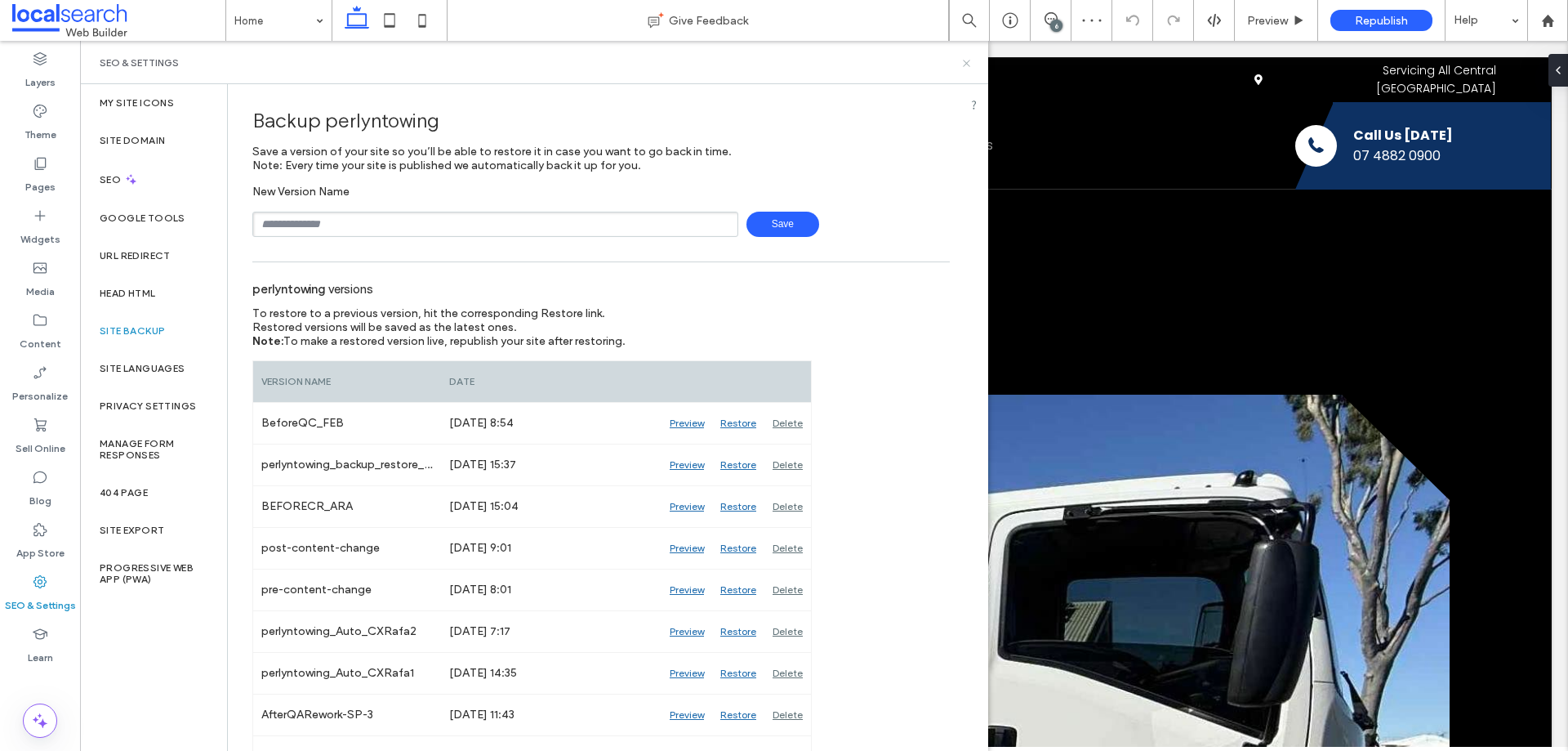
click at [964, 59] on icon at bounding box center [966, 63] width 12 height 12
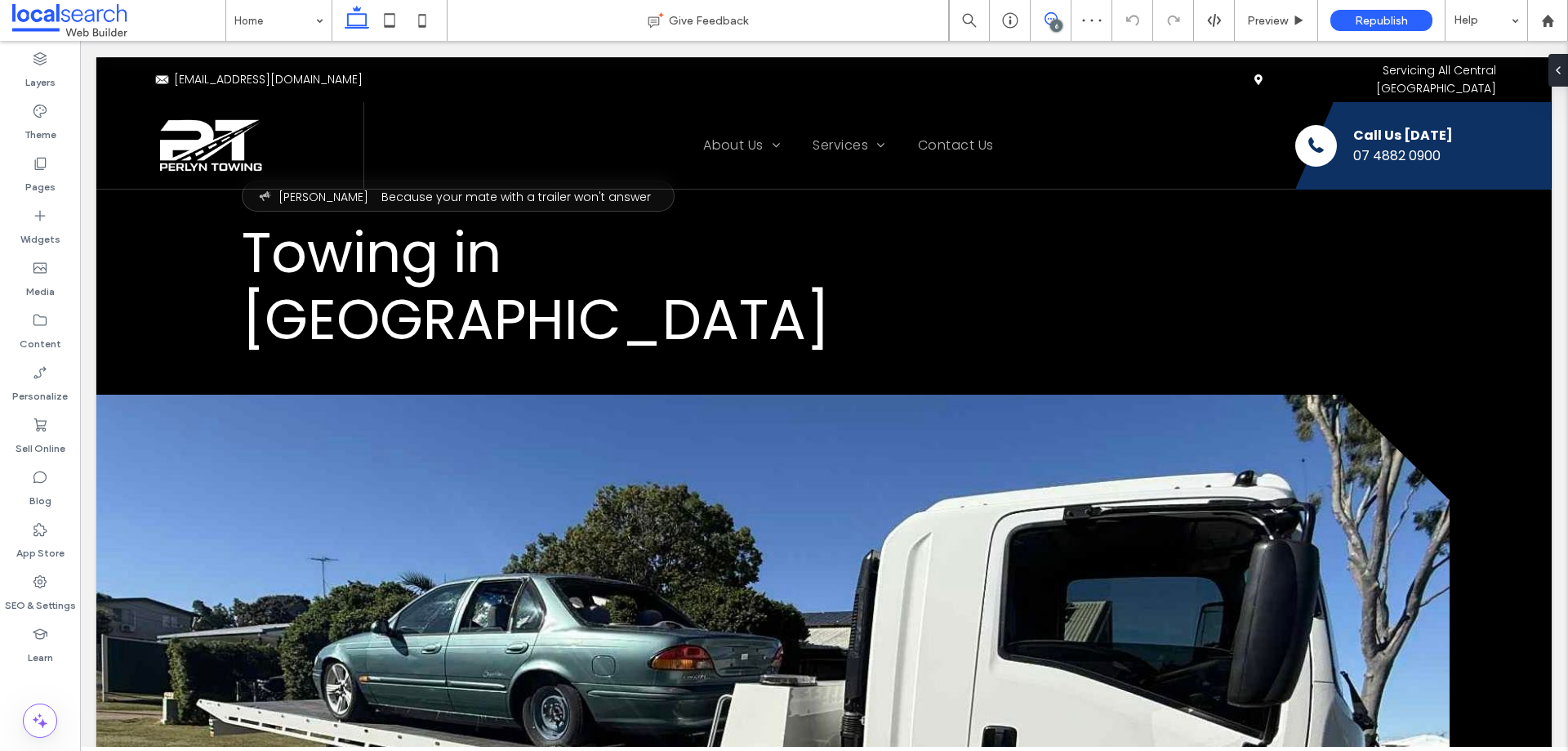
click at [1042, 21] on span at bounding box center [1050, 18] width 40 height 13
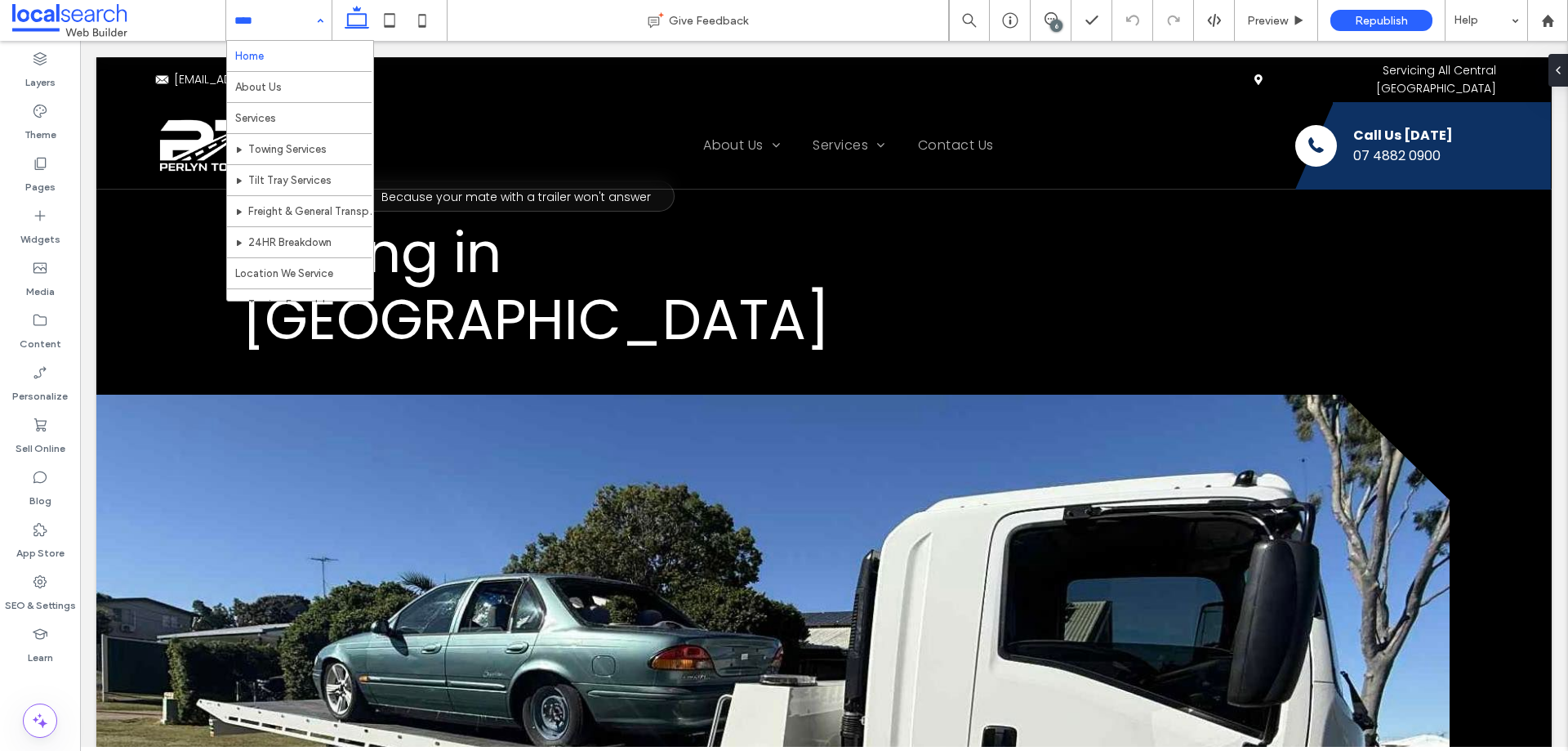
click at [318, 21] on div "Home About Us Services Towing Services Tilt Tray Services Freight & General Tra…" at bounding box center [279, 20] width 105 height 41
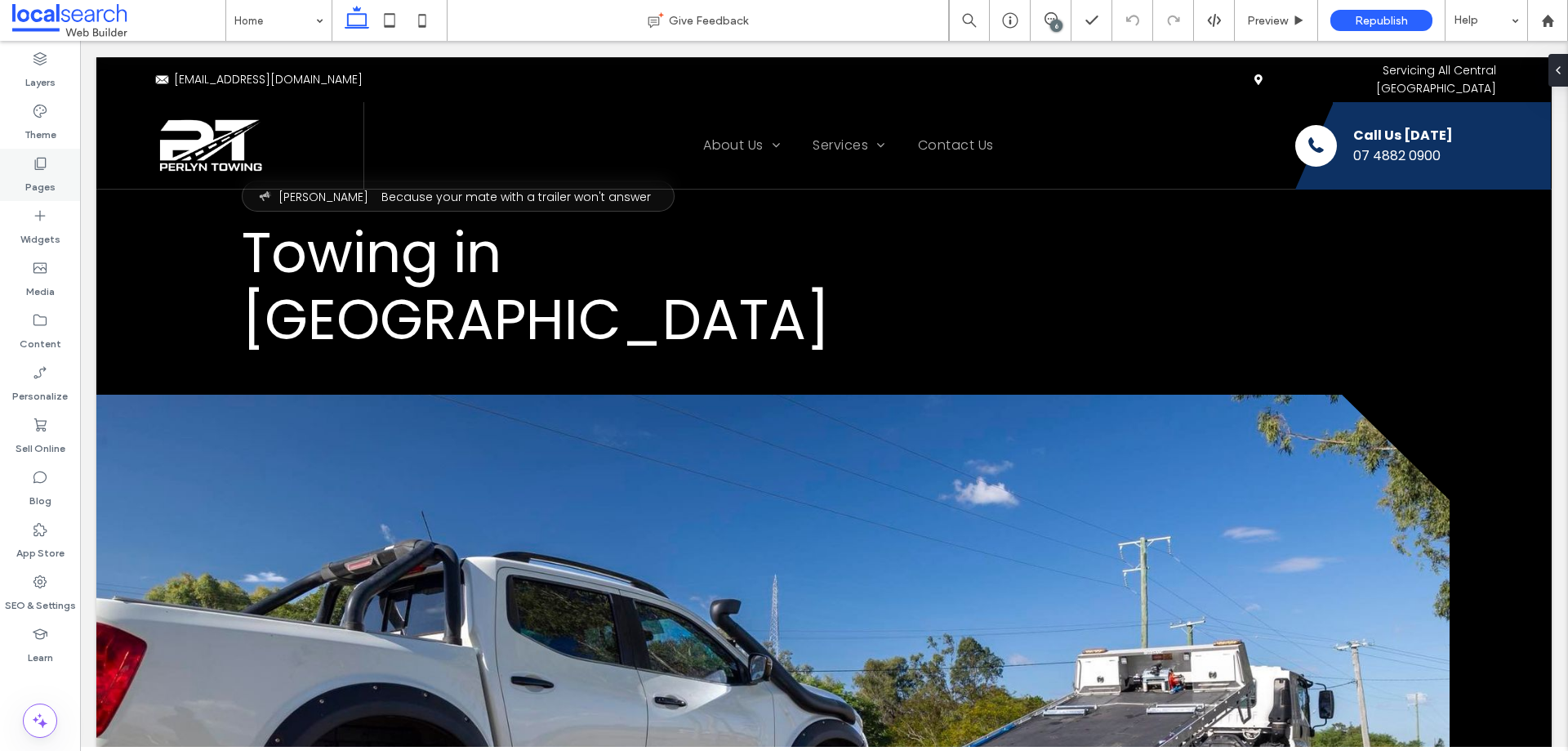
click at [42, 177] on label "Pages" at bounding box center [40, 183] width 30 height 23
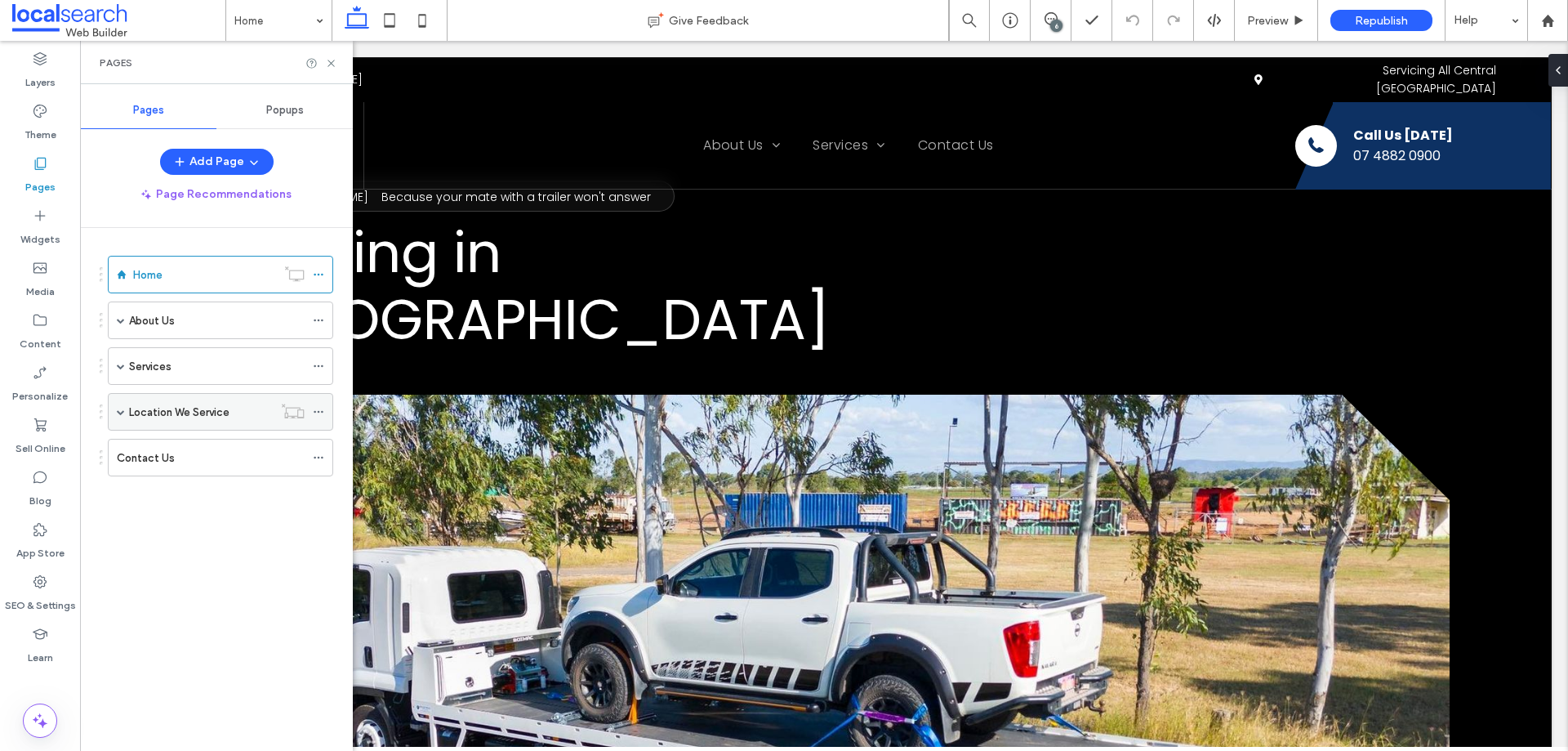
click at [120, 413] on span at bounding box center [120, 411] width 8 height 8
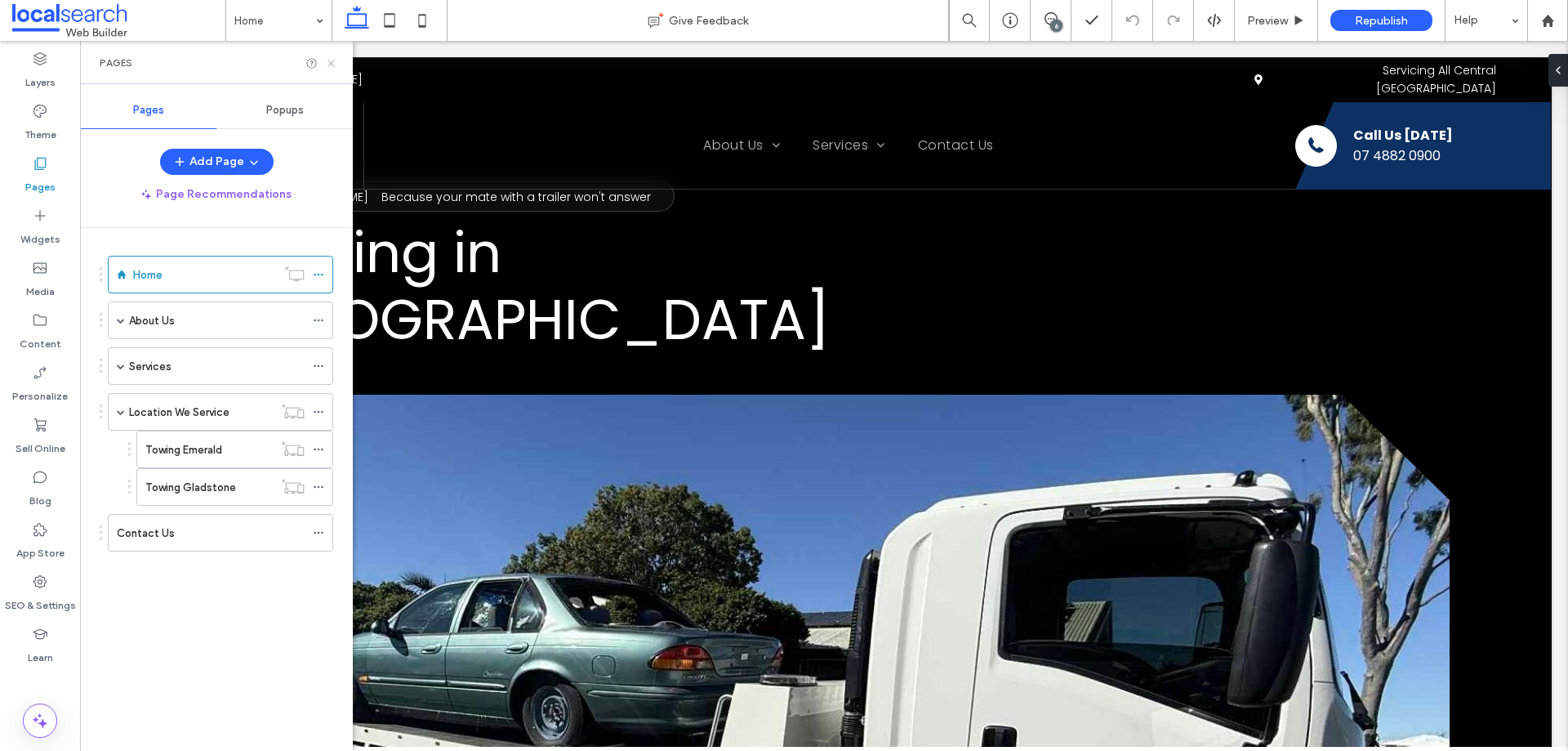
click at [332, 65] on use at bounding box center [331, 63] width 6 height 6
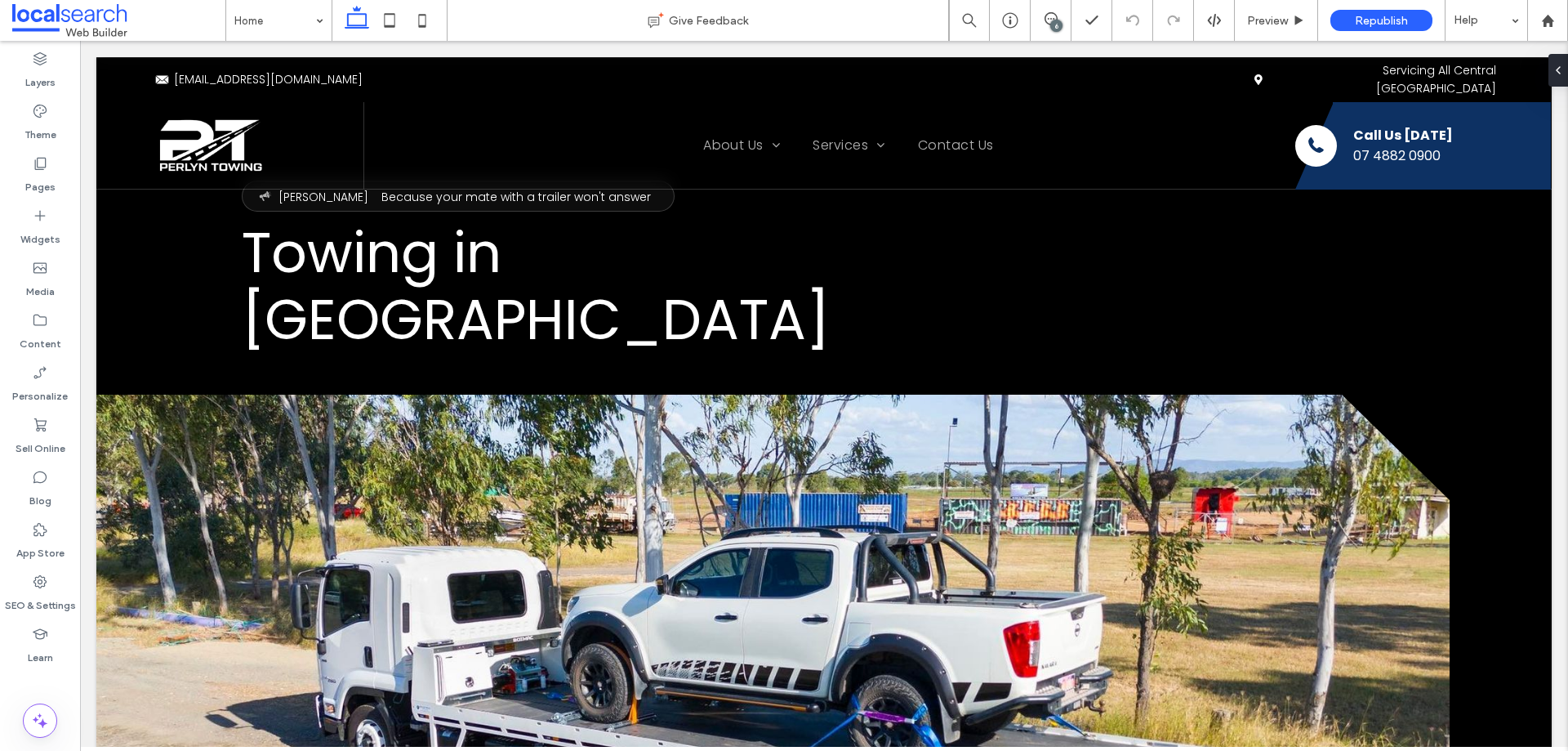
click at [1054, 25] on div "6" at bounding box center [1055, 25] width 12 height 12
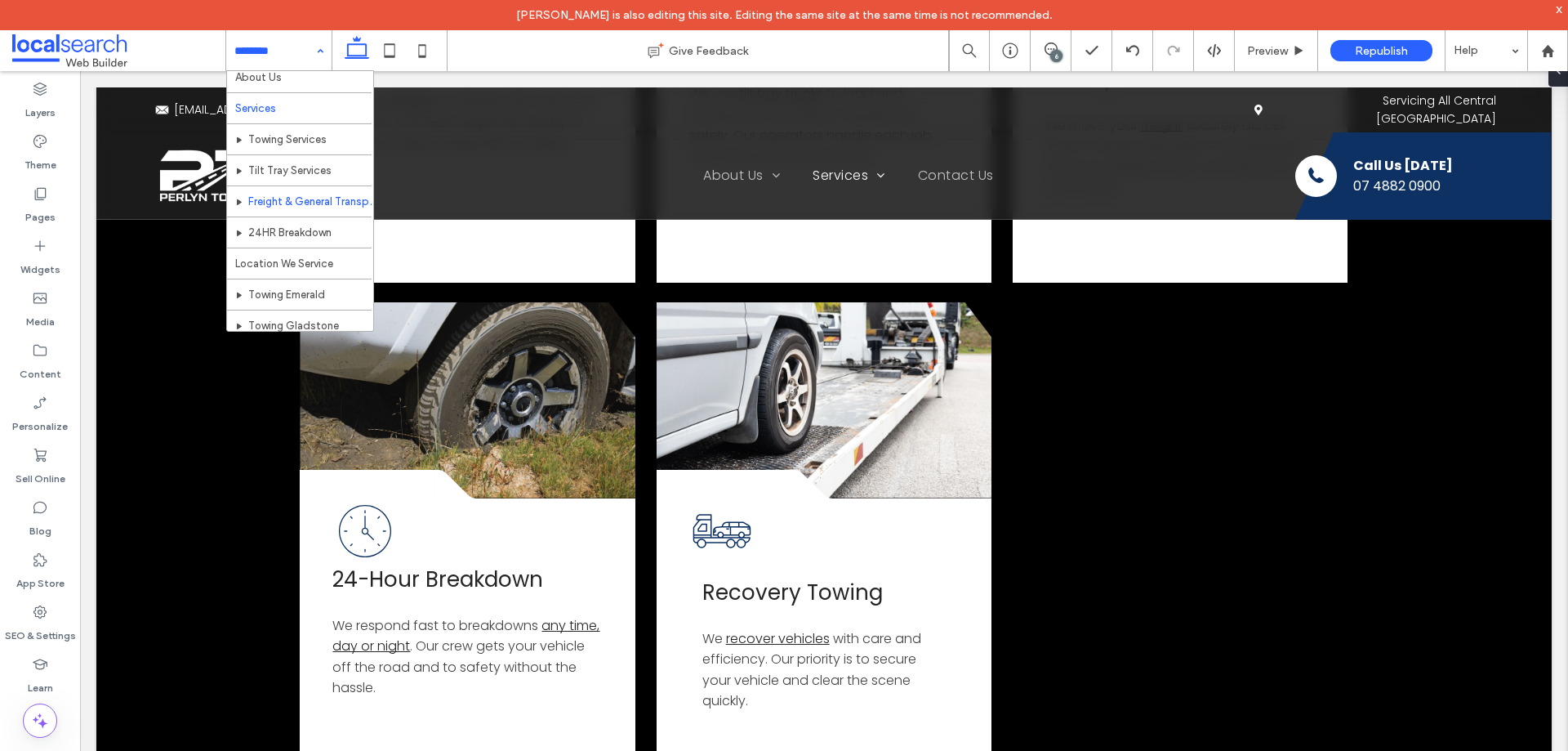
scroll to position [79, 0]
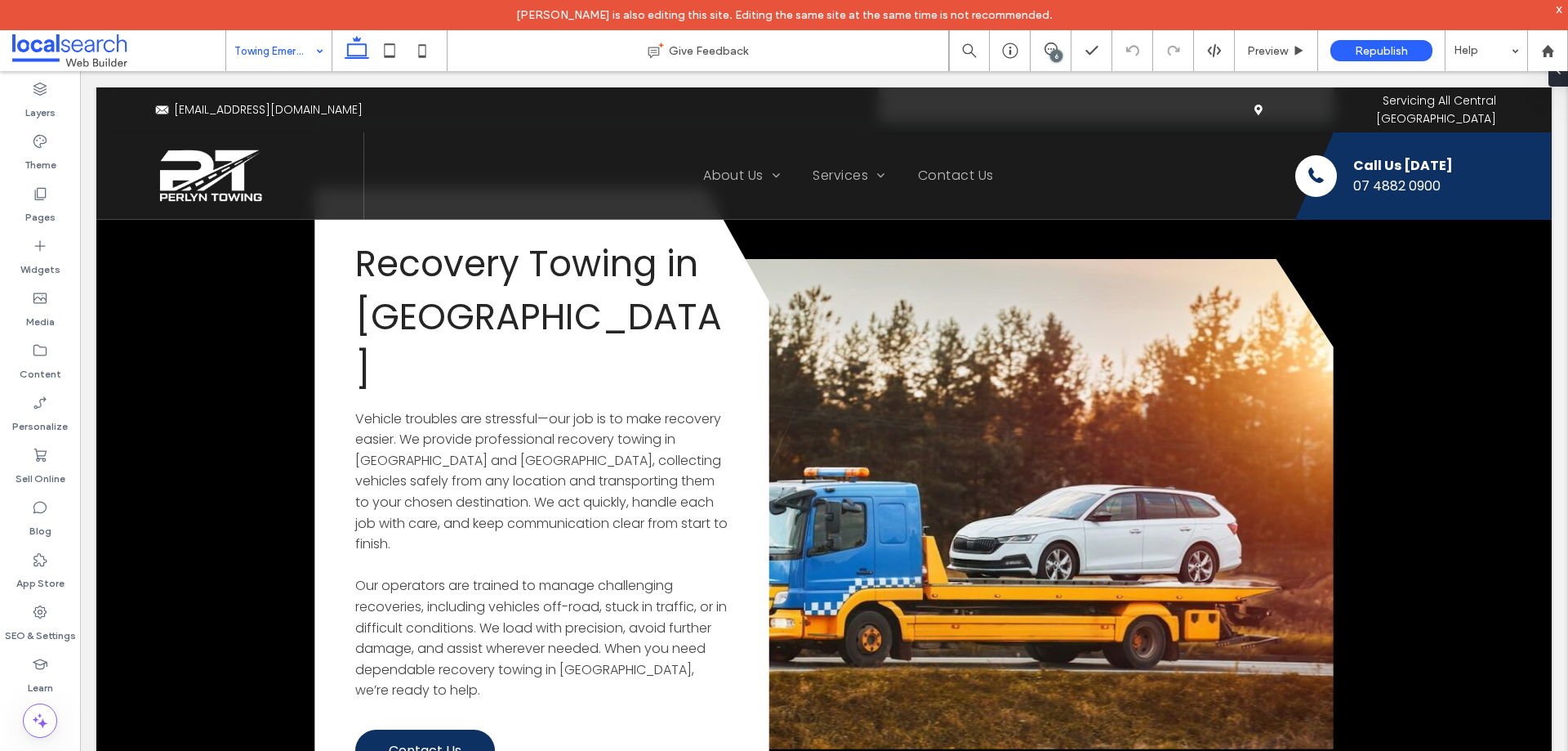
scroll to position [4513, 0]
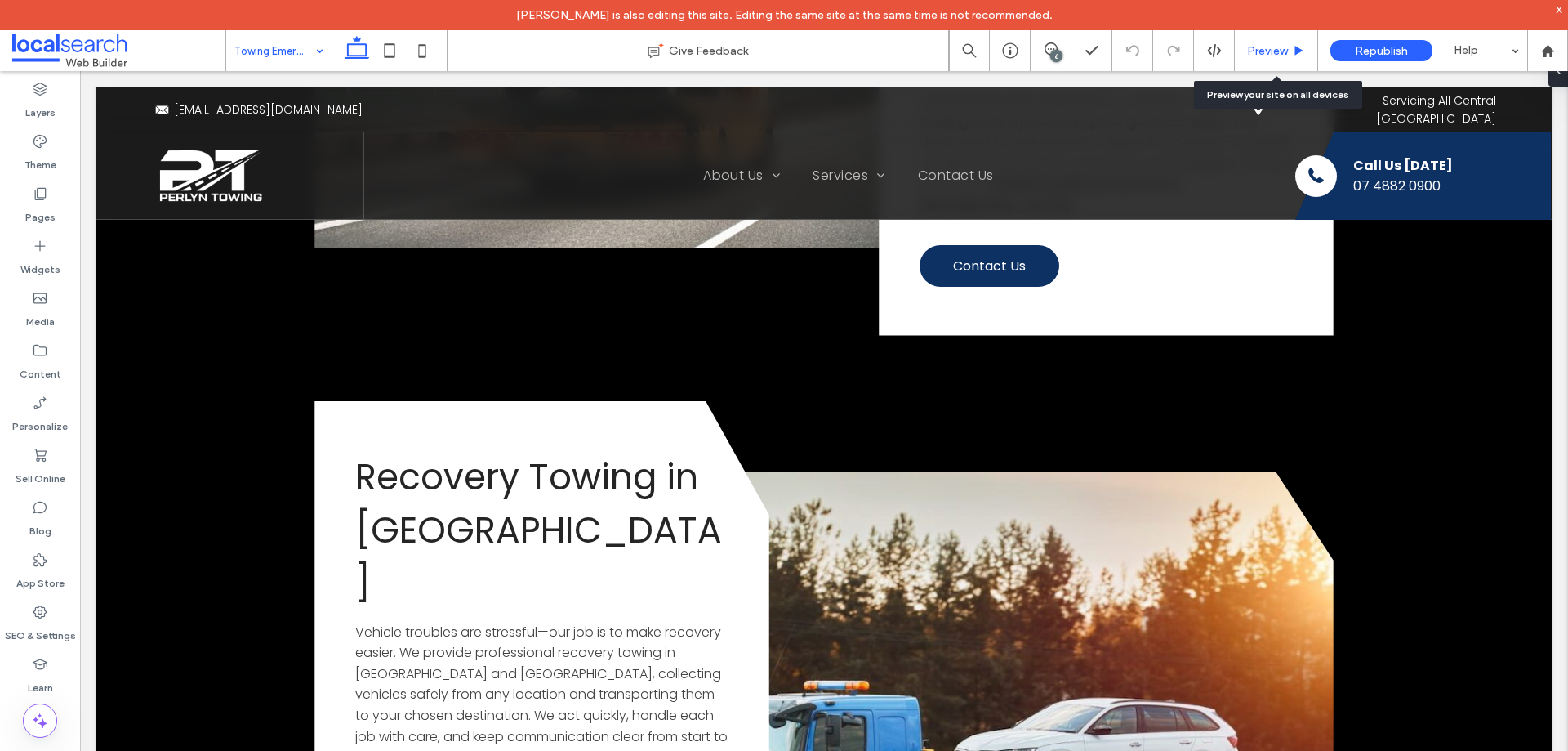
click at [1266, 45] on span "Preview" at bounding box center [1267, 51] width 41 height 14
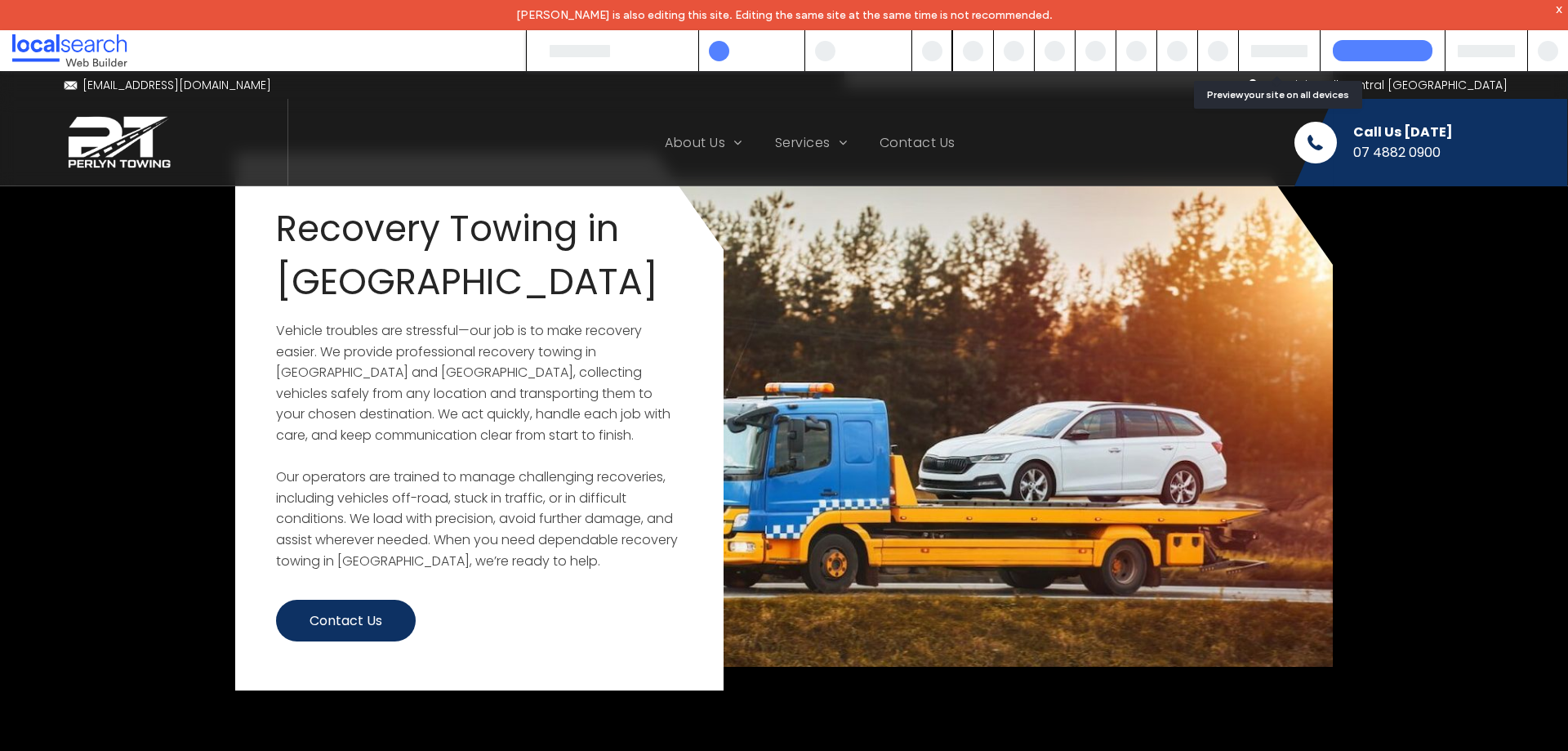
scroll to position [4459, 0]
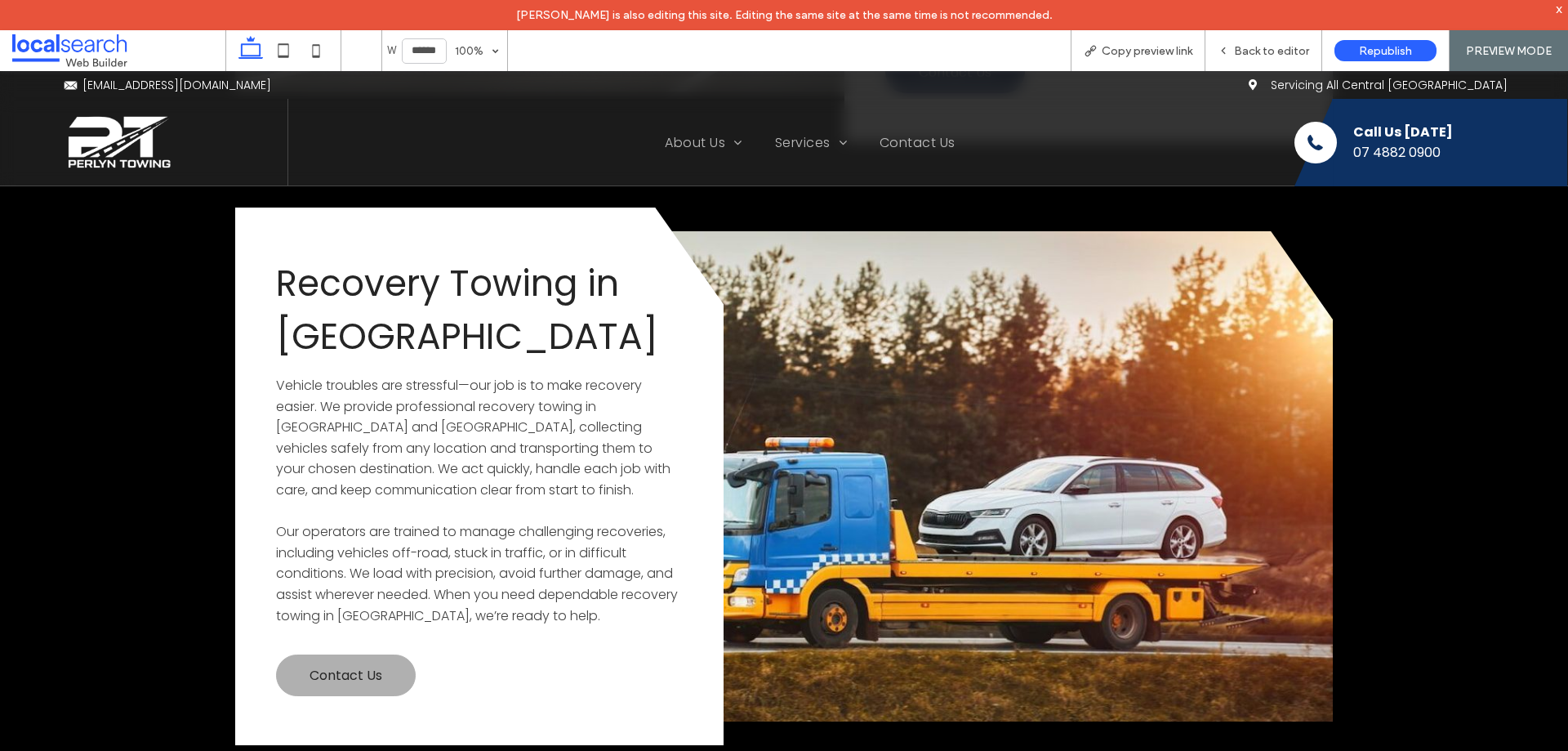
click at [363, 654] on link "Contact Us" at bounding box center [345, 674] width 139 height 42
click at [364, 665] on span "Contact Us" at bounding box center [345, 675] width 73 height 20
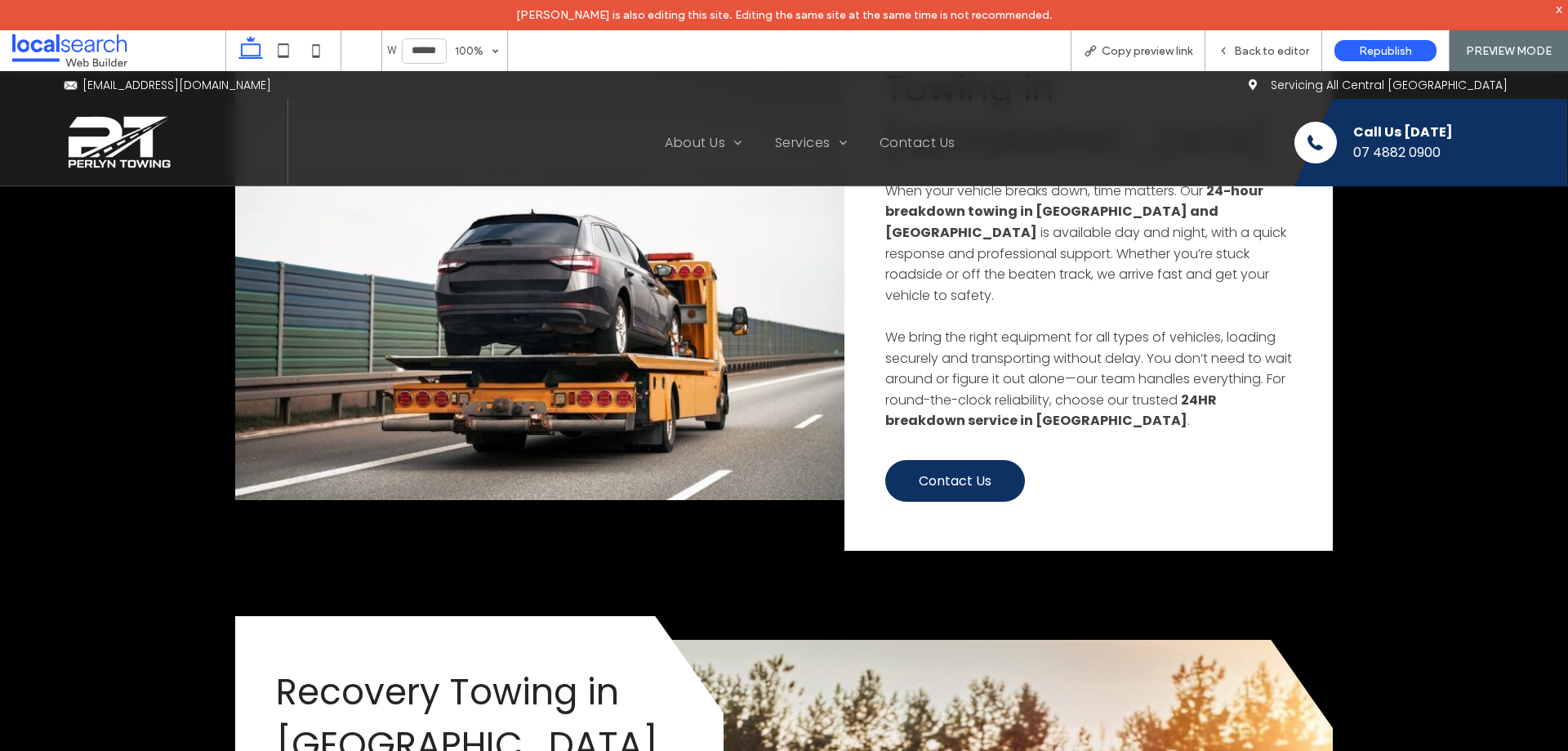
scroll to position [3805, 0]
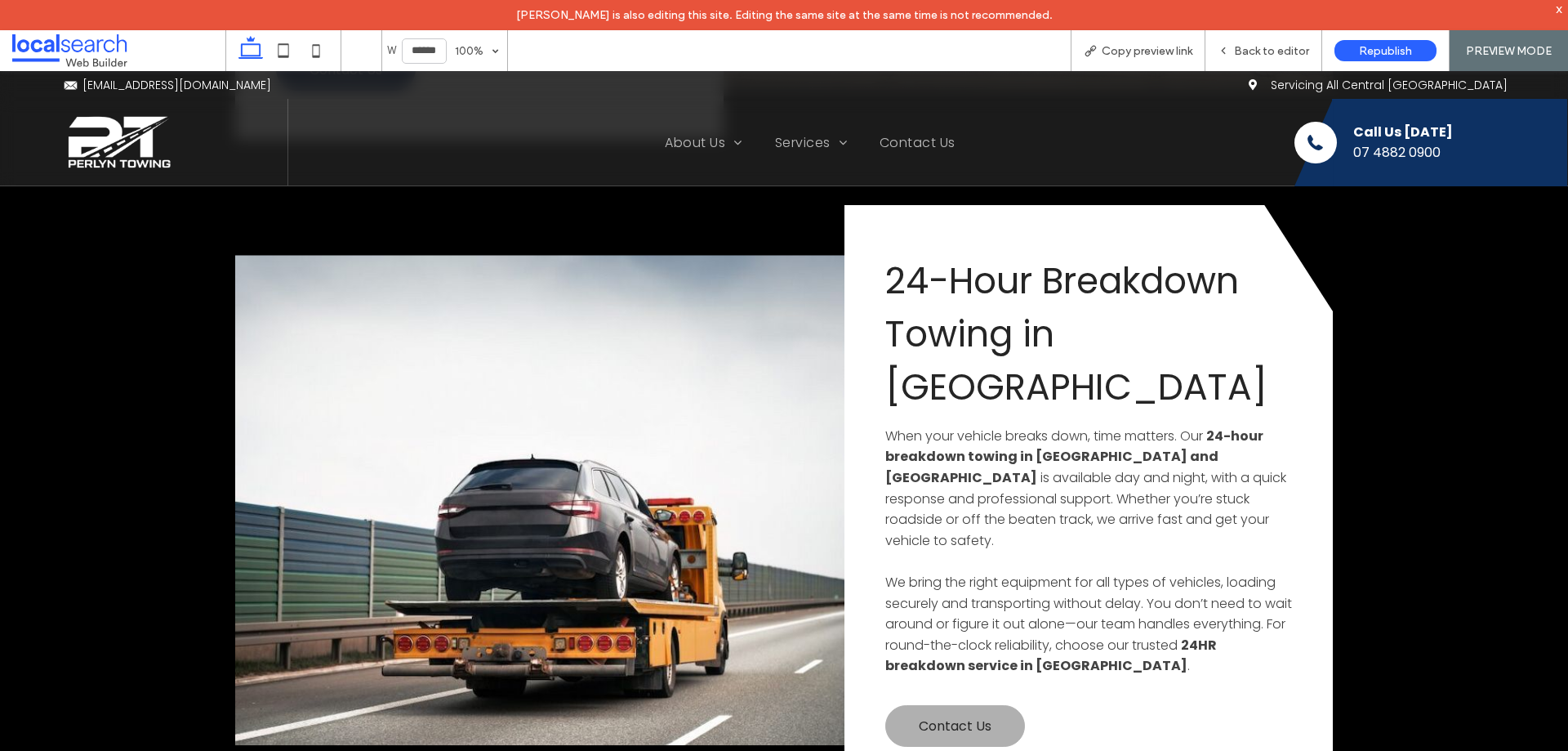
click at [965, 716] on span "Contact Us" at bounding box center [955, 726] width 73 height 20
click at [963, 716] on span "Contact Us" at bounding box center [955, 726] width 73 height 20
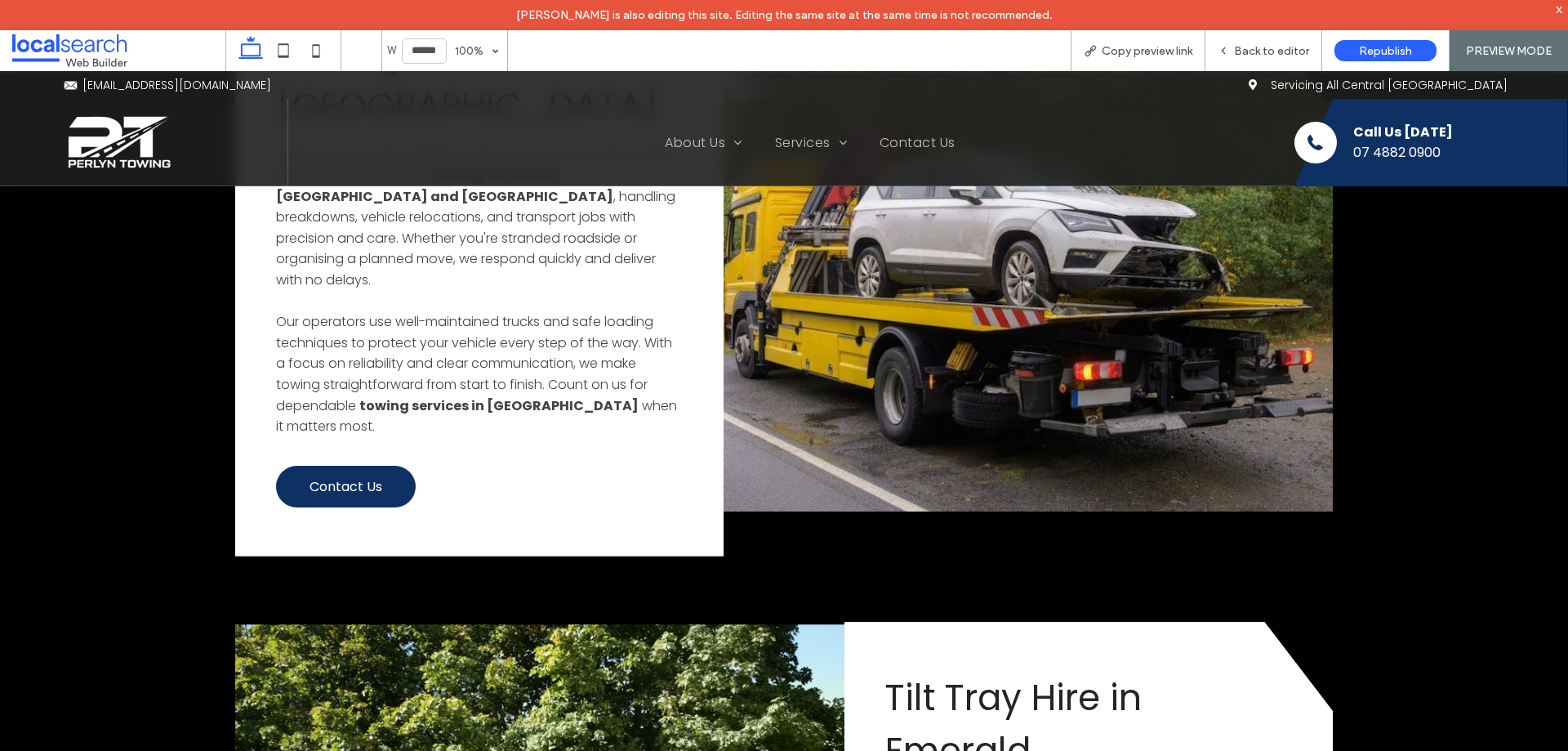
scroll to position [2176, 0]
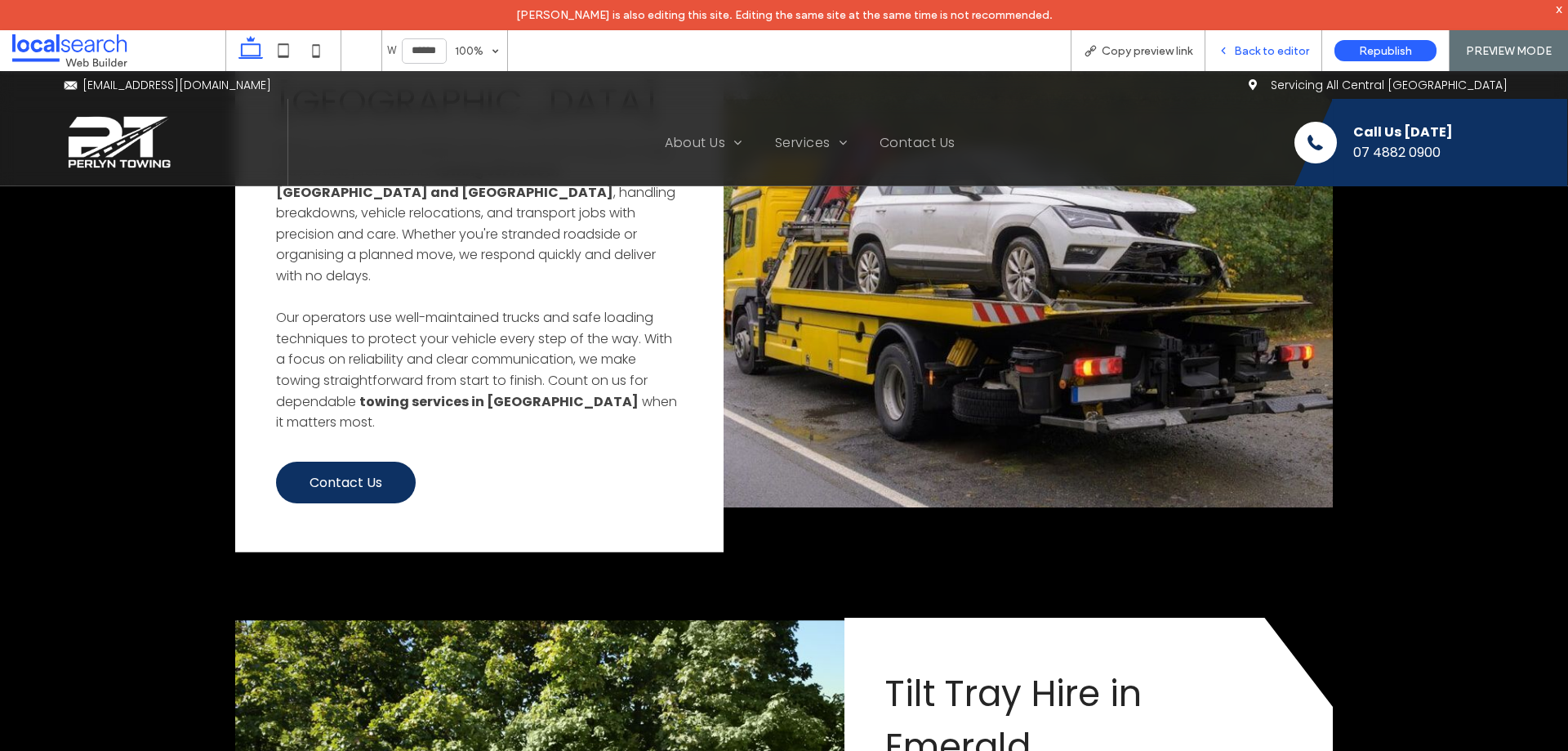
click at [1248, 53] on span "Back to editor" at bounding box center [1271, 51] width 75 height 14
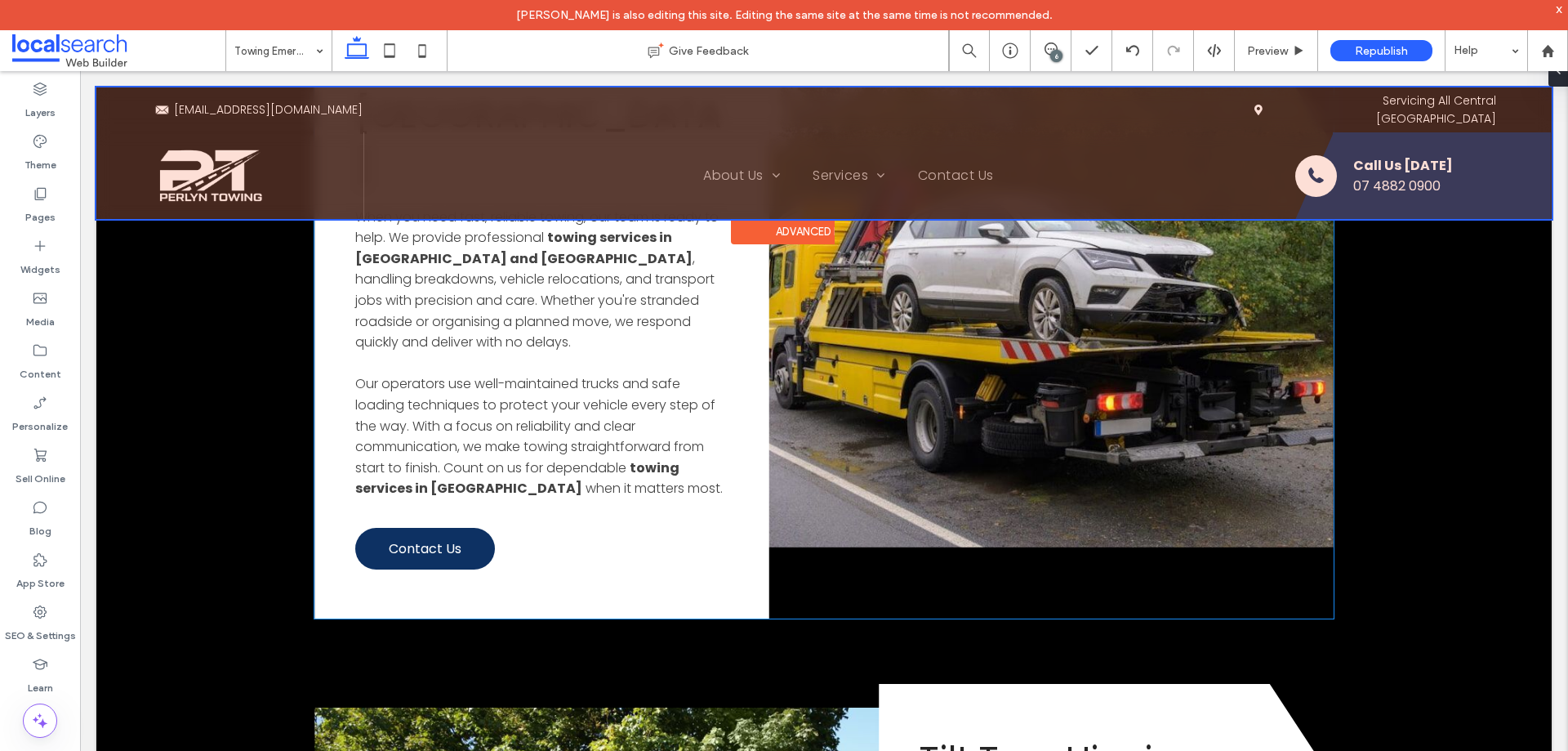
scroll to position [4885, 0]
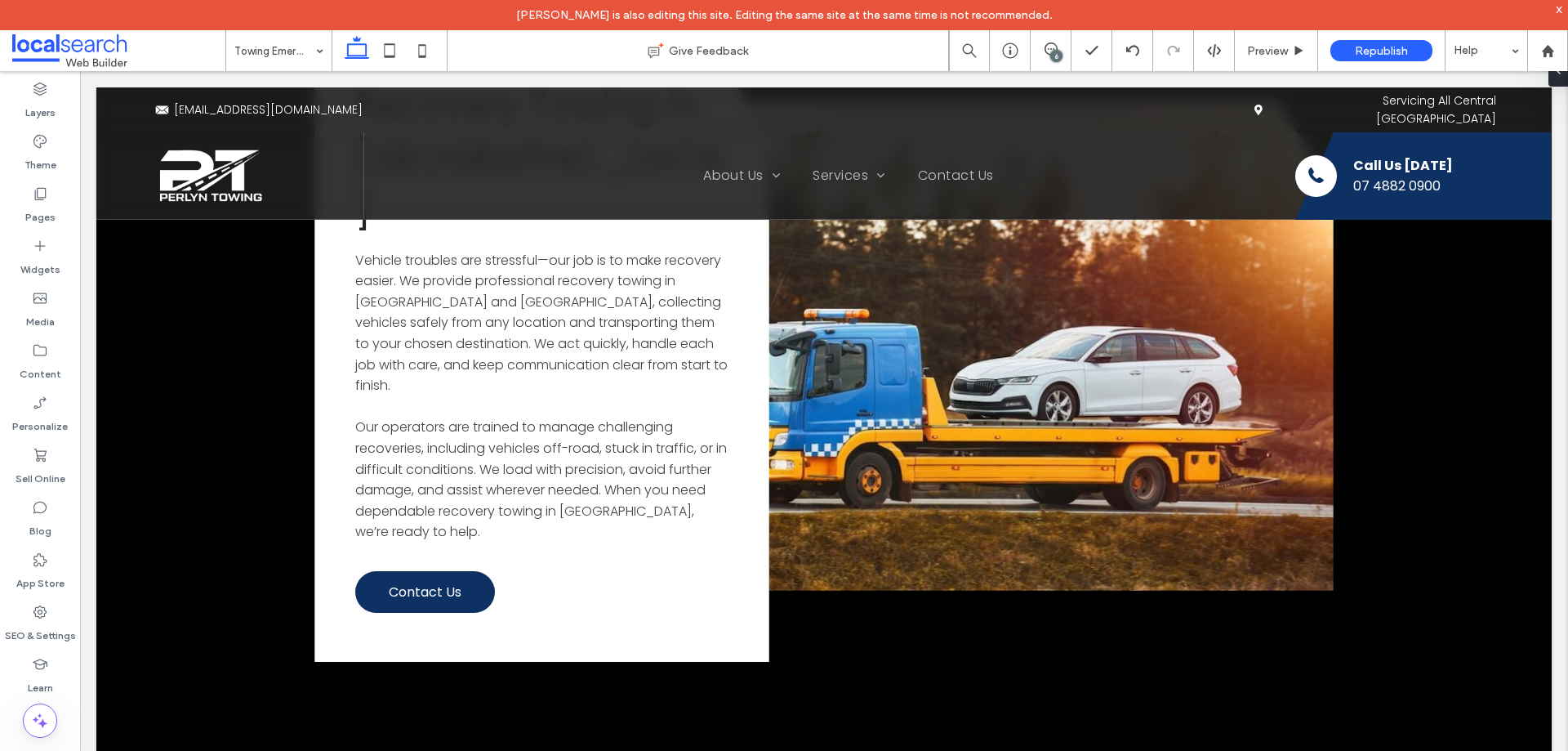
click at [1051, 47] on icon at bounding box center [1051, 49] width 13 height 13
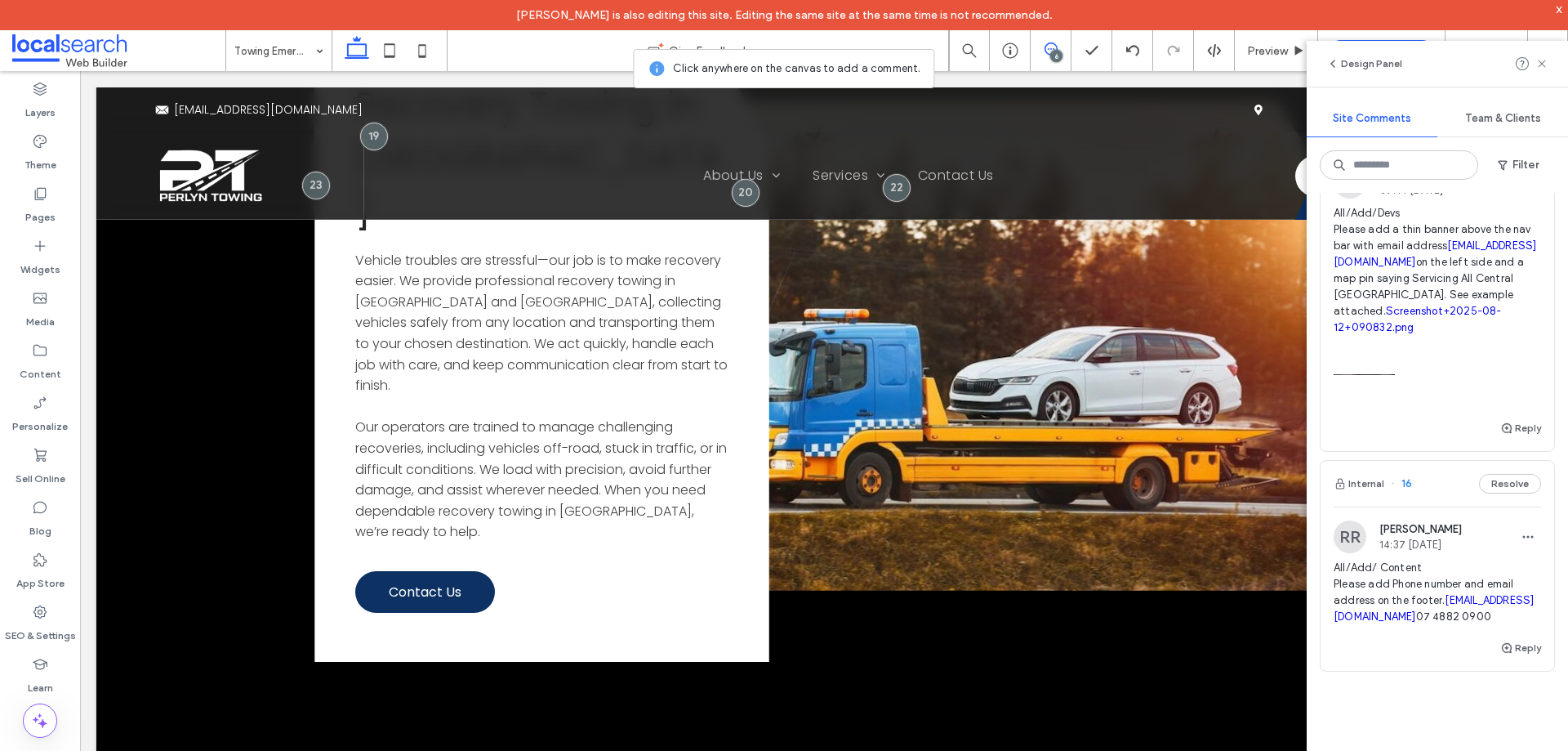
scroll to position [1300, 0]
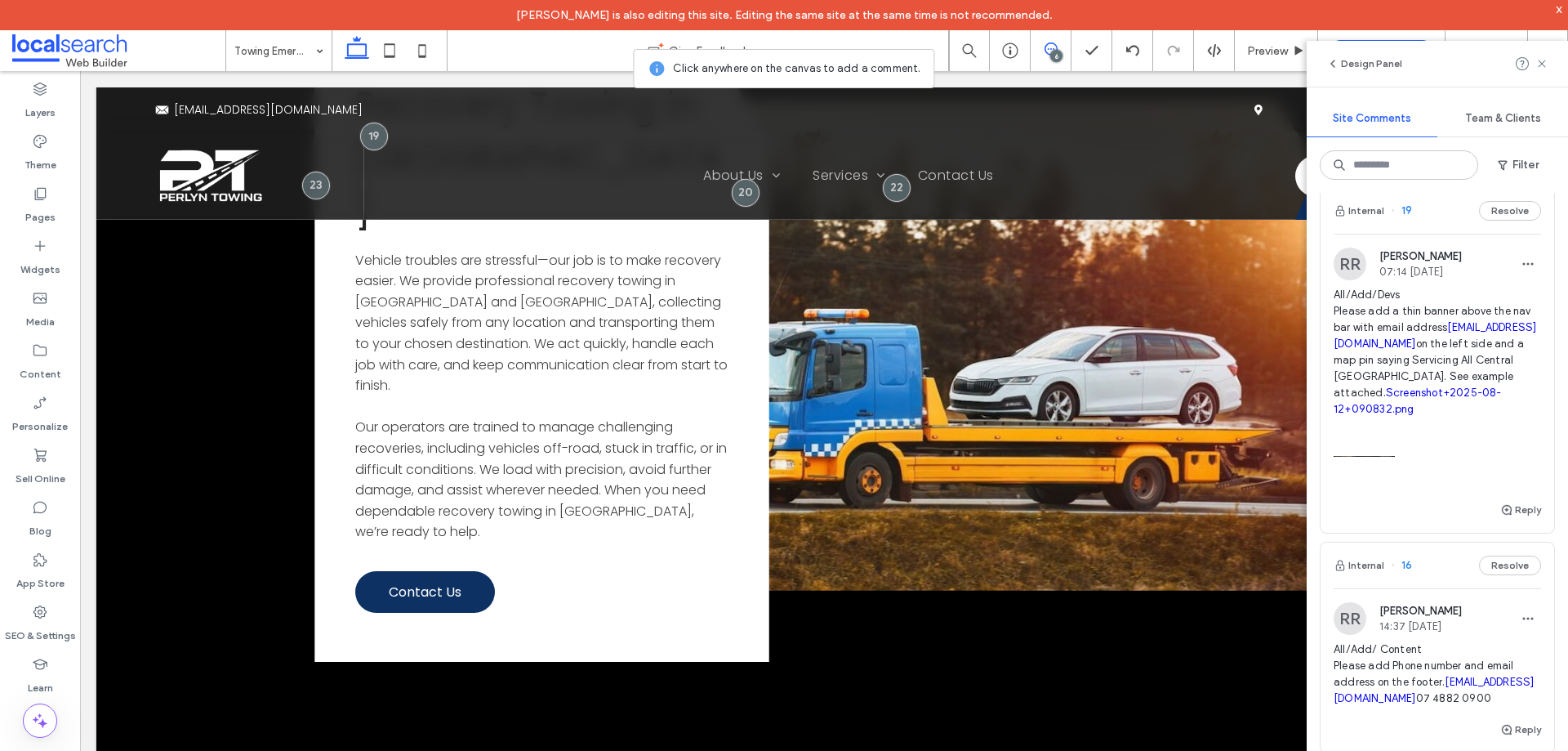
click at [1414, 354] on span "All/Add/Devs Please add a thin banner above the nav bar with email address book…" at bounding box center [1437, 351] width 208 height 130
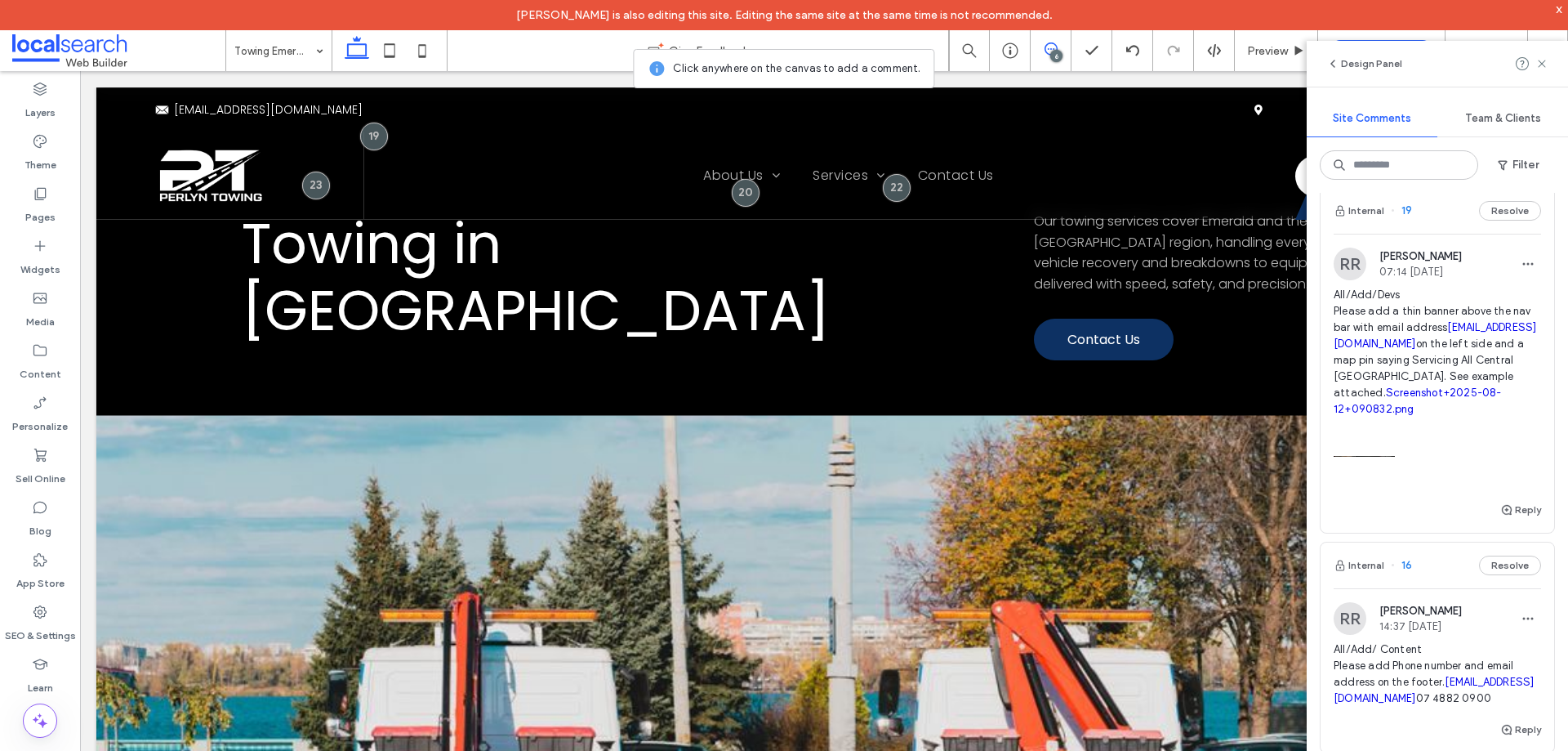
click at [1436, 360] on span "All/Add/Devs Please add a thin banner above the nav bar with email address book…" at bounding box center [1437, 351] width 208 height 130
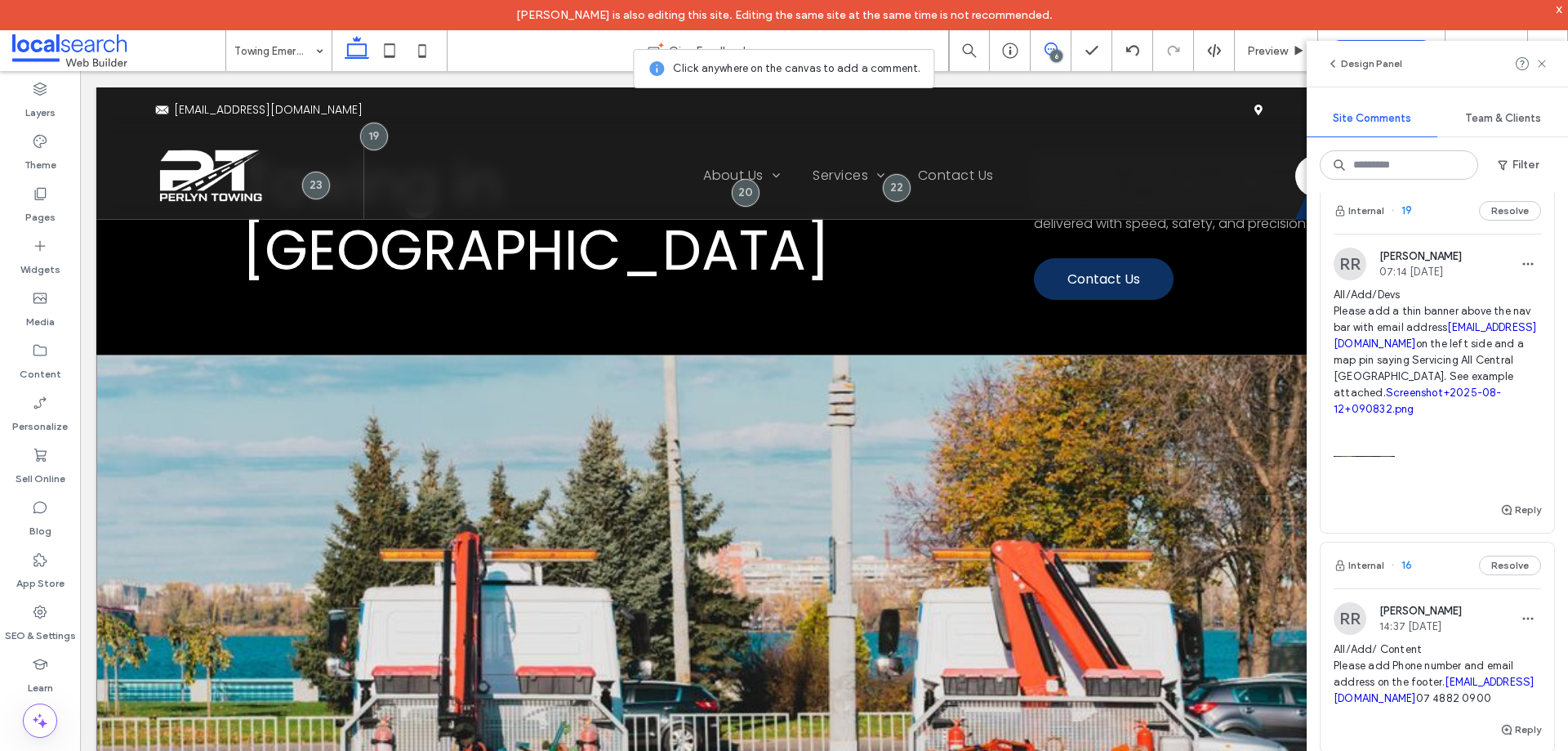
scroll to position [0, 0]
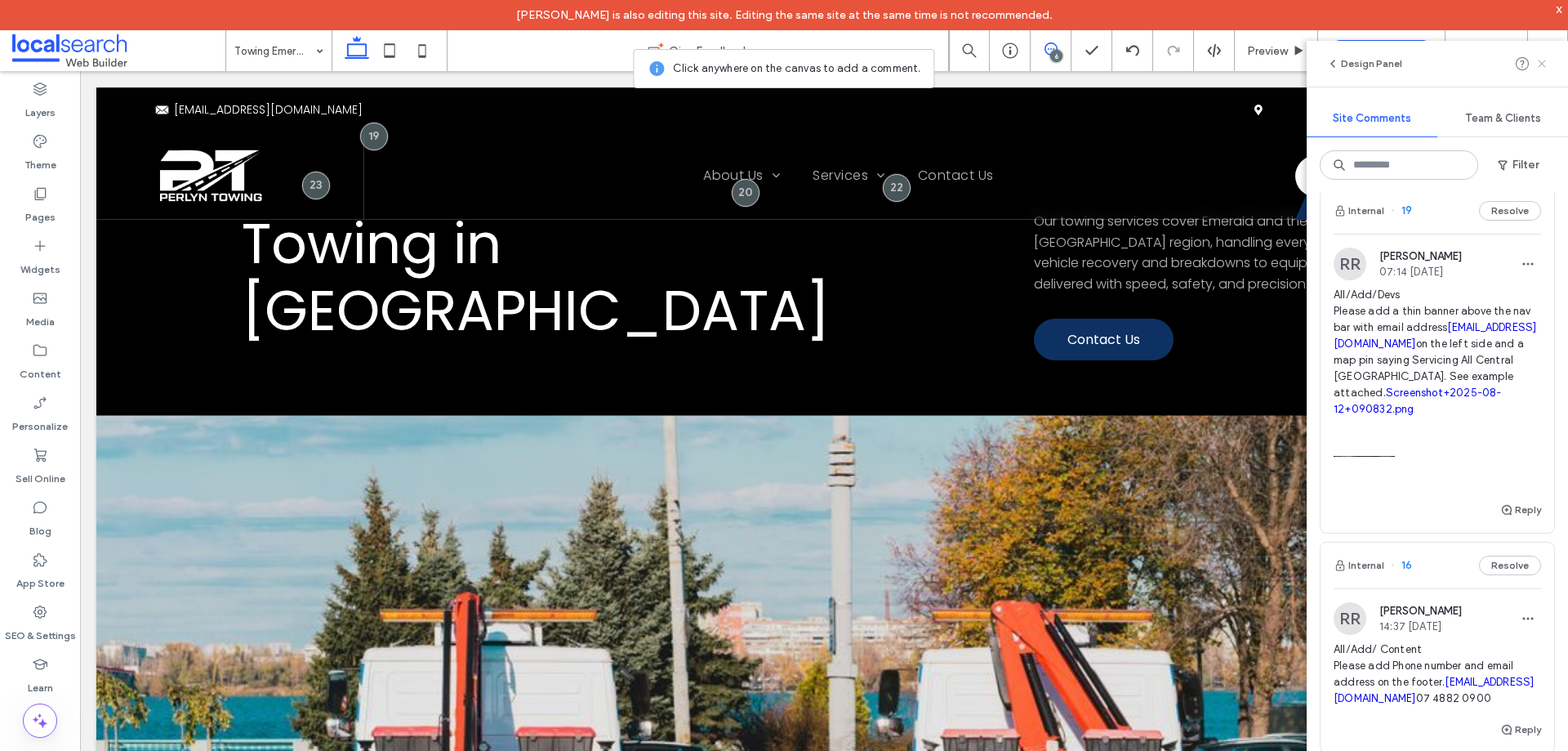
click at [1543, 62] on use at bounding box center [1541, 64] width 7 height 7
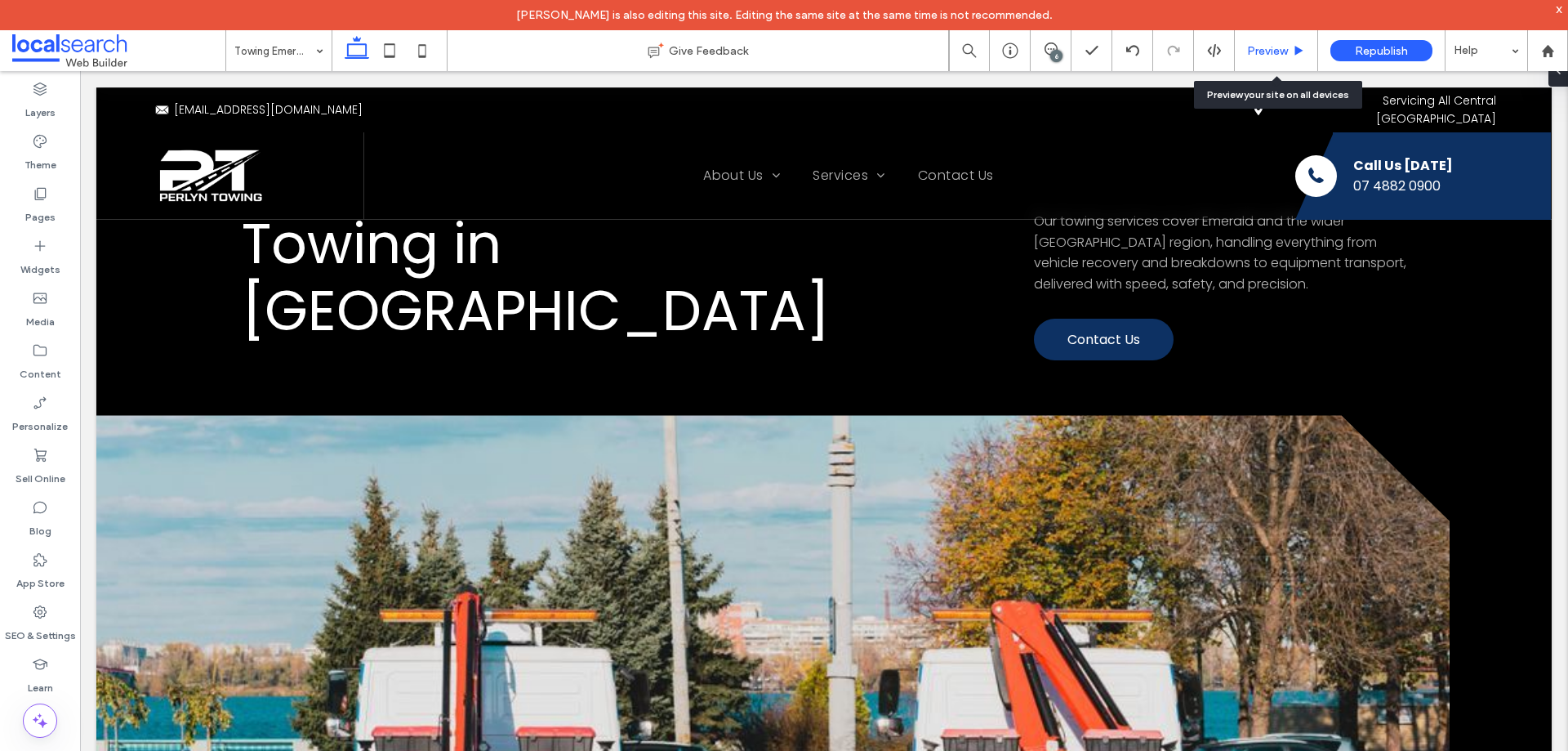
drag, startPoint x: 1260, startPoint y: 46, endPoint x: 951, endPoint y: 47, distance: 309.0
click at [1260, 46] on span "Preview" at bounding box center [1267, 51] width 41 height 14
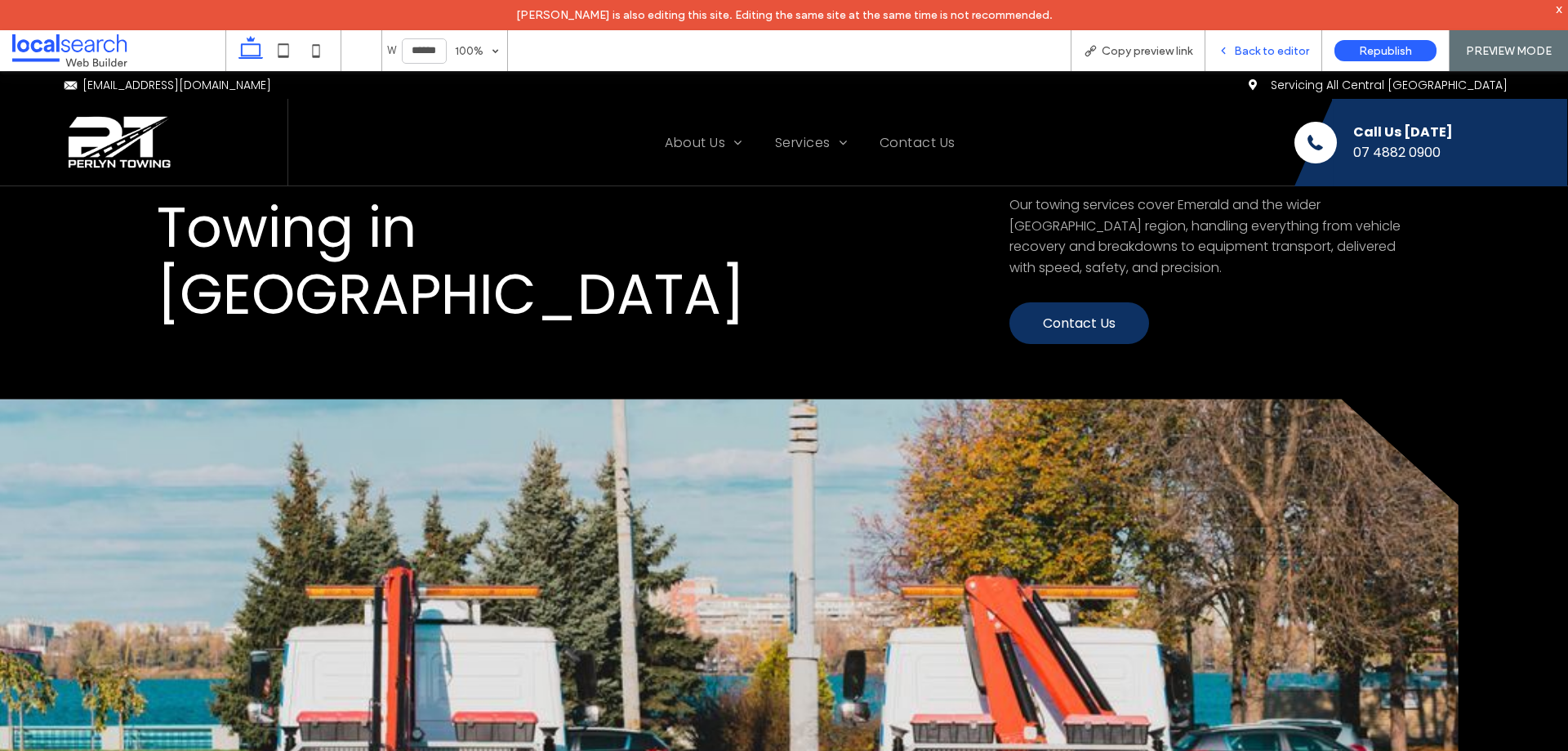
click at [1267, 41] on div "Back to editor" at bounding box center [1263, 51] width 116 height 41
drag, startPoint x: 1258, startPoint y: 34, endPoint x: 1245, endPoint y: 54, distance: 23.9
click at [1259, 34] on div "Back to editor" at bounding box center [1263, 51] width 116 height 41
click at [1130, 44] on span "Copy preview link" at bounding box center [1147, 51] width 90 height 14
click at [1265, 58] on div "Back to editor" at bounding box center [1263, 51] width 116 height 41
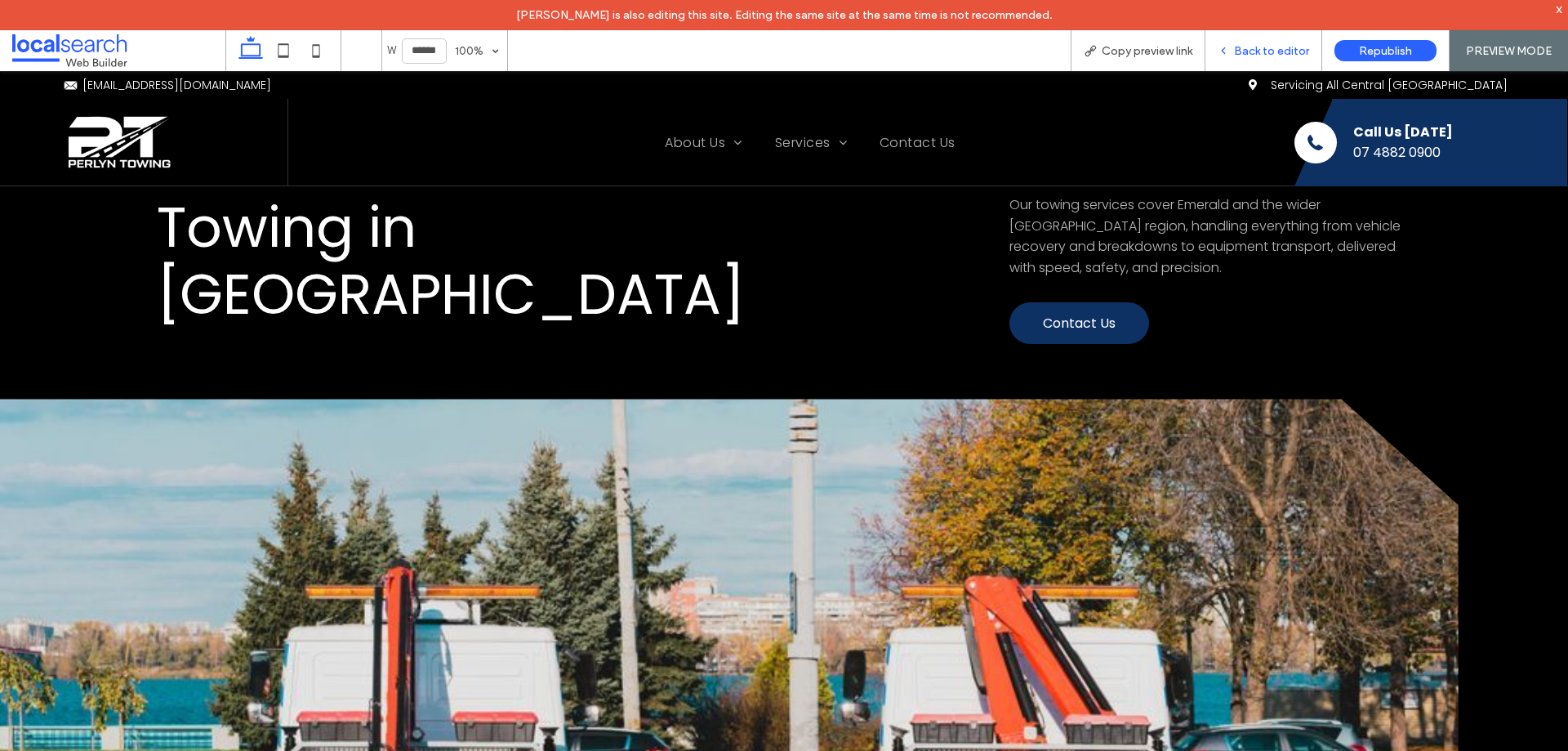
click at [1252, 49] on span "Back to editor" at bounding box center [1271, 51] width 75 height 14
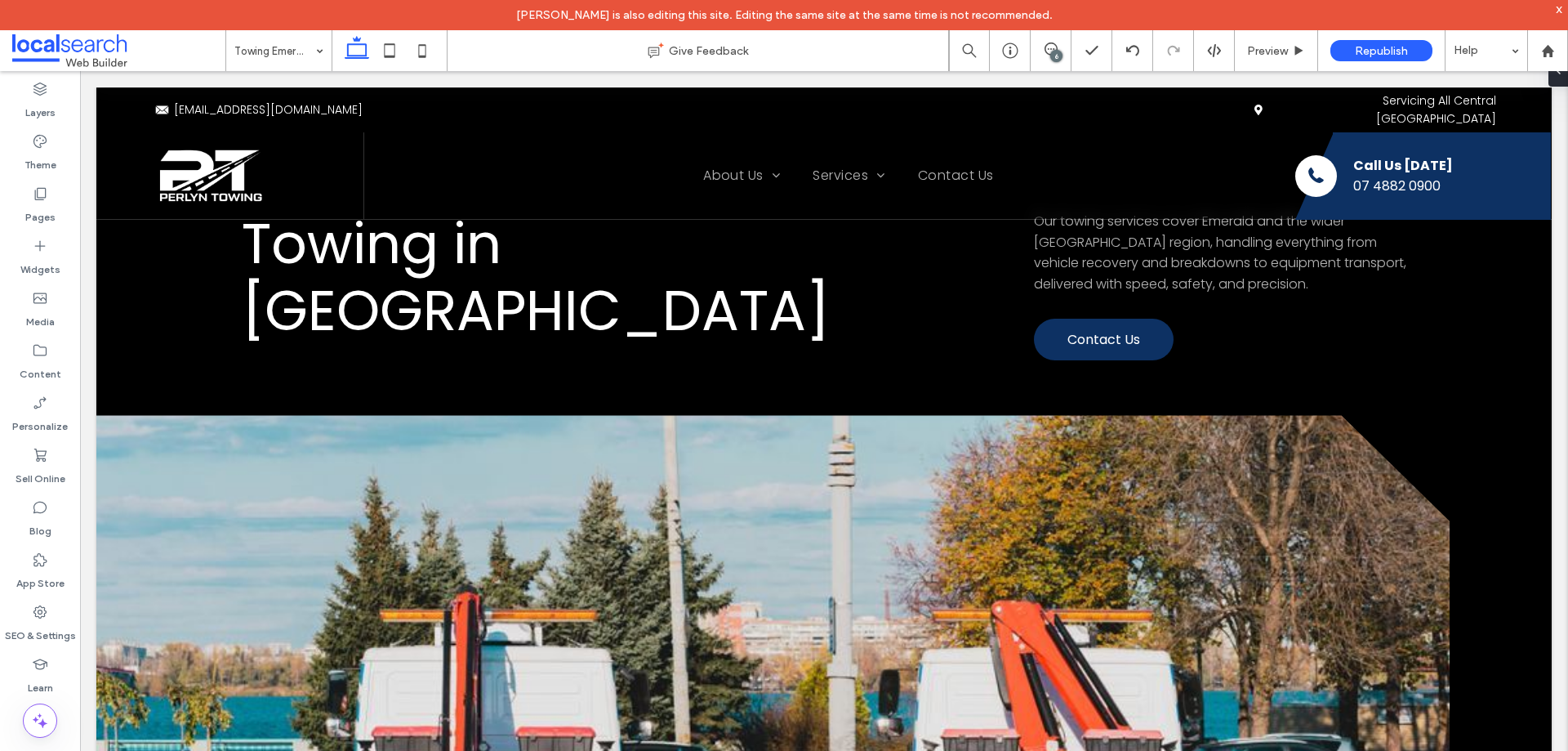
click at [1054, 57] on div "6" at bounding box center [1055, 55] width 12 height 12
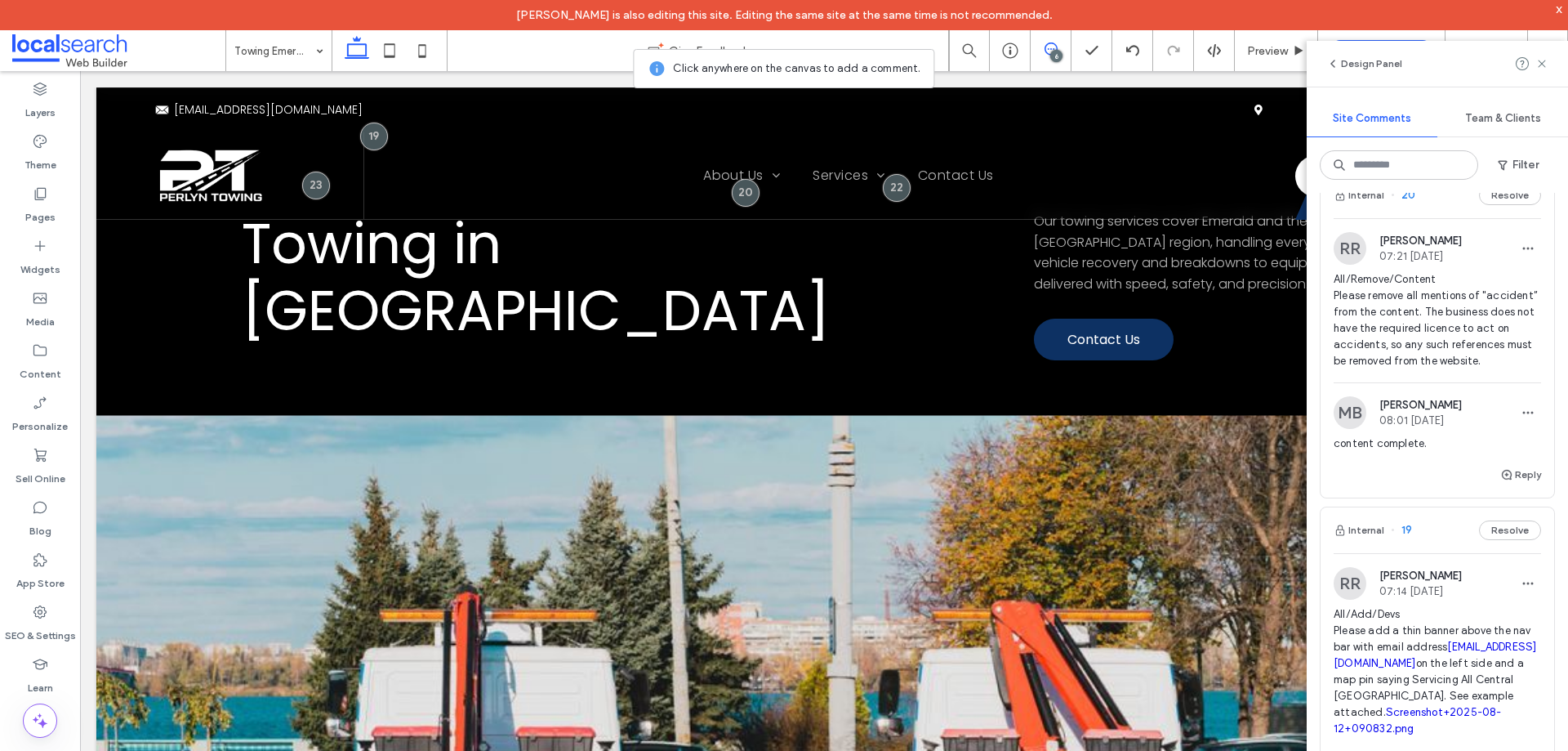
scroll to position [1225, 0]
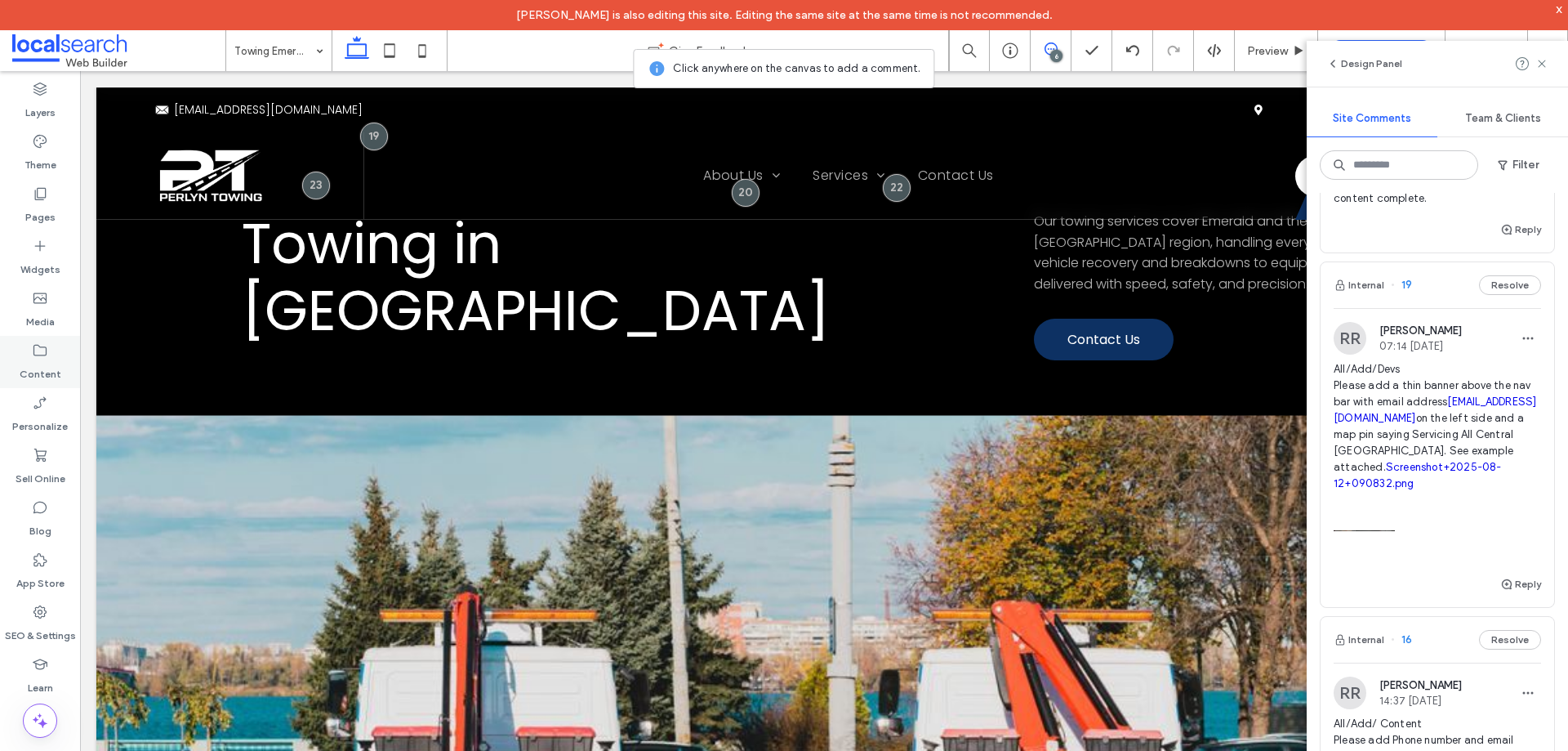
click at [42, 352] on icon at bounding box center [40, 350] width 17 height 17
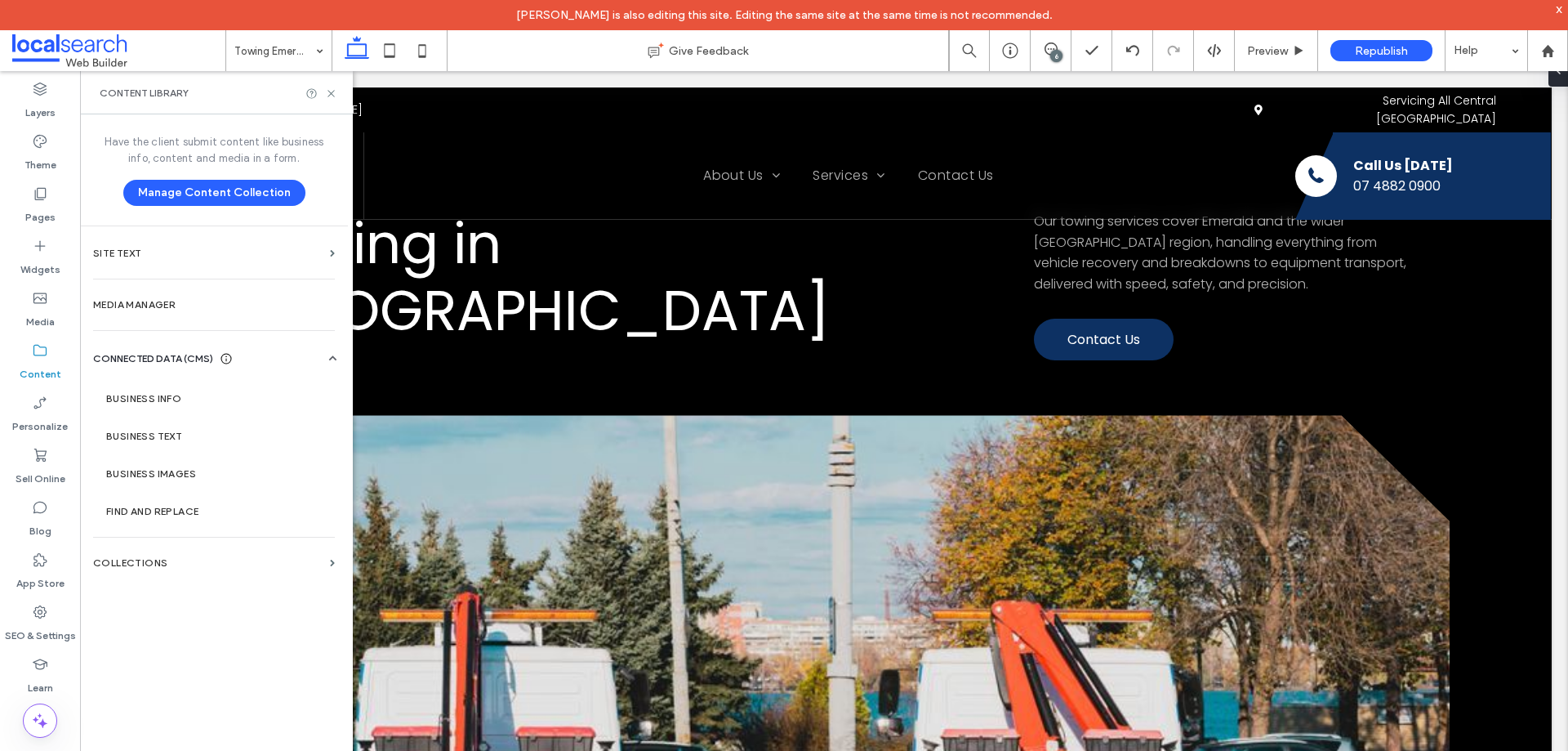
scroll to position [0, 0]
click at [178, 409] on section "Business Info" at bounding box center [217, 398] width 248 height 38
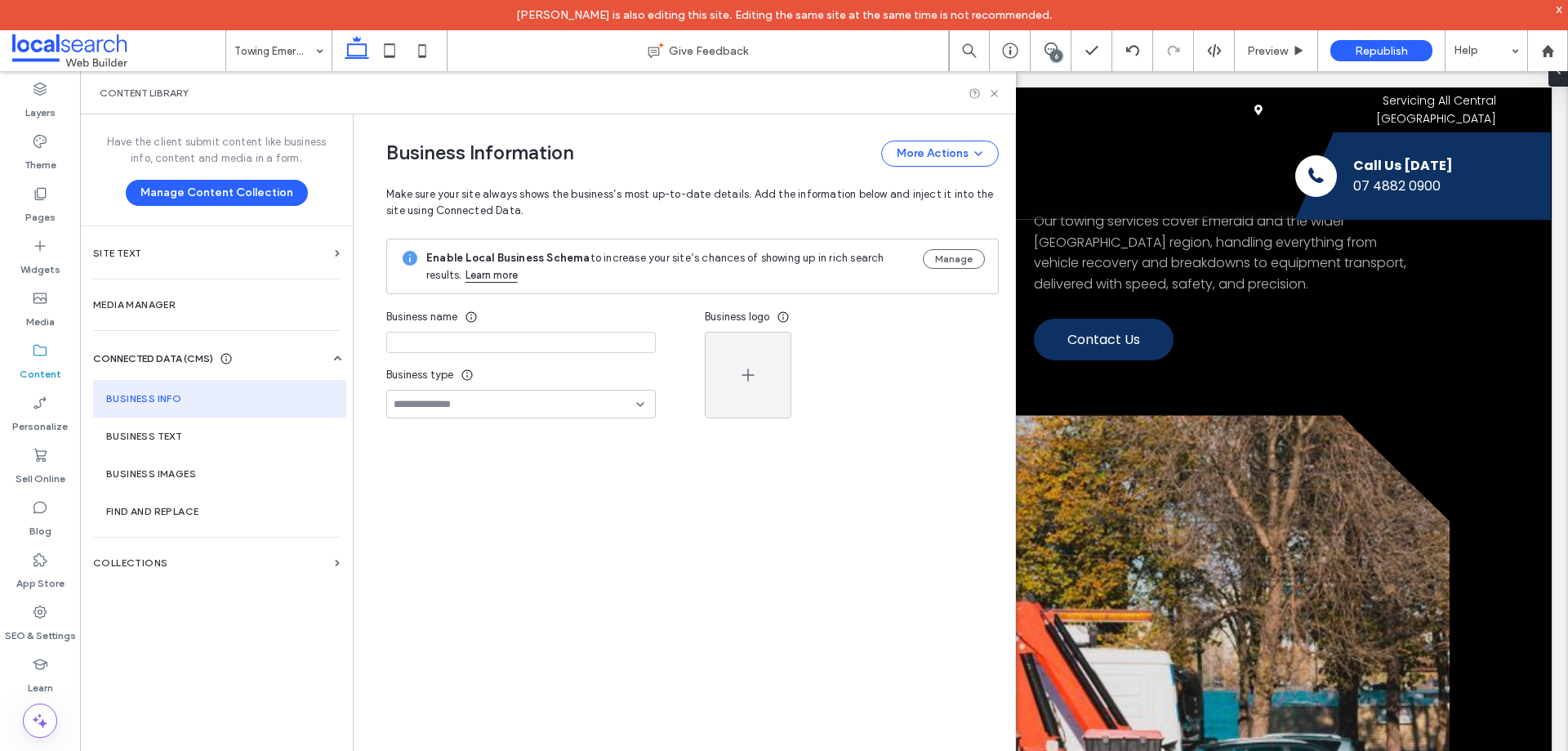
type input "**********"
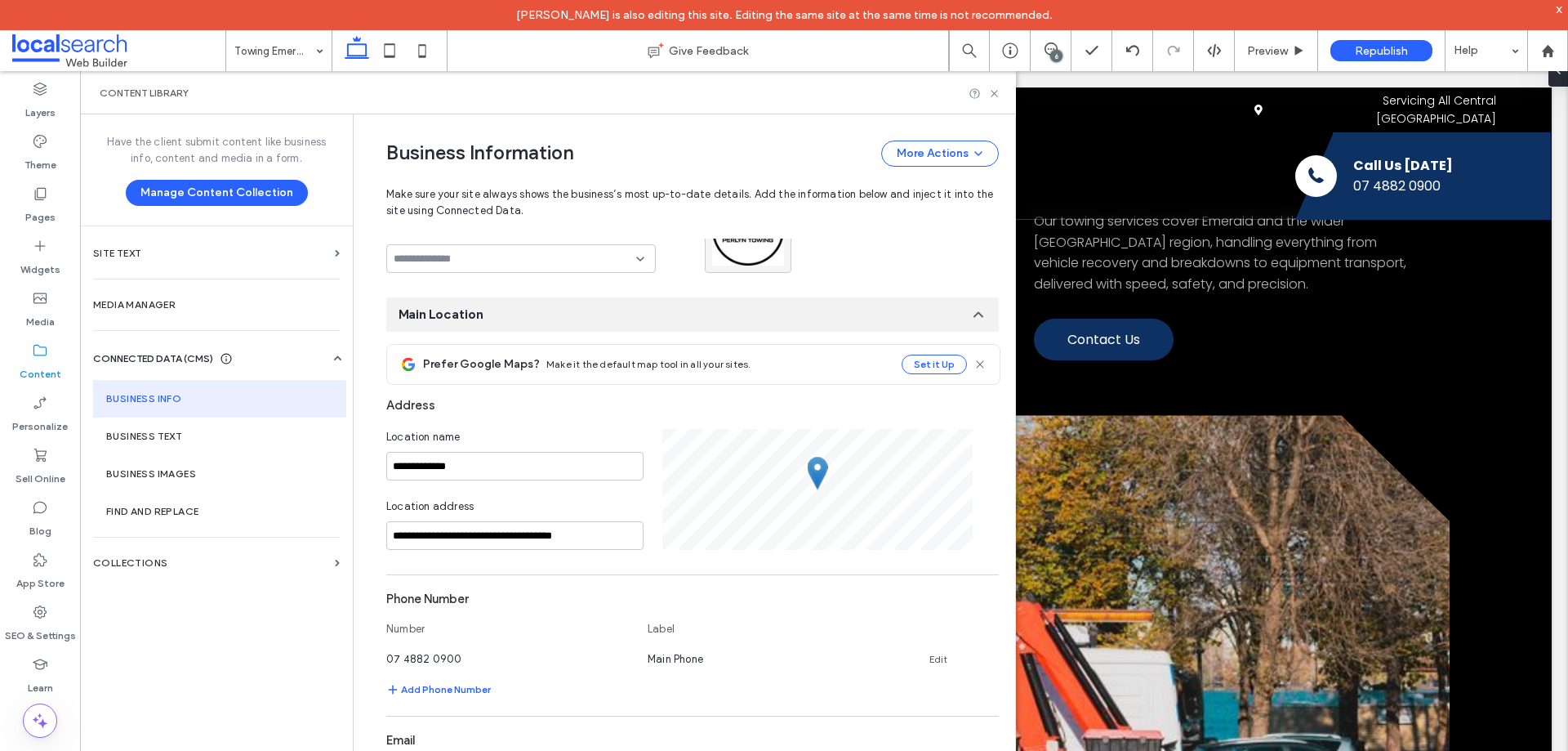
scroll to position [472, 0]
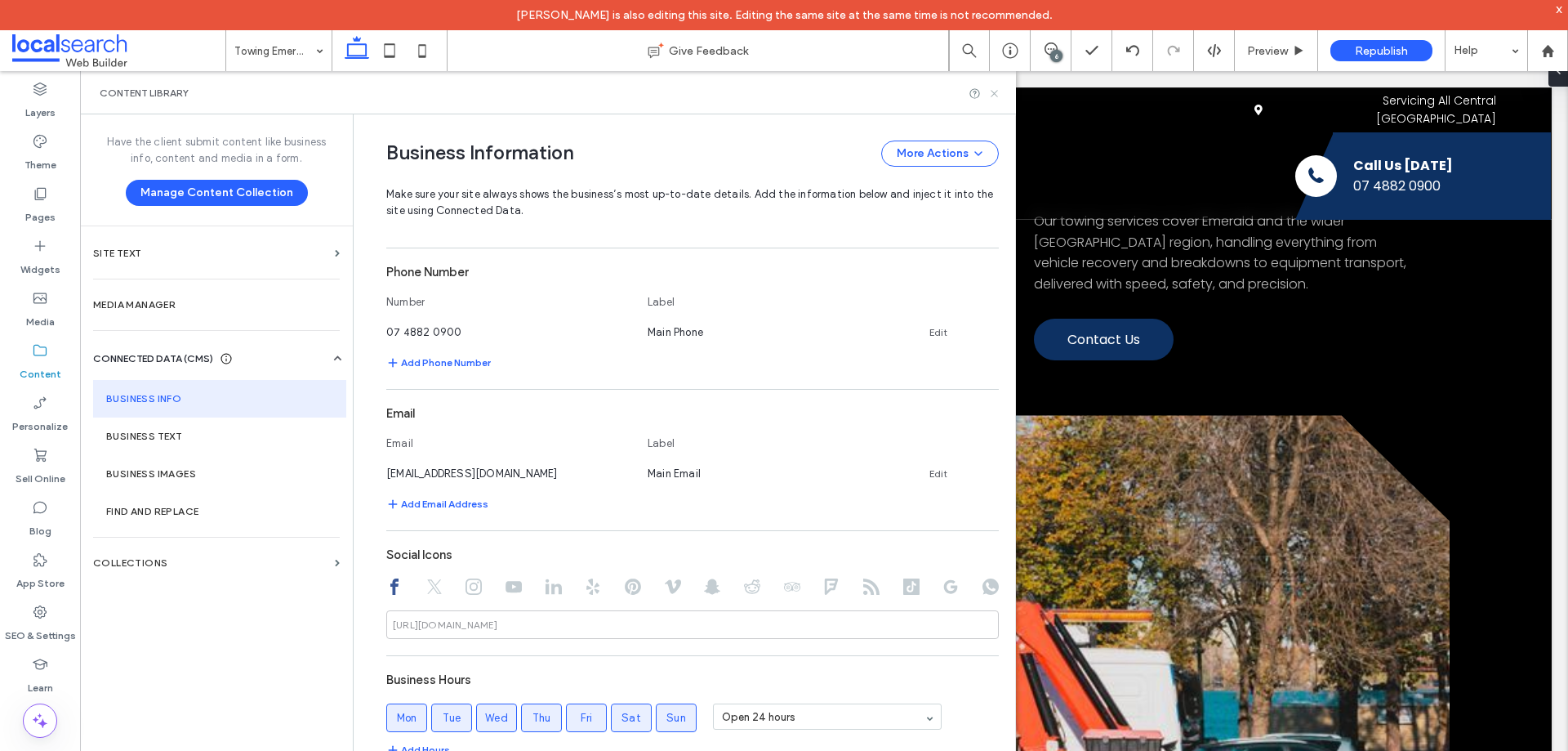
drag, startPoint x: 995, startPoint y: 95, endPoint x: 769, endPoint y: 74, distance: 227.0
click at [995, 95] on icon at bounding box center [994, 93] width 12 height 12
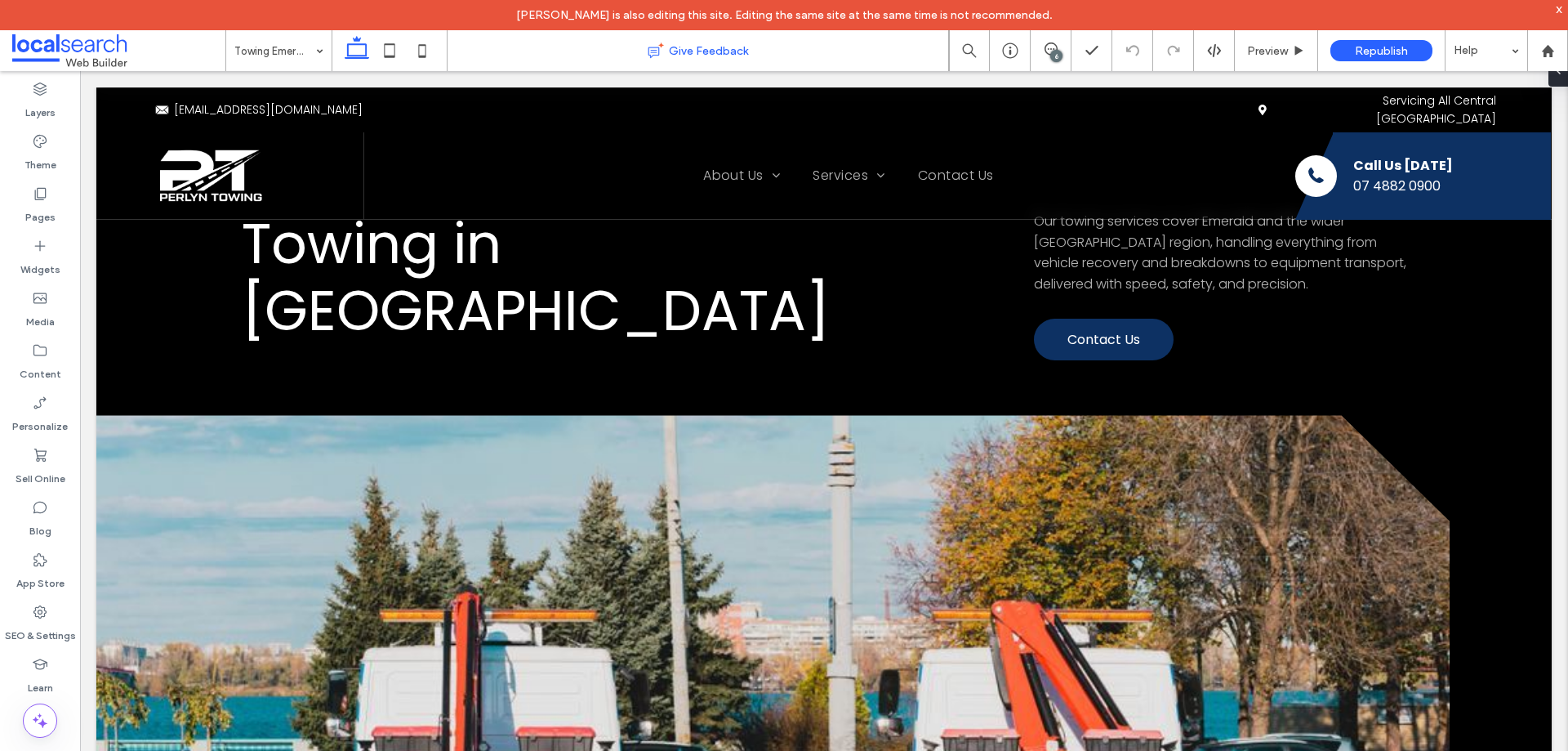
scroll to position [0, 0]
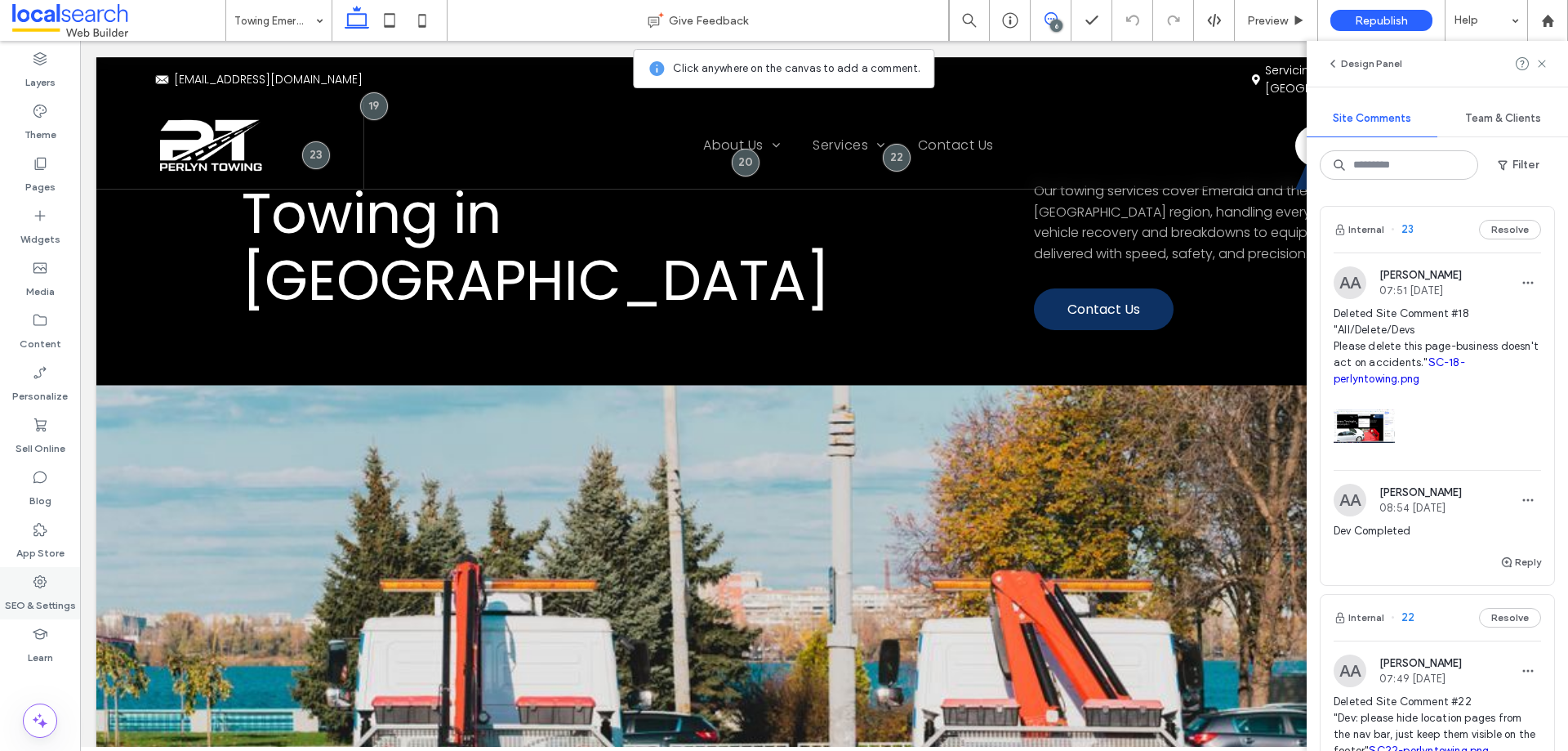
click at [7, 594] on label "SEO & Settings" at bounding box center [40, 600] width 71 height 23
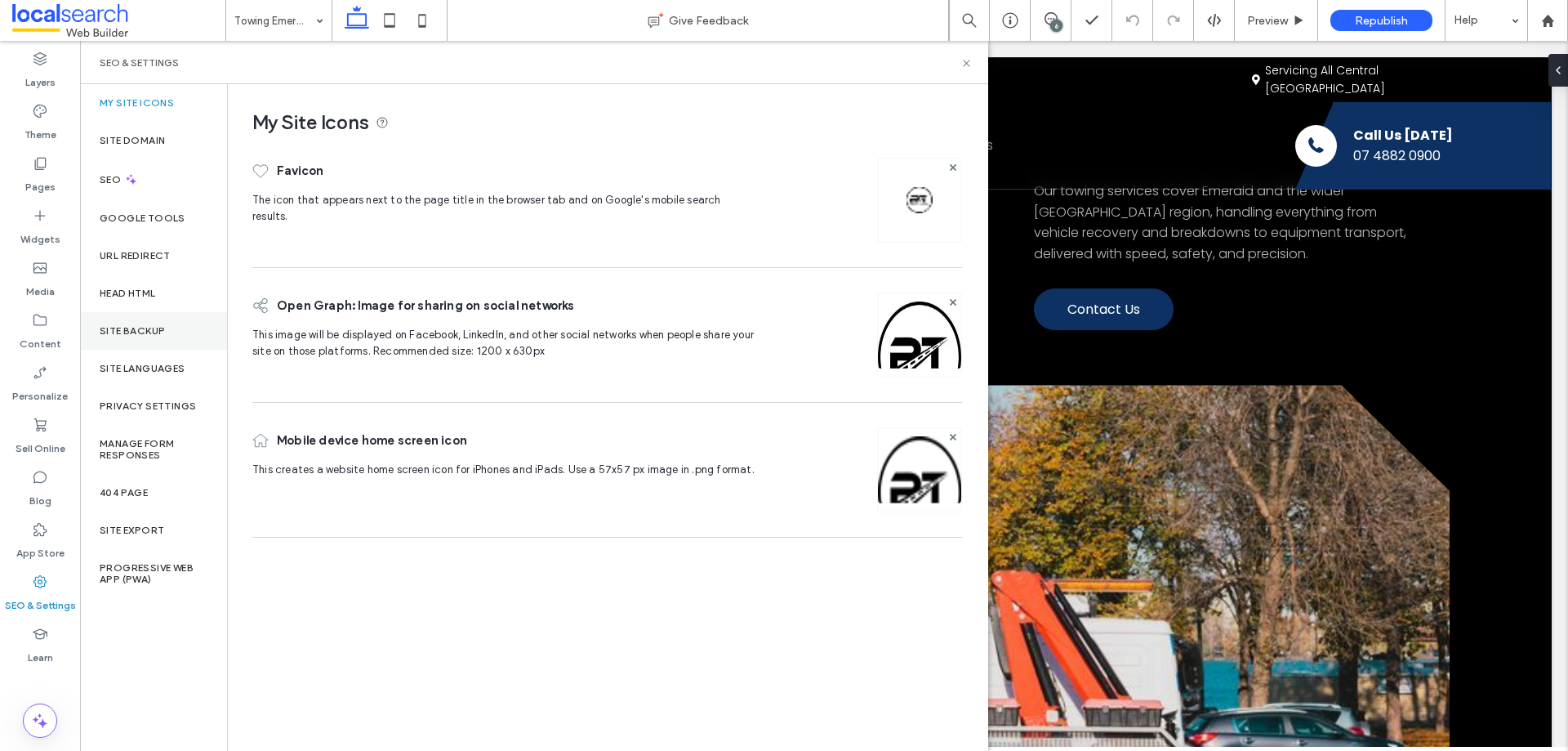
click at [151, 337] on div "Site Backup" at bounding box center [153, 331] width 147 height 38
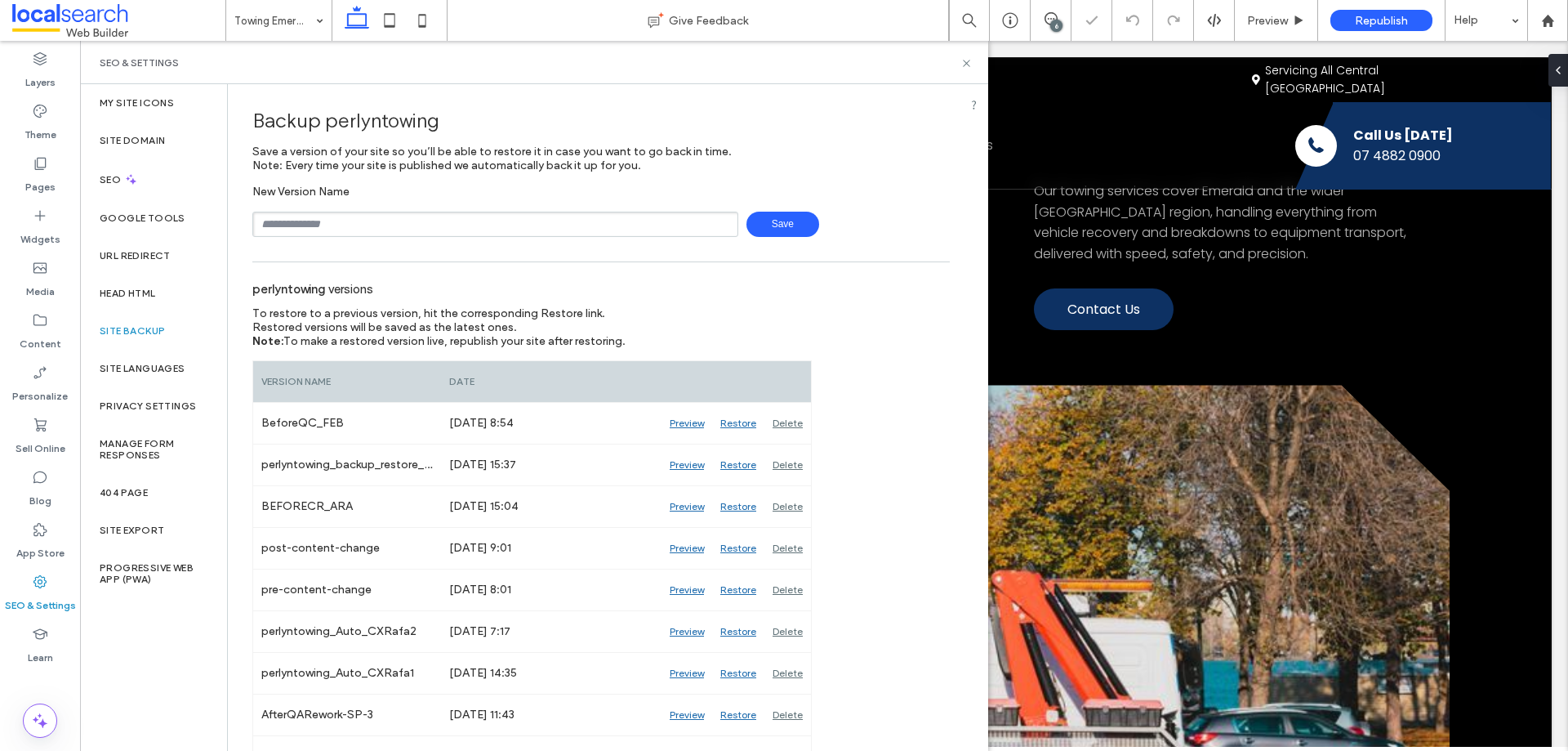
click at [390, 232] on input "text" at bounding box center [495, 224] width 486 height 25
type input "**********"
click at [765, 218] on span "Save" at bounding box center [782, 224] width 73 height 25
click at [965, 67] on icon at bounding box center [966, 63] width 12 height 12
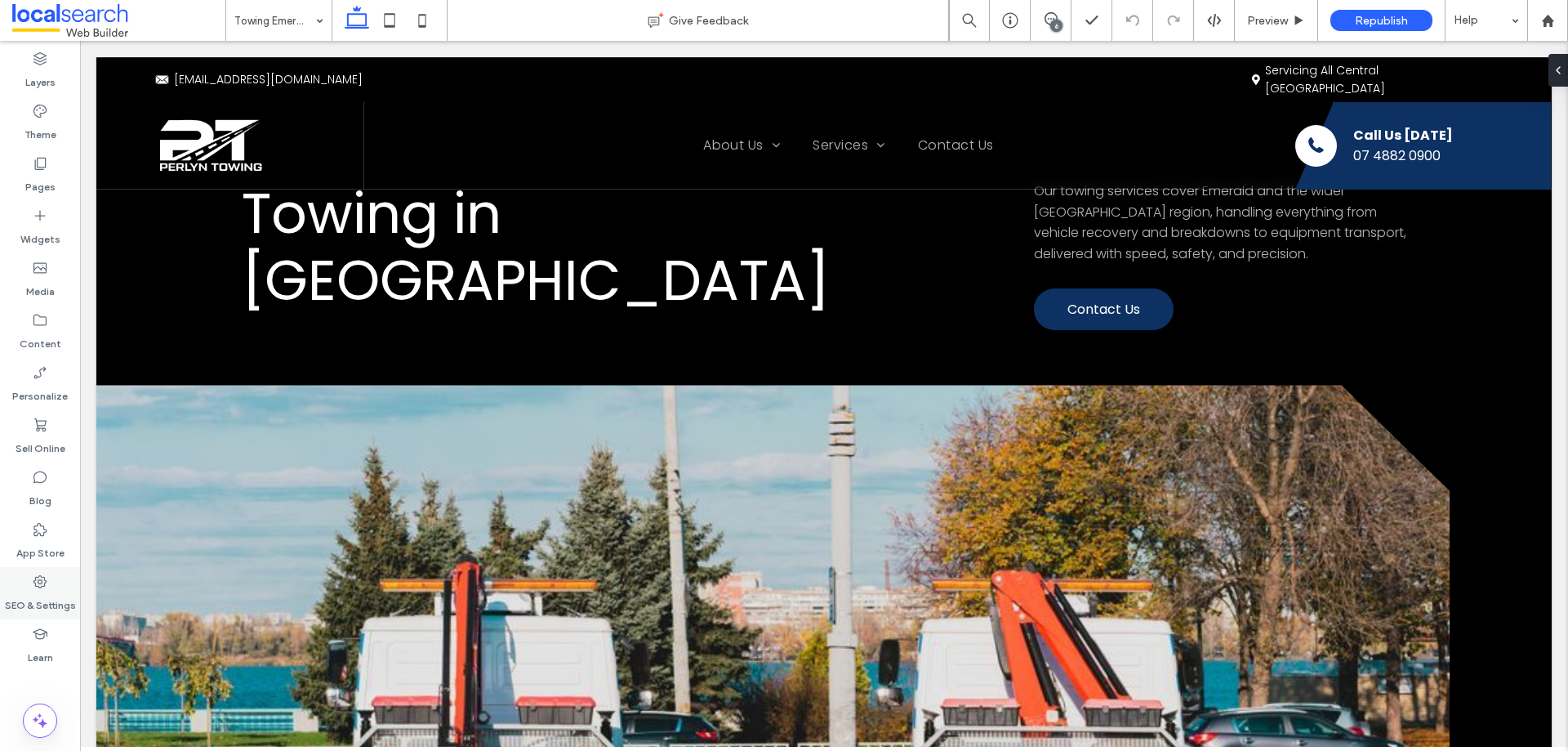
click at [42, 595] on label "SEO & Settings" at bounding box center [40, 600] width 71 height 23
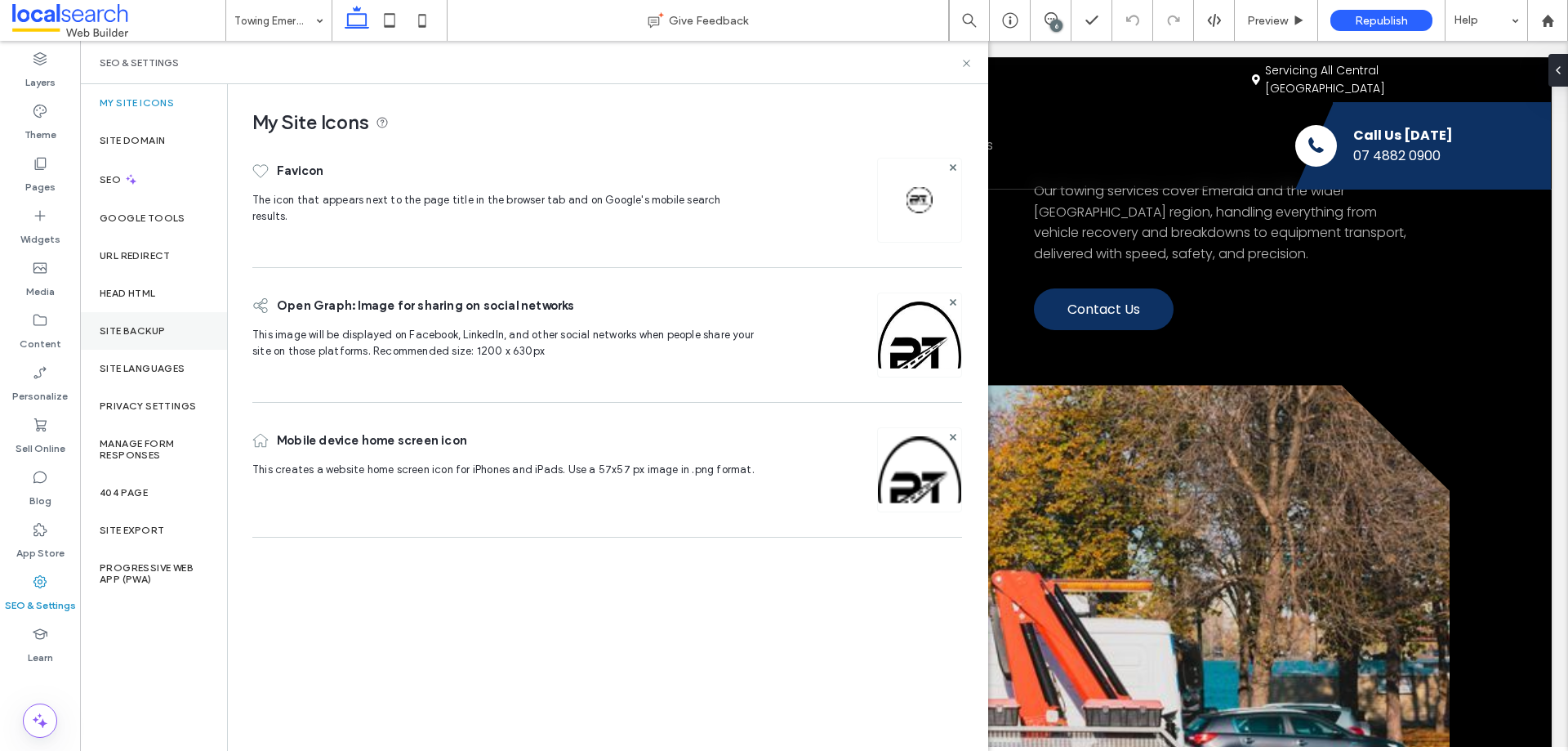
click at [151, 323] on div "Site Backup" at bounding box center [153, 331] width 147 height 38
